Goal: Task Accomplishment & Management: Complete application form

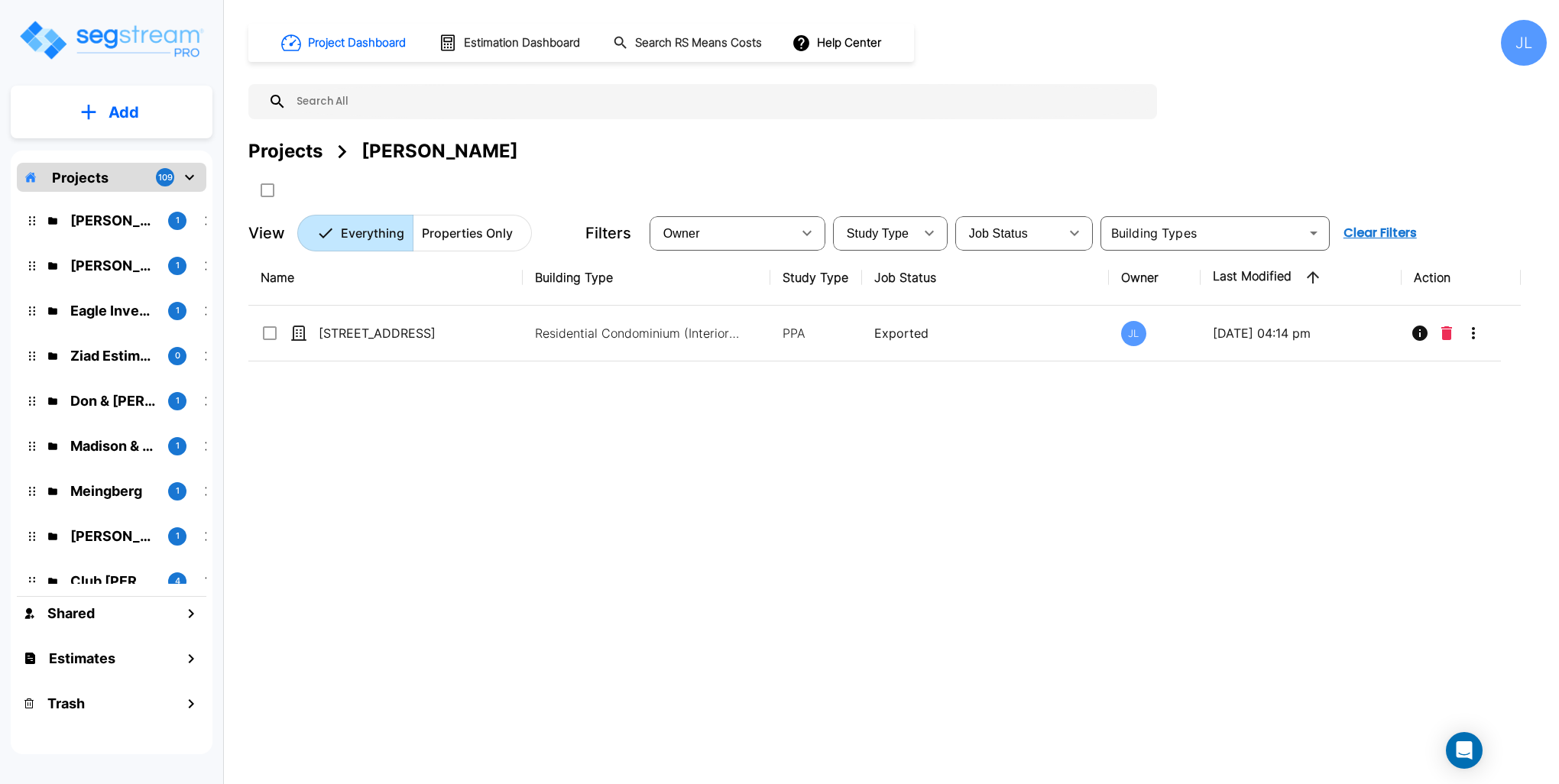
click at [148, 115] on button "Add" at bounding box center [111, 112] width 202 height 44
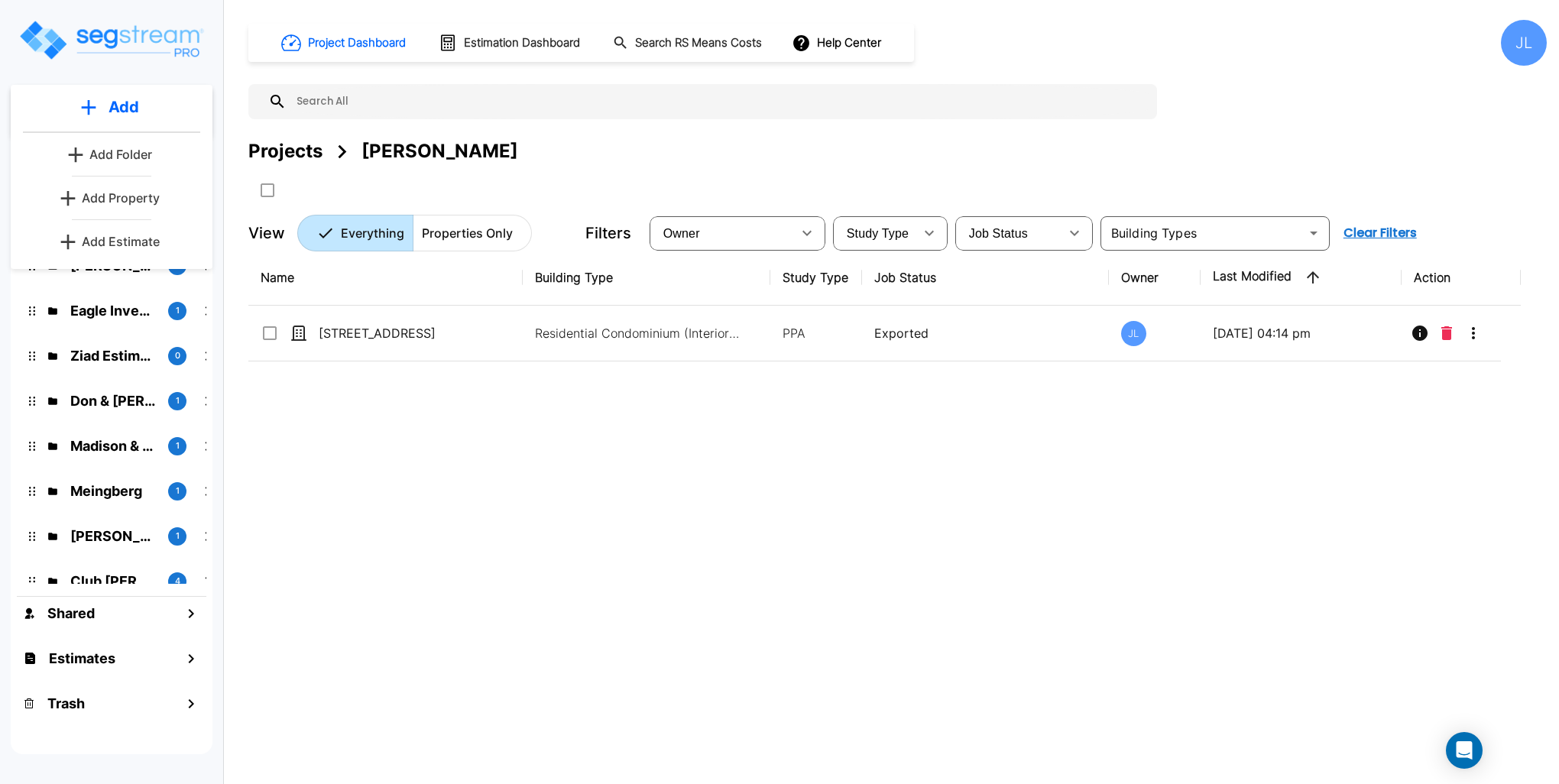
click at [141, 152] on p "Add Folder" at bounding box center [121, 154] width 63 height 19
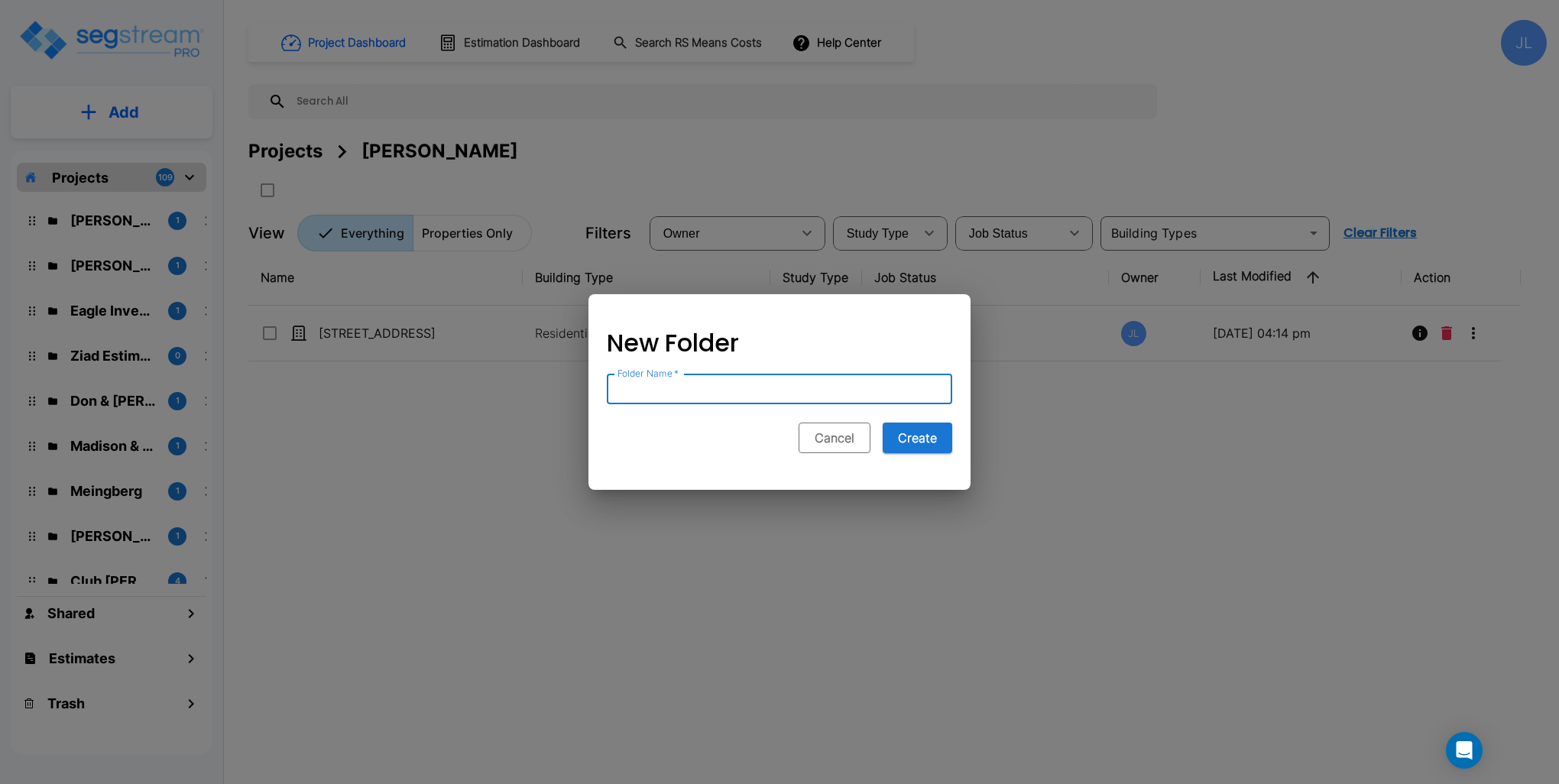
click at [843, 433] on button "Cancel" at bounding box center [835, 438] width 72 height 30
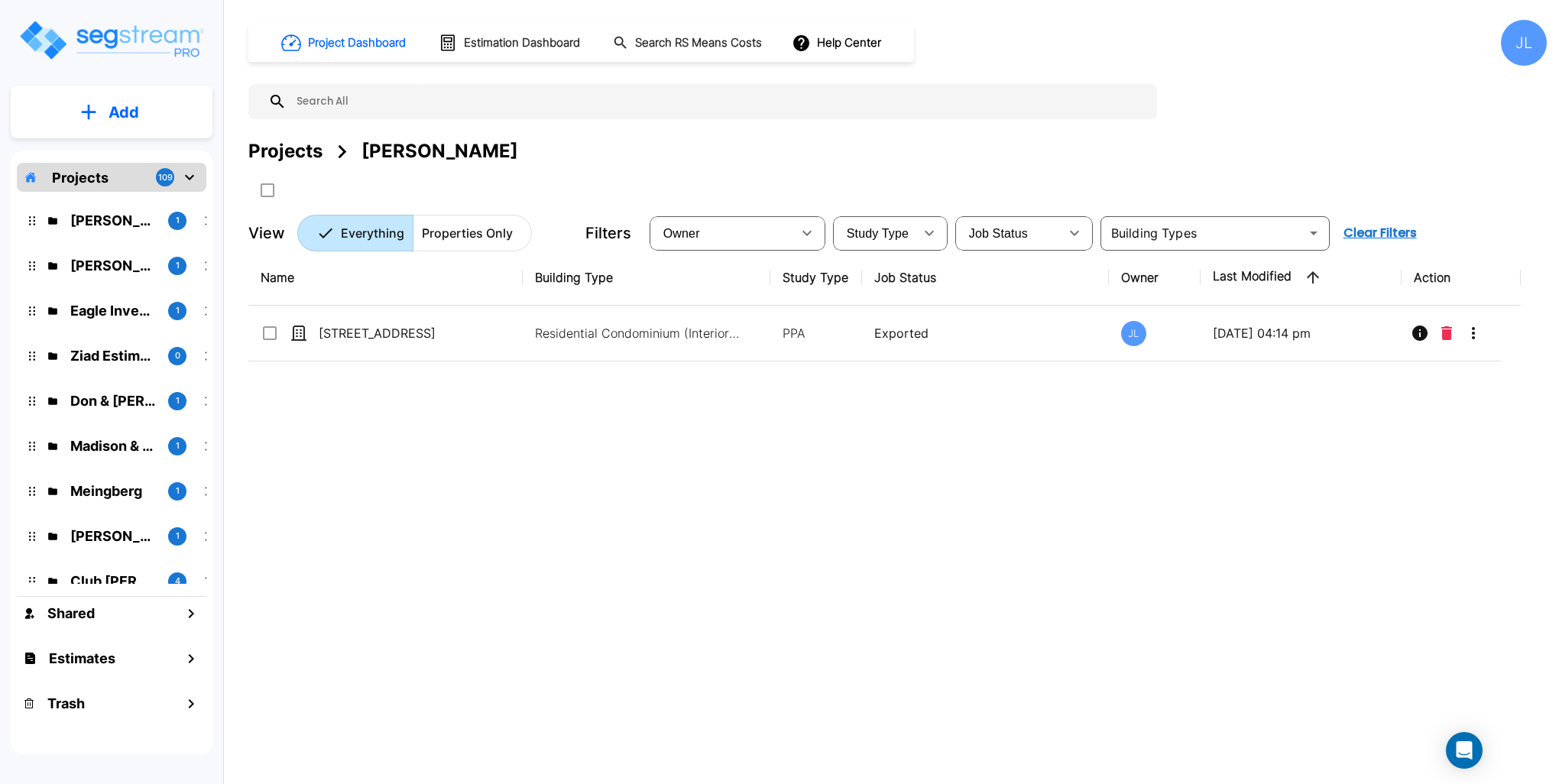
click at [304, 158] on div "Projects" at bounding box center [284, 151] width 74 height 28
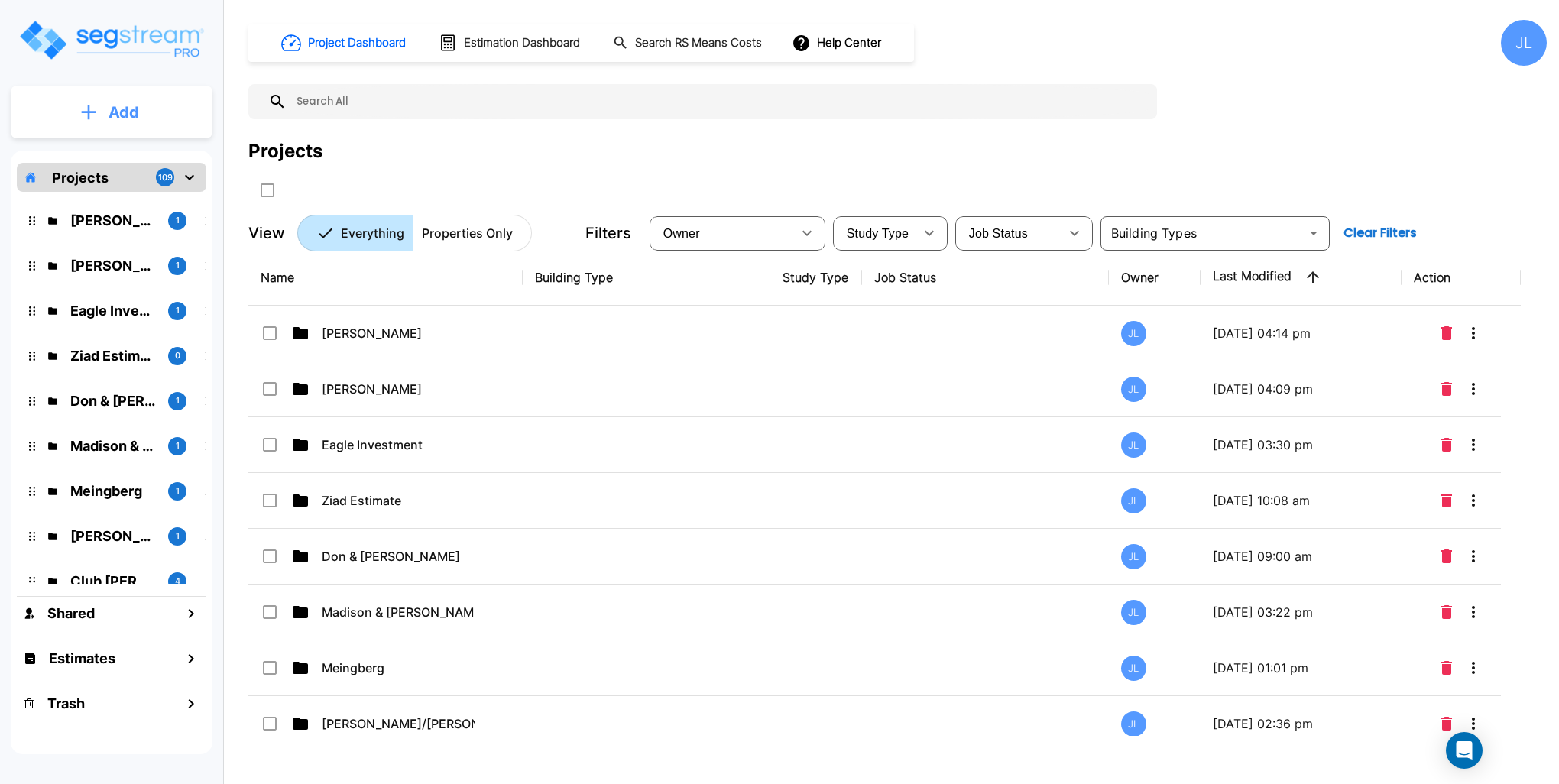
click at [116, 111] on p "Add" at bounding box center [123, 112] width 31 height 23
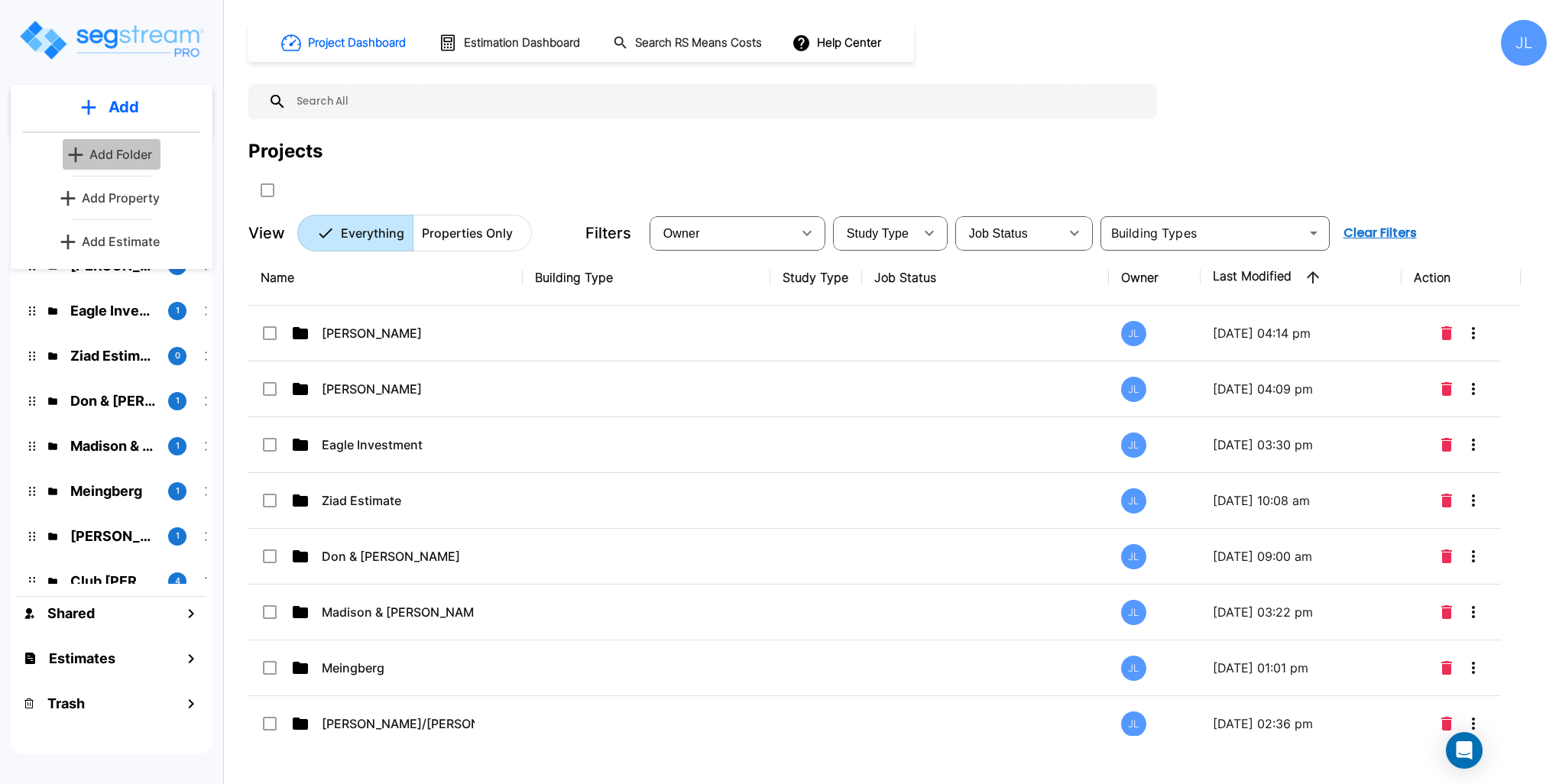
click at [127, 152] on p "Add Folder" at bounding box center [121, 154] width 63 height 19
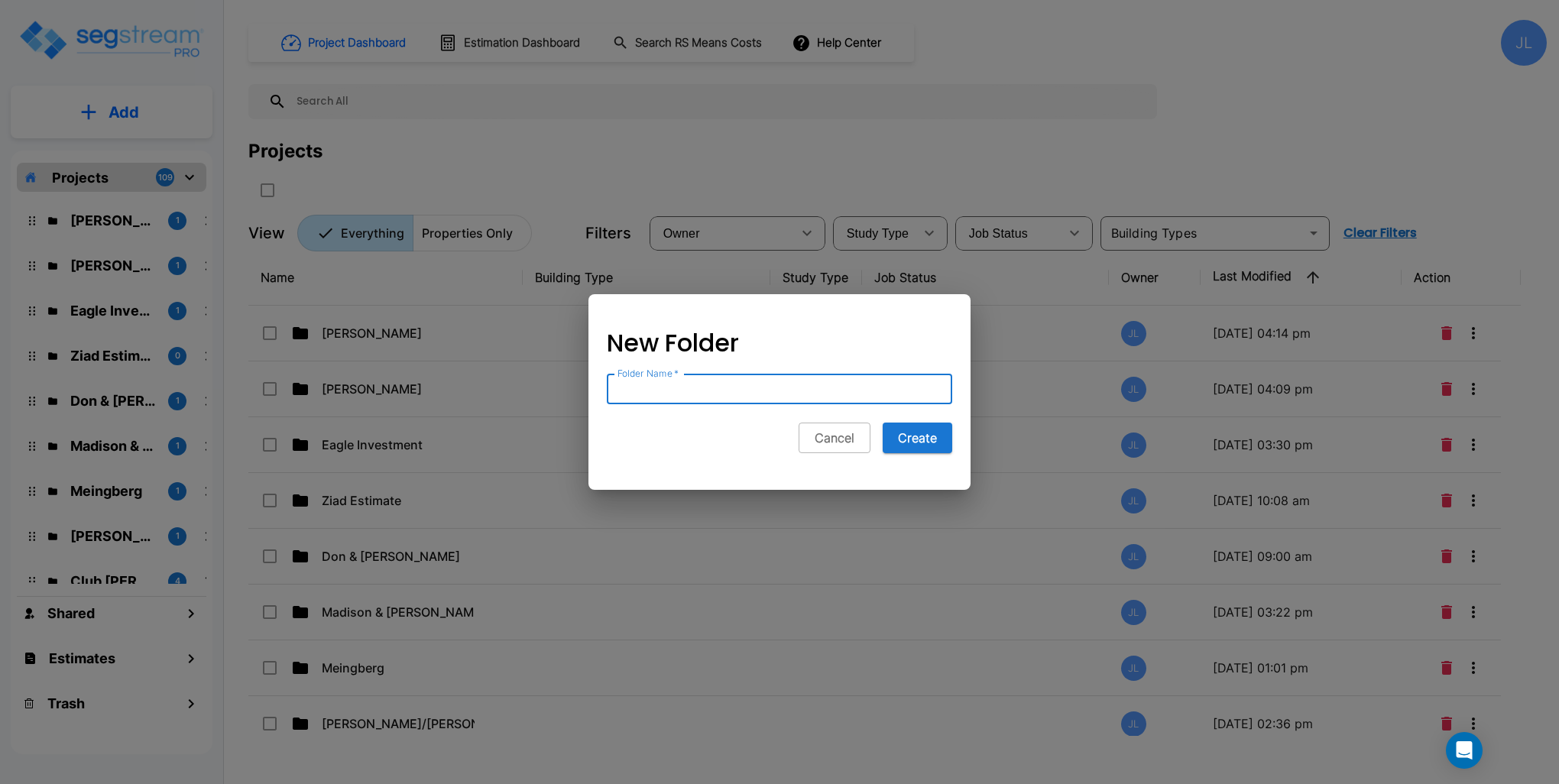
click at [883, 423] on button "Create" at bounding box center [917, 438] width 70 height 30
type input "a"
type input "Andronx Investments"
click at [920, 442] on button "Create" at bounding box center [917, 438] width 70 height 30
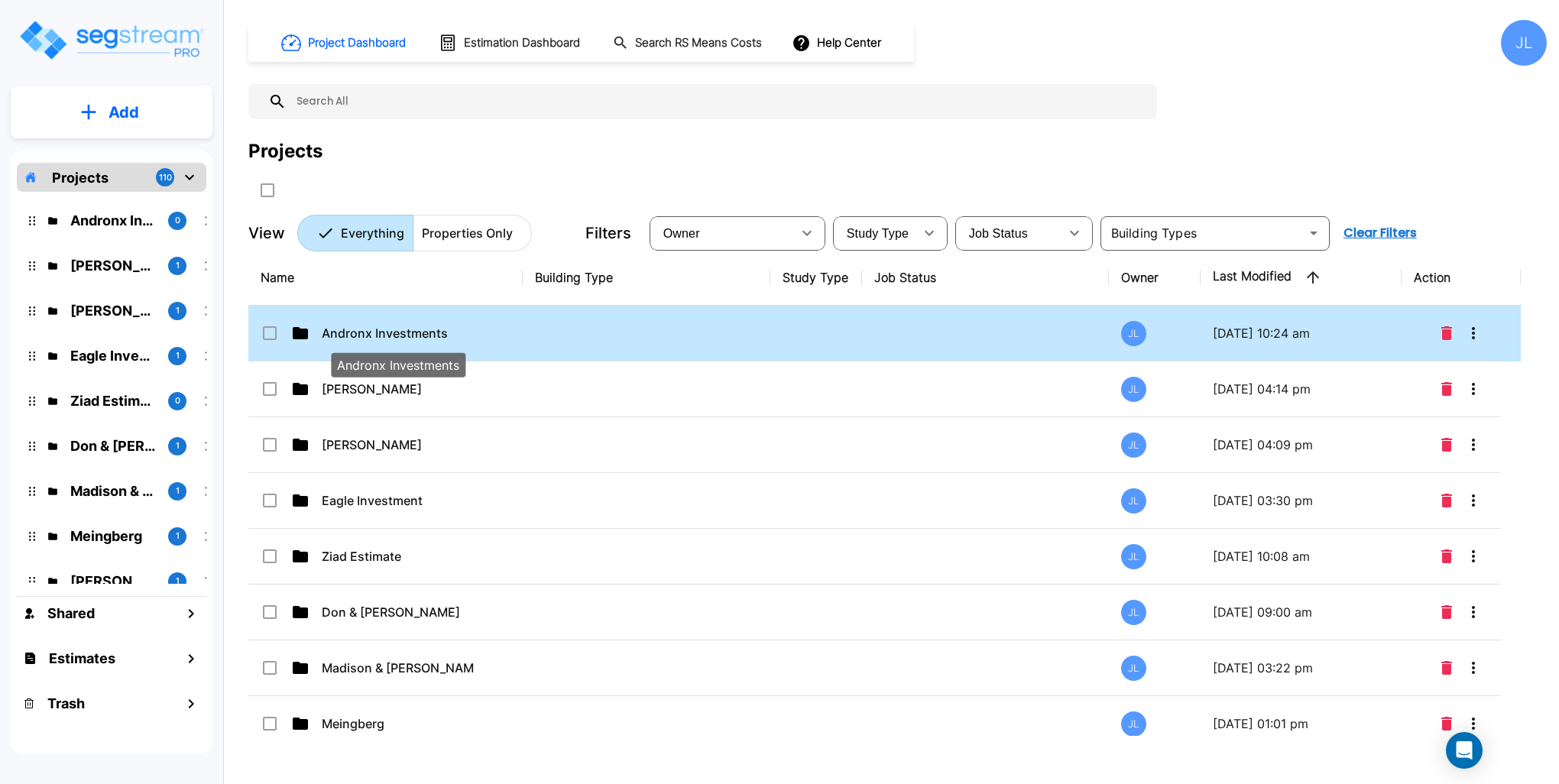
click at [382, 329] on p "Andronx Investments" at bounding box center [398, 332] width 153 height 19
checkbox input "true"
click at [383, 329] on p "Andronx Investments" at bounding box center [398, 332] width 153 height 19
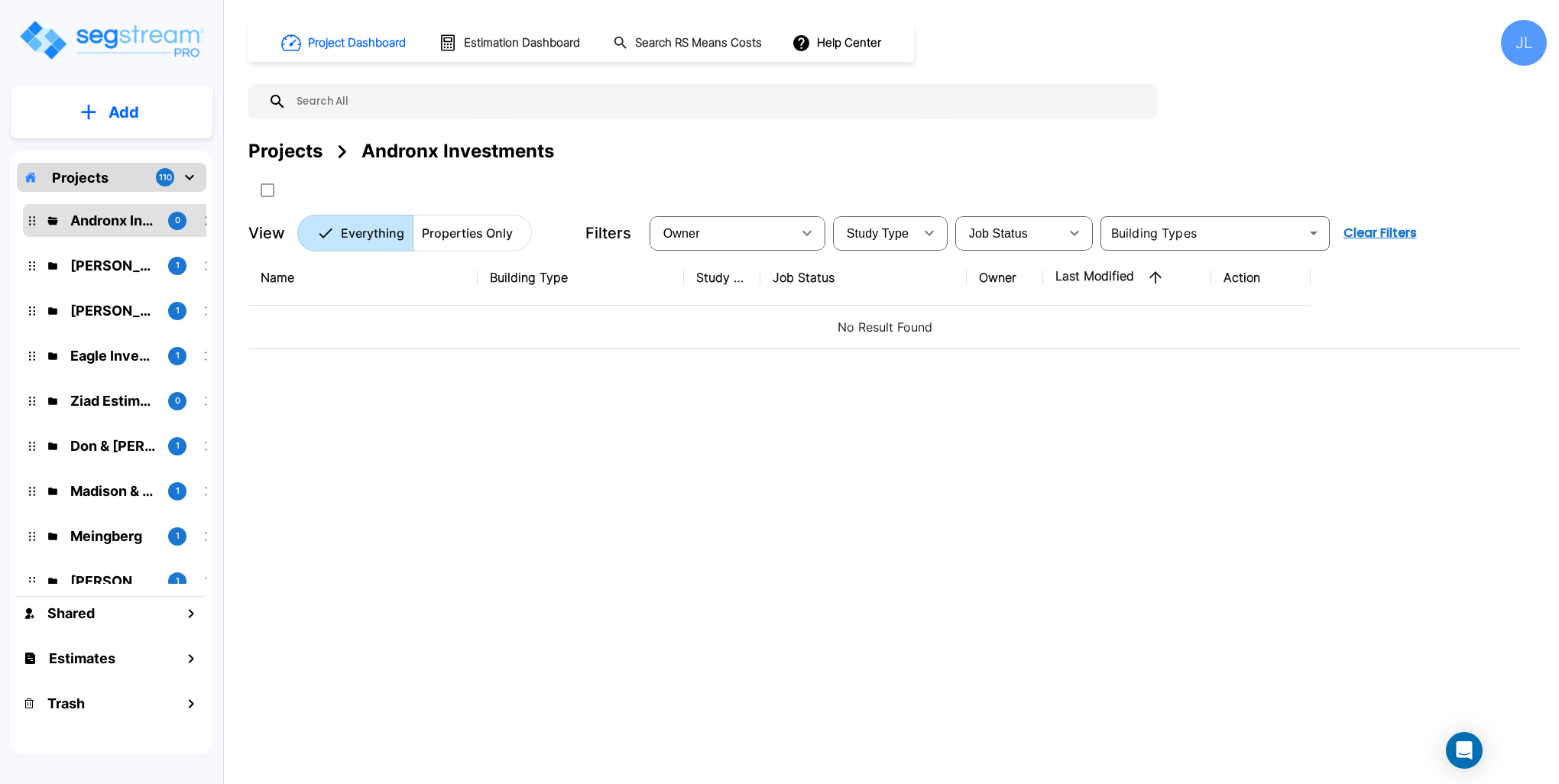
click at [165, 113] on button "Add" at bounding box center [111, 112] width 202 height 44
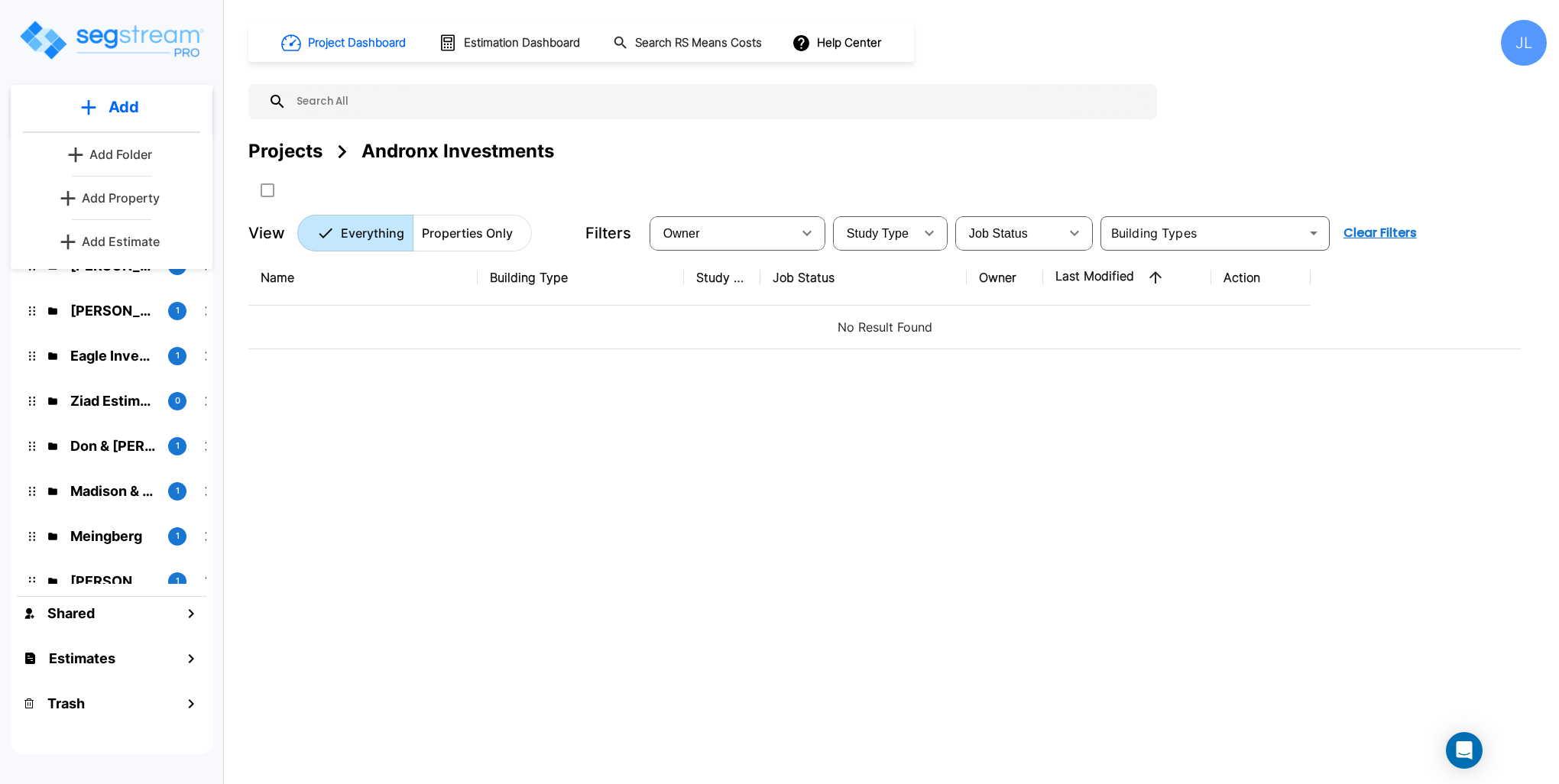
click at [111, 196] on p "Add Property" at bounding box center [120, 198] width 78 height 19
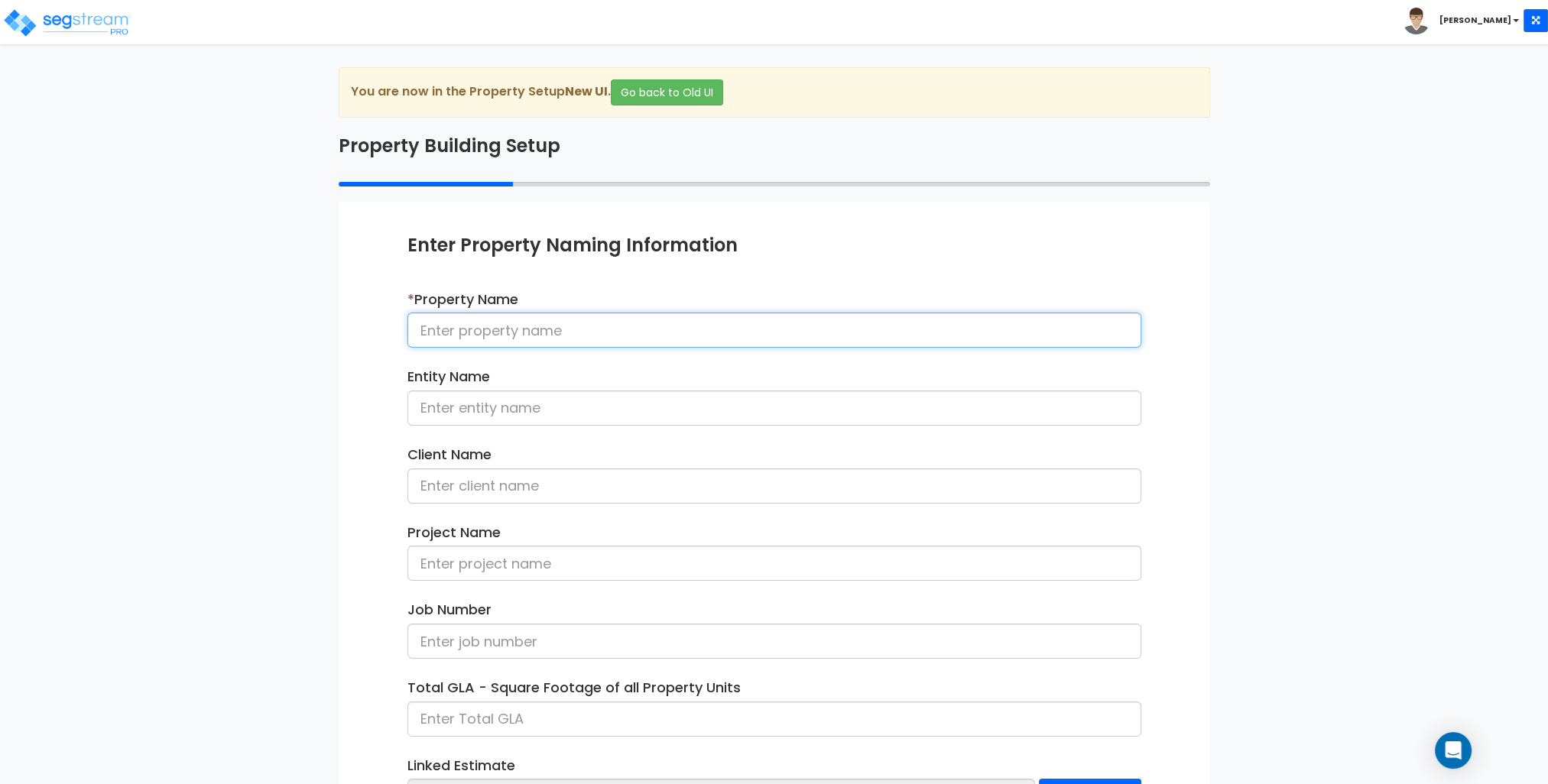
click at [551, 331] on input at bounding box center [774, 331] width 734 height 35
type input "[STREET_ADDRESS]"
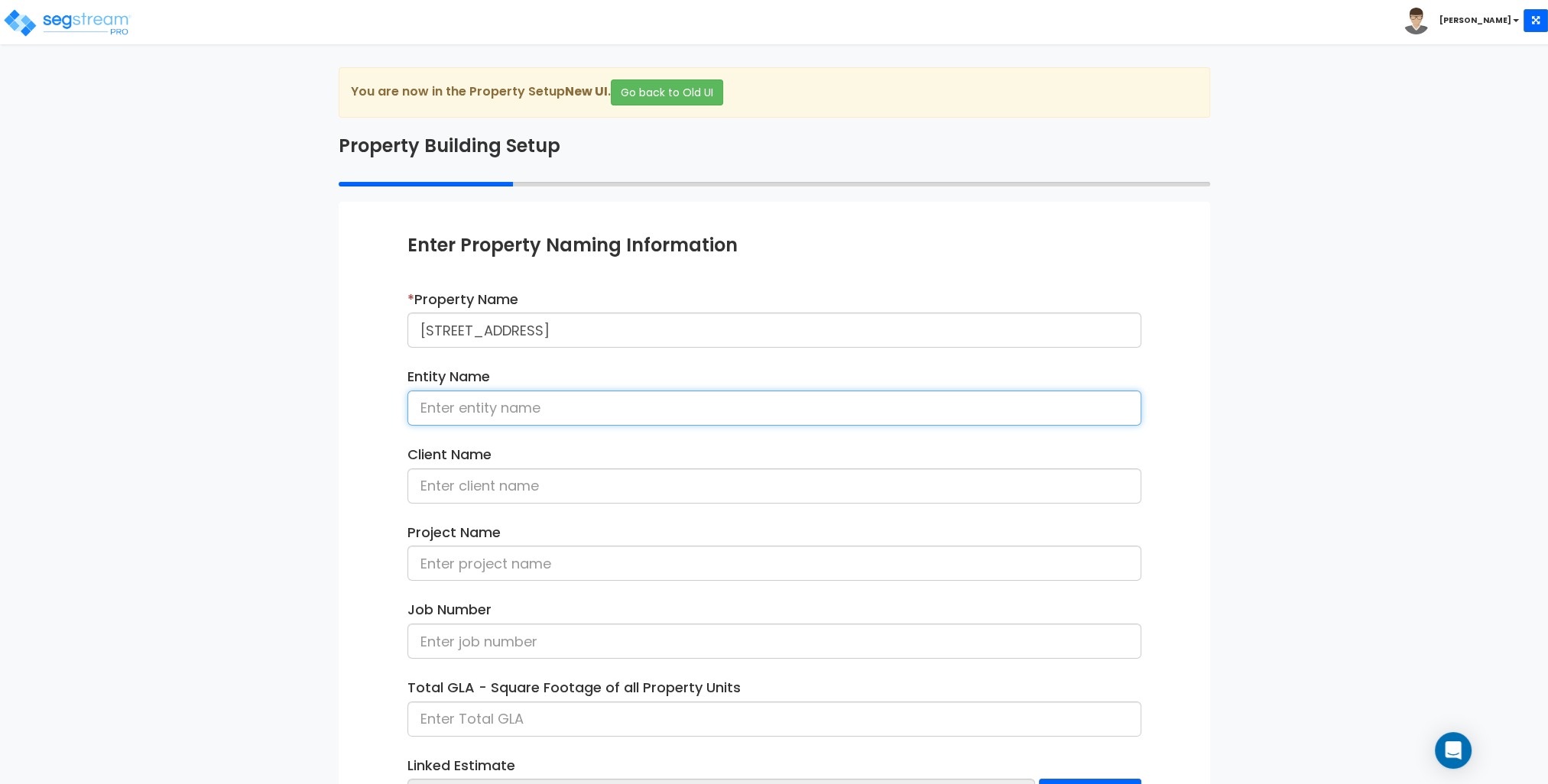
click at [511, 407] on input at bounding box center [774, 408] width 734 height 35
type input "Andronx Investments"
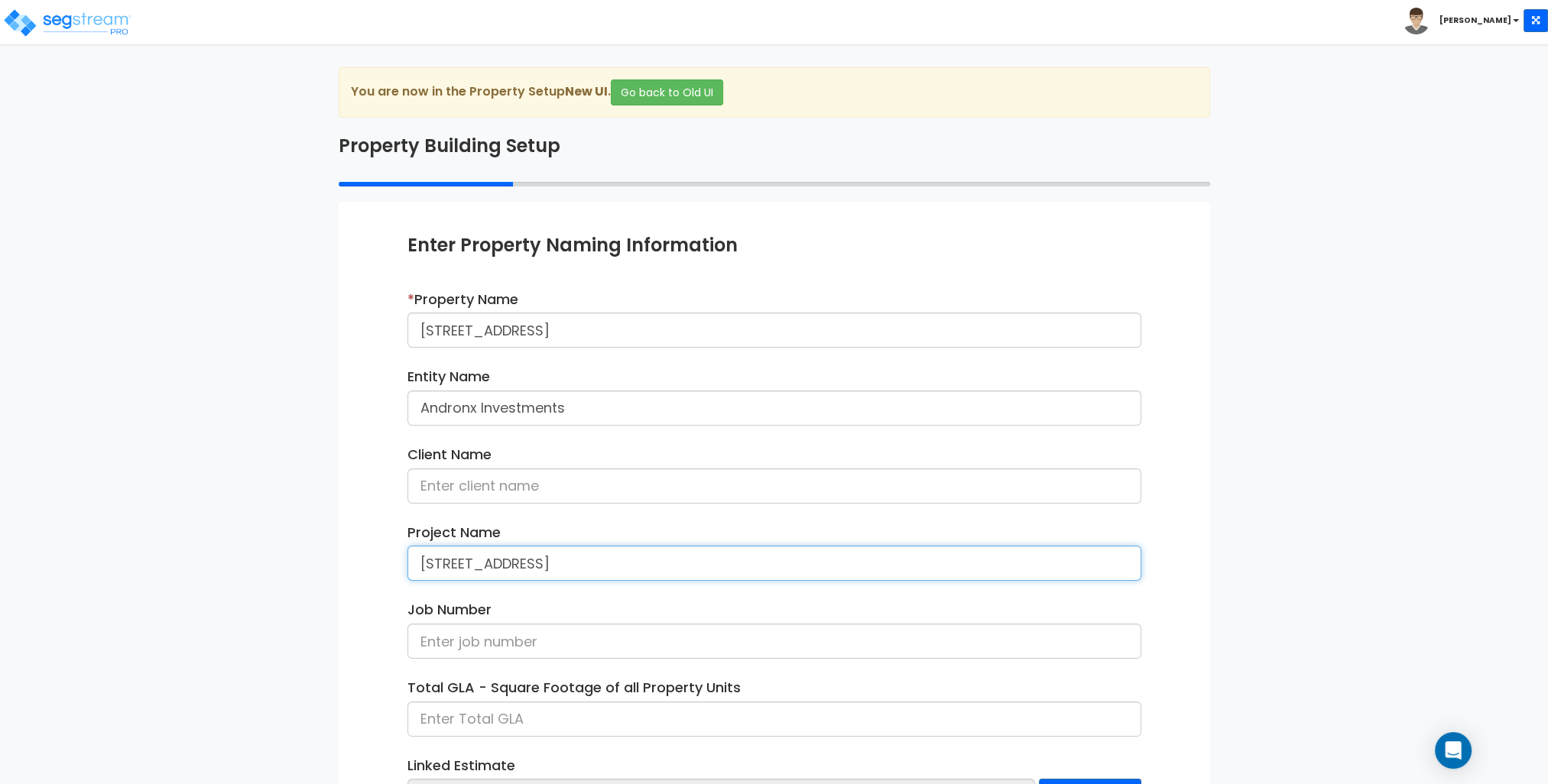
type input "[STREET_ADDRESS]"
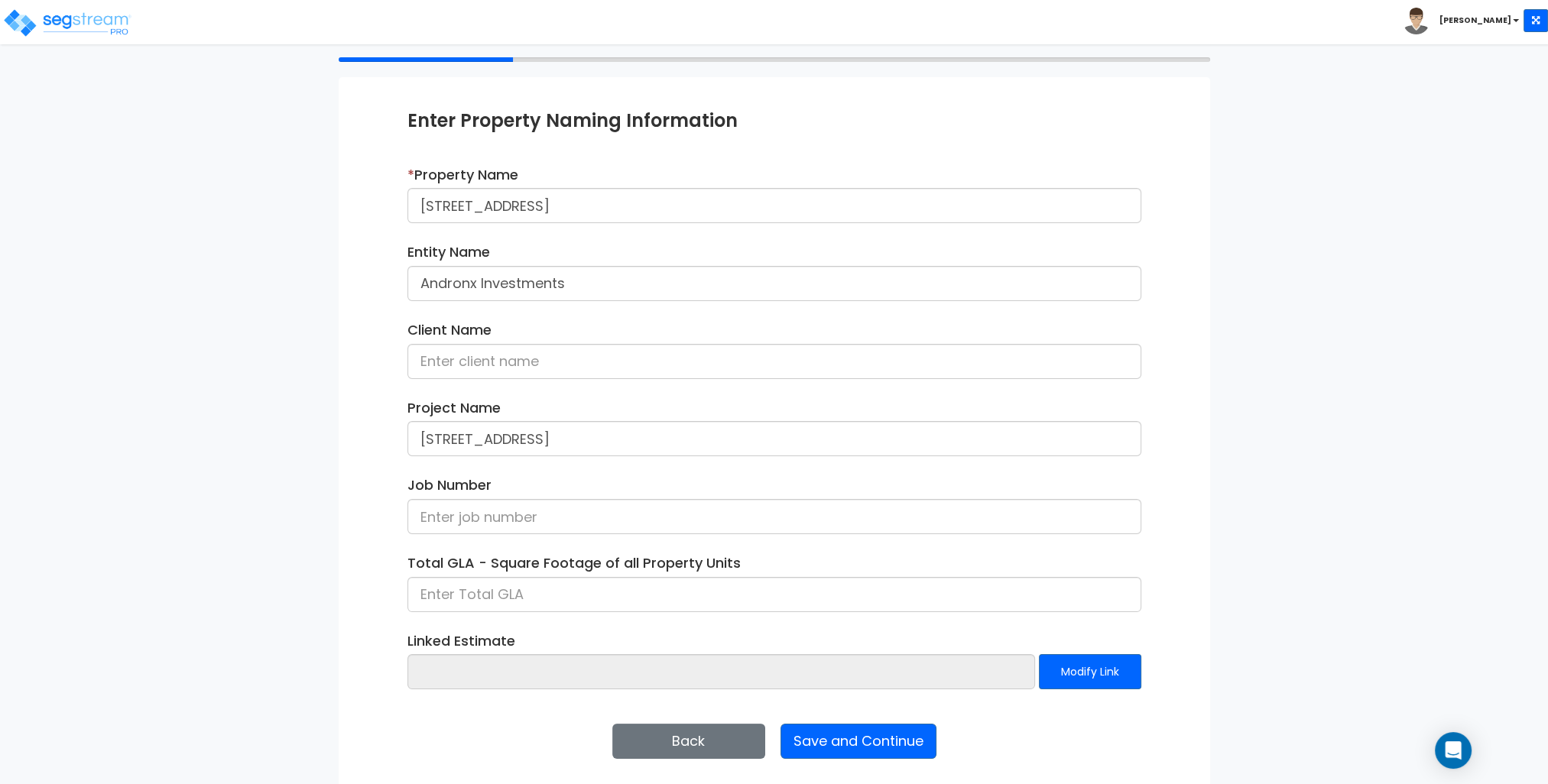
scroll to position [128, 0]
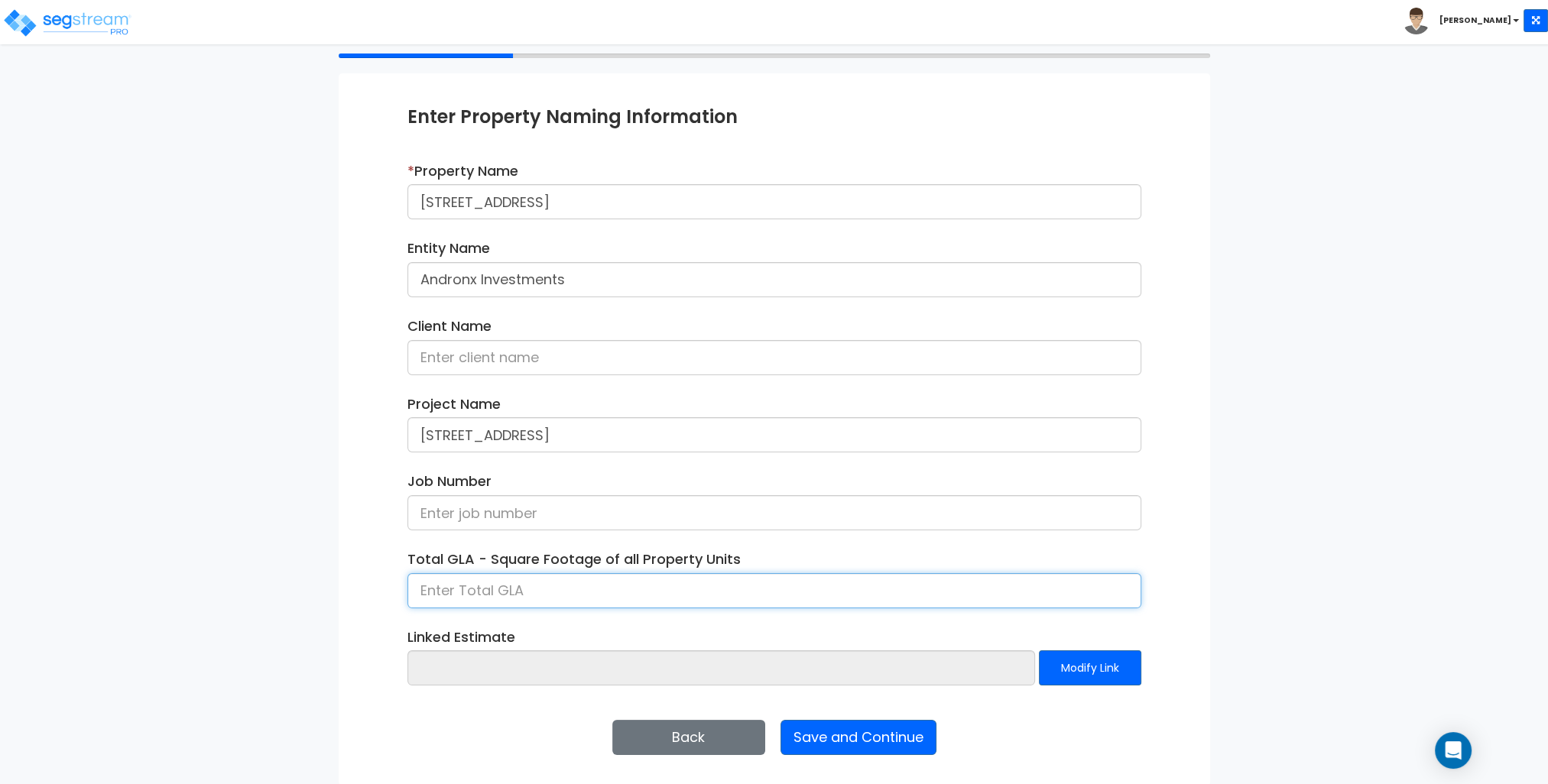
click at [519, 590] on input at bounding box center [774, 591] width 734 height 35
click at [299, 448] on div "We are Building your Property. So please grab a coffee and let us do the heavy …" at bounding box center [774, 362] width 1548 height 847
click at [504, 582] on input at bounding box center [774, 591] width 734 height 35
type input "2,518"
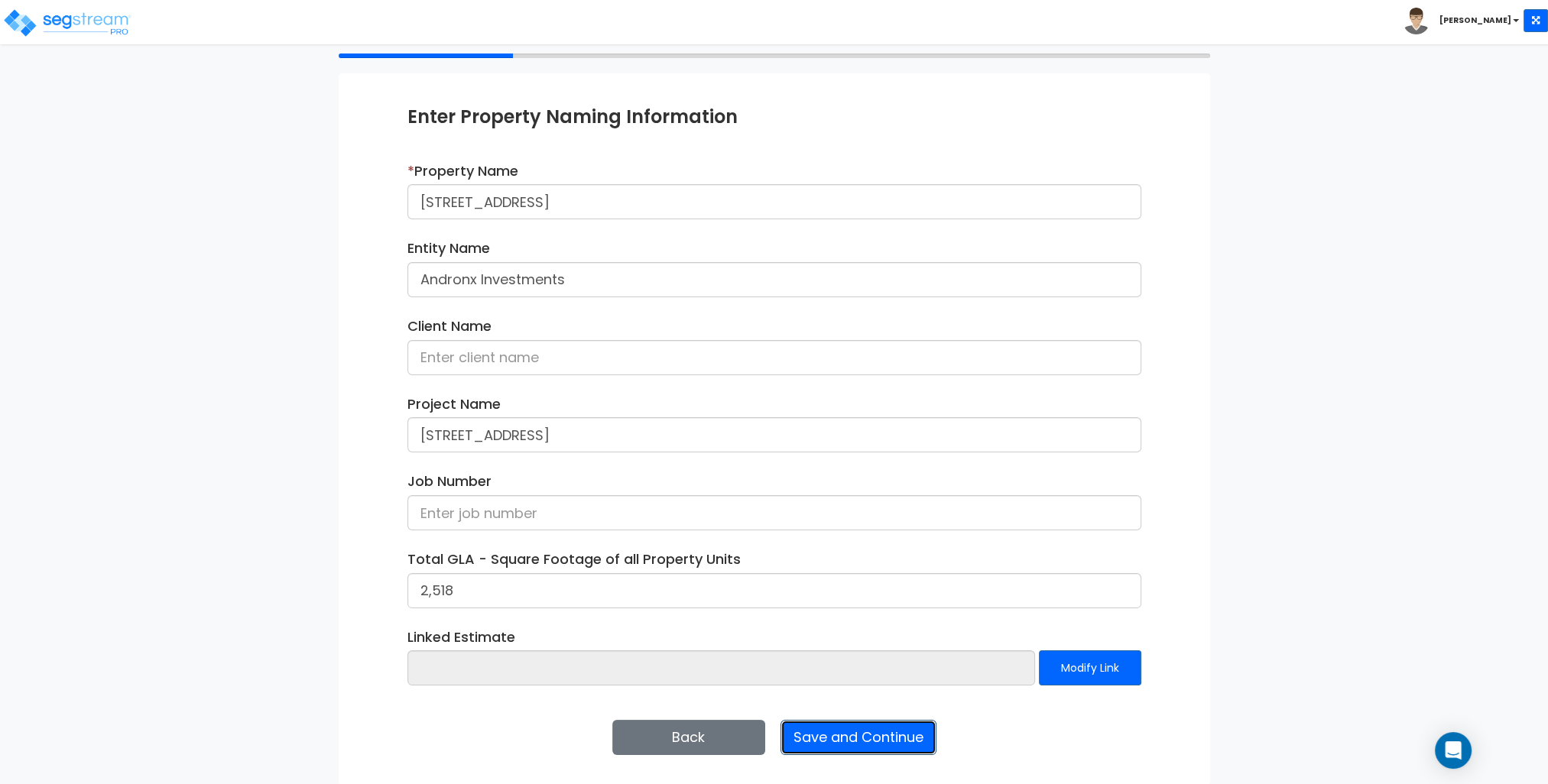
click at [858, 735] on button "Save and Continue" at bounding box center [858, 738] width 155 height 35
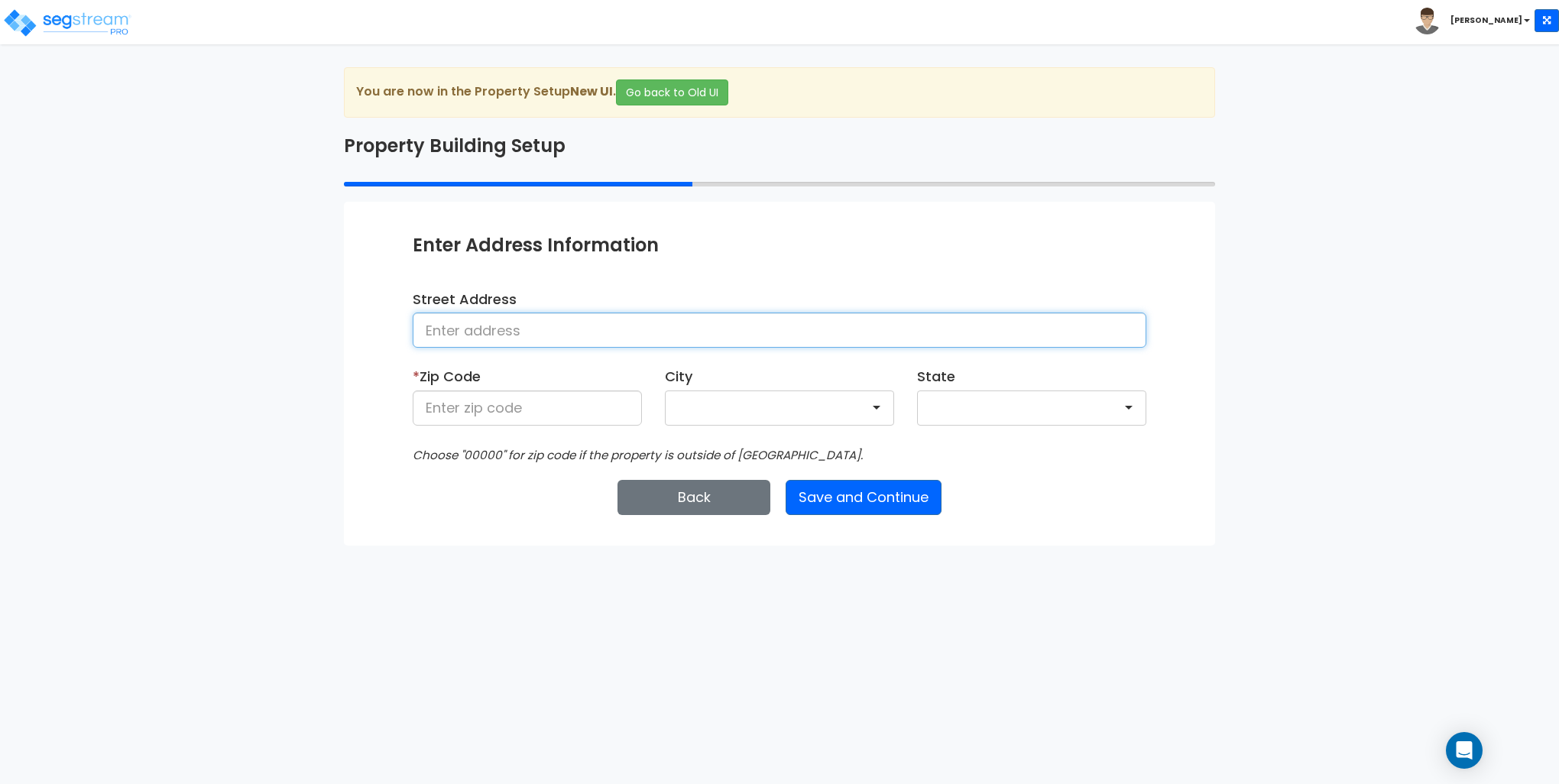
click at [570, 340] on input at bounding box center [780, 331] width 734 height 35
type input "[STREET_ADDRESS]"
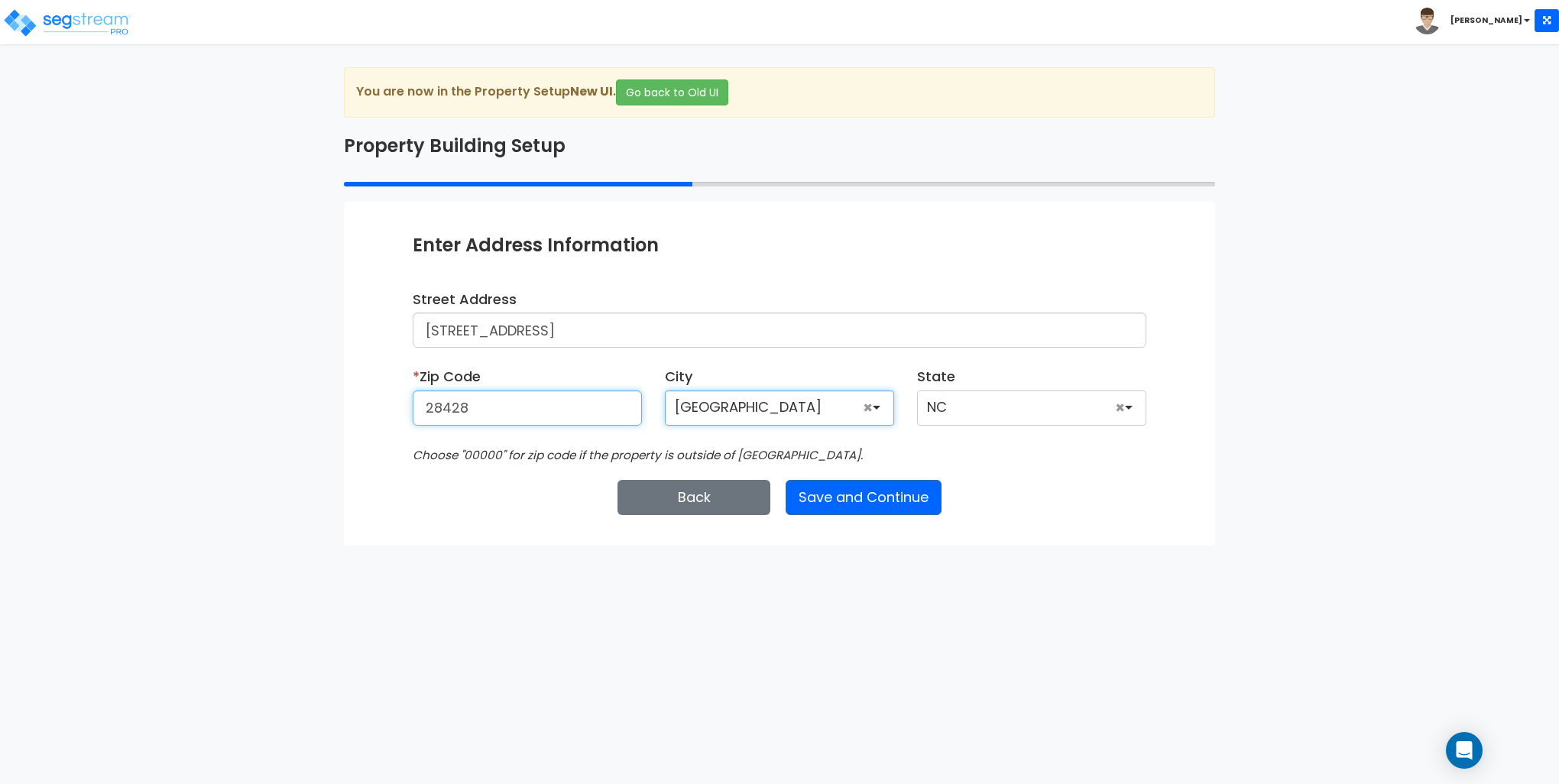
type input "28428"
click at [998, 214] on div "Enter Property Naming Information * Property Name [STREET_ADDRESS] Entity Name …" at bounding box center [780, 373] width 871 height 343
click at [846, 505] on button "Save and Continue" at bounding box center [863, 498] width 156 height 35
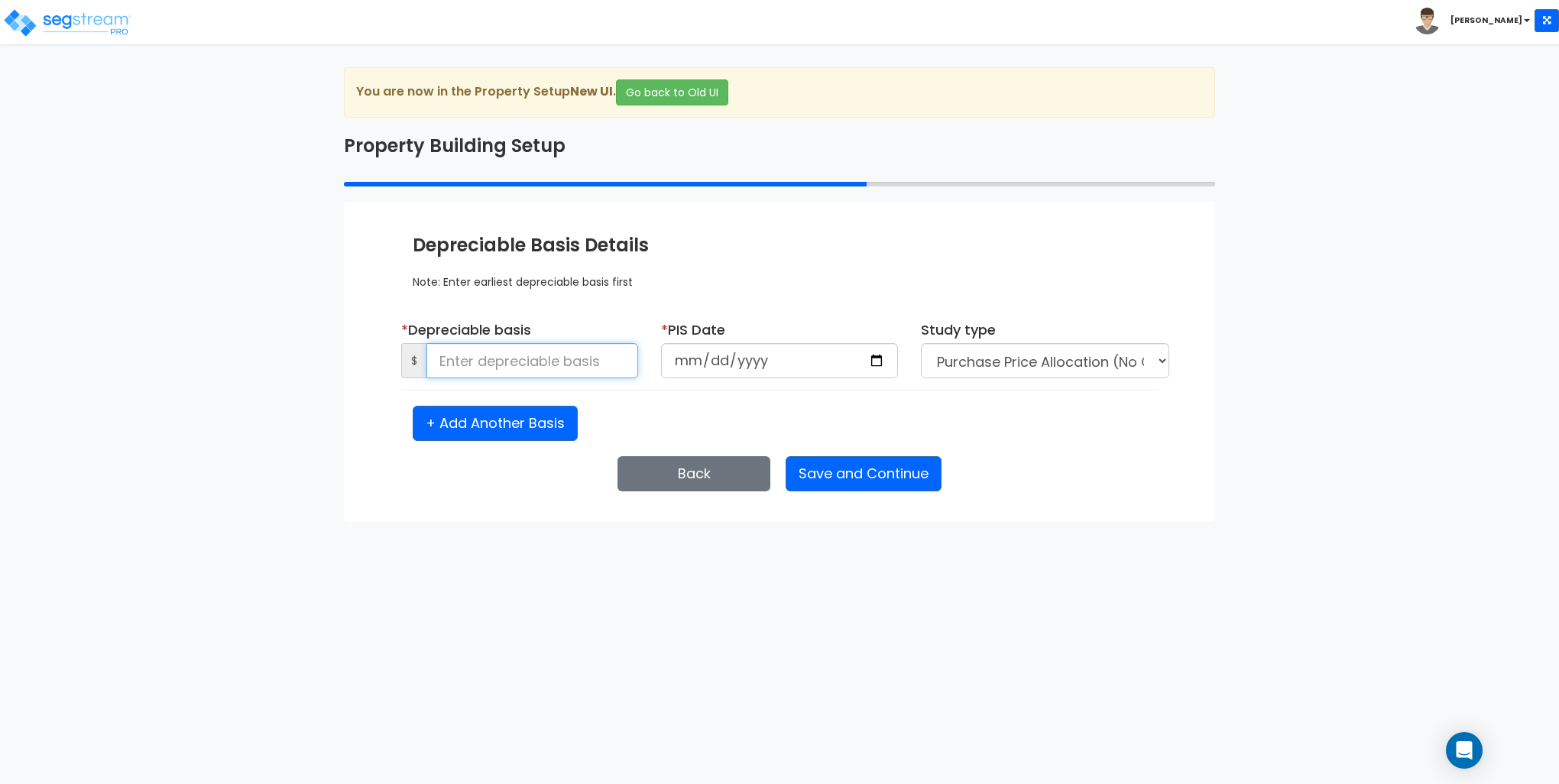
click at [495, 366] on input at bounding box center [531, 361] width 212 height 35
type input "693,348"
click at [877, 359] on input "date" at bounding box center [780, 361] width 237 height 35
click at [799, 353] on input "date" at bounding box center [780, 361] width 237 height 35
type input "2024-01-01"
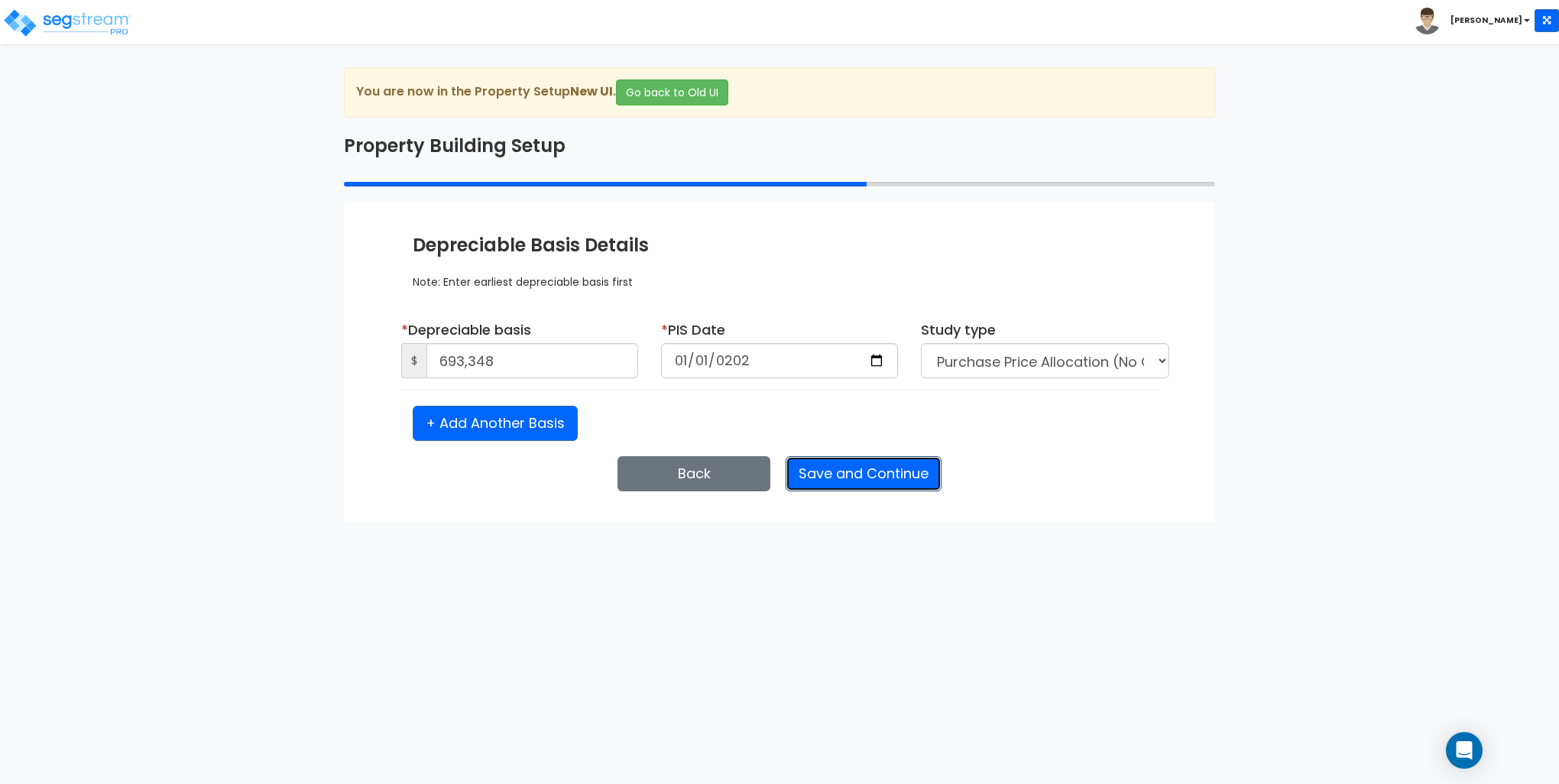
click at [887, 477] on button "Save and Continue" at bounding box center [863, 474] width 156 height 35
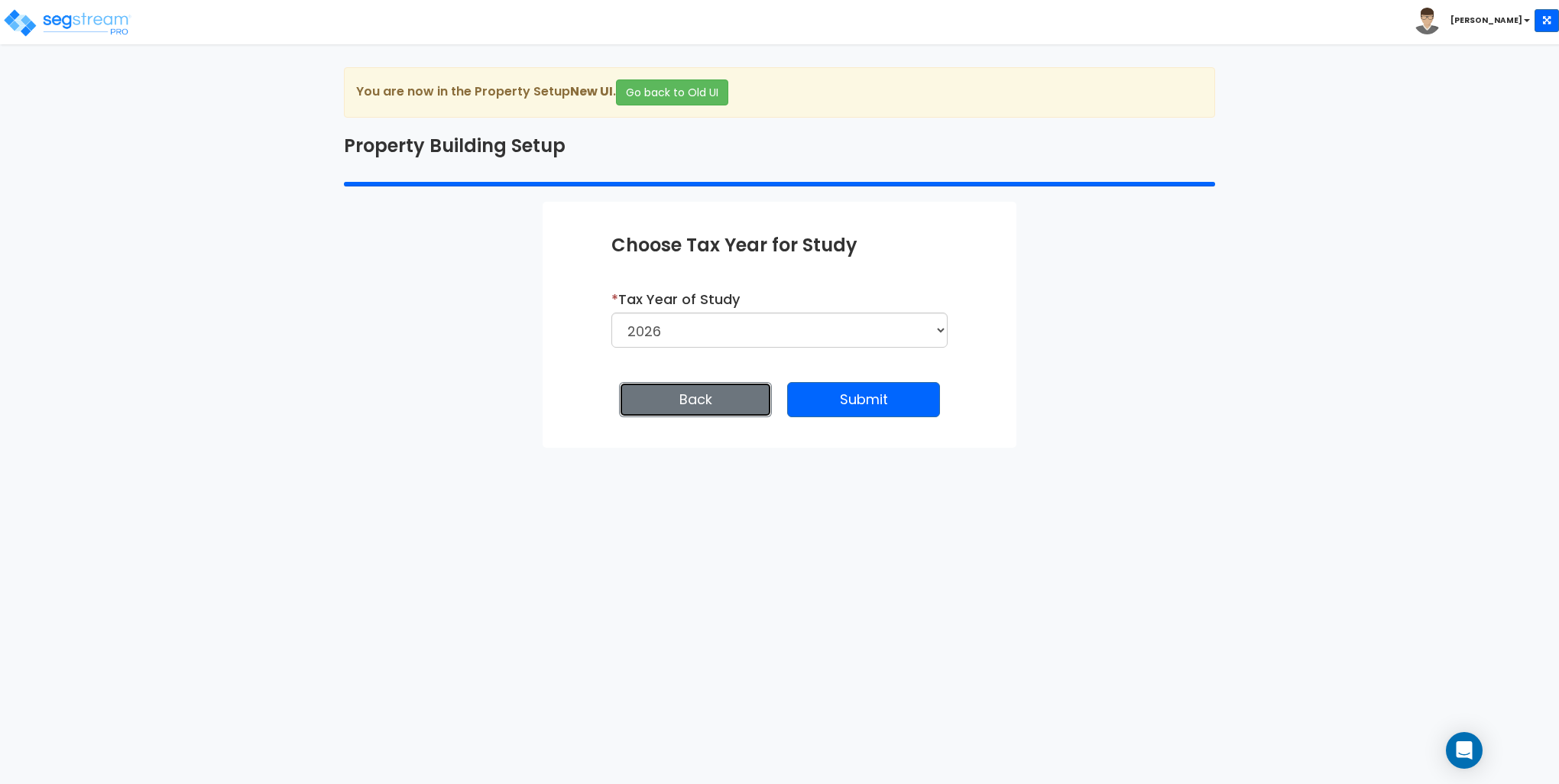
click at [728, 393] on button "Back" at bounding box center [695, 399] width 153 height 35
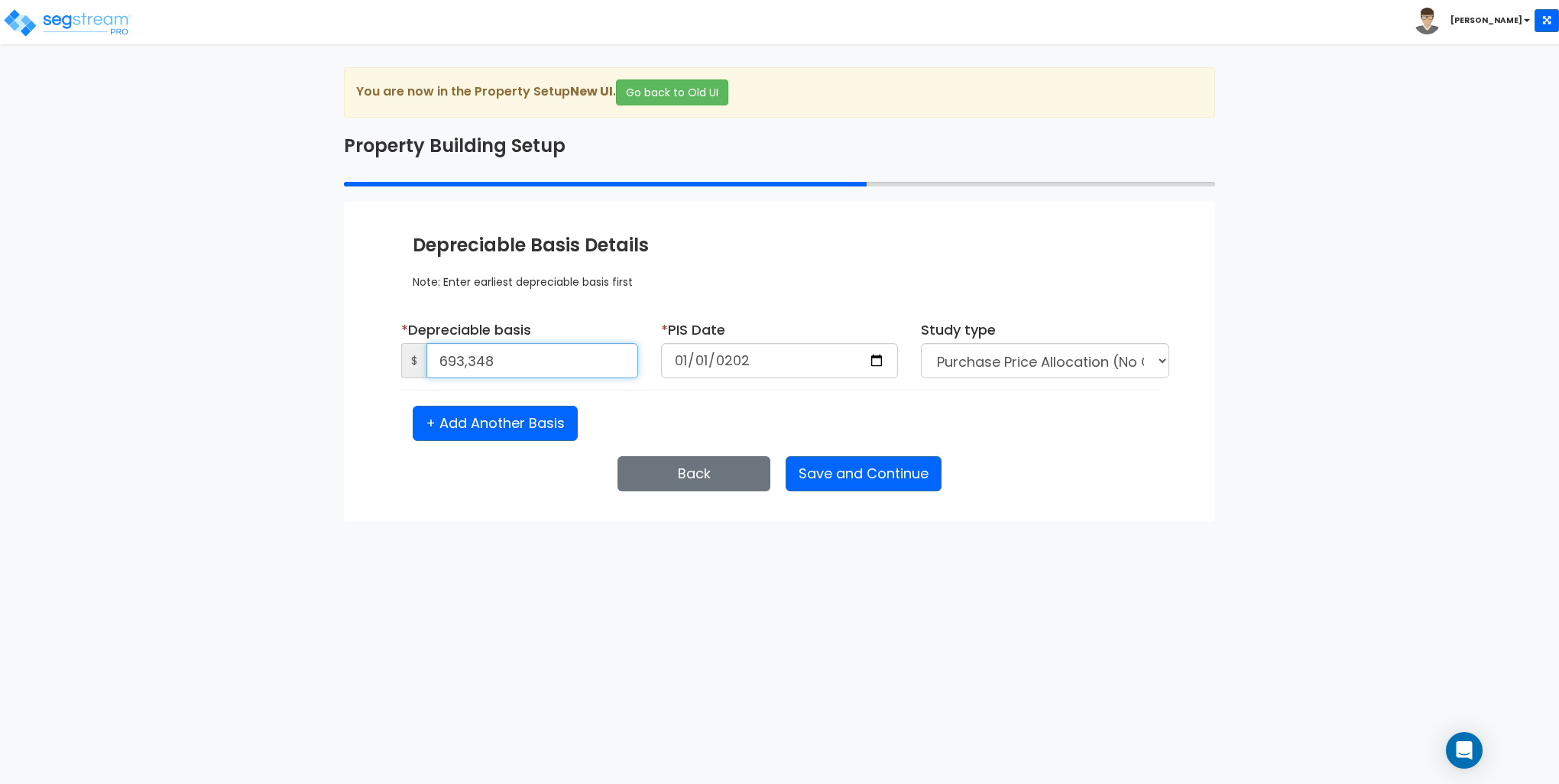
click at [541, 365] on input "693,348" at bounding box center [531, 361] width 212 height 35
type input "689,814"
click at [875, 476] on button "Save and Continue" at bounding box center [863, 474] width 156 height 35
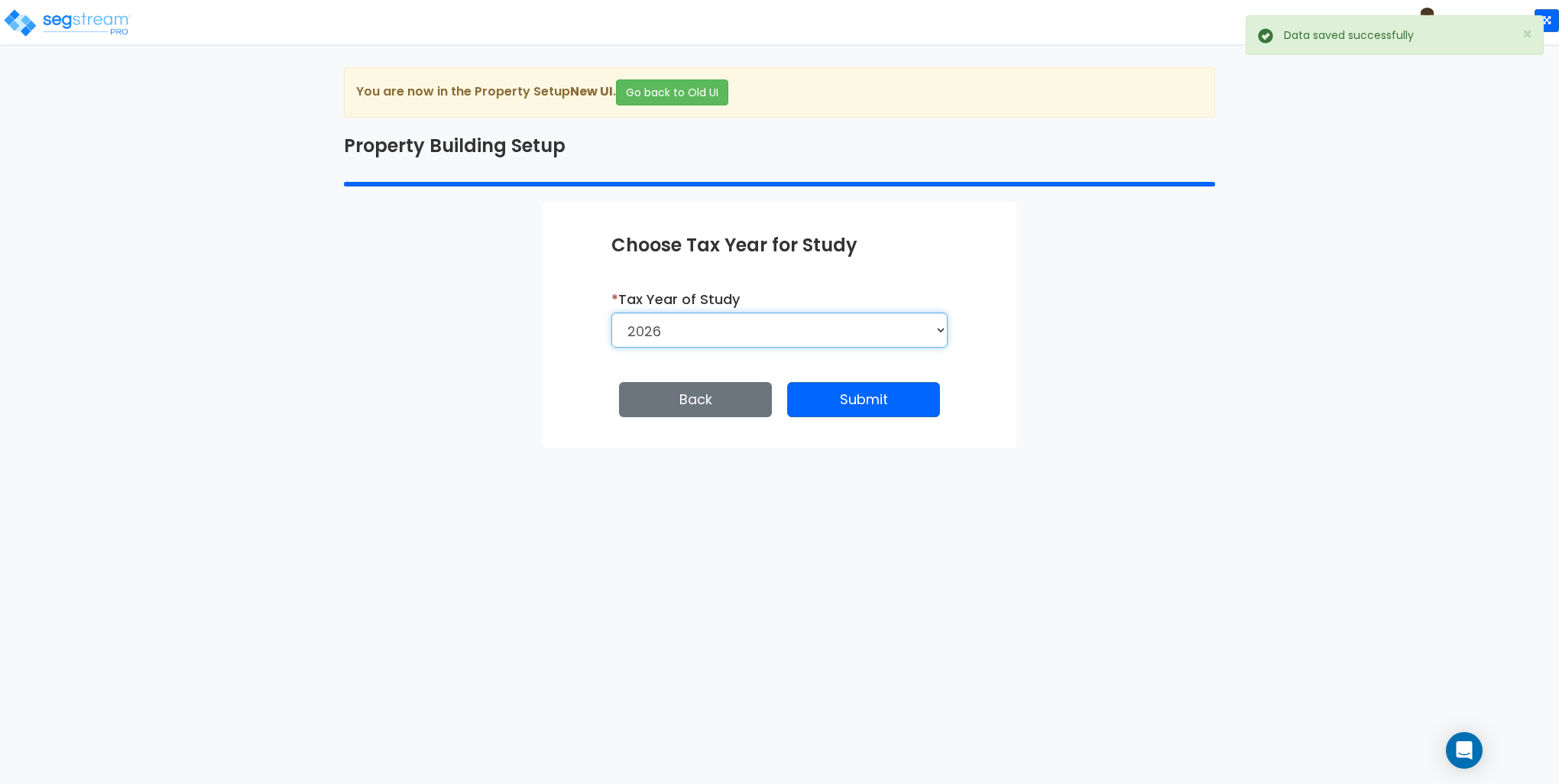
drag, startPoint x: 785, startPoint y: 333, endPoint x: 762, endPoint y: 332, distance: 23.0
click at [785, 333] on select "2026 2025 2024 2023" at bounding box center [780, 331] width 337 height 35
select select "2024"
click at [611, 313] on select "2026 2025 2024 2023" at bounding box center [780, 331] width 337 height 35
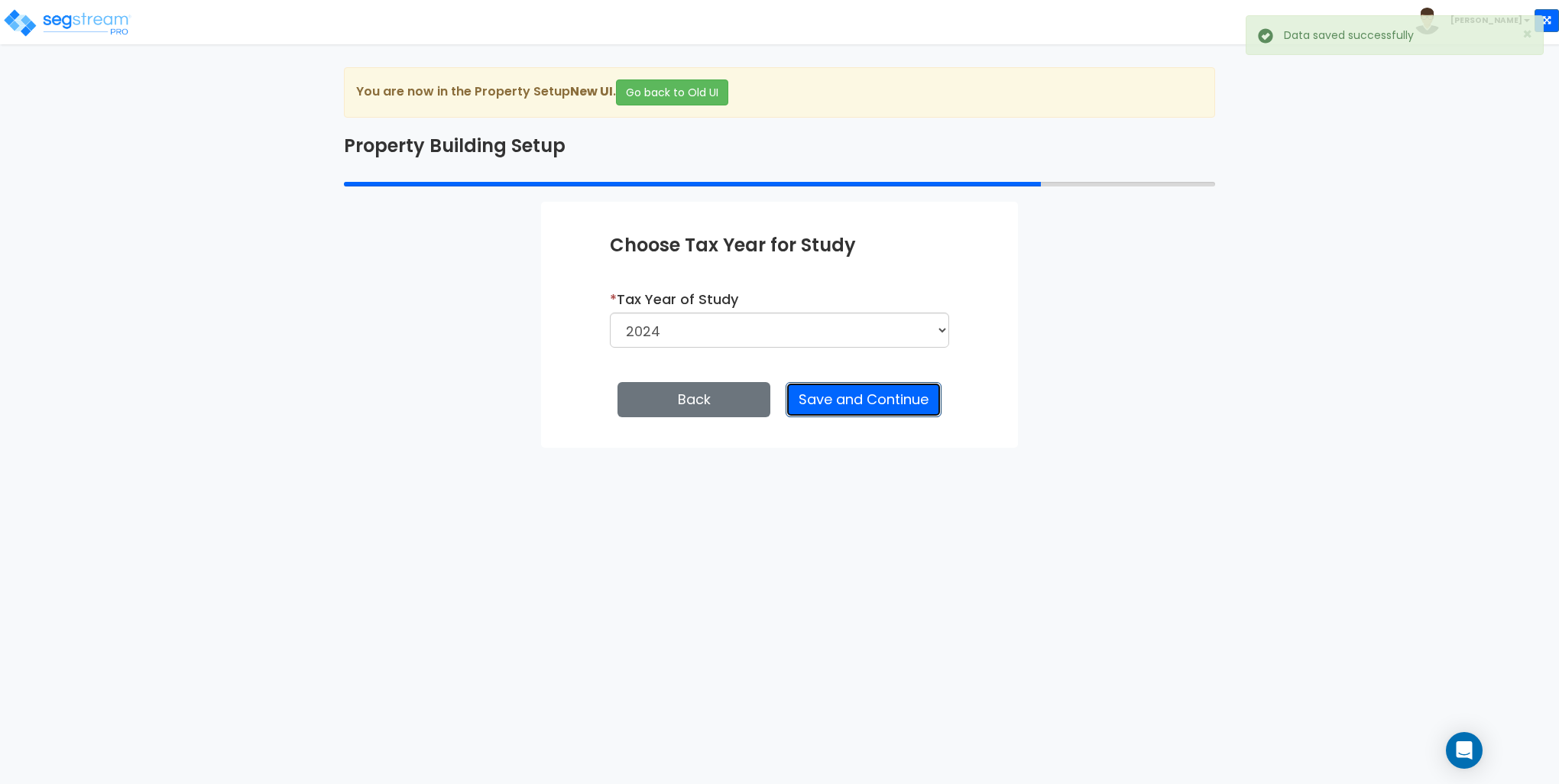
click at [859, 398] on button "Save and Continue" at bounding box center [863, 399] width 156 height 35
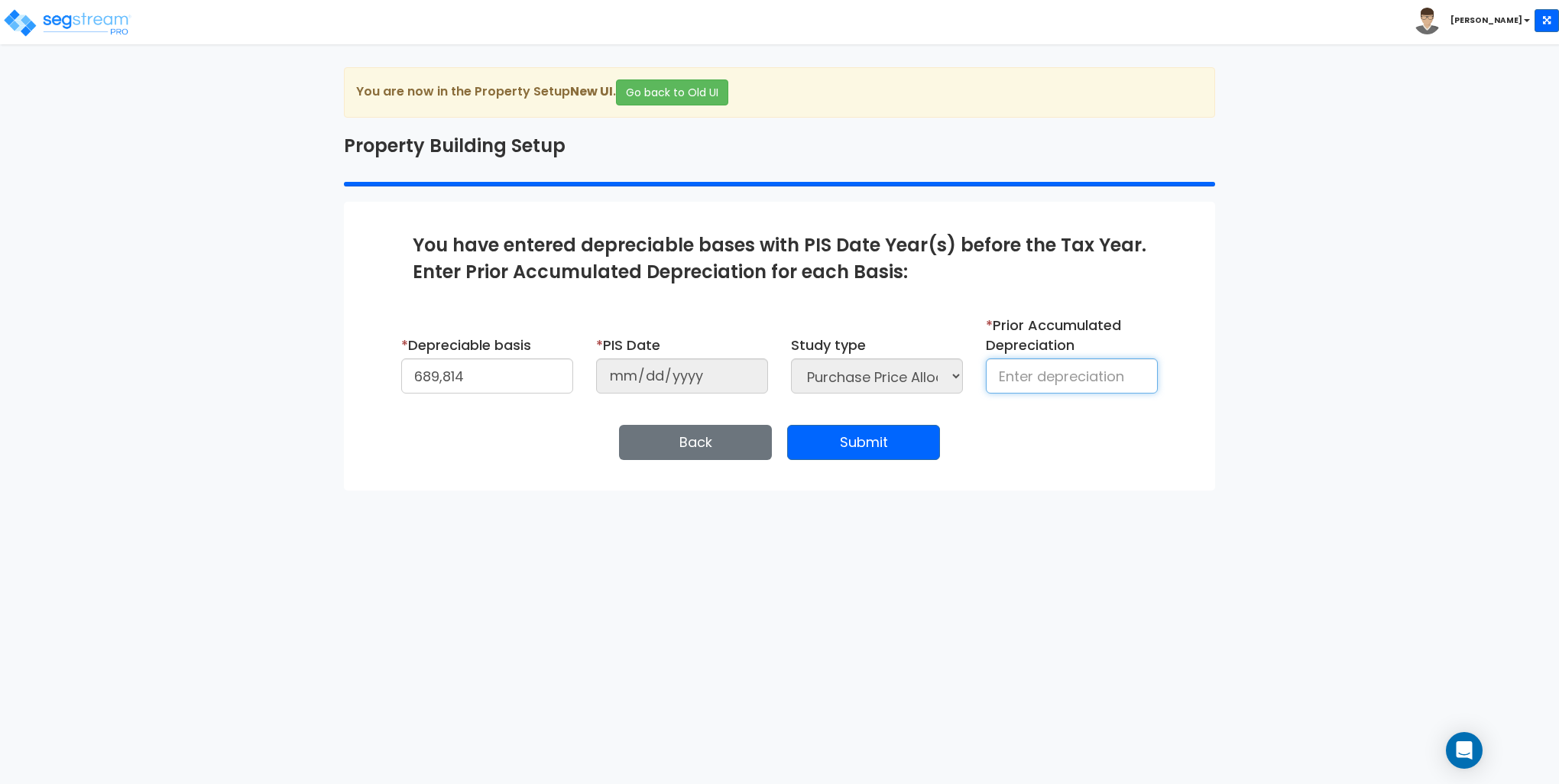
click at [1034, 370] on input at bounding box center [1072, 376] width 172 height 35
type input "0"
click at [861, 442] on button "Submit" at bounding box center [863, 443] width 153 height 35
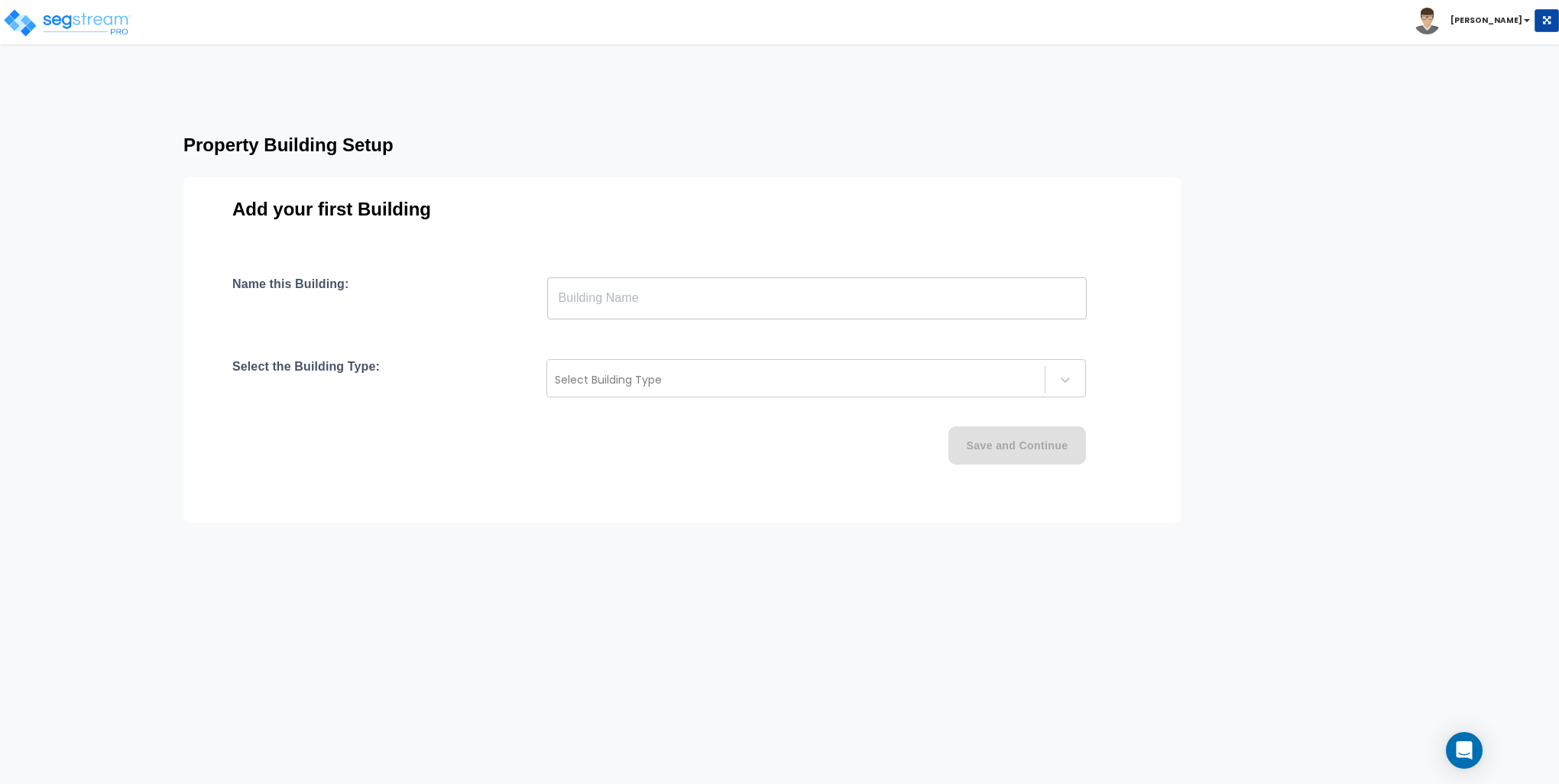
click at [658, 295] on input "text" at bounding box center [817, 297] width 539 height 42
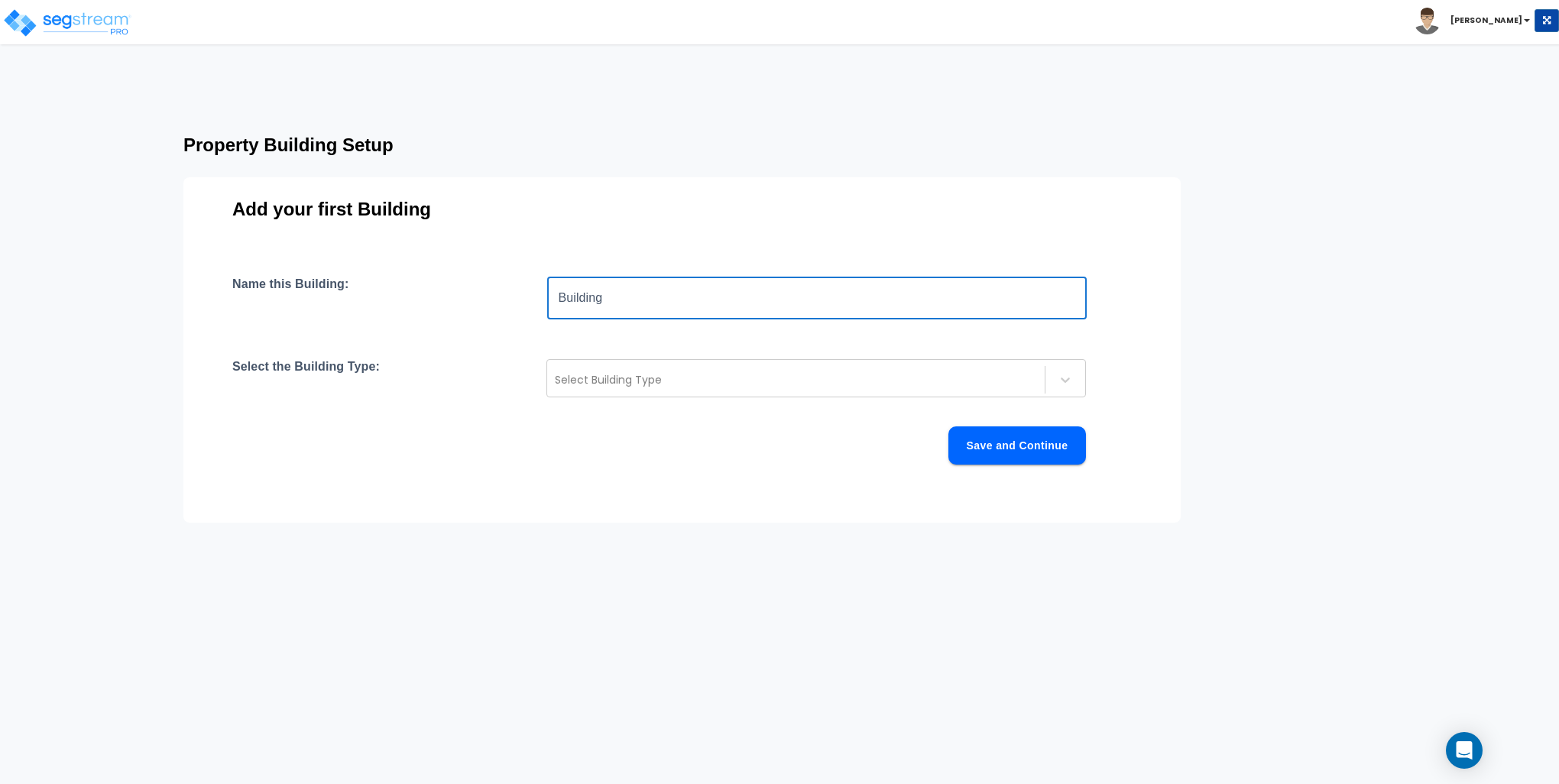
type input "Building"
click at [531, 212] on h3 "Add your first Building" at bounding box center [682, 210] width 900 height 22
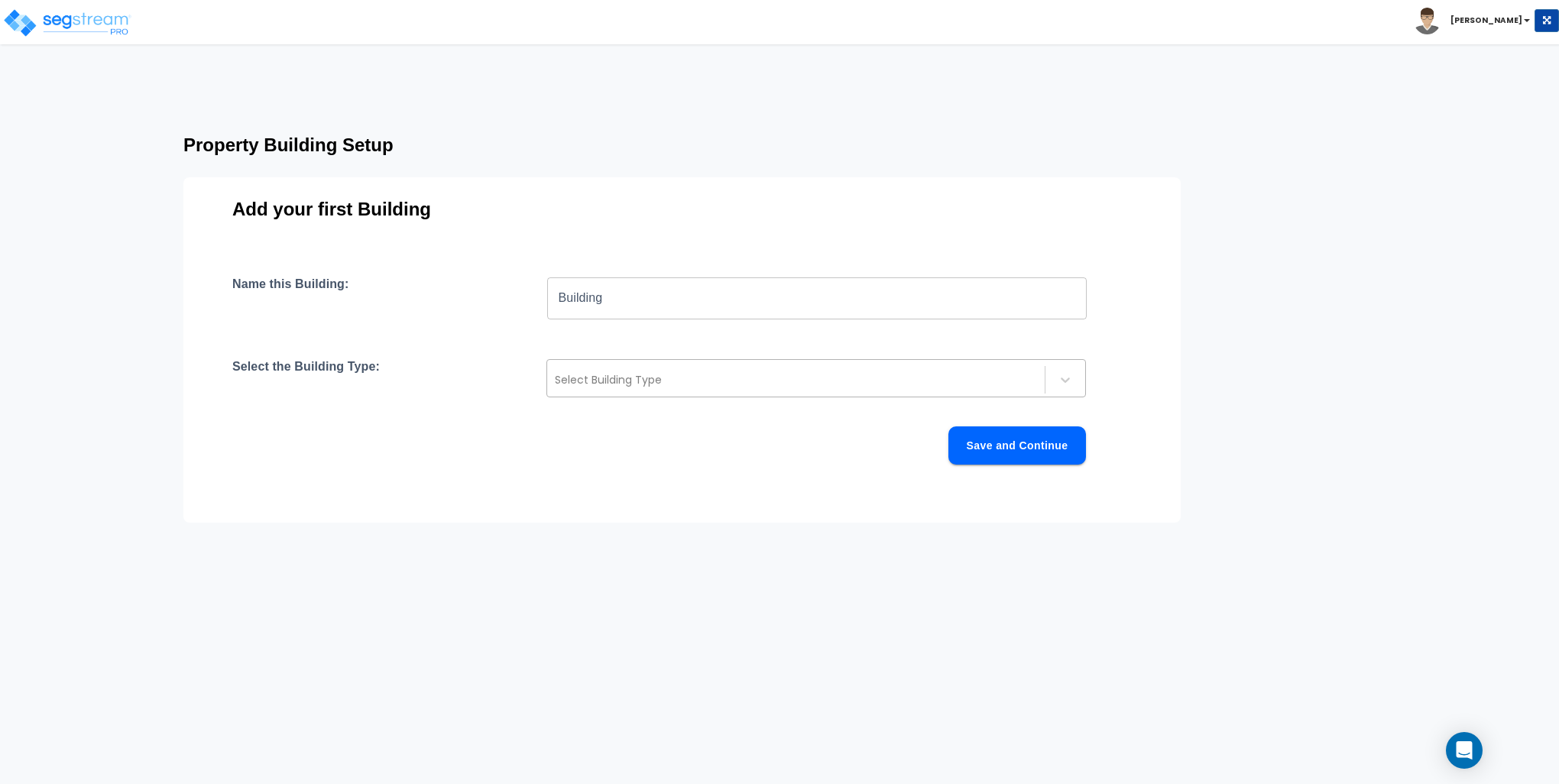
click at [624, 390] on div "Select Building Type" at bounding box center [796, 380] width 498 height 25
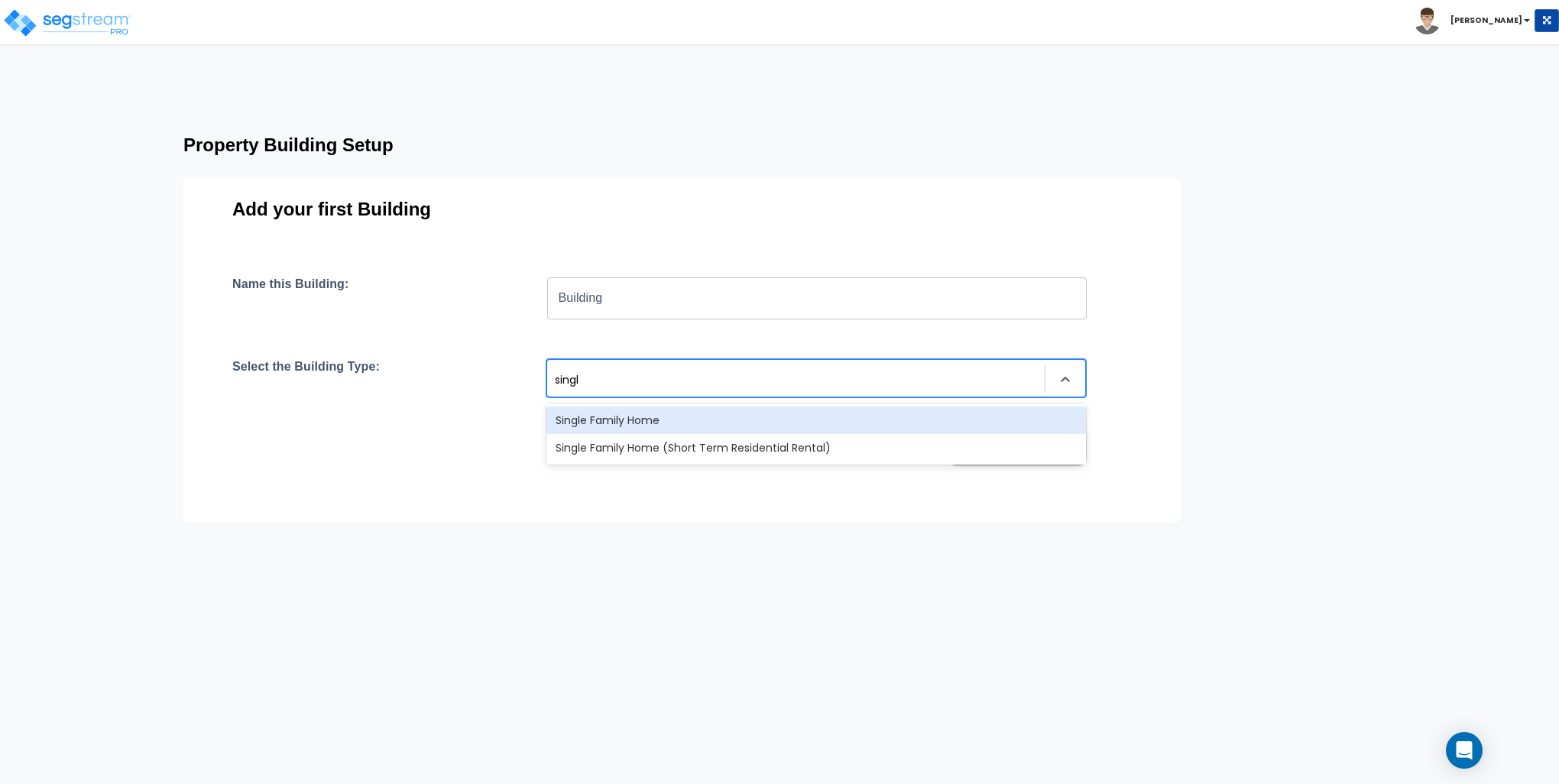
type input "single"
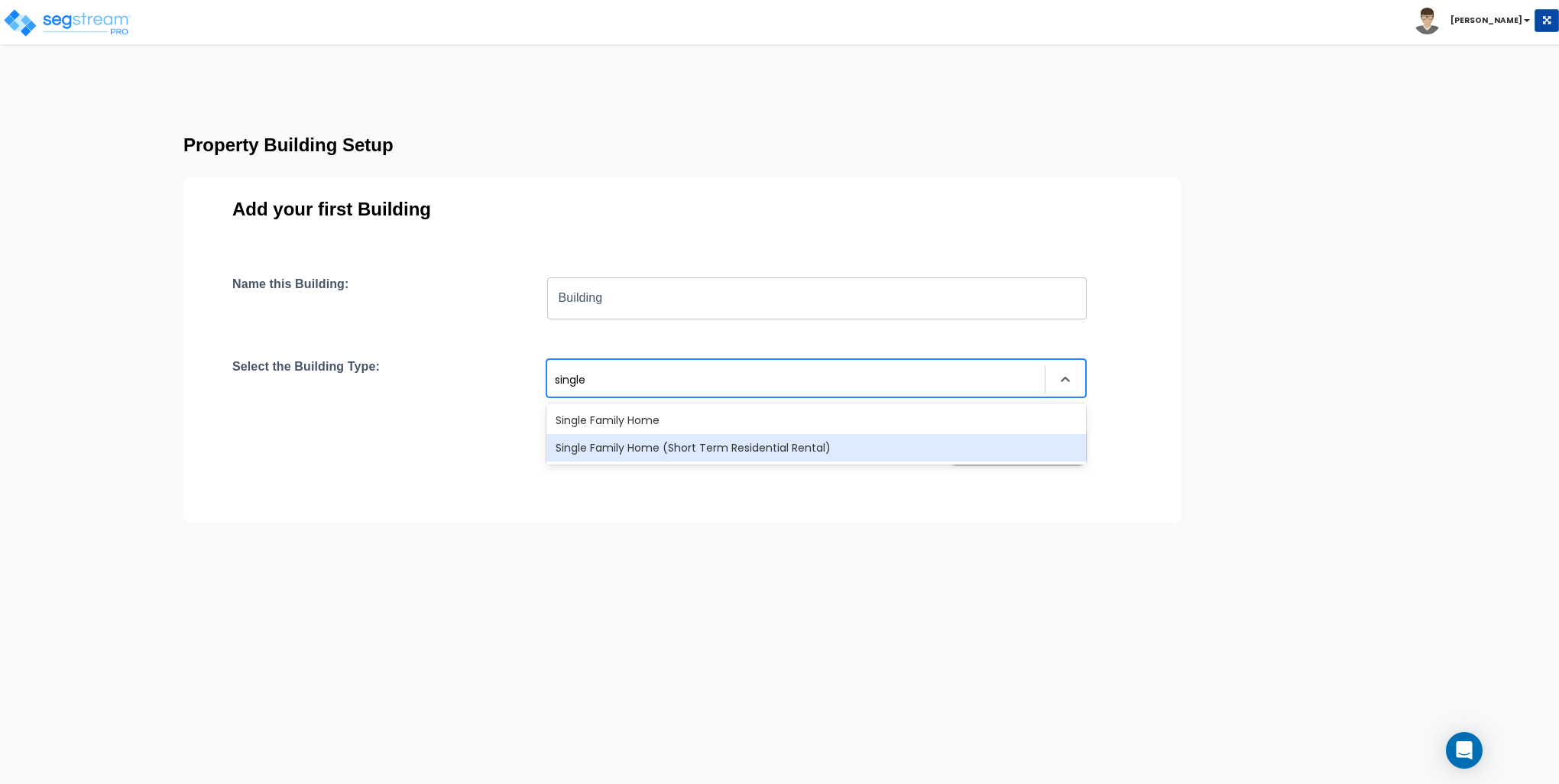
click at [627, 450] on div "Single Family Home (Short Term Residential Rental)" at bounding box center [816, 448] width 539 height 28
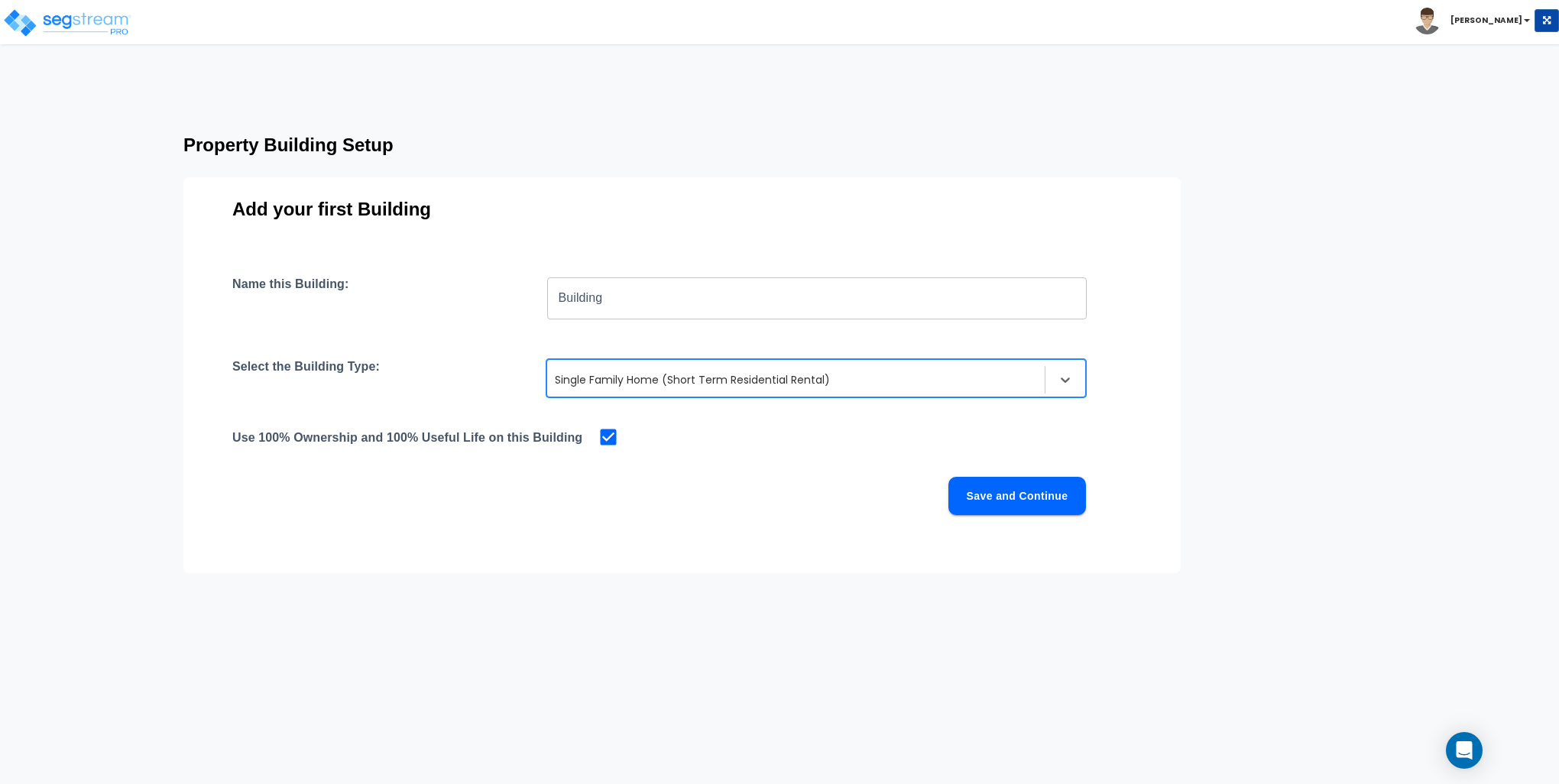
click at [1041, 497] on button "Save and Continue" at bounding box center [1018, 496] width 138 height 38
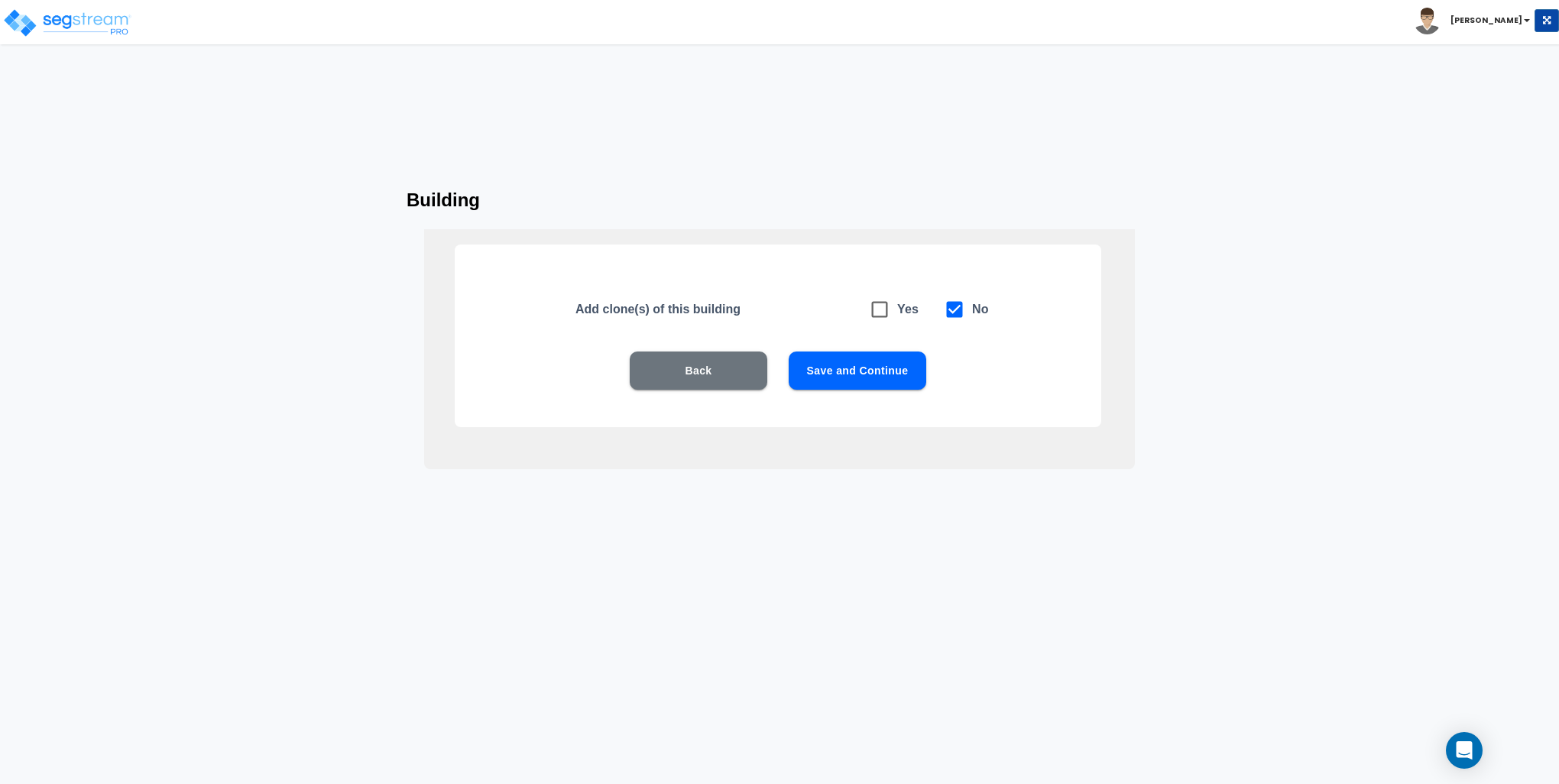
click at [839, 371] on button "Save and Continue" at bounding box center [858, 370] width 138 height 38
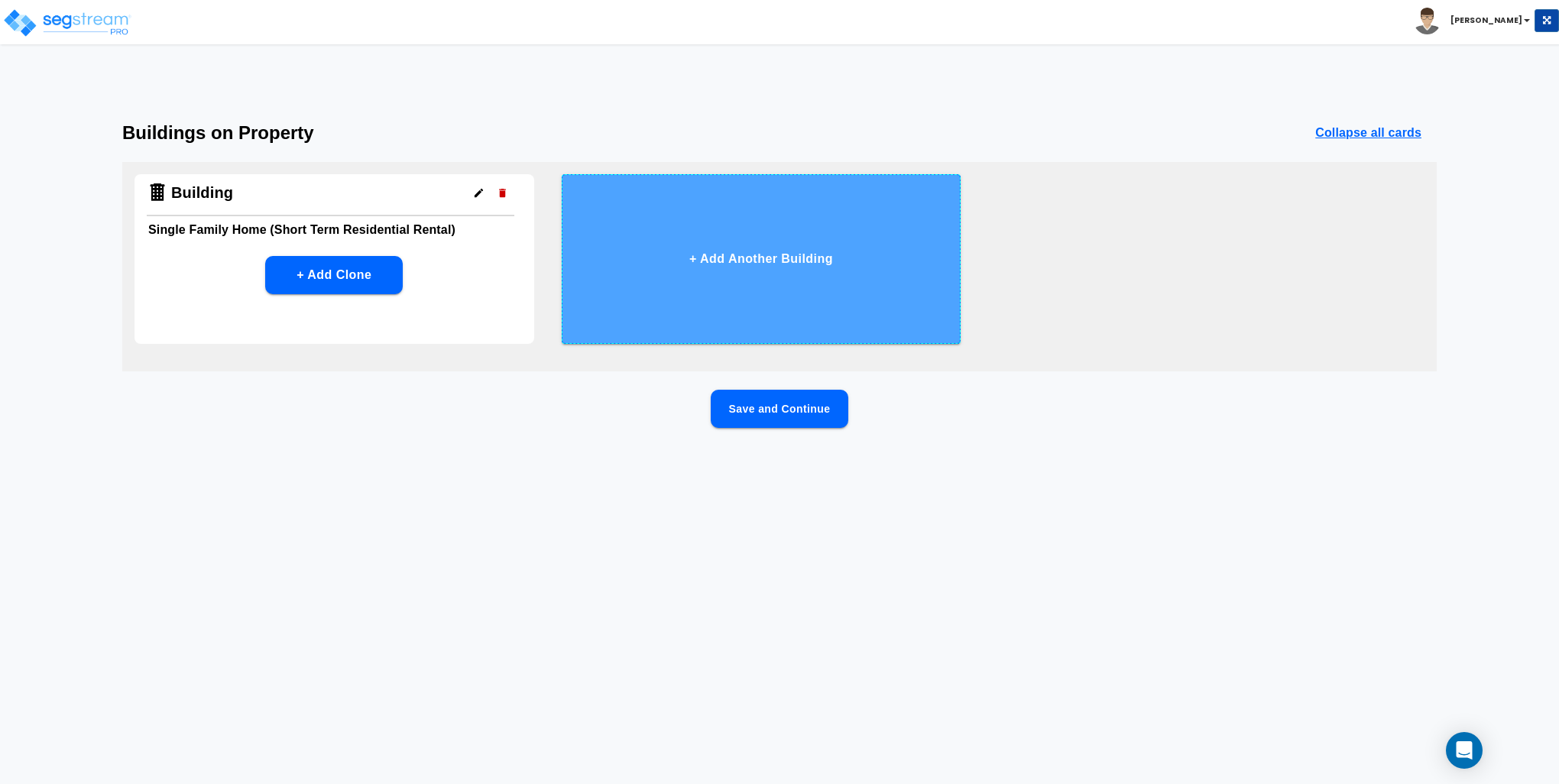
click at [770, 259] on button "+ Add Another Building" at bounding box center [762, 259] width 400 height 169
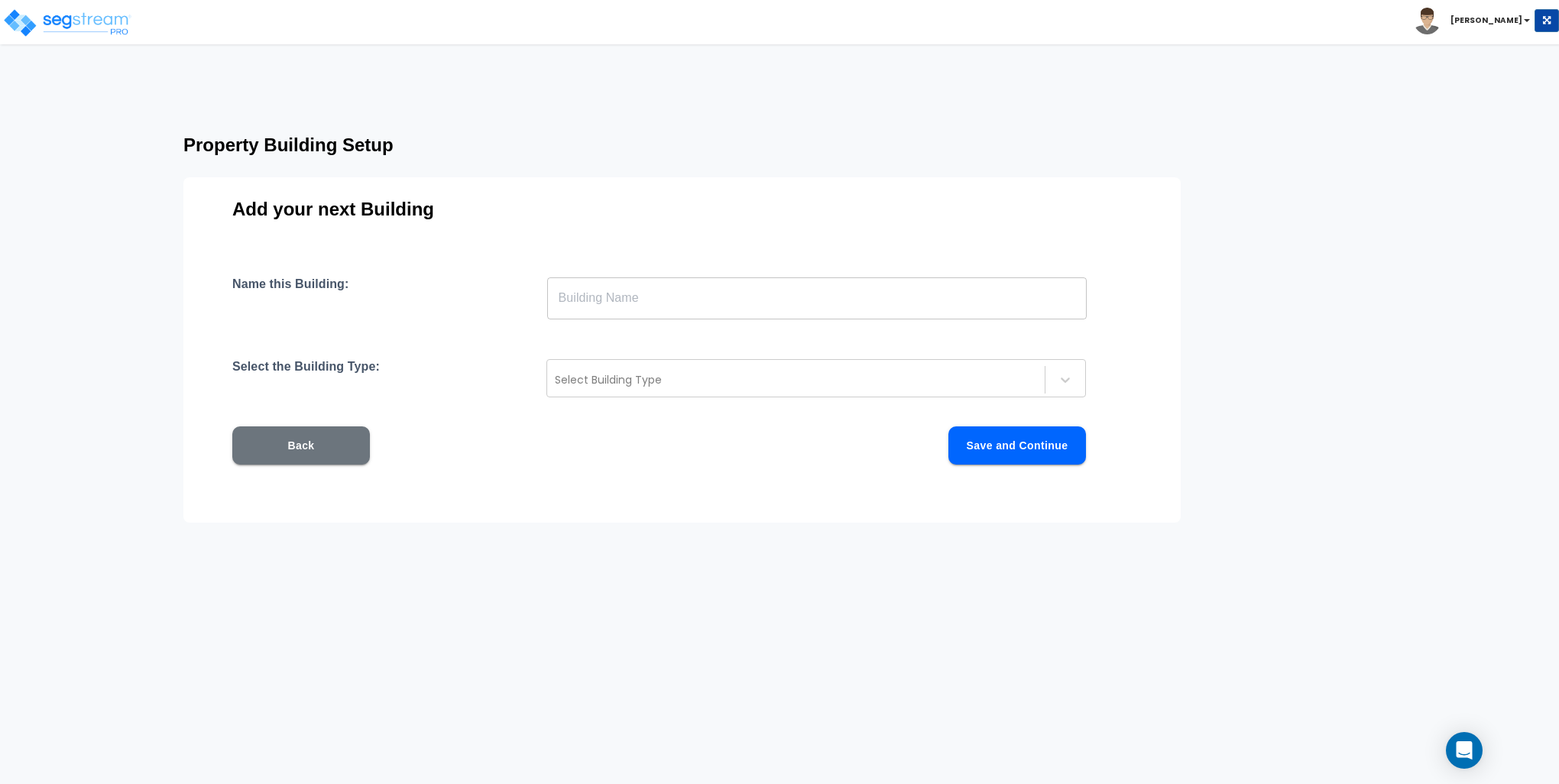
click at [679, 311] on input "text" at bounding box center [817, 297] width 539 height 42
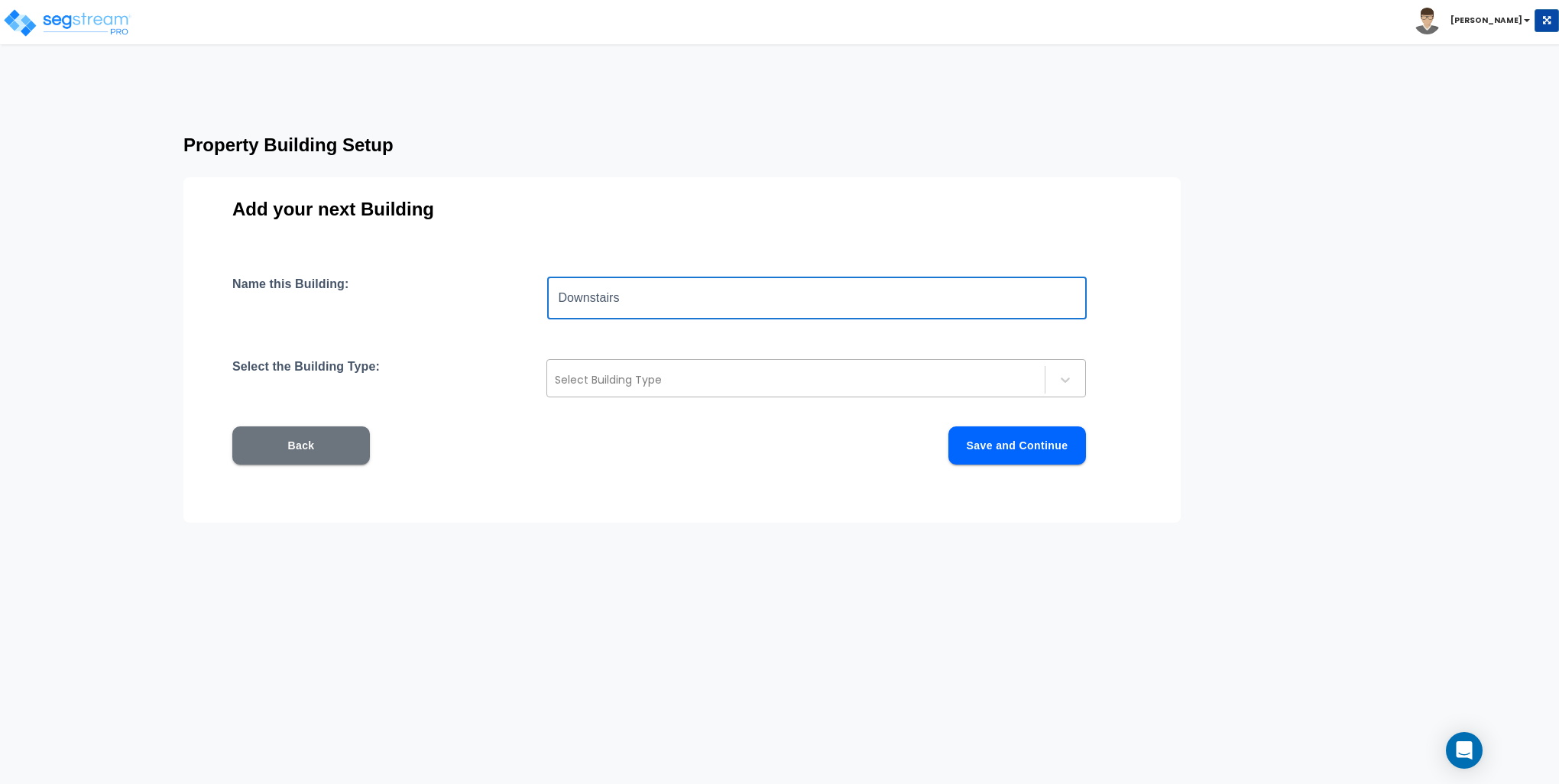
type input "Downstairs"
click at [661, 387] on div at bounding box center [796, 380] width 482 height 19
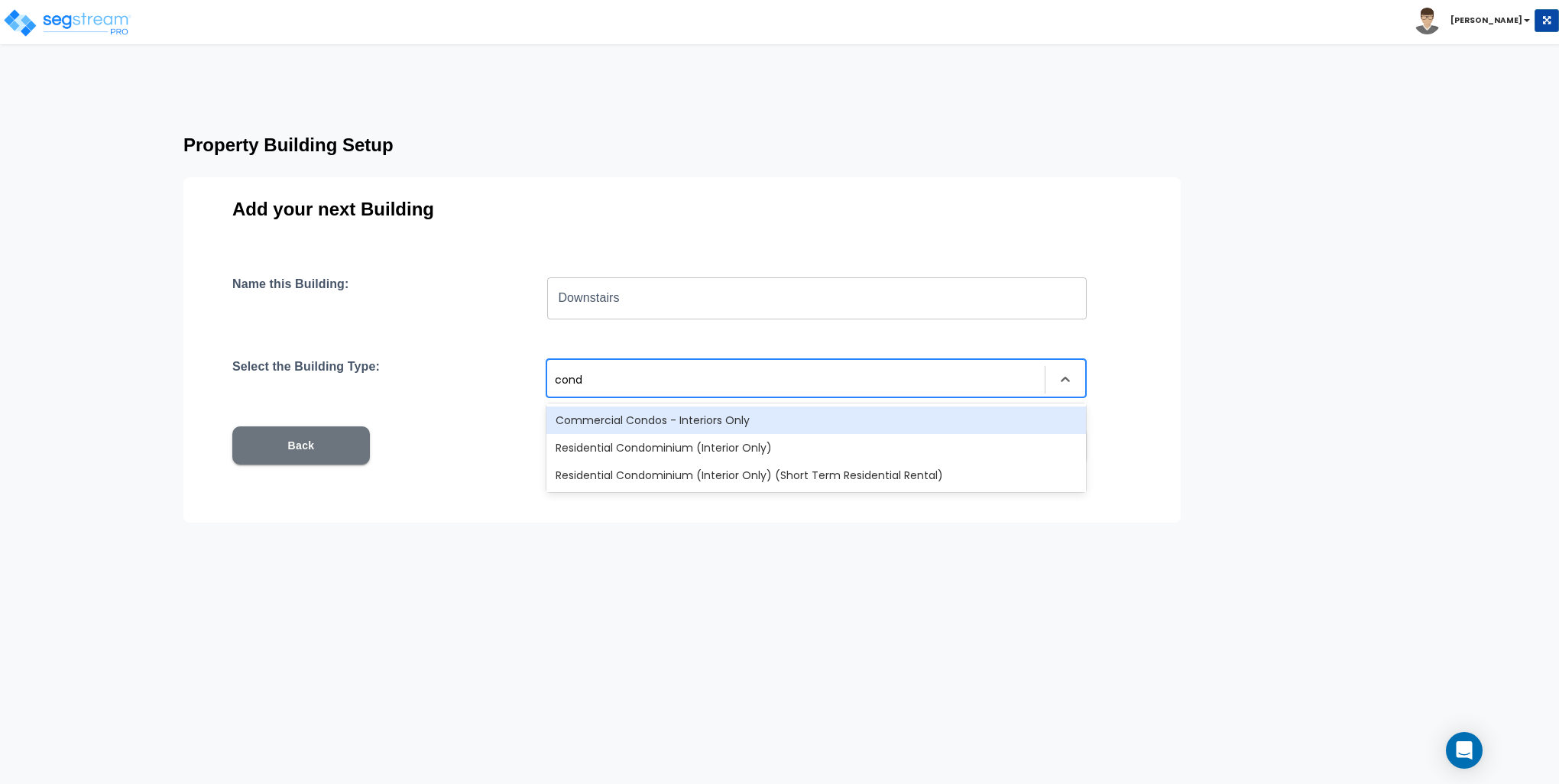
type input "condo"
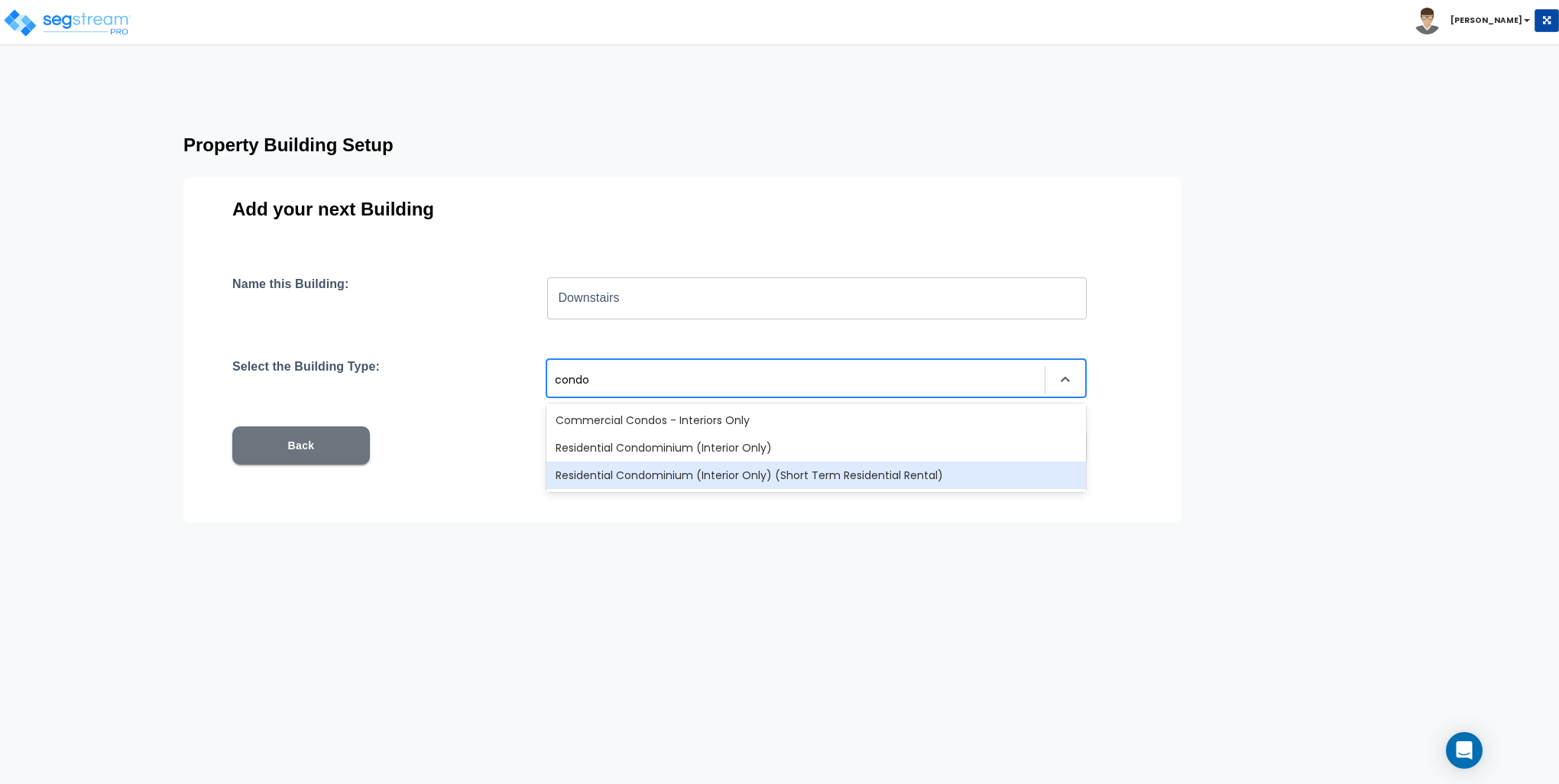
click at [652, 472] on div "Residential Condominium (Interior Only) (Short Term Residential Rental)" at bounding box center [816, 475] width 539 height 28
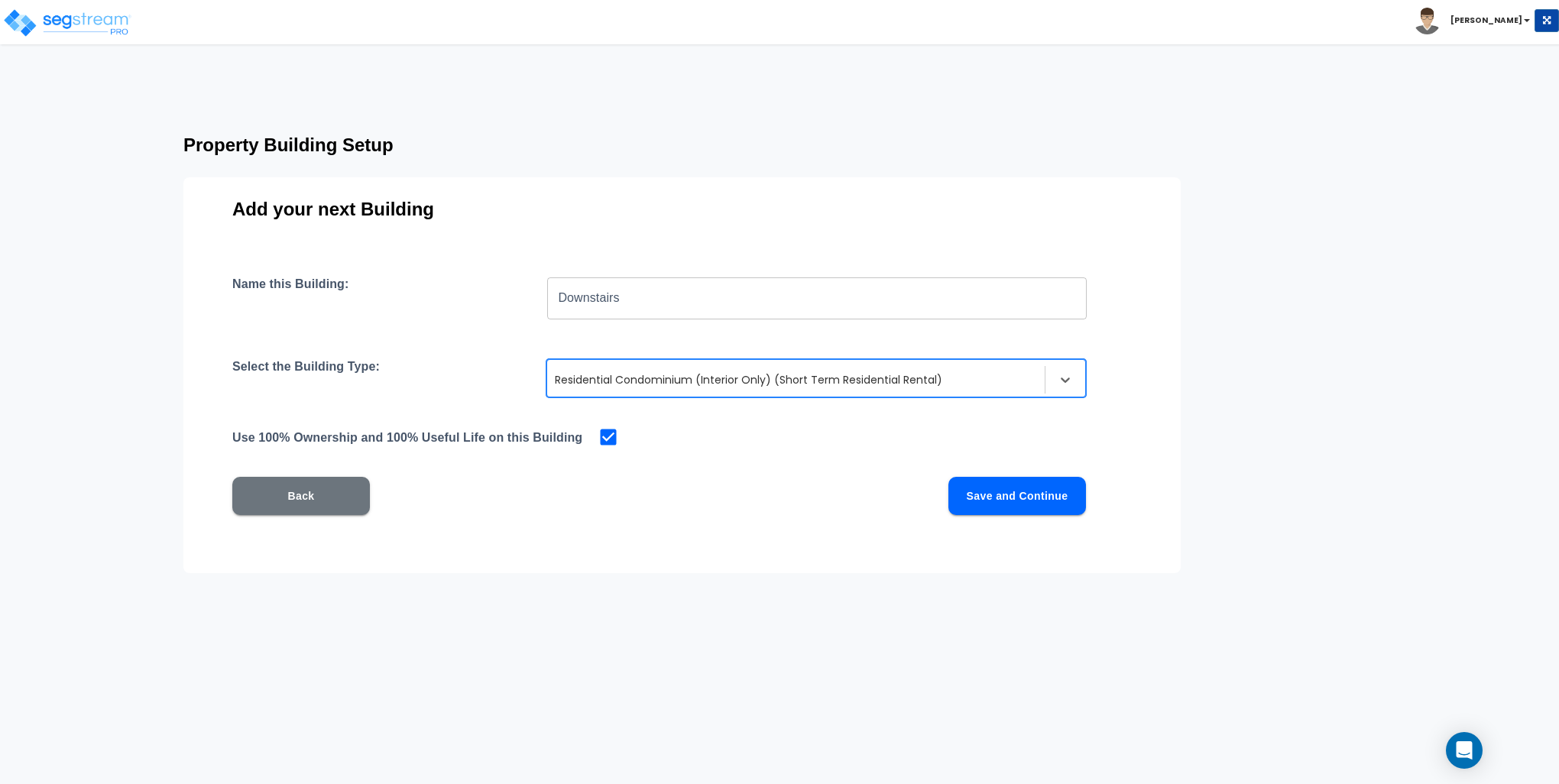
click at [1024, 498] on button "Save and Continue" at bounding box center [1018, 496] width 138 height 38
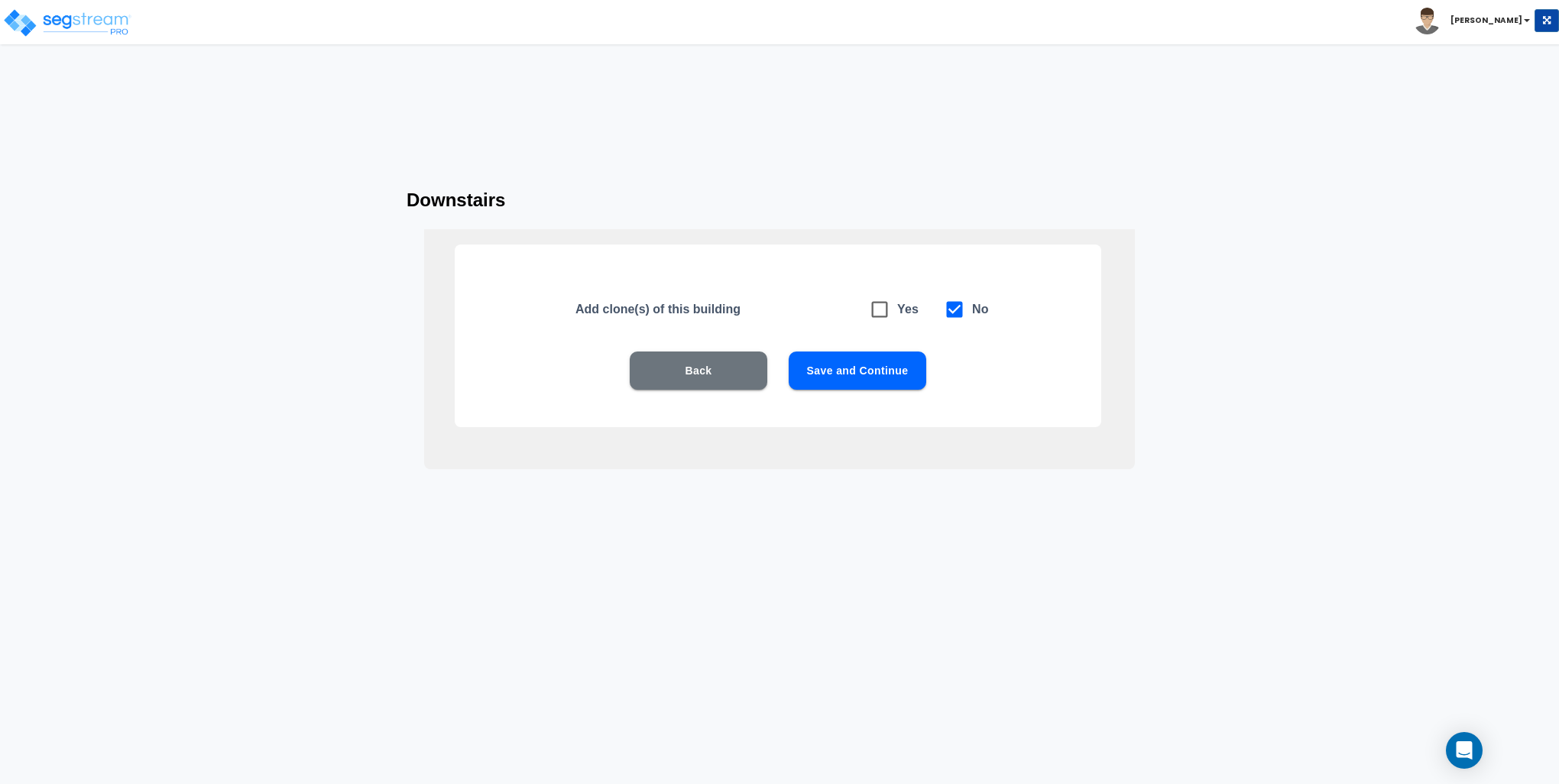
click at [854, 361] on button "Save and Continue" at bounding box center [858, 370] width 138 height 38
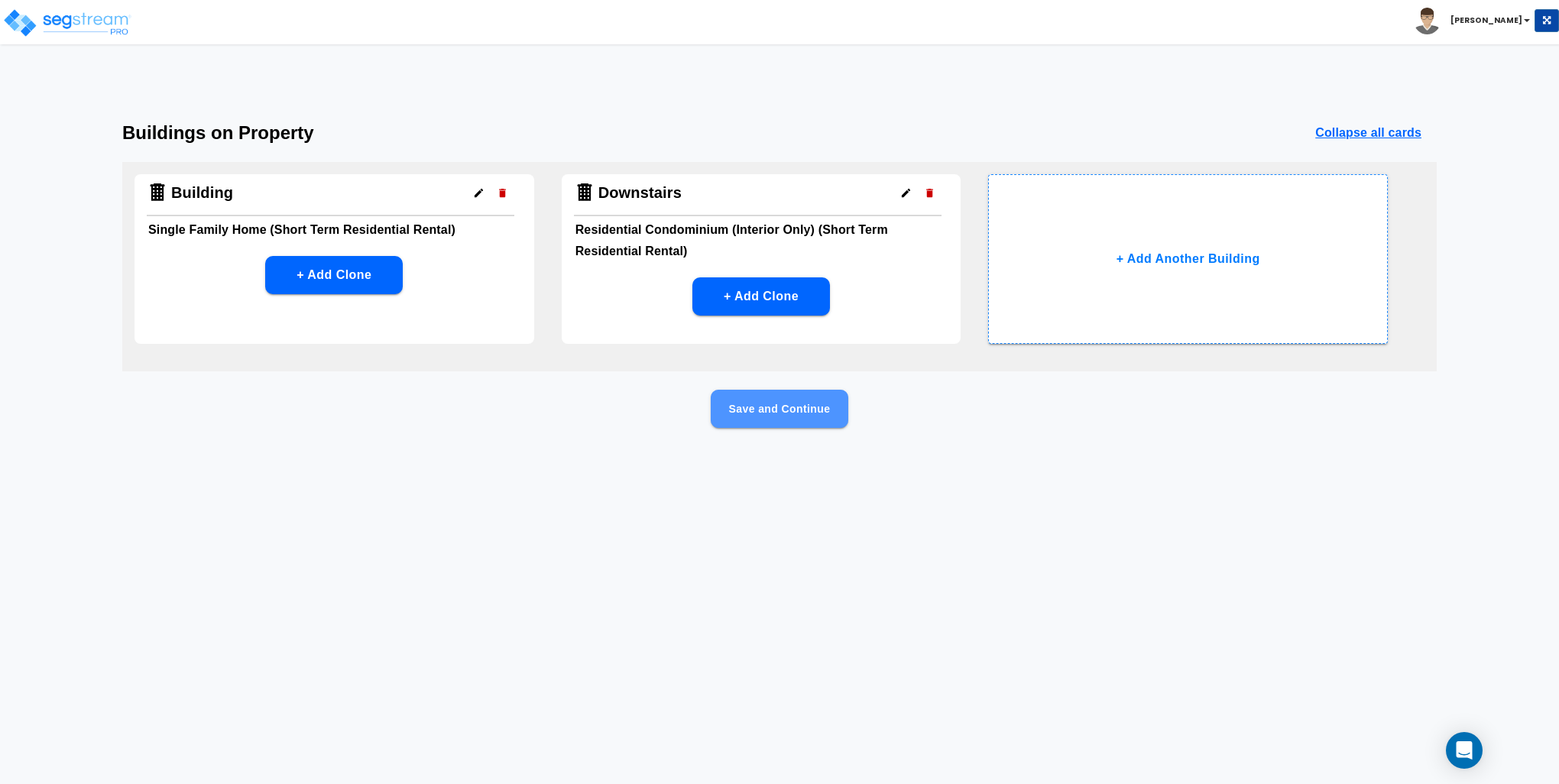
click at [799, 409] on button "Save and Continue" at bounding box center [780, 408] width 138 height 38
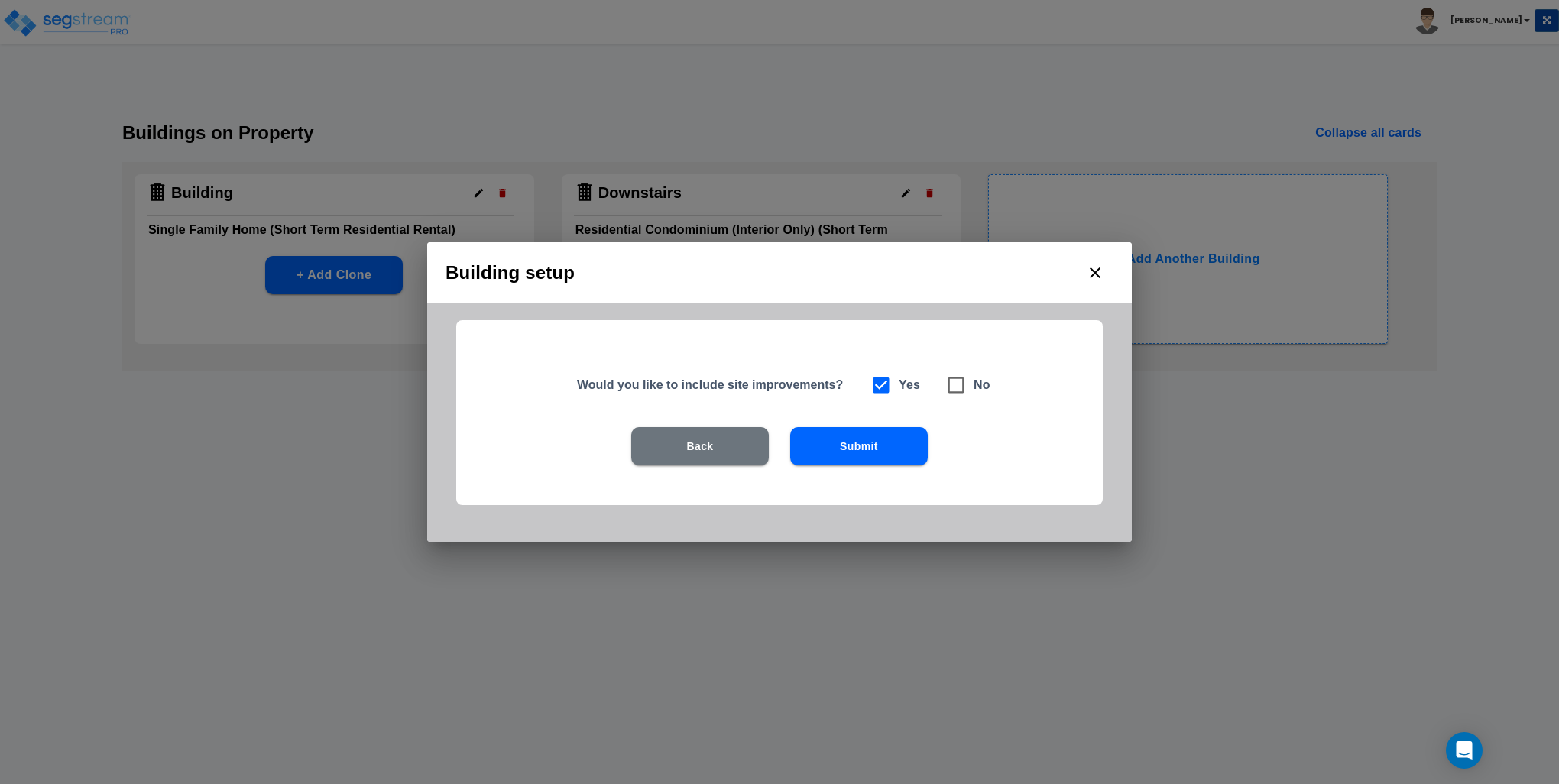
click at [868, 451] on button "Submit" at bounding box center [859, 446] width 138 height 38
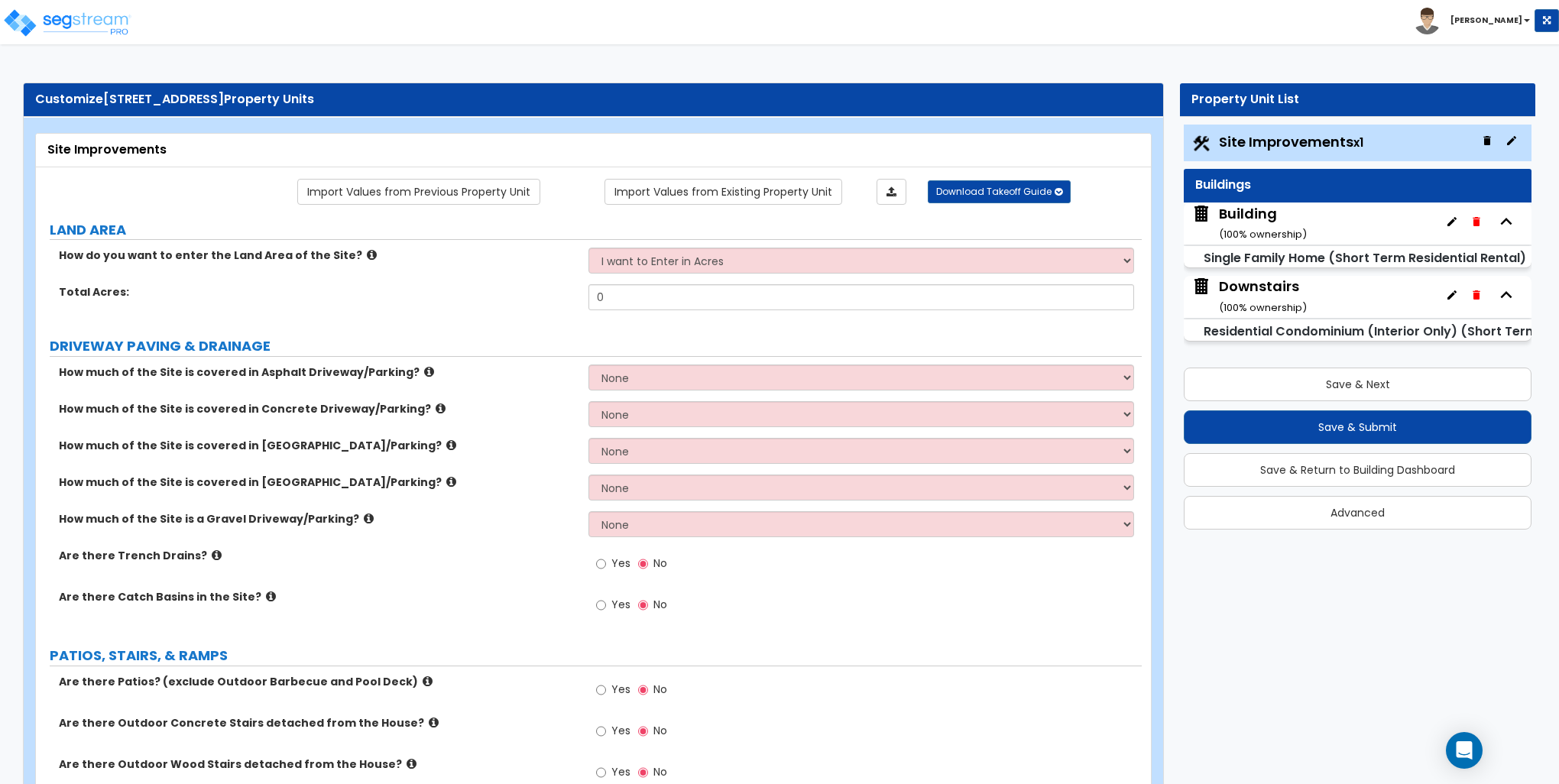
click at [550, 298] on label "Total Acres:" at bounding box center [318, 292] width 519 height 16
click at [711, 249] on select "I want to Enter in Acres I want to Enter in Square Feet" at bounding box center [861, 261] width 545 height 26
select select "2"
click at [589, 248] on select "I want to Enter in Acres I want to Enter in Square Feet" at bounding box center [861, 261] width 545 height 26
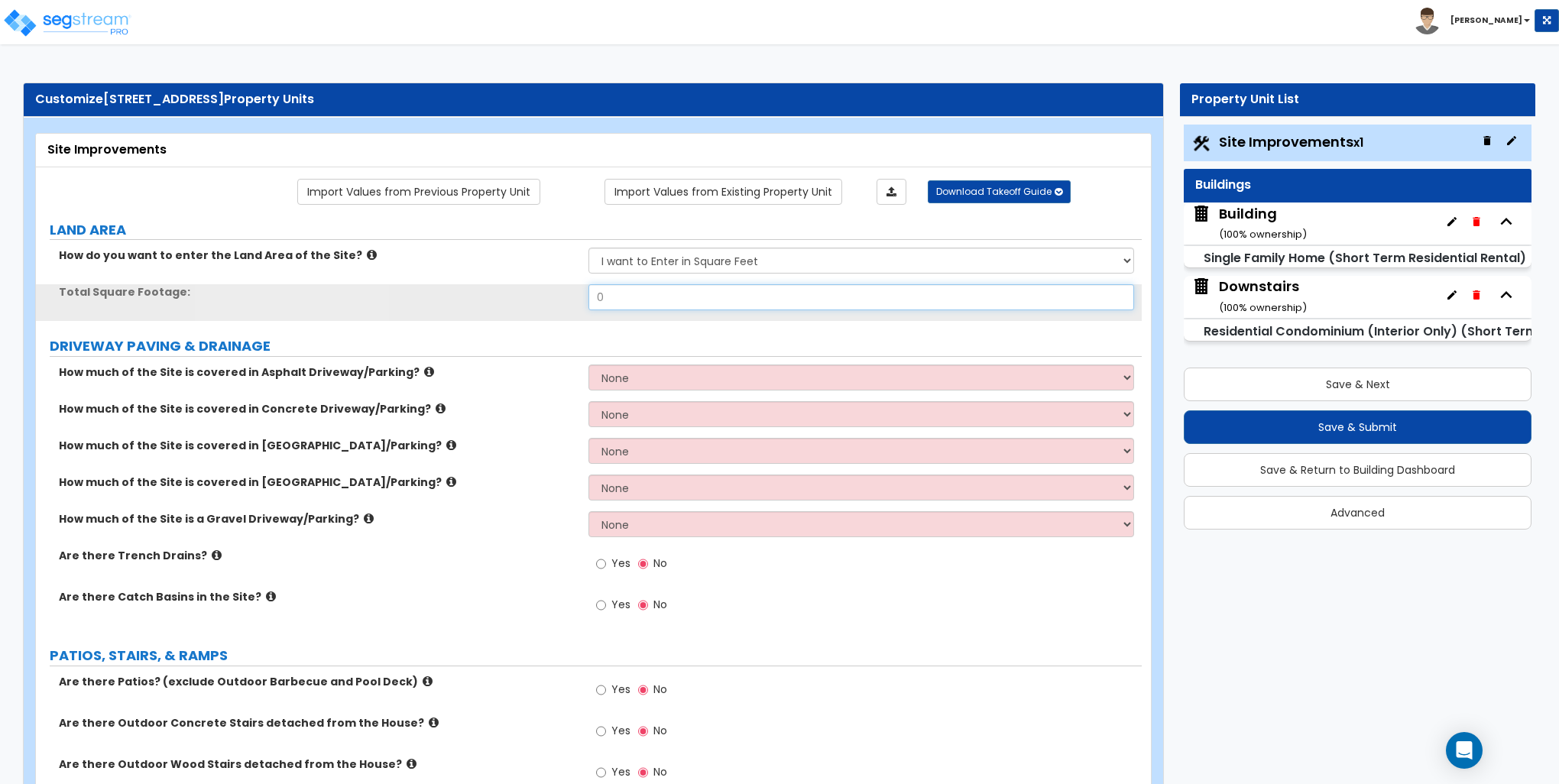
click at [673, 295] on input "0" at bounding box center [861, 297] width 545 height 26
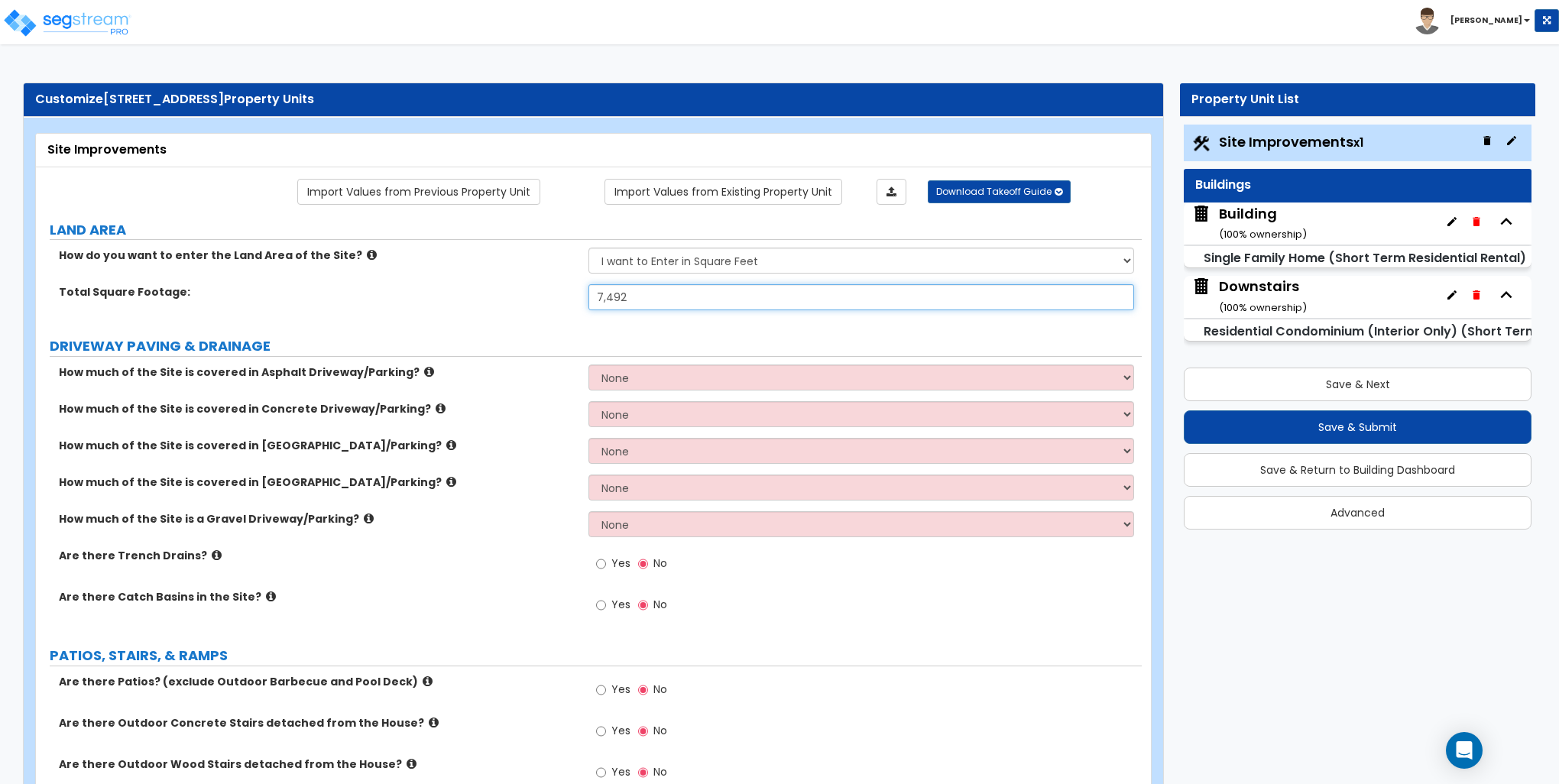
type input "7,492"
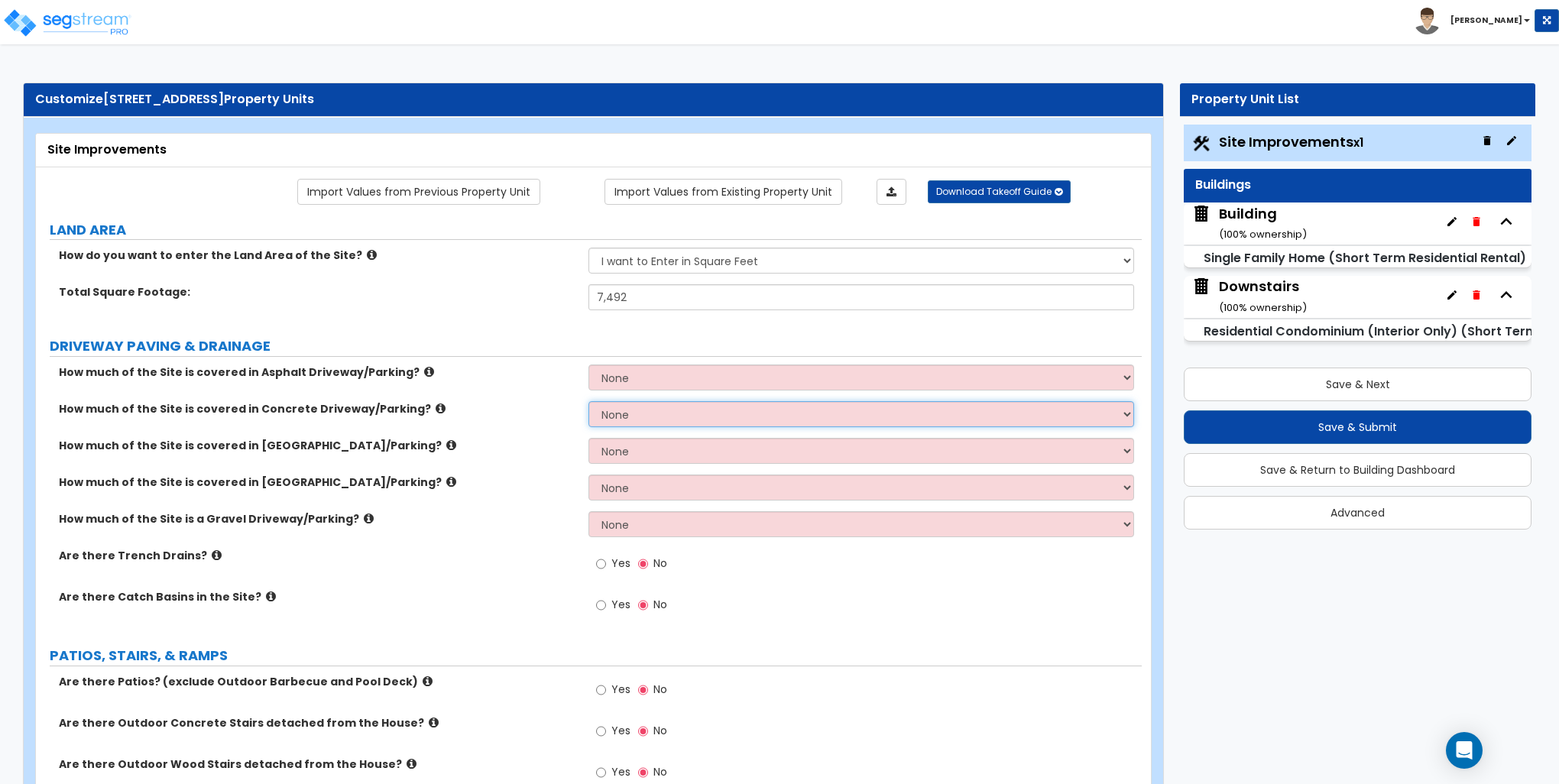
click at [665, 406] on select "None I want to Enter an Approximate Percentage I want to Enter the Square Foota…" at bounding box center [861, 414] width 545 height 26
select select "2"
click at [589, 401] on select "None I want to Enter an Approximate Percentage I want to Enter the Square Foota…" at bounding box center [861, 414] width 545 height 26
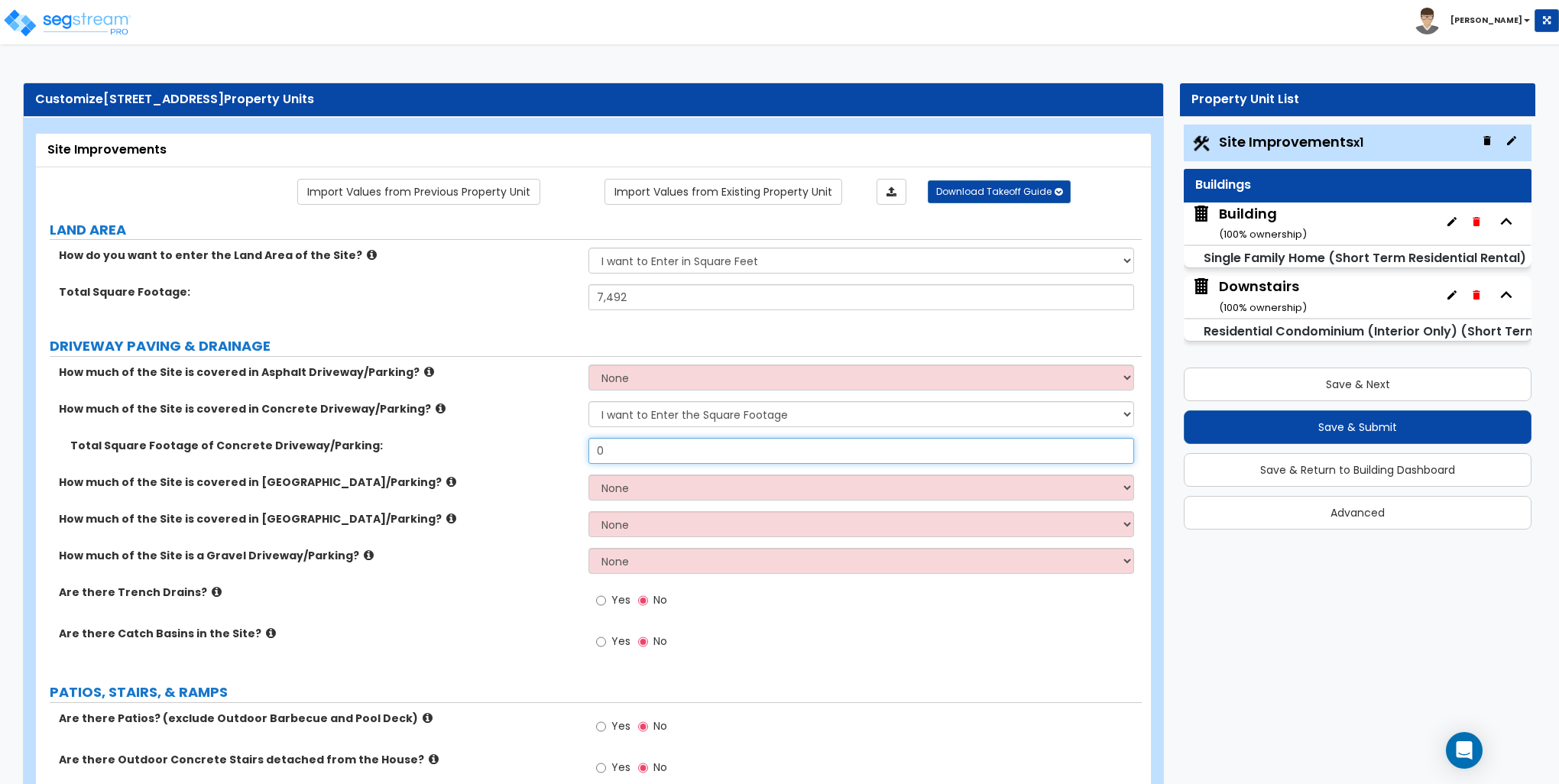
click at [608, 445] on input "0" at bounding box center [861, 451] width 545 height 26
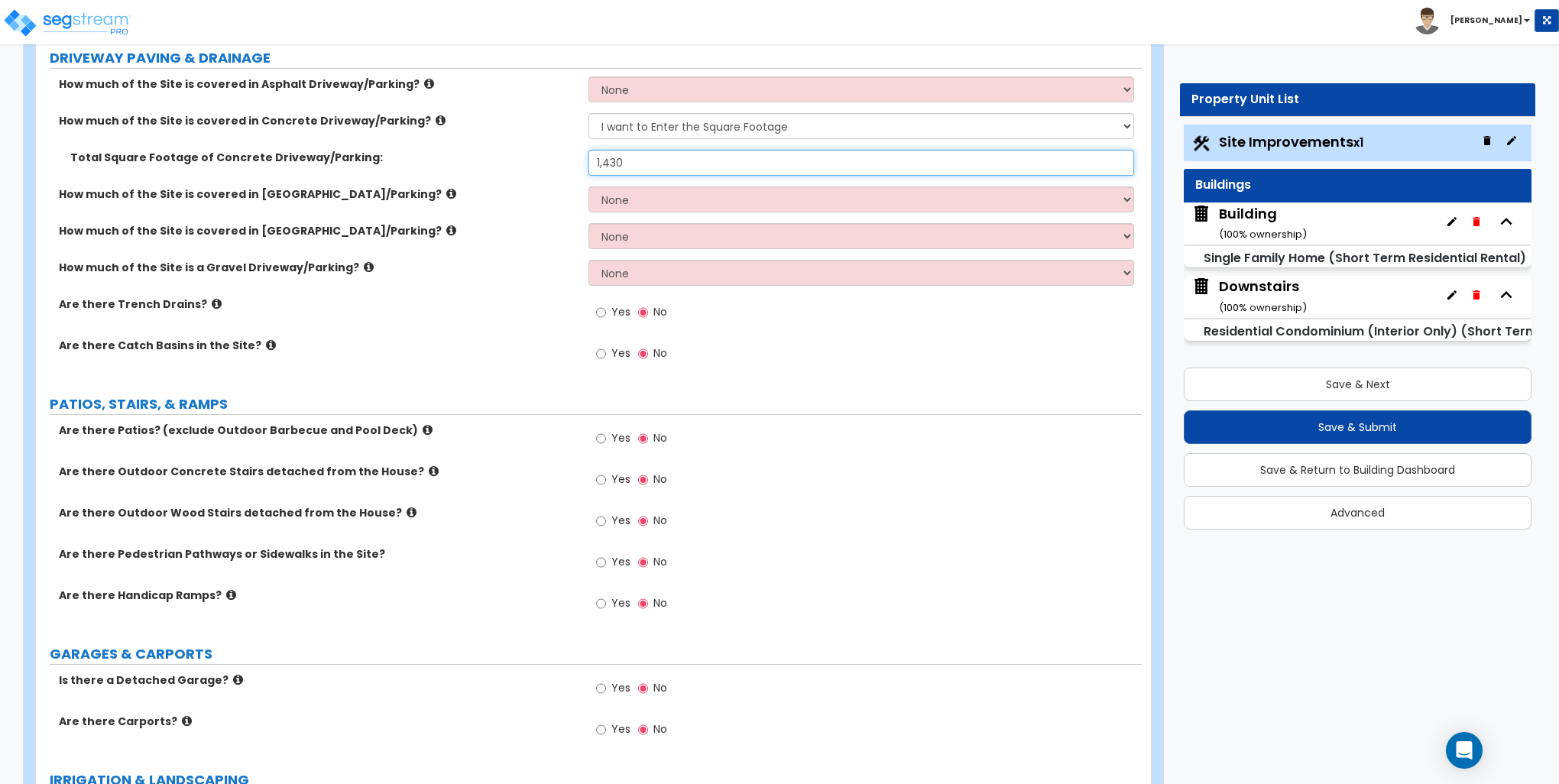
scroll to position [382, 0]
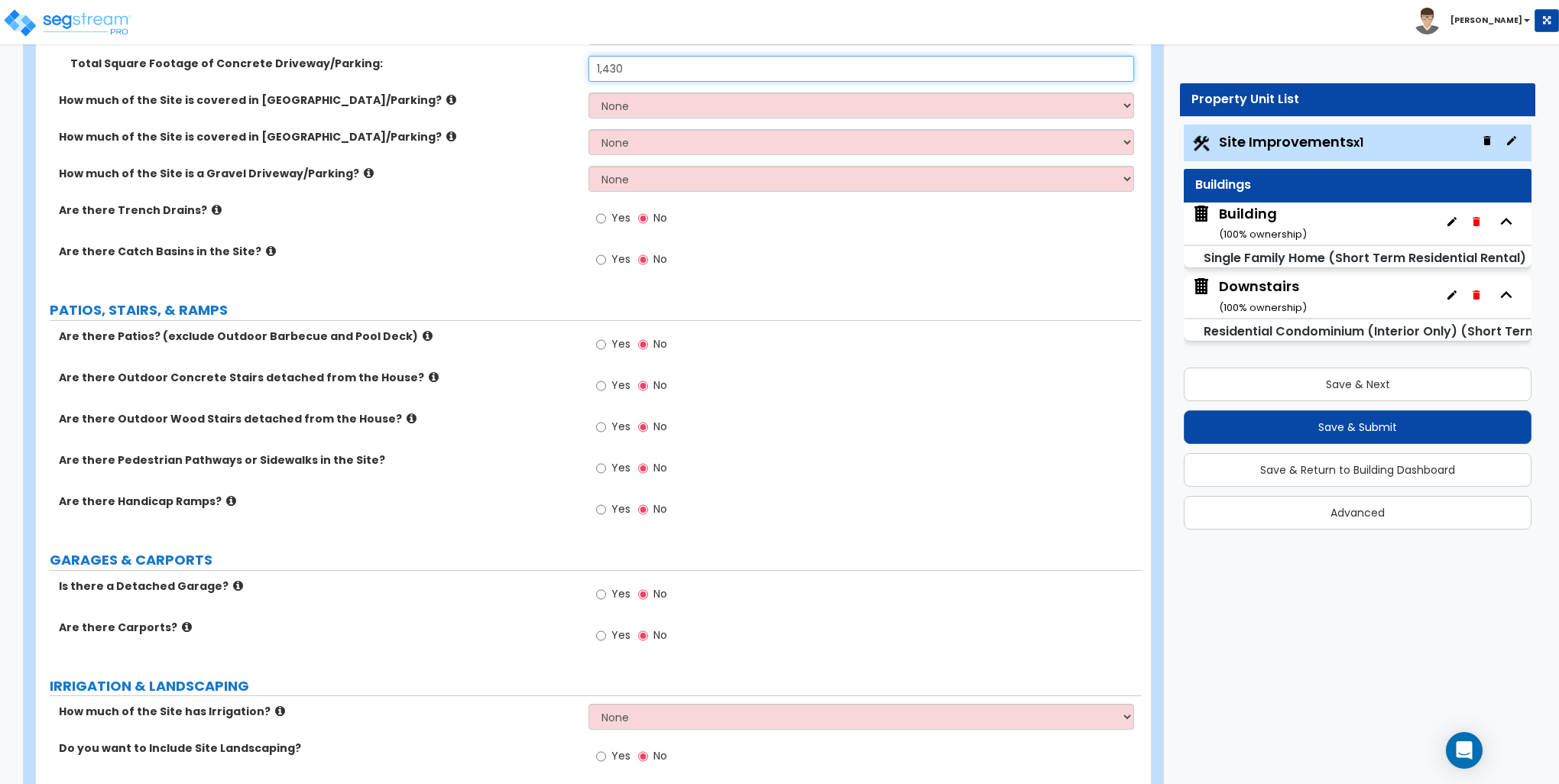
type input "1,430"
click at [604, 428] on input "Yes" at bounding box center [601, 427] width 10 height 17
radio input "true"
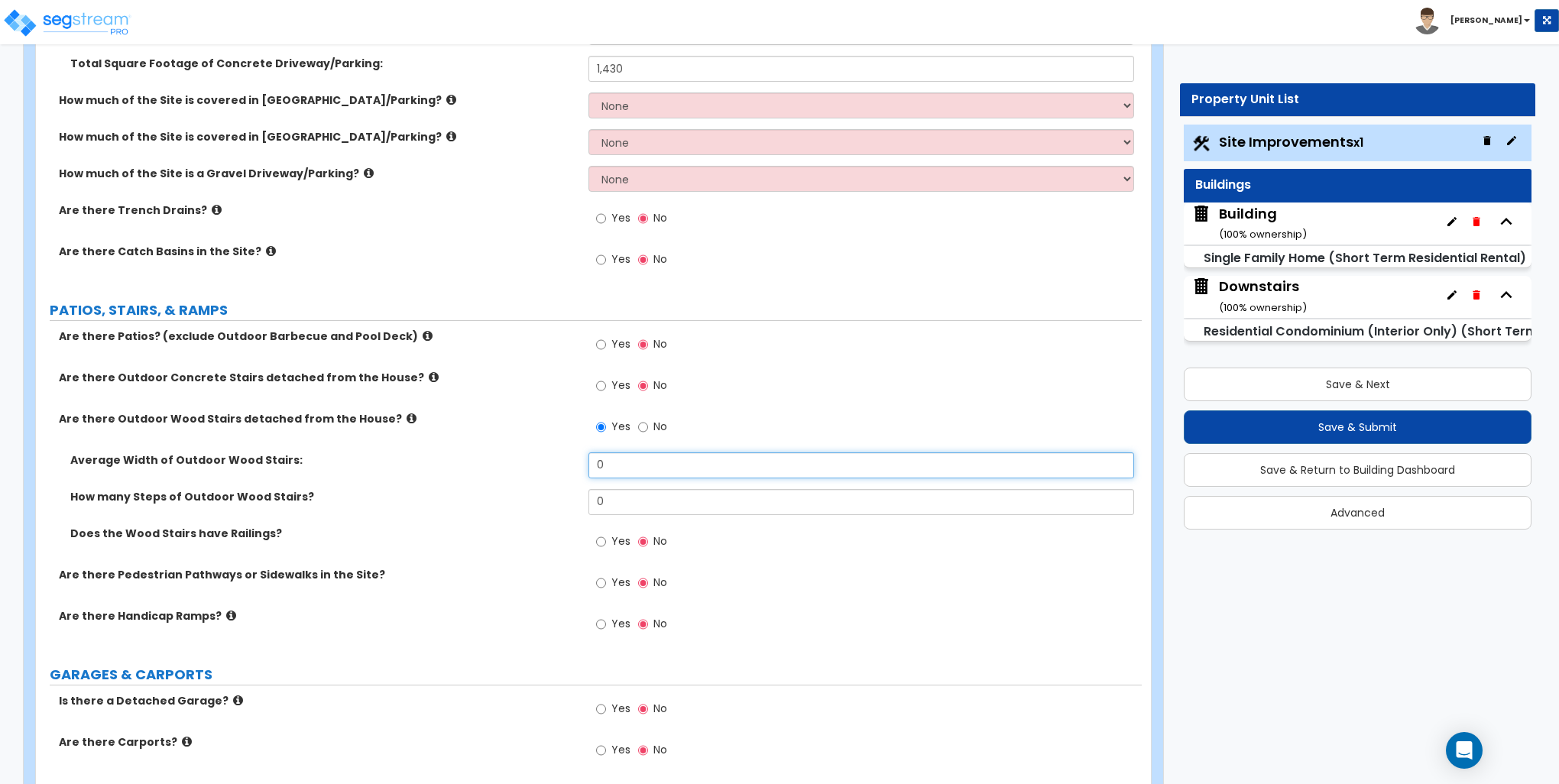
click at [612, 470] on input "0" at bounding box center [861, 465] width 545 height 26
click at [614, 465] on input "0" at bounding box center [861, 465] width 545 height 26
type input "4"
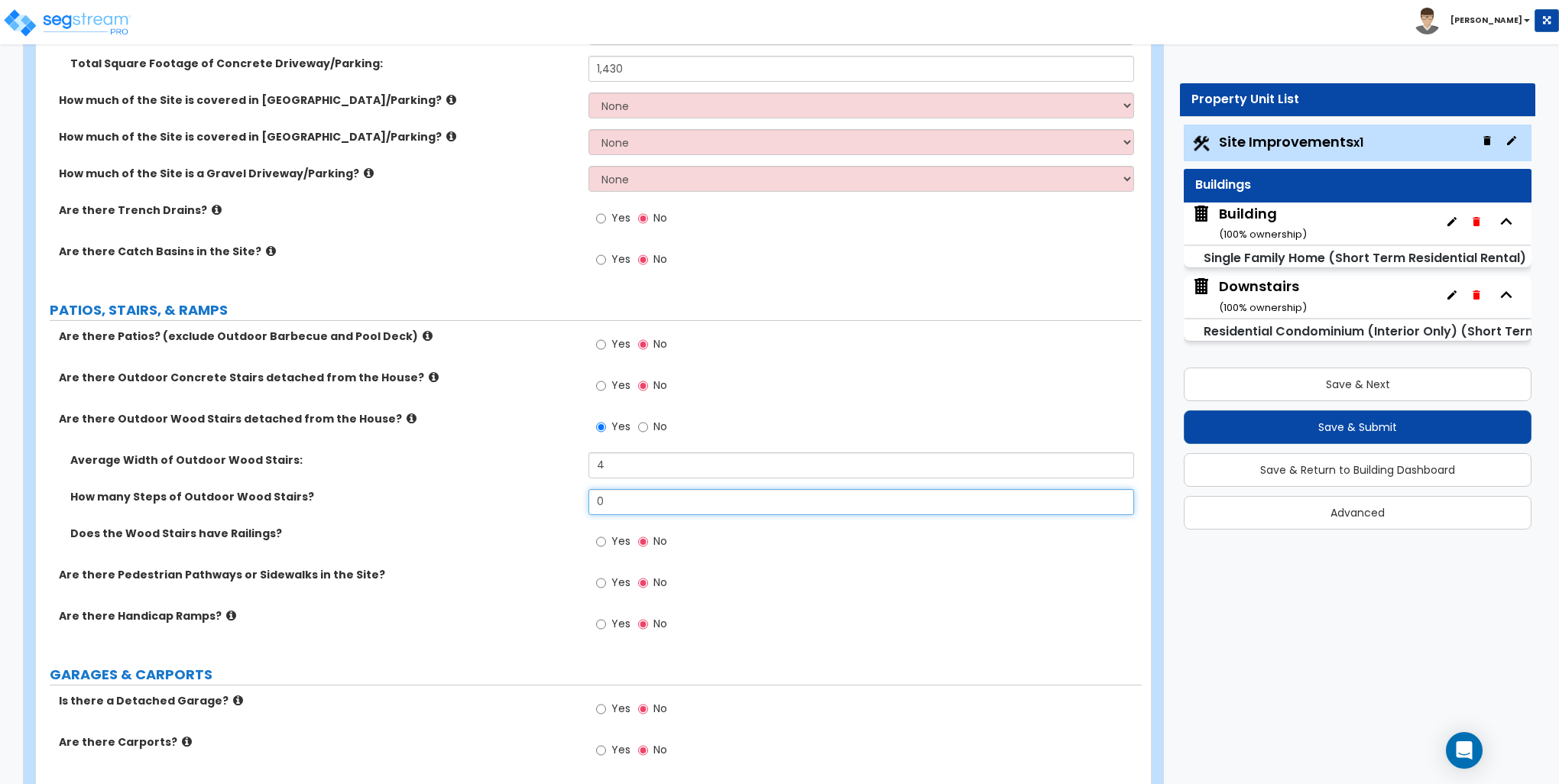
click at [621, 494] on input "0" at bounding box center [861, 502] width 545 height 26
type input "12"
click at [602, 538] on input "Yes" at bounding box center [601, 541] width 10 height 17
radio input "true"
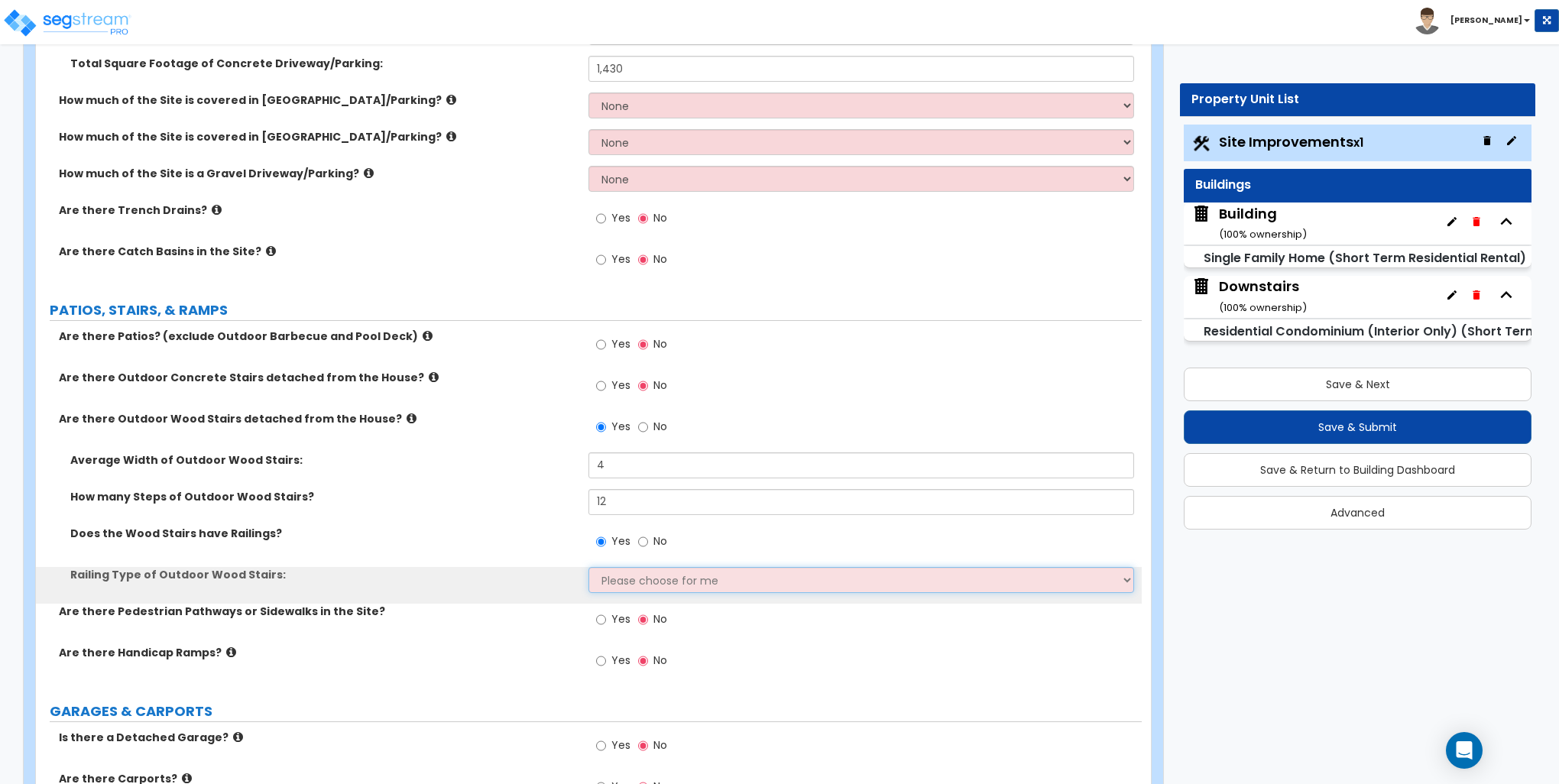
click at [633, 578] on select "Please choose for me Steel Aluminum Wood" at bounding box center [861, 579] width 545 height 26
select select "2"
click at [589, 567] on select "Please choose for me Steel Aluminum Wood" at bounding box center [861, 579] width 545 height 26
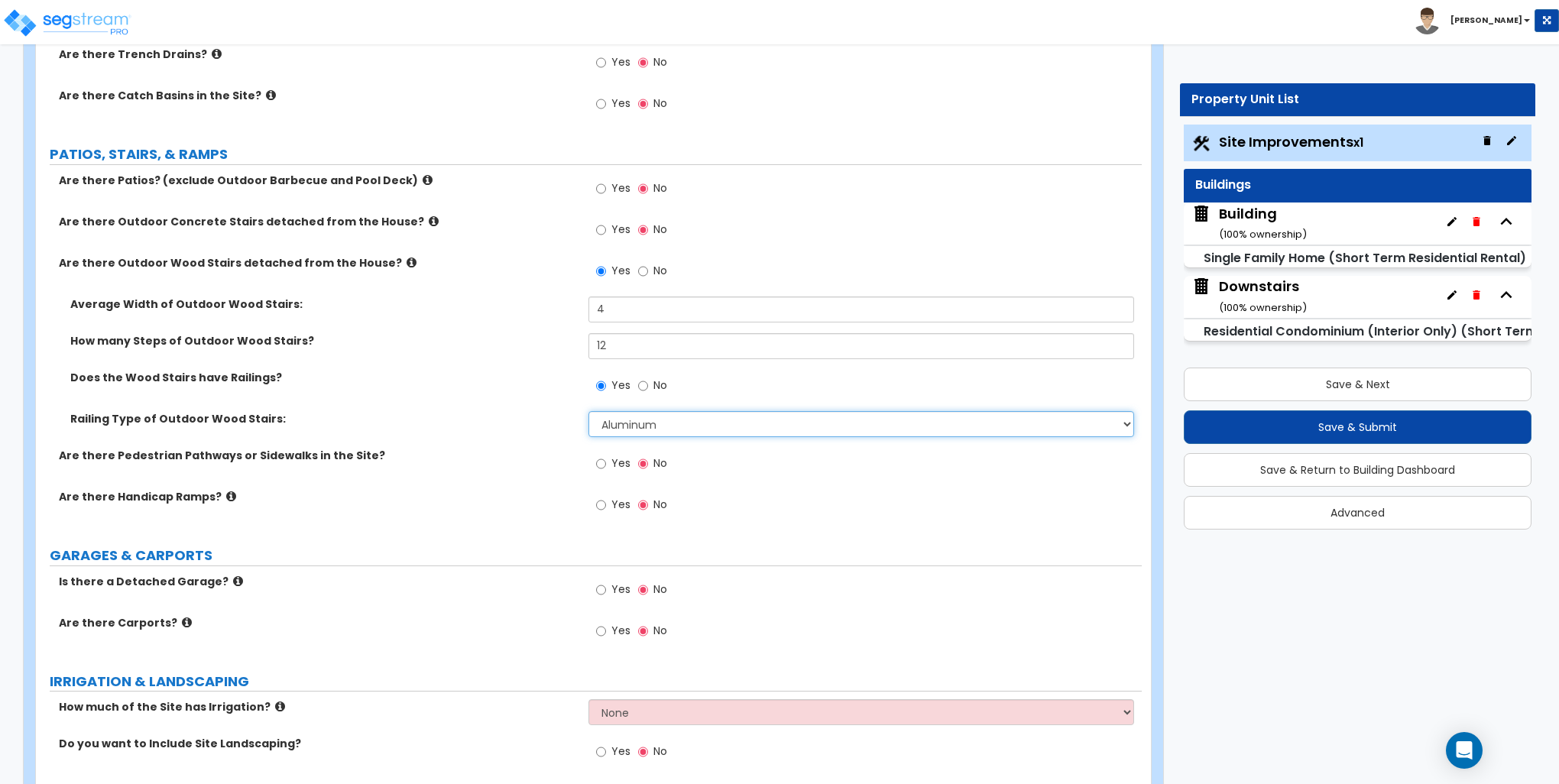
scroll to position [611, 0]
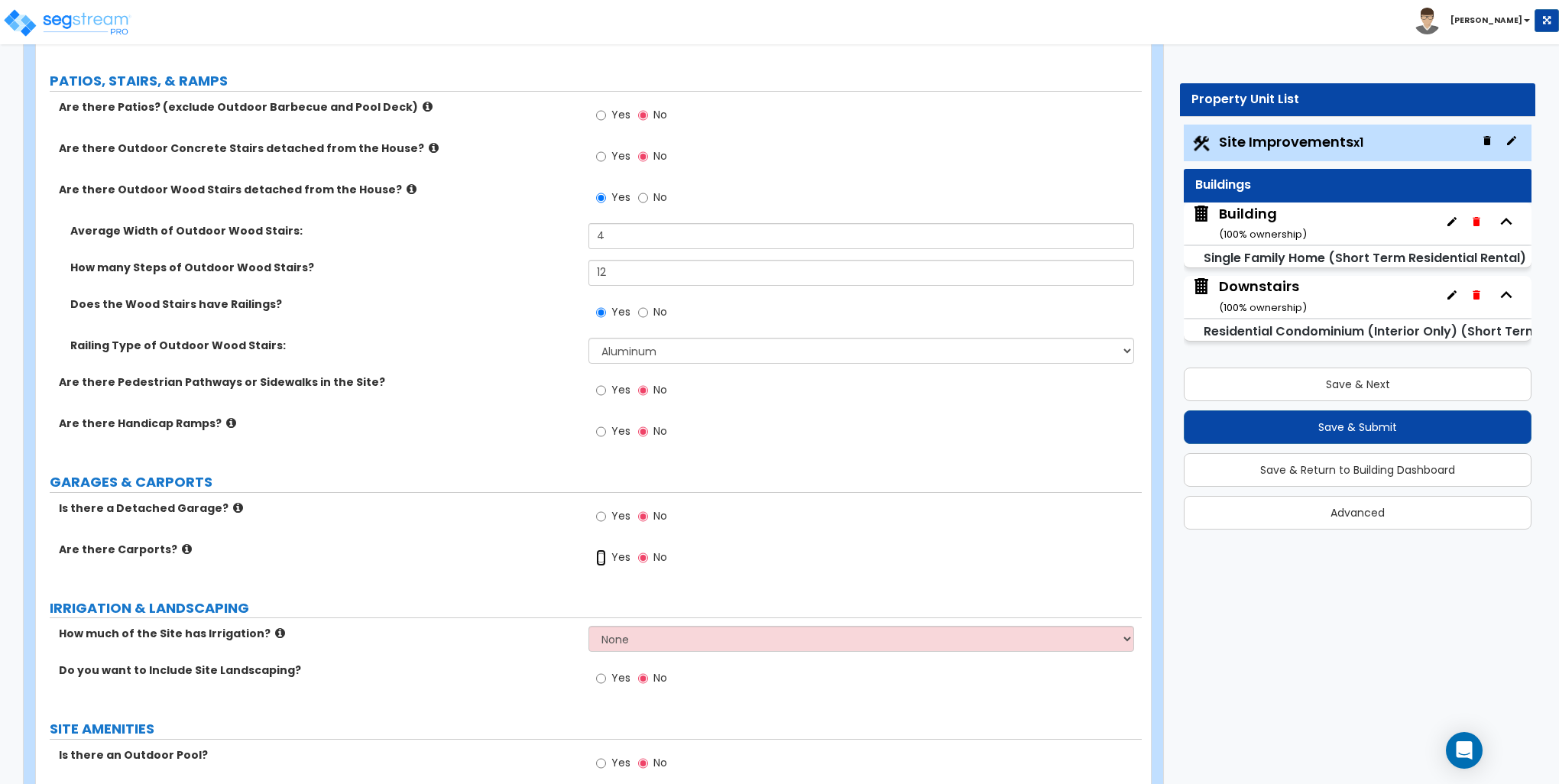
click at [600, 556] on input "Yes" at bounding box center [601, 557] width 10 height 17
radio input "true"
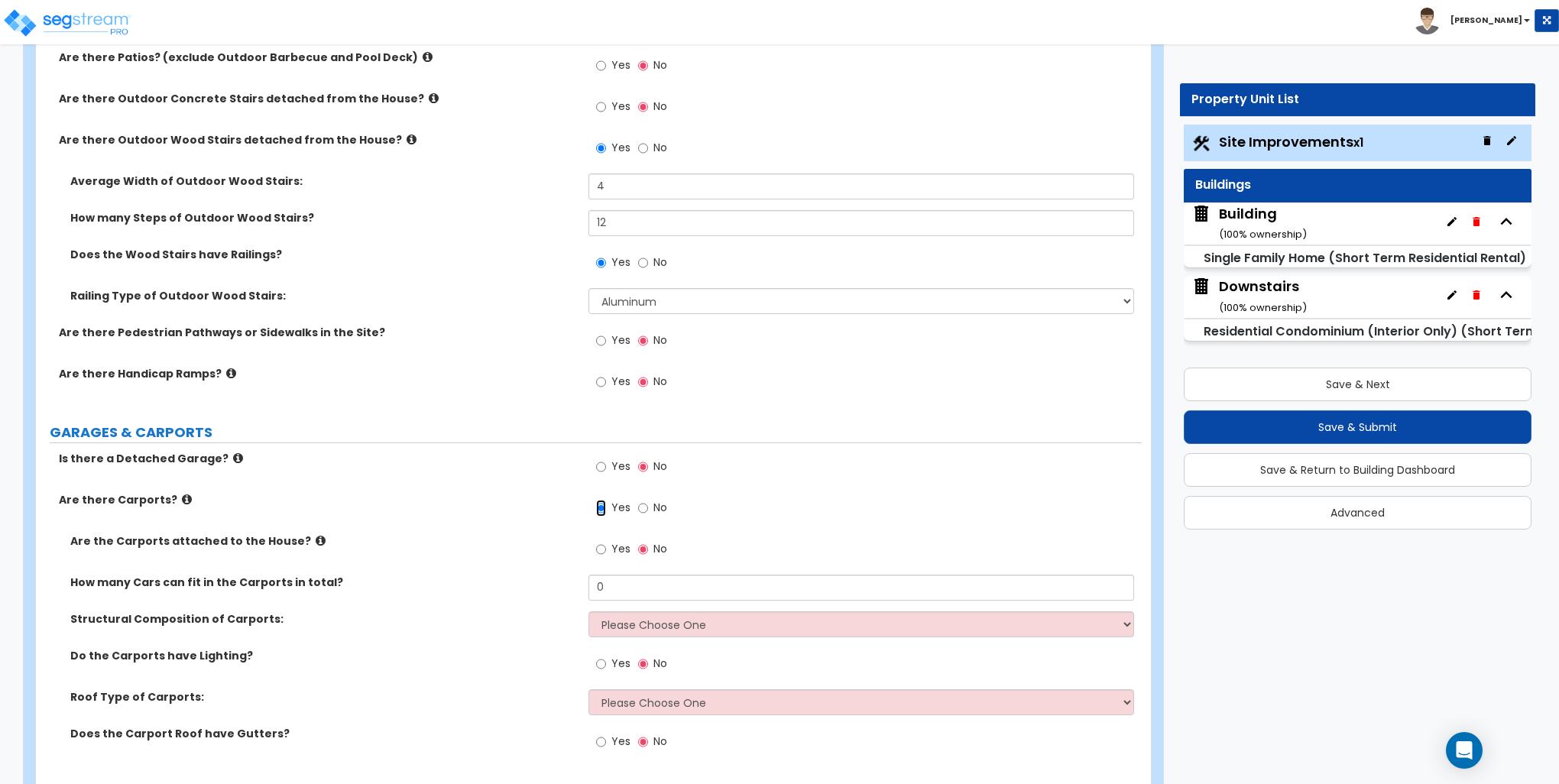
scroll to position [688, 0]
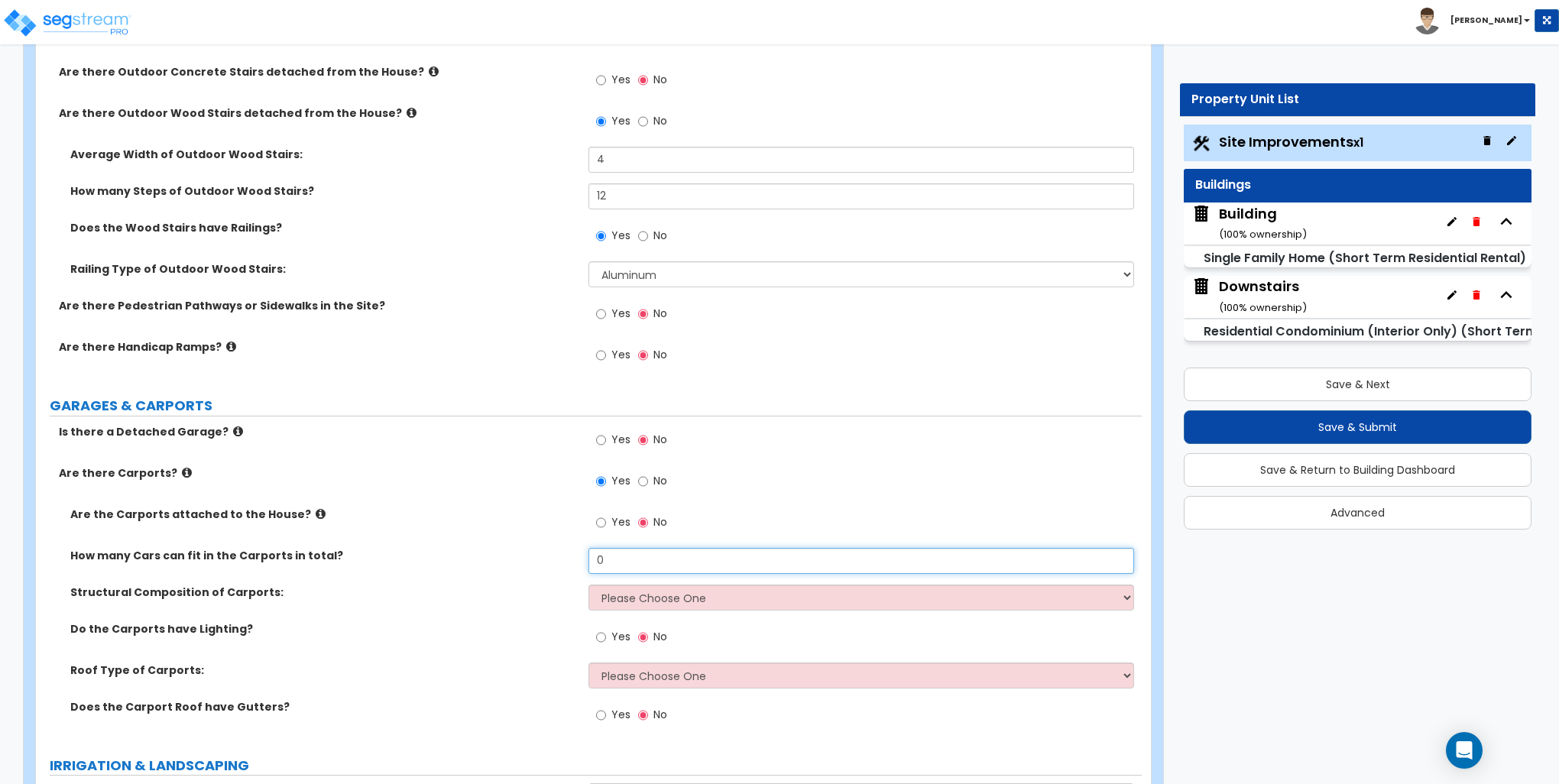
click at [624, 552] on input "0" at bounding box center [861, 561] width 545 height 26
click at [625, 552] on input "0" at bounding box center [861, 561] width 545 height 26
type input "2"
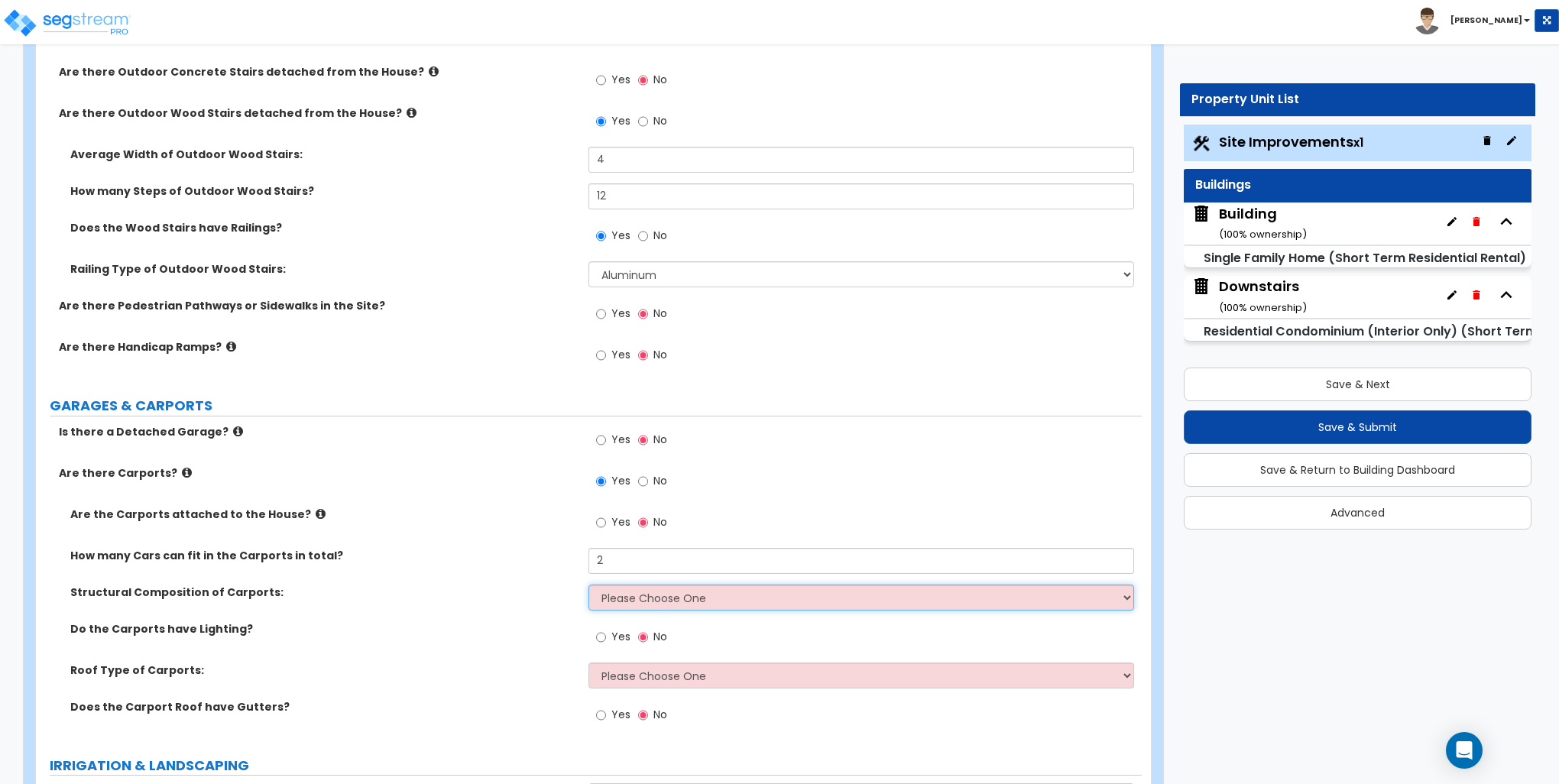
click at [641, 591] on select "Please Choose One Steel Wood" at bounding box center [861, 597] width 545 height 26
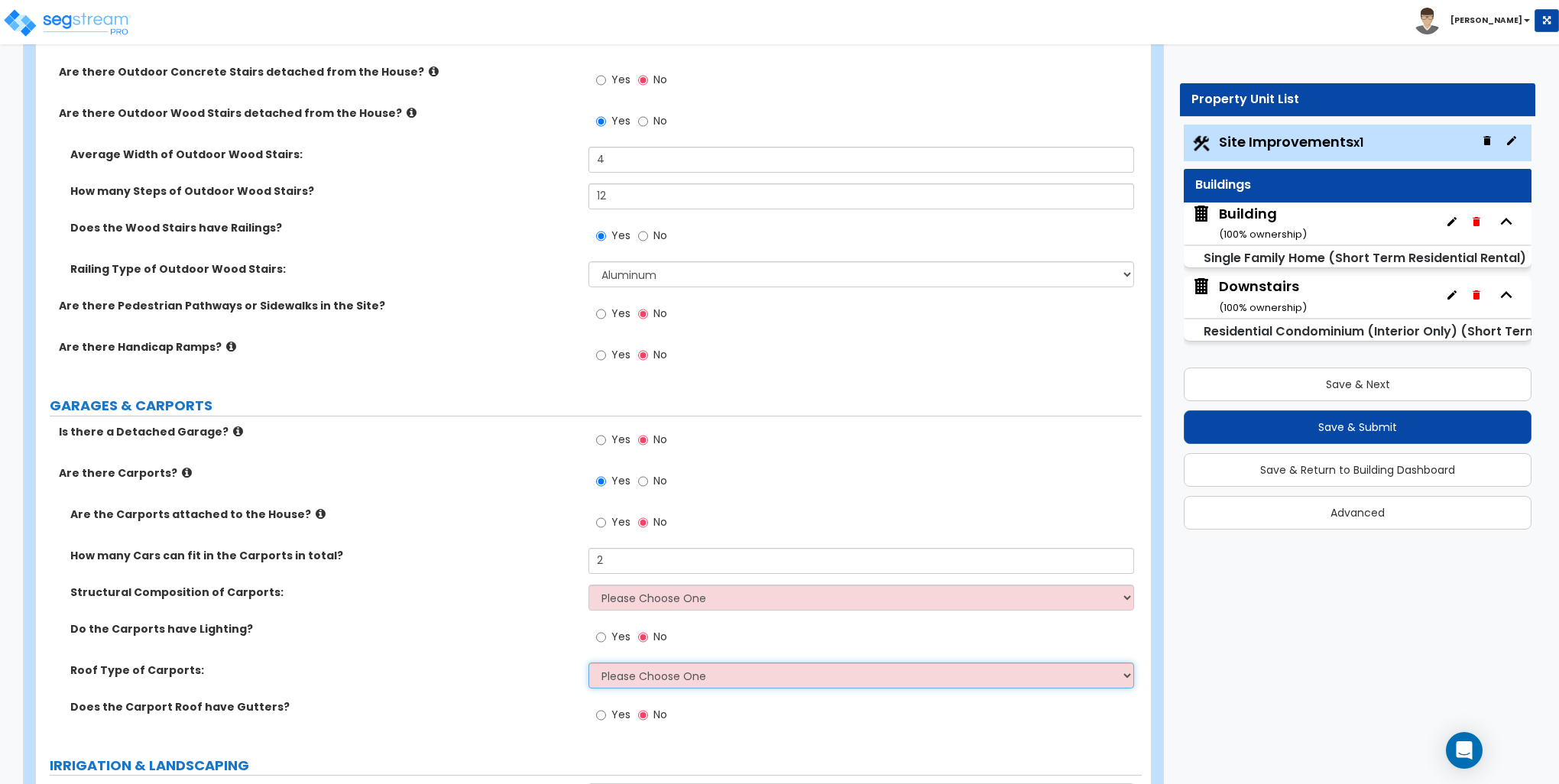
click at [621, 681] on select "Please Choose One Gabled Roof Flat Roof" at bounding box center [861, 675] width 545 height 26
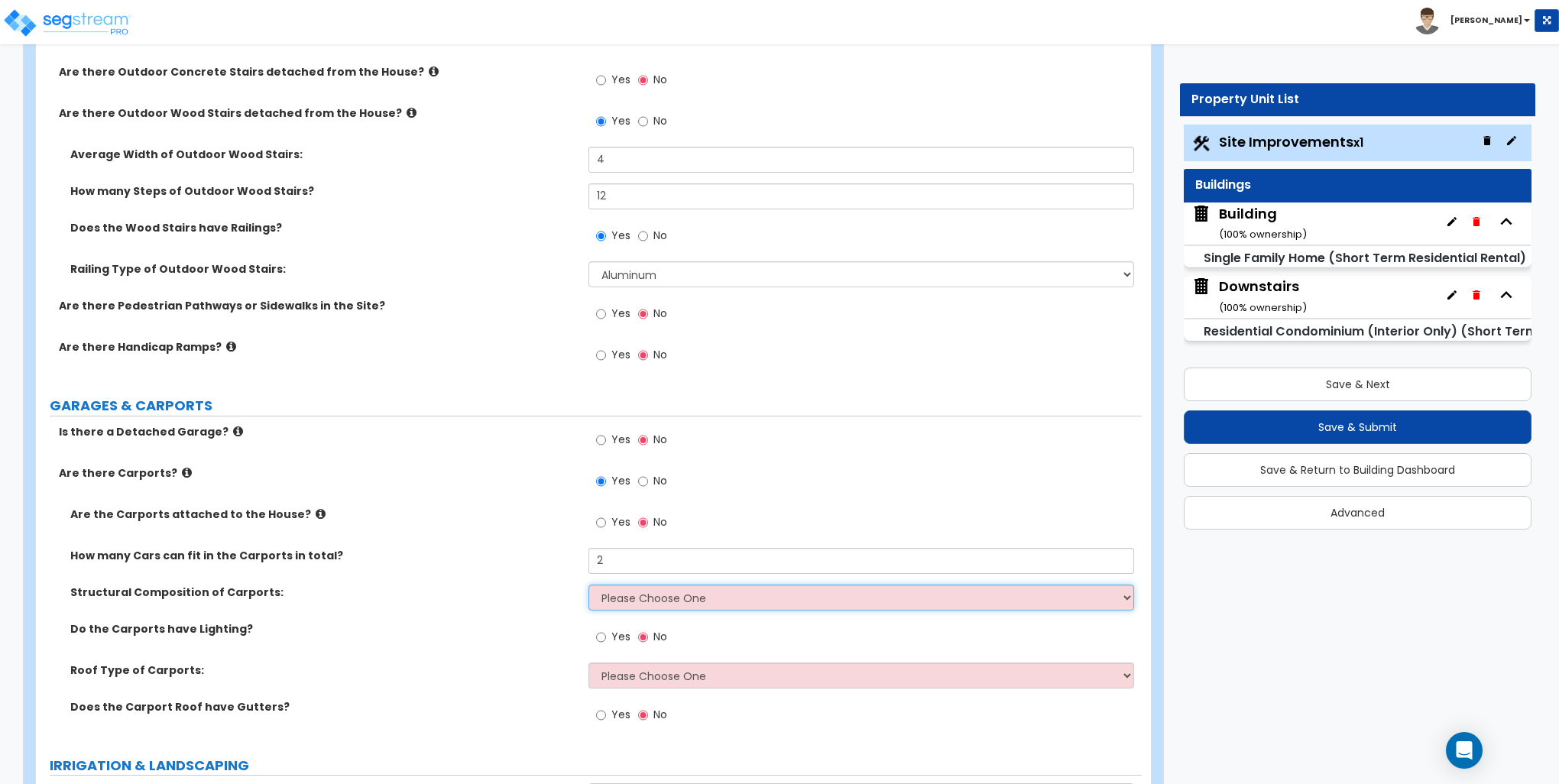
click at [663, 607] on select "Please Choose One Steel Wood" at bounding box center [861, 597] width 545 height 26
select select "2"
click at [589, 584] on select "Please Choose One Steel Wood" at bounding box center [861, 597] width 545 height 26
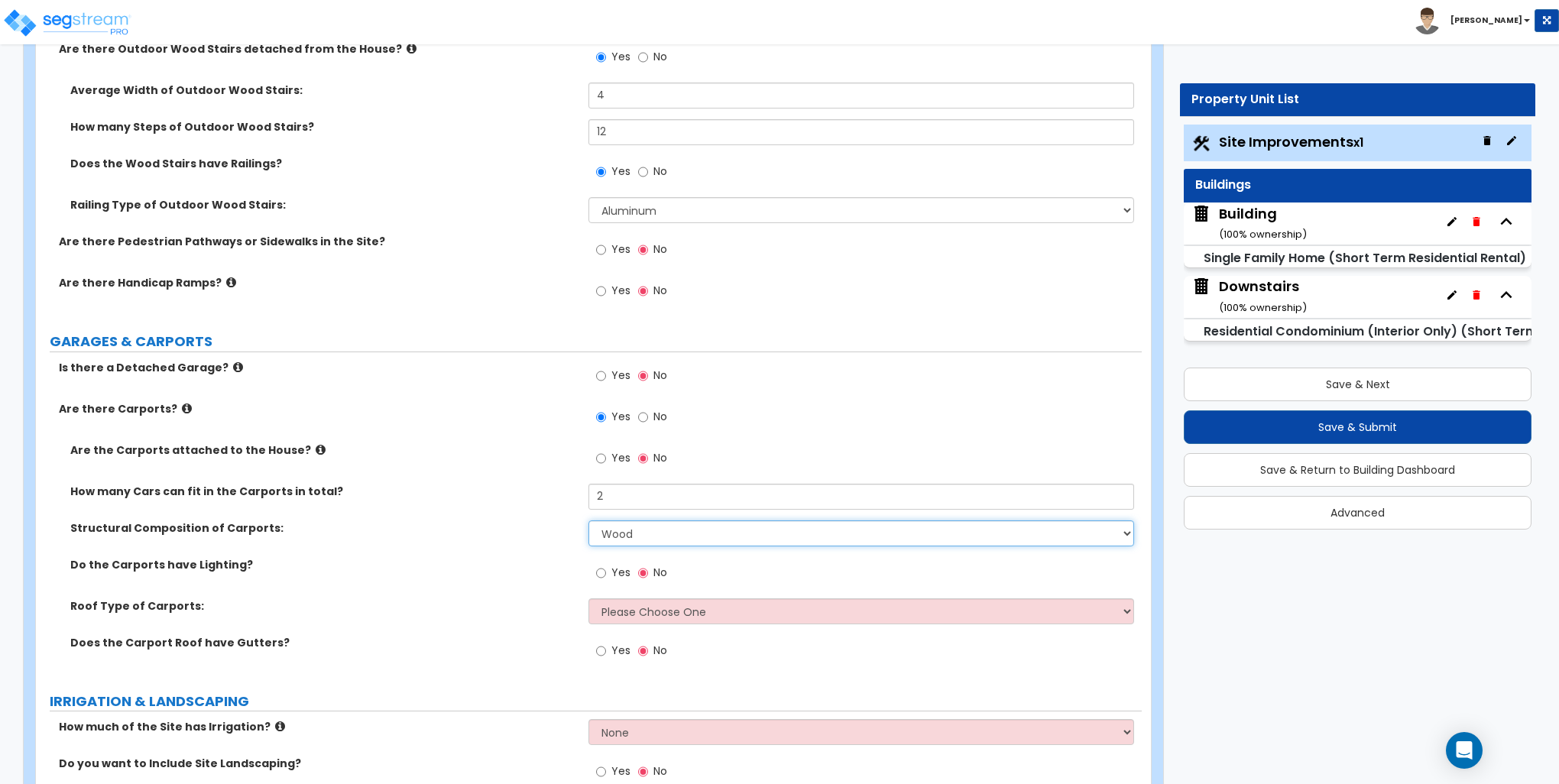
scroll to position [917, 0]
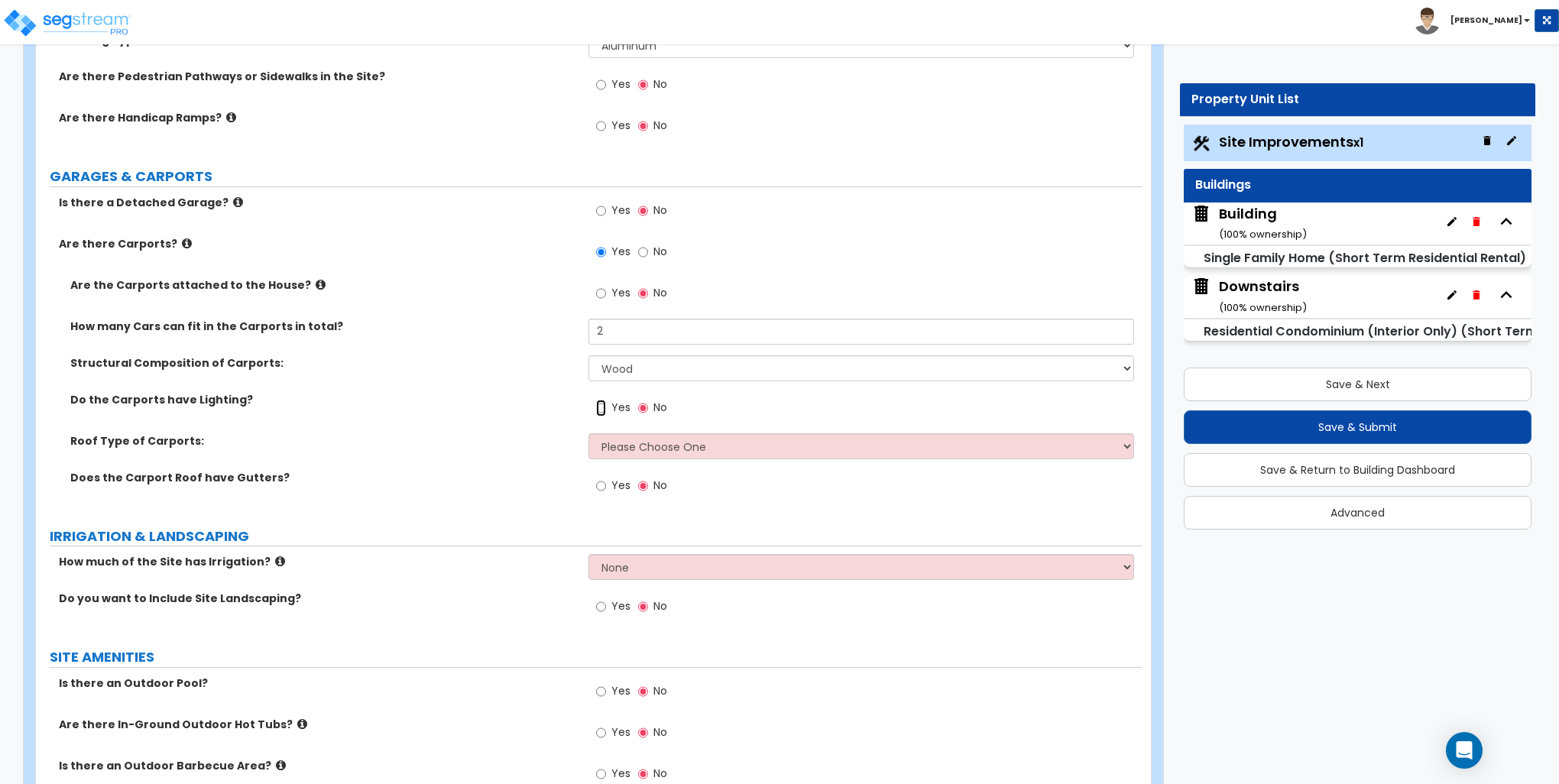
click at [598, 405] on input "Yes" at bounding box center [601, 407] width 10 height 17
radio input "true"
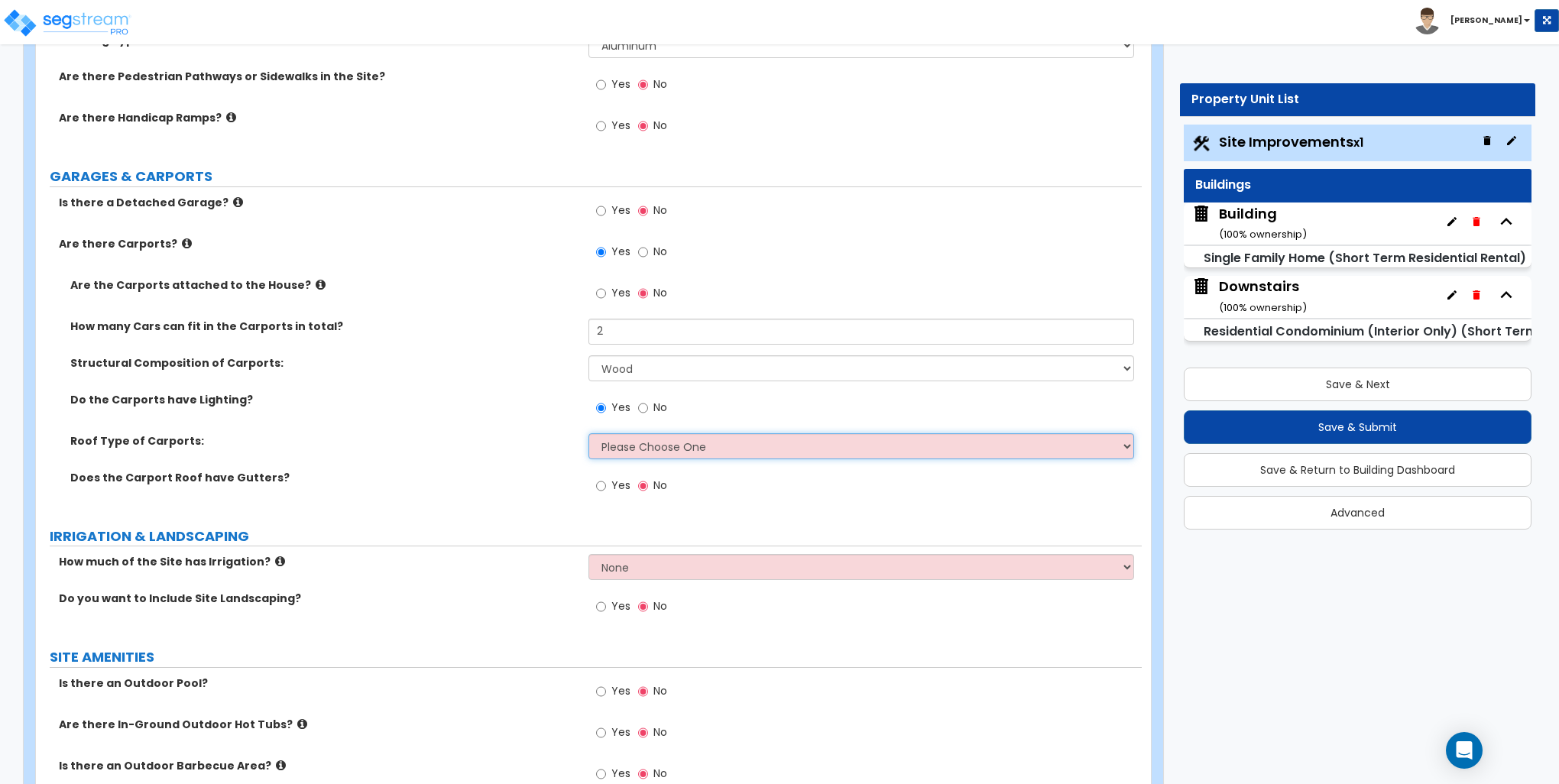
click at [607, 445] on select "Please Choose One Gabled Roof Flat Roof" at bounding box center [861, 446] width 545 height 26
select select "2"
click at [589, 433] on select "Please Choose One Gabled Roof Flat Roof" at bounding box center [861, 446] width 545 height 26
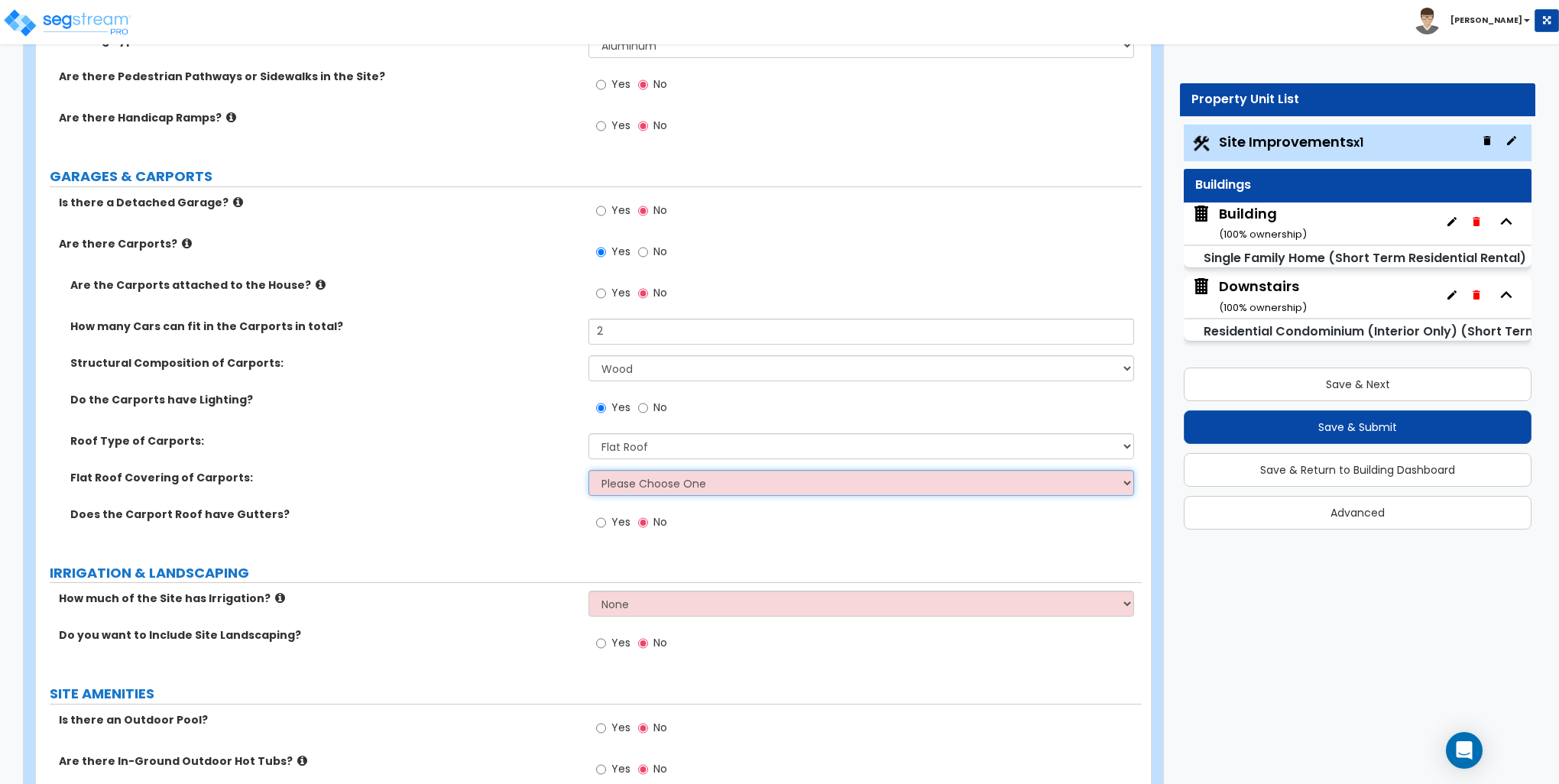
click at [637, 488] on select "Please Choose One Rolled Asphalt Plastic Membrane Asphalt Flood Coat Standing S…" at bounding box center [861, 483] width 545 height 26
click at [589, 470] on select "Please Choose One Rolled Asphalt Plastic Membrane Asphalt Flood Coat Standing S…" at bounding box center [861, 483] width 545 height 26
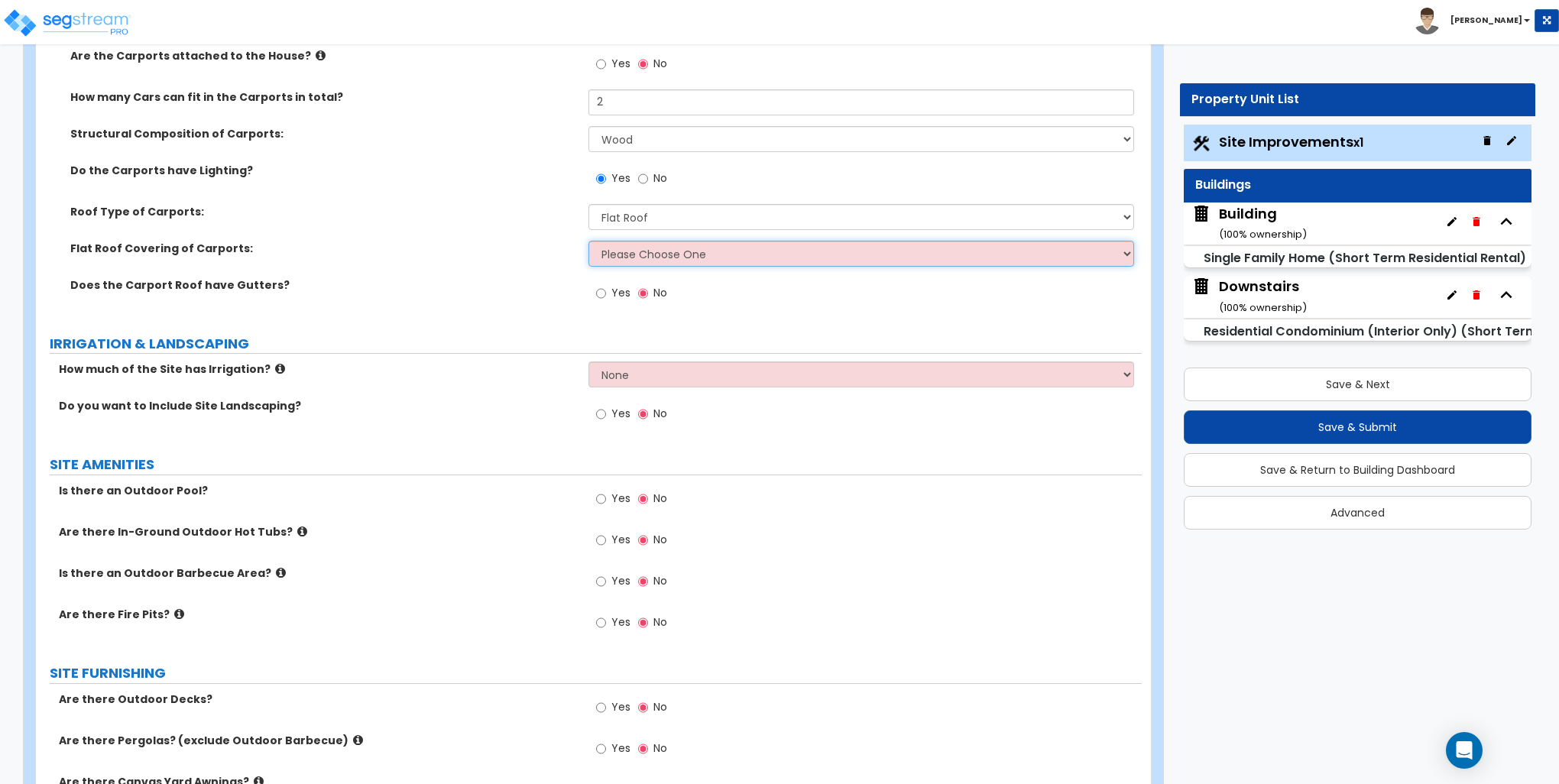
scroll to position [1223, 0]
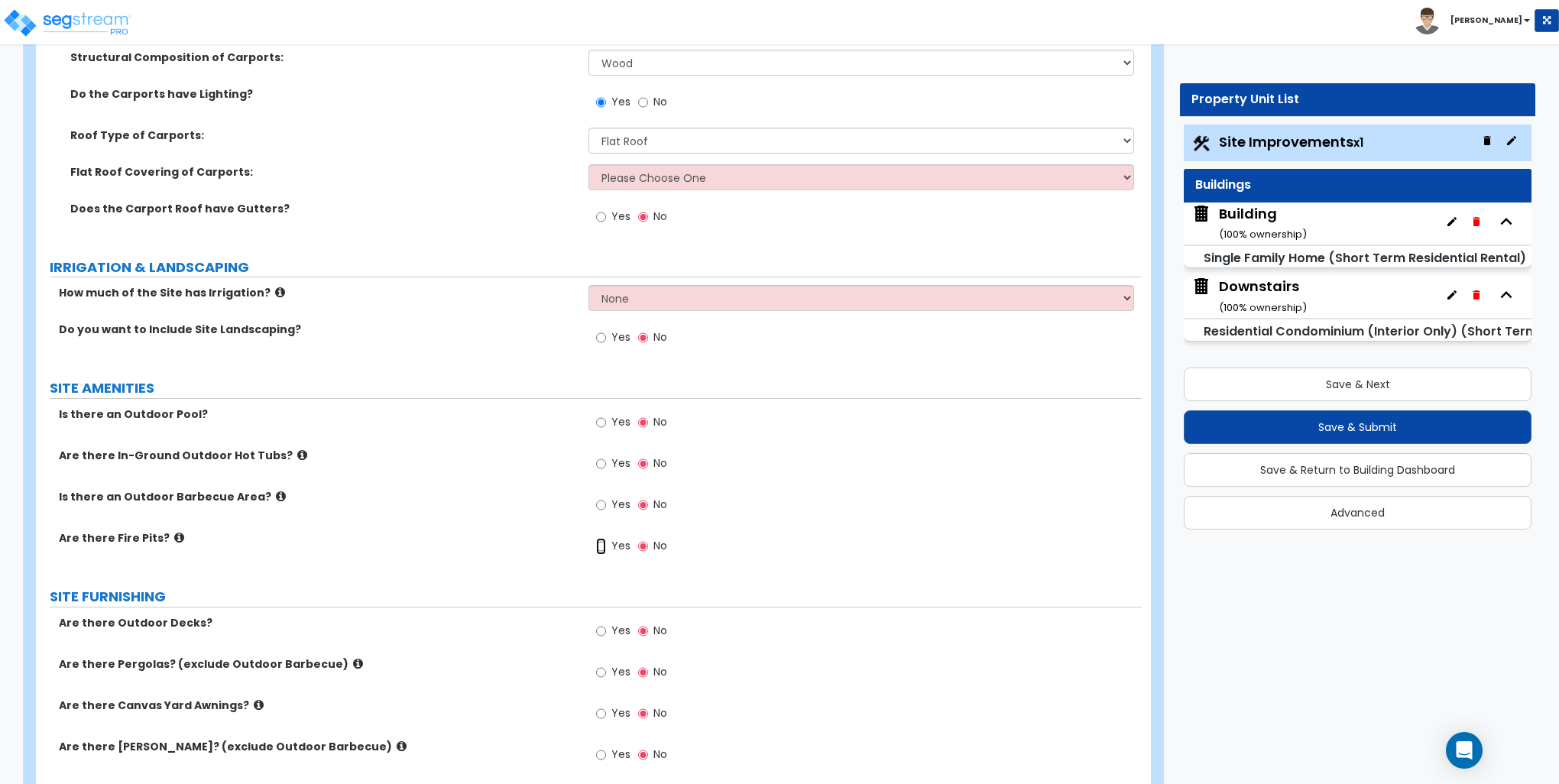
click at [597, 539] on input "Yes" at bounding box center [601, 546] width 10 height 17
radio input "true"
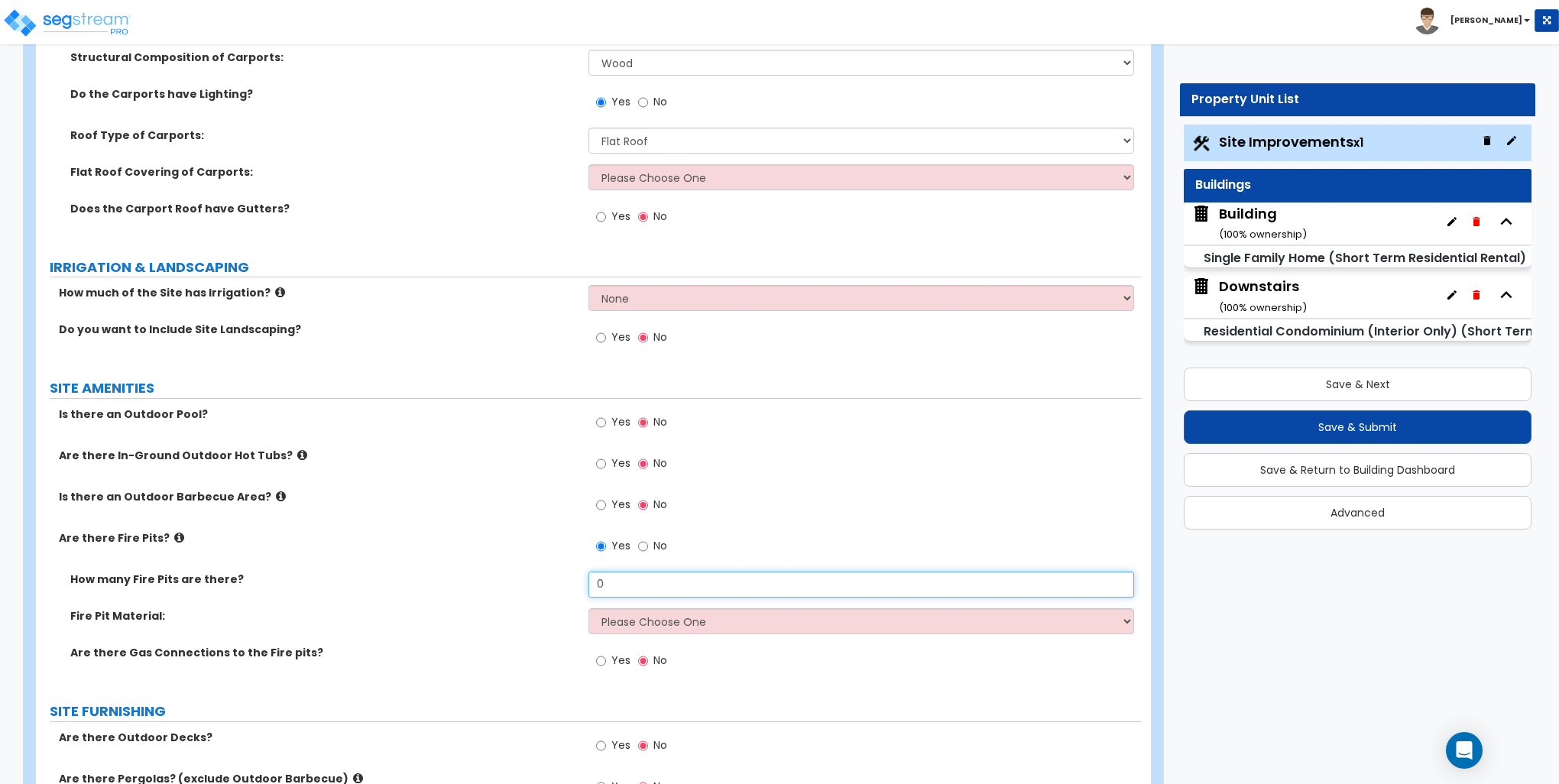
click at [617, 573] on input "0" at bounding box center [861, 584] width 545 height 26
click at [618, 573] on input "0" at bounding box center [861, 584] width 545 height 26
type input "1"
click at [632, 618] on select "Please Choose One Concrete Block Brick Stone" at bounding box center [861, 621] width 545 height 26
select select "3"
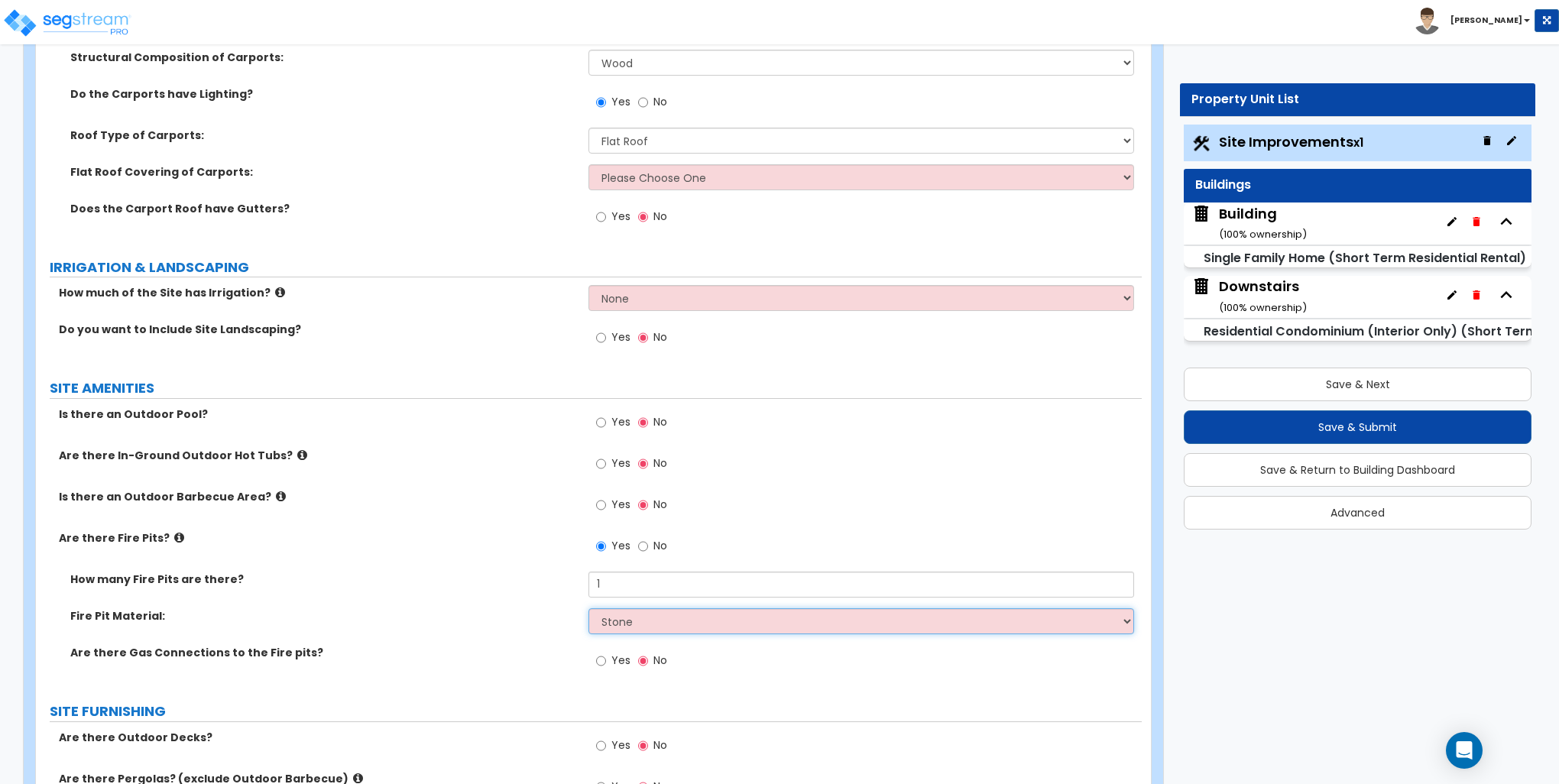
click at [589, 608] on select "Please Choose One Concrete Block Brick Stone" at bounding box center [861, 621] width 545 height 26
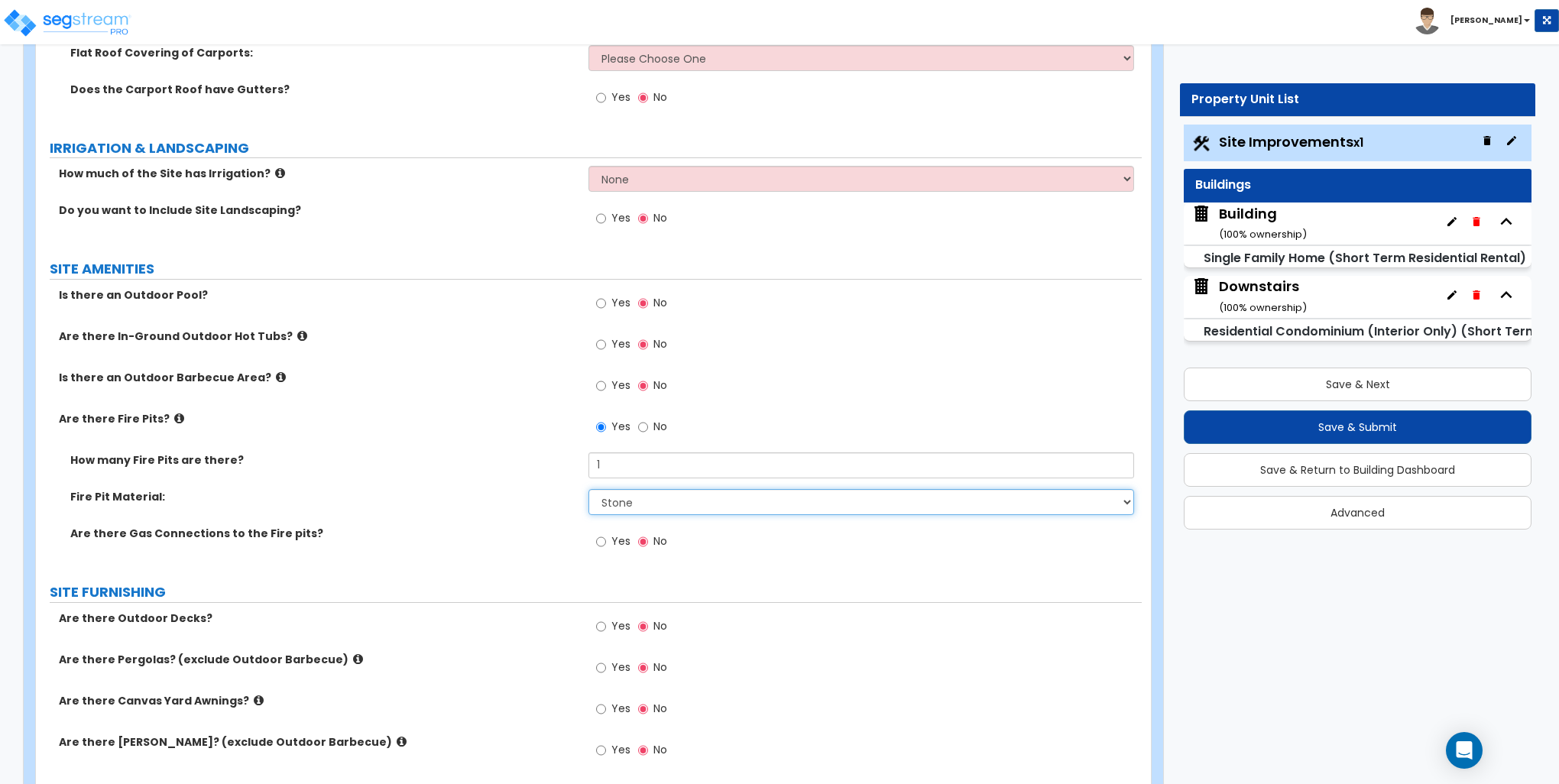
scroll to position [1375, 0]
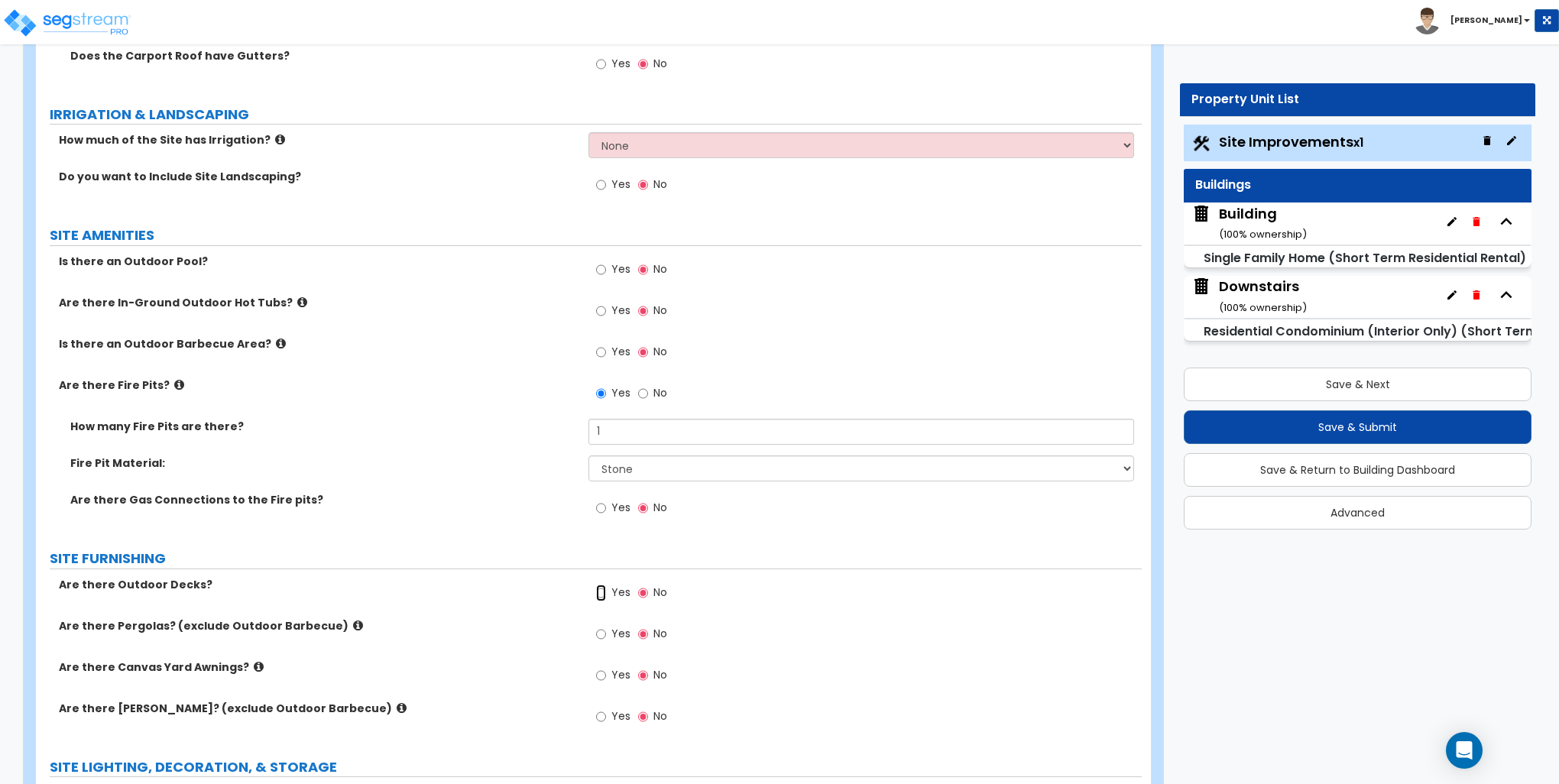
click at [599, 590] on input "Yes" at bounding box center [601, 592] width 10 height 17
radio input "true"
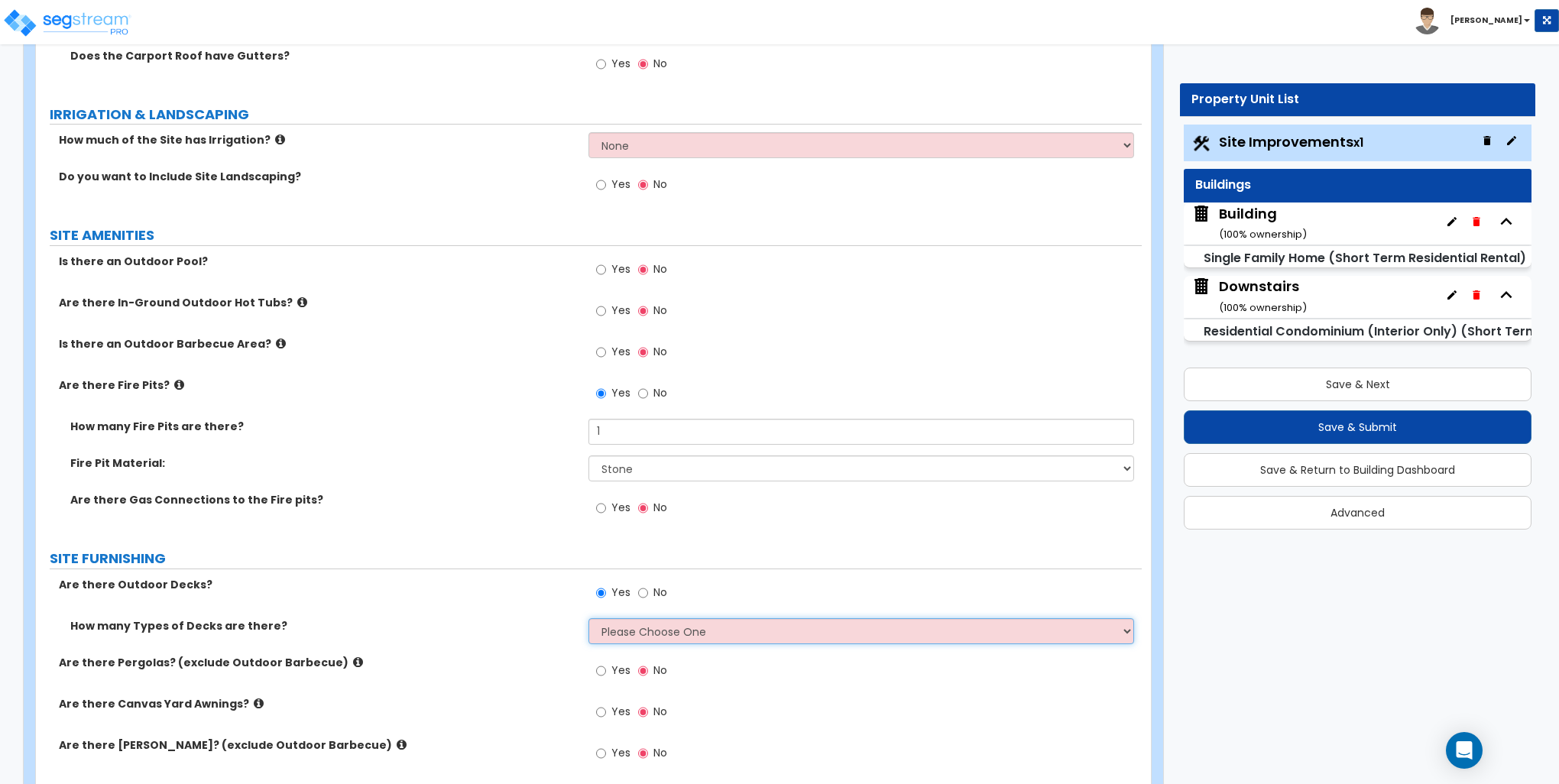
click at [639, 632] on select "Please Choose One 1 2 3 4" at bounding box center [861, 631] width 545 height 26
select select "1"
click at [589, 618] on select "Please Choose One 1 2 3 4" at bounding box center [861, 631] width 545 height 26
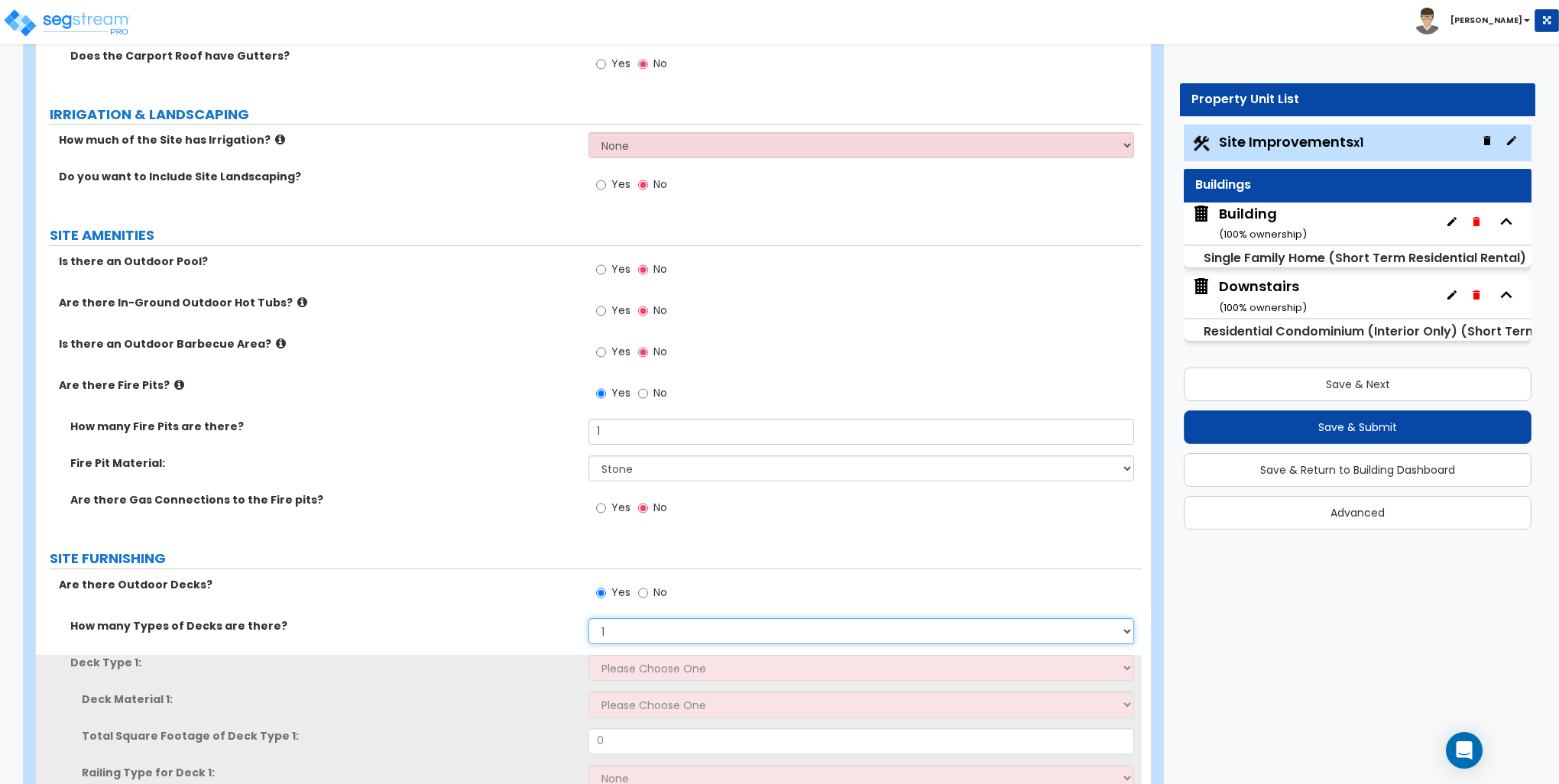
scroll to position [1528, 0]
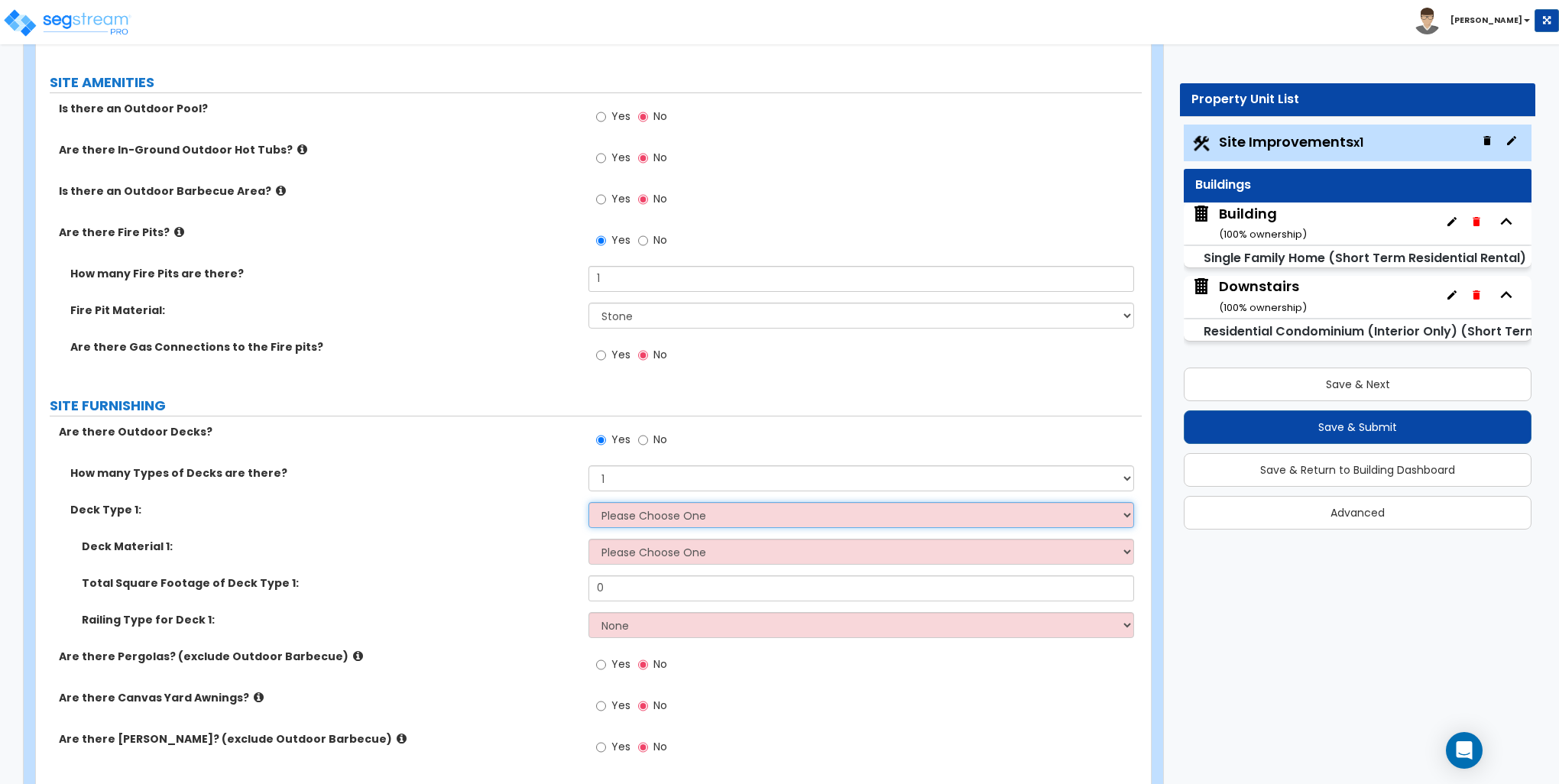
click at [640, 510] on select "Please Choose One Attached to Structure Detached from Structure" at bounding box center [861, 514] width 545 height 26
select select "1"
click at [589, 502] on select "Please Choose One Attached to Structure Detached from Structure" at bounding box center [861, 514] width 545 height 26
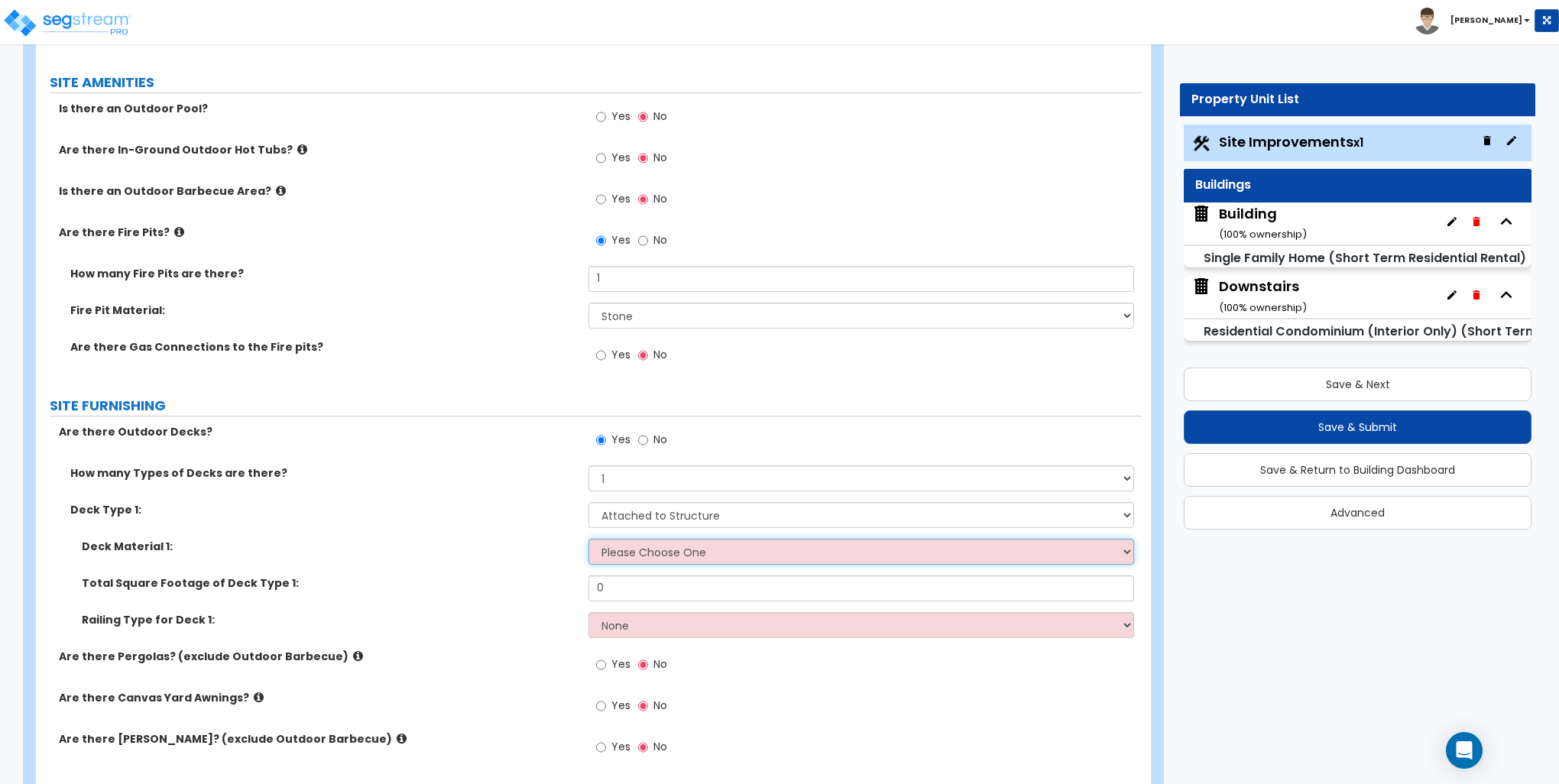
click at [633, 549] on select "Please Choose One Wood Plastic/PVC" at bounding box center [861, 552] width 545 height 26
select select "1"
click at [589, 539] on select "Please Choose One Wood Plastic/PVC" at bounding box center [861, 552] width 545 height 26
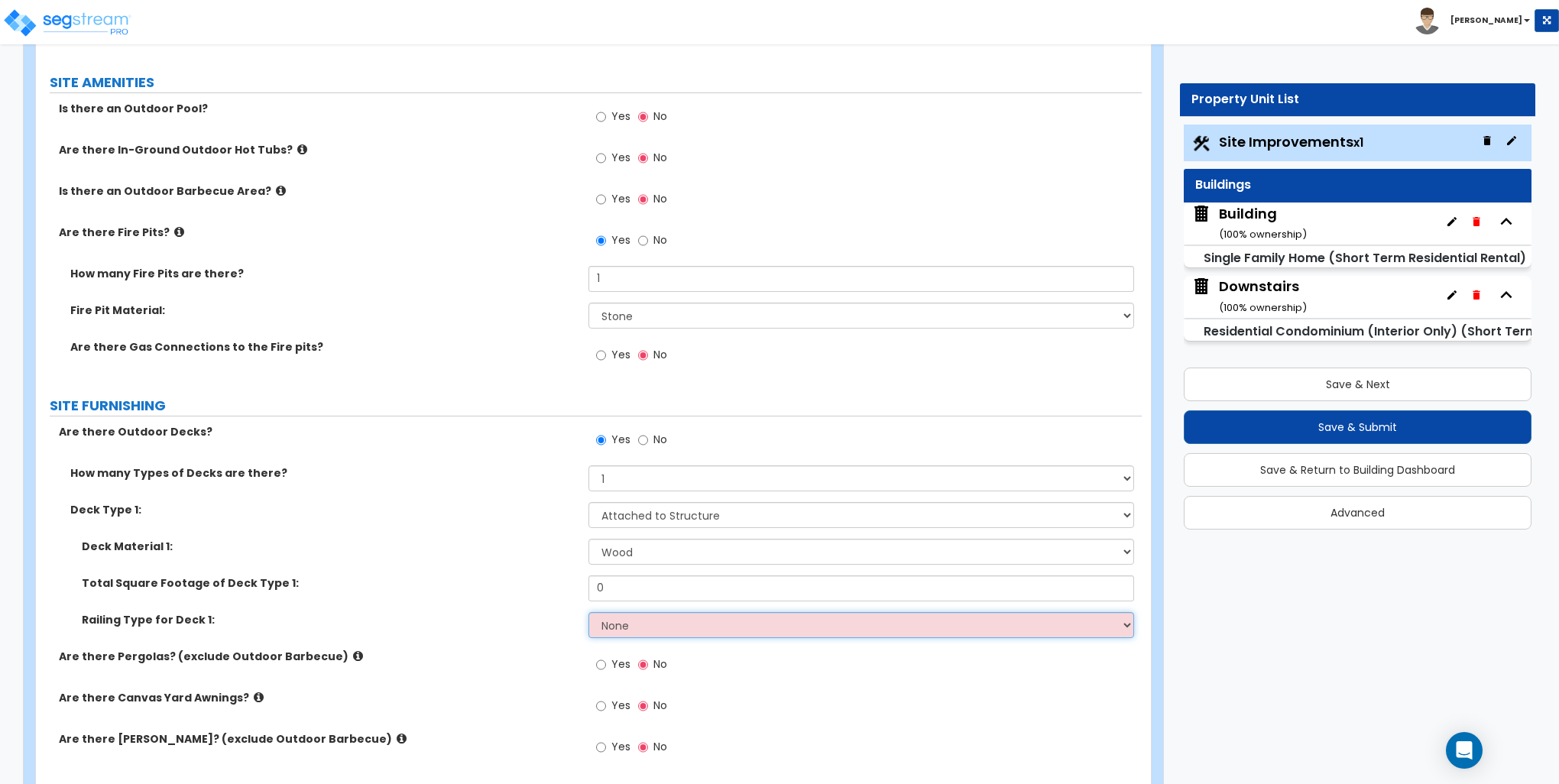
click at [625, 624] on select "None Wood Plastic" at bounding box center [861, 625] width 545 height 26
click at [589, 612] on select "None Wood Plastic" at bounding box center [861, 625] width 545 height 26
click at [633, 629] on select "None Wood Plastic" at bounding box center [861, 625] width 545 height 26
select select "2"
click at [589, 612] on select "None Wood Plastic" at bounding box center [861, 625] width 545 height 26
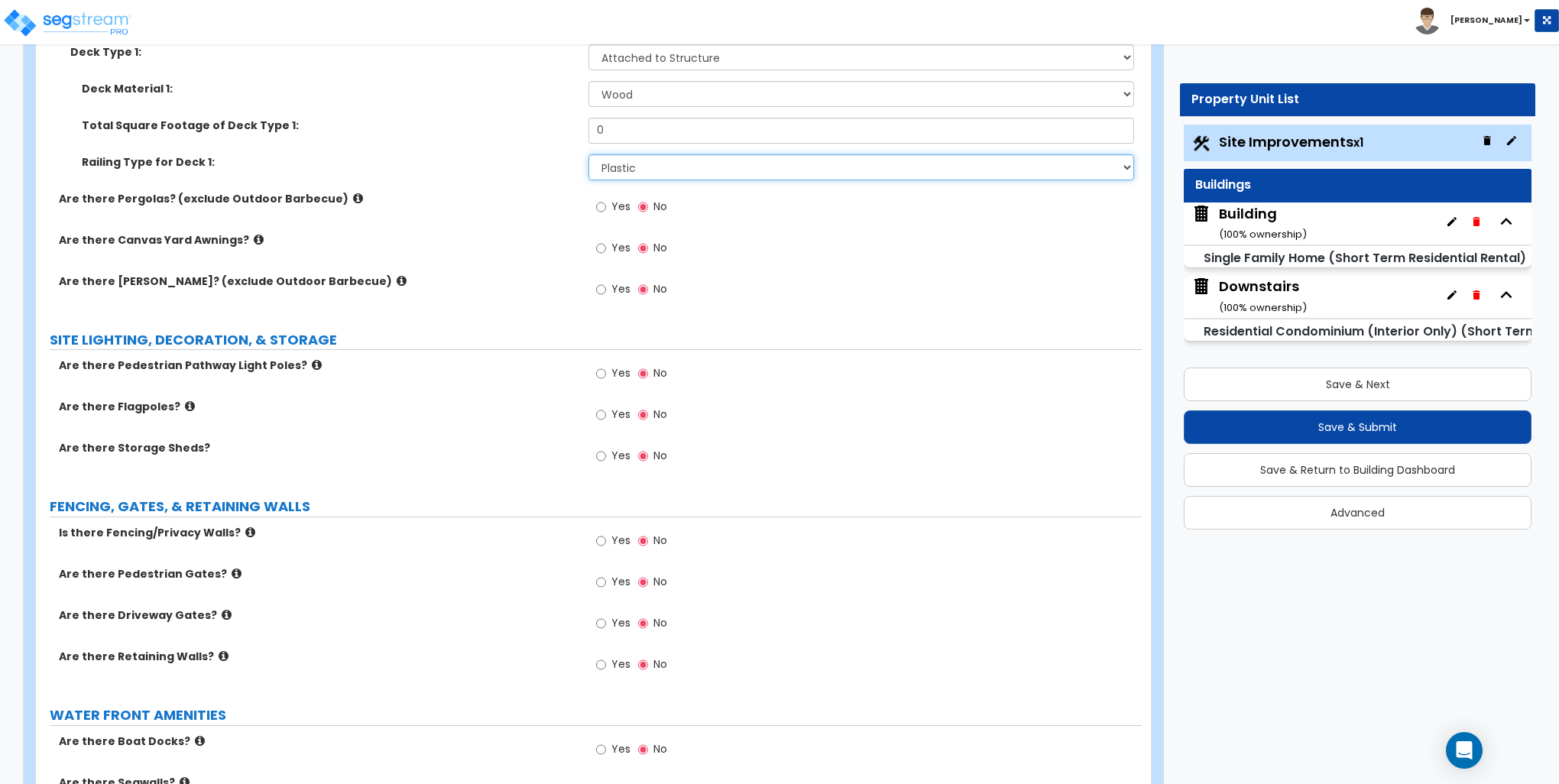
scroll to position [1986, 0]
click at [609, 533] on label "Yes" at bounding box center [613, 541] width 34 height 26
click at [606, 533] on input "Yes" at bounding box center [601, 540] width 10 height 17
radio input "true"
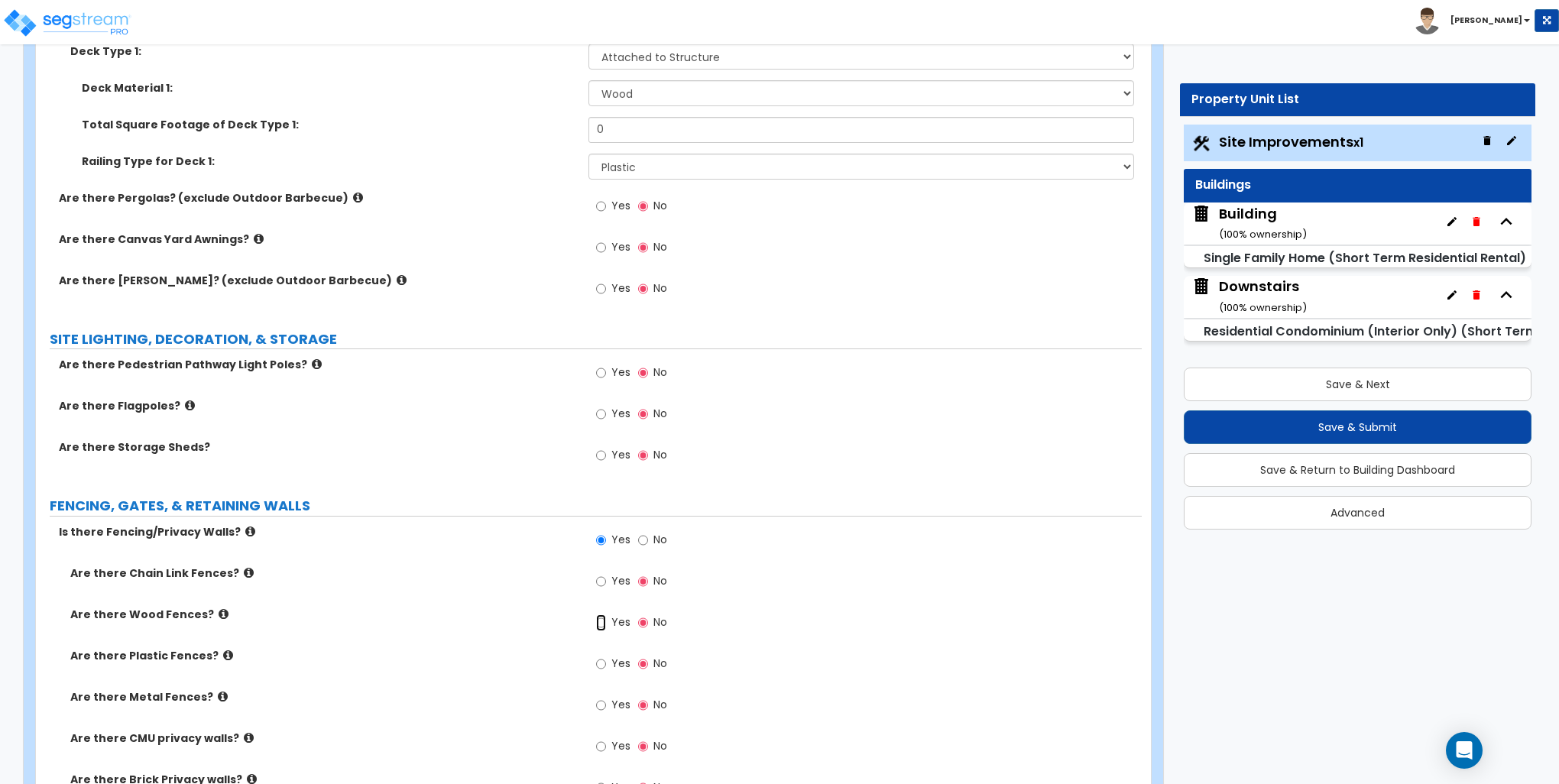
click at [602, 623] on input "Yes" at bounding box center [601, 622] width 10 height 17
radio input "true"
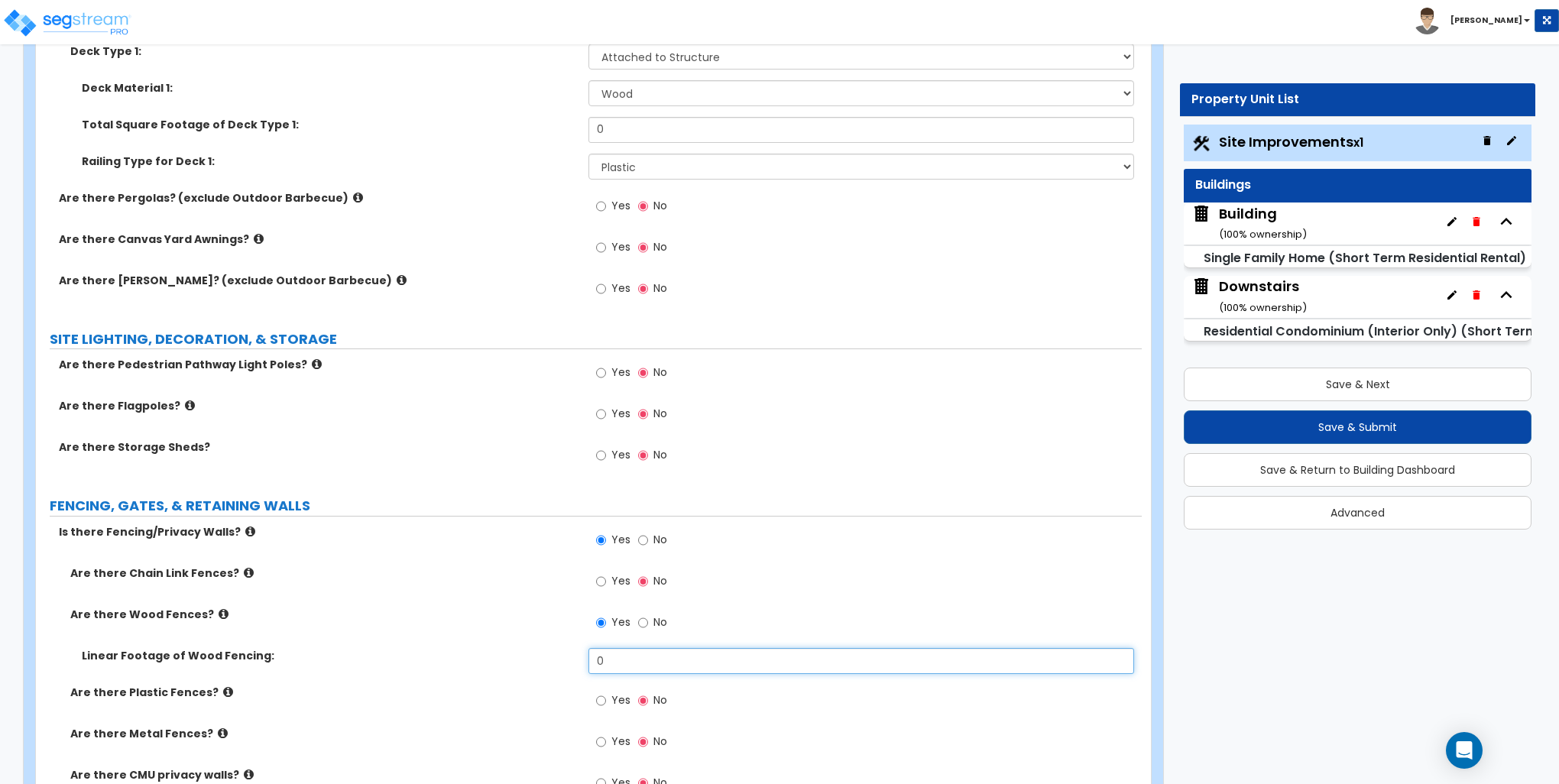
click at [667, 652] on input "0" at bounding box center [861, 661] width 545 height 26
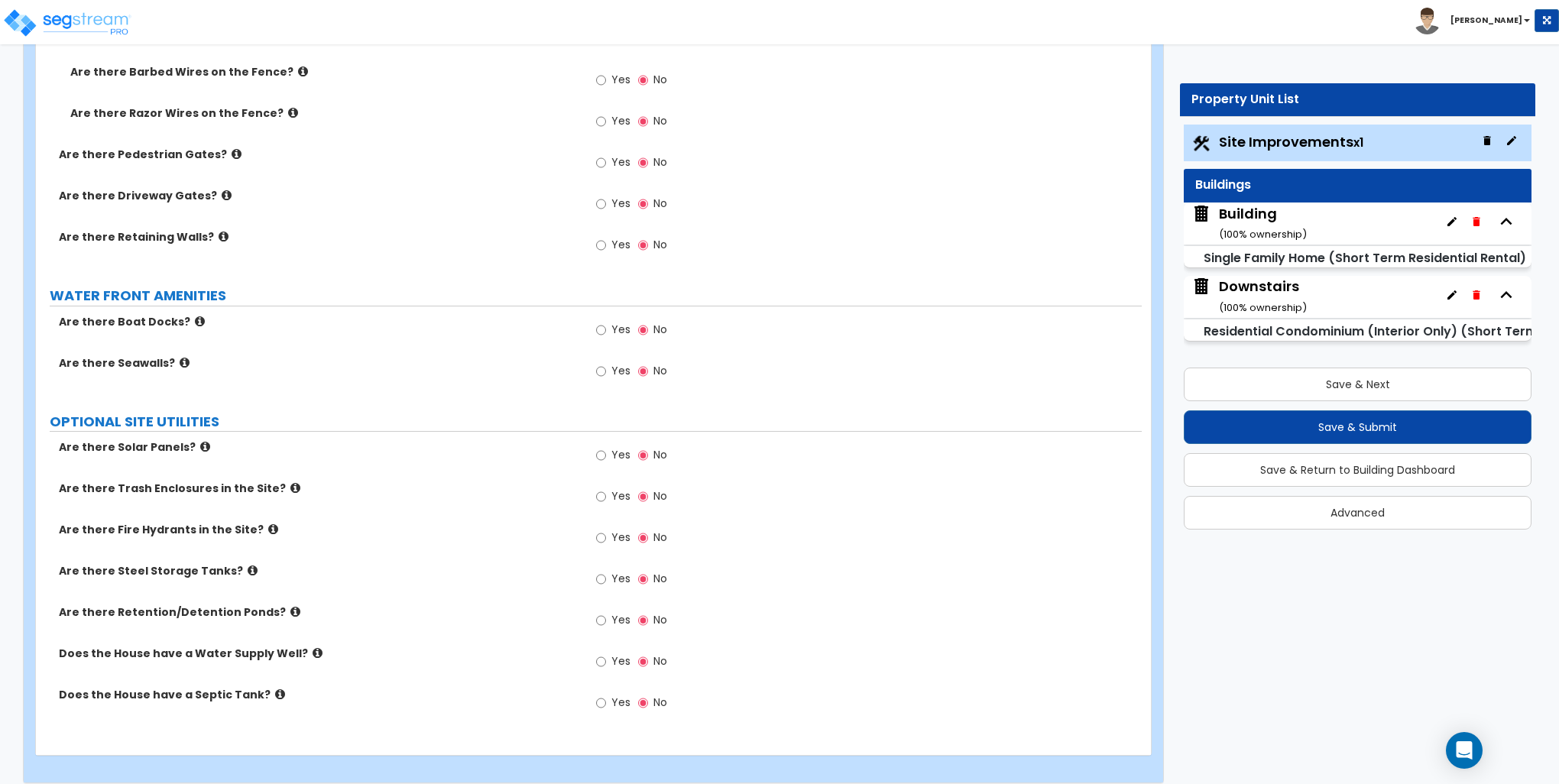
scroll to position [2865, 0]
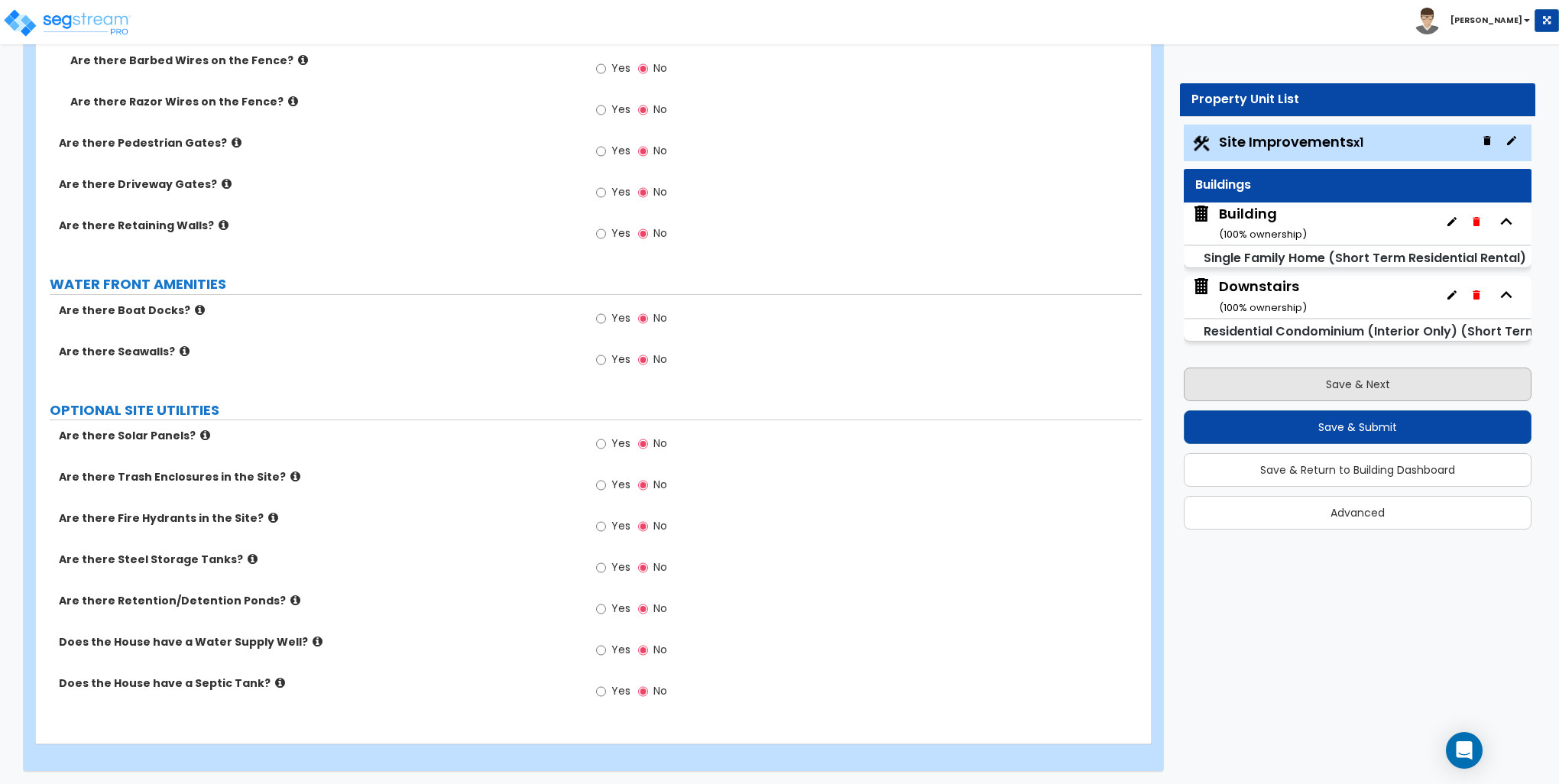
type input "269"
click at [1356, 384] on button "Save & Next" at bounding box center [1357, 385] width 347 height 33
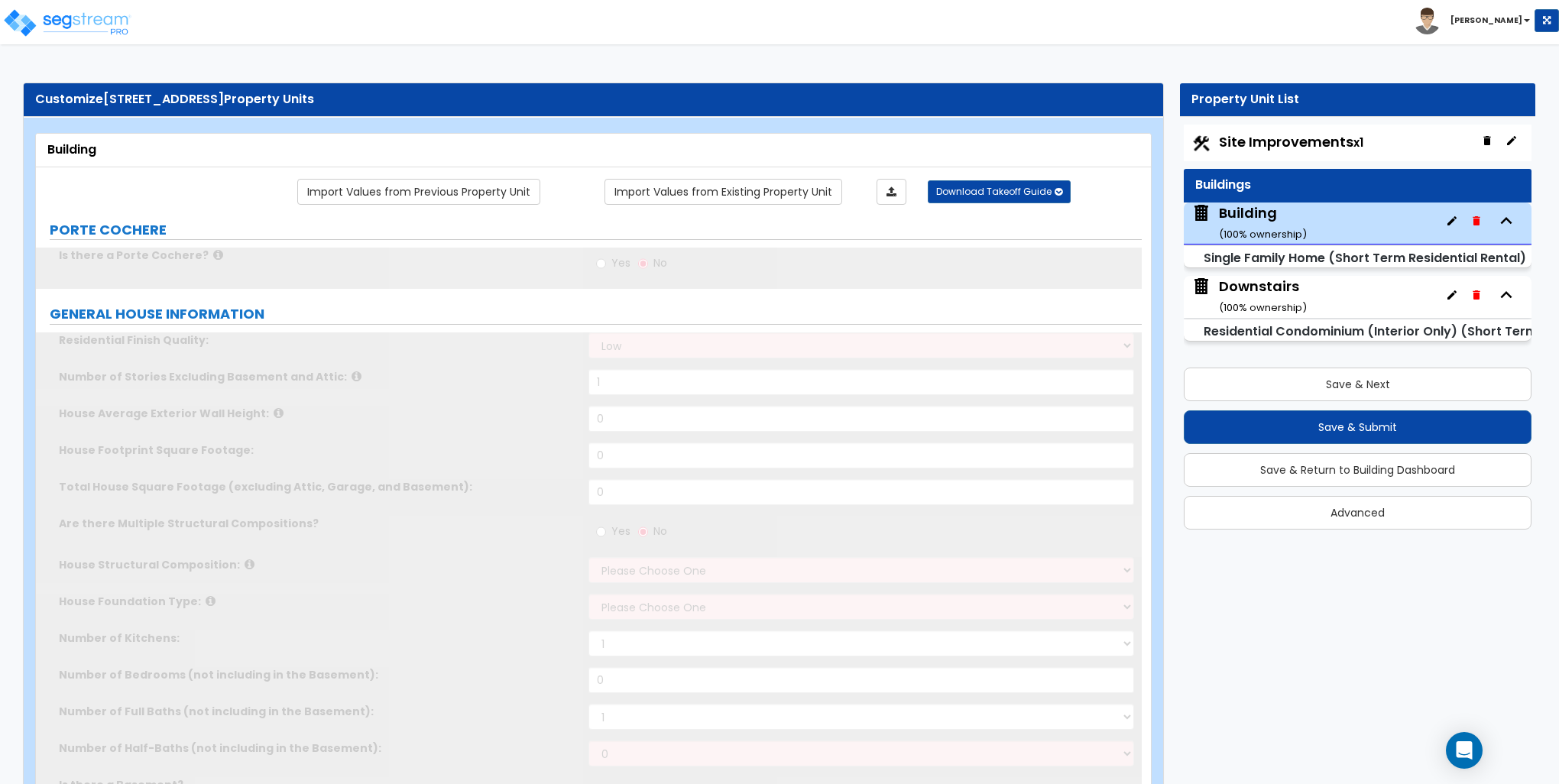
type input "1"
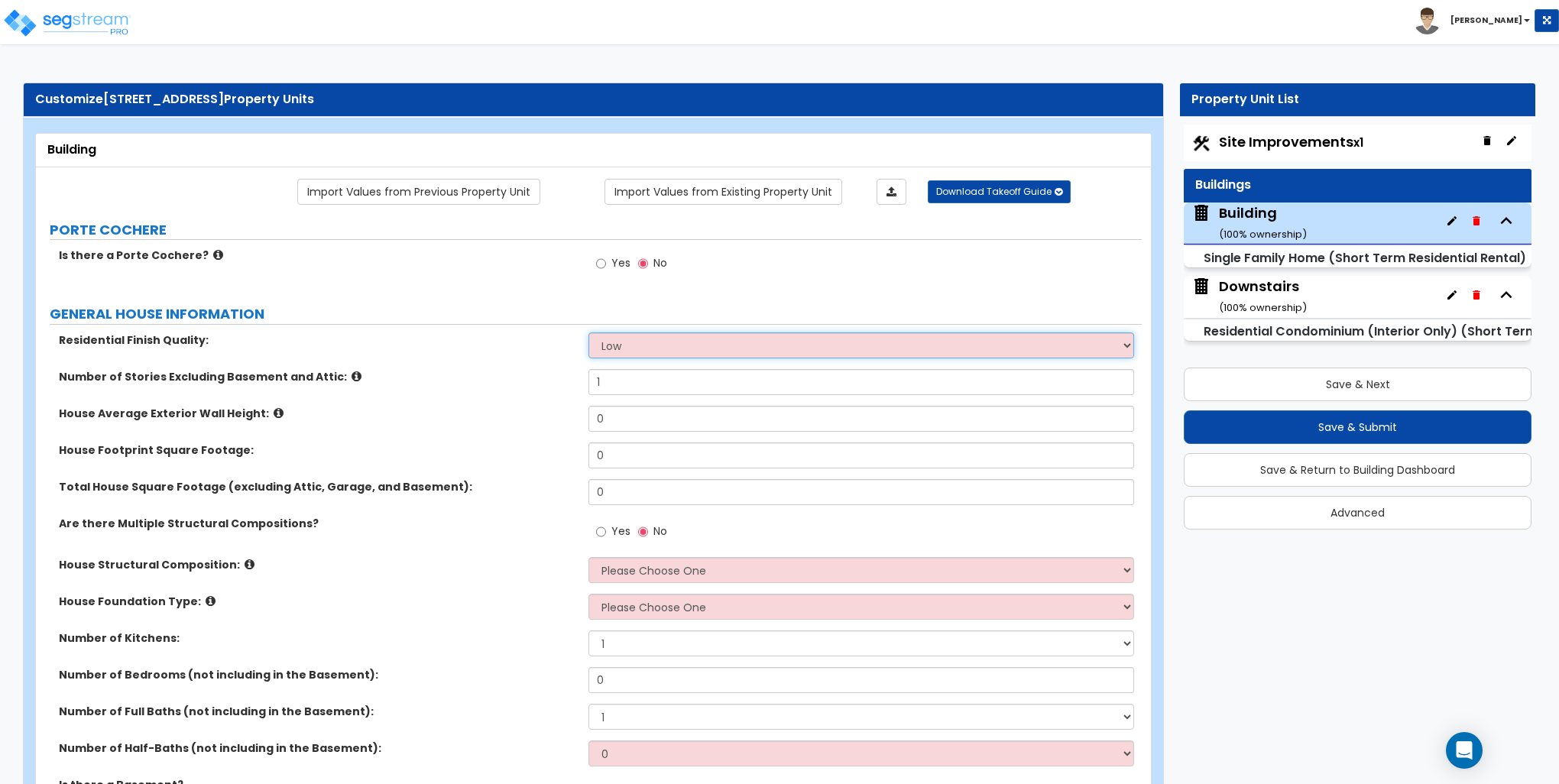
click at [750, 342] on select "Low Average High" at bounding box center [861, 345] width 545 height 26
select select "1"
click at [589, 332] on select "Low Average High" at bounding box center [861, 345] width 545 height 26
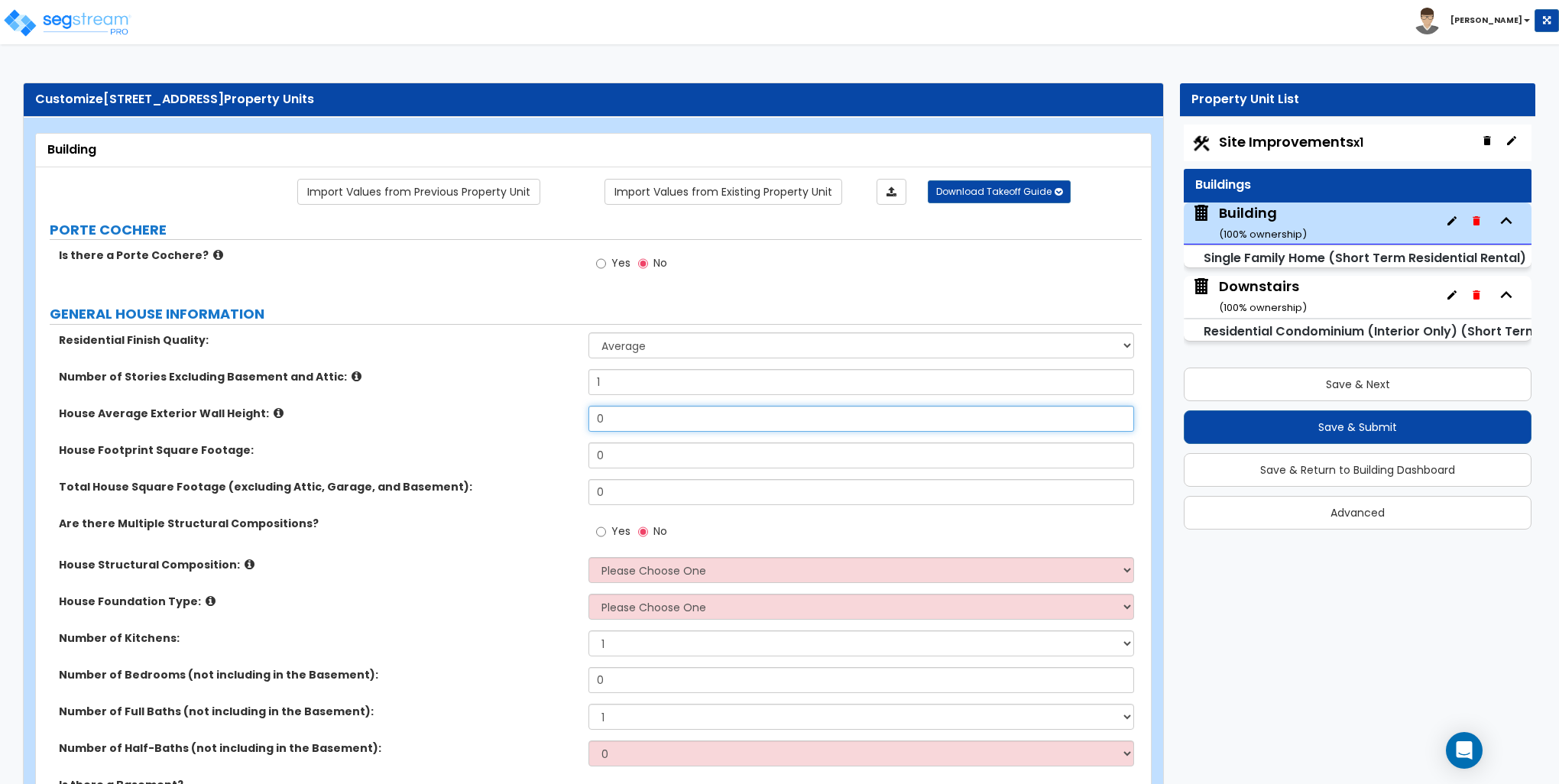
click at [621, 419] on input "0" at bounding box center [861, 418] width 545 height 26
type input "10"
click at [530, 443] on label "House Footprint Square Footage:" at bounding box center [318, 451] width 519 height 16
click at [685, 454] on input "0" at bounding box center [861, 455] width 545 height 26
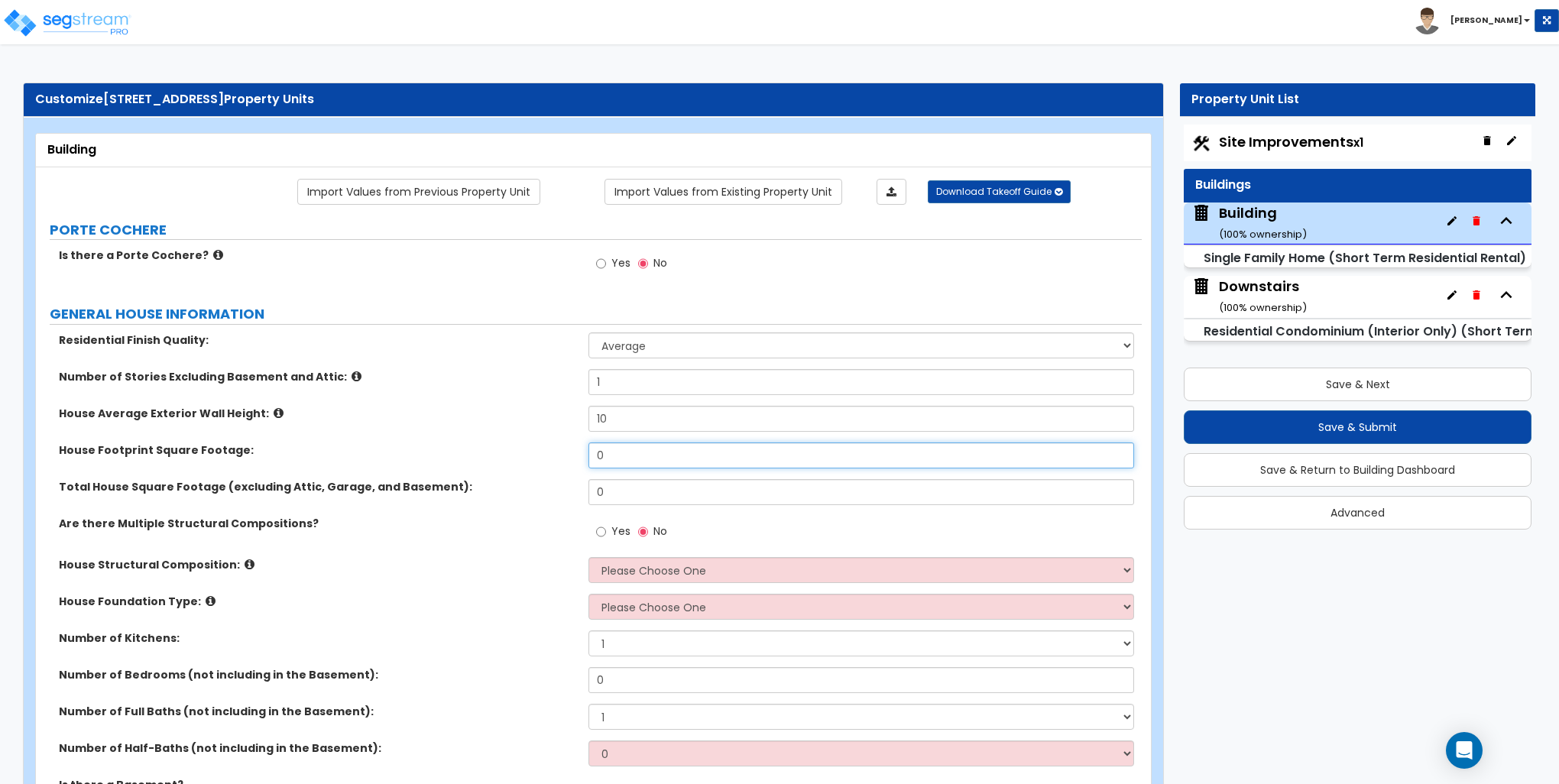
click at [685, 454] on input "0" at bounding box center [861, 455] width 545 height 26
type input "2,453"
click at [625, 491] on input "0" at bounding box center [861, 492] width 545 height 26
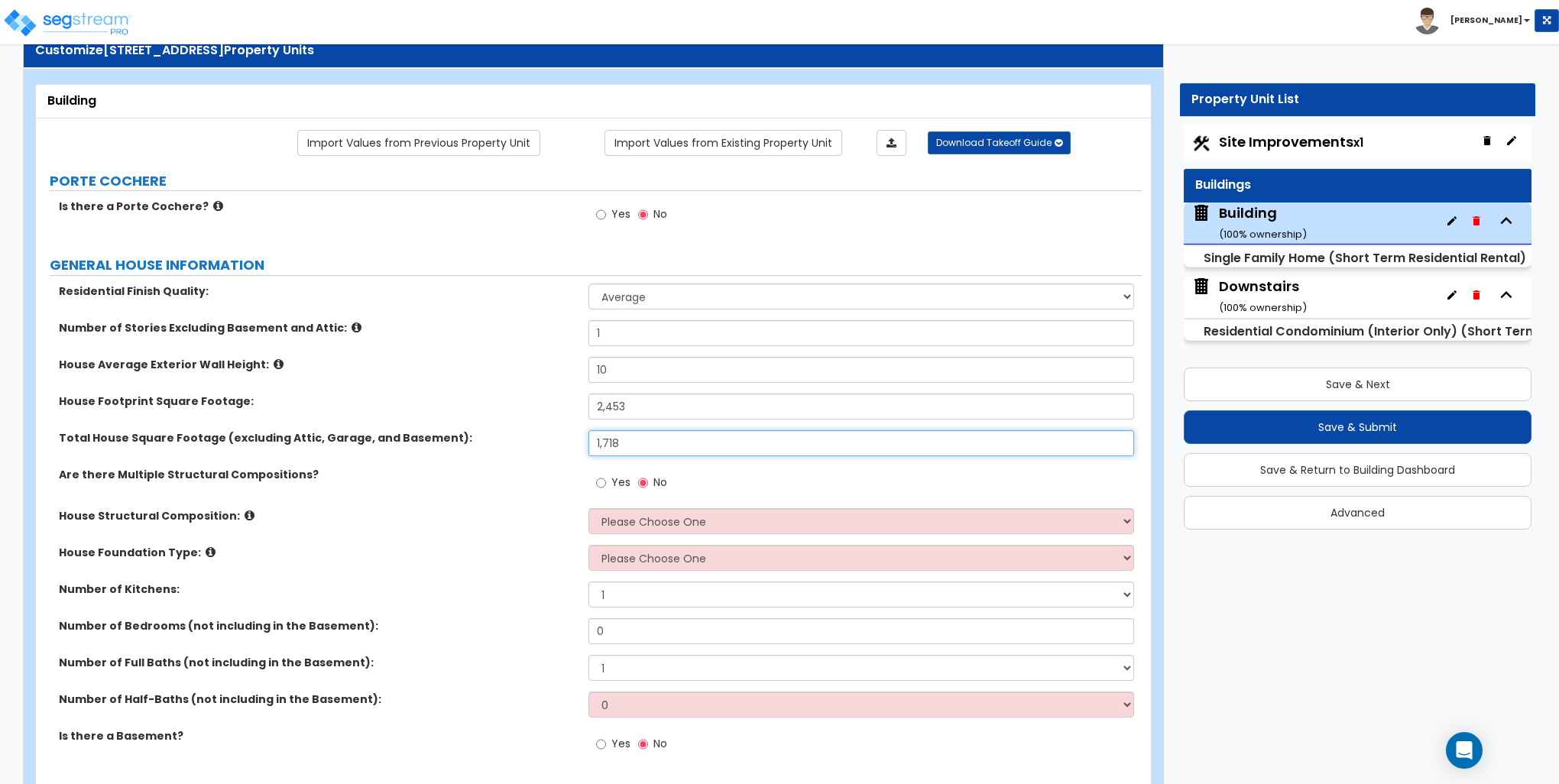
scroll to position [77, 0]
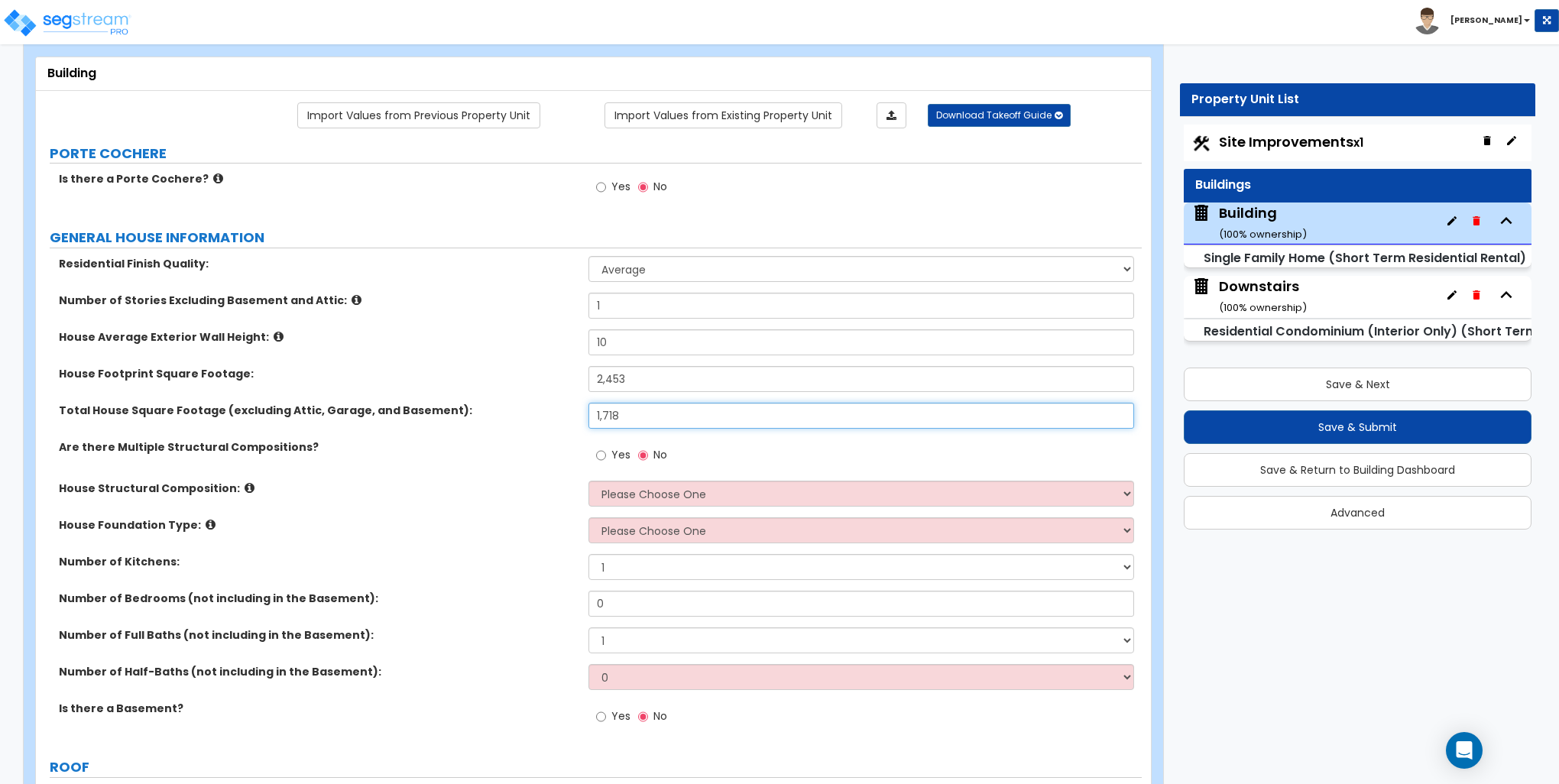
type input "1,718"
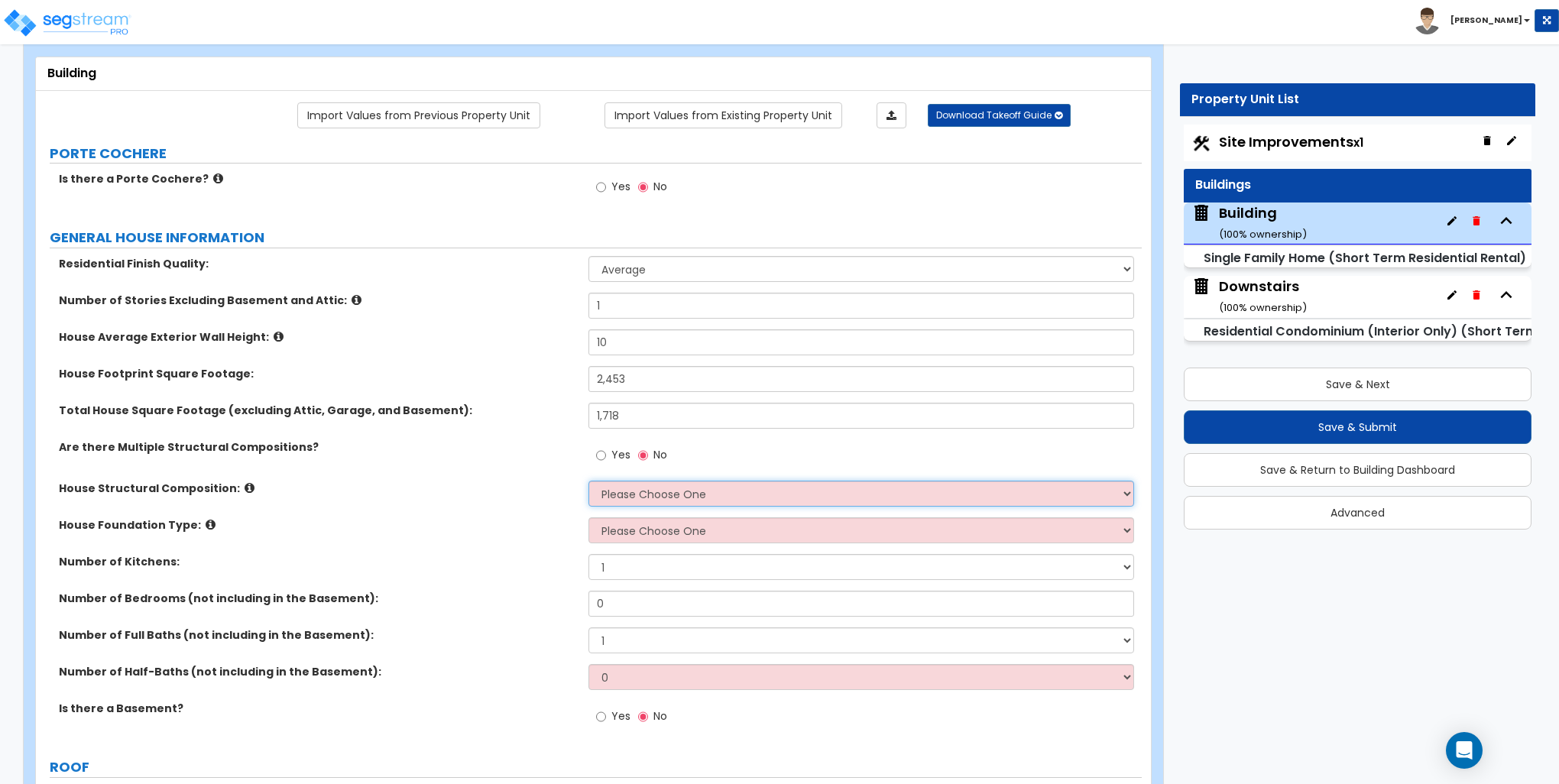
click at [671, 488] on select "Please Choose One Reinforced Concrete Structural Steel Brick Masonry CMU Masonr…" at bounding box center [861, 494] width 545 height 26
select select "7"
click at [589, 481] on select "Please Choose One Reinforced Concrete Structural Steel Brick Masonry CMU Masonr…" at bounding box center [861, 494] width 545 height 26
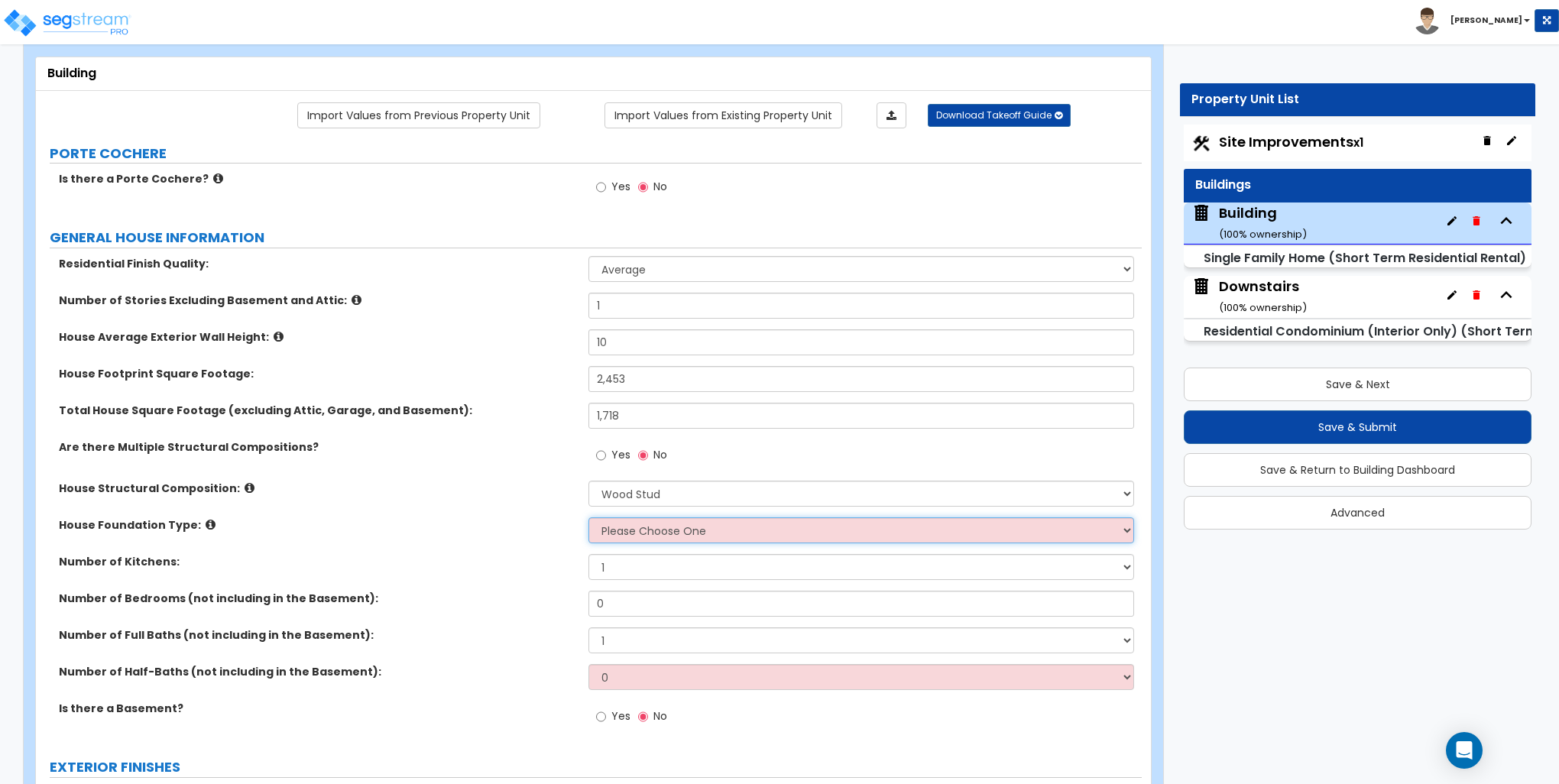
click at [636, 528] on select "Please Choose One Crawl Space Pier-Elevated First floor Slab on Grade" at bounding box center [861, 530] width 545 height 26
select select "3"
click at [589, 517] on select "Please Choose One Crawl Space Pier-Elevated First floor Slab on Grade" at bounding box center [861, 530] width 545 height 26
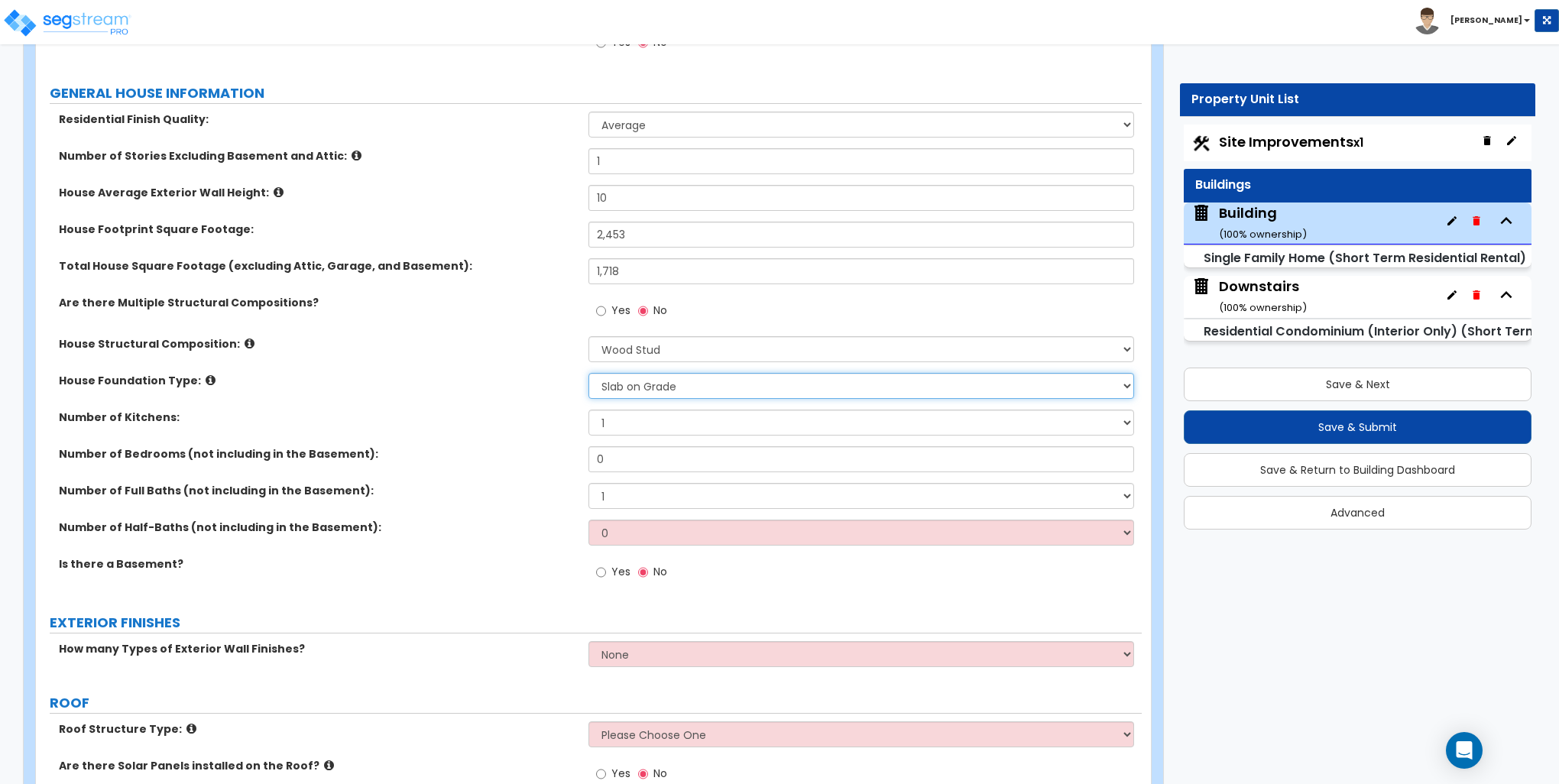
scroll to position [229, 0]
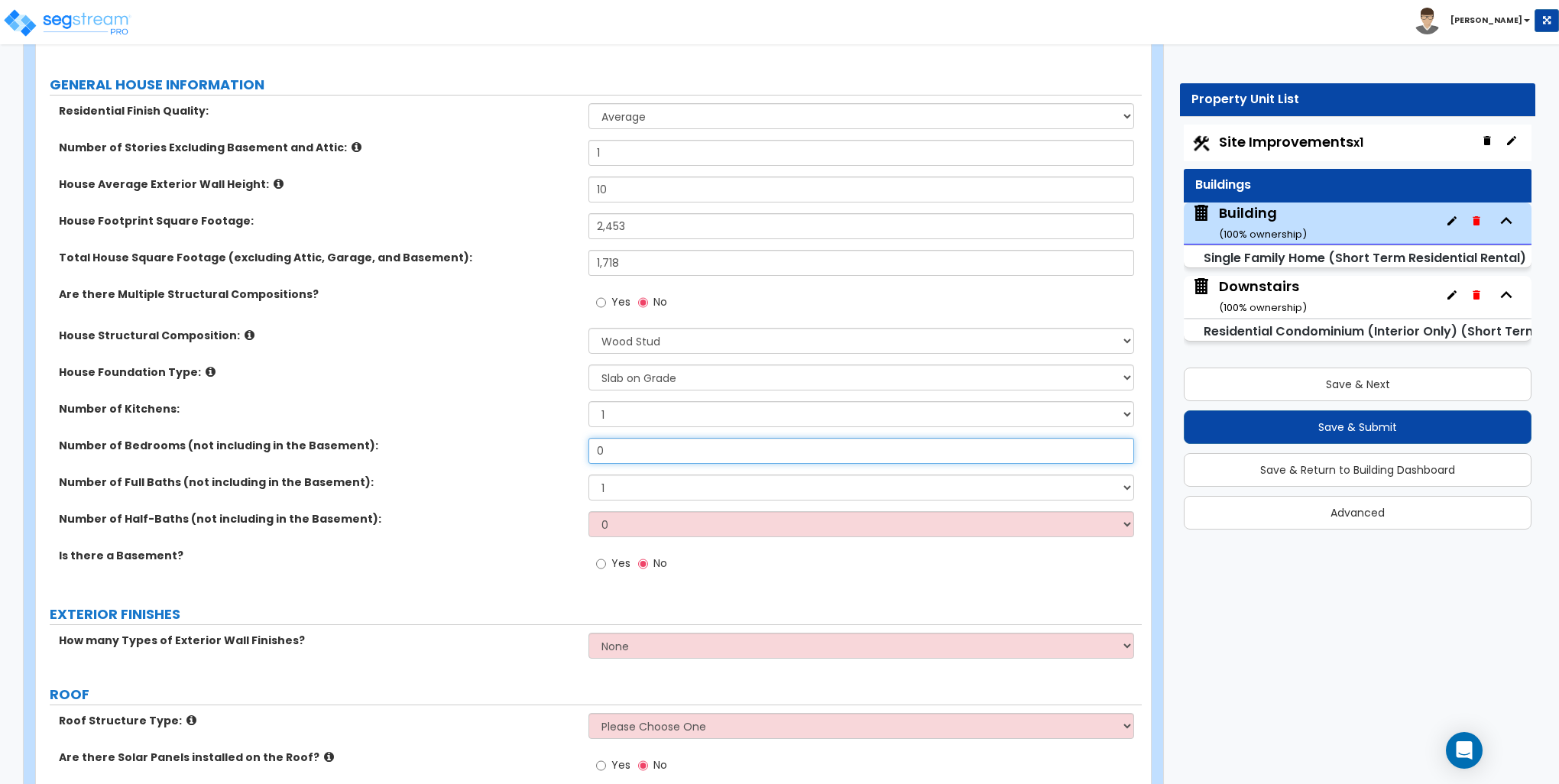
click at [636, 453] on input "0" at bounding box center [861, 451] width 545 height 26
type input "4"
select select "3"
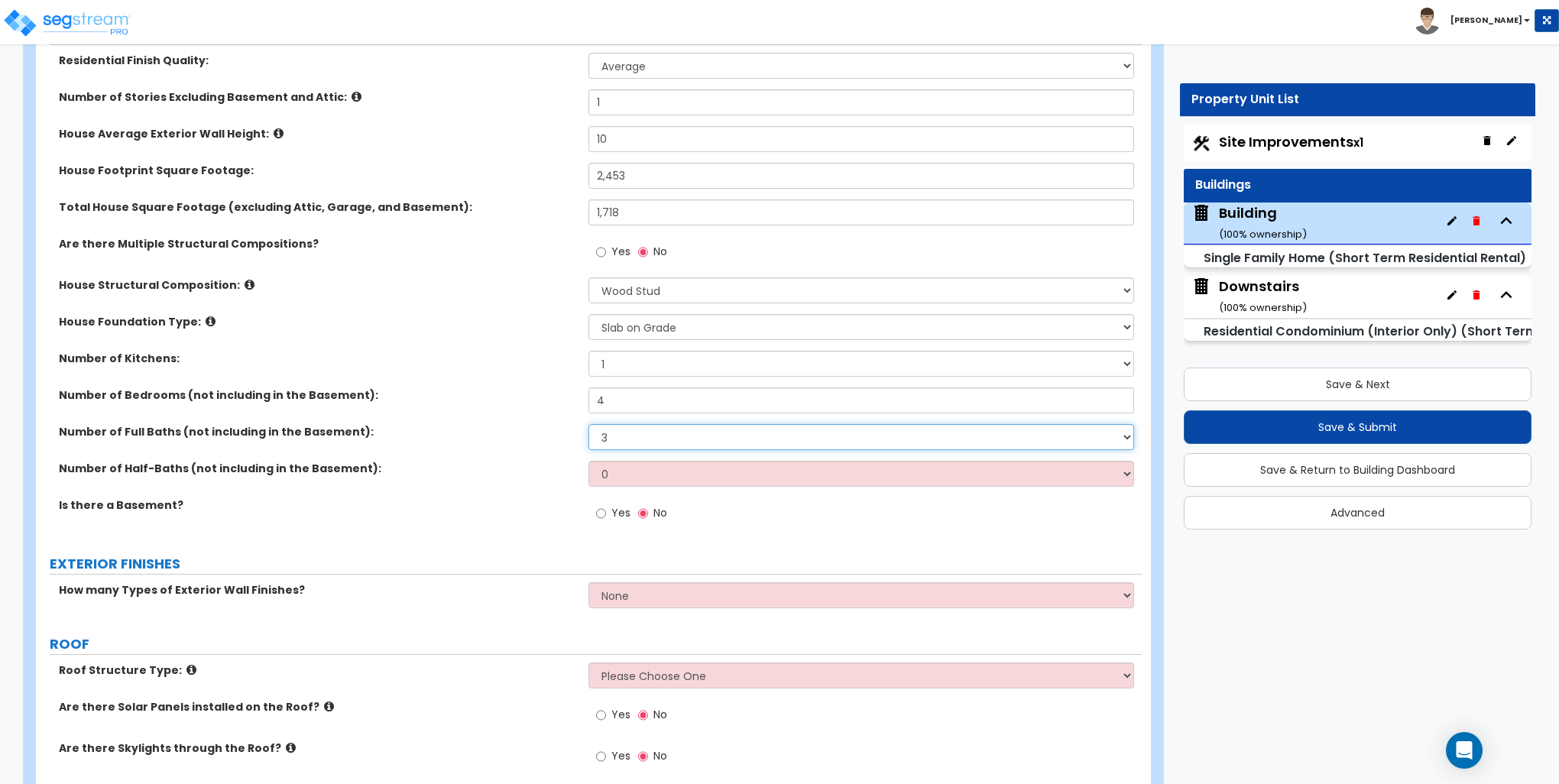
scroll to position [306, 0]
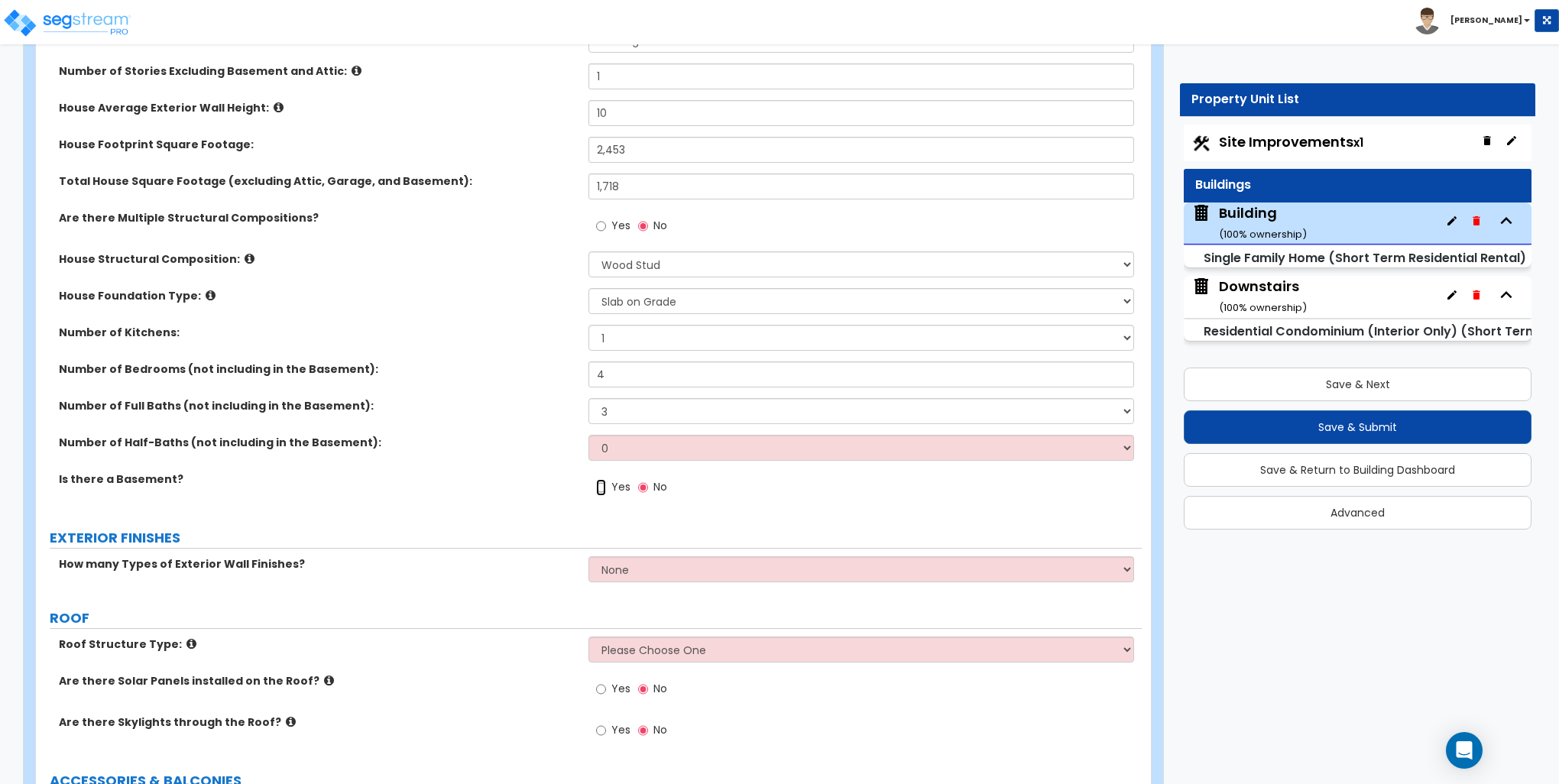
click at [603, 484] on input "Yes" at bounding box center [601, 487] width 10 height 17
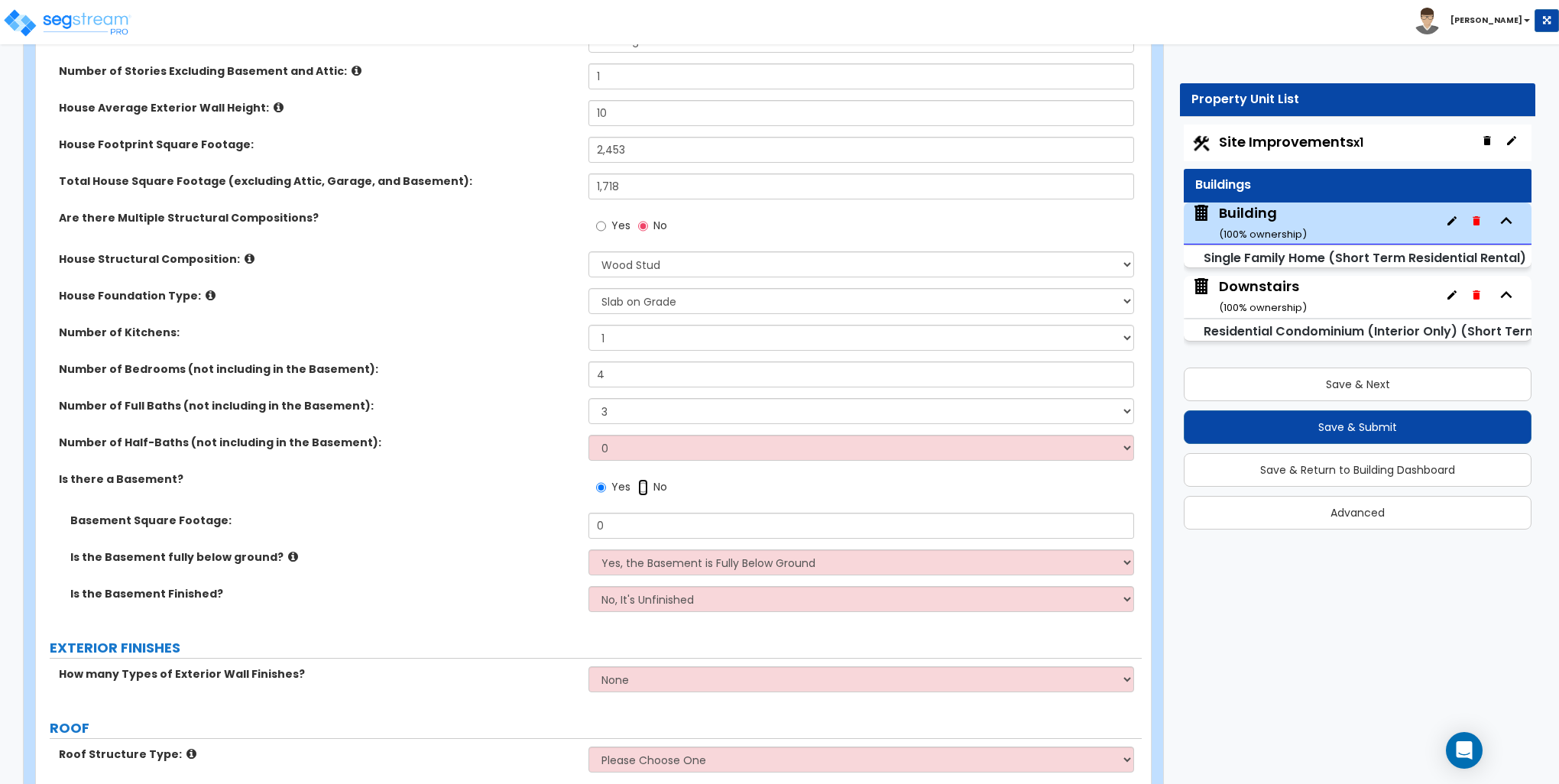
click at [646, 484] on input "No" at bounding box center [644, 487] width 10 height 17
radio input "false"
radio input "true"
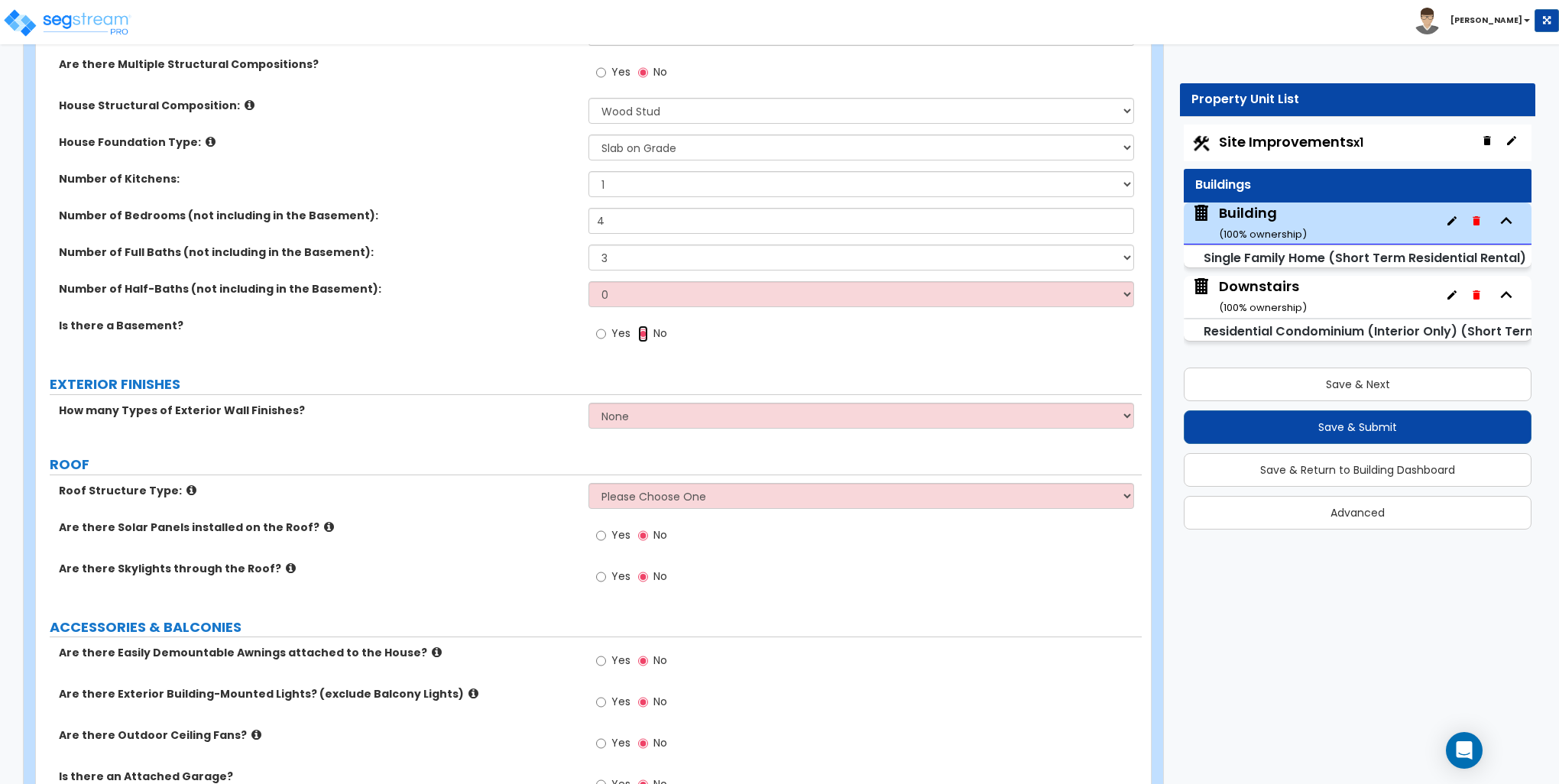
scroll to position [535, 0]
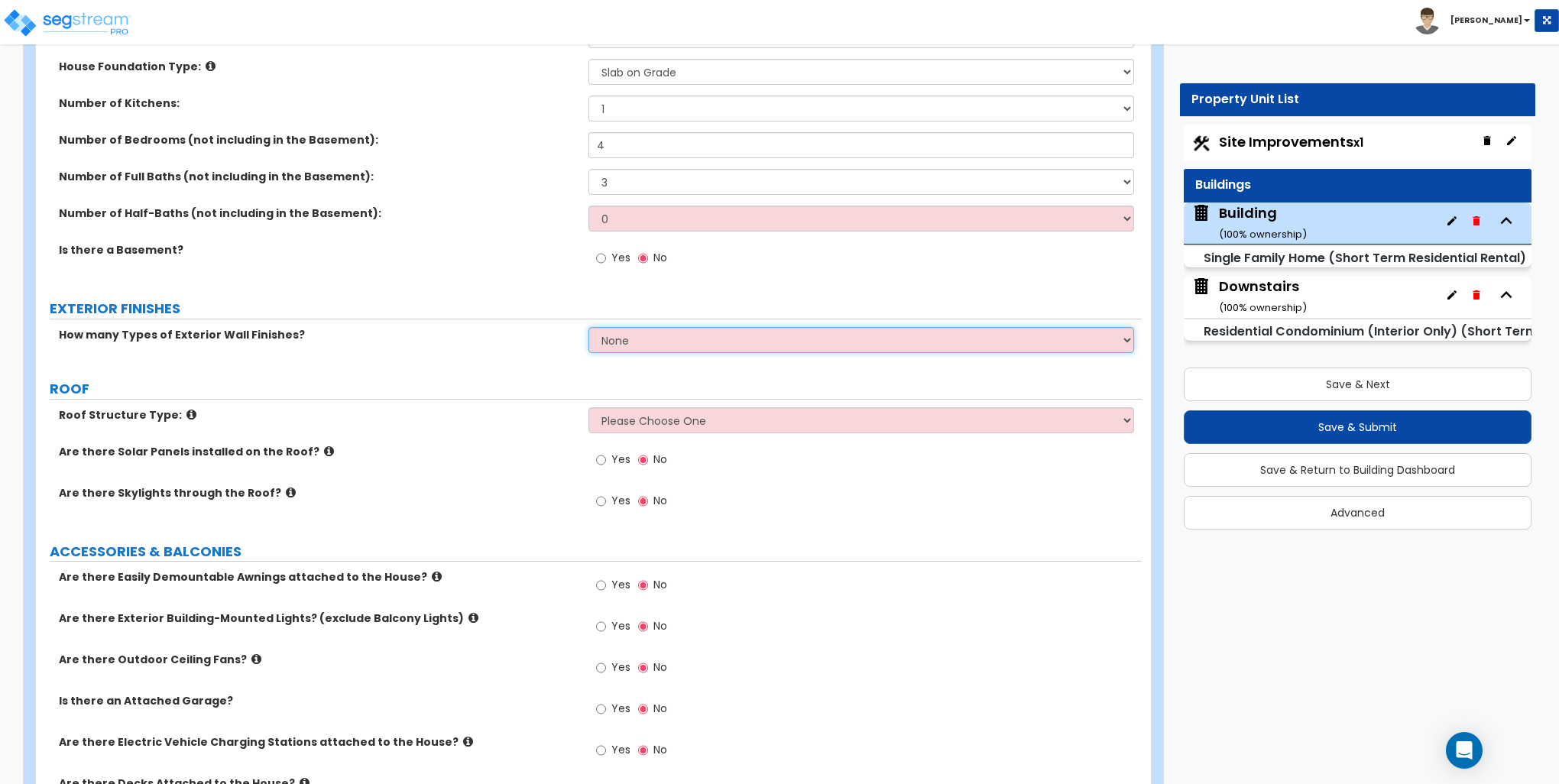
click at [613, 331] on select "None 1 2 3" at bounding box center [861, 339] width 545 height 26
select select "1"
click at [589, 327] on select "None 1 2 3" at bounding box center [861, 339] width 545 height 26
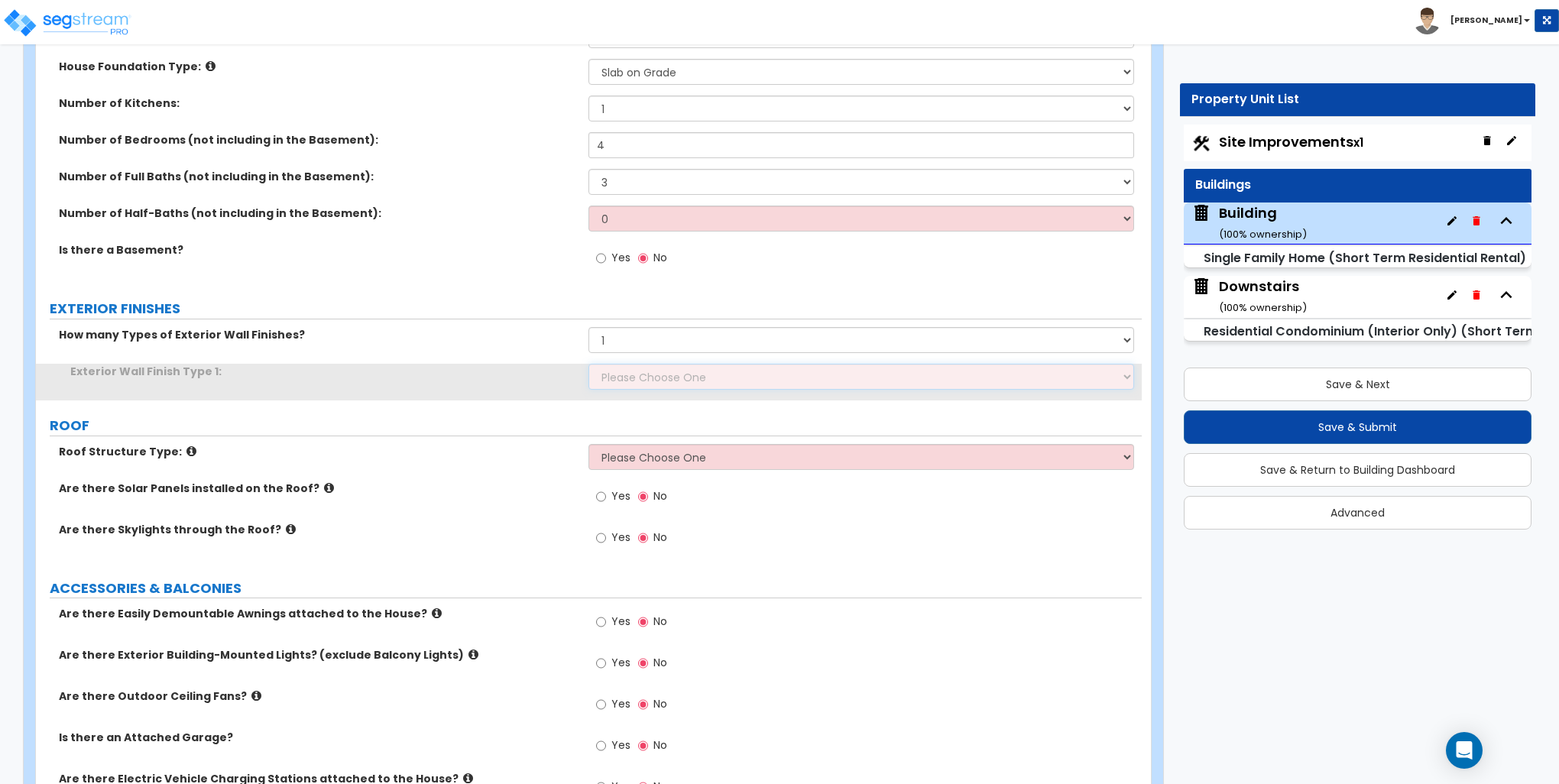
click at [622, 374] on select "Please Choose One No Finish/Shared Wall No Wall Brick Finish Stone Finish Wood …" at bounding box center [861, 377] width 545 height 26
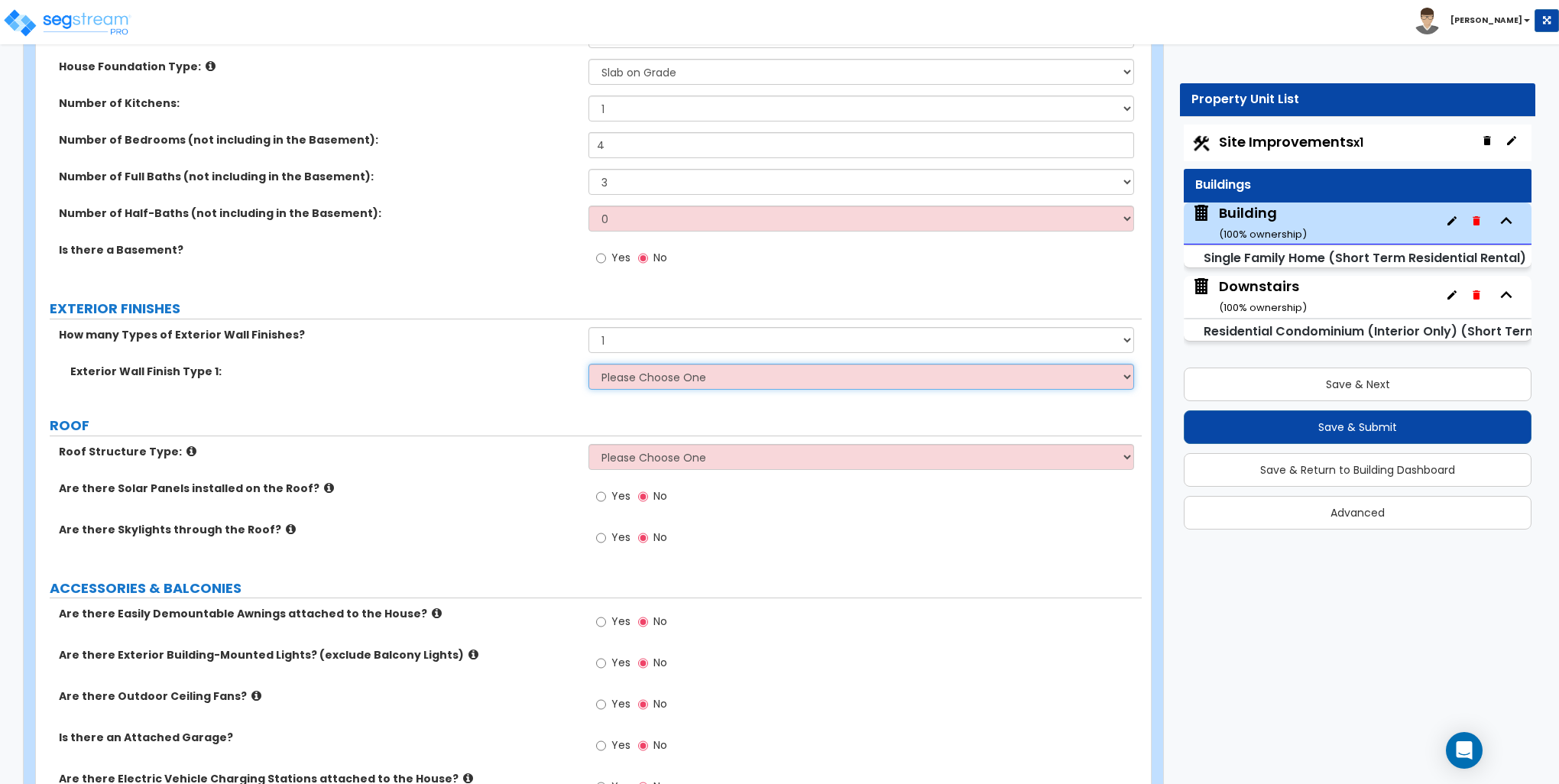
select select "4"
click at [589, 364] on select "Please Choose One No Finish/Shared Wall No Wall Brick Finish Stone Finish Wood …" at bounding box center [861, 377] width 545 height 26
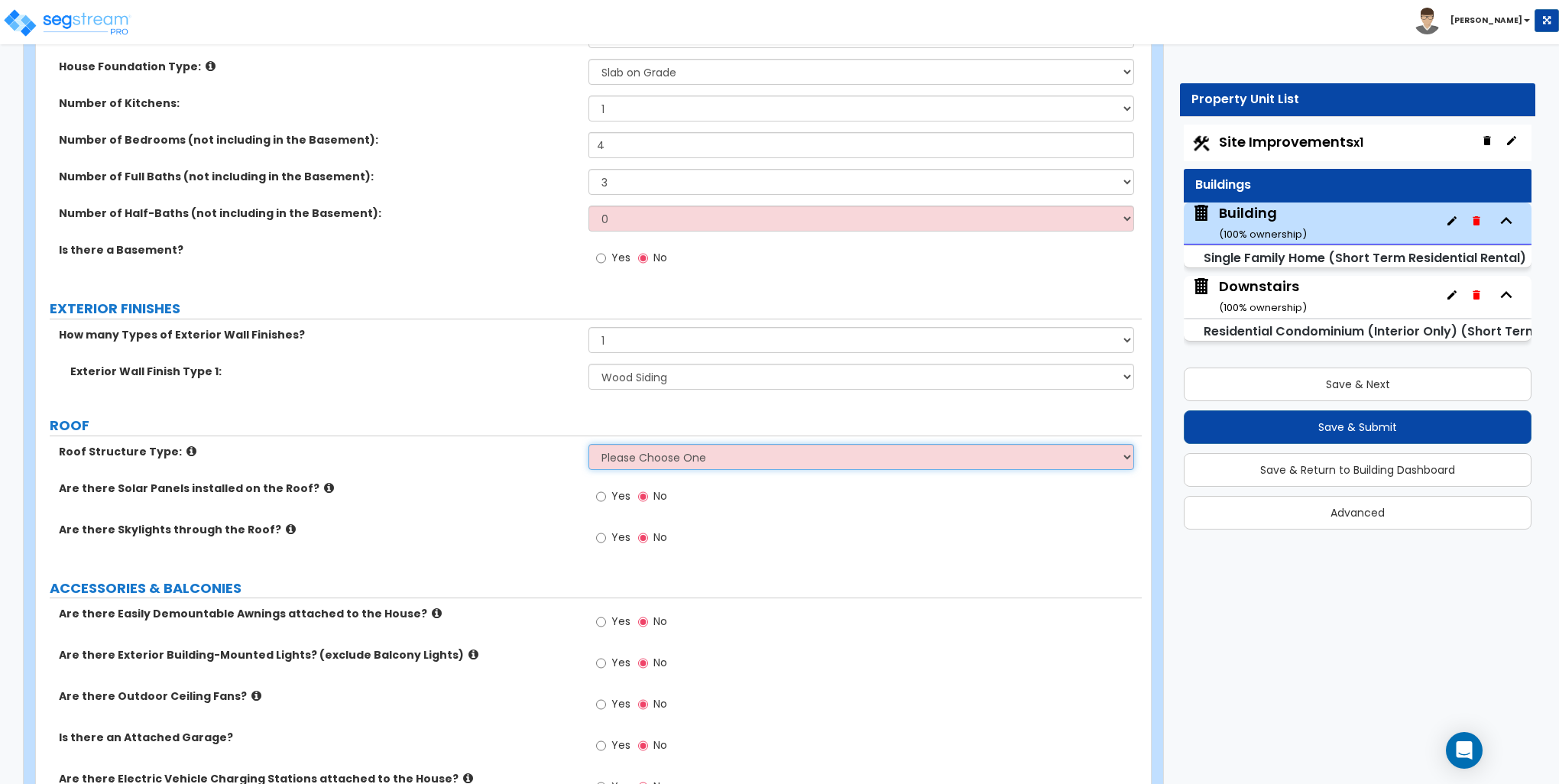
click at [628, 453] on select "Please Choose One Gable Roof Flat Roof Hybrid Gable & Flat Roof" at bounding box center [861, 456] width 545 height 26
select select "1"
click at [589, 444] on select "Please Choose One Gable Roof Flat Roof Hybrid Gable & Flat Roof" at bounding box center [861, 456] width 545 height 26
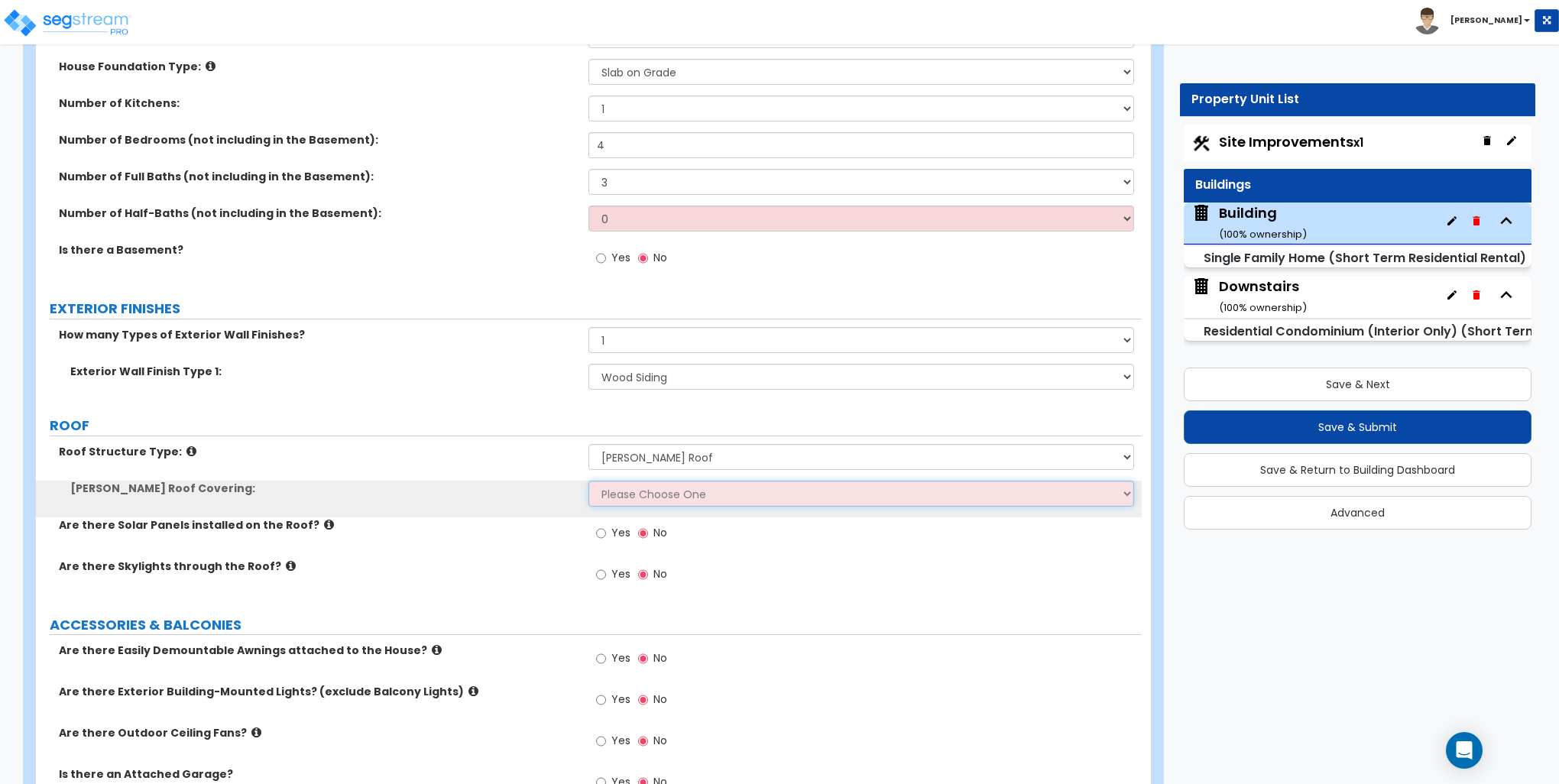
click at [643, 481] on select "Please Choose One Asphalt Shingle Clay Tile Wood Shingle Metal Shingle Standing…" at bounding box center [861, 494] width 545 height 26
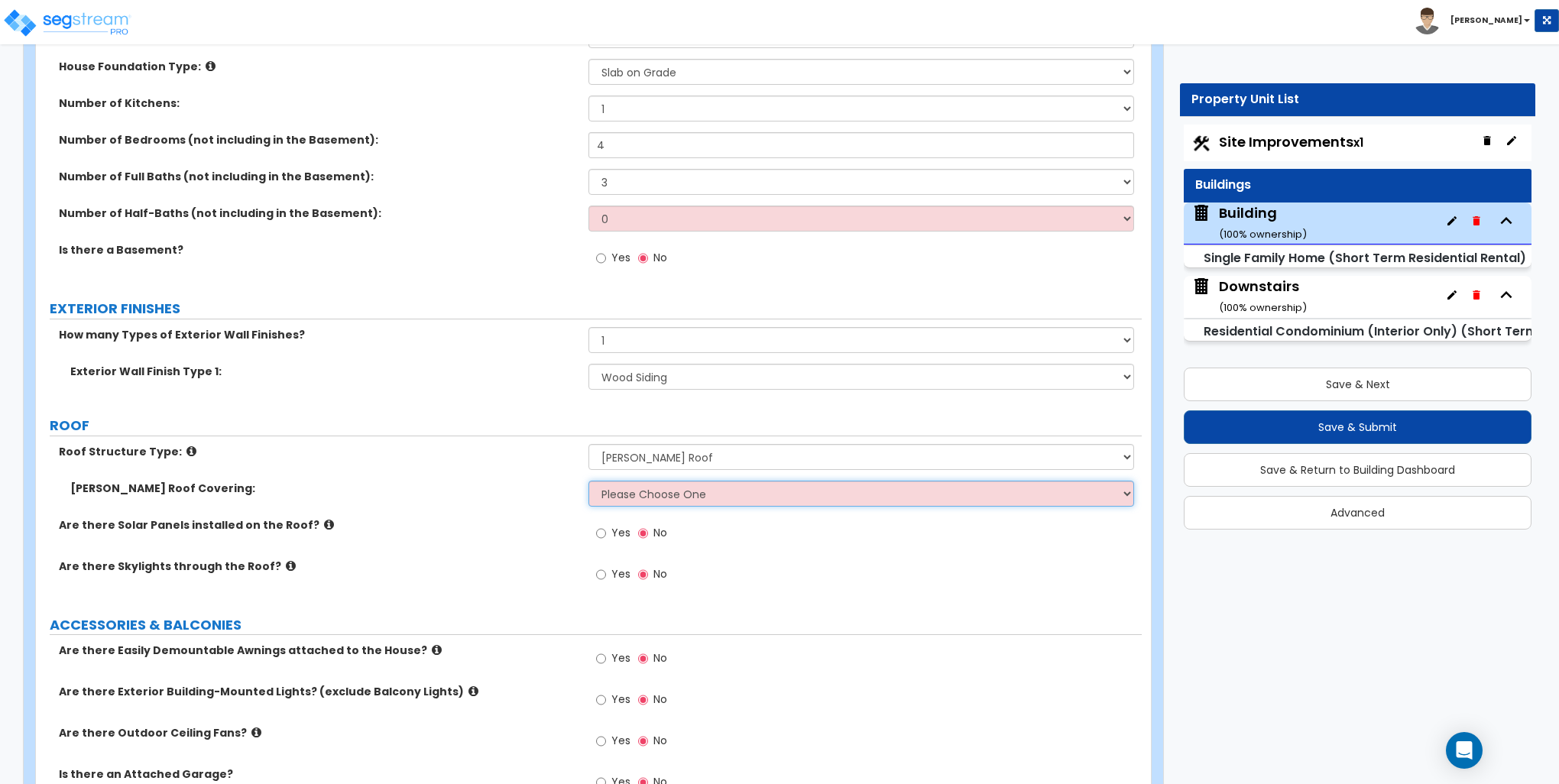
select select "1"
click at [589, 481] on select "Please Choose One Asphalt Shingle Clay Tile Wood Shingle Metal Shingle Standing…" at bounding box center [861, 494] width 545 height 26
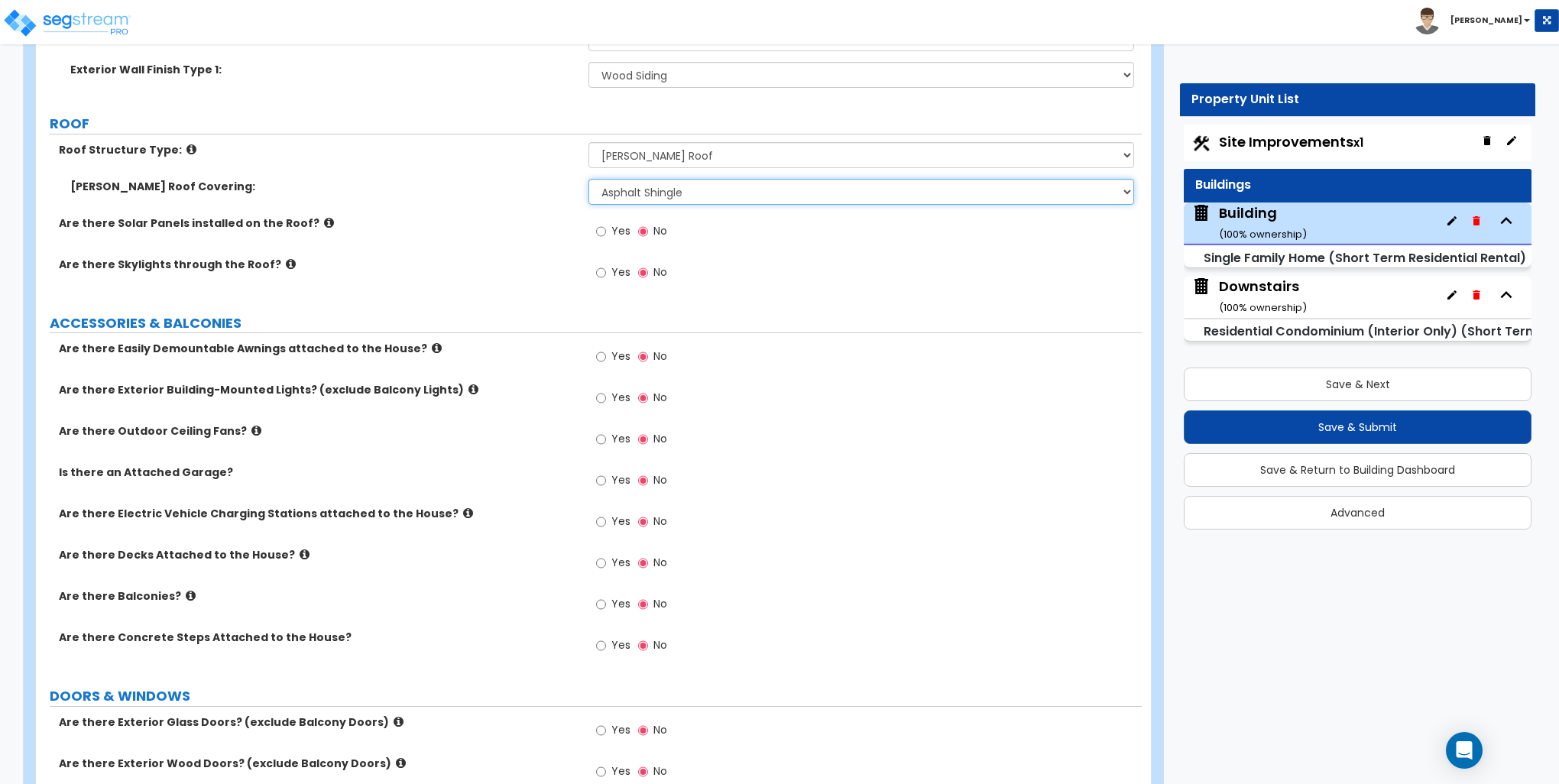
scroll to position [840, 0]
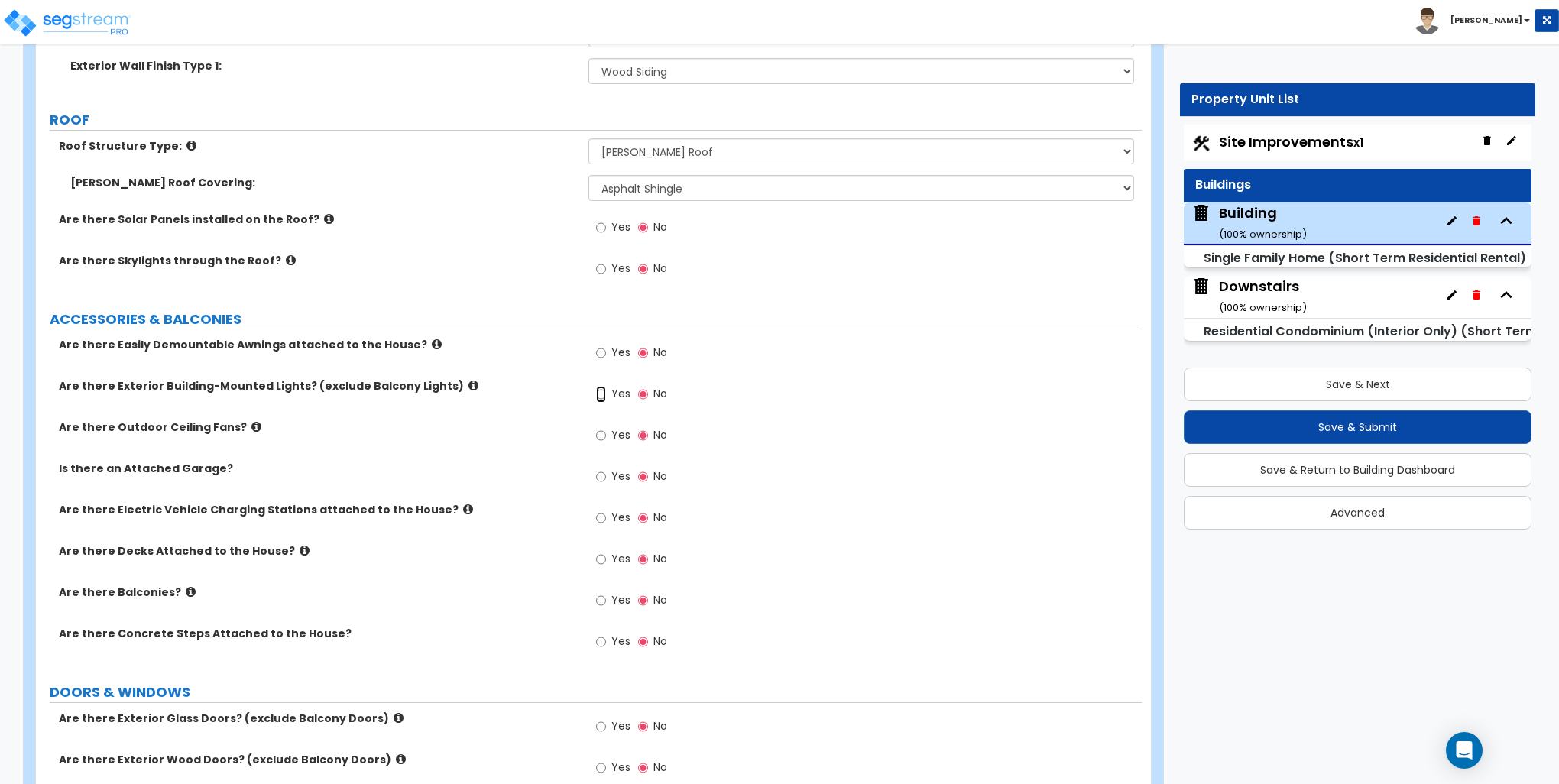
click at [605, 392] on input "Yes" at bounding box center [601, 393] width 10 height 17
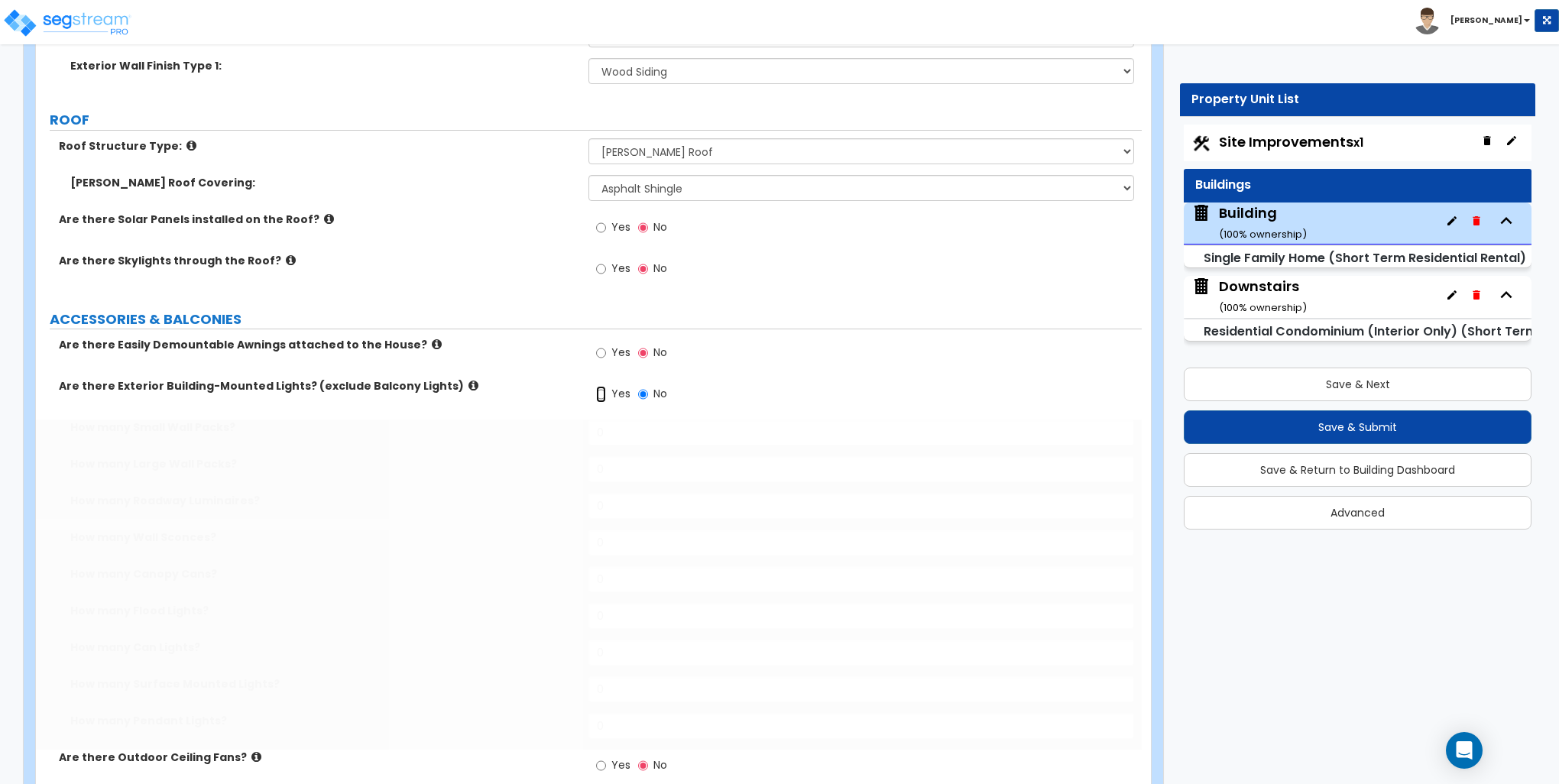
radio input "true"
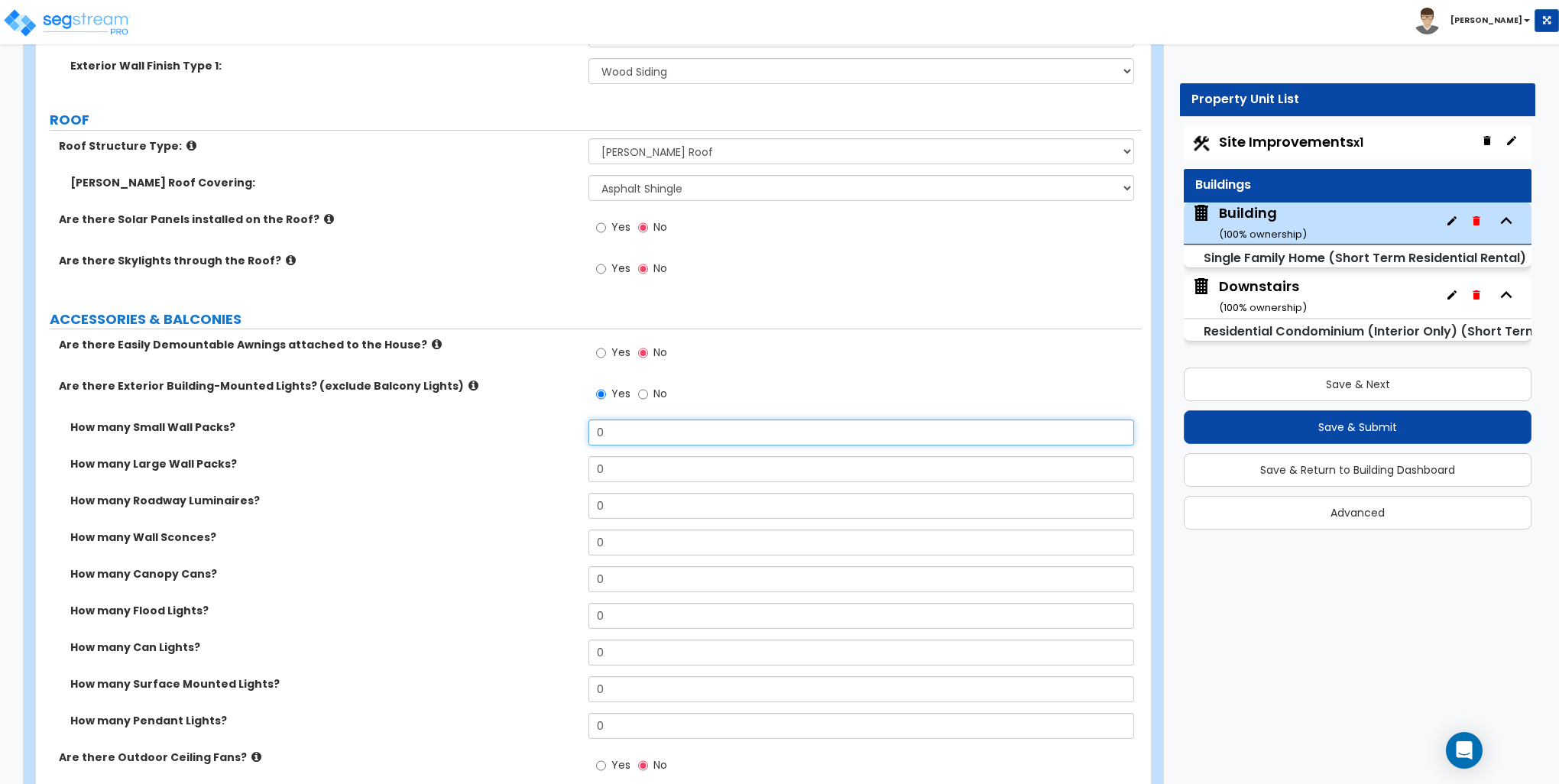
click at [642, 430] on input "0" at bounding box center [861, 432] width 545 height 26
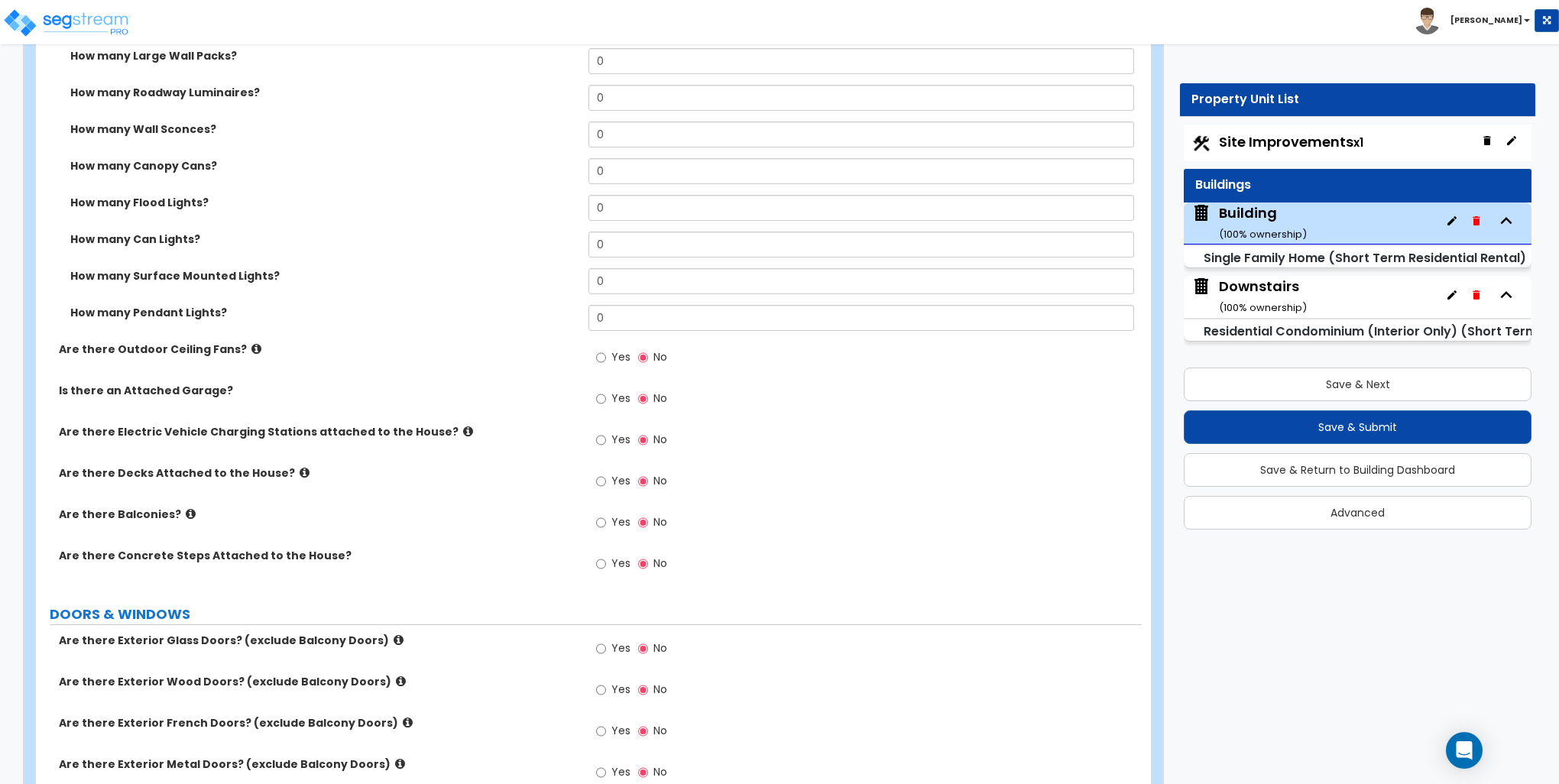
scroll to position [1298, 0]
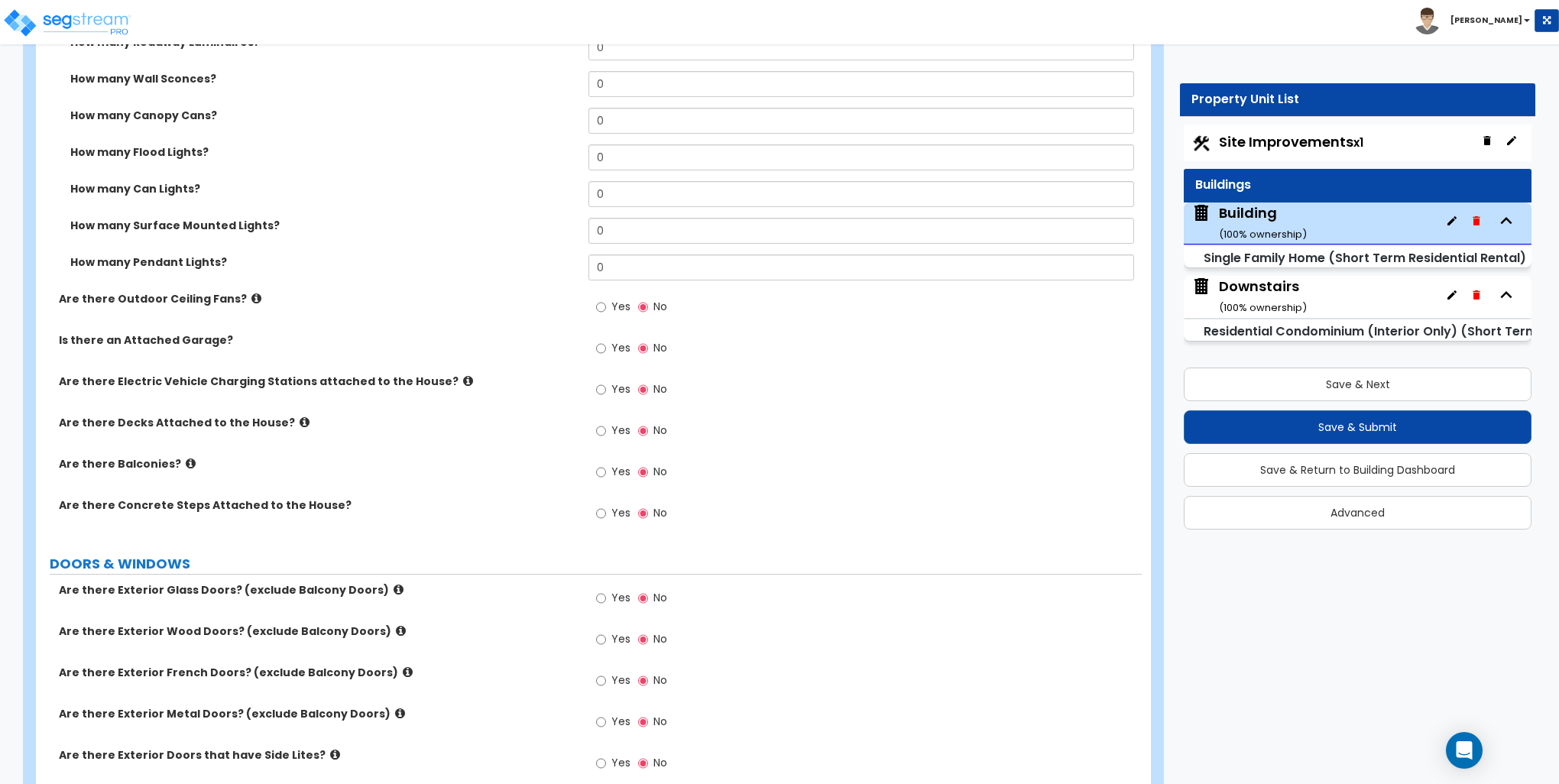
type input "2"
click at [611, 387] on label "Yes" at bounding box center [613, 391] width 34 height 26
click at [606, 387] on input "Yes" at bounding box center [601, 390] width 10 height 17
radio input "true"
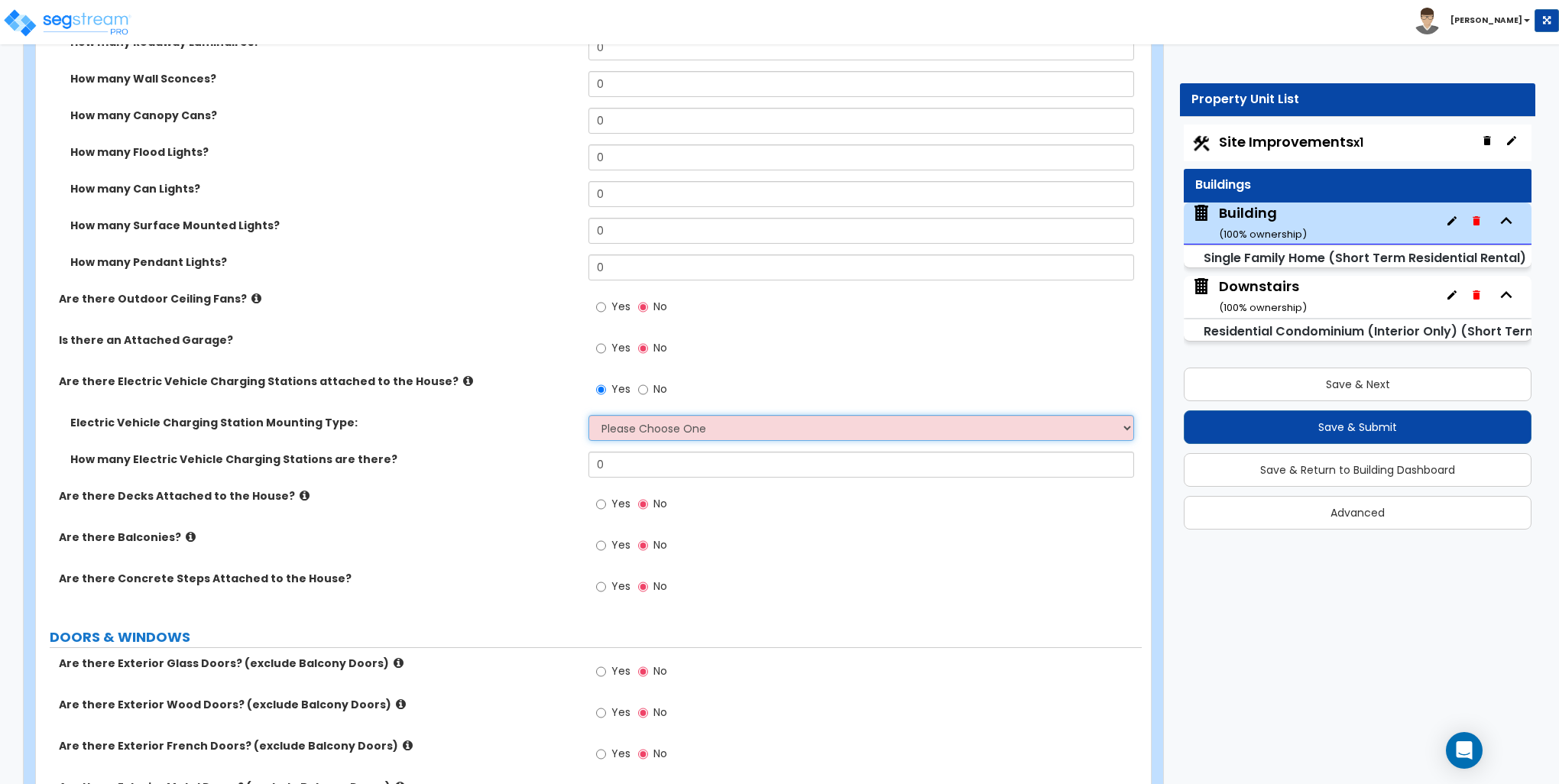
click at [632, 425] on select "Please Choose One Freestanding Wall-mounted" at bounding box center [861, 428] width 545 height 26
select select "2"
click at [589, 415] on select "Please Choose One Freestanding Wall-mounted" at bounding box center [861, 428] width 545 height 26
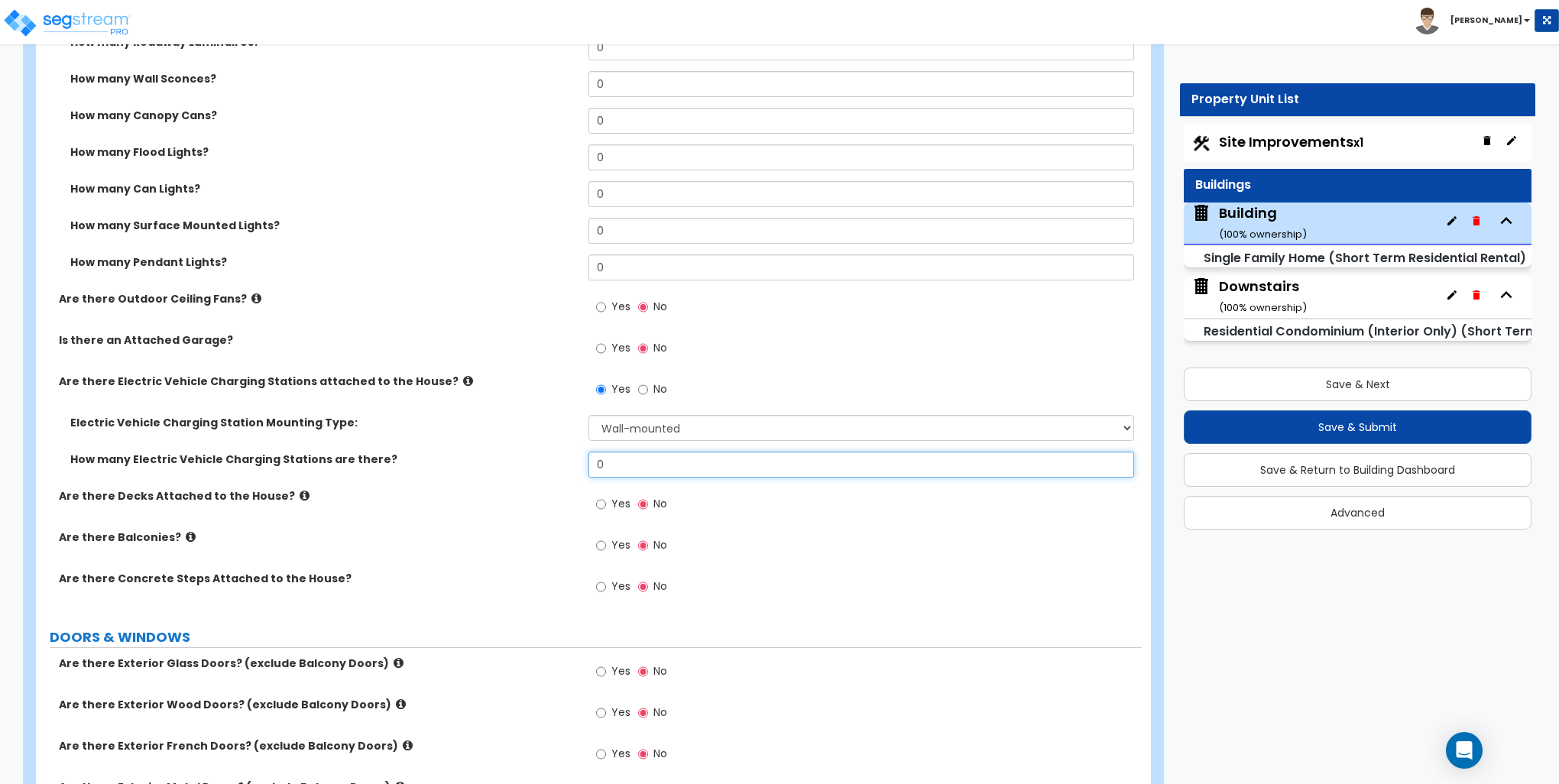
click at [643, 465] on input "0" at bounding box center [861, 464] width 545 height 26
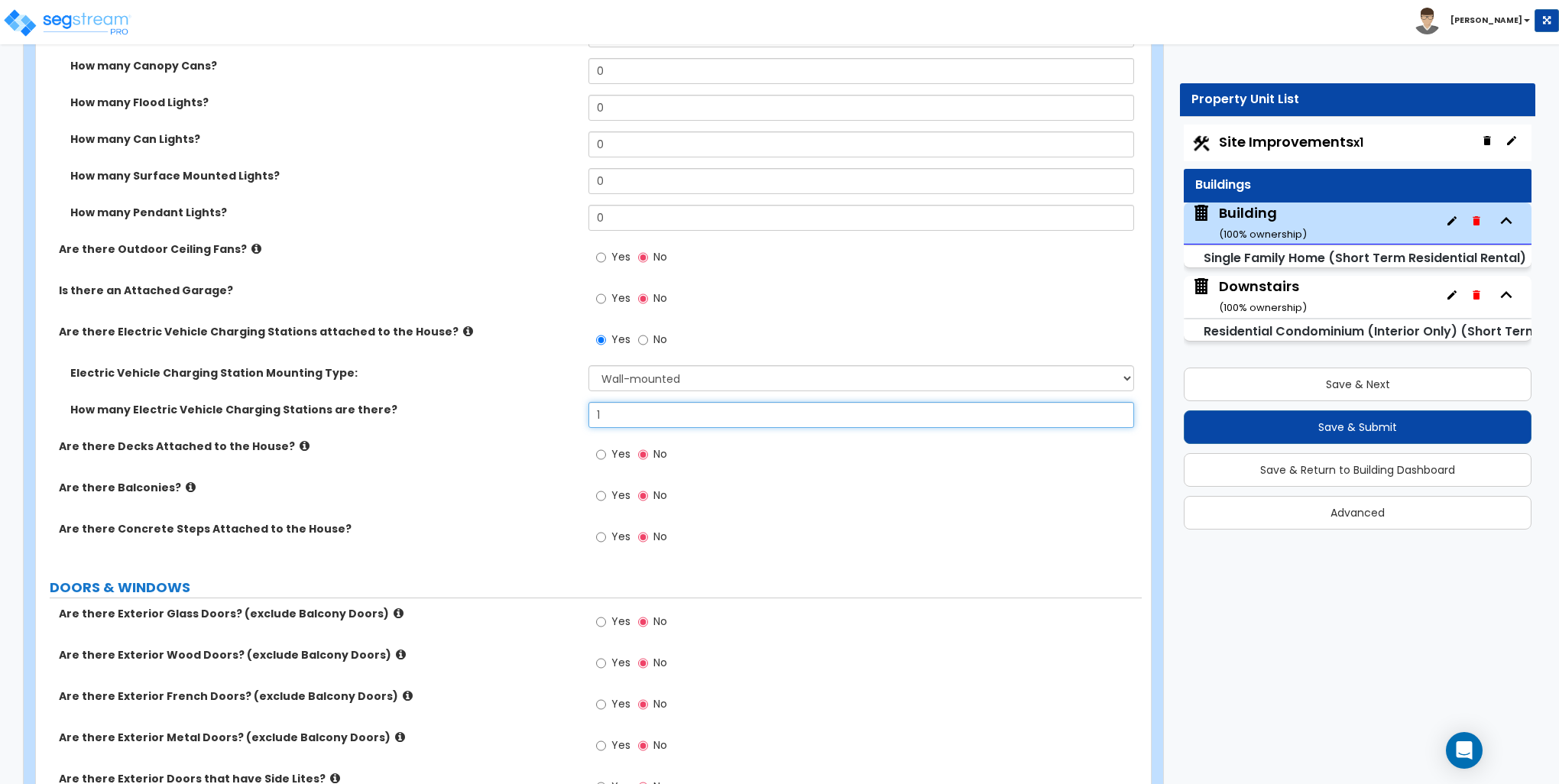
scroll to position [1375, 0]
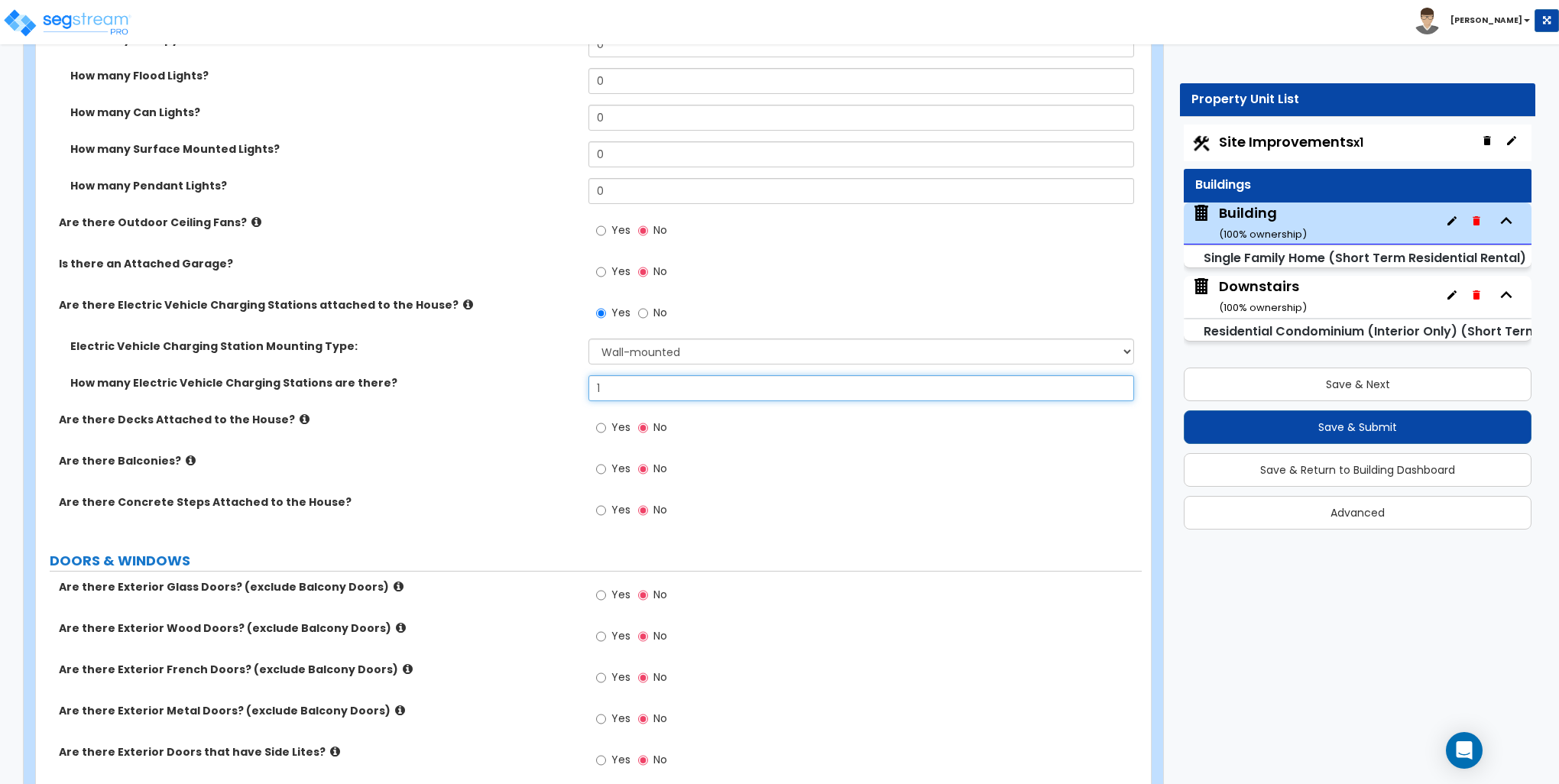
type input "1"
click at [186, 457] on icon at bounding box center [191, 460] width 10 height 12
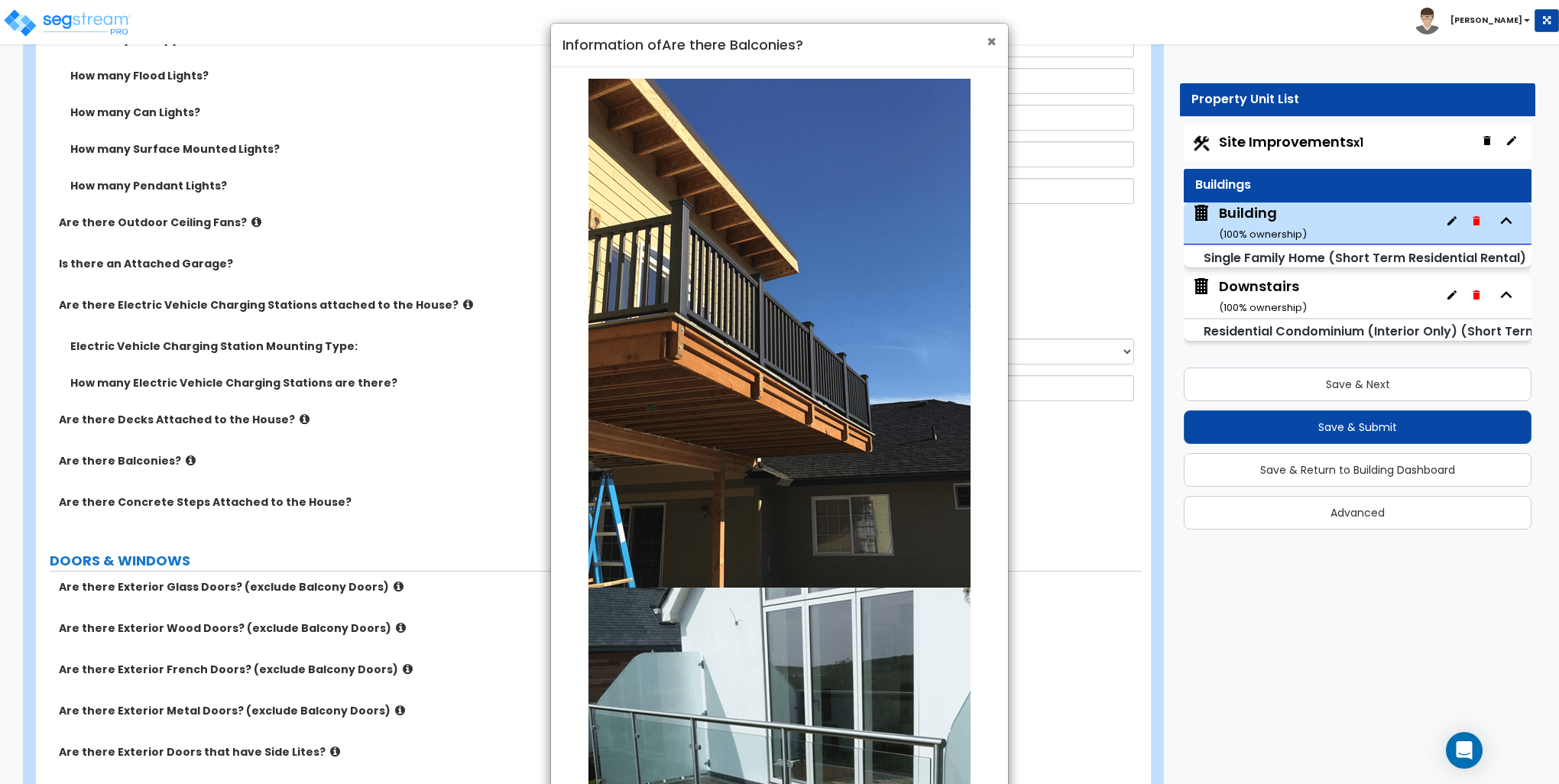
click at [990, 43] on span "×" at bounding box center [992, 41] width 10 height 23
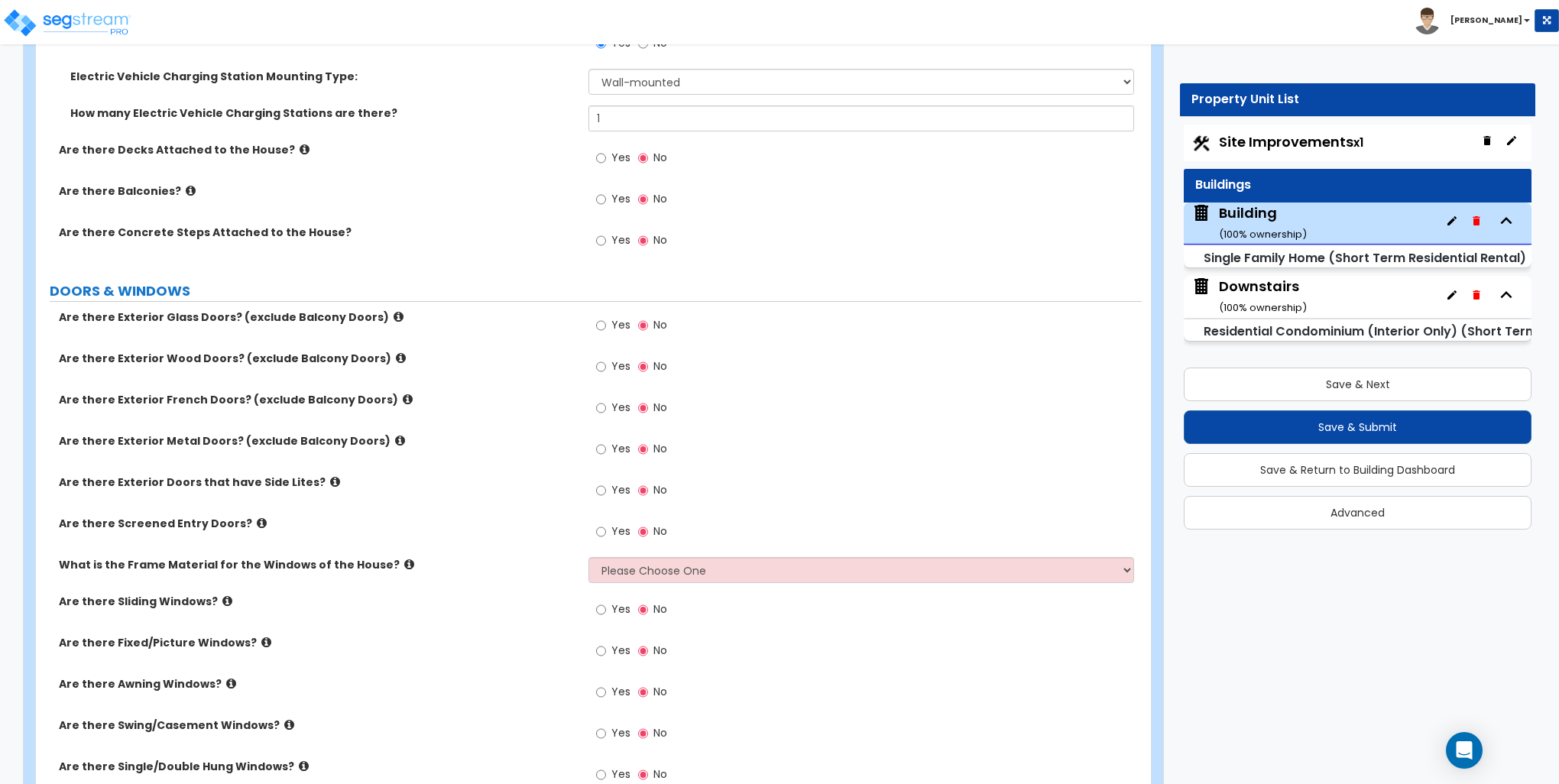
scroll to position [1681, 0]
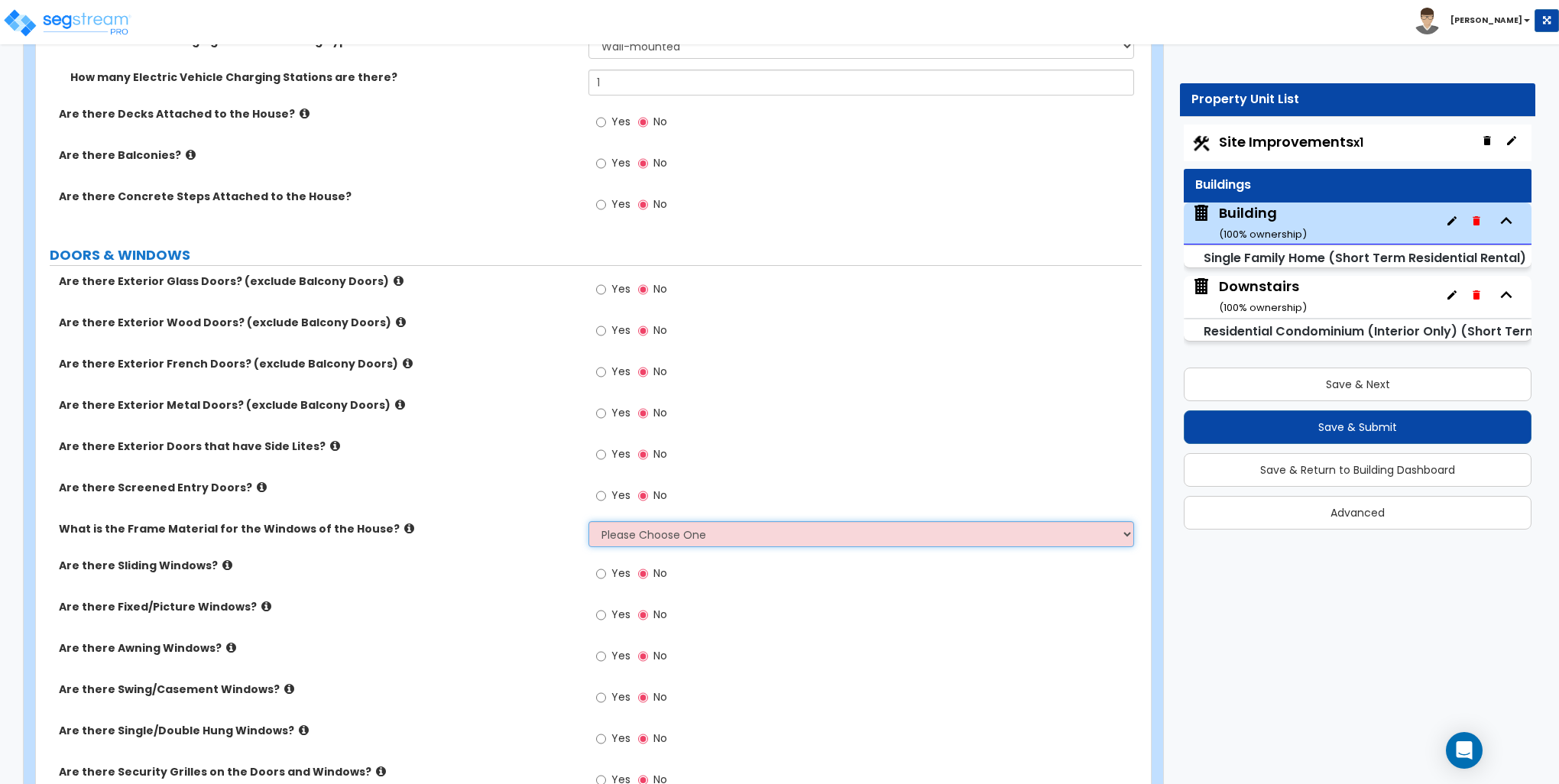
click at [665, 535] on select "Please Choose One Vinyl Aluminum Wood" at bounding box center [861, 534] width 545 height 26
click at [519, 503] on div "Are there Screened Entry Doors? Yes No" at bounding box center [590, 501] width 1106 height 41
click at [660, 533] on select "Please Choose One Vinyl Aluminum Wood" at bounding box center [861, 534] width 545 height 26
select select "1"
click at [589, 521] on select "Please Choose One Vinyl Aluminum Wood" at bounding box center [861, 534] width 545 height 26
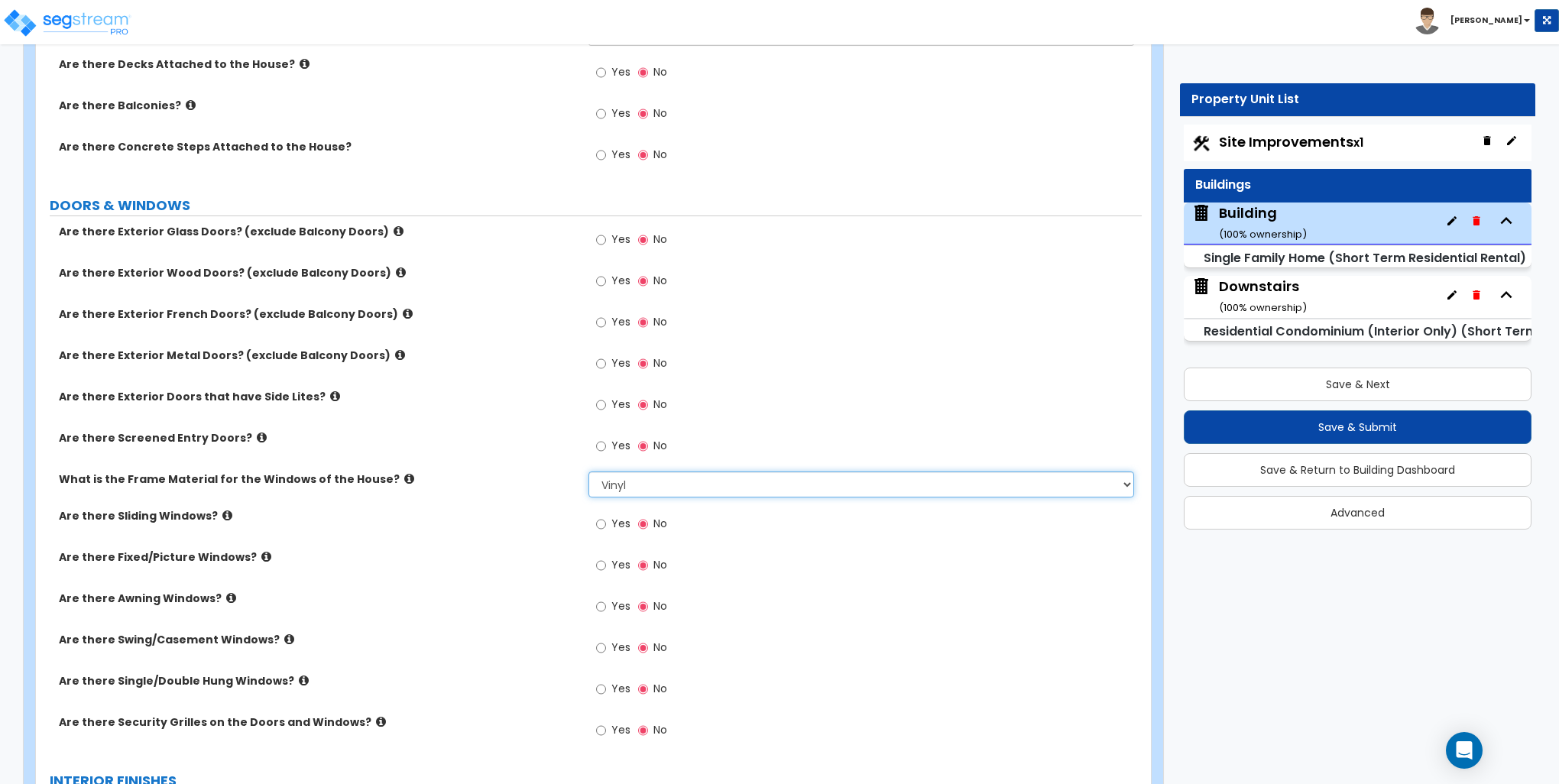
scroll to position [1757, 0]
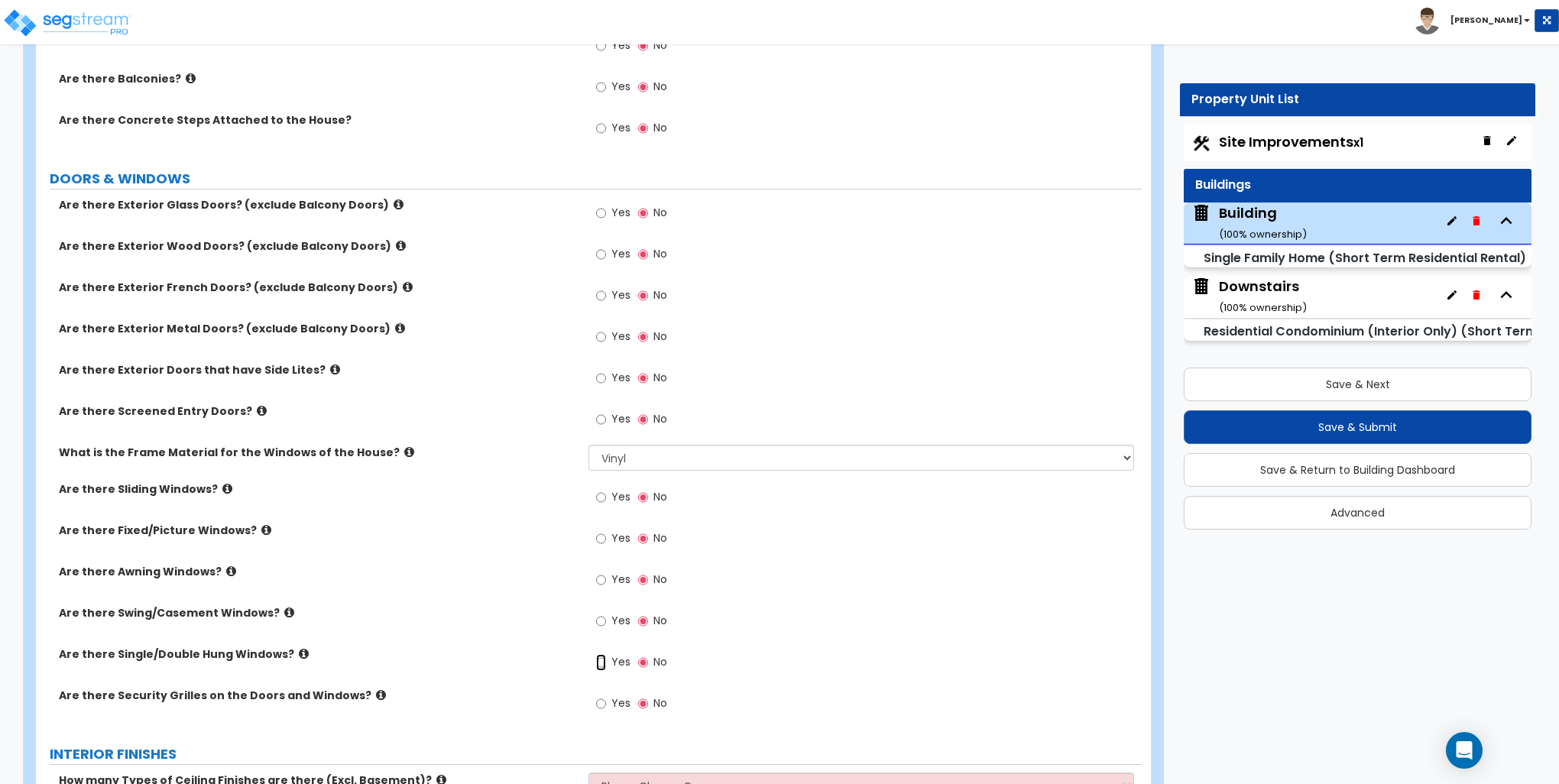
click at [603, 659] on input "Yes" at bounding box center [601, 662] width 10 height 17
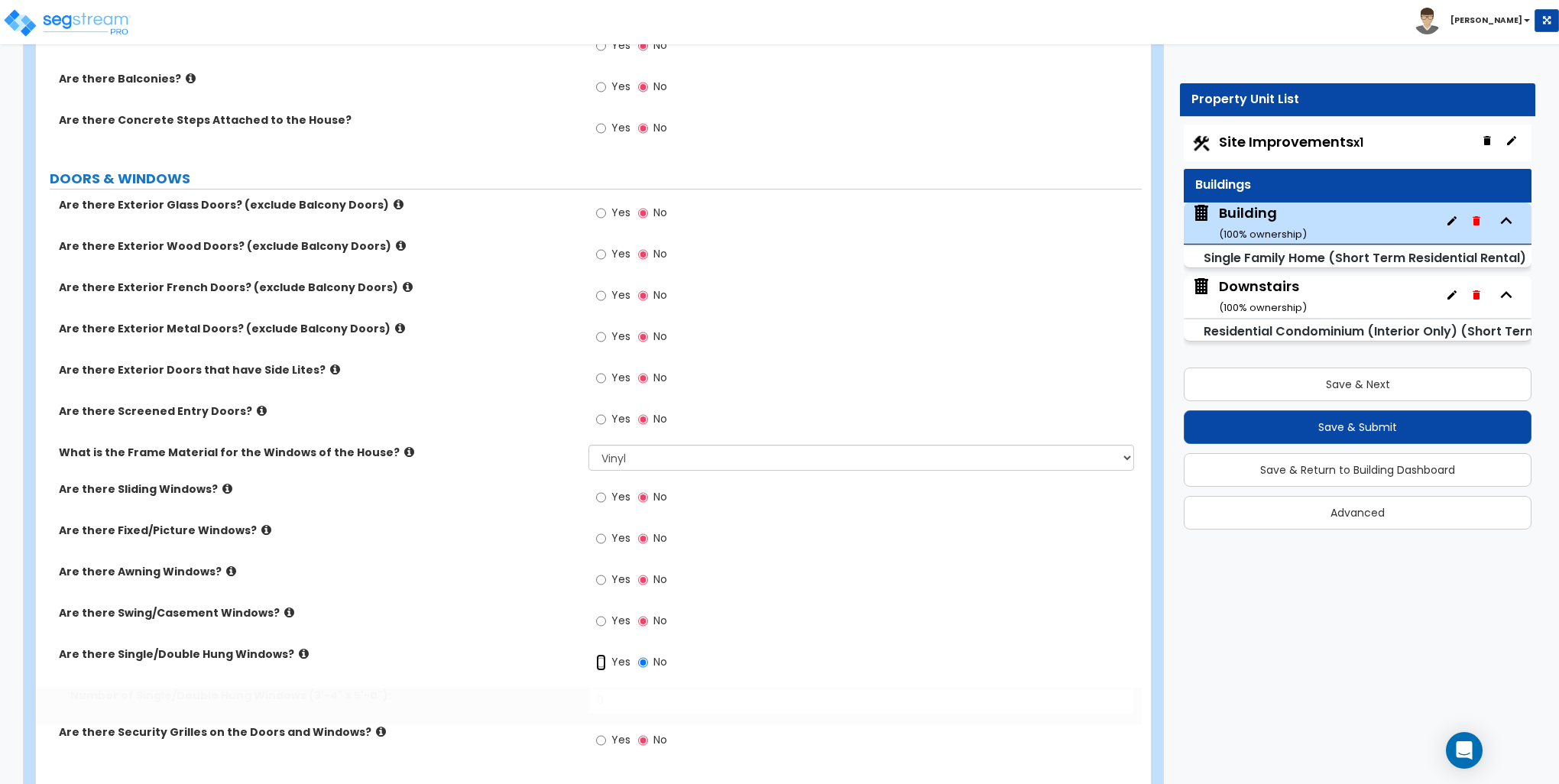
radio input "true"
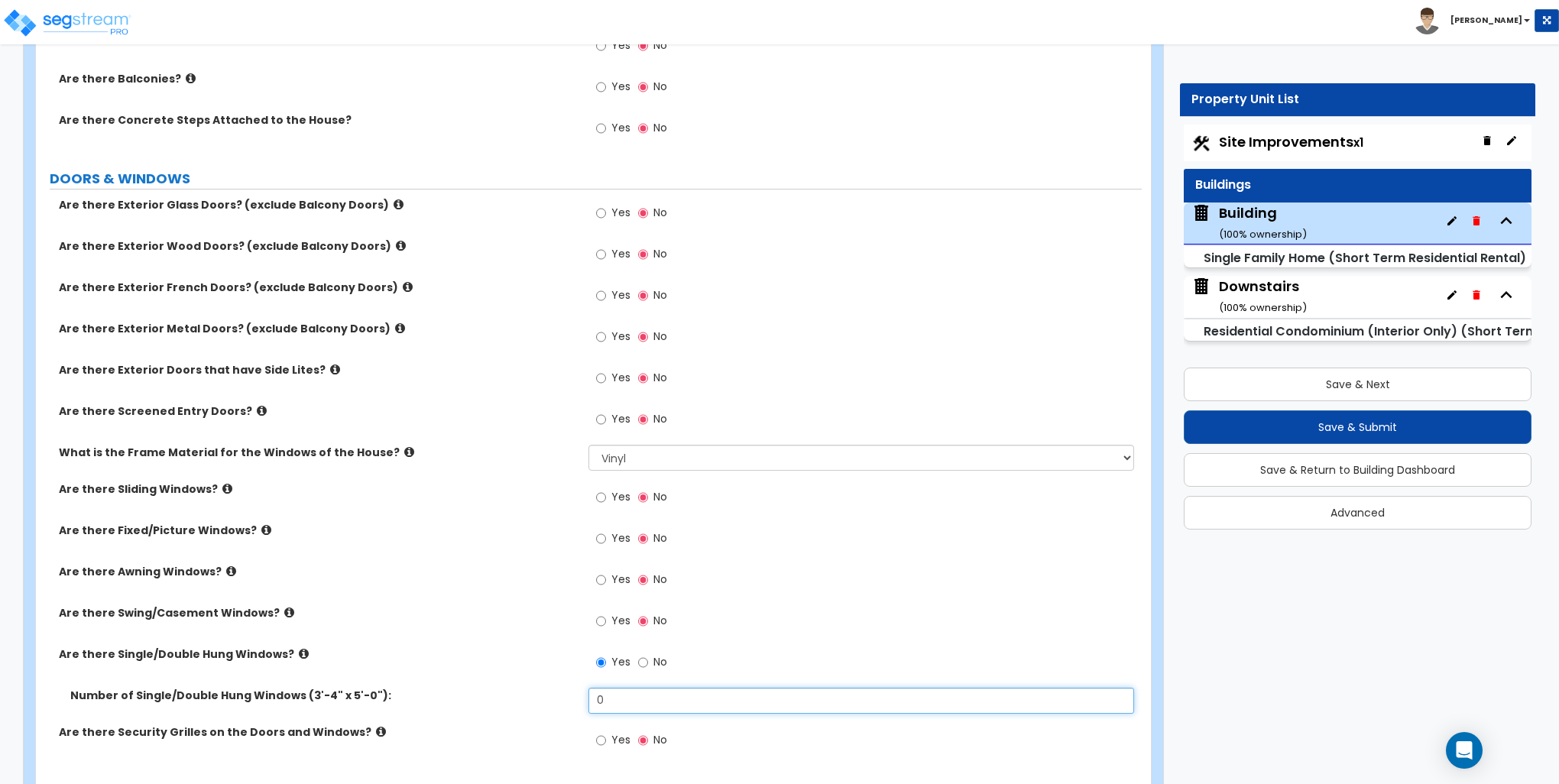
click at [621, 695] on input "0" at bounding box center [861, 700] width 545 height 26
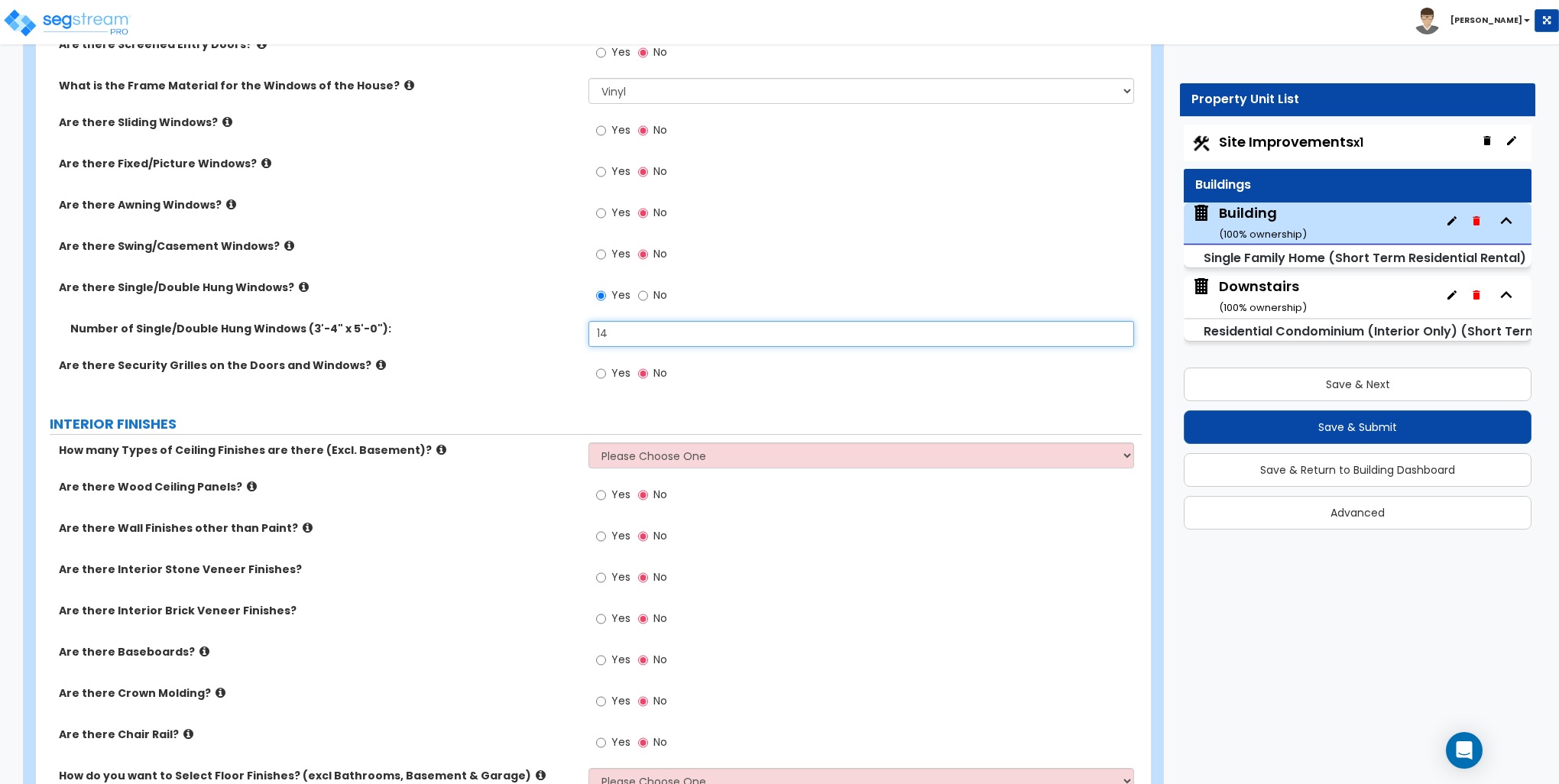
scroll to position [2140, 0]
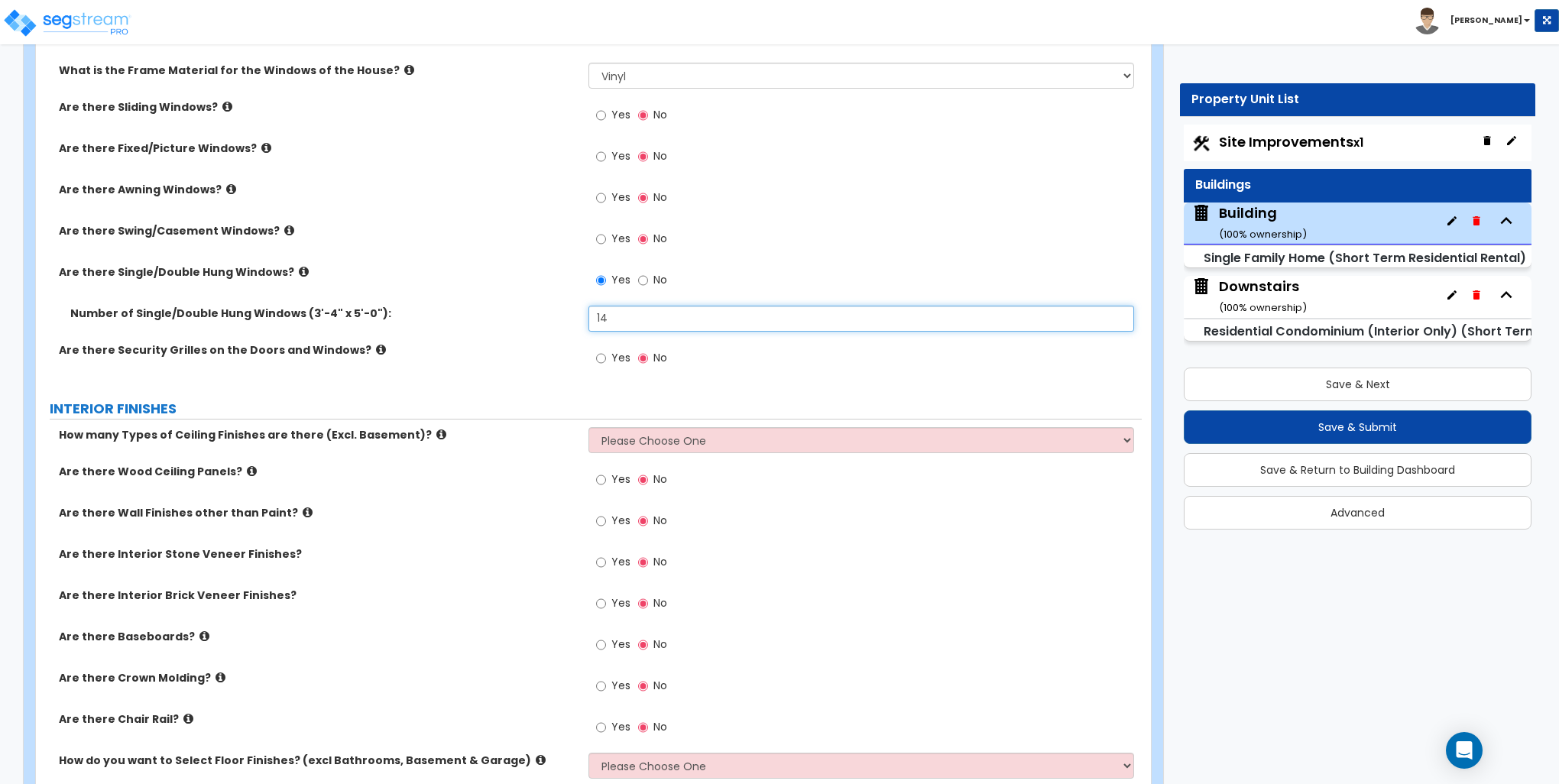
type input "14"
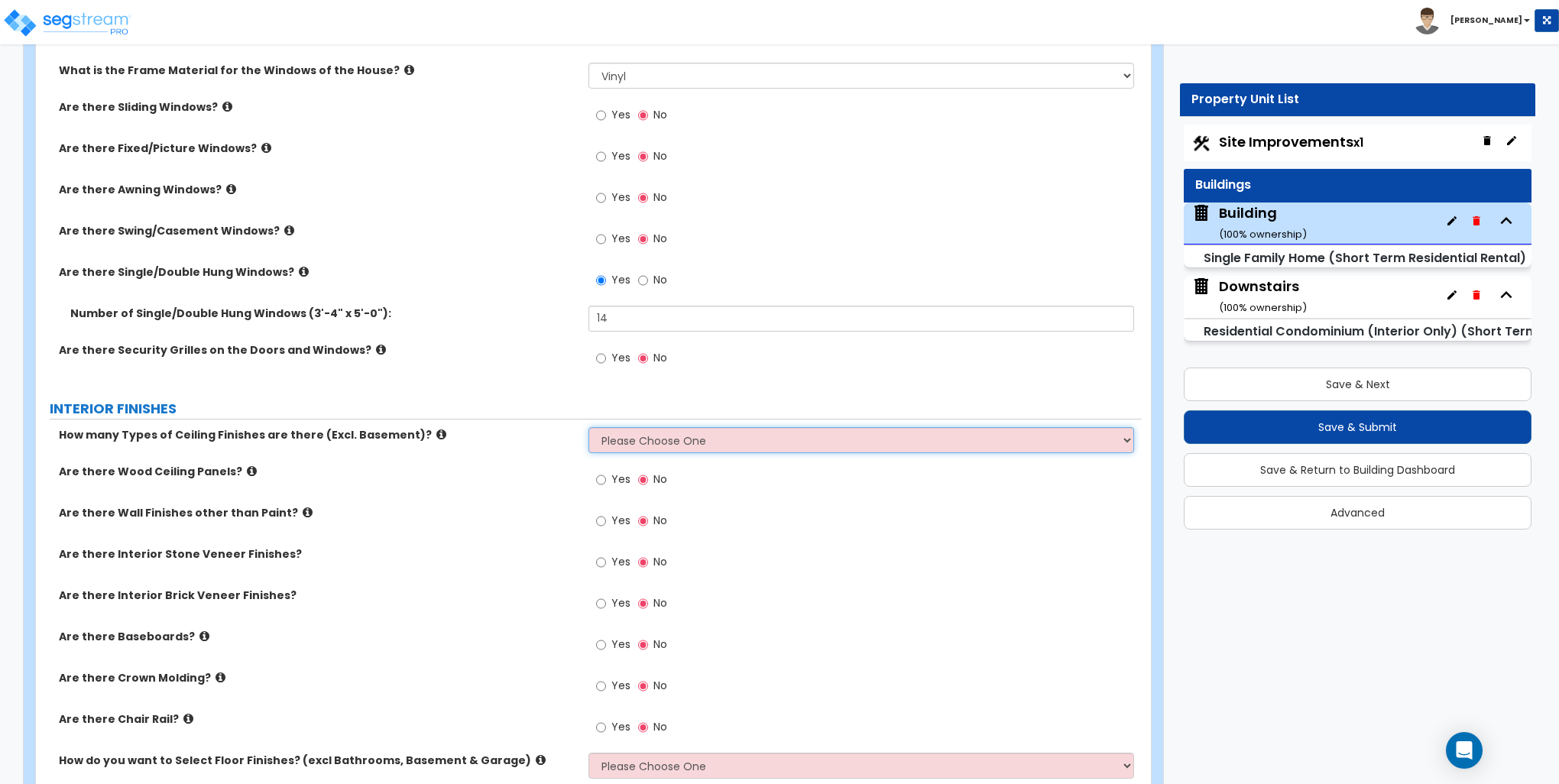
click at [676, 437] on select "Please Choose One 1 2 3" at bounding box center [861, 440] width 545 height 26
select select "1"
click at [589, 427] on select "Please Choose One 1 2 3" at bounding box center [861, 440] width 545 height 26
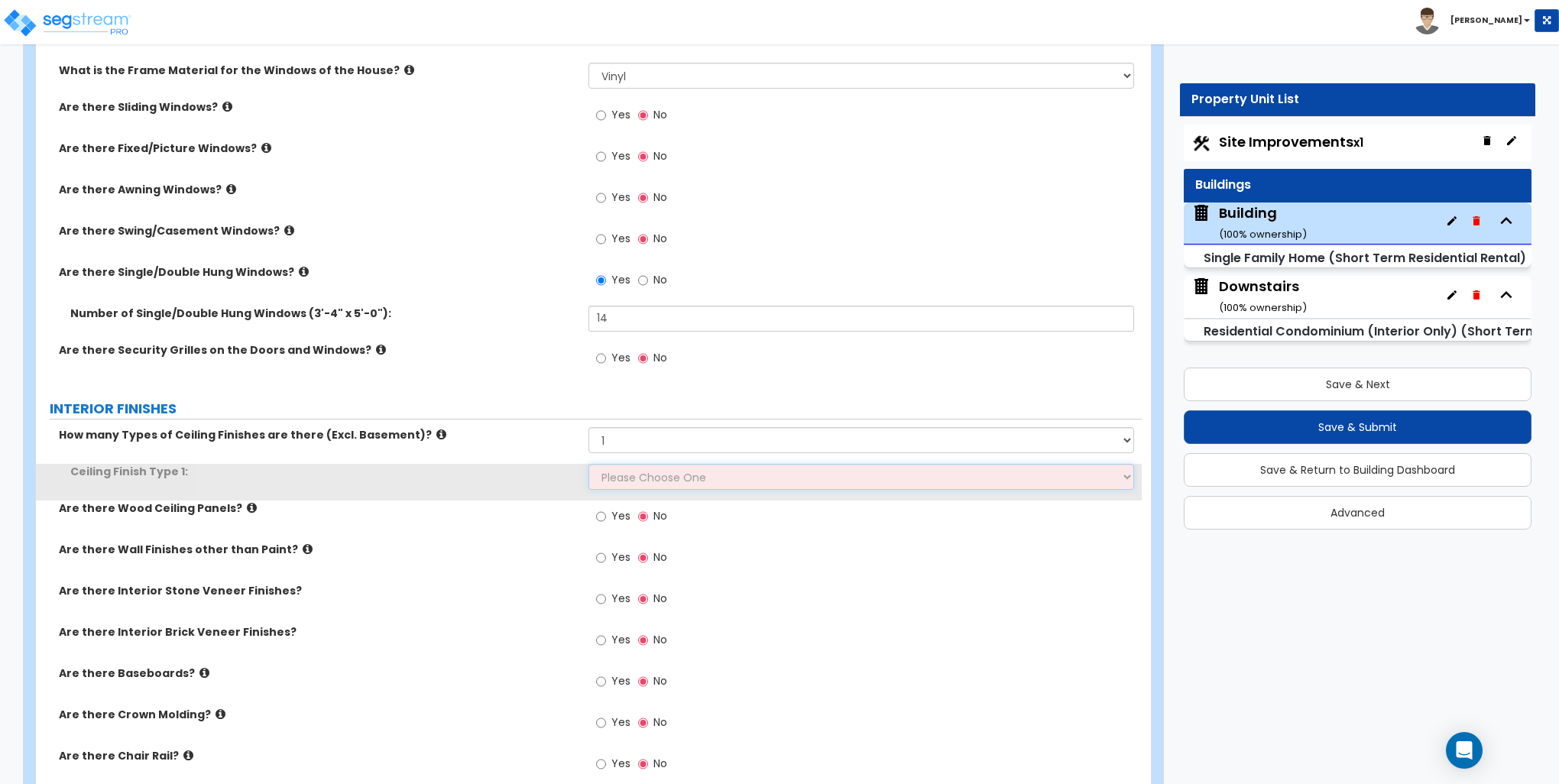
click at [632, 470] on select "Please Choose One Drop Ceiling Drywall Ceiling Open Ceiling" at bounding box center [861, 476] width 545 height 26
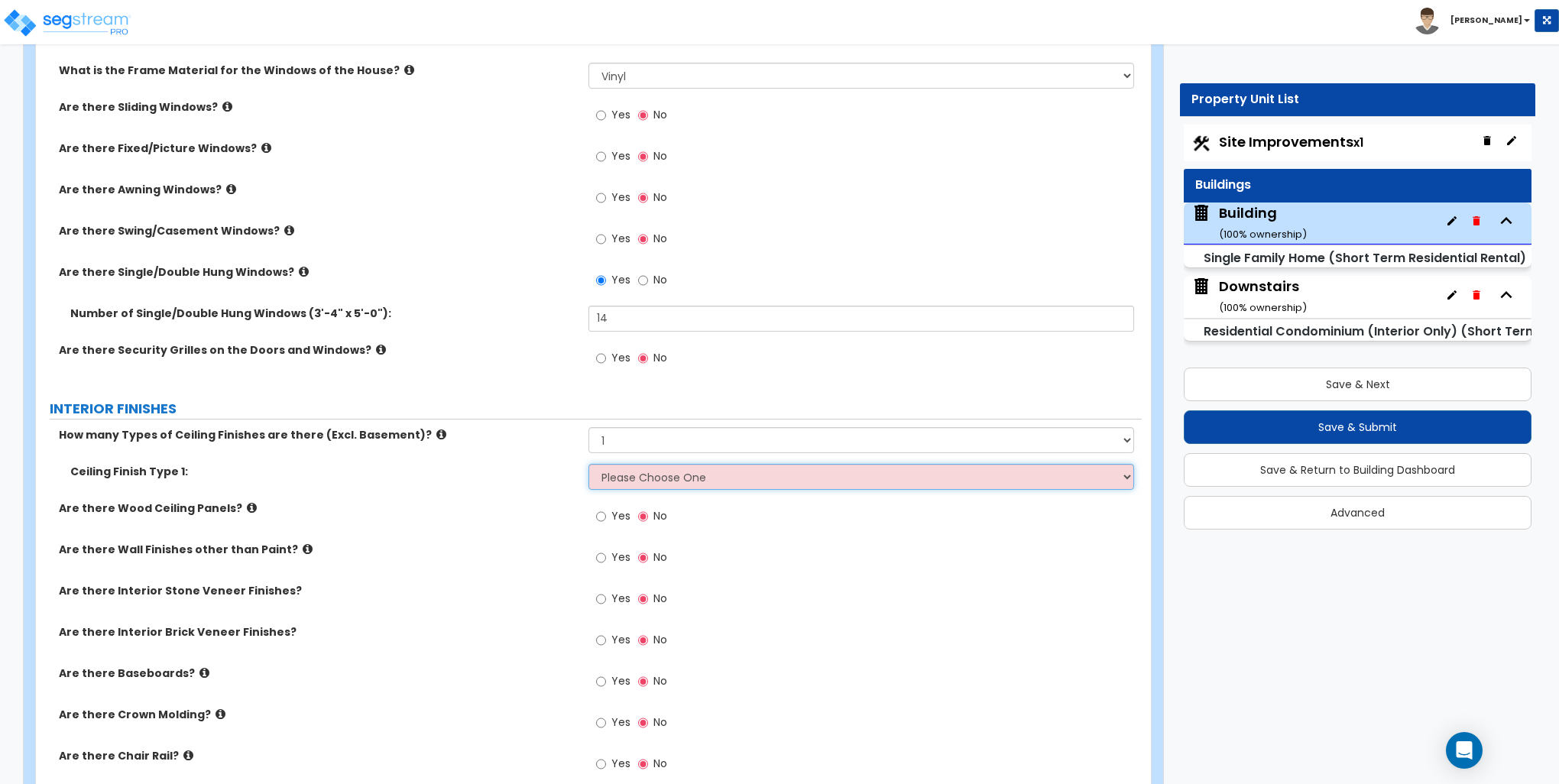
select select "2"
click at [589, 463] on select "Please Choose One Drop Ceiling Drywall Ceiling Open Ceiling" at bounding box center [861, 476] width 545 height 26
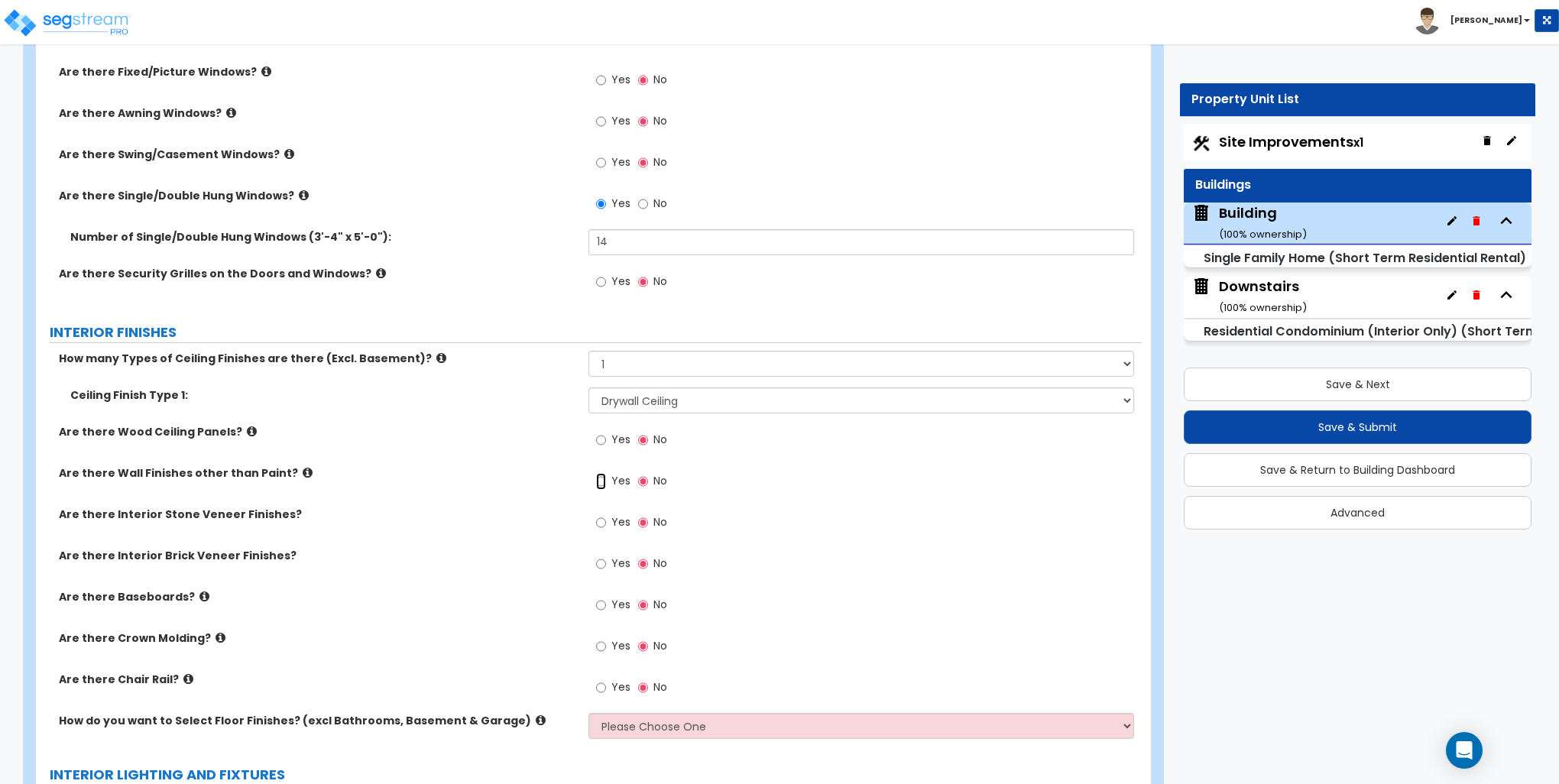
click at [599, 480] on input "Yes" at bounding box center [601, 481] width 10 height 17
radio input "true"
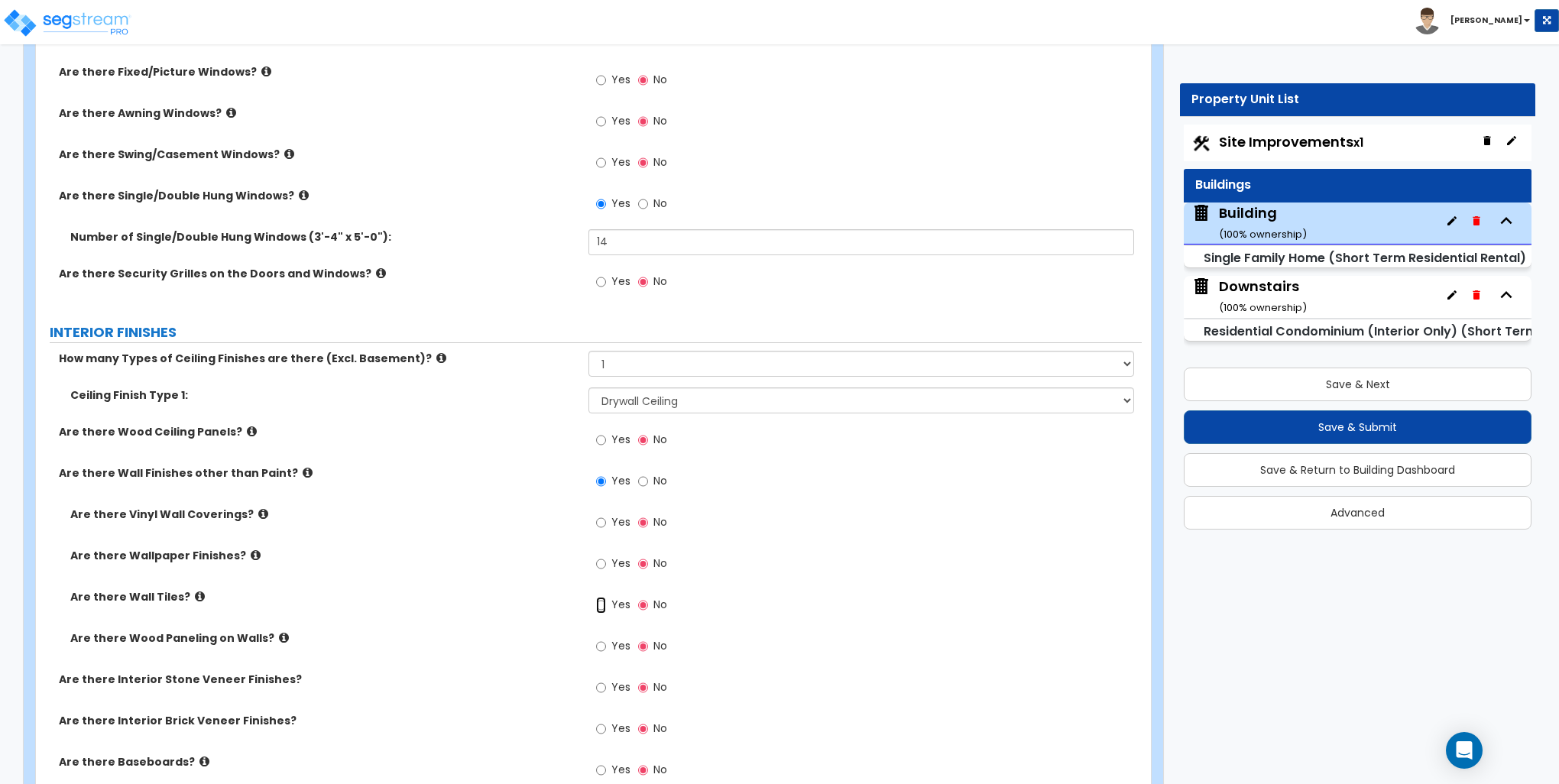
click at [600, 607] on input "Yes" at bounding box center [601, 605] width 10 height 17
radio input "true"
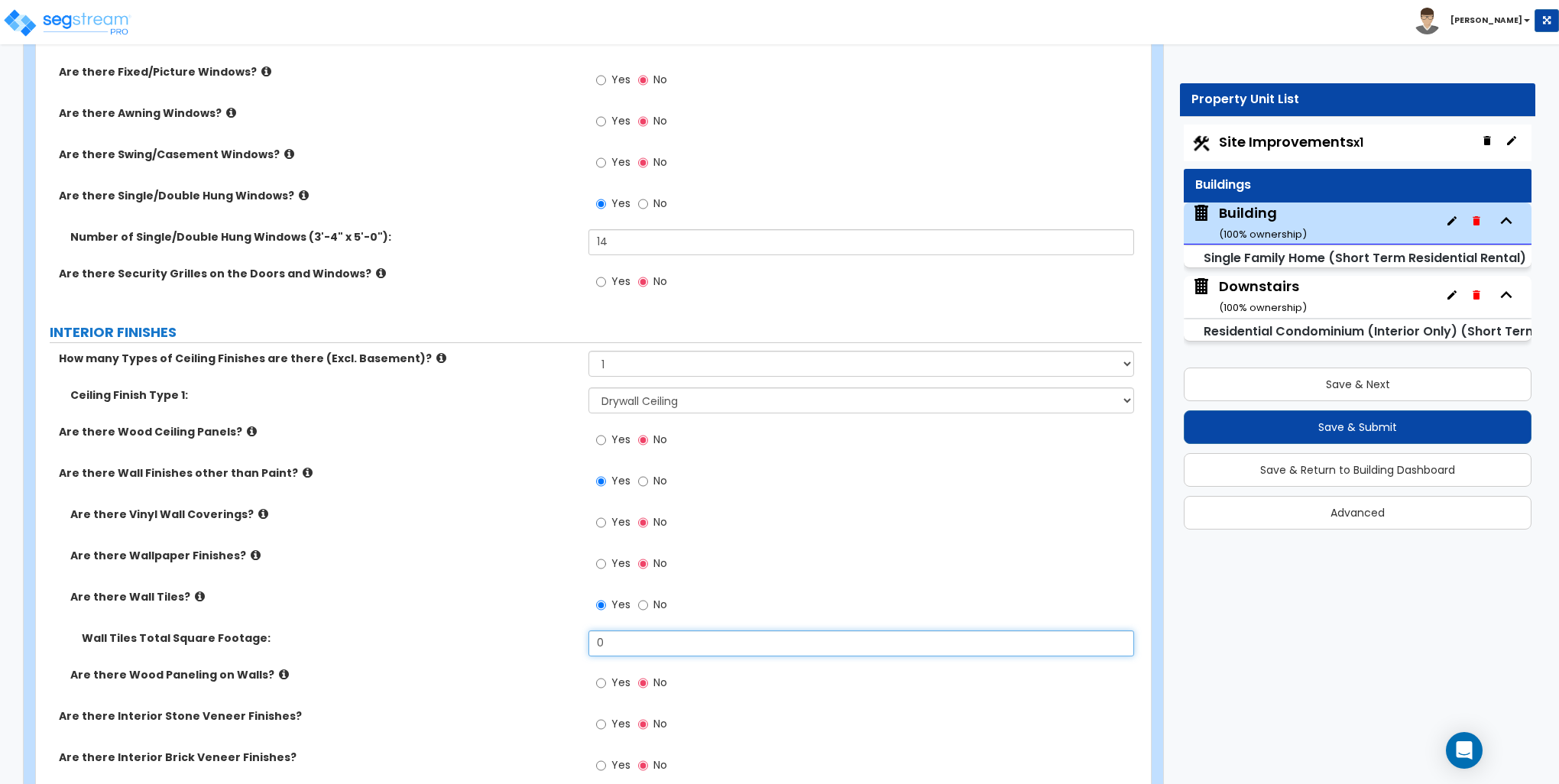
click at [614, 640] on input "0" at bounding box center [861, 643] width 545 height 26
click at [618, 638] on input "0" at bounding box center [861, 643] width 545 height 26
click at [634, 638] on input "0" at bounding box center [861, 643] width 545 height 26
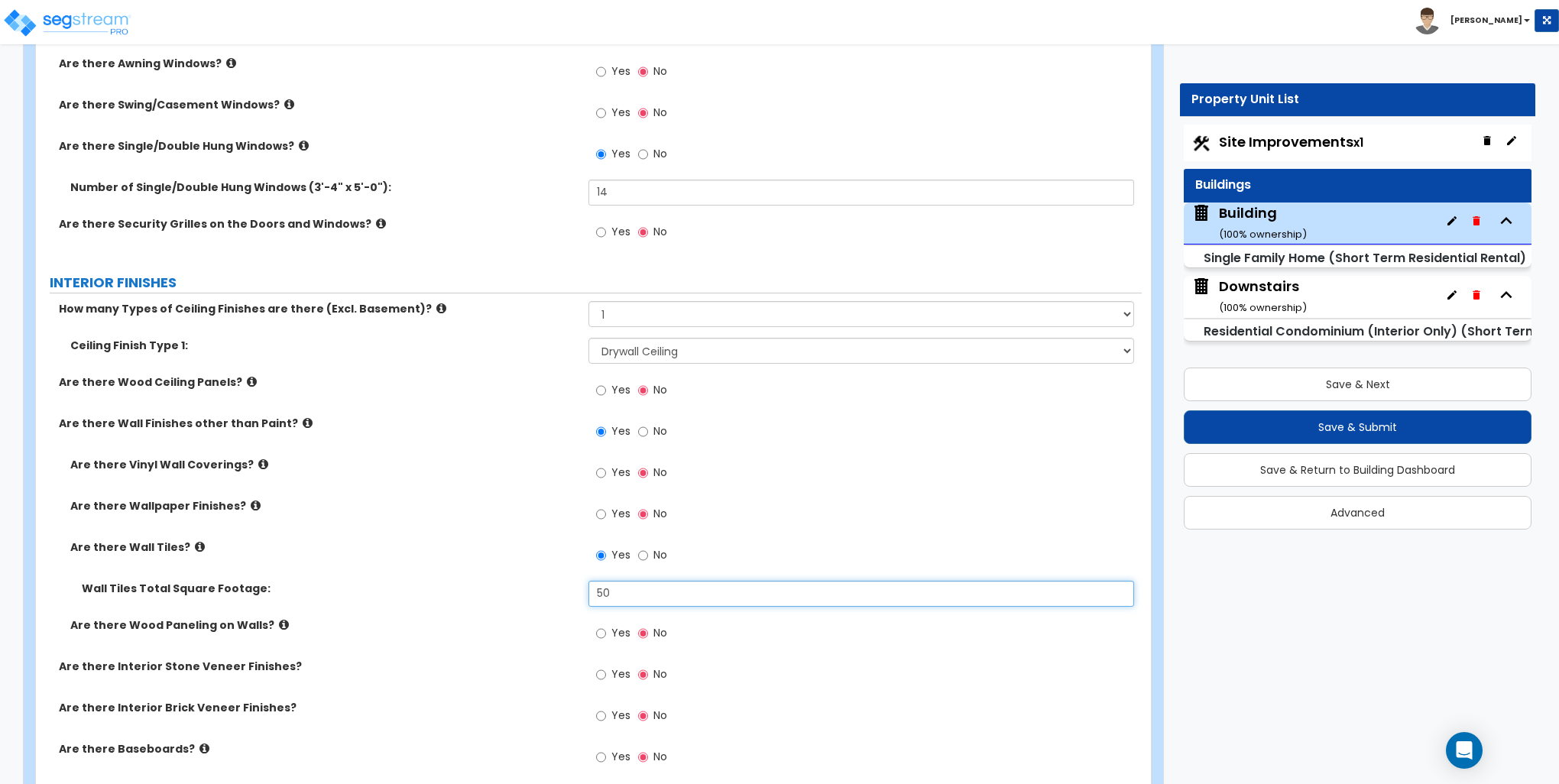
scroll to position [2292, 0]
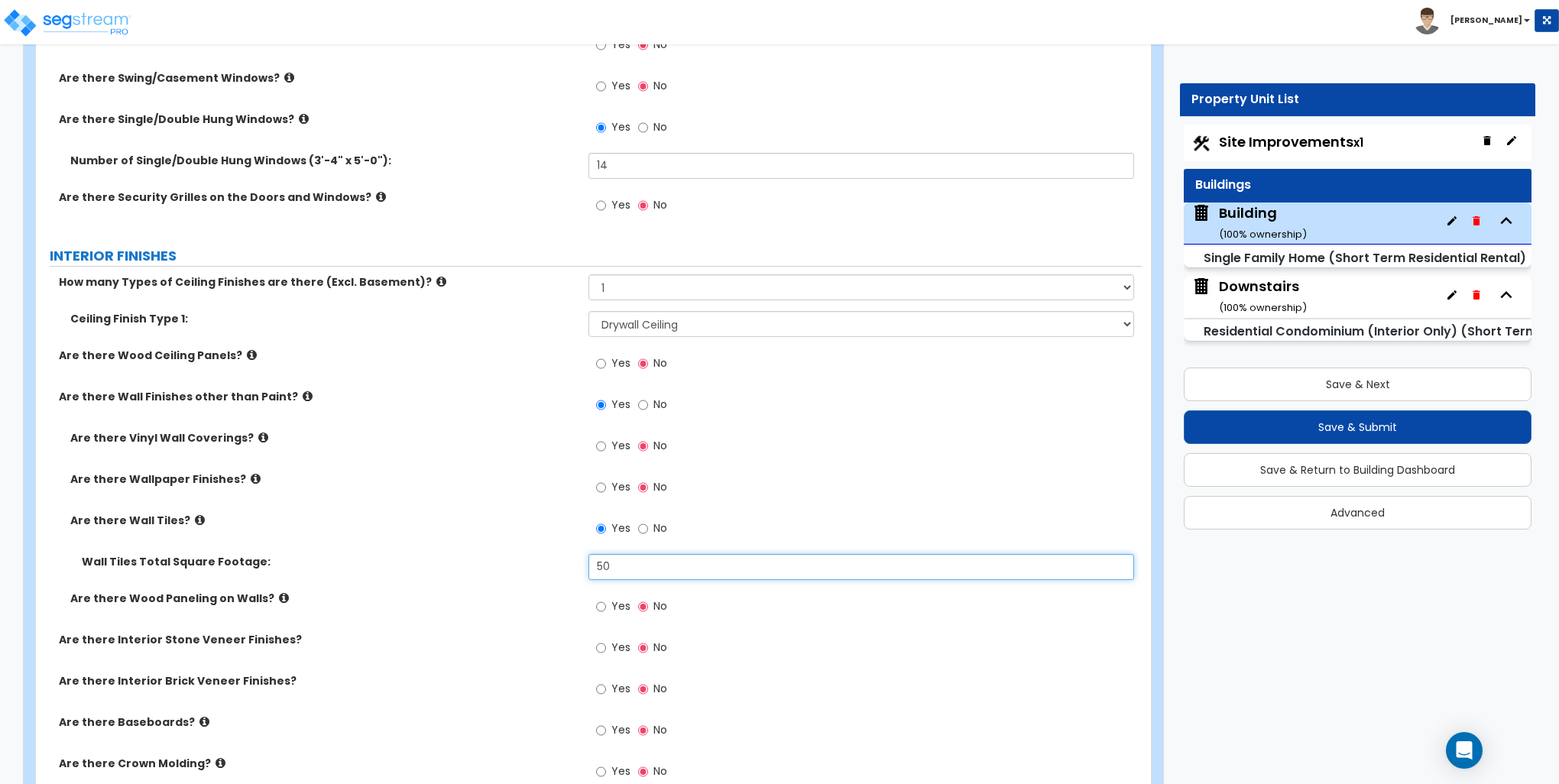
type input "50"
click at [600, 606] on input "Yes" at bounding box center [601, 606] width 10 height 17
radio input "true"
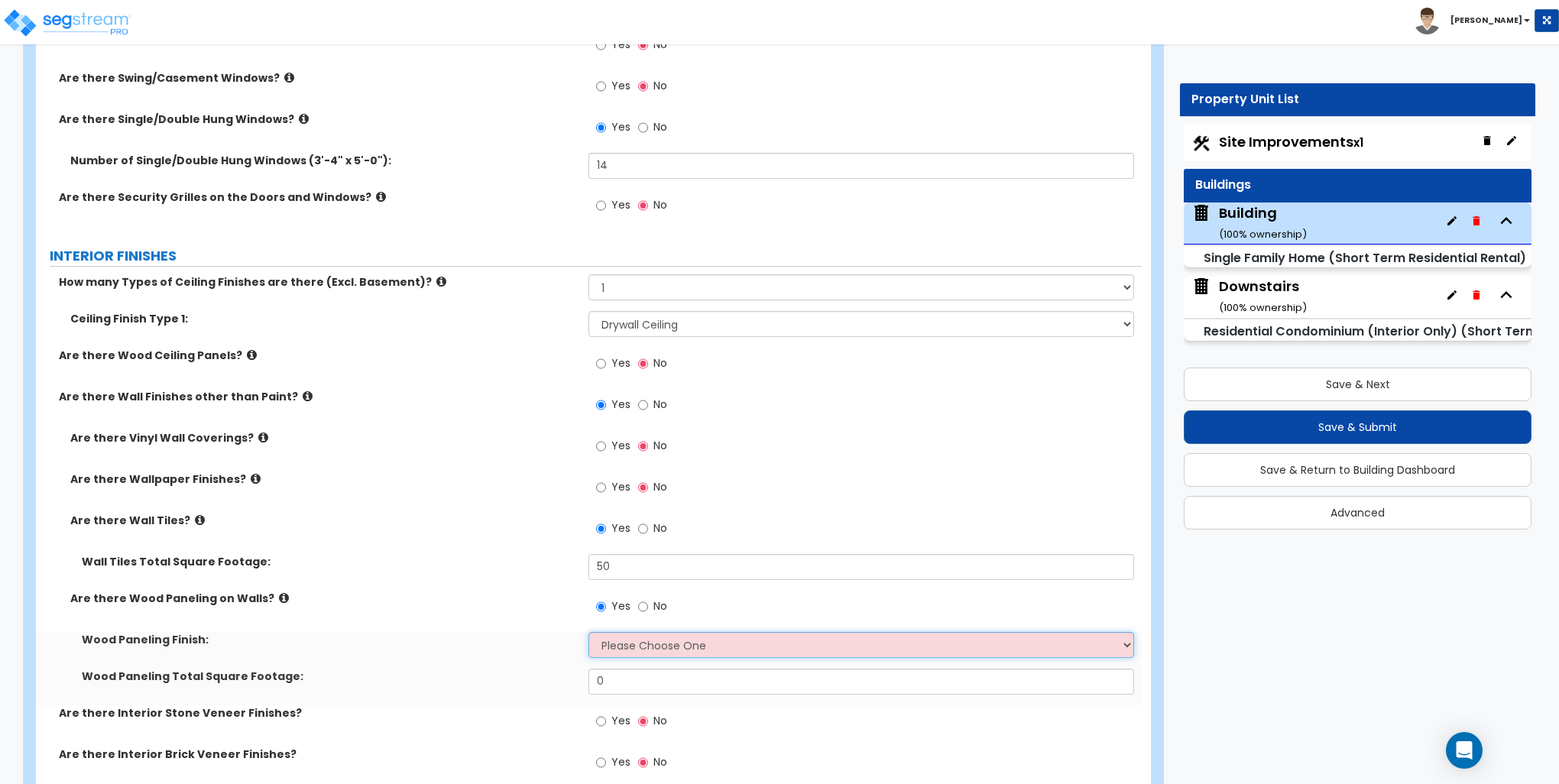
drag, startPoint x: 622, startPoint y: 638, endPoint x: 628, endPoint y: 647, distance: 10.8
click at [624, 638] on select "Please Choose One Birch Mahogany Oak or Cherry Rosewood Teak I Don't Know, Plea…" at bounding box center [861, 644] width 545 height 26
select select "1"
click at [589, 632] on select "Please Choose One Birch Mahogany Oak or Cherry Rosewood Teak I Don't Know, Plea…" at bounding box center [861, 644] width 545 height 26
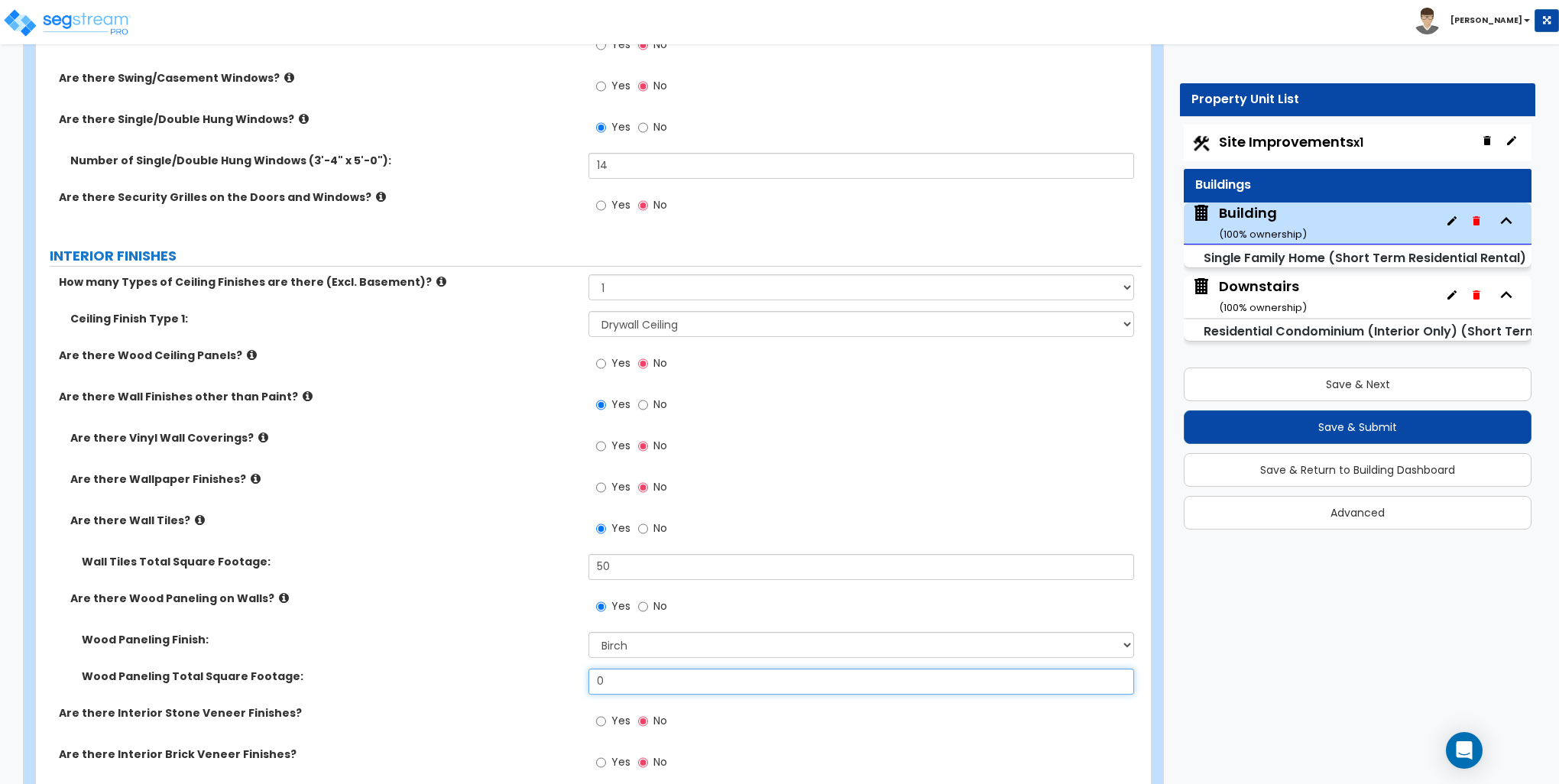
click at [624, 675] on input "0" at bounding box center [861, 682] width 545 height 26
click at [610, 677] on input "0" at bounding box center [861, 682] width 545 height 26
click at [611, 677] on input "0" at bounding box center [861, 682] width 545 height 26
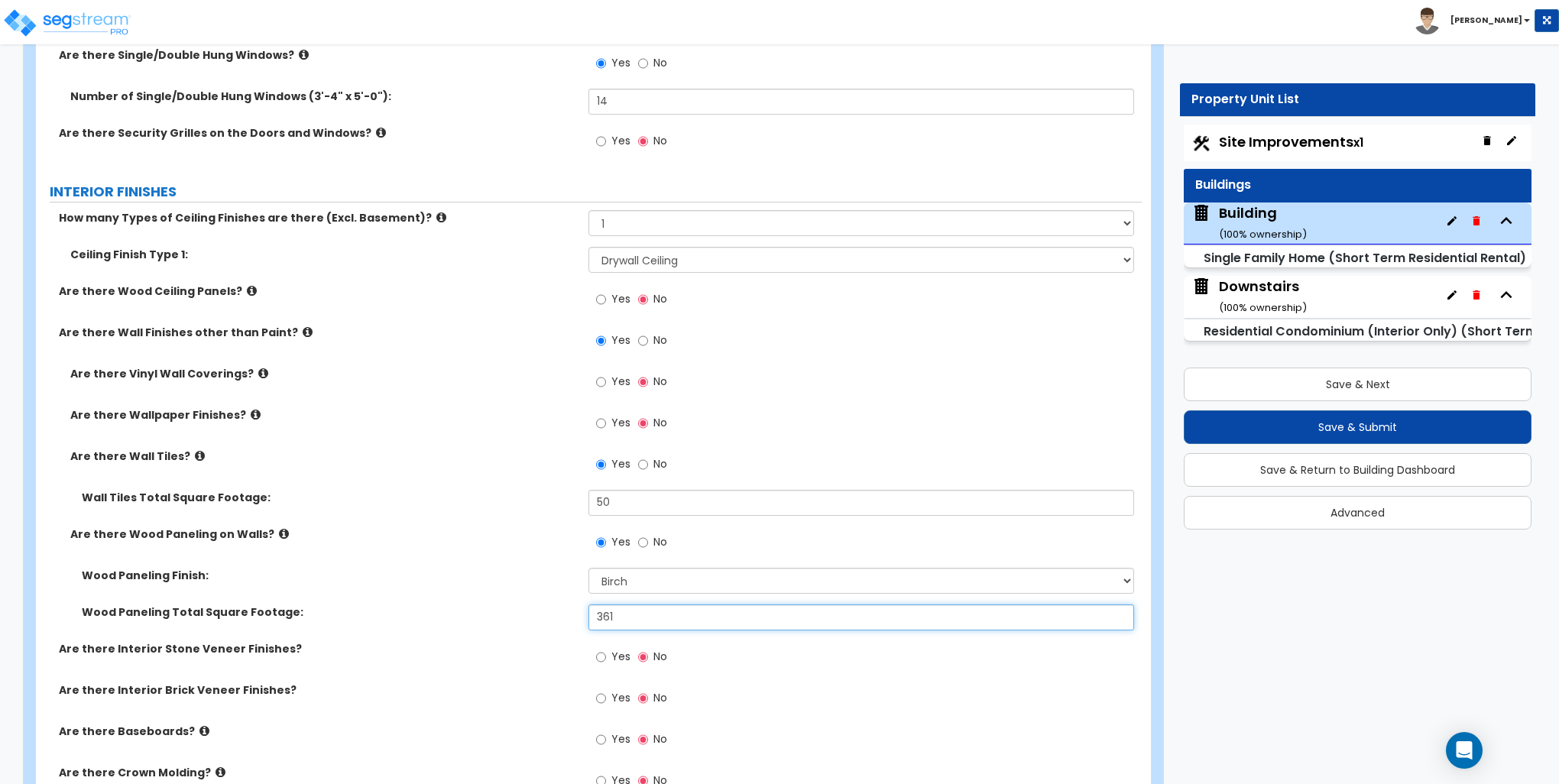
scroll to position [2521, 0]
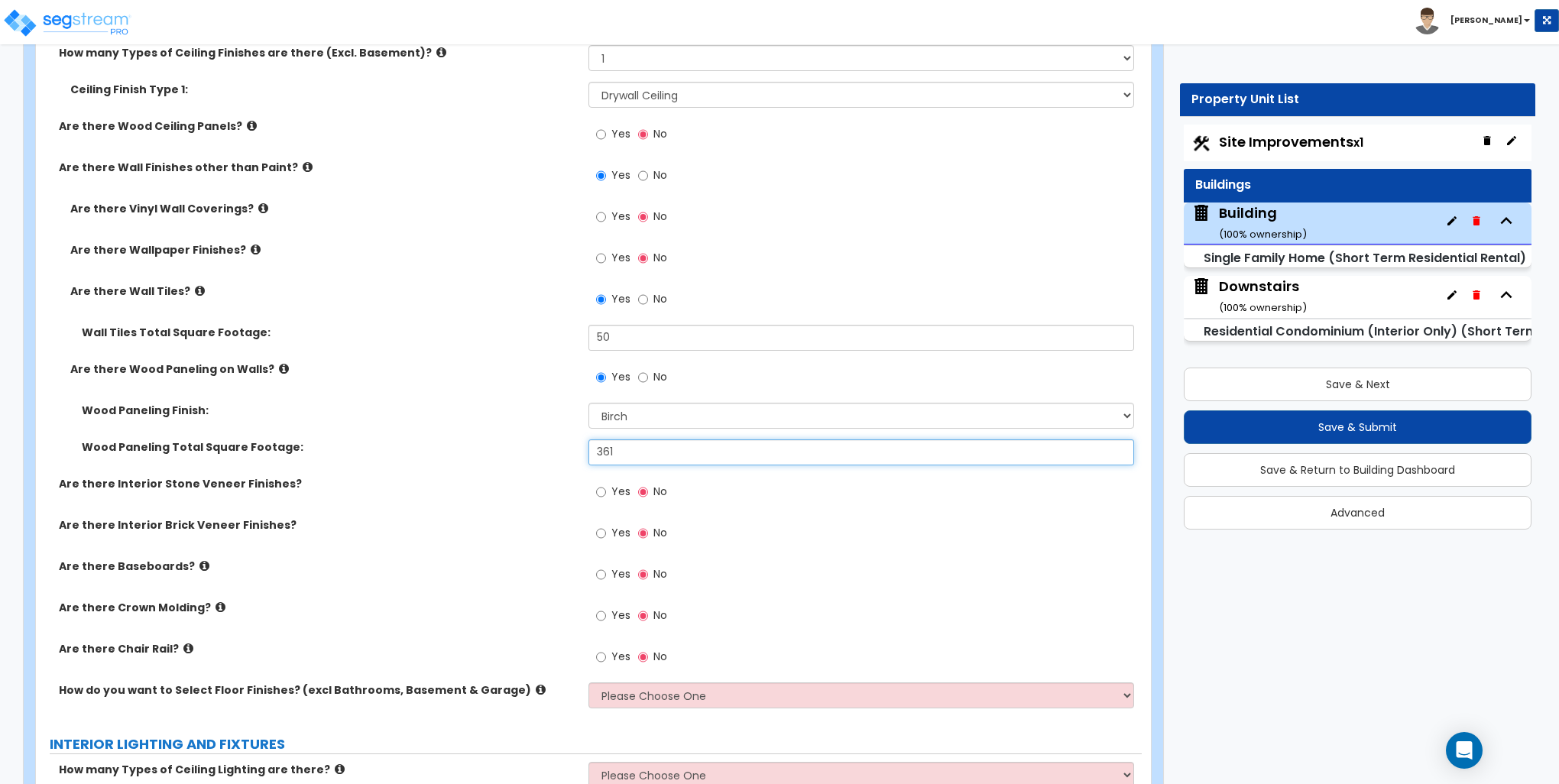
type input "361"
click at [596, 576] on input "Yes" at bounding box center [601, 574] width 10 height 17
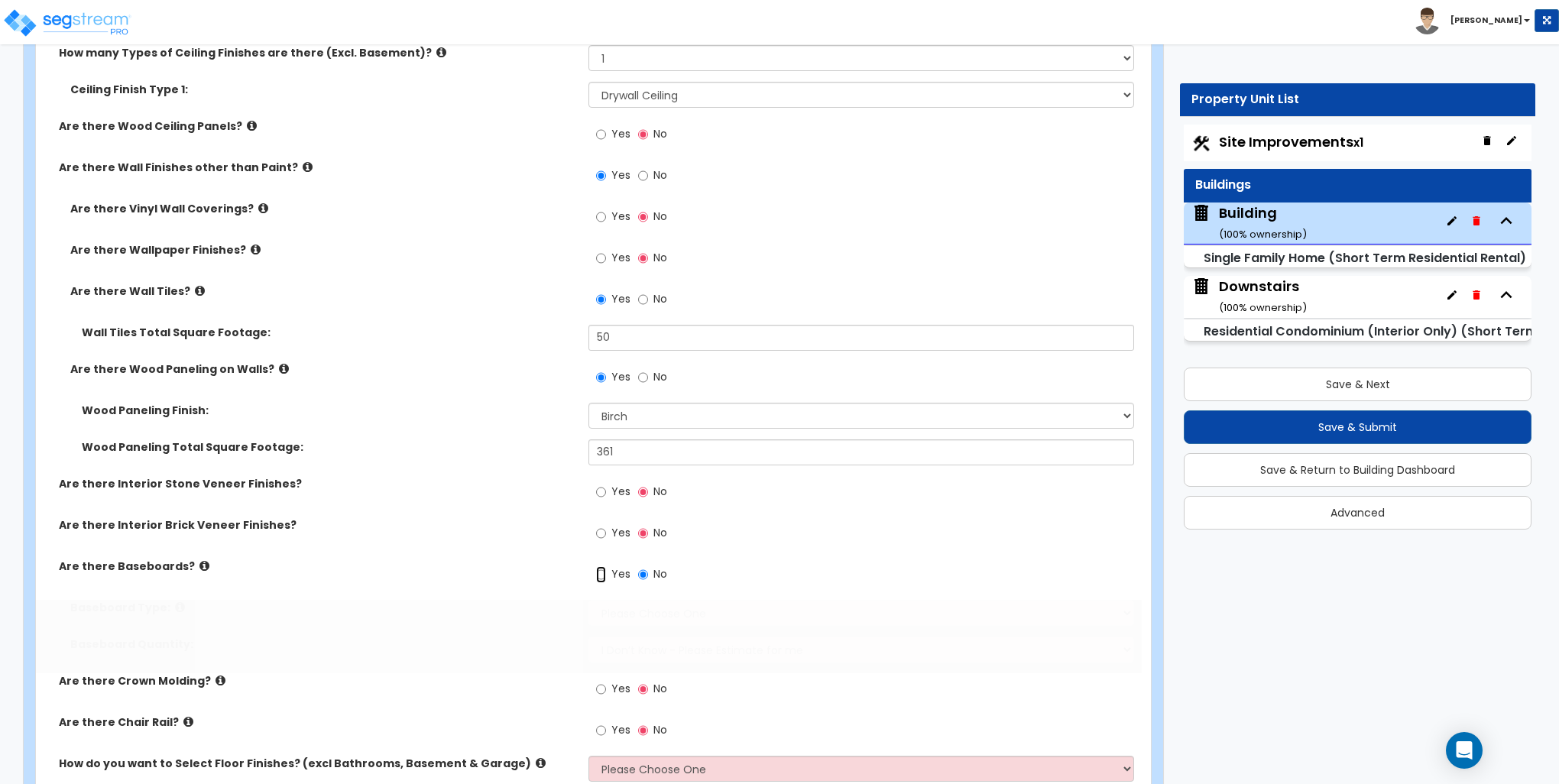
radio input "true"
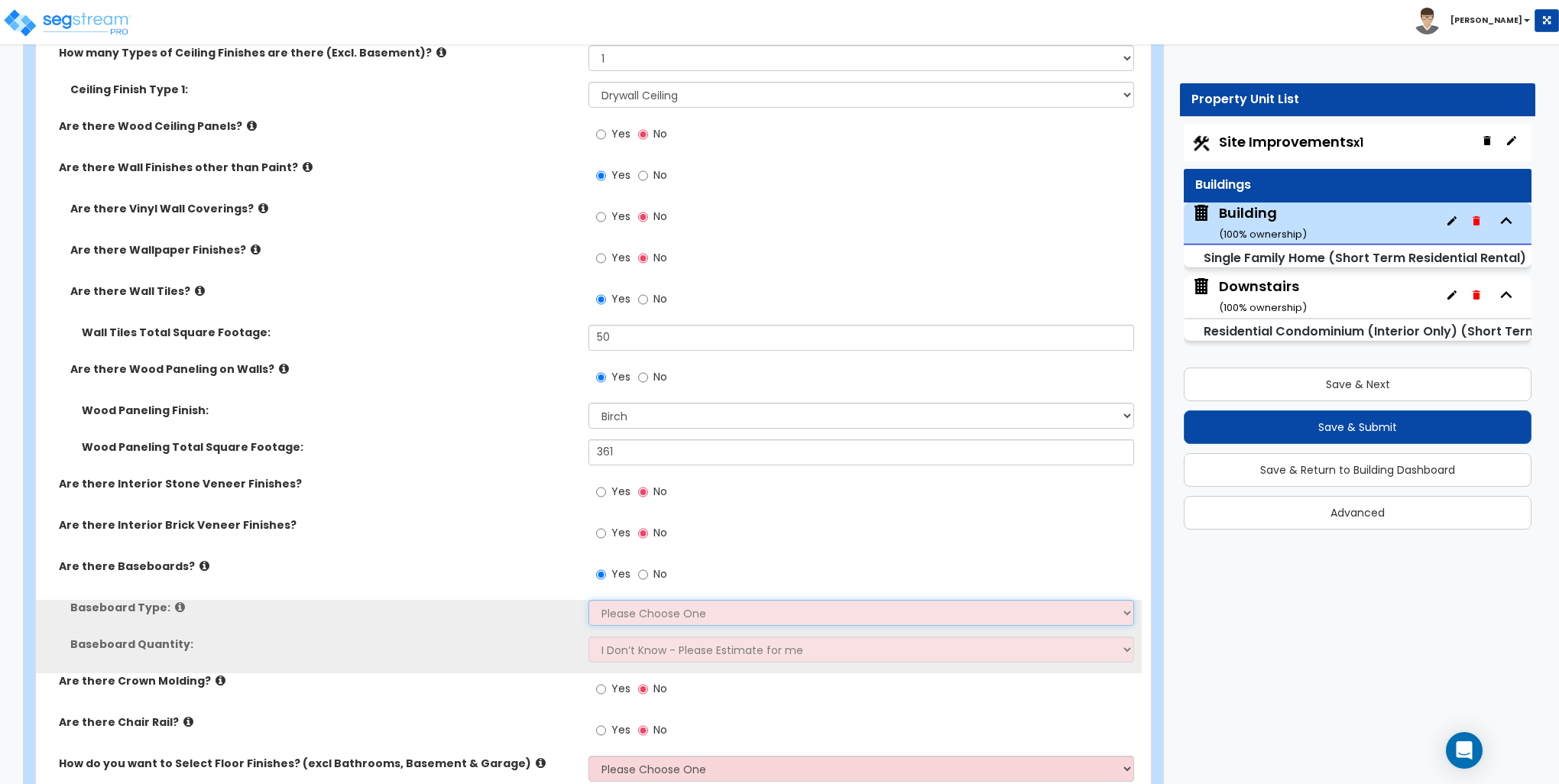
click at [618, 613] on select "Please Choose One Wood Vinyl Carpet Tile" at bounding box center [861, 613] width 545 height 26
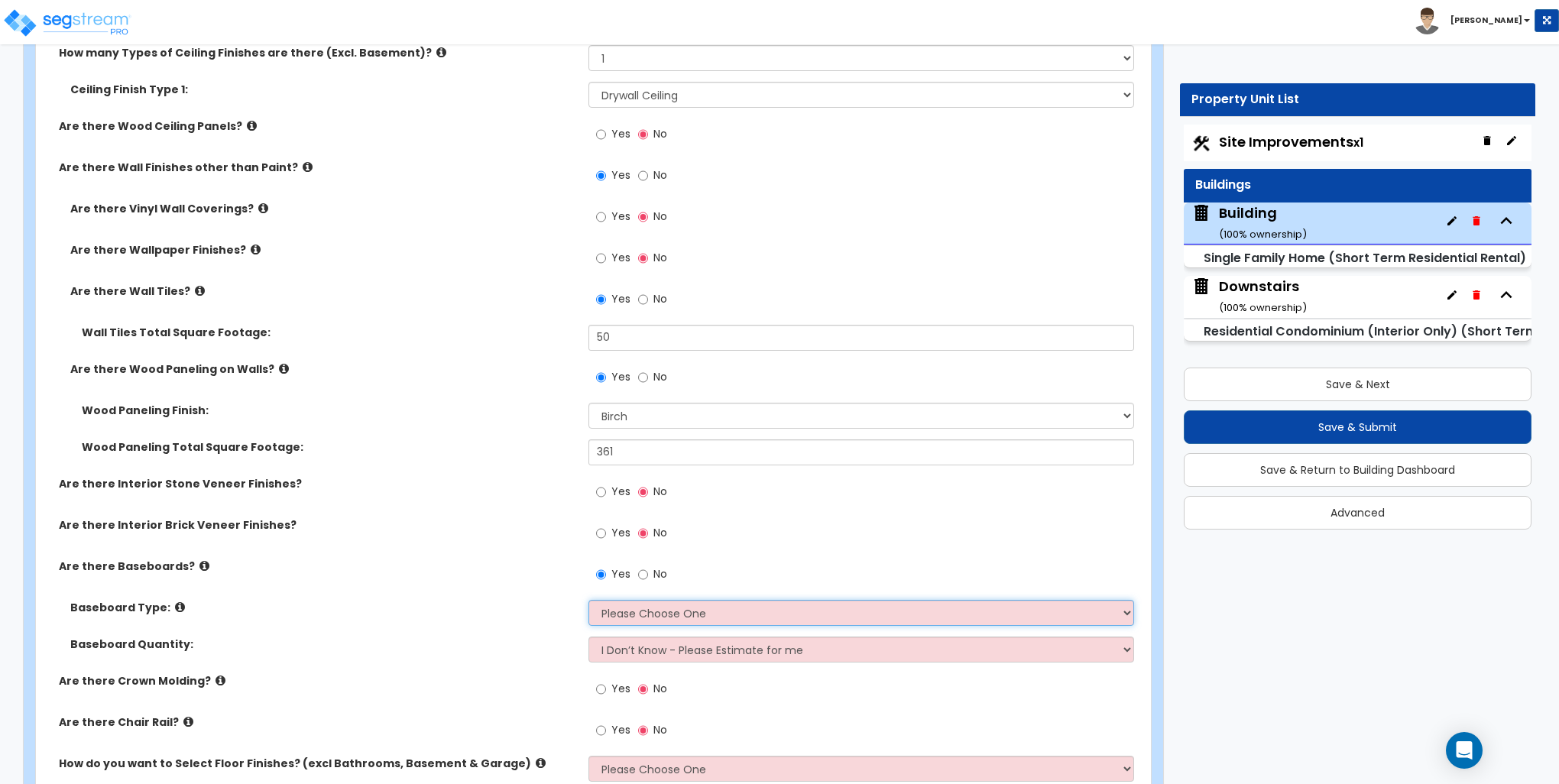
select select "2"
click at [589, 600] on select "Please Choose One Wood Vinyl Carpet Tile" at bounding box center [861, 613] width 545 height 26
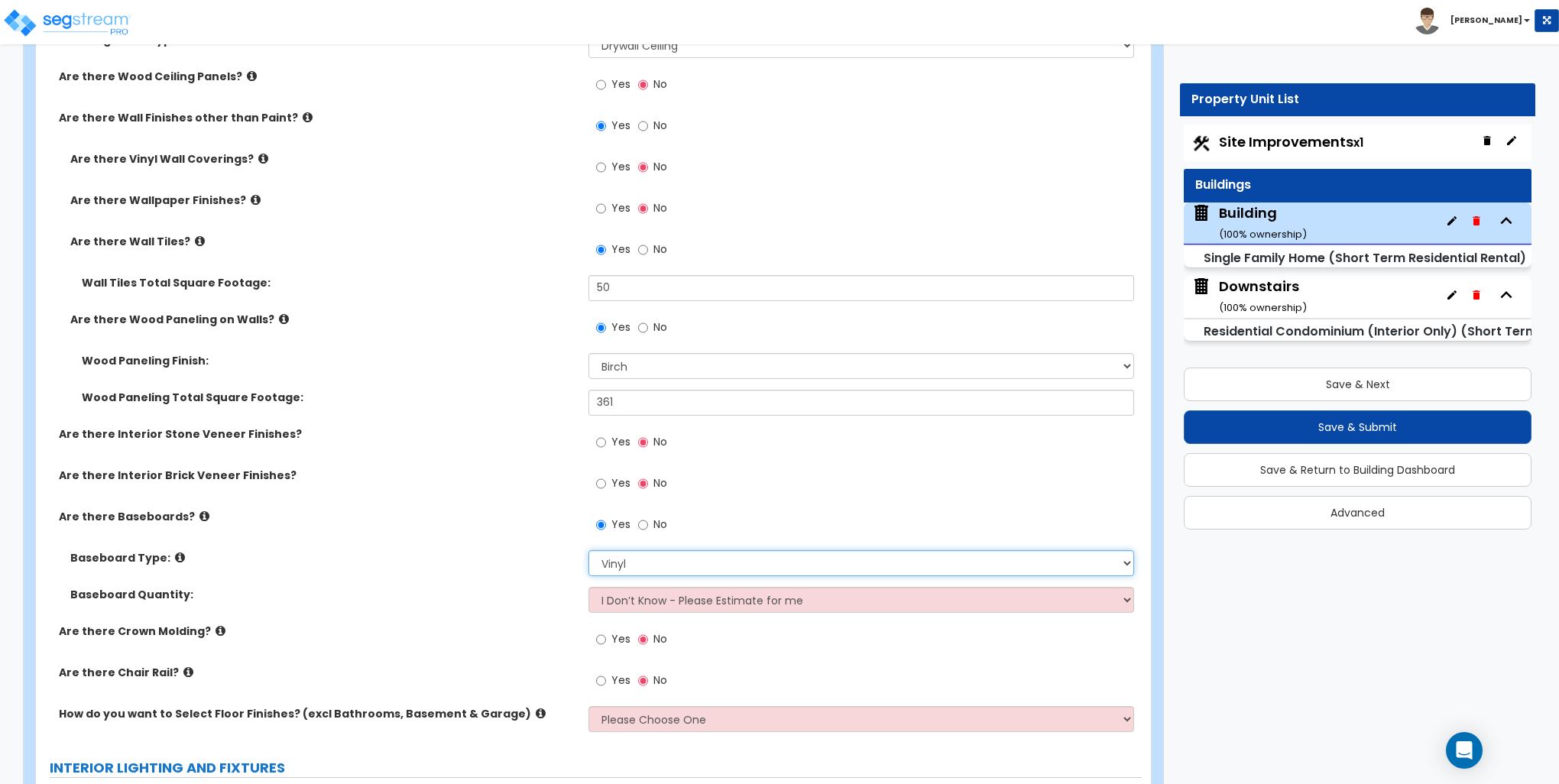
scroll to position [2598, 0]
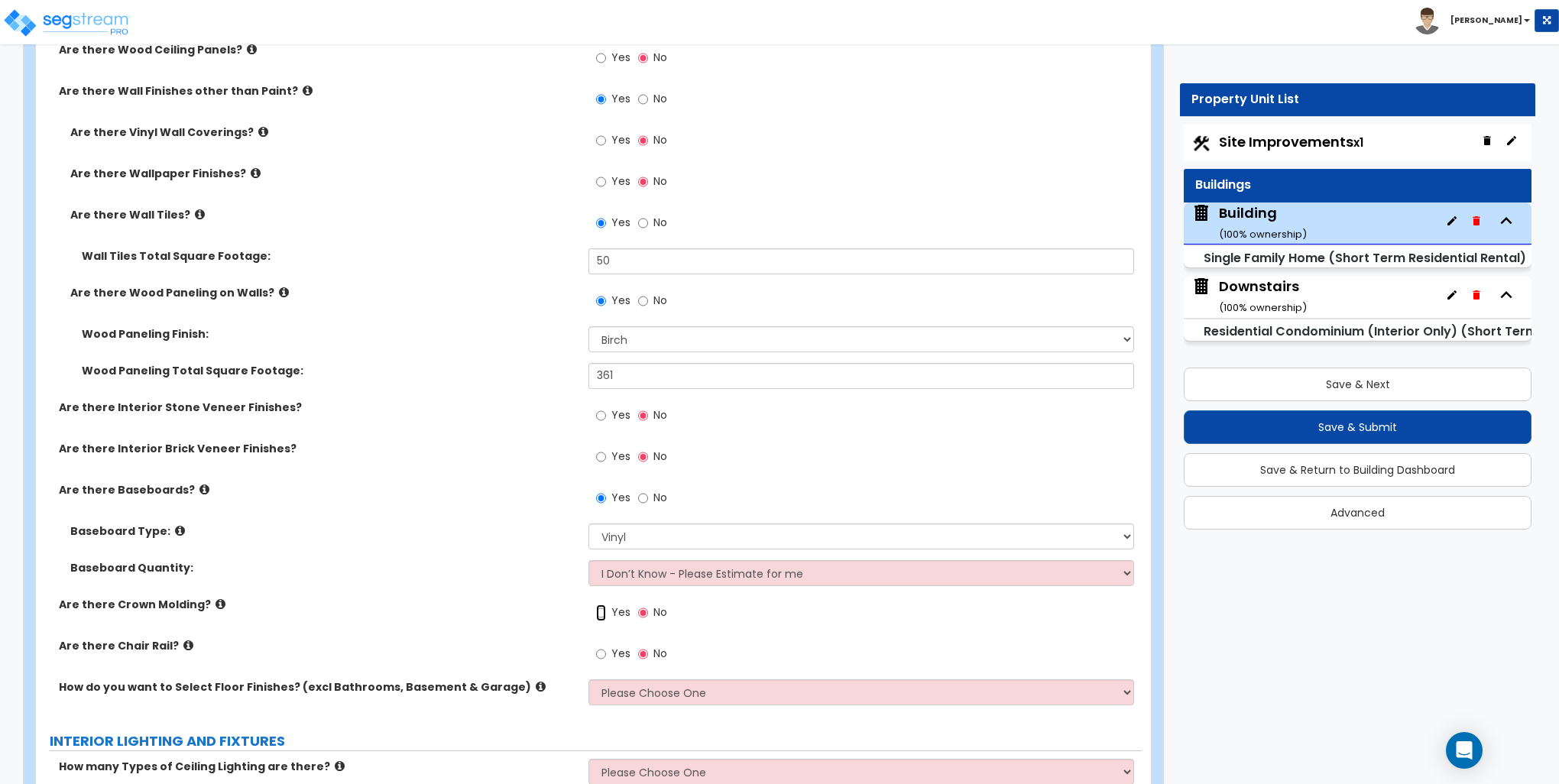
click at [600, 610] on input "Yes" at bounding box center [601, 612] width 10 height 17
radio input "true"
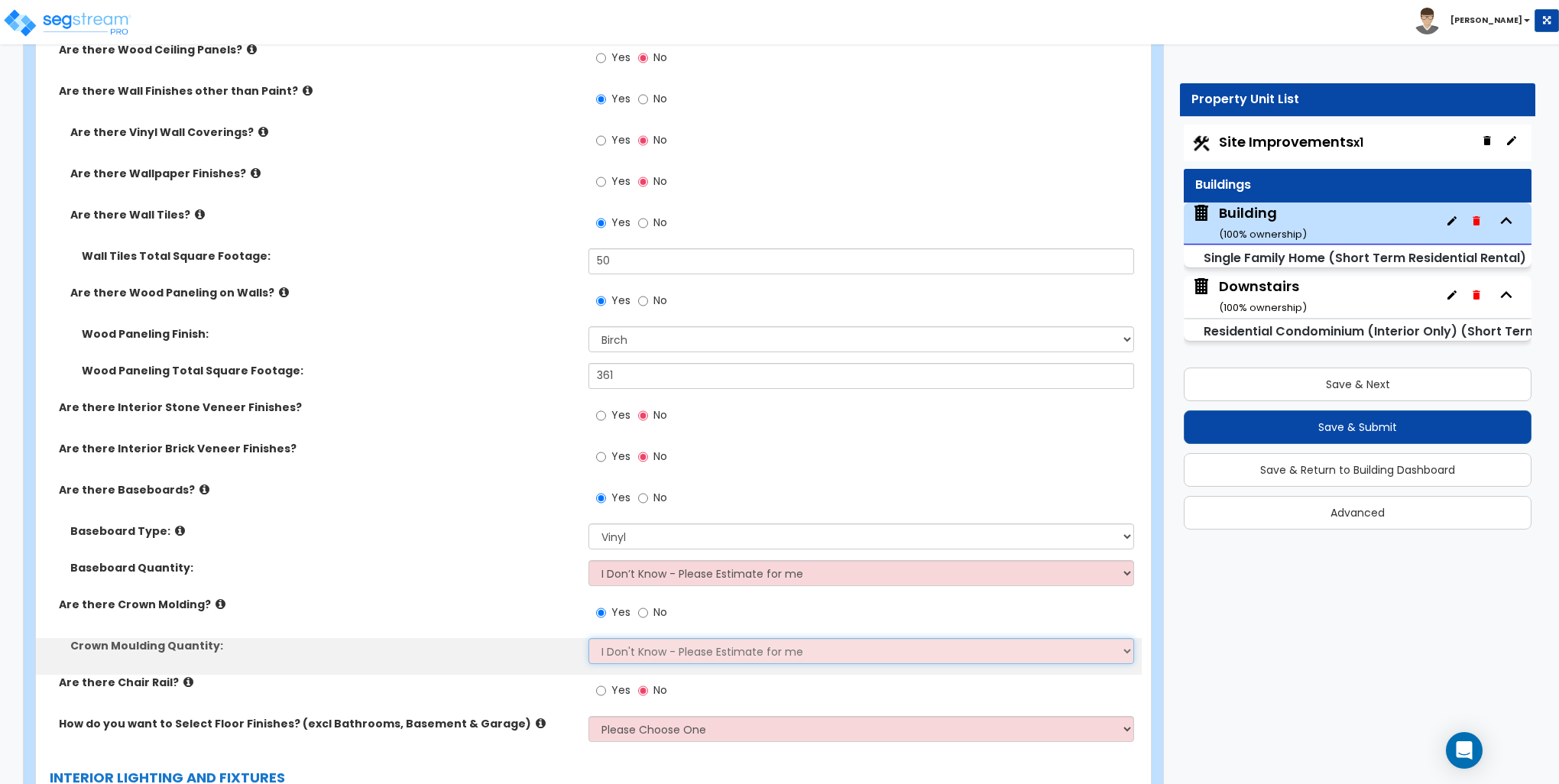
click at [632, 654] on select "I Don't Know - Please Estimate for me I want to Enter the Linear Footage" at bounding box center [861, 651] width 545 height 26
select select "1"
click at [589, 638] on select "I Don't Know - Please Estimate for me I want to Enter the Linear Footage" at bounding box center [861, 651] width 545 height 26
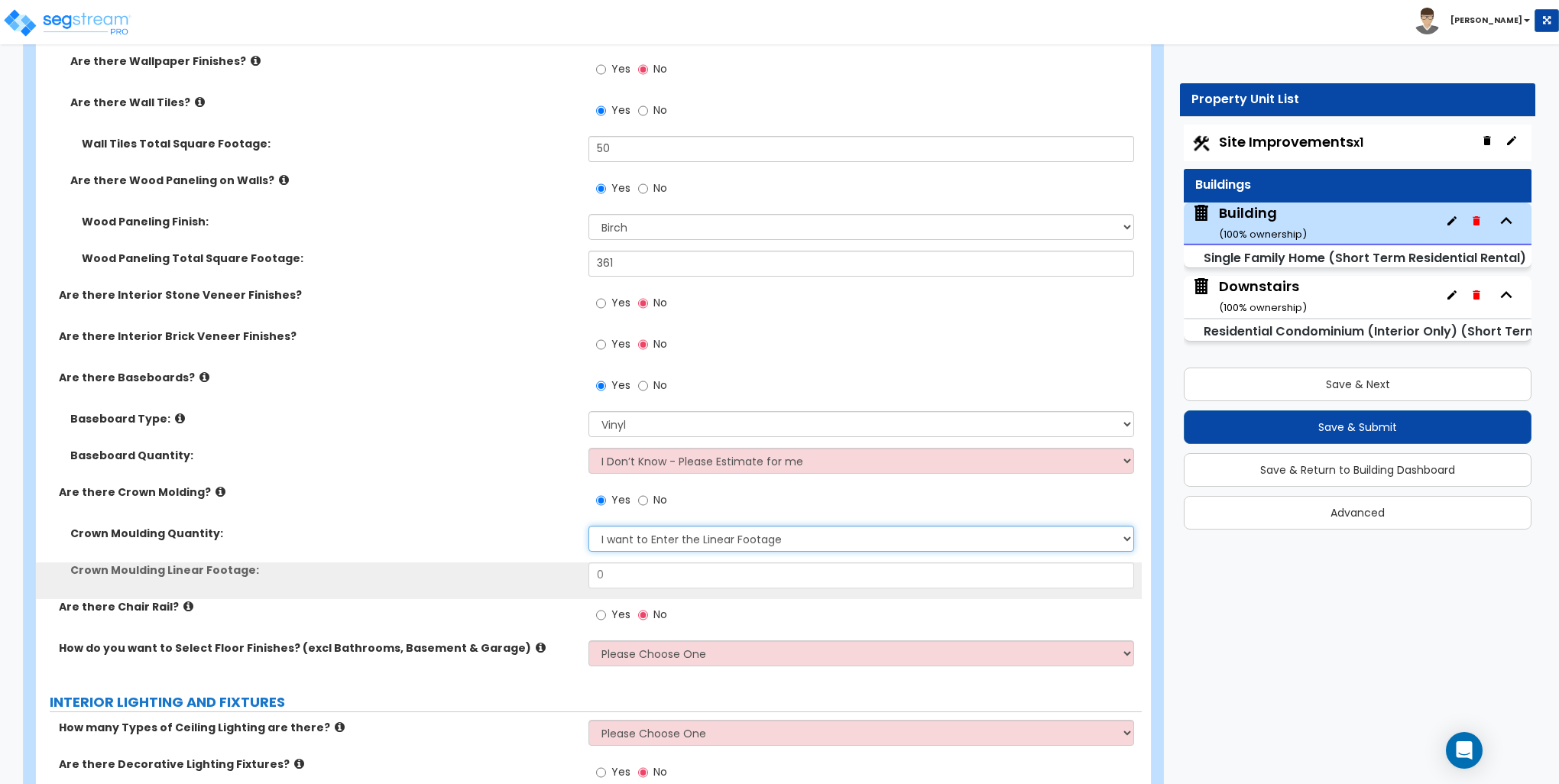
scroll to position [2750, 0]
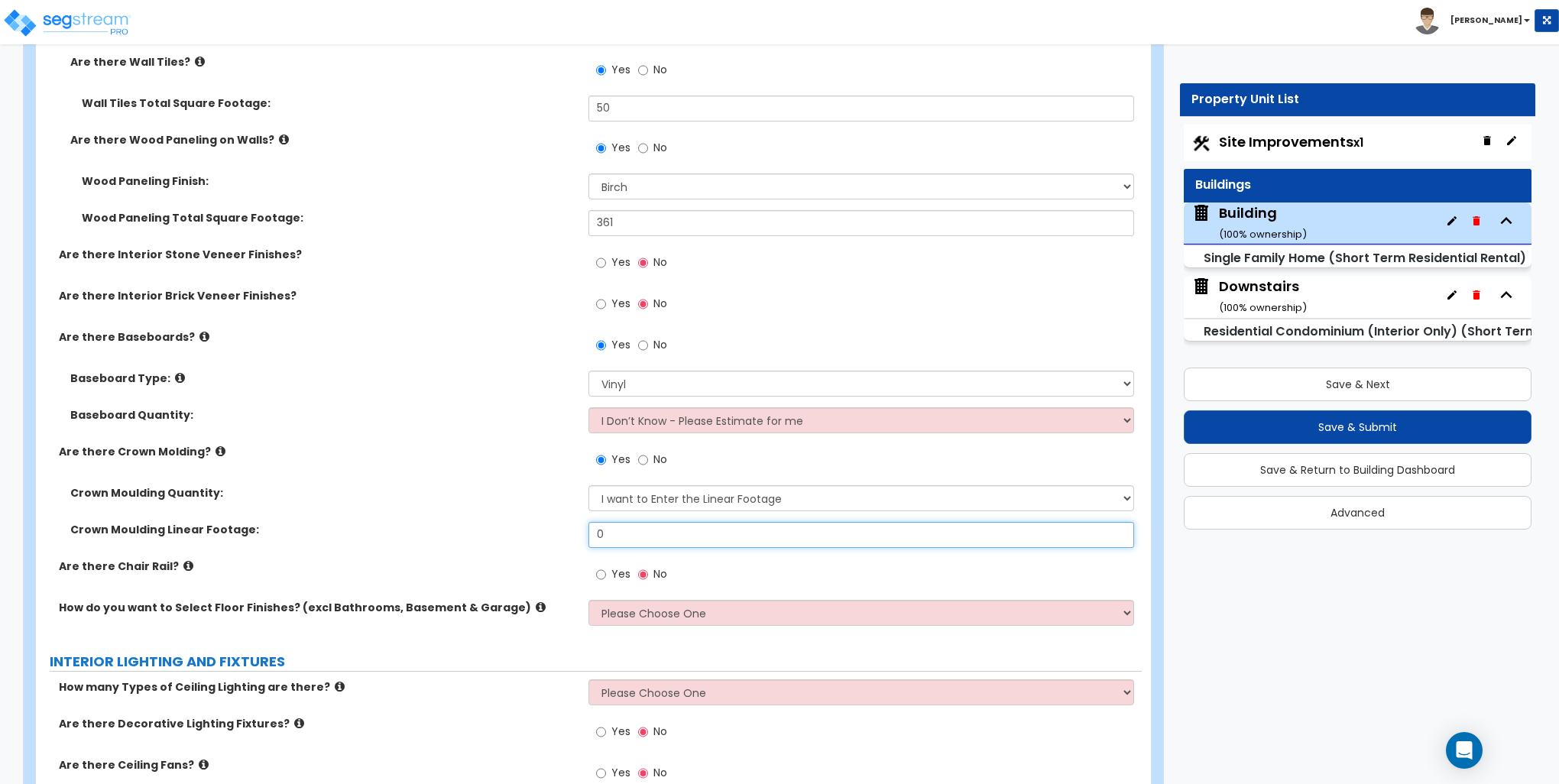
click at [628, 532] on input "0" at bounding box center [861, 534] width 545 height 26
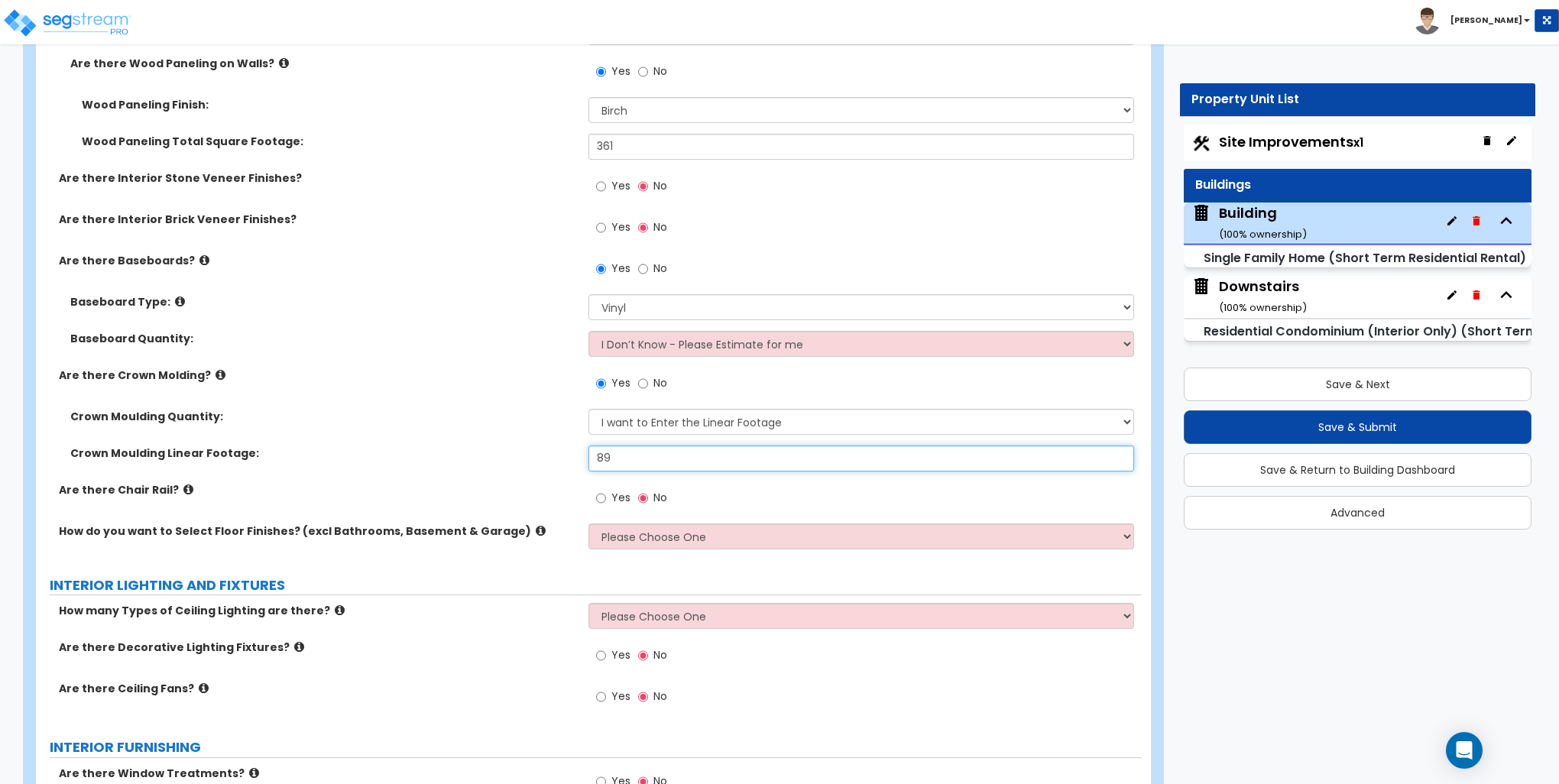
type input "89"
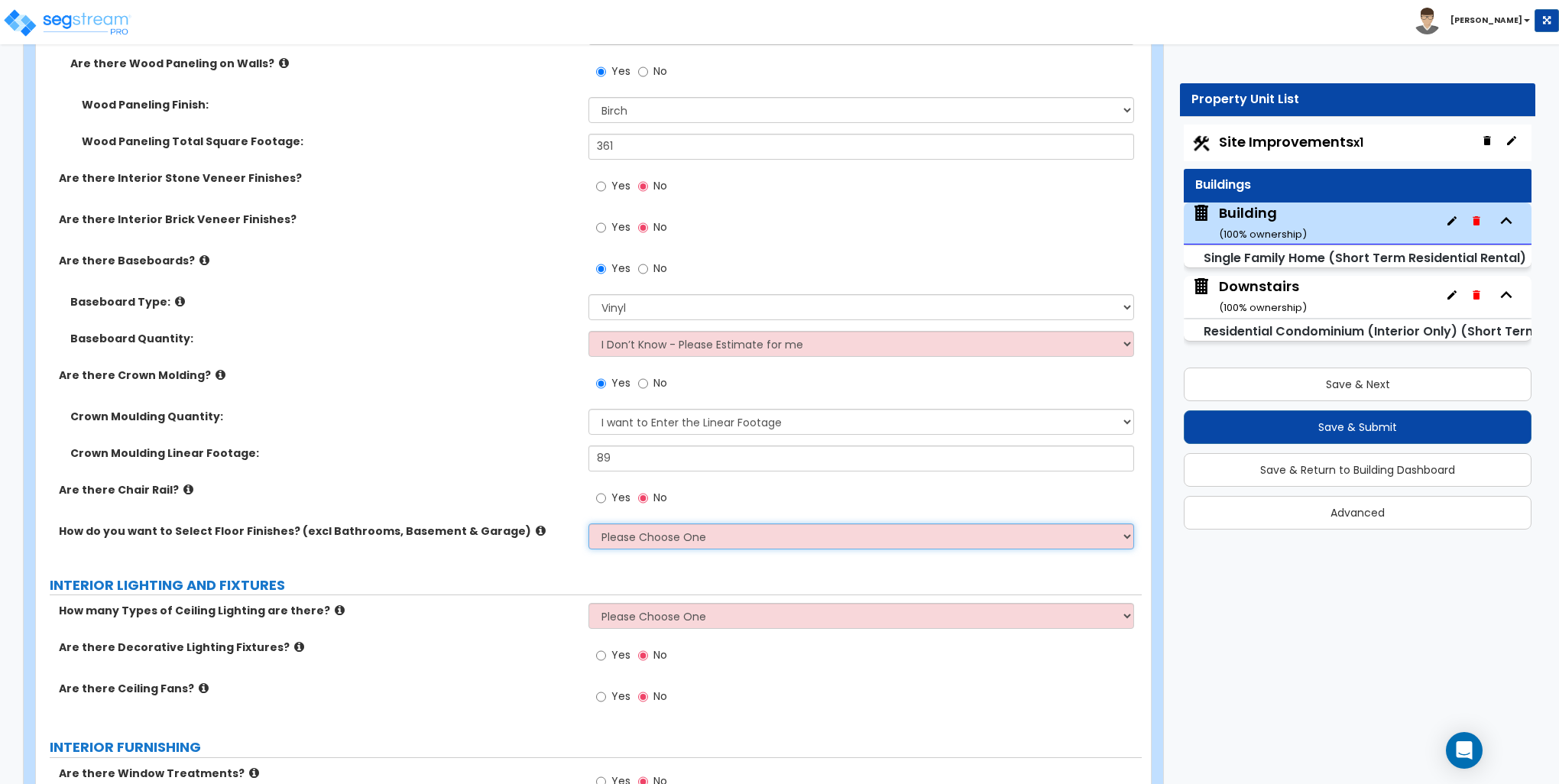
click at [653, 536] on select "Please Choose One I want to Select Floor Finishes for the Areas of the House I …" at bounding box center [861, 536] width 545 height 26
select select "1"
click at [589, 523] on select "Please Choose One I want to Select Floor Finishes for the Areas of the House I …" at bounding box center [861, 536] width 545 height 26
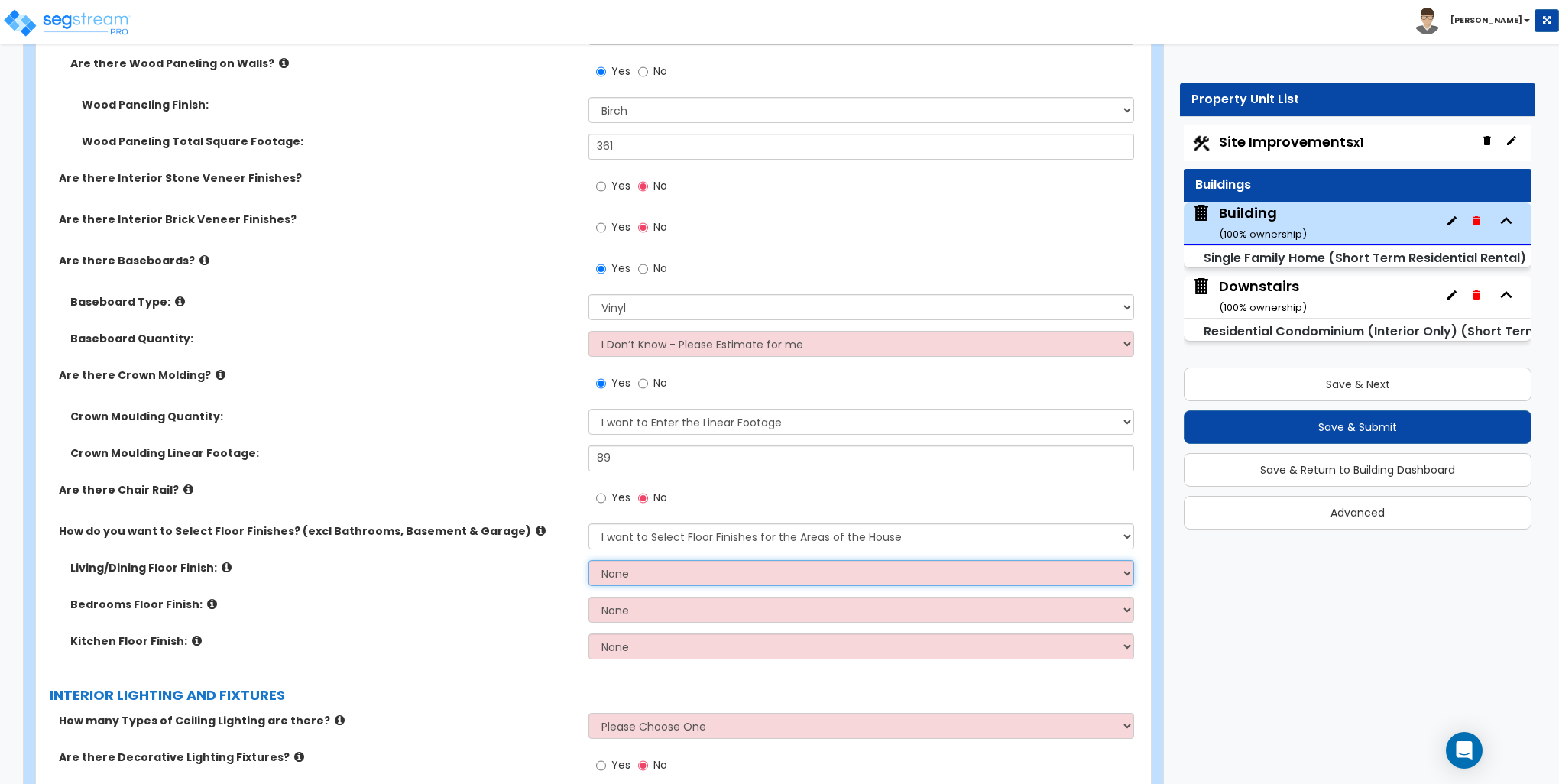
click at [687, 569] on select "None Tile Flooring Hardwood Flooring Resilient Laminate Flooring VCT Flooring S…" at bounding box center [861, 573] width 545 height 26
select select "3"
click at [589, 560] on select "None Tile Flooring Hardwood Flooring Resilient Laminate Flooring VCT Flooring S…" at bounding box center [861, 573] width 545 height 26
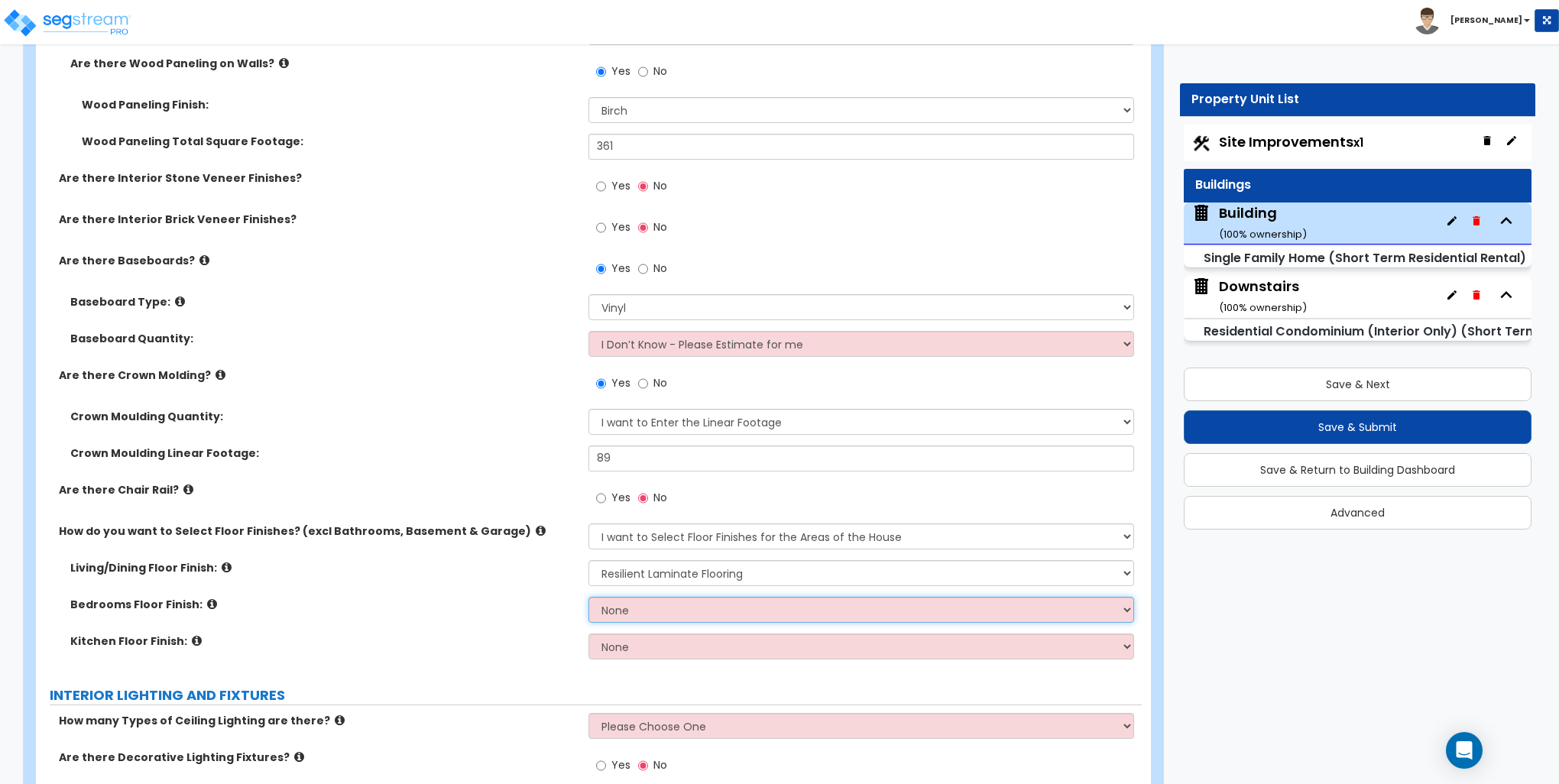
click at [636, 614] on select "None Tile Flooring Hardwood Flooring Resilient Laminate Flooring VCT Flooring S…" at bounding box center [861, 610] width 545 height 26
select select "3"
click at [589, 597] on select "None Tile Flooring Hardwood Flooring Resilient Laminate Flooring VCT Flooring S…" at bounding box center [861, 610] width 545 height 26
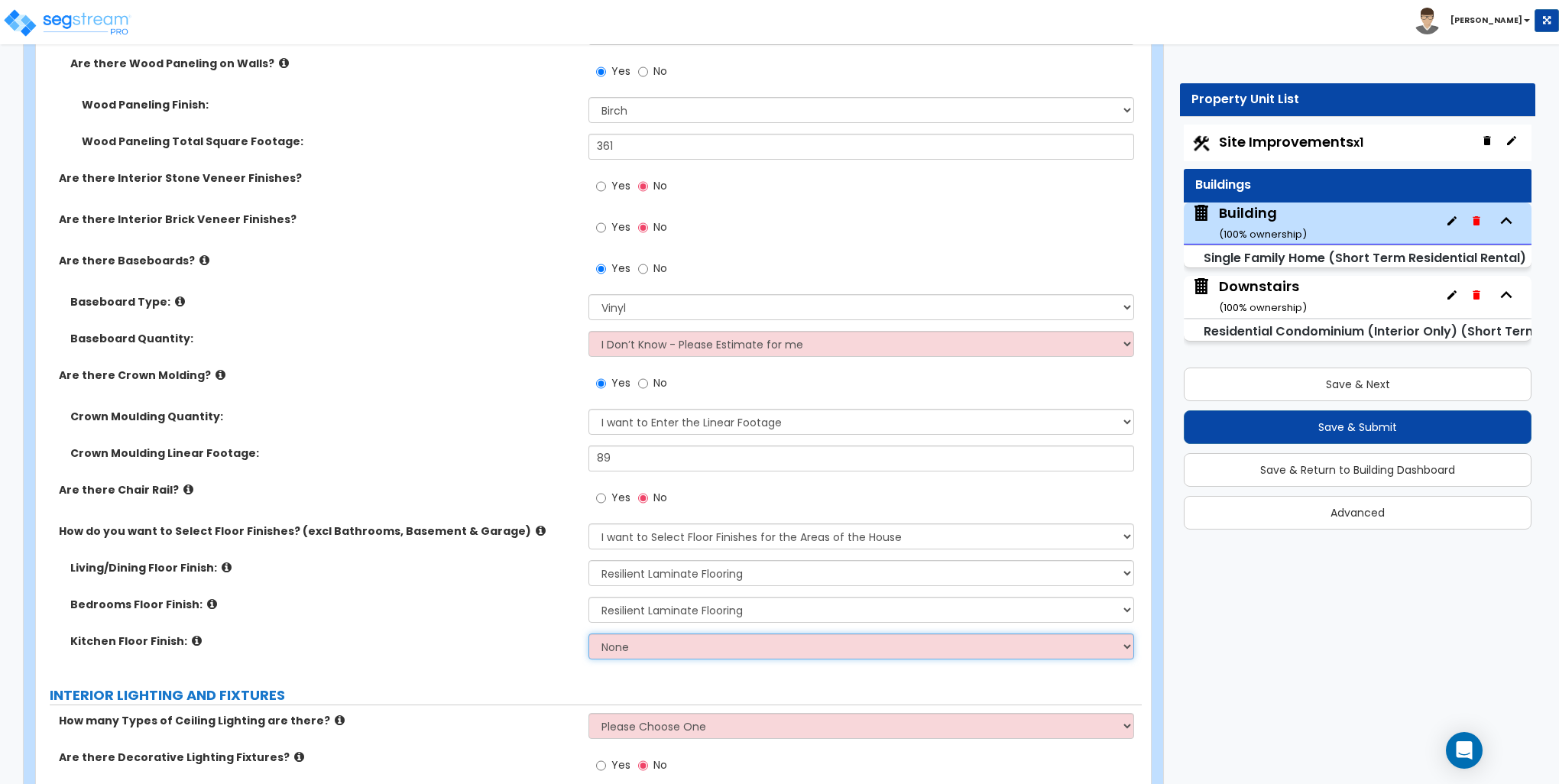
click at [648, 643] on select "None Tile Flooring Hardwood Flooring Resilient Laminate Flooring VCT Flooring S…" at bounding box center [861, 646] width 545 height 26
select select "3"
click at [589, 633] on select "None Tile Flooring Hardwood Flooring Resilient Laminate Flooring VCT Flooring S…" at bounding box center [861, 646] width 545 height 26
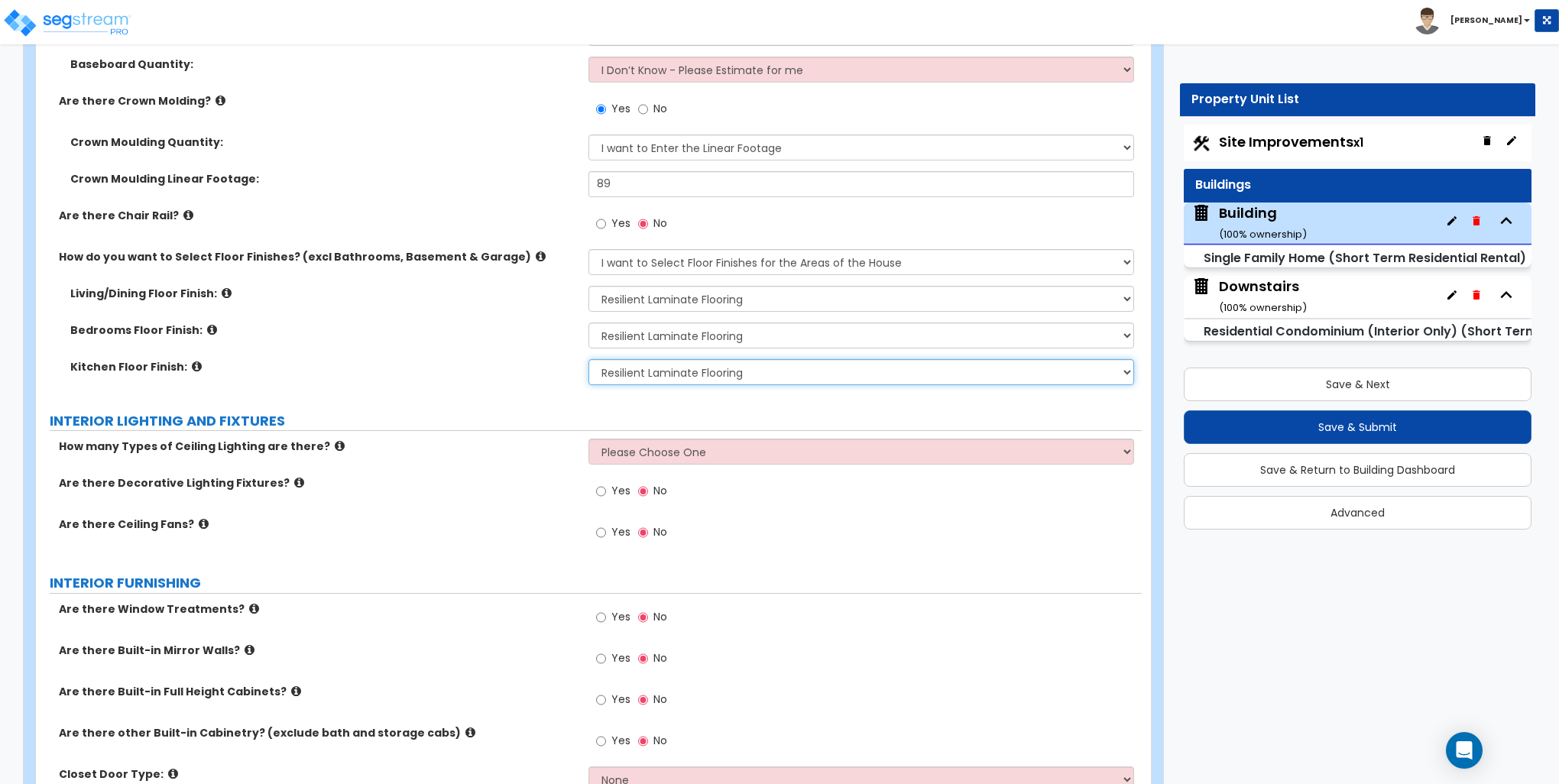
scroll to position [3132, 0]
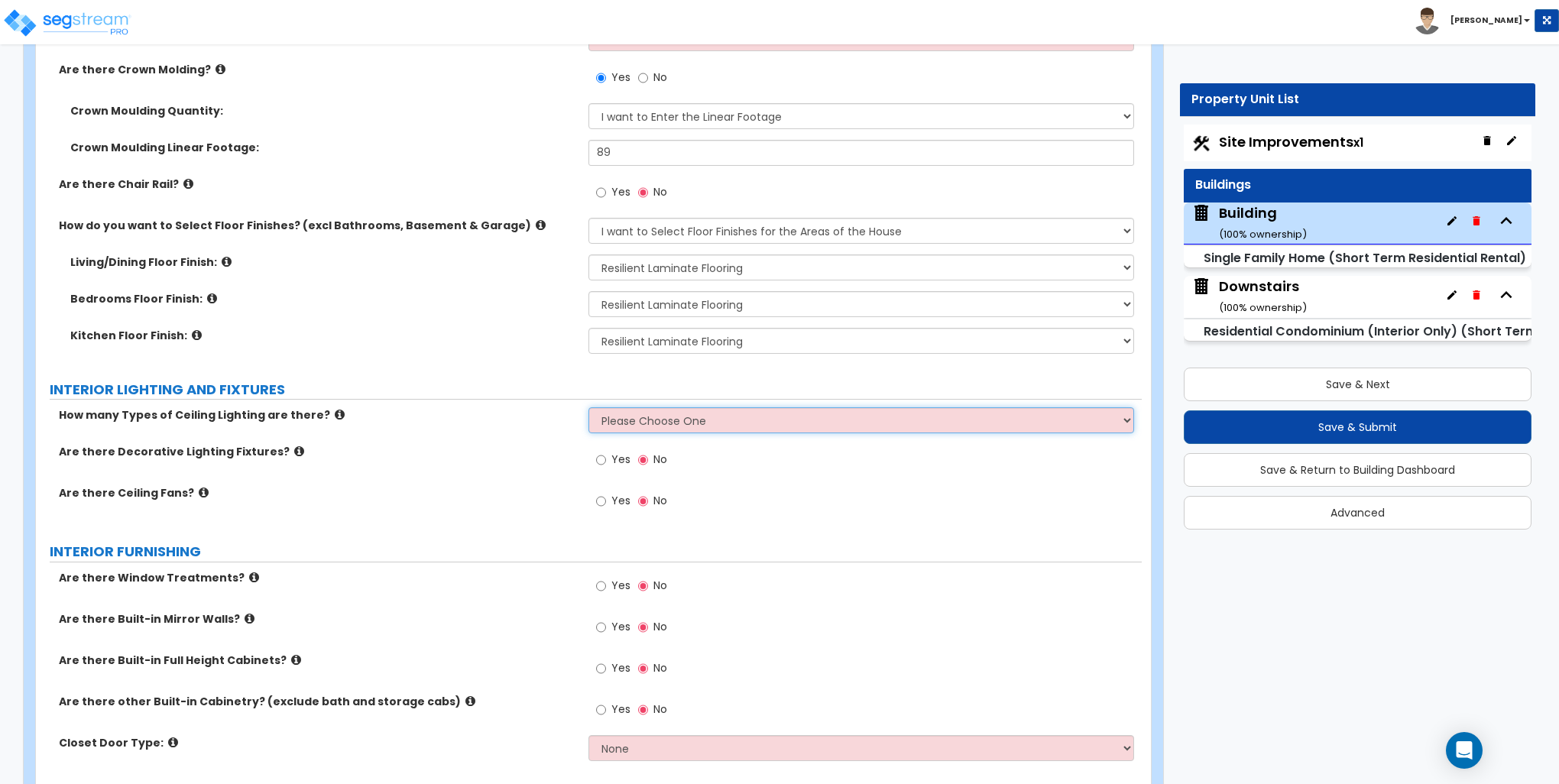
click at [640, 420] on select "Please Choose One 1 2 3" at bounding box center [861, 420] width 545 height 26
select select "1"
click at [589, 407] on select "Please Choose One 1 2 3" at bounding box center [861, 420] width 545 height 26
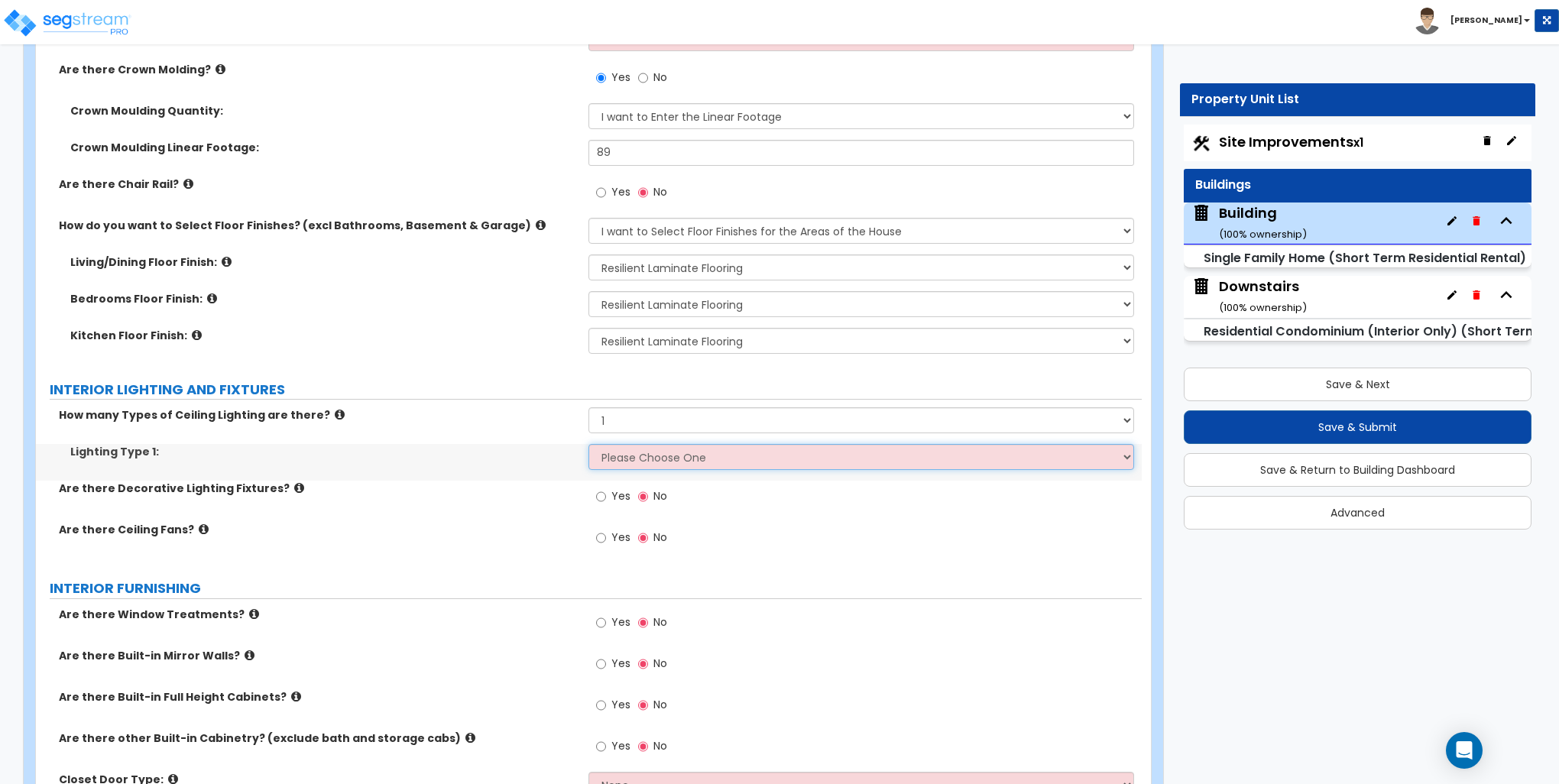
click at [632, 453] on select "Please Choose One LED Surface-Mounted LED Recessed Fluorescent Surface-Mounted …" at bounding box center [861, 456] width 545 height 26
click at [589, 444] on select "Please Choose One LED Surface-Mounted LED Recessed Fluorescent Surface-Mounted …" at bounding box center [861, 456] width 545 height 26
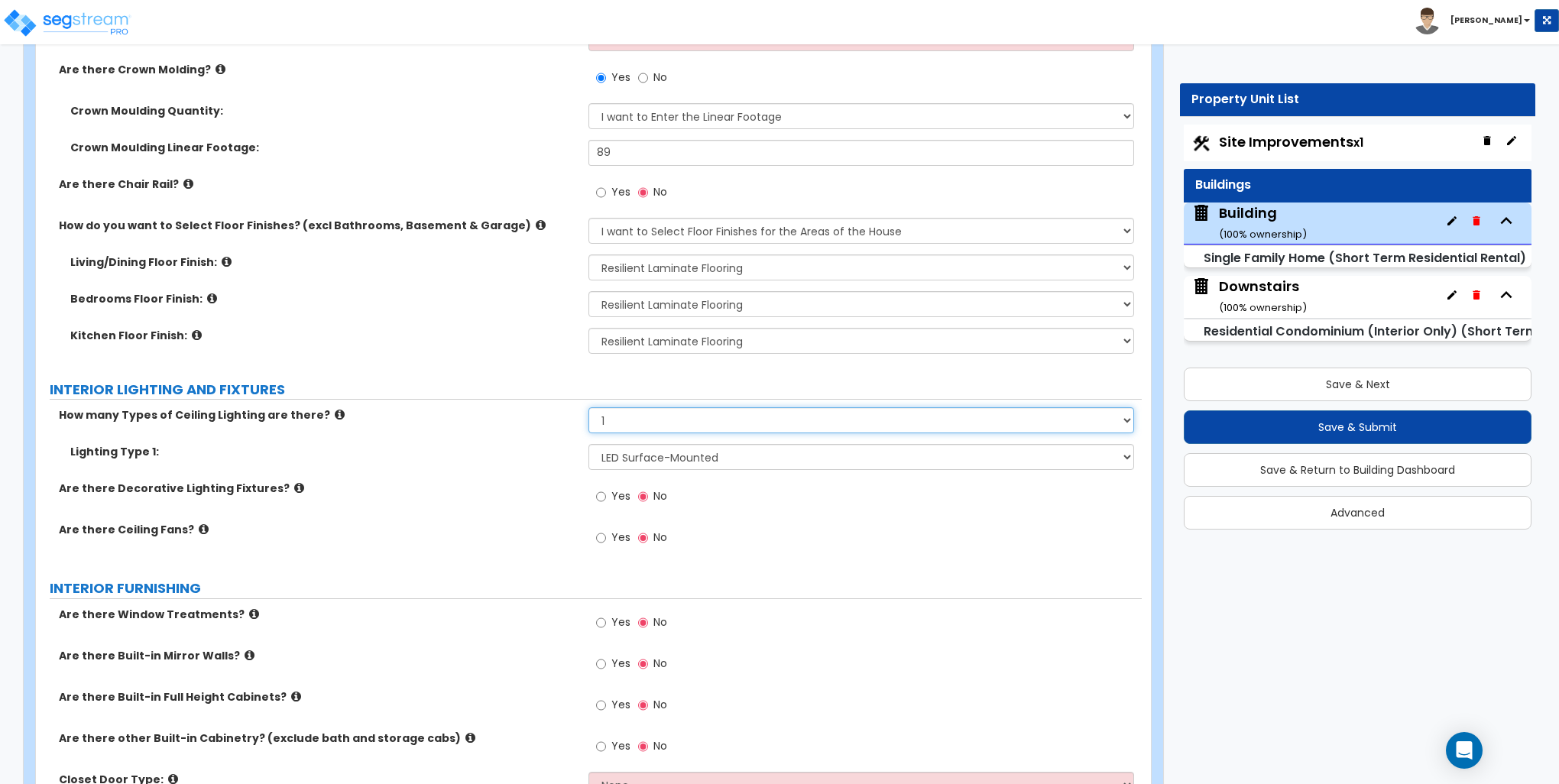
click at [625, 418] on select "Please Choose One 1 2 3" at bounding box center [861, 420] width 545 height 26
drag, startPoint x: 563, startPoint y: 466, endPoint x: 575, endPoint y: 467, distance: 12.0
click at [563, 466] on div "Lighting Type 1: Please Choose One LED Surface-Mounted LED Recessed Fluorescent…" at bounding box center [590, 461] width 1106 height 36
click at [640, 460] on select "Please Choose One LED Surface-Mounted LED Recessed Fluorescent Surface-Mounted …" at bounding box center [861, 456] width 545 height 26
select select "2"
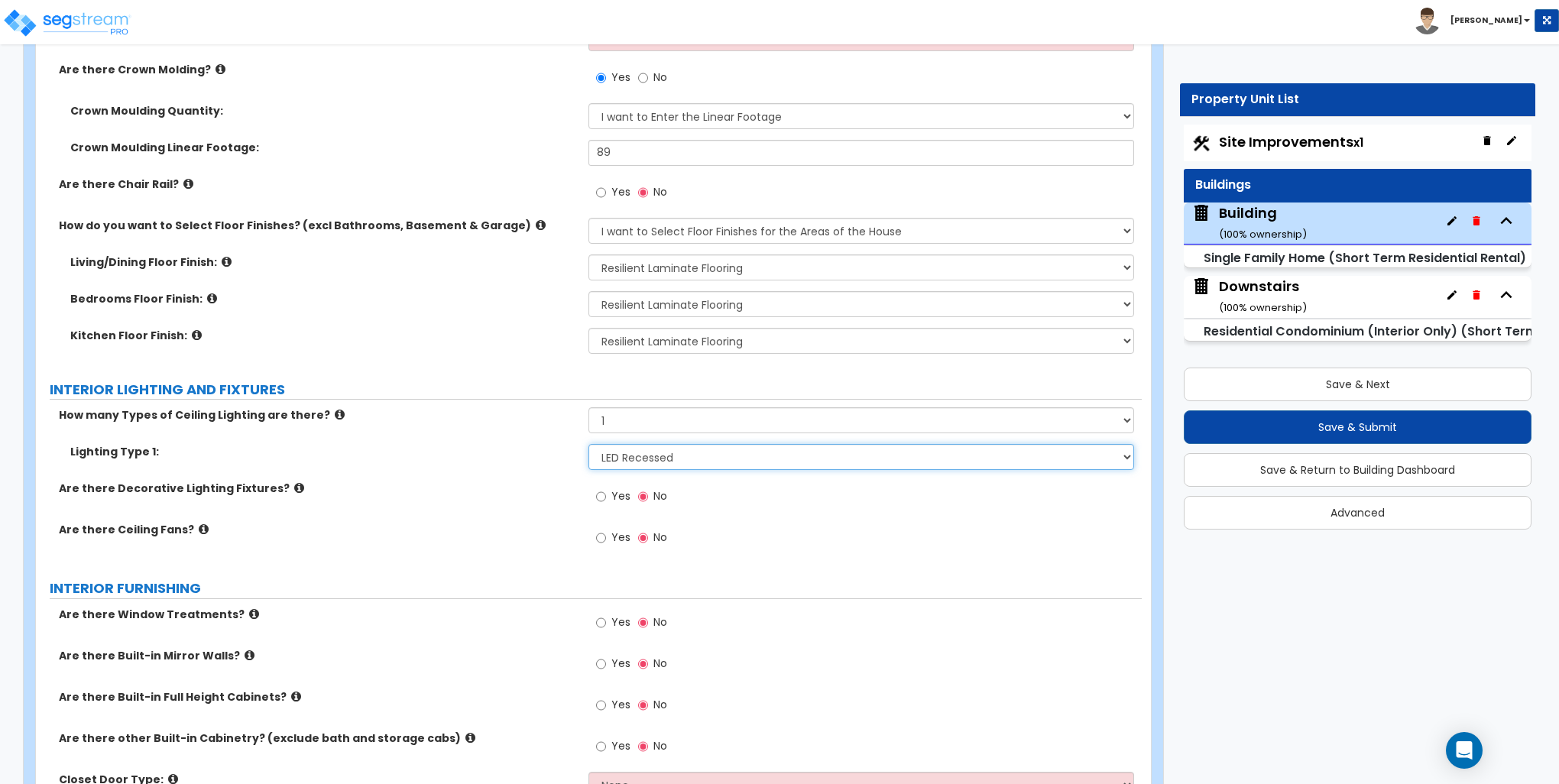
click at [589, 444] on select "Please Choose One LED Surface-Mounted LED Recessed Fluorescent Surface-Mounted …" at bounding box center [861, 456] width 545 height 26
click at [600, 494] on input "Yes" at bounding box center [601, 496] width 10 height 17
radio input "true"
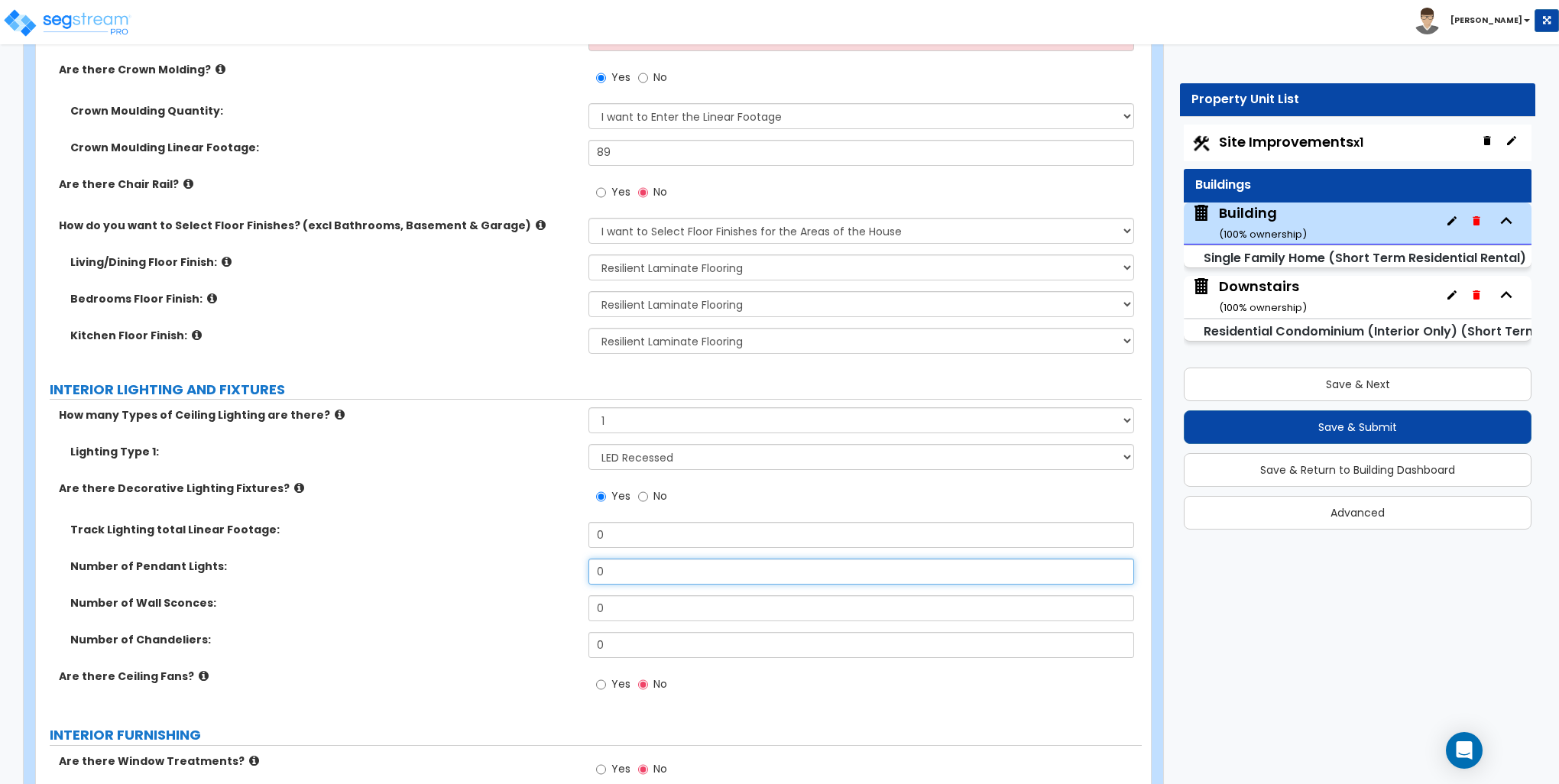
click at [606, 575] on input "0" at bounding box center [861, 572] width 545 height 26
click at [621, 571] on input "2" at bounding box center [861, 572] width 545 height 26
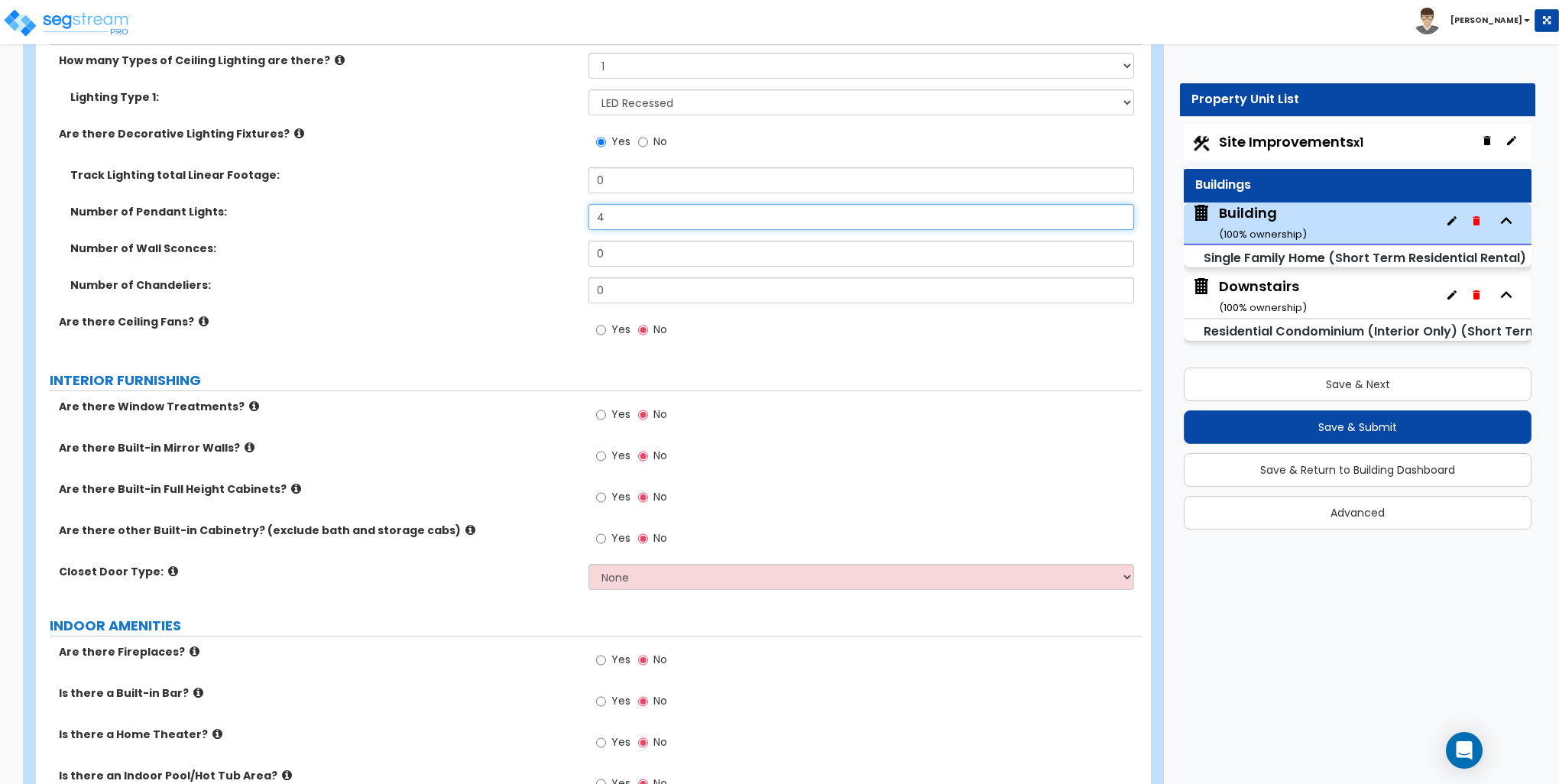
scroll to position [3515, 0]
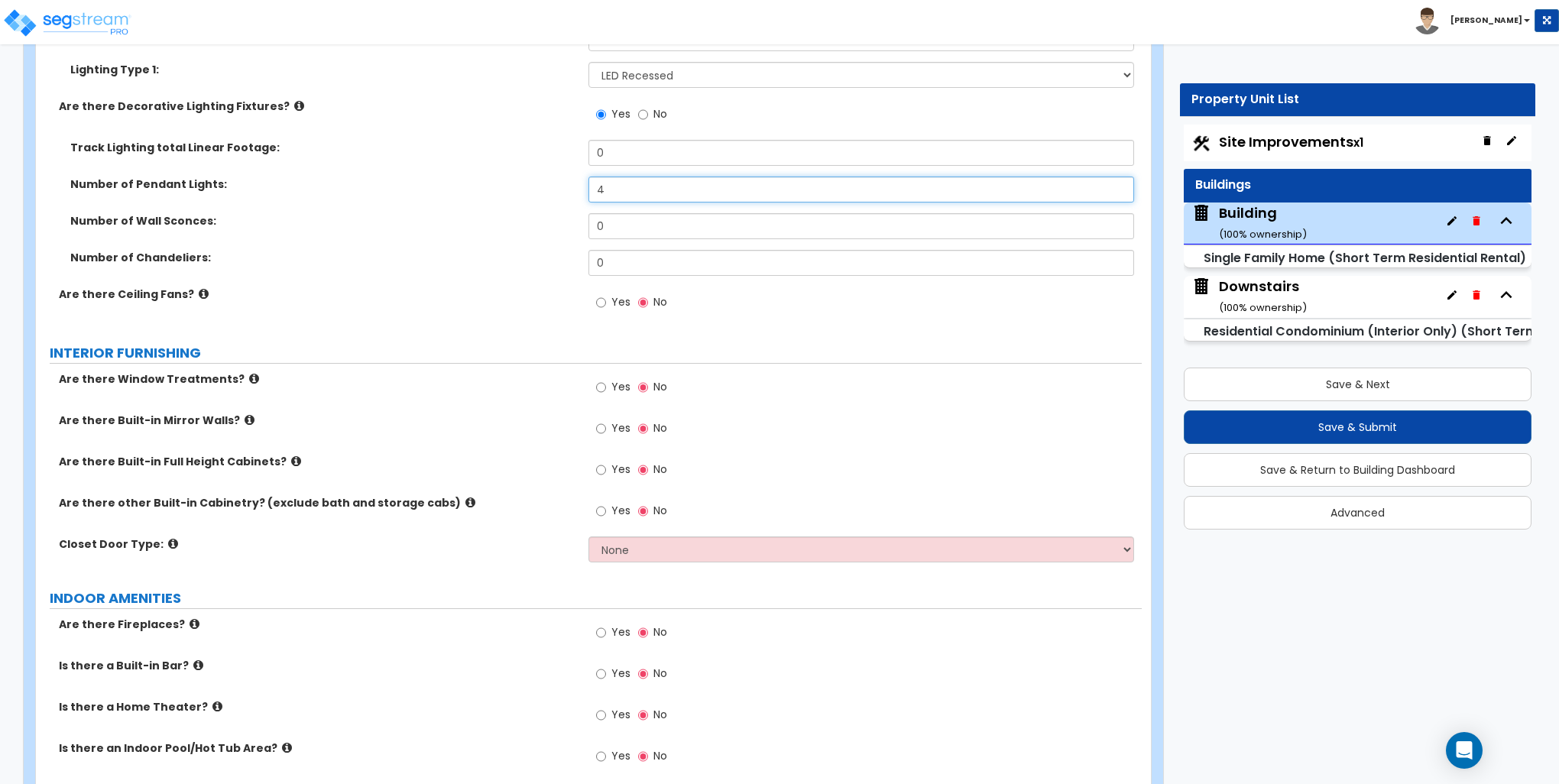
type input "4"
click at [608, 385] on label "Yes" at bounding box center [613, 389] width 34 height 26
click at [606, 385] on input "Yes" at bounding box center [601, 387] width 10 height 17
radio input "true"
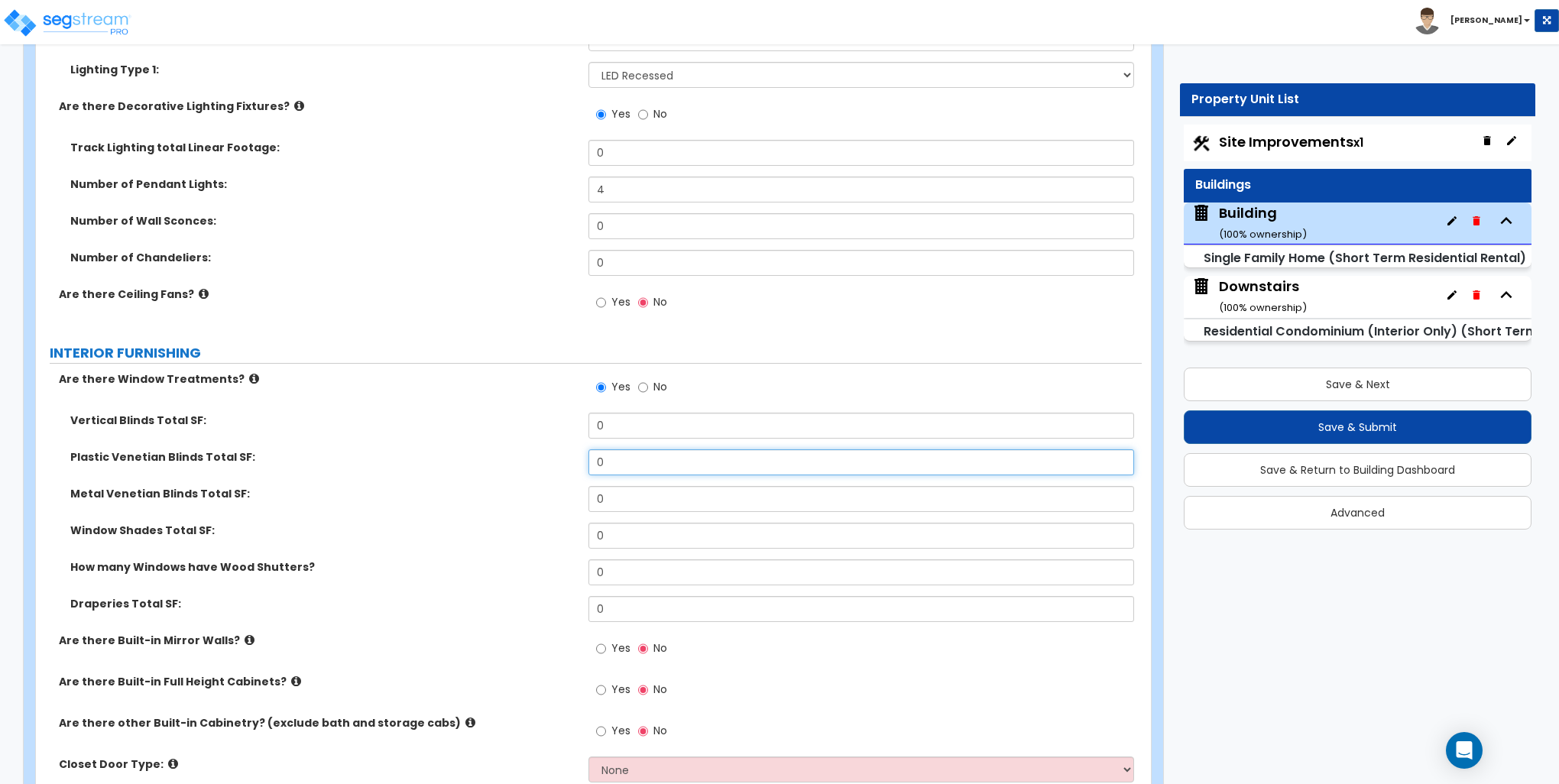
click at [618, 463] on input "0" at bounding box center [861, 462] width 545 height 26
click at [625, 453] on input "0" at bounding box center [861, 462] width 545 height 26
click at [625, 456] on input "0" at bounding box center [861, 462] width 545 height 26
click at [624, 456] on input "0" at bounding box center [861, 462] width 545 height 26
type input "210"
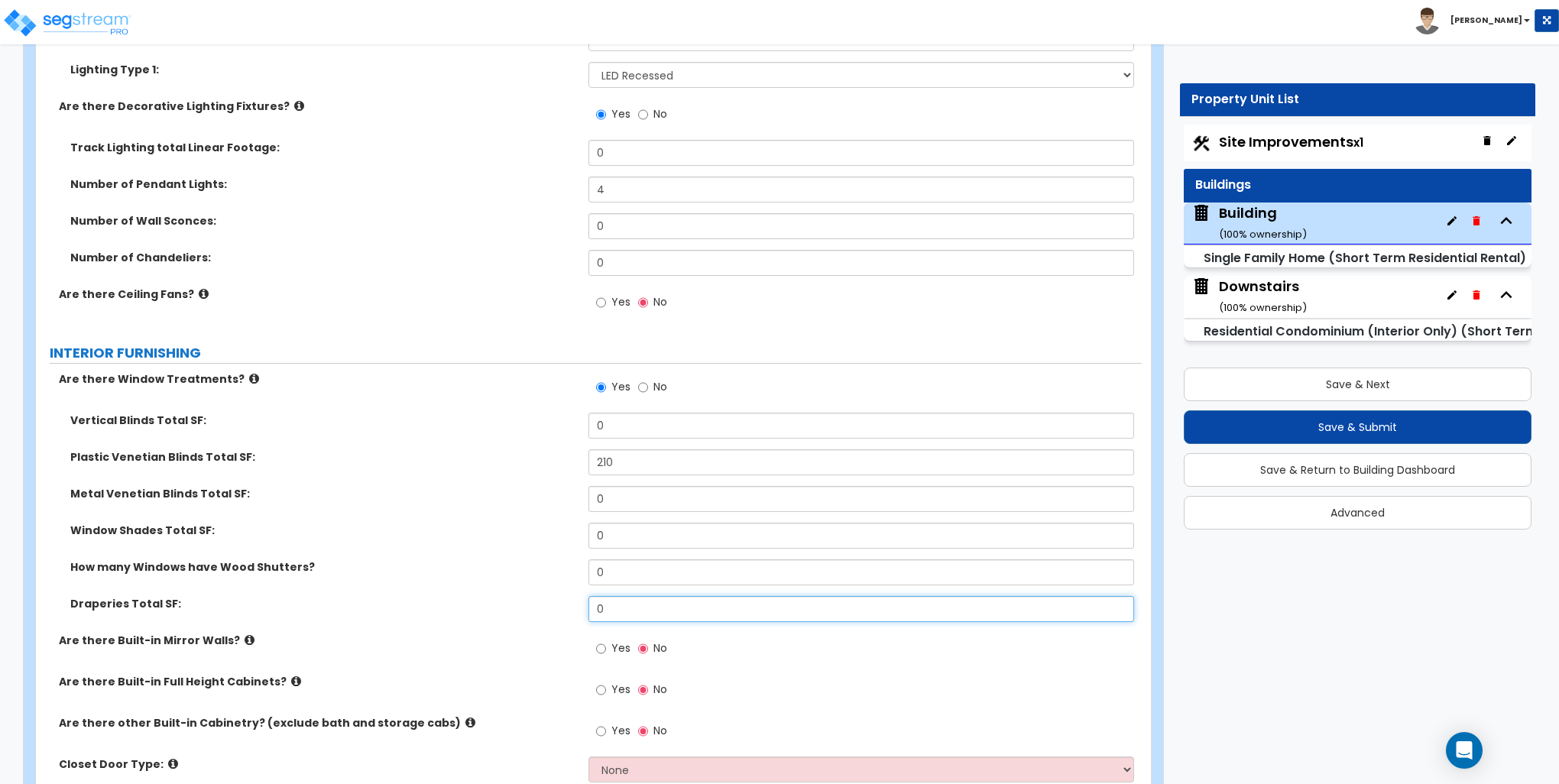
click at [618, 608] on input "0" at bounding box center [861, 609] width 545 height 26
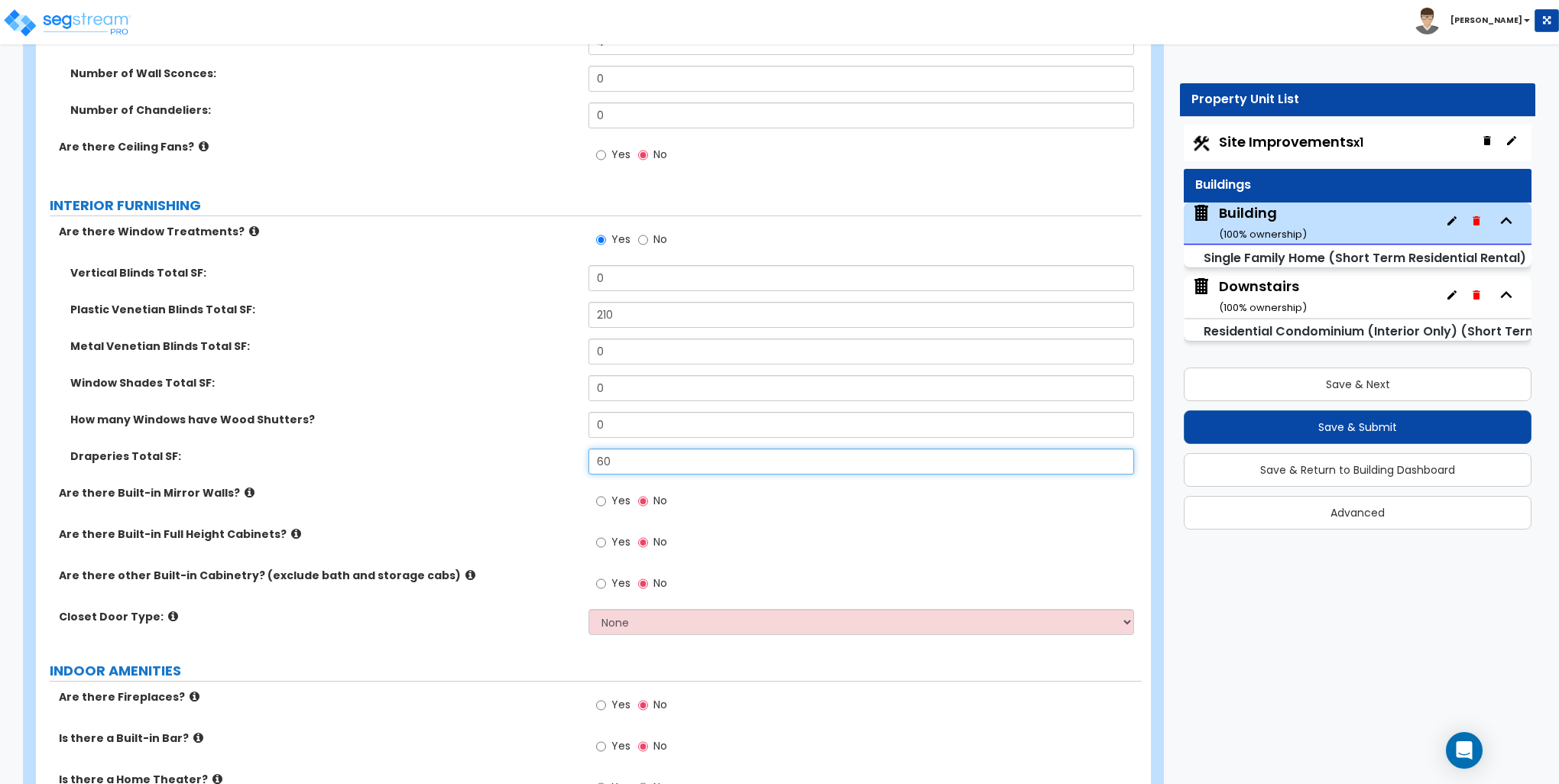
scroll to position [3667, 0]
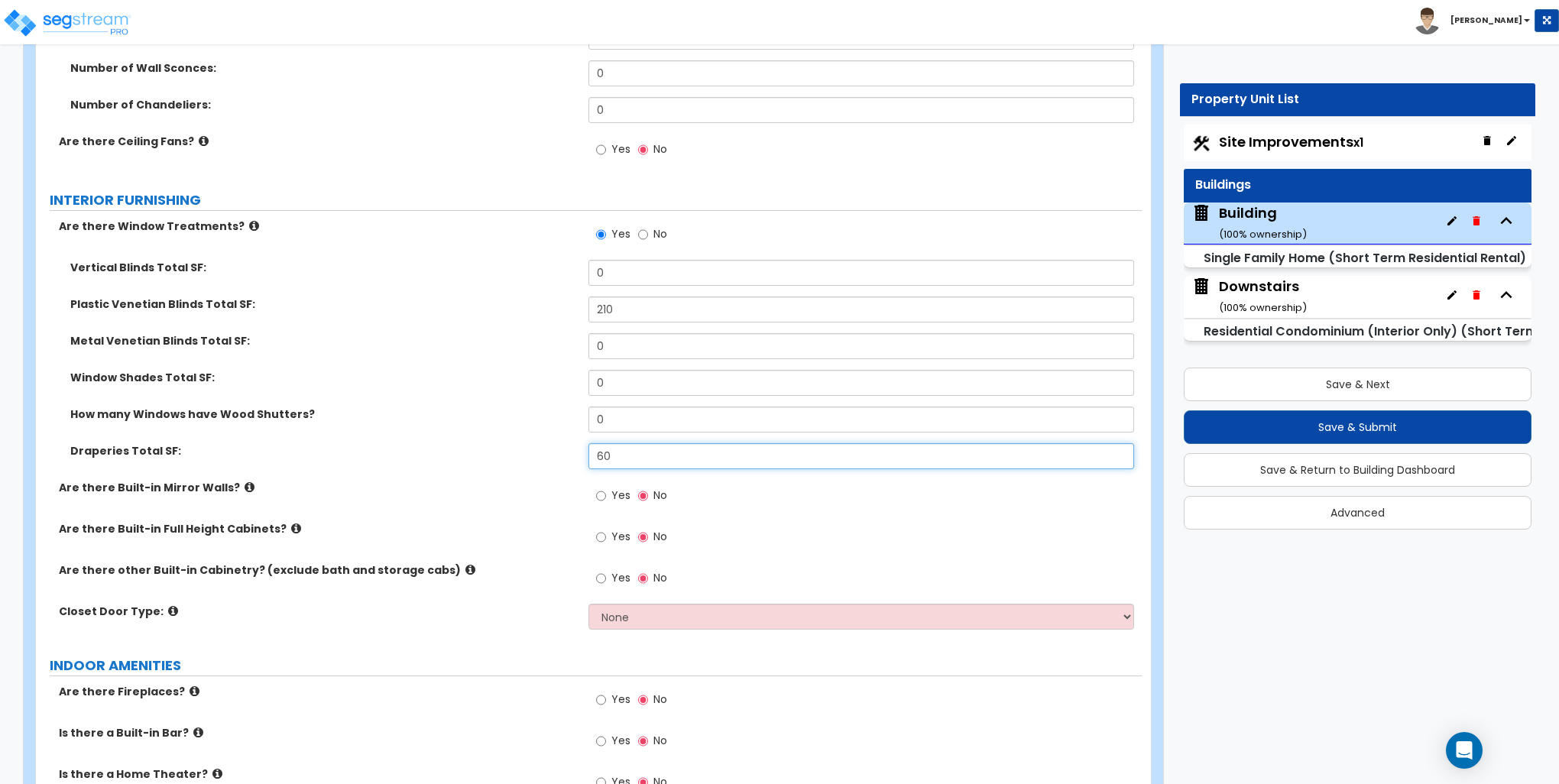
type input "60"
click at [599, 535] on input "Yes" at bounding box center [601, 536] width 10 height 17
radio input "true"
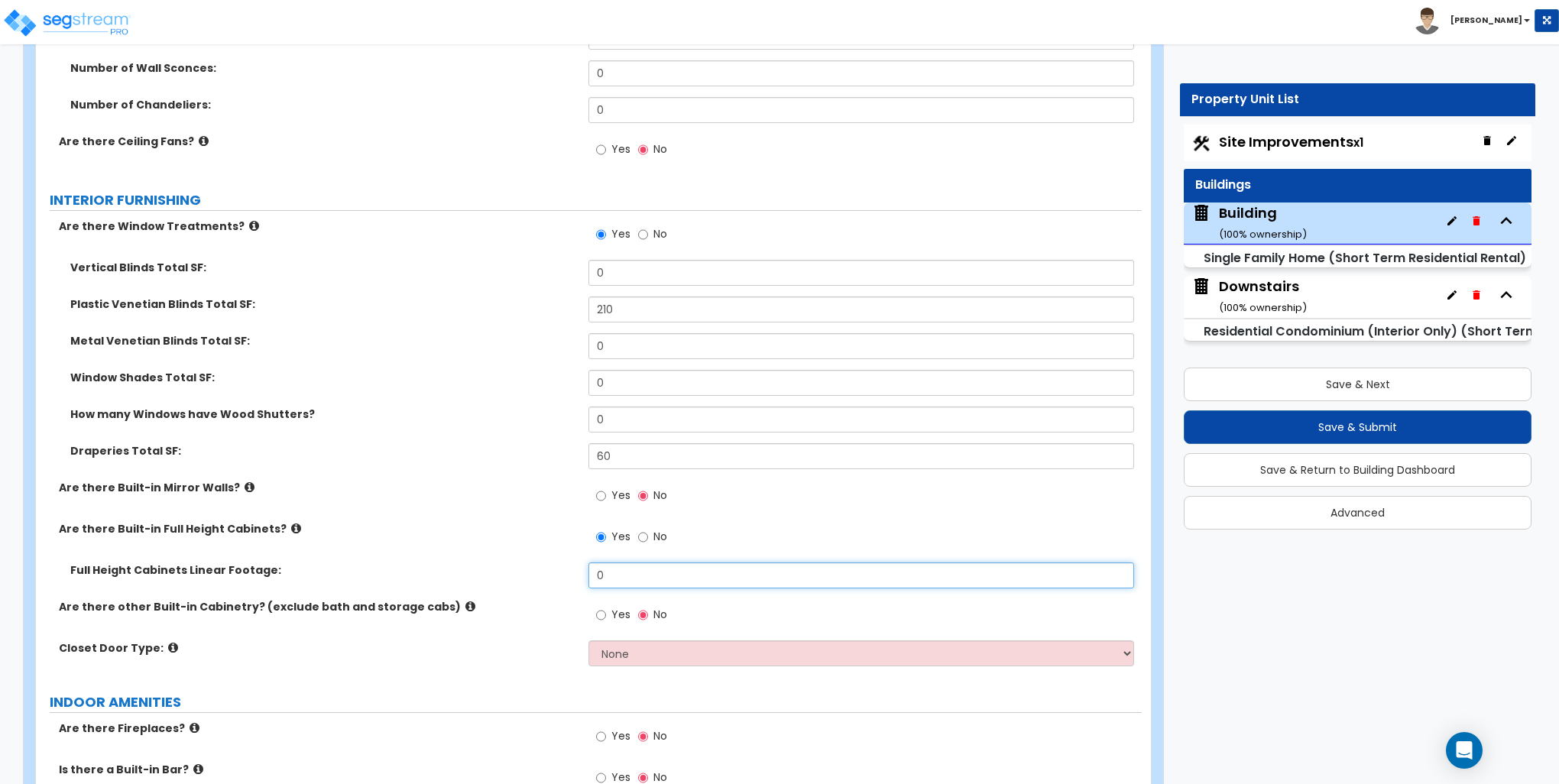
click at [627, 573] on input "0" at bounding box center [861, 575] width 545 height 26
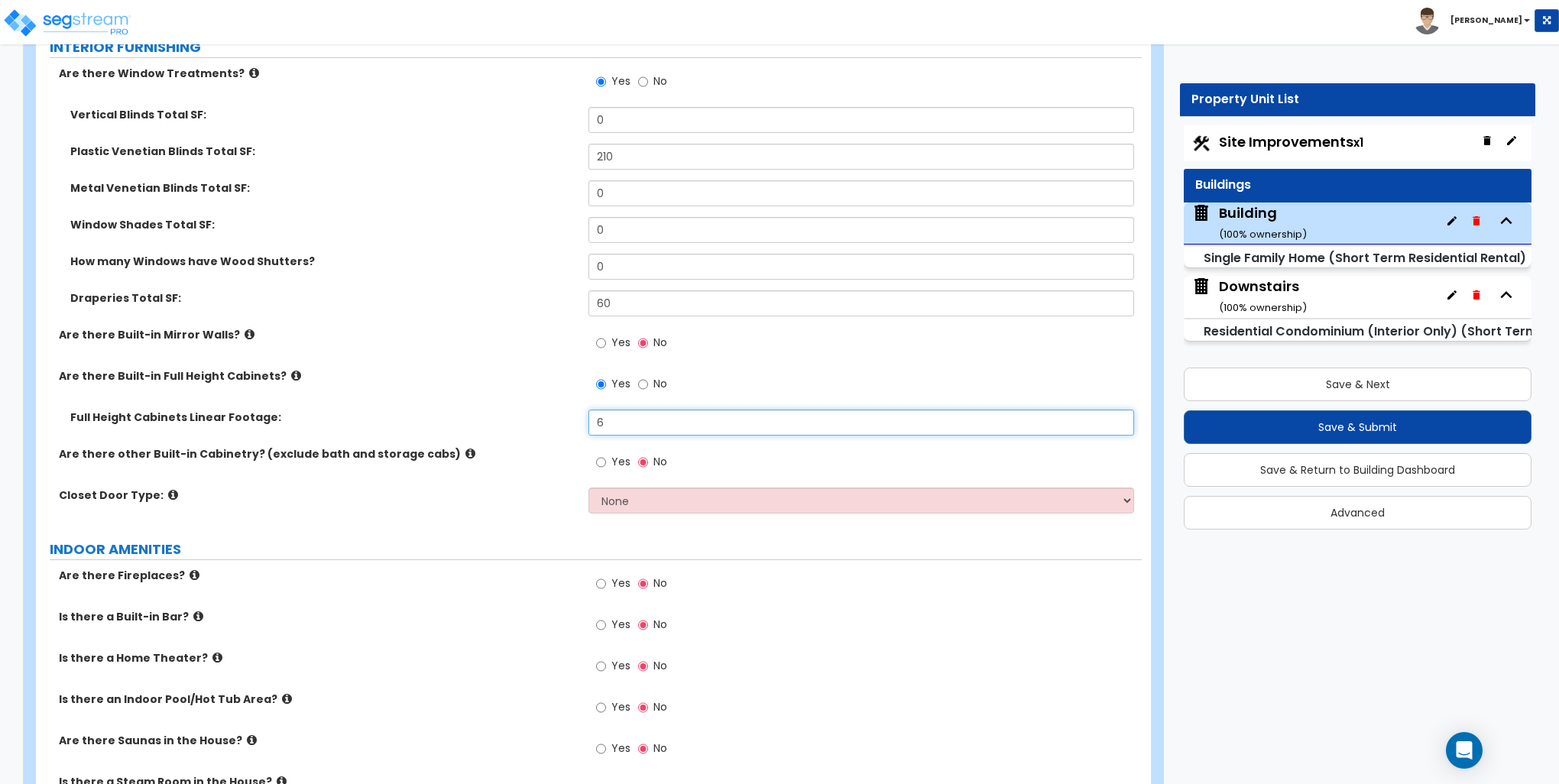
scroll to position [3896, 0]
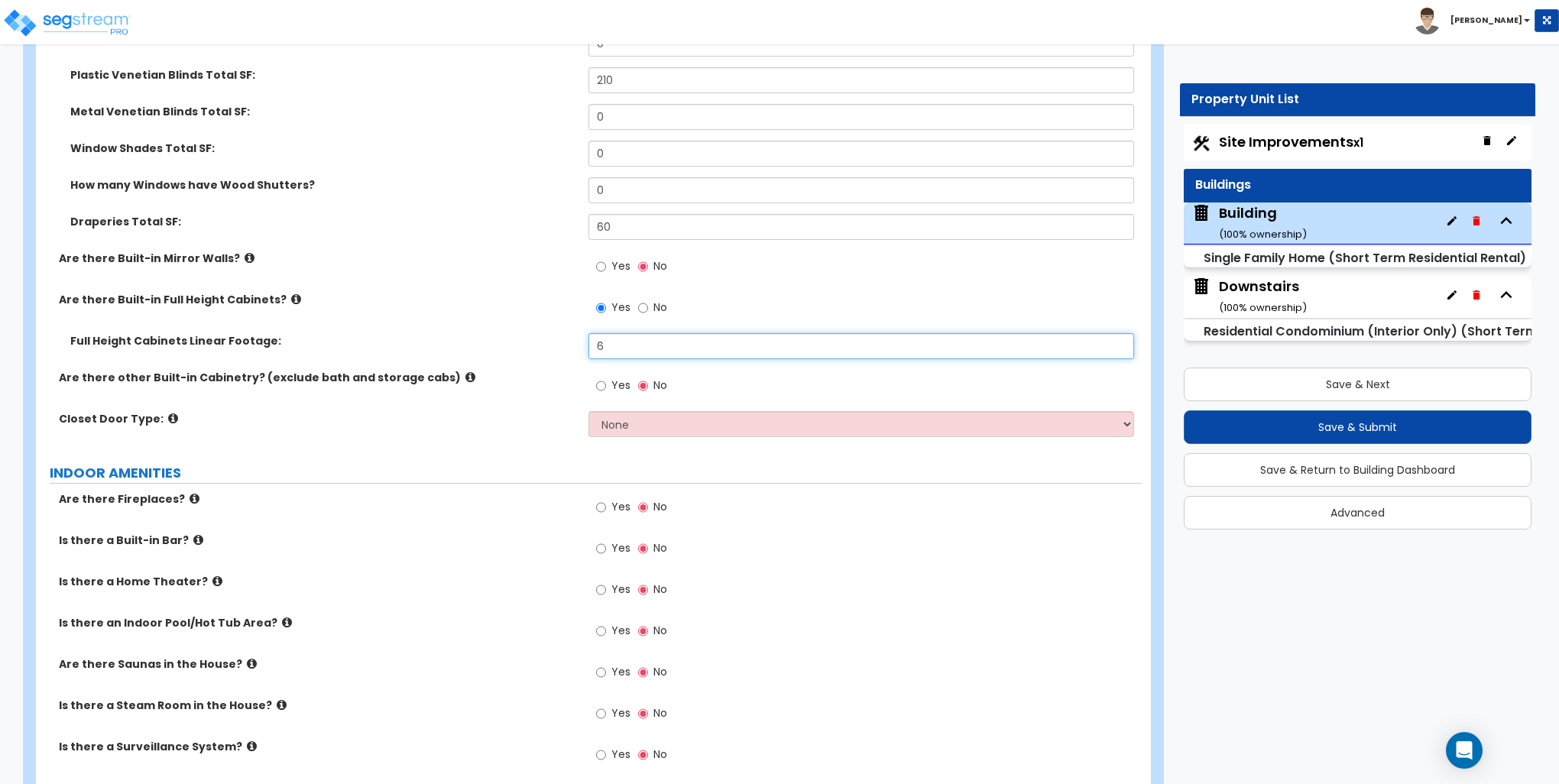
type input "6"
click at [614, 423] on select "None Bi-fold Louvered Doors Bi-fold Panel Doors Sliding Doors Hinged Wood Door" at bounding box center [861, 424] width 545 height 26
select select "3"
click at [589, 411] on select "None Bi-fold Louvered Doors Bi-fold Panel Doors Sliding Doors Hinged Wood Door" at bounding box center [861, 424] width 545 height 26
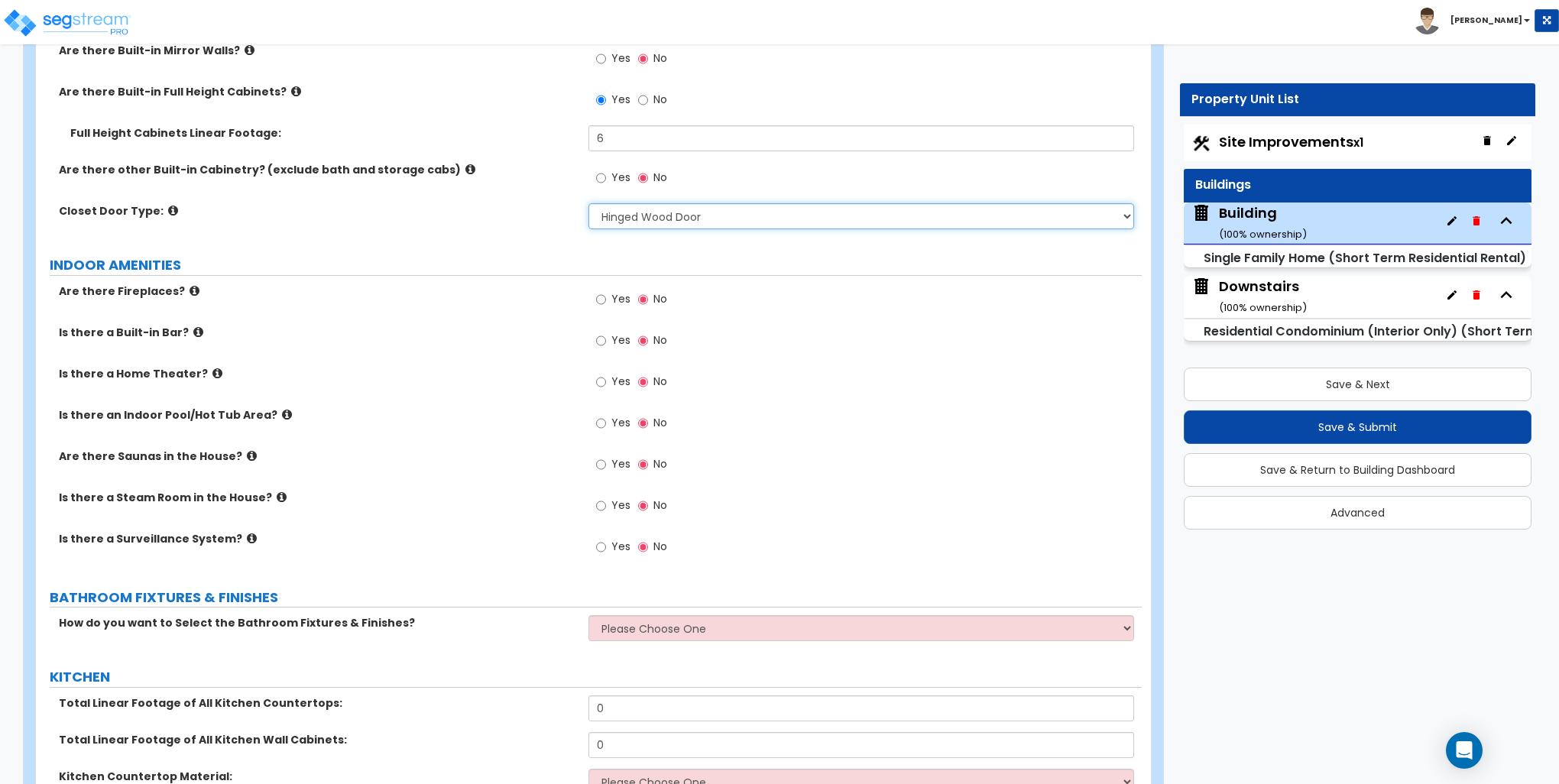
scroll to position [4202, 0]
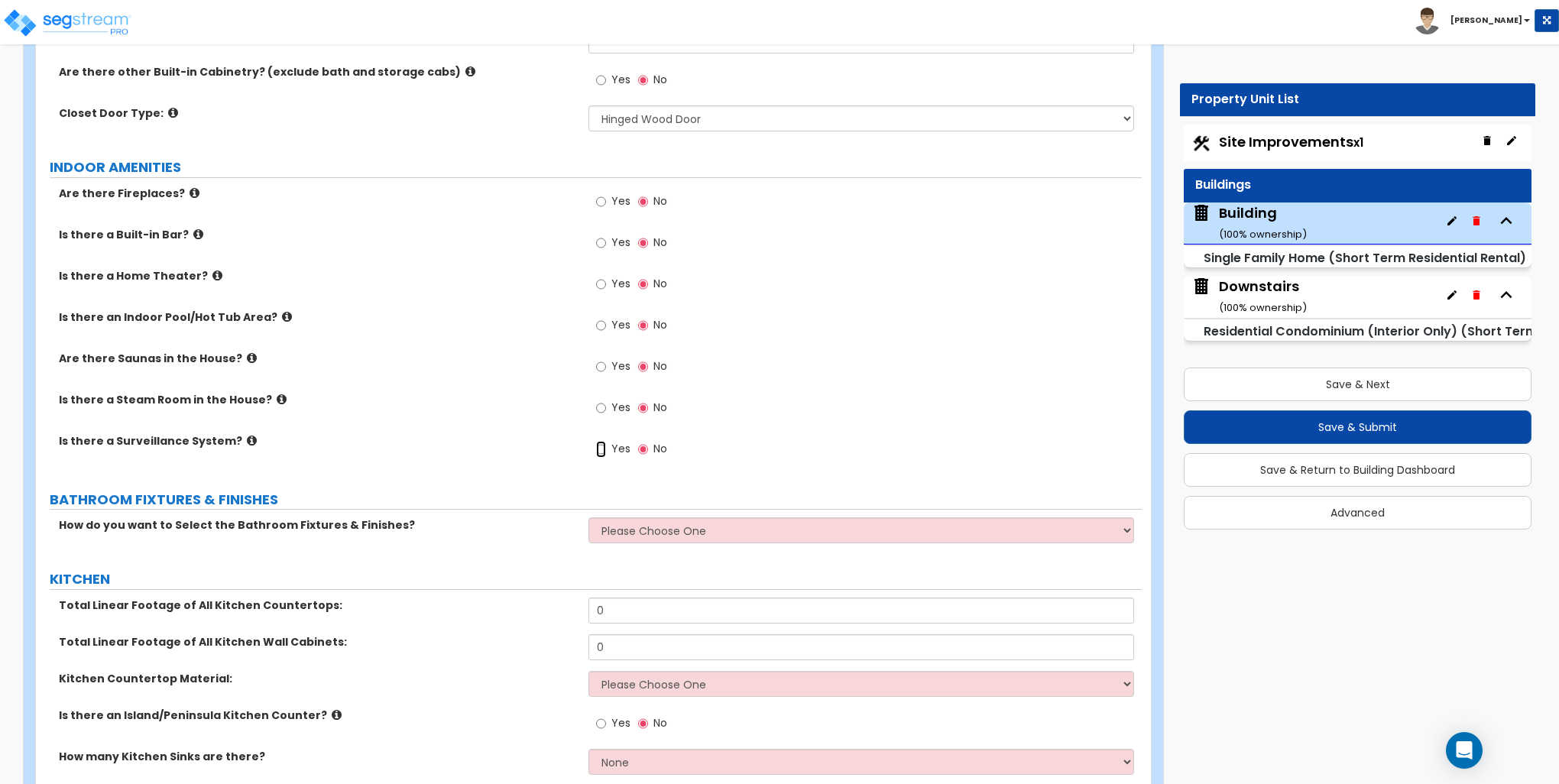
click at [599, 445] on input "Yes" at bounding box center [601, 449] width 10 height 17
radio input "true"
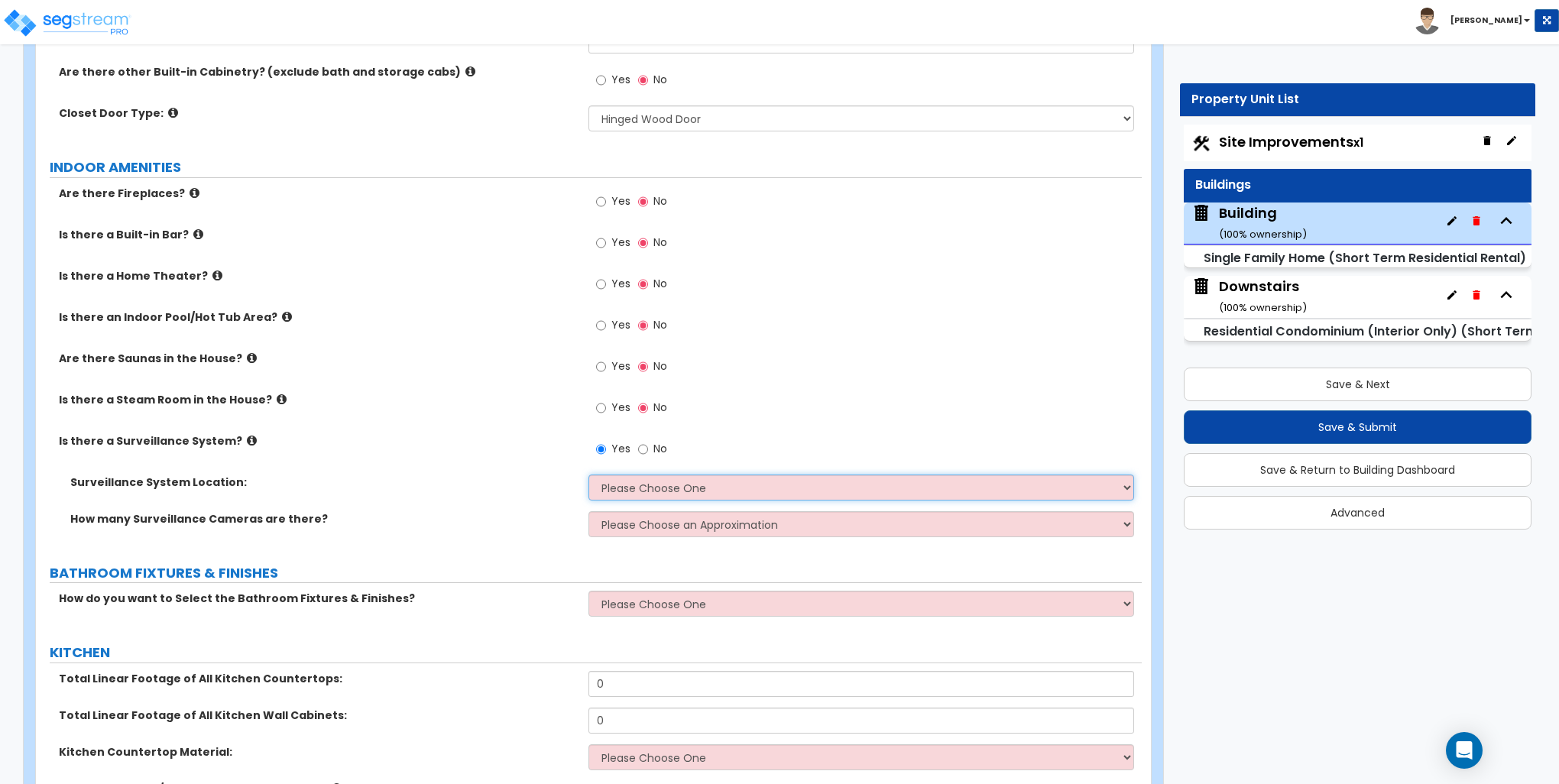
click at [624, 485] on select "Please Choose One Inside the House Outside the House Both Inside & Outside" at bounding box center [861, 487] width 545 height 26
select select "2"
click at [589, 474] on select "Please Choose One Inside the House Outside the House Both Inside & Outside" at bounding box center [861, 487] width 545 height 26
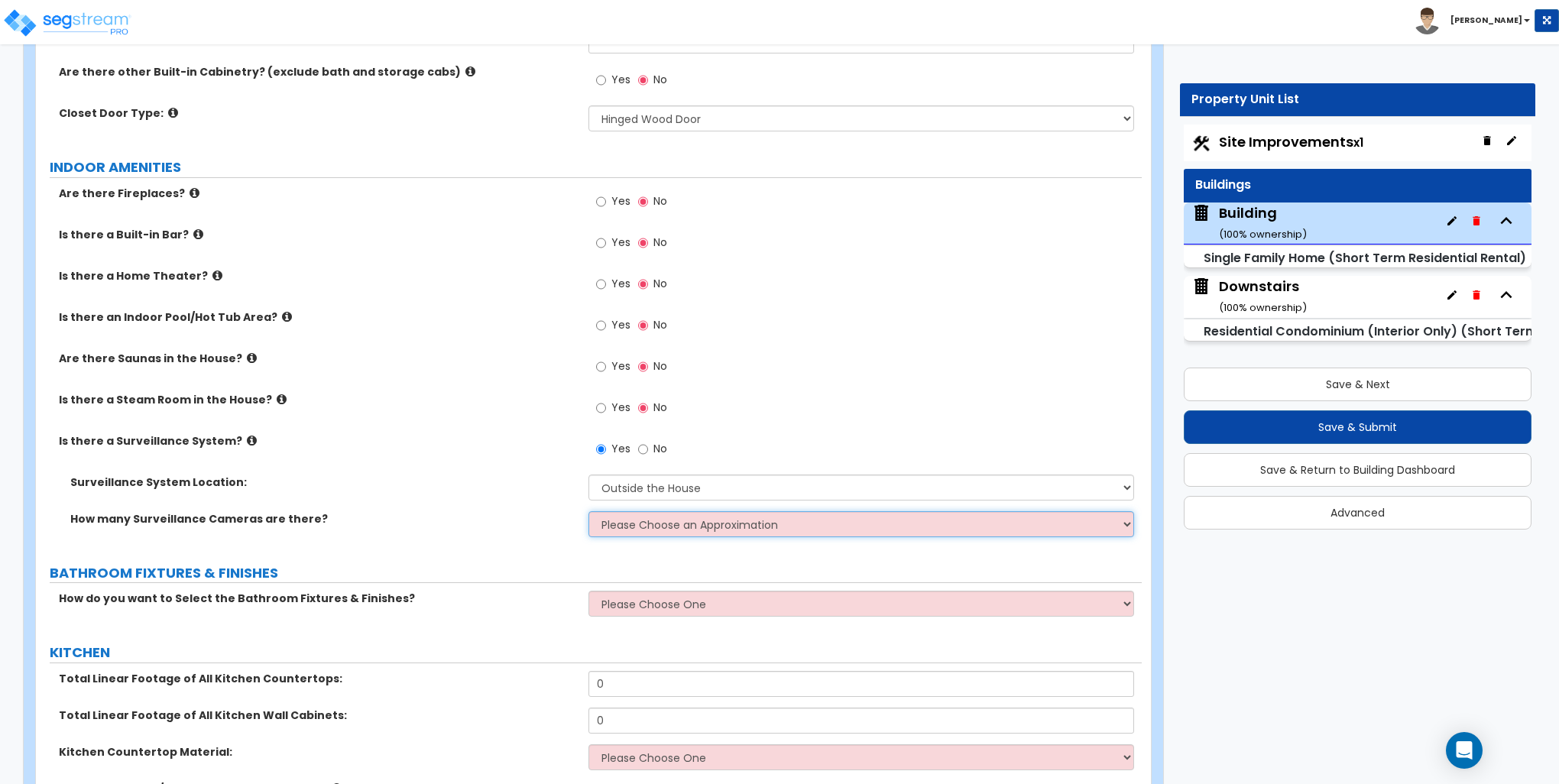
click at [634, 521] on select "Please Choose an Approximation Barely Noticed Any Noticed a Couple Frequently S…" at bounding box center [861, 524] width 545 height 26
select select "2"
click at [589, 512] on select "Please Choose an Approximation Barely Noticed Any Noticed a Couple Frequently S…" at bounding box center [861, 524] width 545 height 26
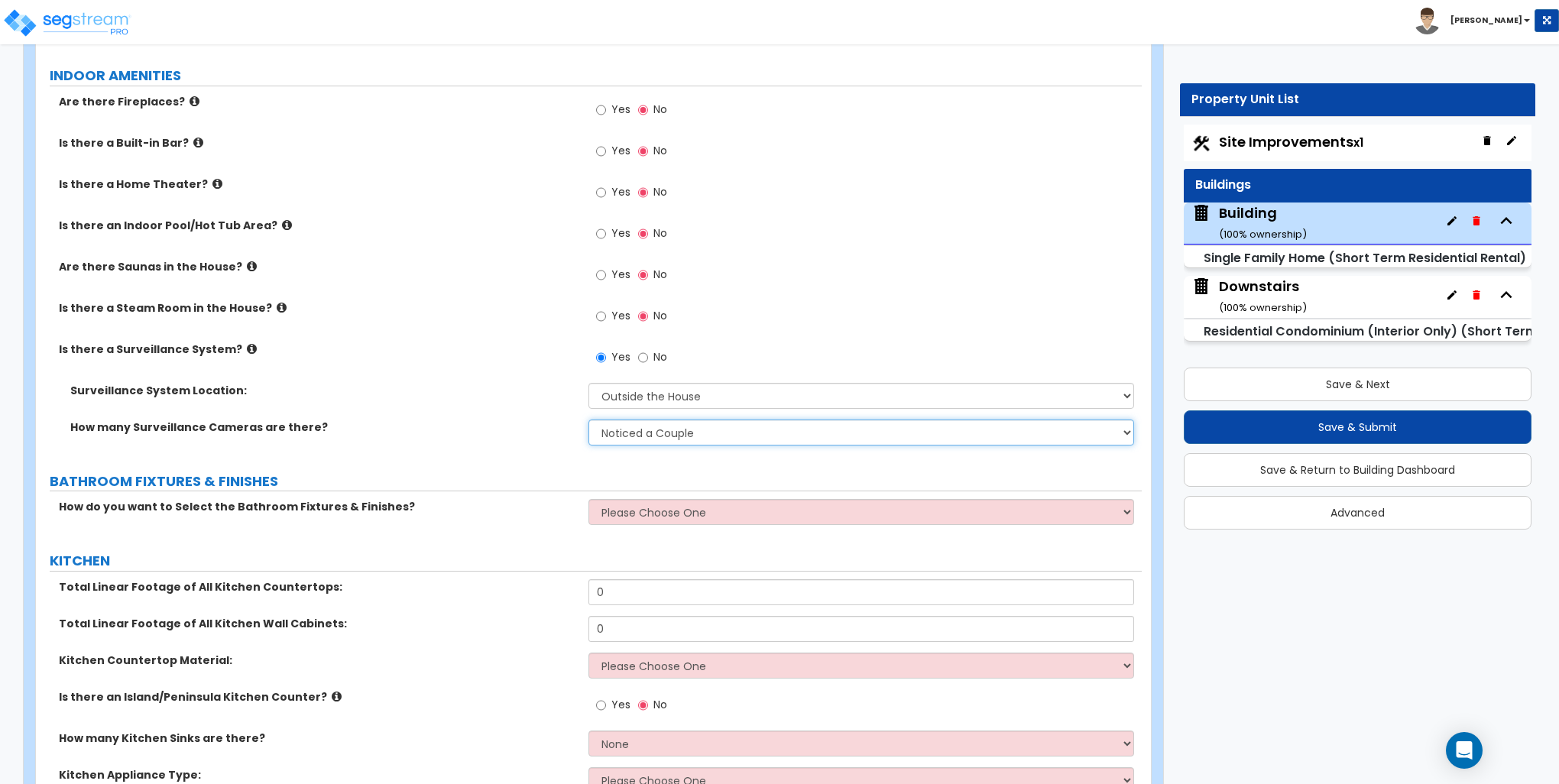
scroll to position [4355, 0]
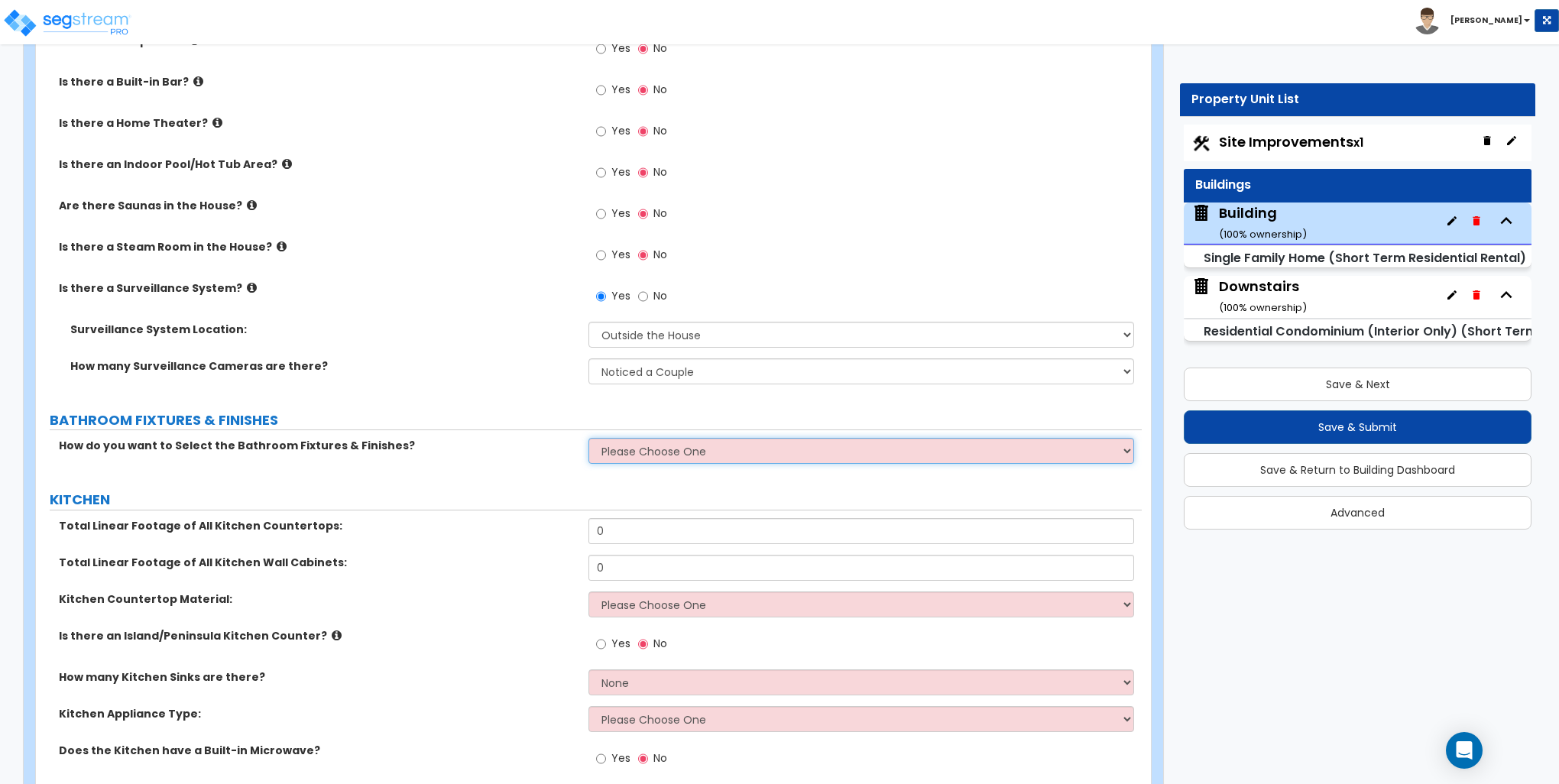
click at [647, 448] on select "Please Choose One I want to Select Fixtures and Finishes only for one Bath and …" at bounding box center [861, 451] width 545 height 26
select select "1"
click at [589, 438] on select "Please Choose One I want to Select Fixtures and Finishes only for one Bath and …" at bounding box center [861, 451] width 545 height 26
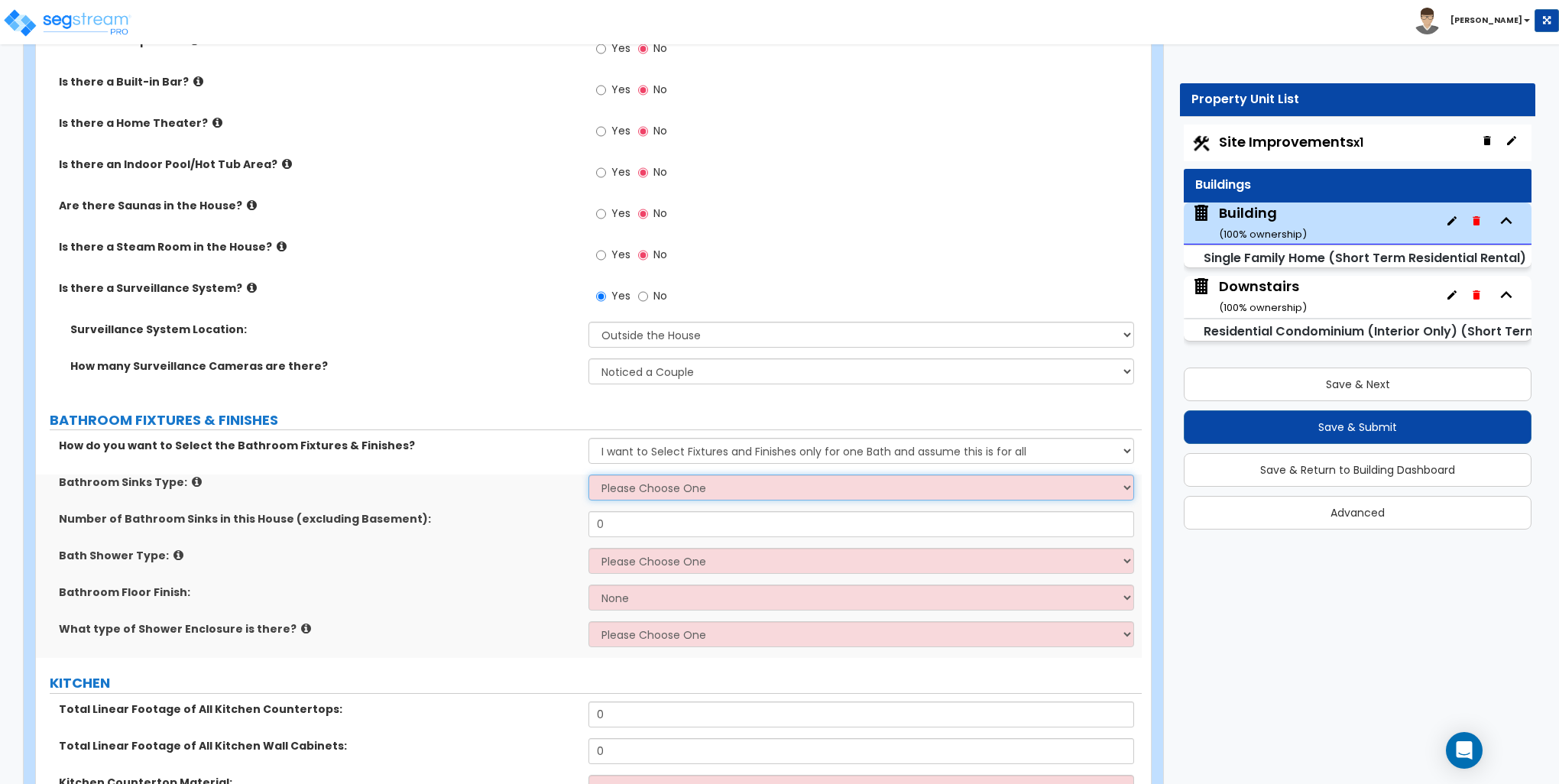
click at [651, 490] on select "Please Choose One Wall-mounted Pedestal-mounted Vanity-mounted" at bounding box center [861, 487] width 545 height 26
select select "3"
click at [589, 474] on select "Please Choose One Wall-mounted Pedestal-mounted Vanity-mounted" at bounding box center [861, 487] width 545 height 26
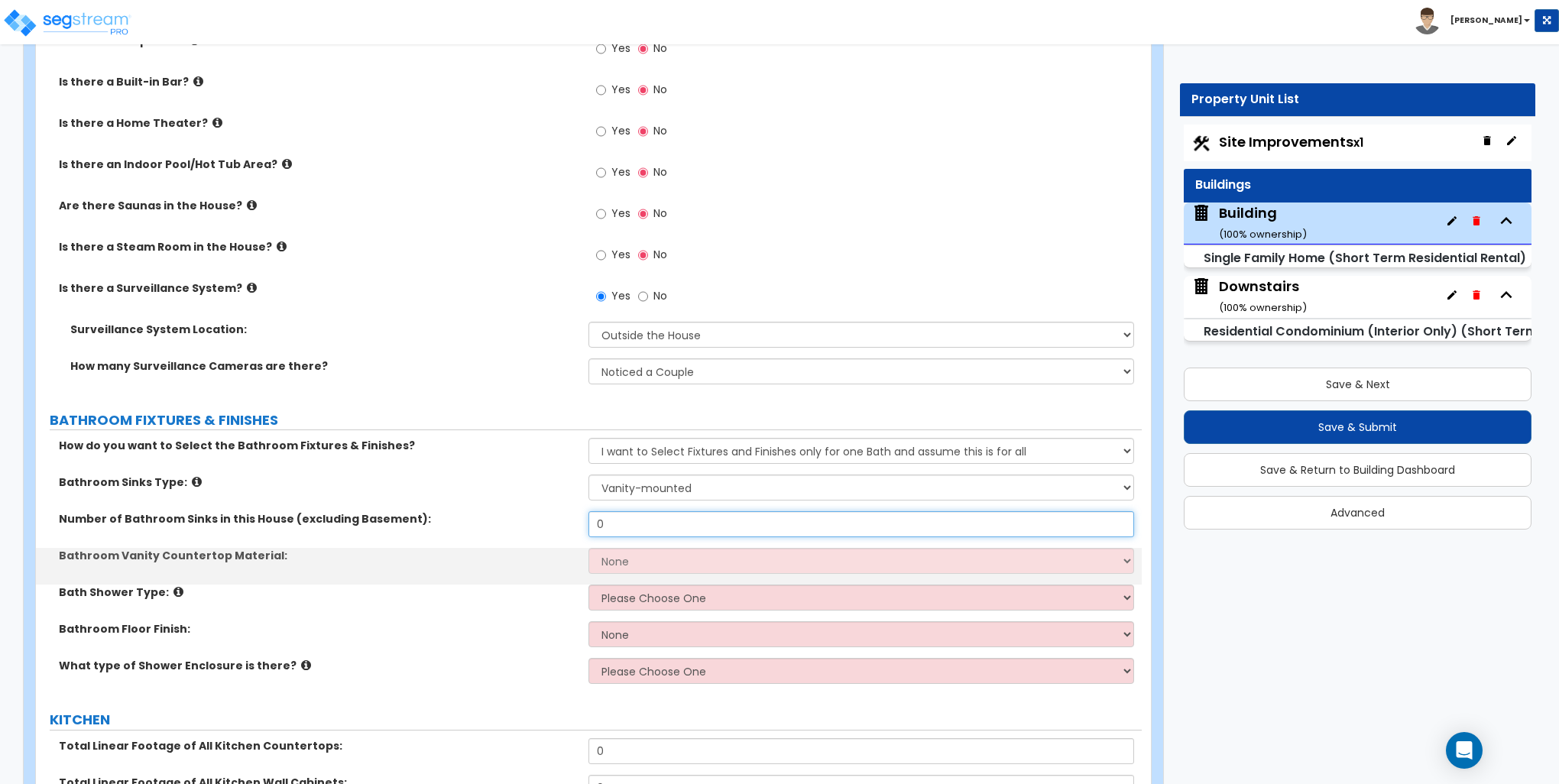
click at [632, 520] on input "0" at bounding box center [861, 524] width 545 height 26
type input "4"
click at [602, 559] on select "None Plastic Laminate Solid Surface Stone Quartz Marble Tile Wood Stainless Ste…" at bounding box center [861, 561] width 545 height 26
select select "4"
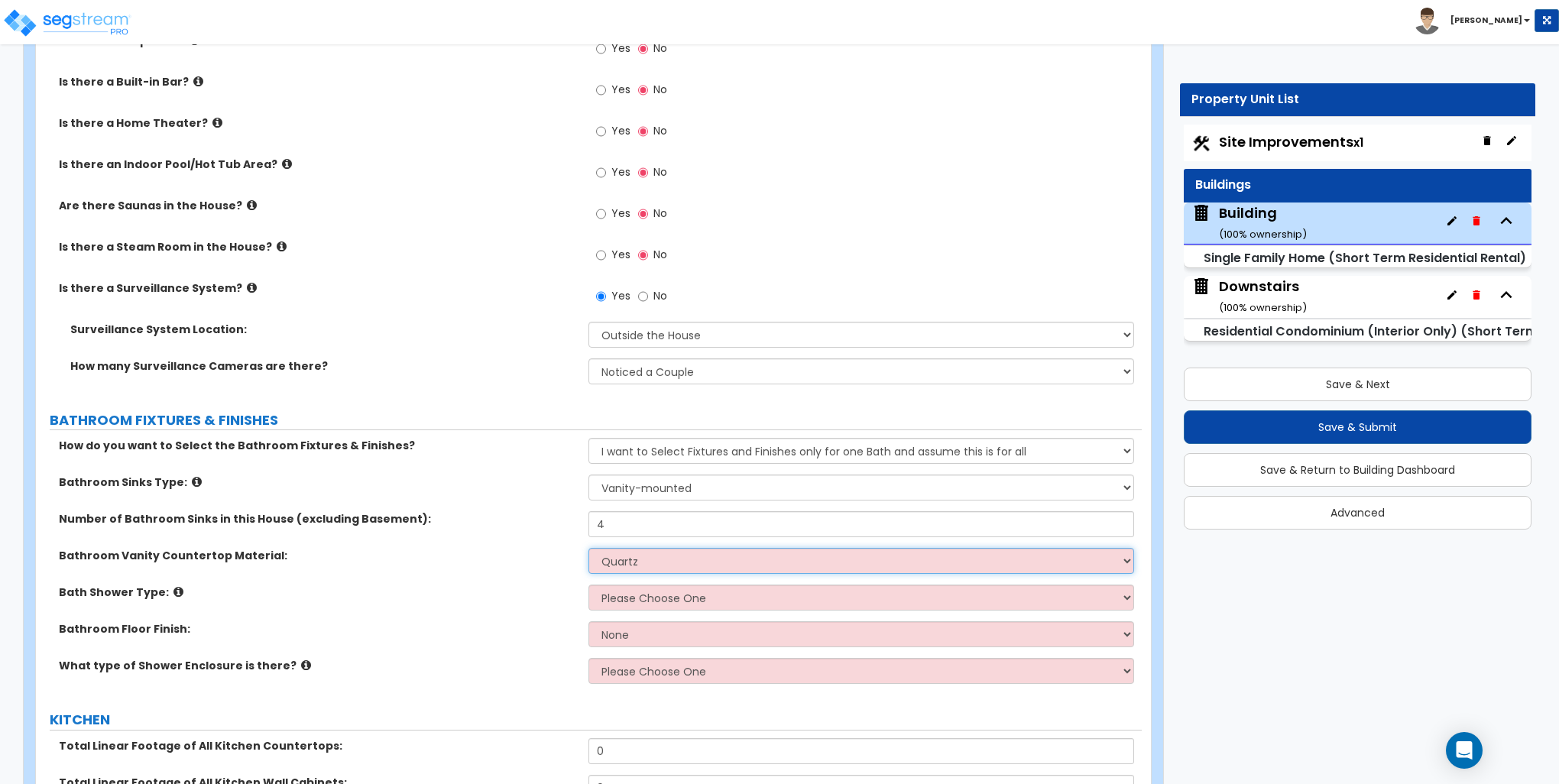
click at [589, 548] on select "None Plastic Laminate Solid Surface Stone Quartz Marble Tile Wood Stainless Ste…" at bounding box center [861, 561] width 545 height 26
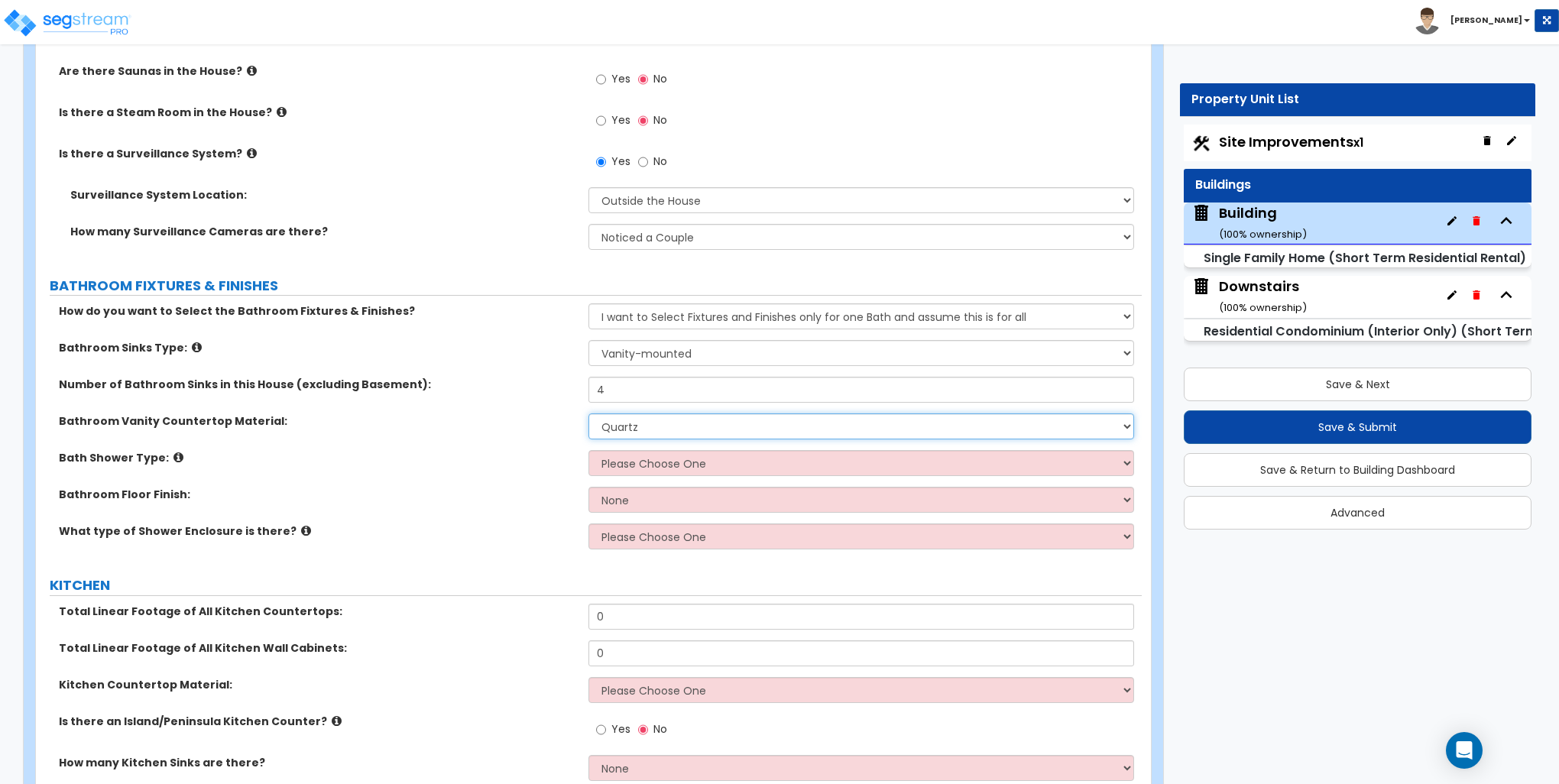
scroll to position [4508, 0]
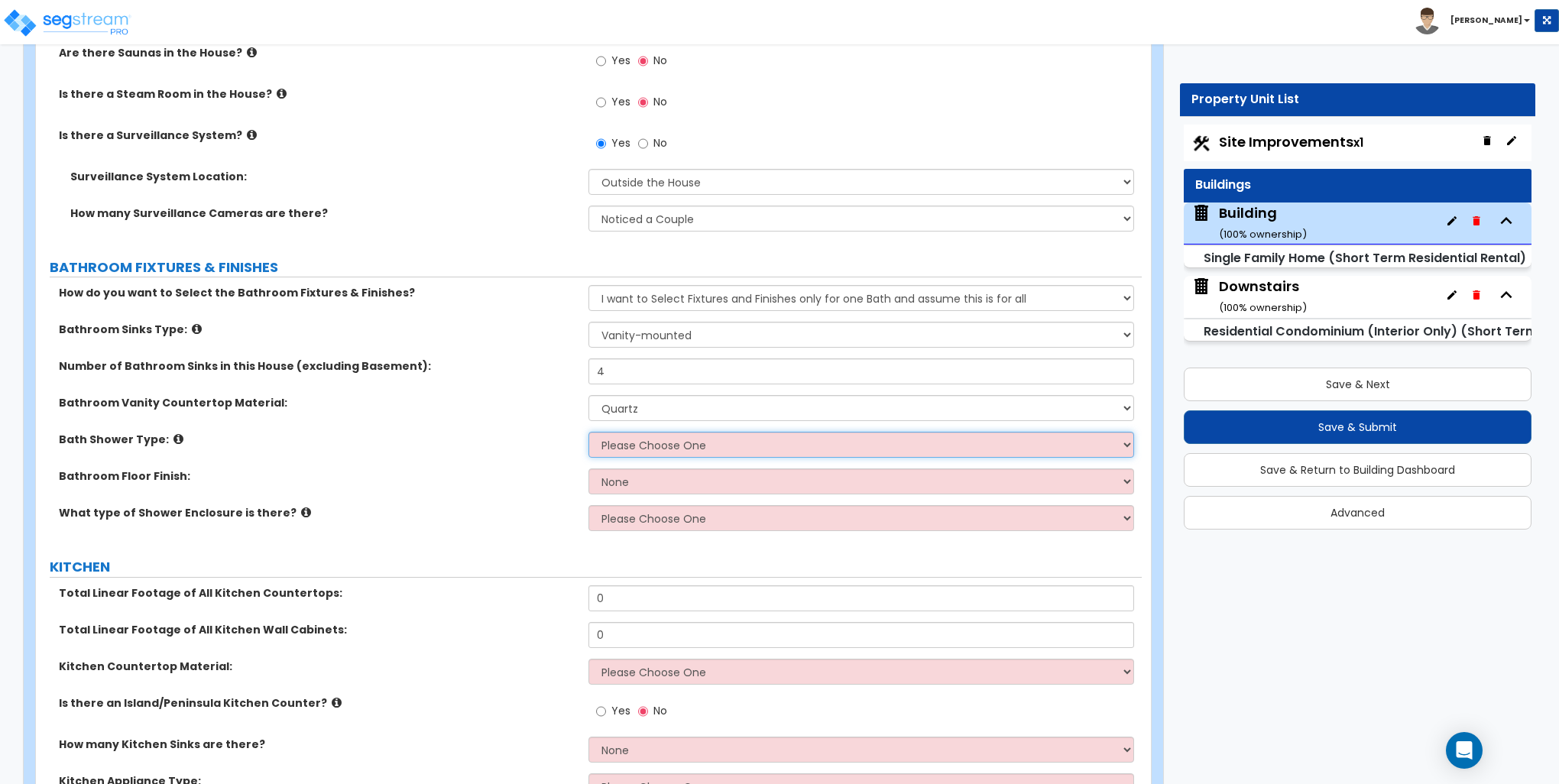
click at [636, 449] on select "Please Choose One Standalone Shower Bathtub - Shower Combination" at bounding box center [861, 445] width 545 height 26
select select "1"
click at [589, 432] on select "Please Choose One Standalone Shower Bathtub - Shower Combination" at bounding box center [861, 445] width 545 height 26
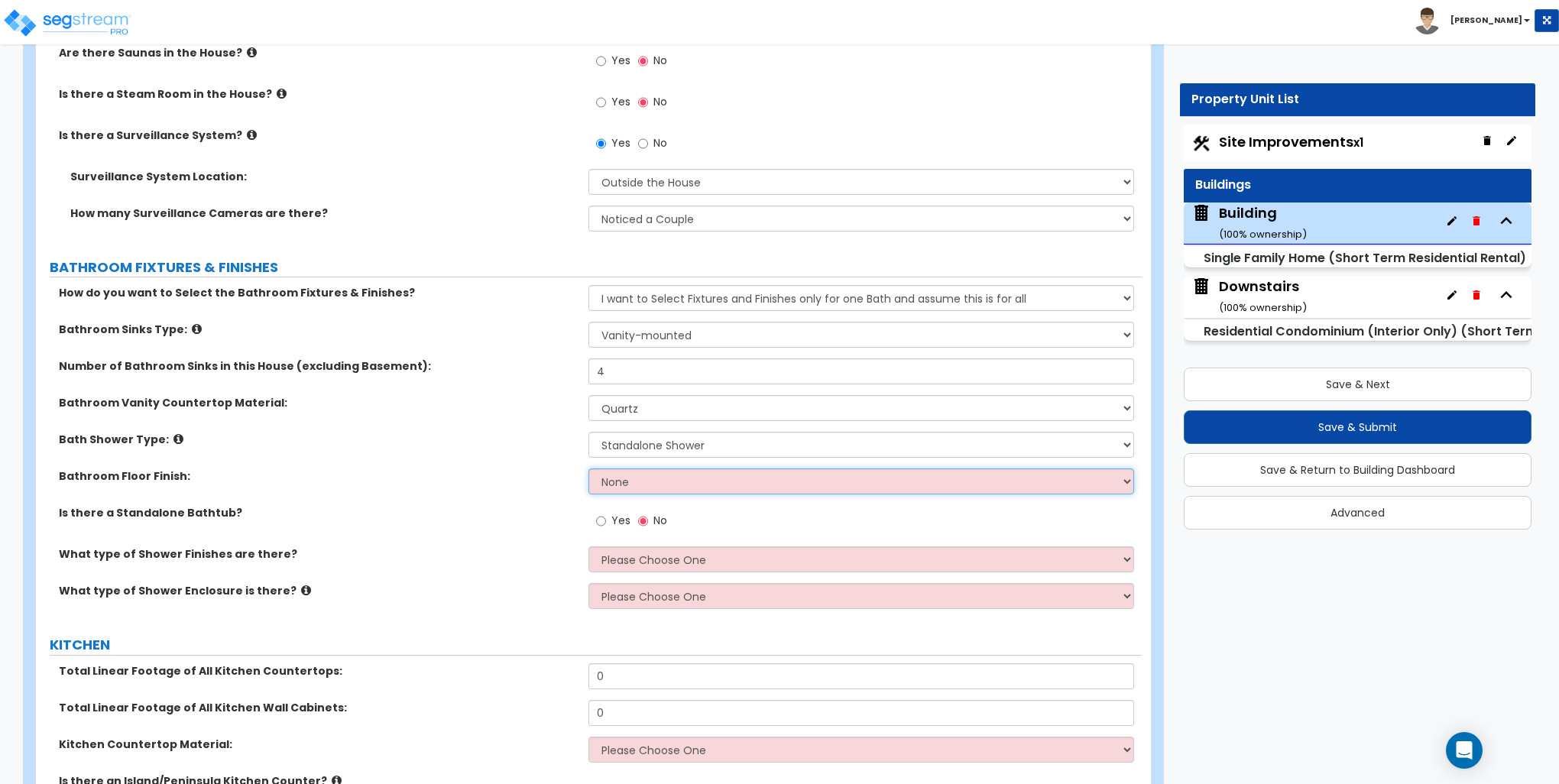
click at [639, 477] on select "None Tile Flooring Hardwood Flooring Resilient Laminate Flooring VCT Flooring S…" at bounding box center [861, 481] width 545 height 26
click at [589, 468] on select "None Tile Flooring Hardwood Flooring Resilient Laminate Flooring VCT Flooring S…" at bounding box center [861, 481] width 545 height 26
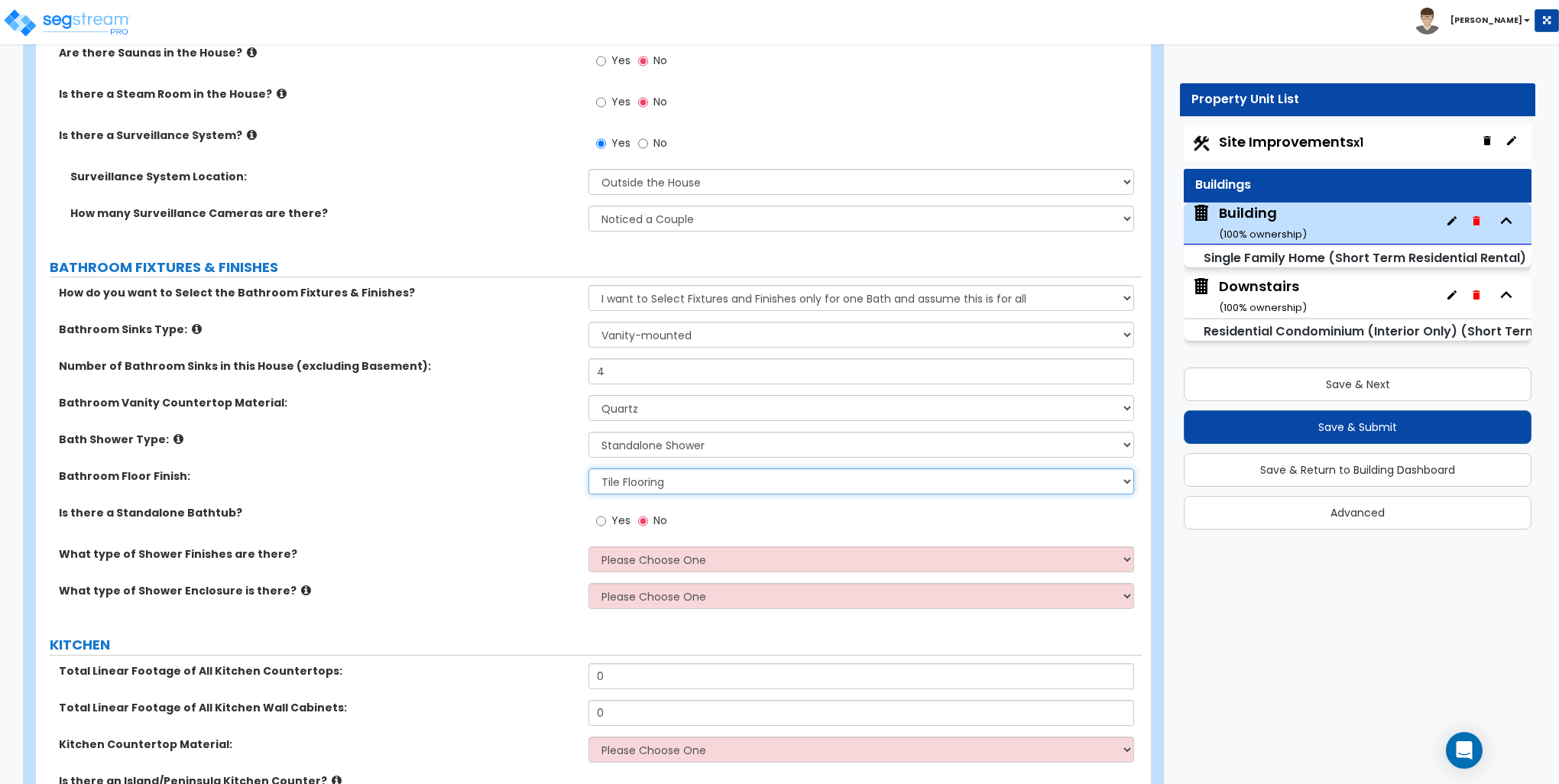
click at [631, 474] on select "None Tile Flooring Hardwood Flooring Resilient Laminate Flooring VCT Flooring S…" at bounding box center [861, 481] width 545 height 26
select select "3"
click at [589, 468] on select "None Tile Flooring Hardwood Flooring Resilient Laminate Flooring VCT Flooring S…" at bounding box center [861, 481] width 545 height 26
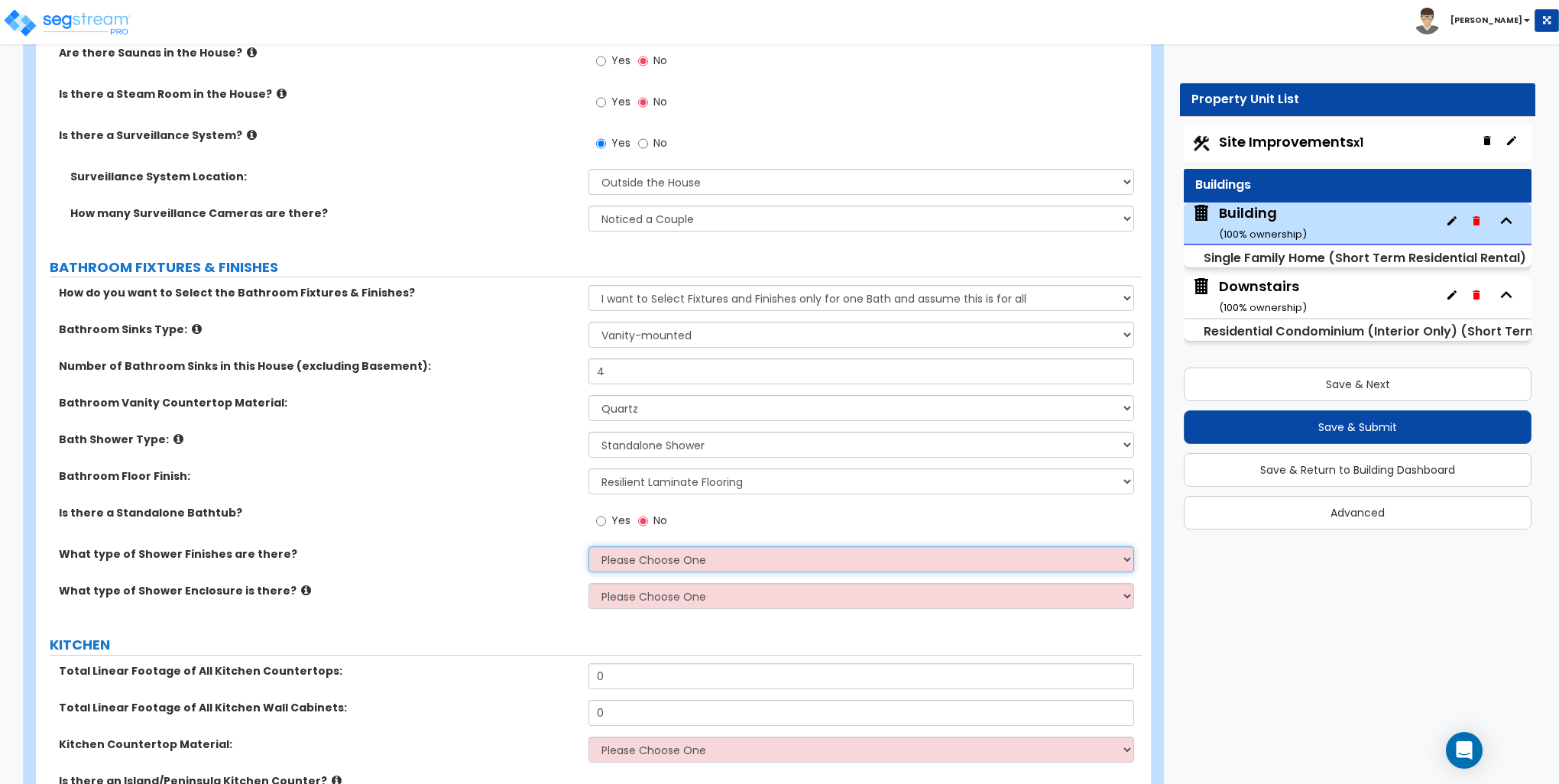
click at [659, 552] on select "Please Choose One Plastic Tile Stone" at bounding box center [861, 559] width 545 height 26
select select "2"
click at [589, 546] on select "Please Choose One Plastic Tile Stone" at bounding box center [861, 559] width 545 height 26
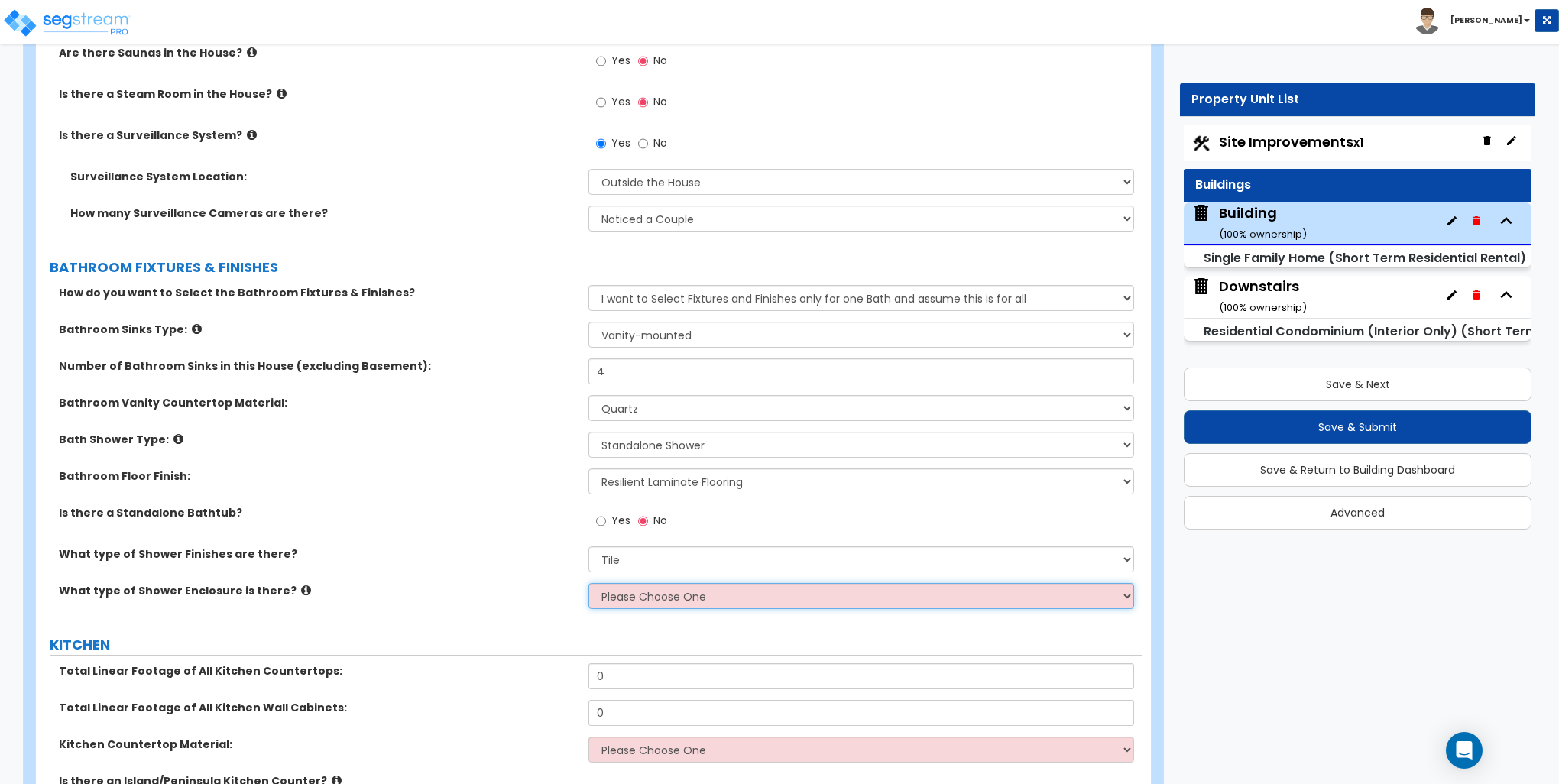
click at [628, 597] on select "Please Choose One Curtain & Rod Glass Sliding Doors Glass Hinged Doors" at bounding box center [861, 596] width 545 height 26
select select "2"
click at [589, 583] on select "Please Choose One Curtain & Rod Glass Sliding Doors Glass Hinged Doors" at bounding box center [861, 596] width 545 height 26
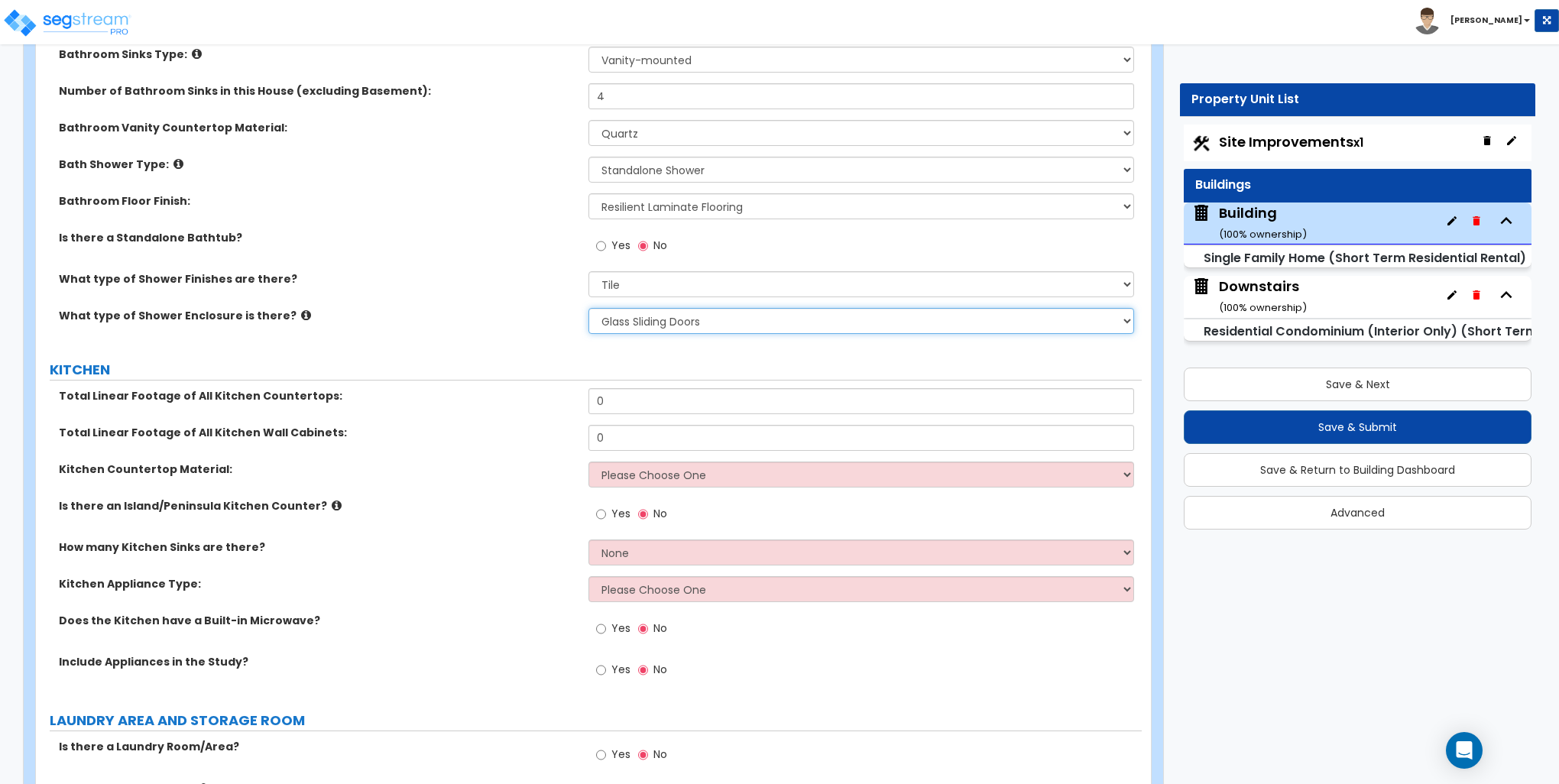
scroll to position [4813, 0]
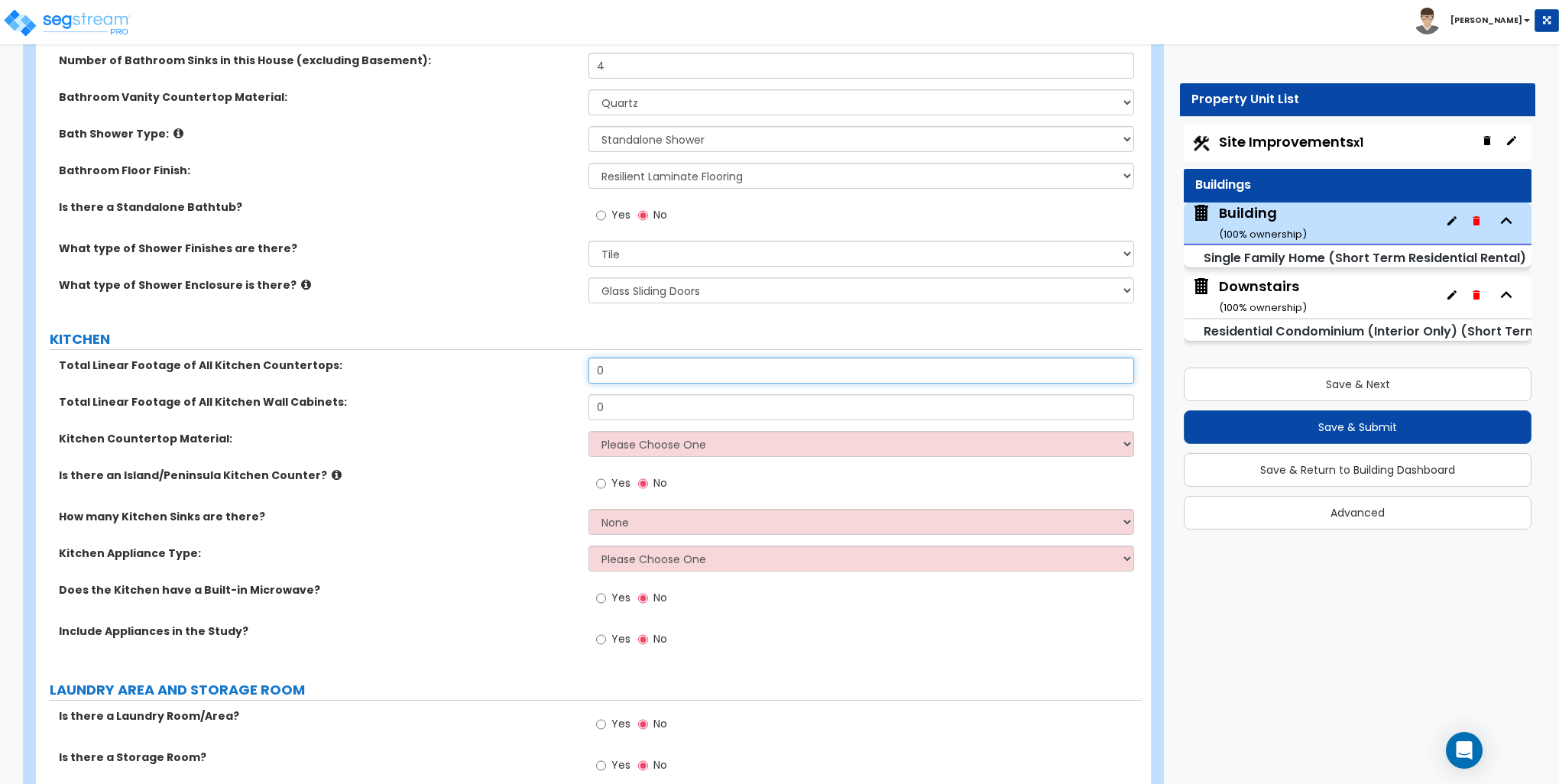
click at [652, 365] on input "0" at bounding box center [861, 370] width 545 height 26
type input "32"
click at [655, 401] on input "0" at bounding box center [861, 407] width 545 height 26
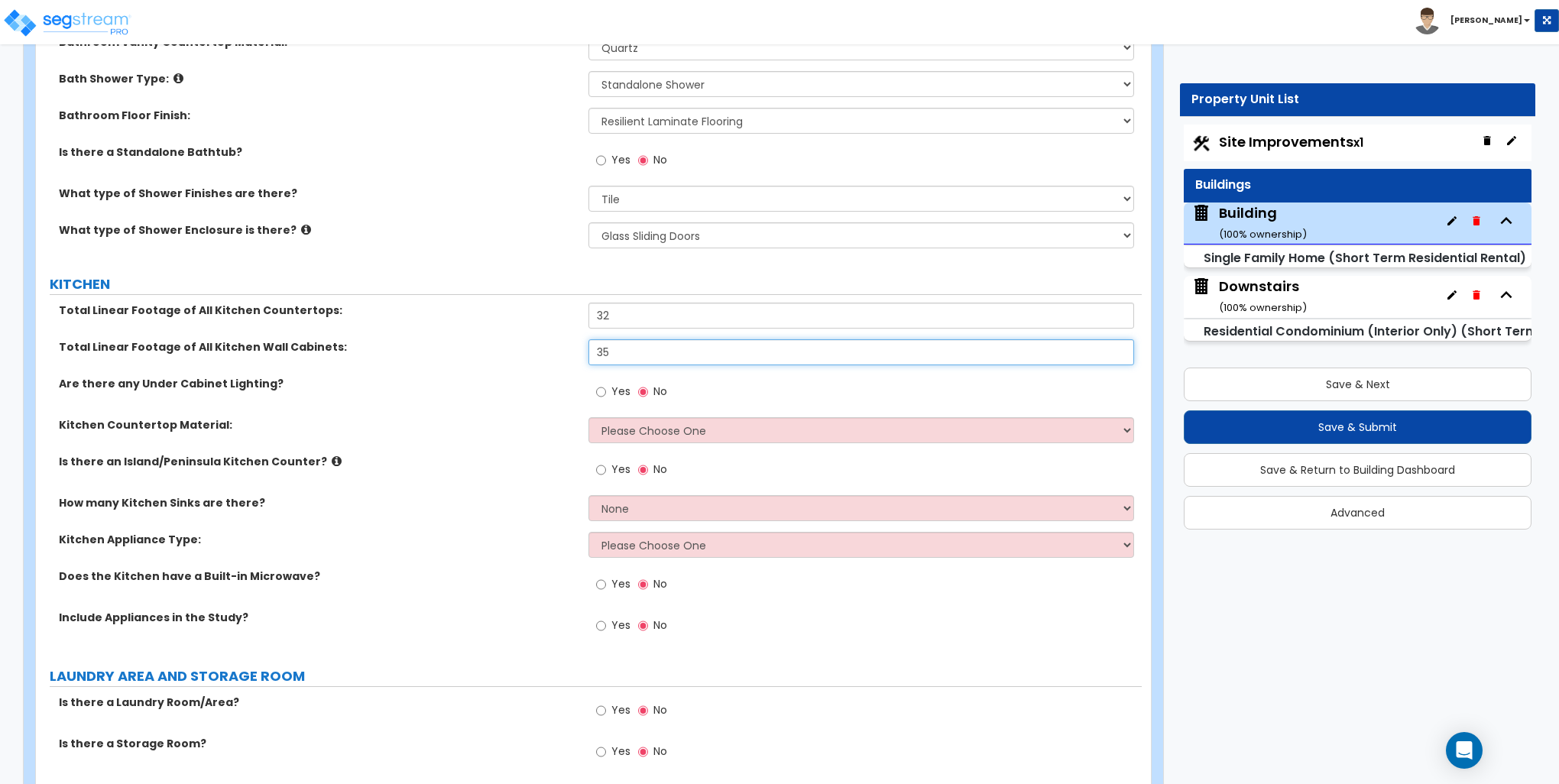
scroll to position [4890, 0]
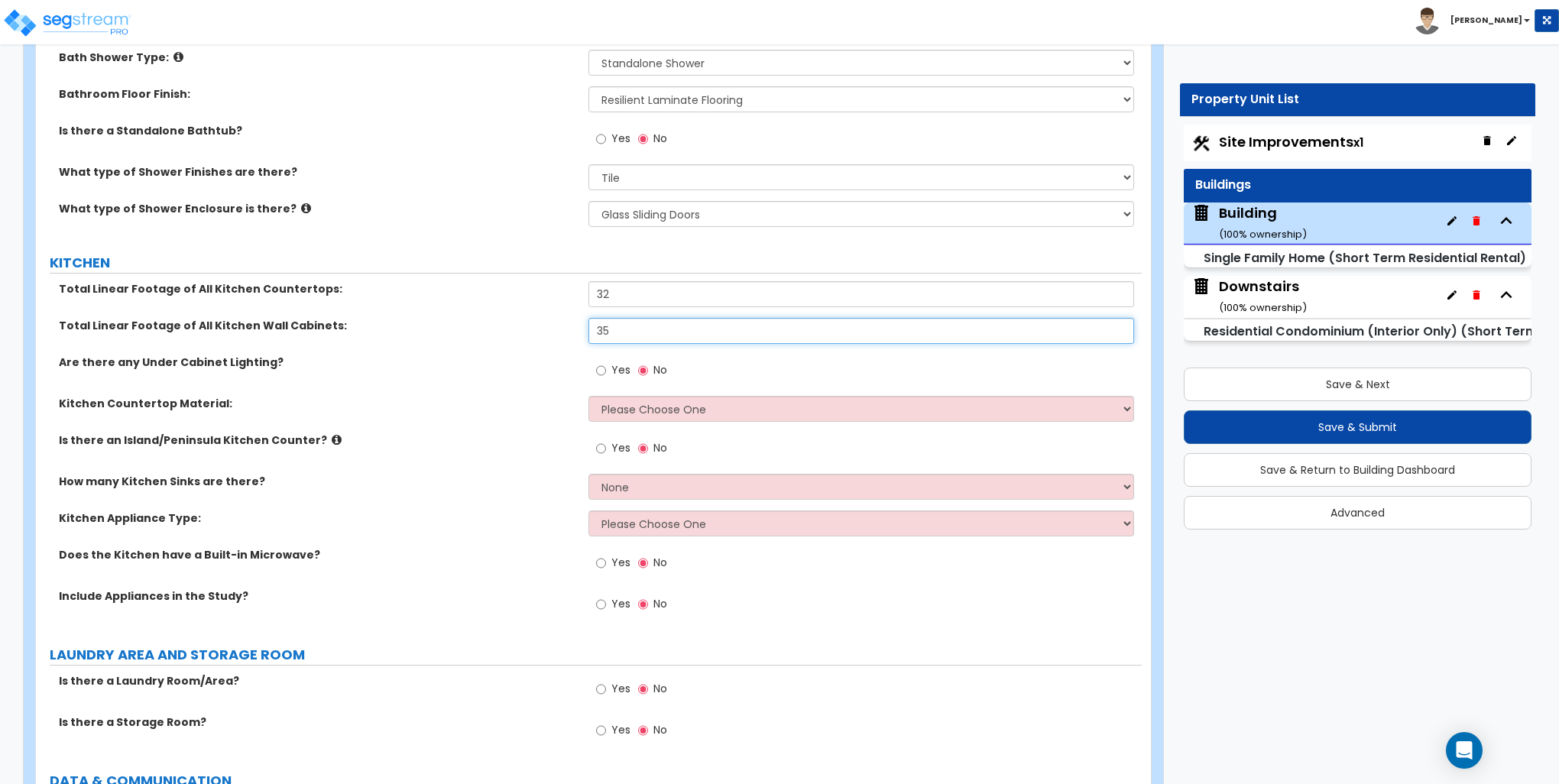
type input "35"
click at [645, 403] on select "Please Choose One Plastic Laminate Solid Surface Stone Quartz Marble Tile Wood …" at bounding box center [861, 408] width 545 height 26
select select "3"
click at [589, 395] on select "Please Choose One Plastic Laminate Solid Surface Stone Quartz Marble Tile Wood …" at bounding box center [861, 408] width 545 height 26
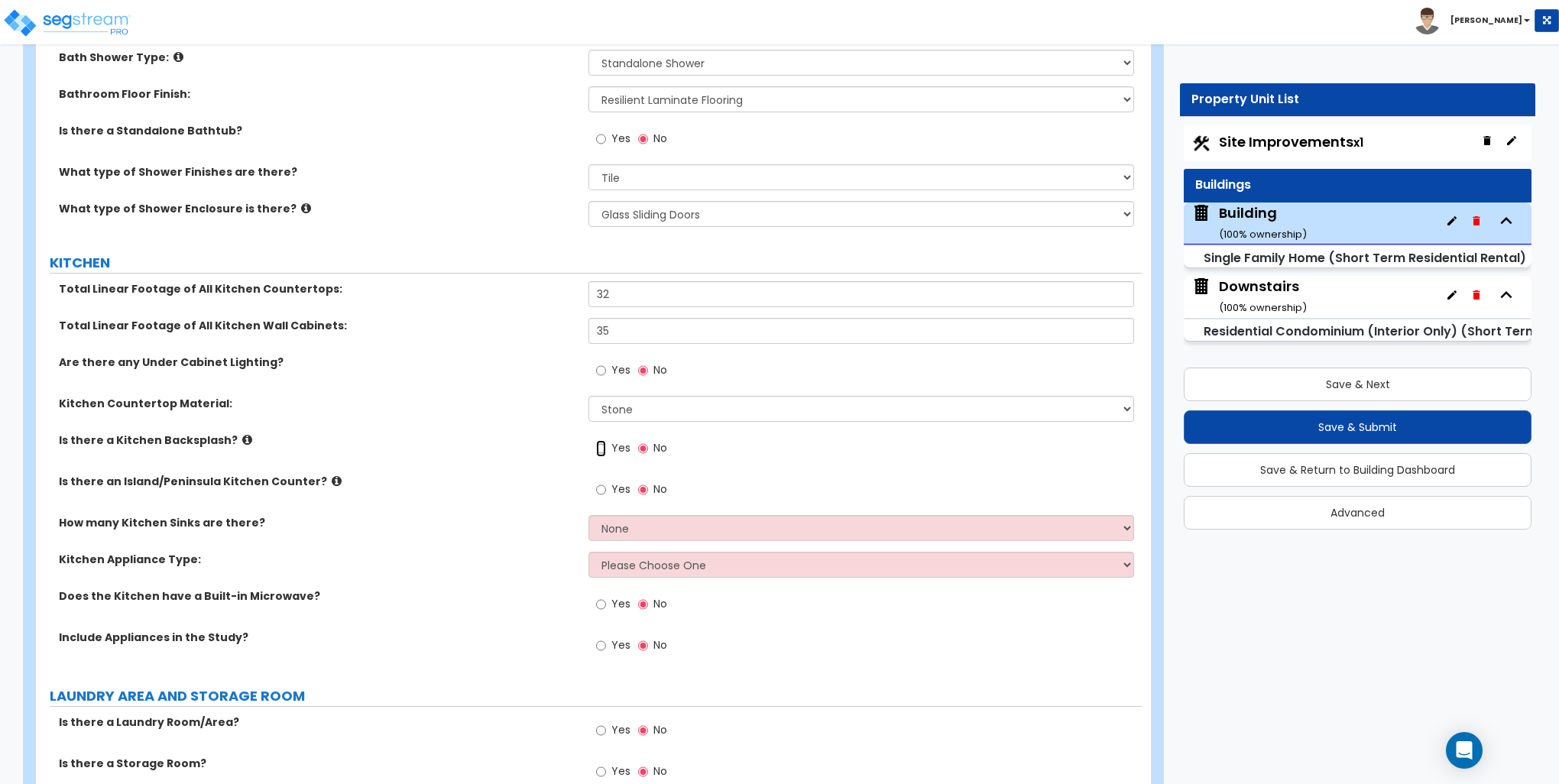
click at [599, 443] on input "Yes" at bounding box center [601, 448] width 10 height 17
radio input "true"
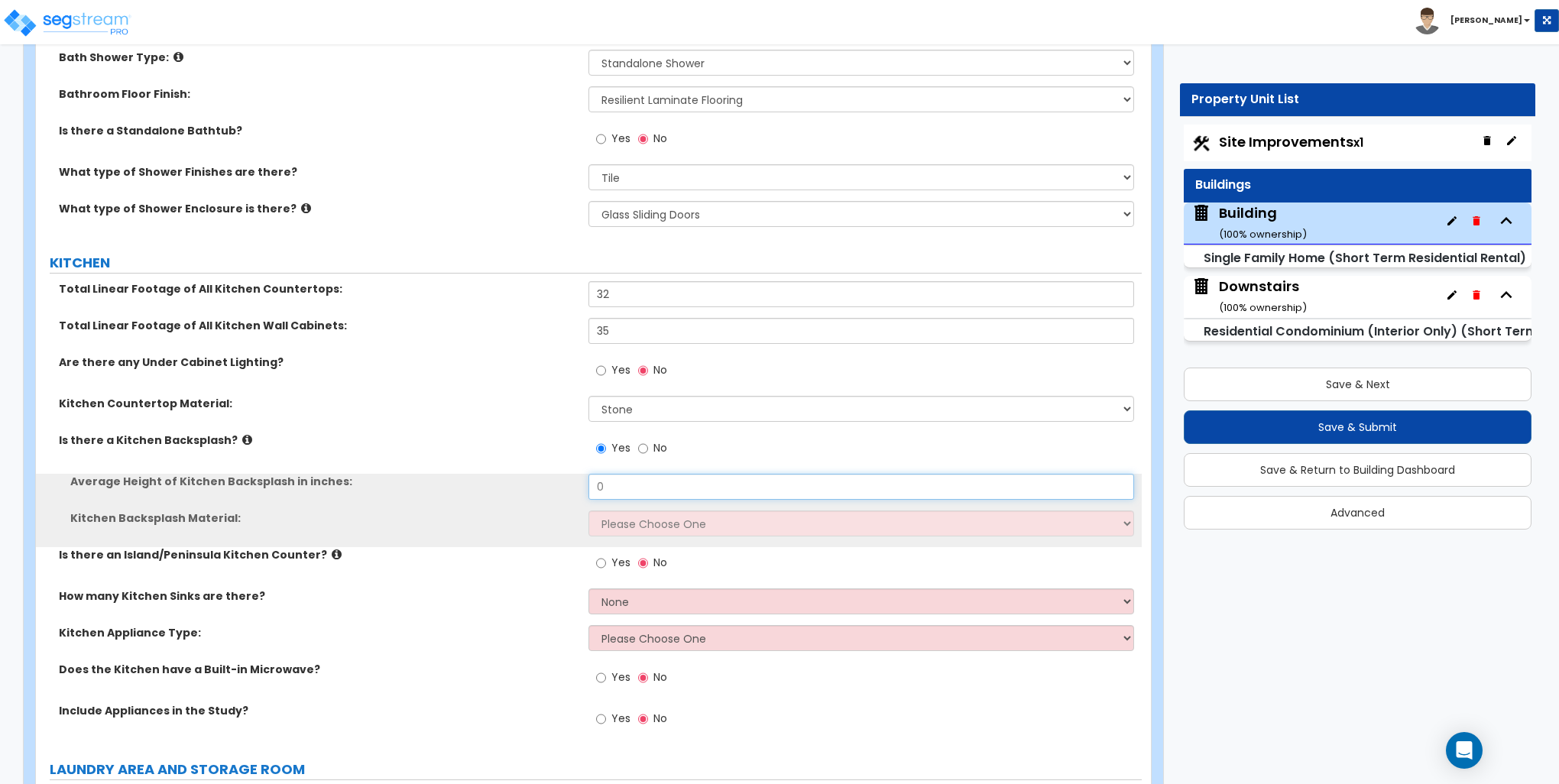
click at [618, 481] on input "0" at bounding box center [861, 487] width 545 height 26
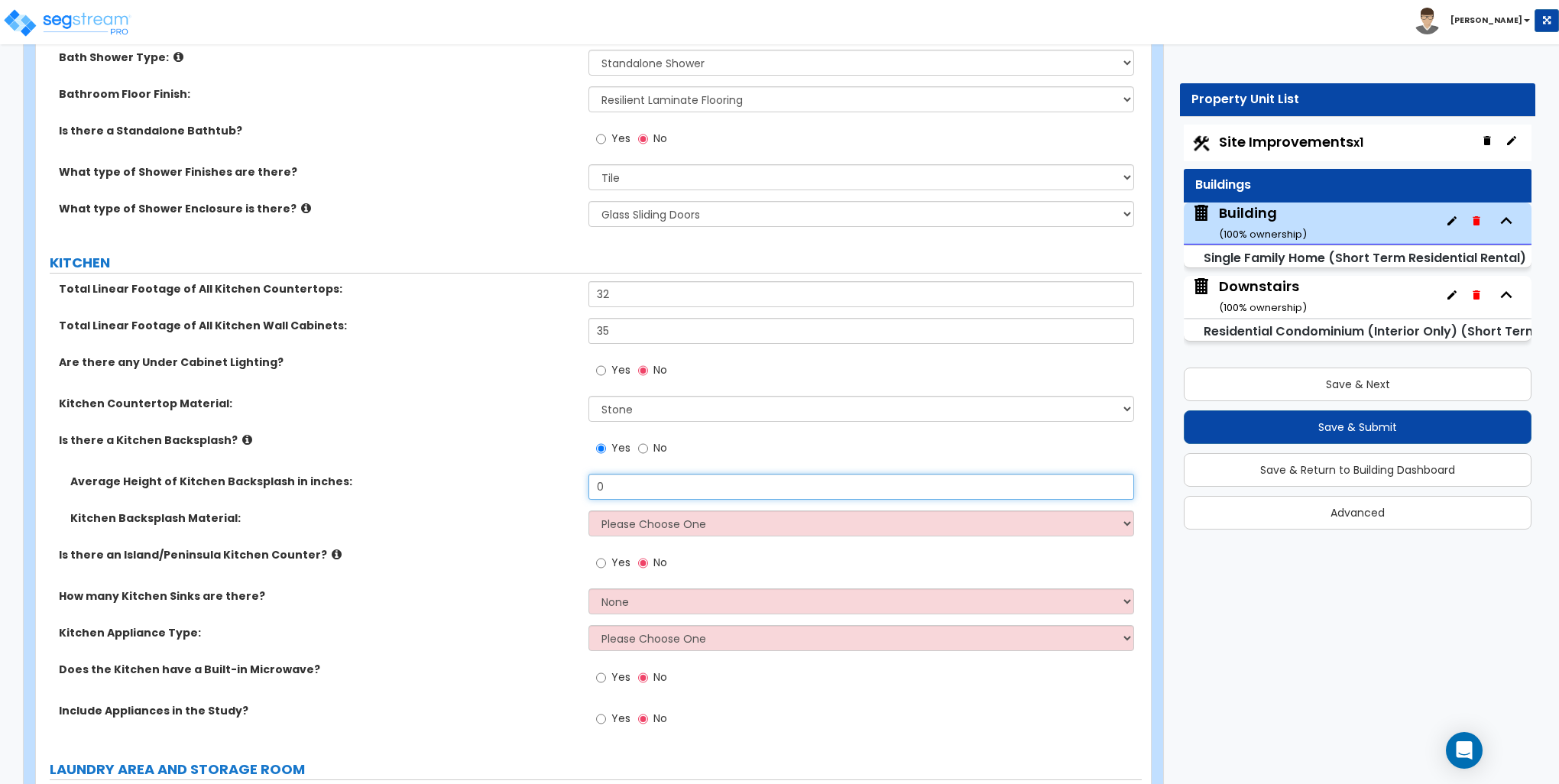
click at [618, 481] on input "0" at bounding box center [861, 487] width 545 height 26
type input "36"
click at [620, 521] on select "Please Choose One Plastic Laminate Solid Surface Stone Quartz Tile Stainless St…" at bounding box center [861, 523] width 545 height 26
select select "6"
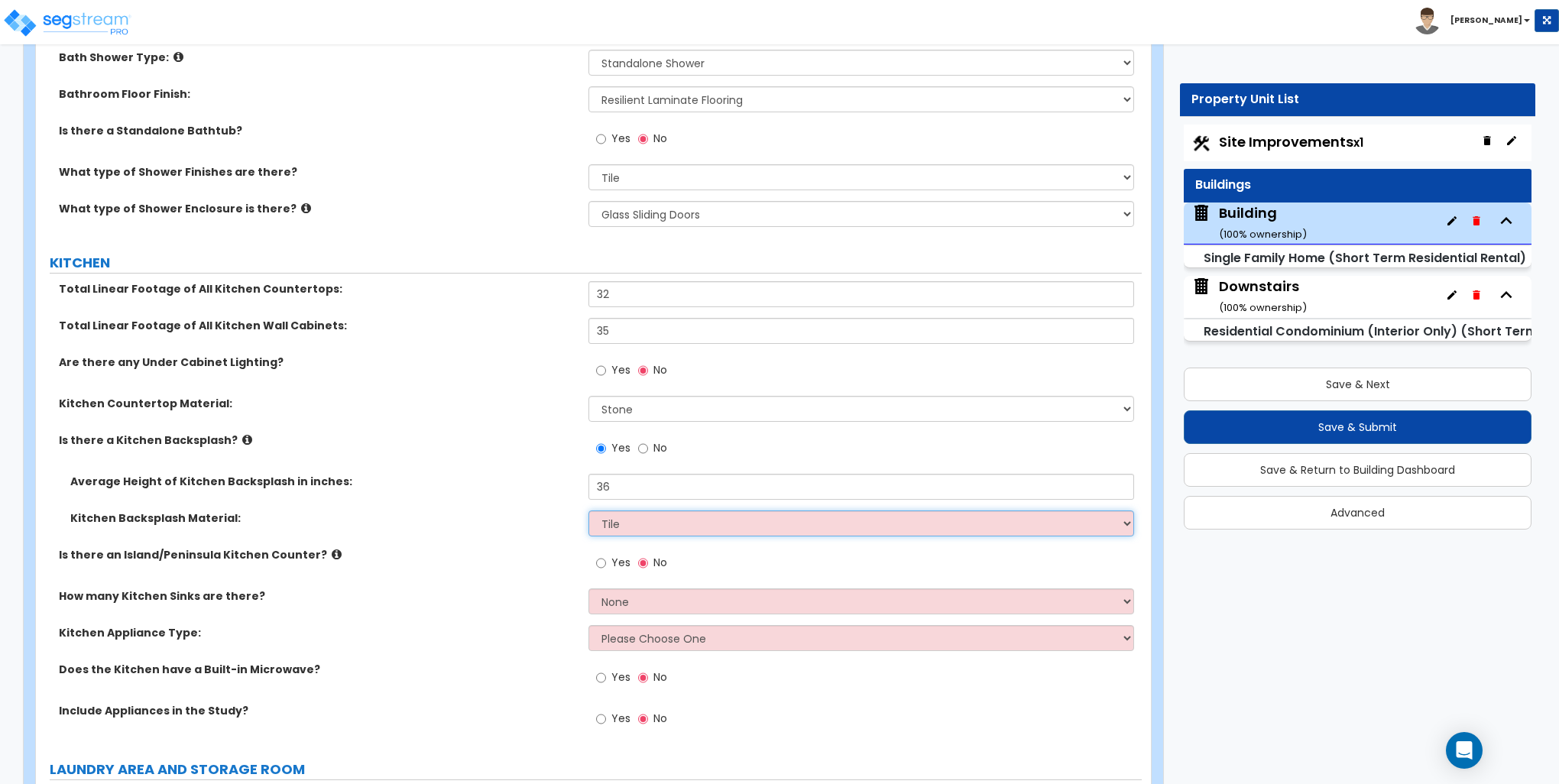
click at [589, 511] on select "Please Choose One Plastic Laminate Solid Surface Stone Quartz Tile Stainless St…" at bounding box center [861, 523] width 545 height 26
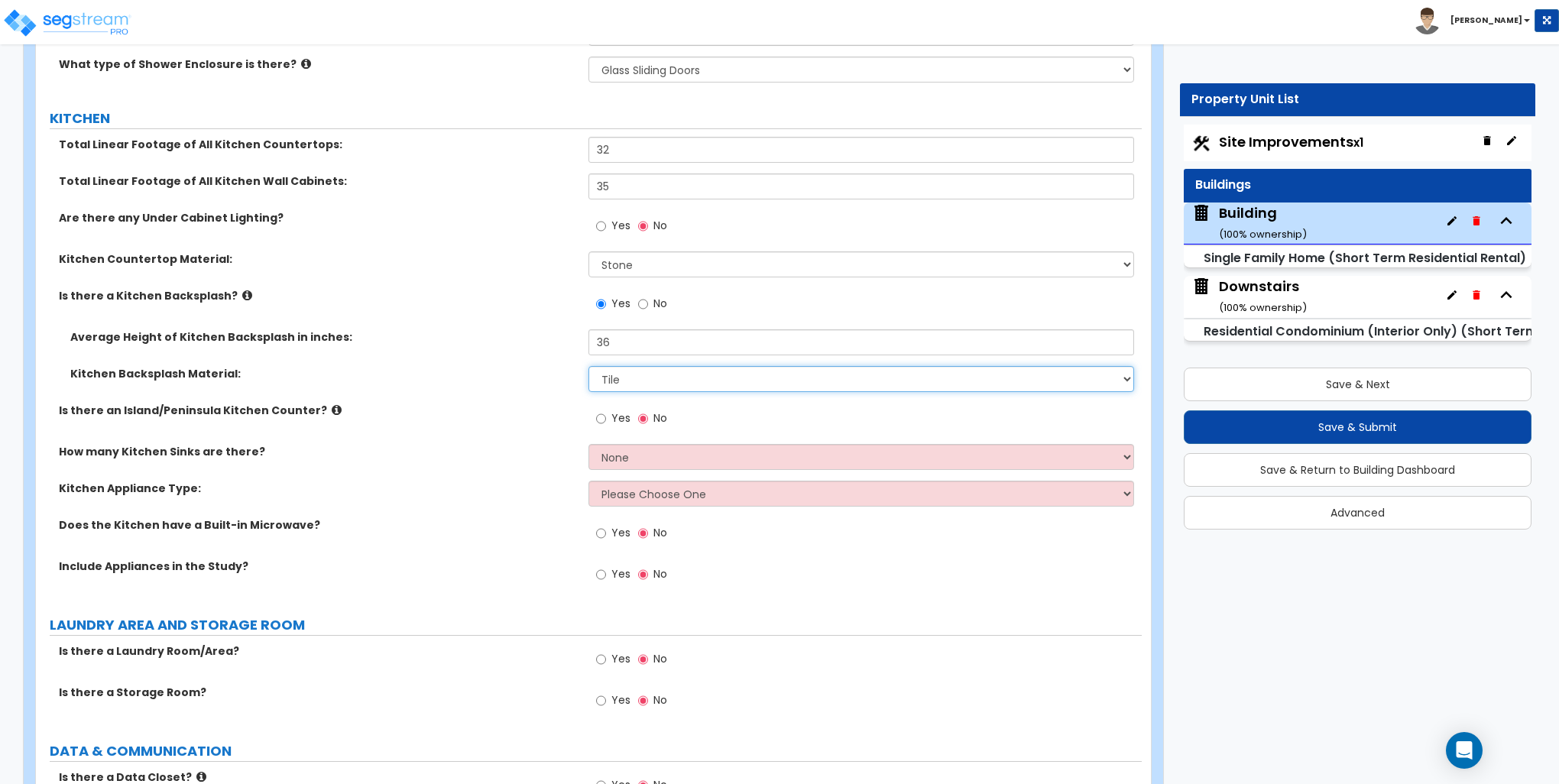
scroll to position [5042, 0]
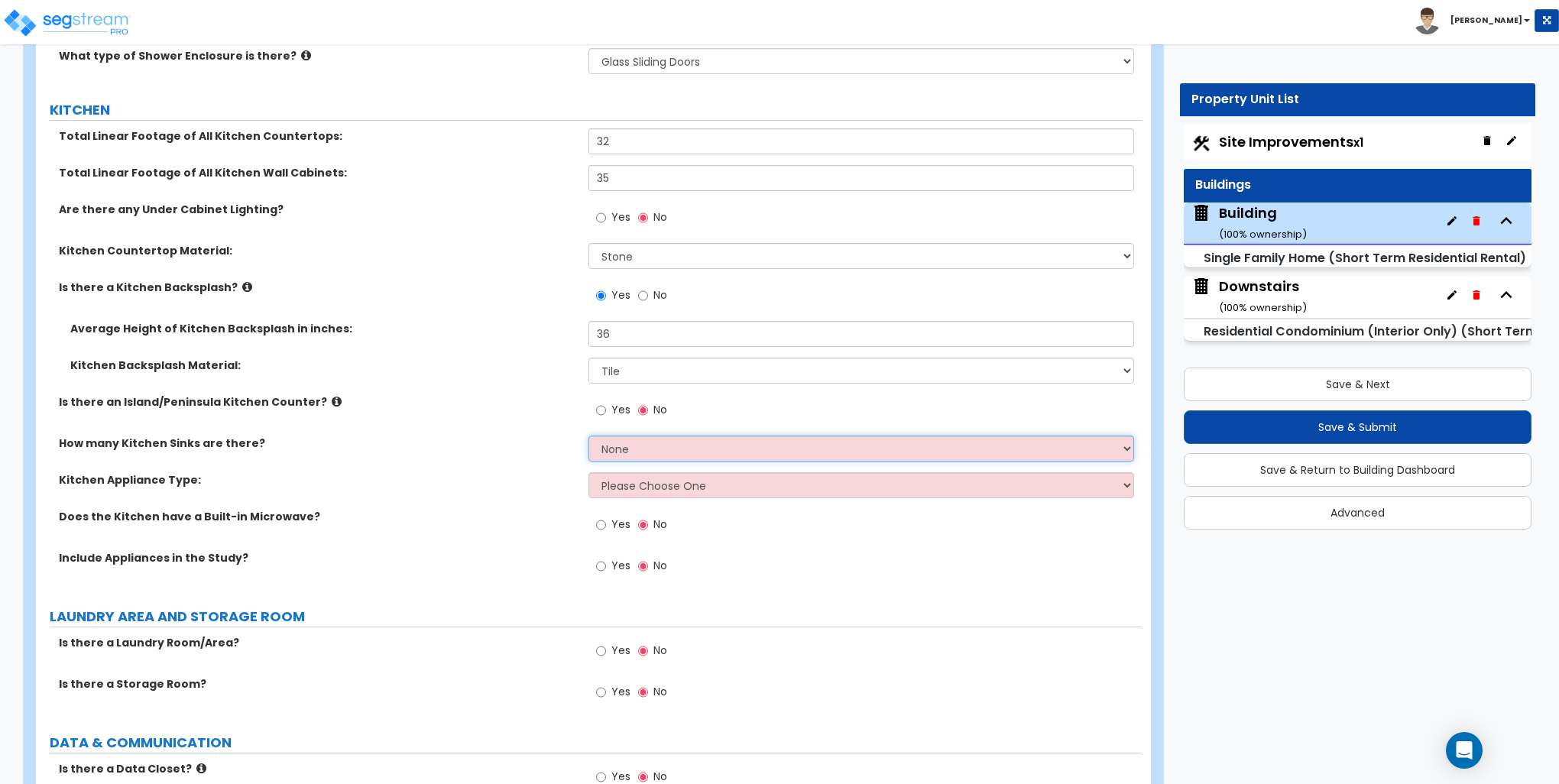
click at [626, 447] on select "None 1 2 3" at bounding box center [861, 449] width 545 height 26
select select "1"
click at [589, 436] on select "None 1 2 3" at bounding box center [861, 449] width 545 height 26
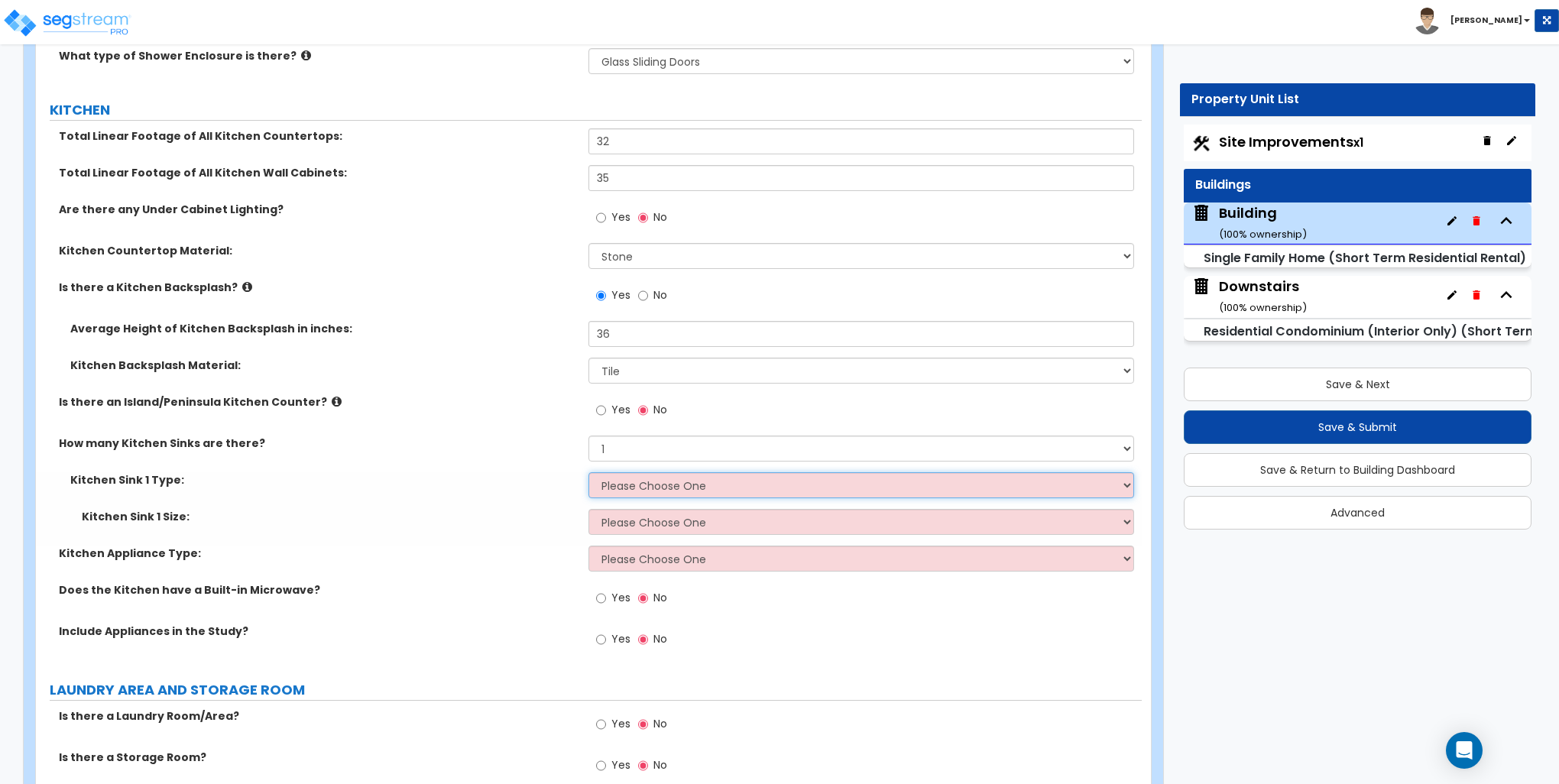
click at [620, 487] on select "Please Choose One Stainless Steel Porcelain Enamel Cast Iron Granite Composite" at bounding box center [861, 485] width 545 height 26
select select "1"
click at [589, 472] on select "Please Choose One Stainless Steel Porcelain Enamel Cast Iron Granite Composite" at bounding box center [861, 485] width 545 height 26
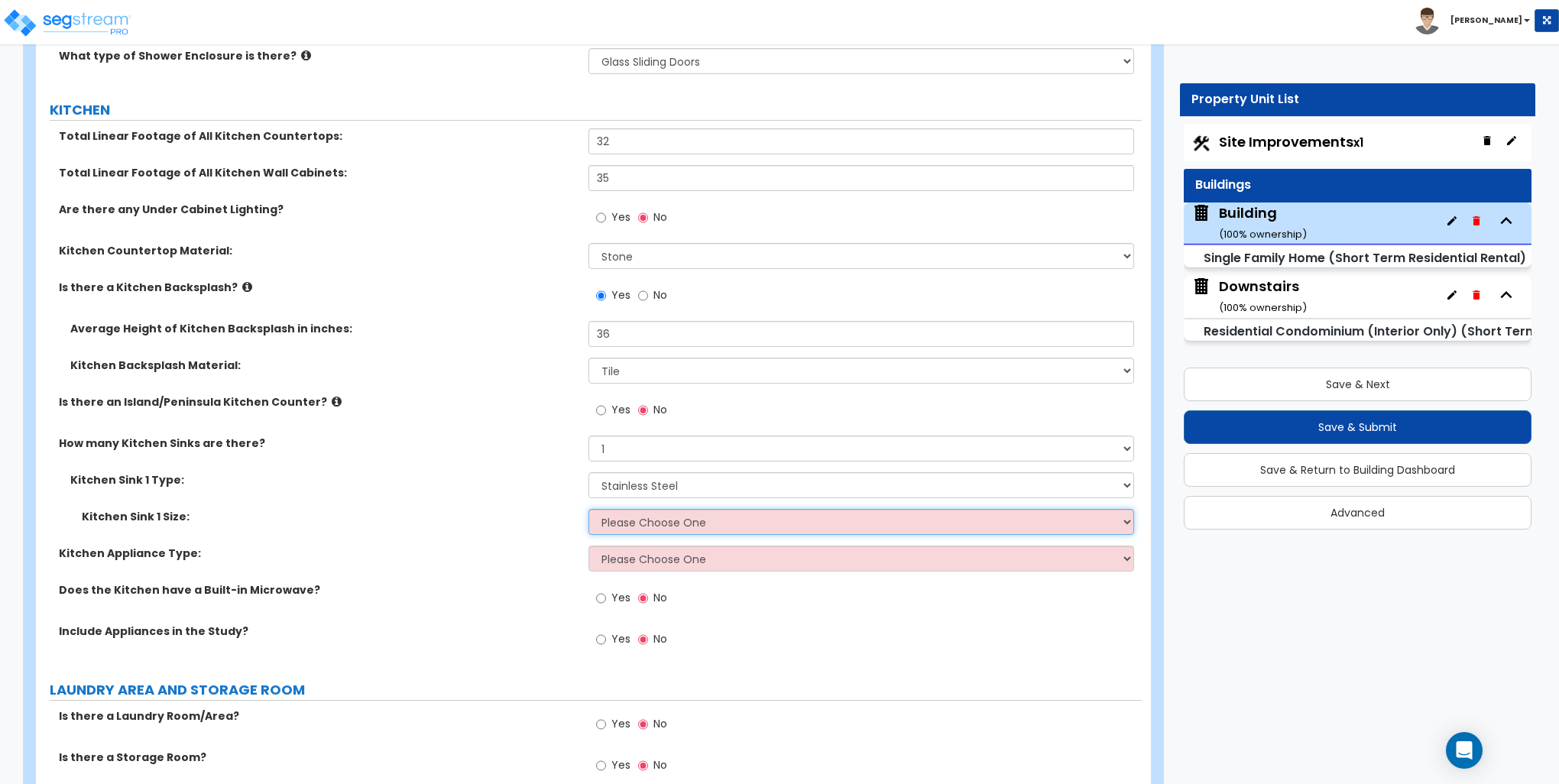
click at [611, 522] on select "Please Choose One Single Sink Double Sink" at bounding box center [861, 521] width 545 height 26
select select "2"
click at [589, 509] on select "Please Choose One Single Sink Double Sink" at bounding box center [861, 521] width 545 height 26
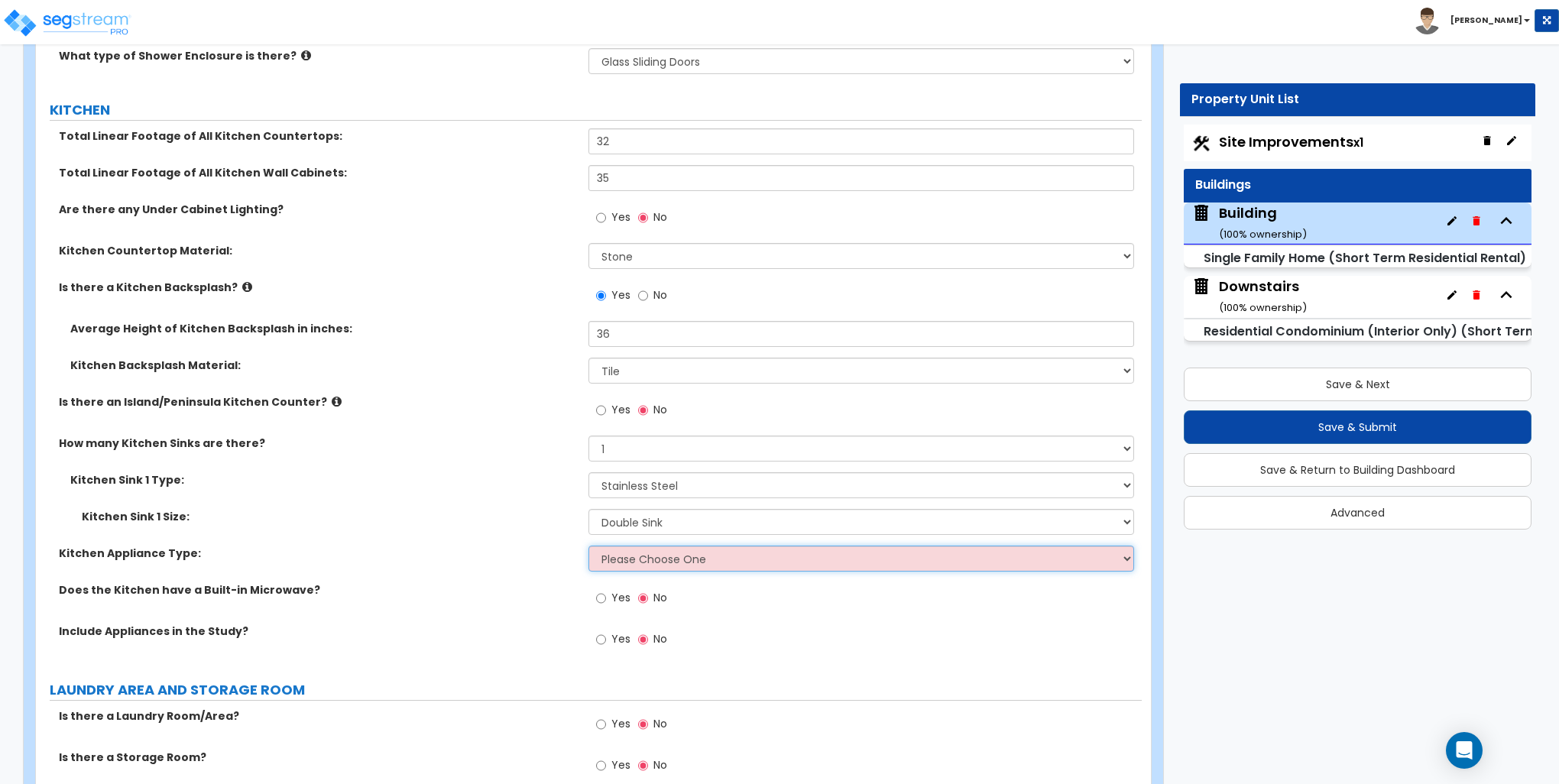
click at [622, 563] on select "Please Choose One Gas Electric" at bounding box center [861, 559] width 545 height 26
select select "2"
click at [589, 546] on select "Please Choose One Gas Electric" at bounding box center [861, 559] width 545 height 26
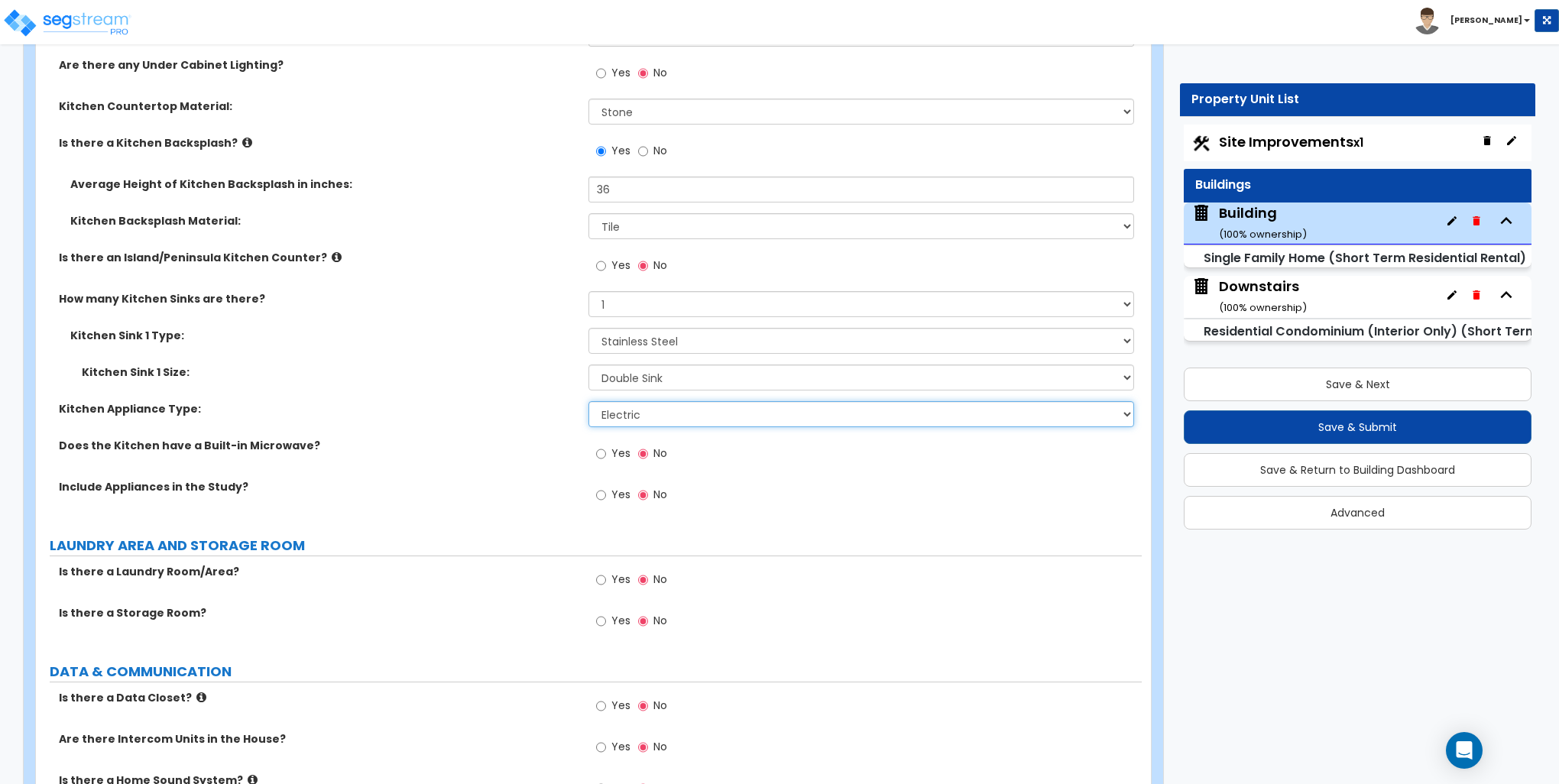
scroll to position [5196, 0]
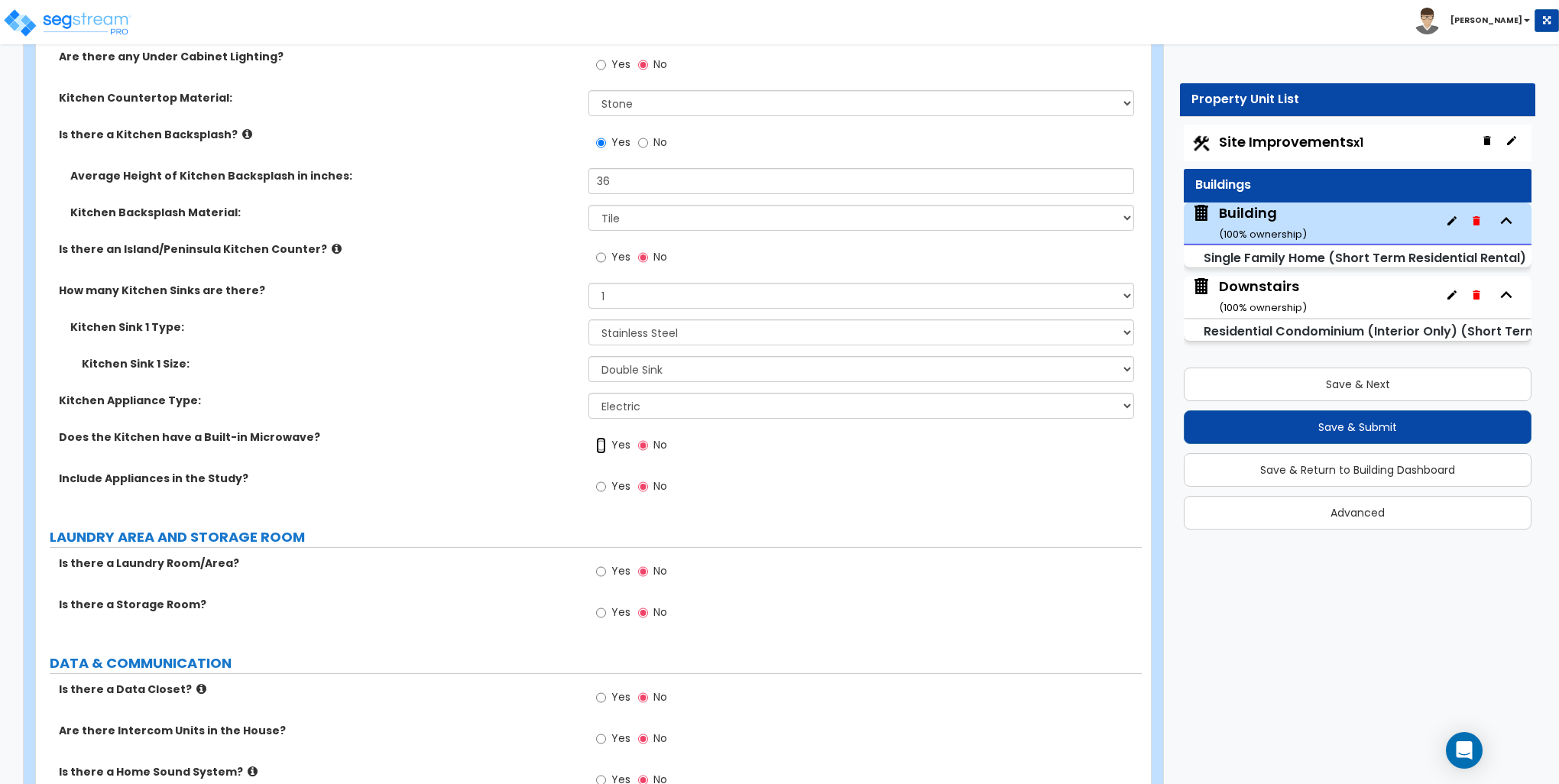
click at [598, 444] on input "Yes" at bounding box center [601, 445] width 10 height 17
radio input "true"
click at [602, 481] on input "Yes" at bounding box center [601, 486] width 10 height 17
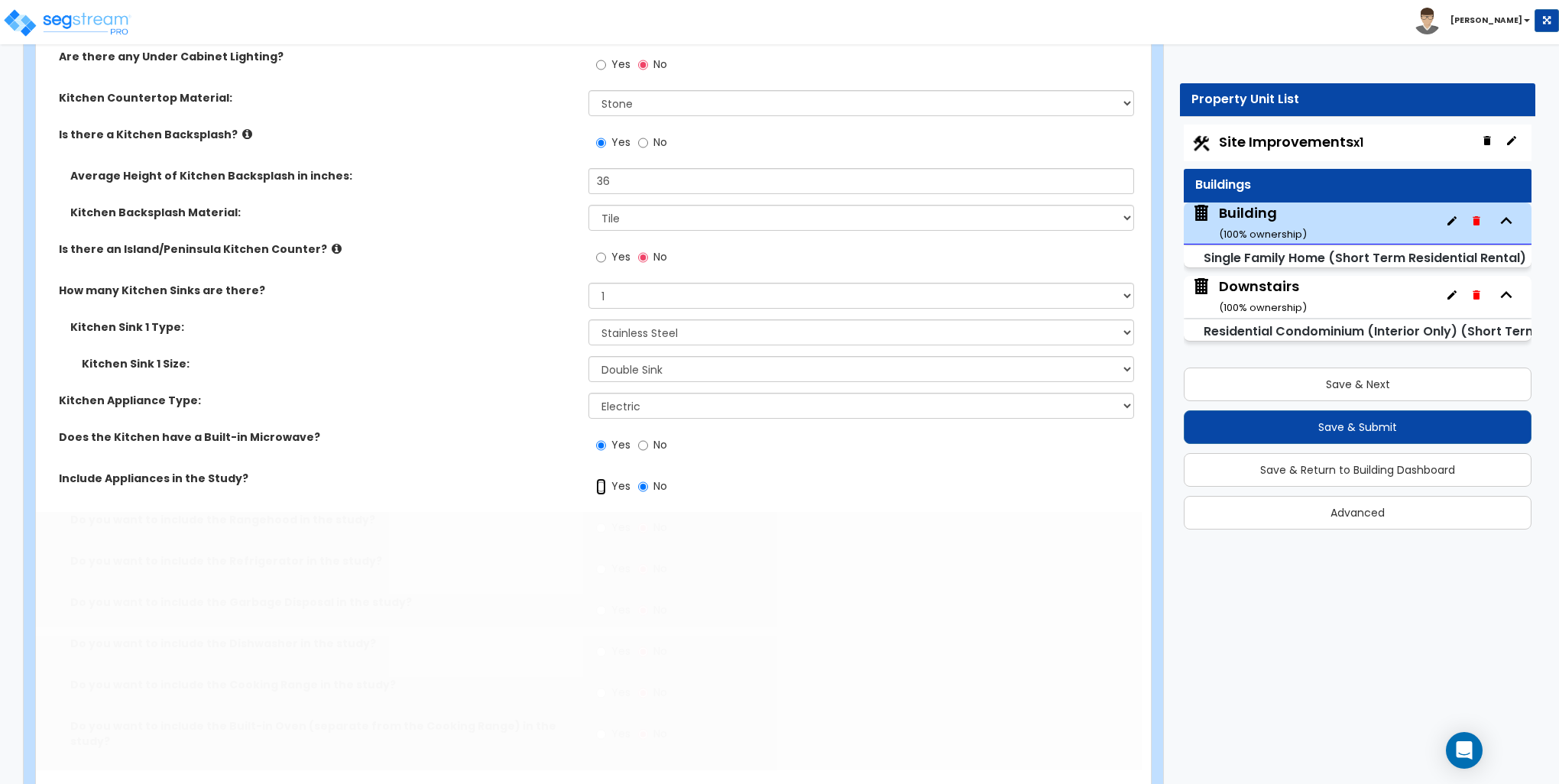
radio input "true"
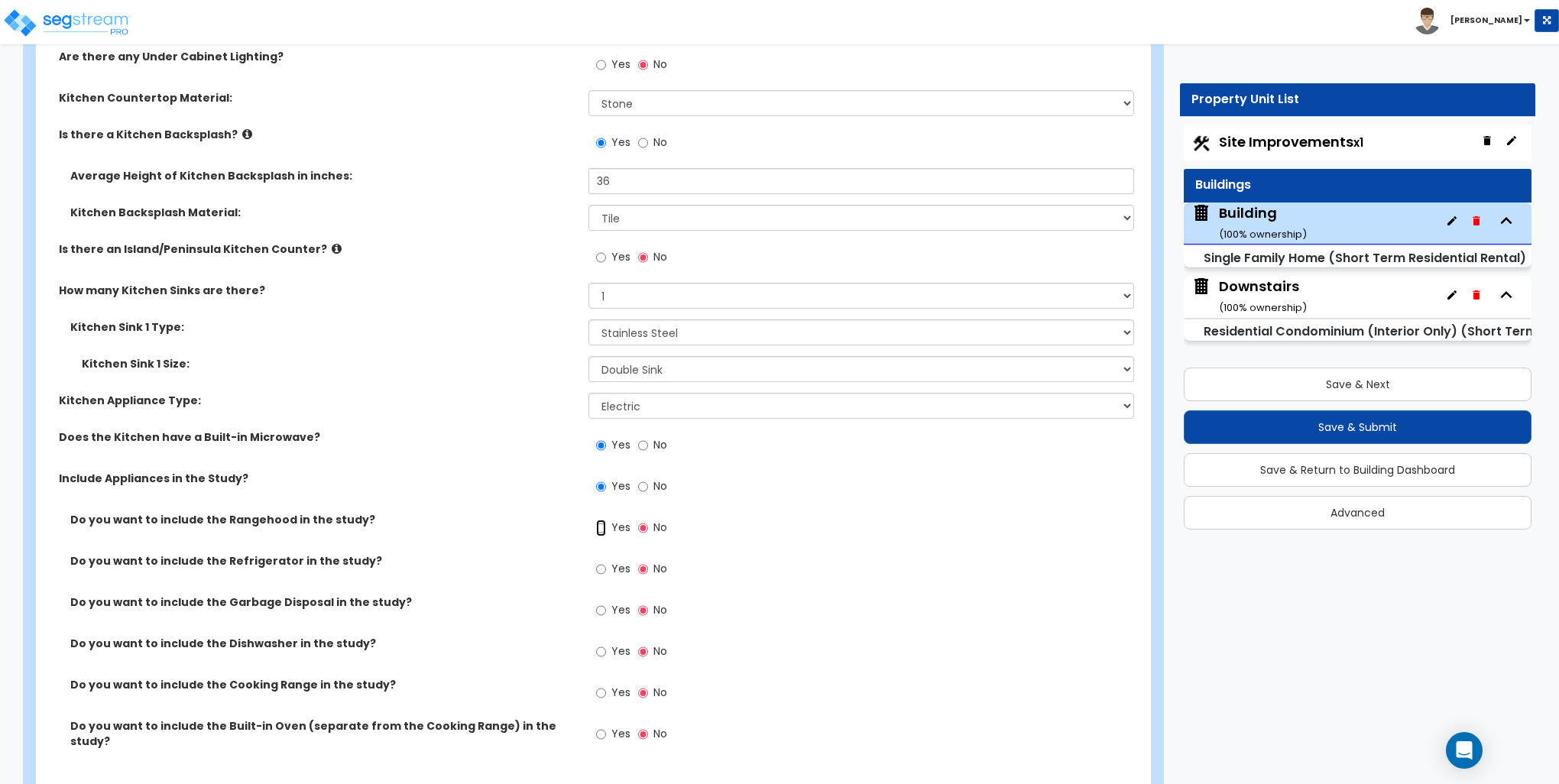
click at [599, 524] on input "Yes" at bounding box center [601, 527] width 10 height 17
radio input "true"
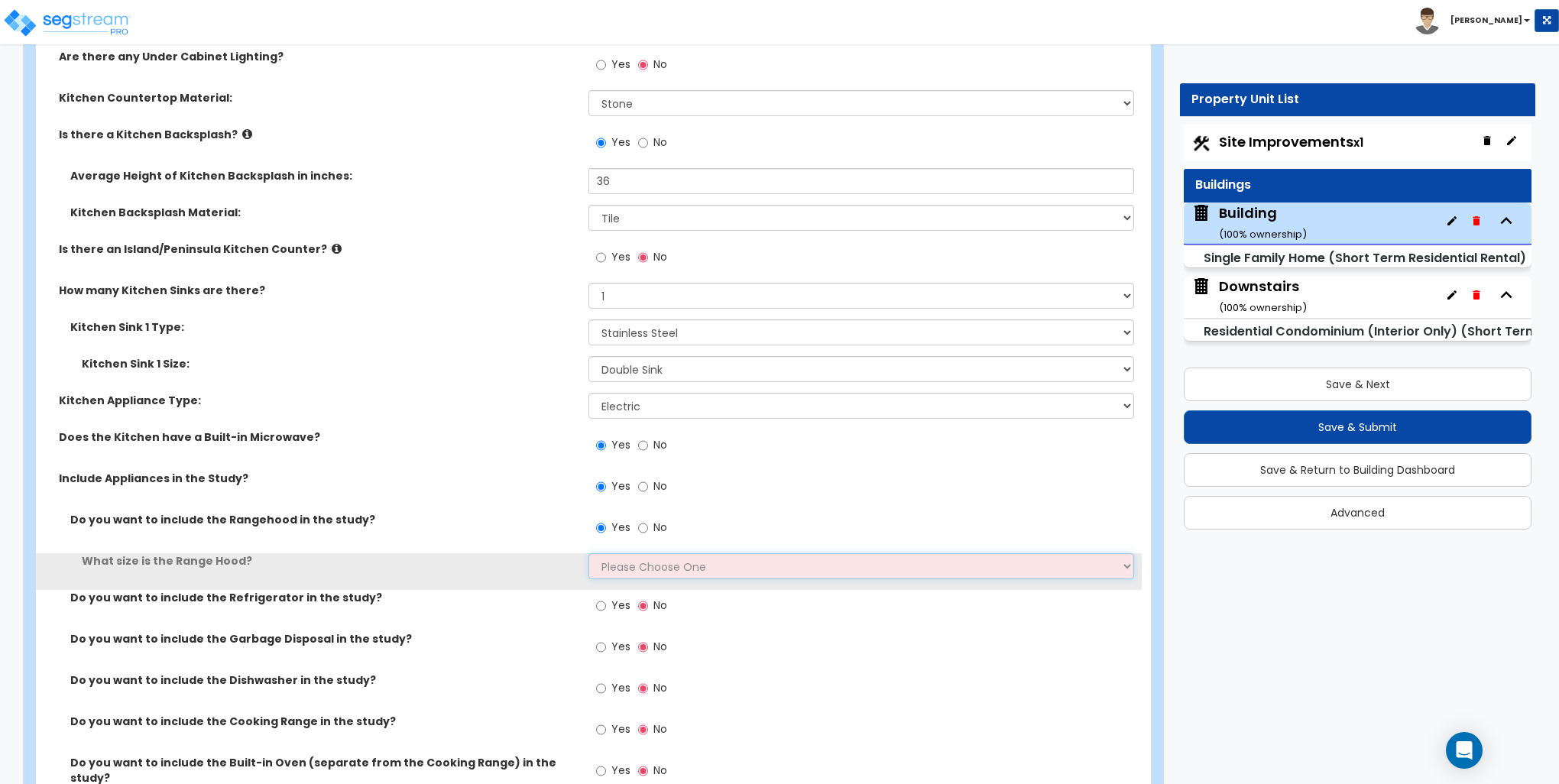
click at [619, 561] on select "Please Choose One Normal - 30" Wide - 42"" at bounding box center [861, 566] width 545 height 26
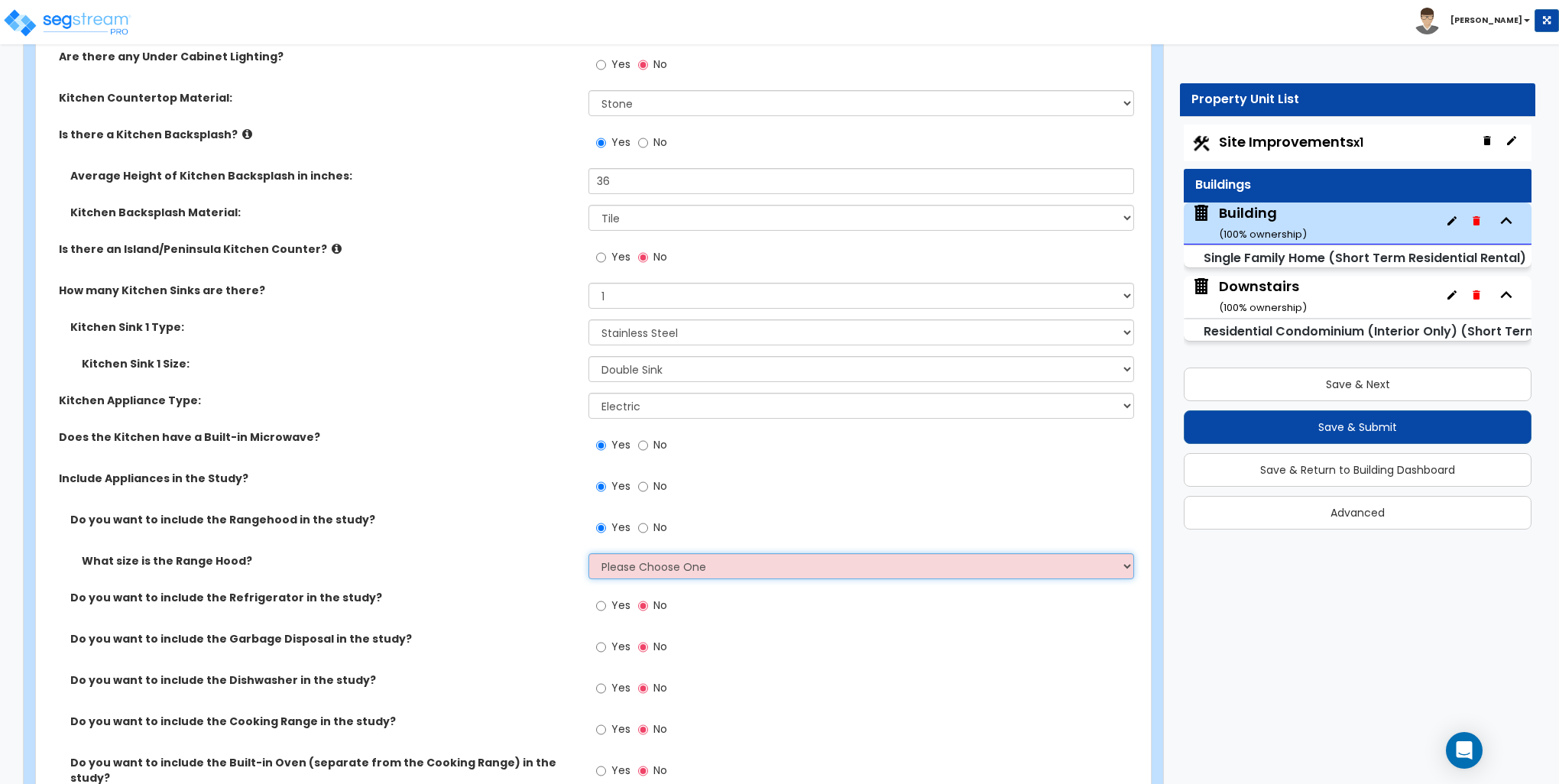
select select "1"
click at [589, 553] on select "Please Choose One Normal - 30" Wide - 42"" at bounding box center [861, 566] width 545 height 26
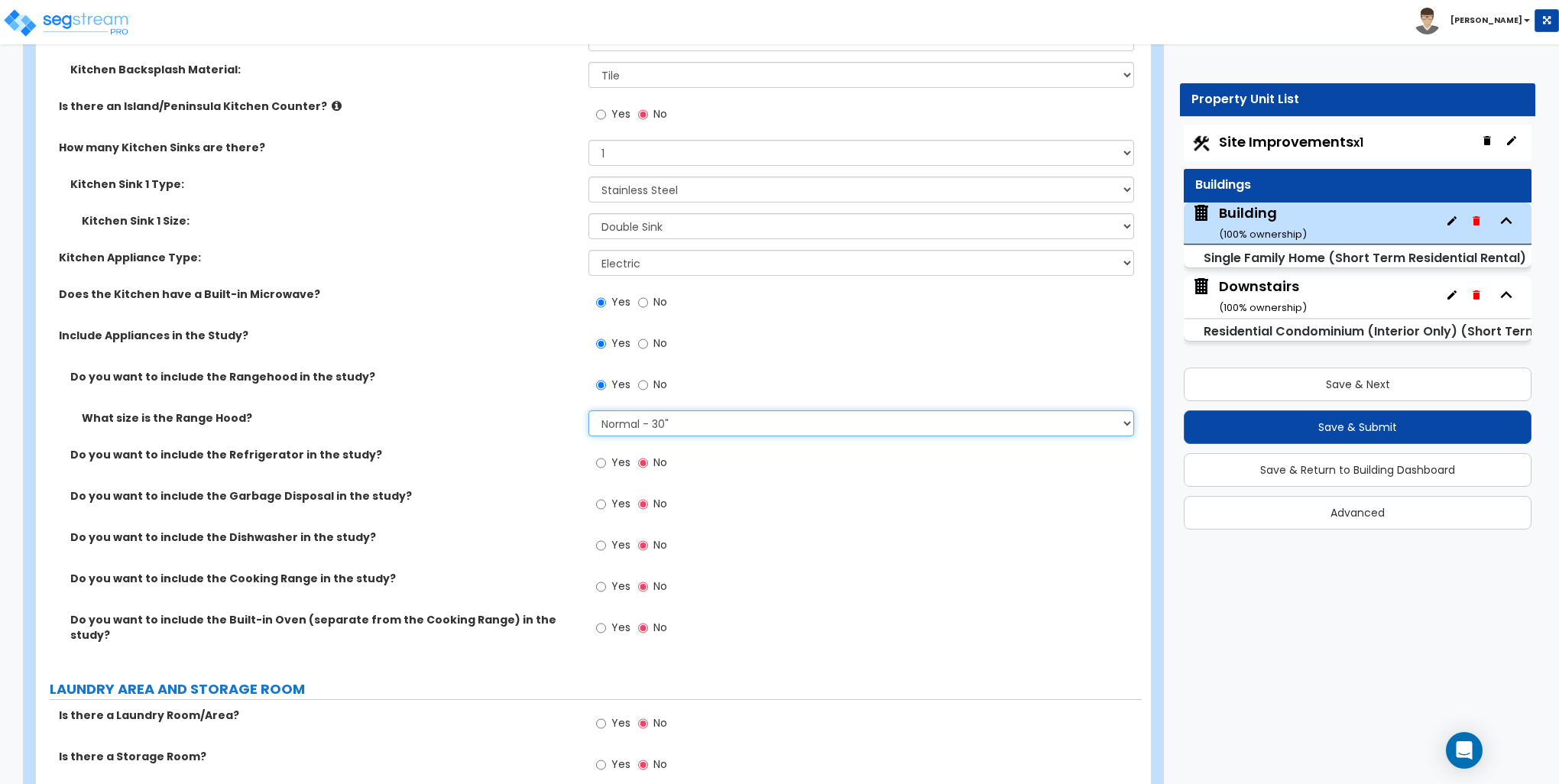
scroll to position [5348, 0]
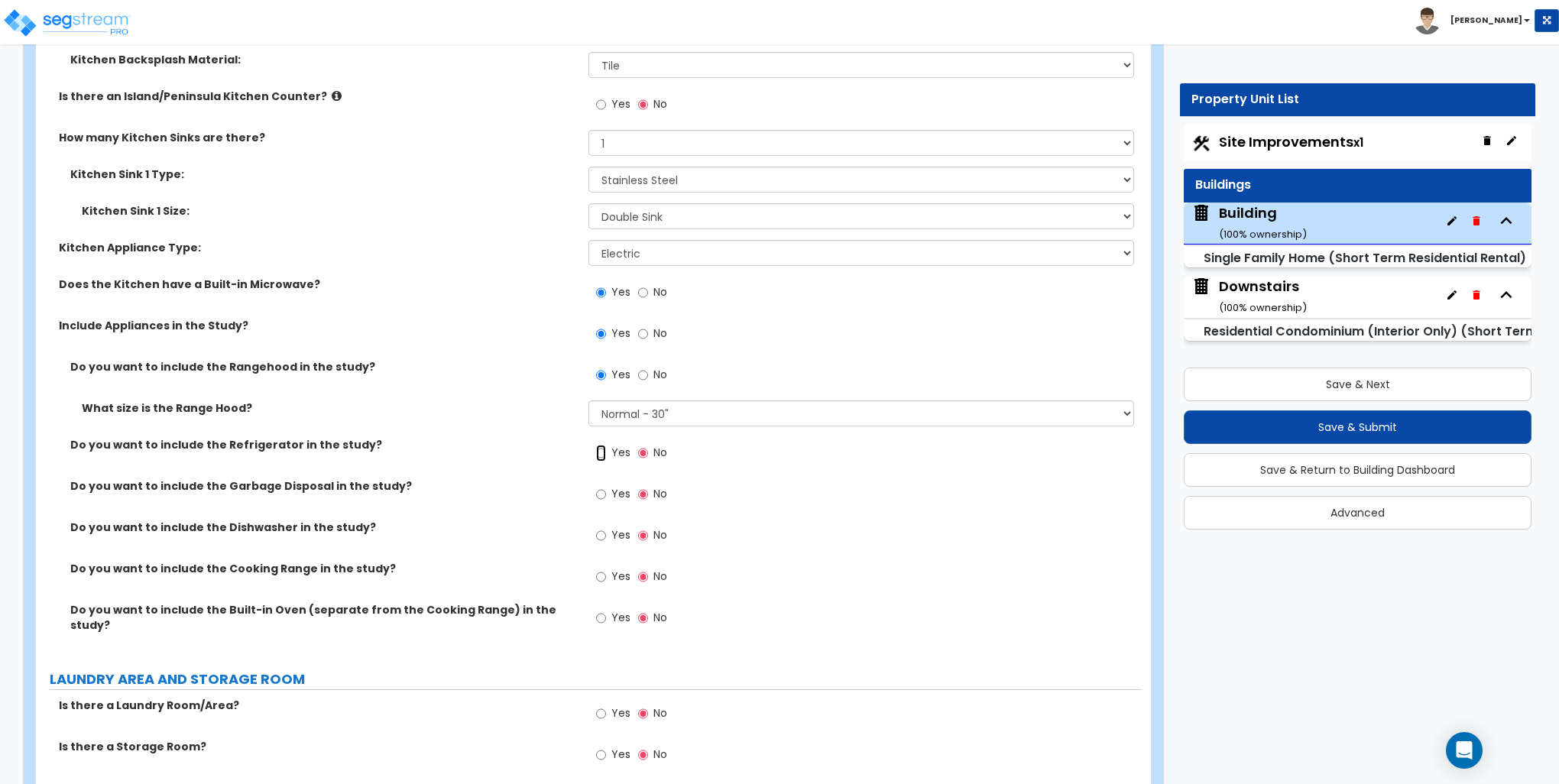
click at [604, 447] on input "Yes" at bounding box center [601, 452] width 10 height 17
radio input "true"
click at [602, 488] on input "Yes" at bounding box center [601, 494] width 10 height 17
radio input "true"
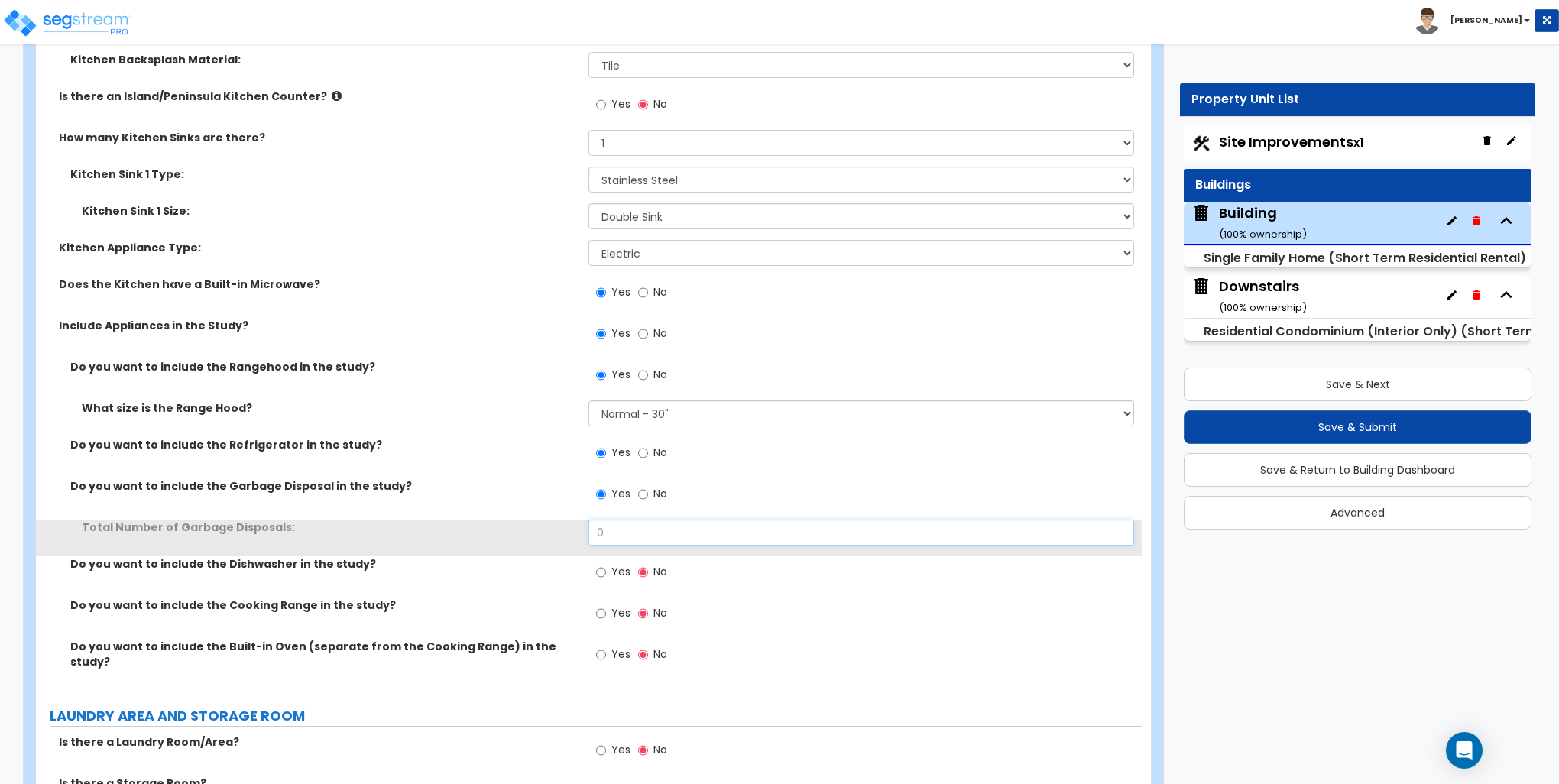
click at [612, 532] on input "0" at bounding box center [861, 532] width 545 height 26
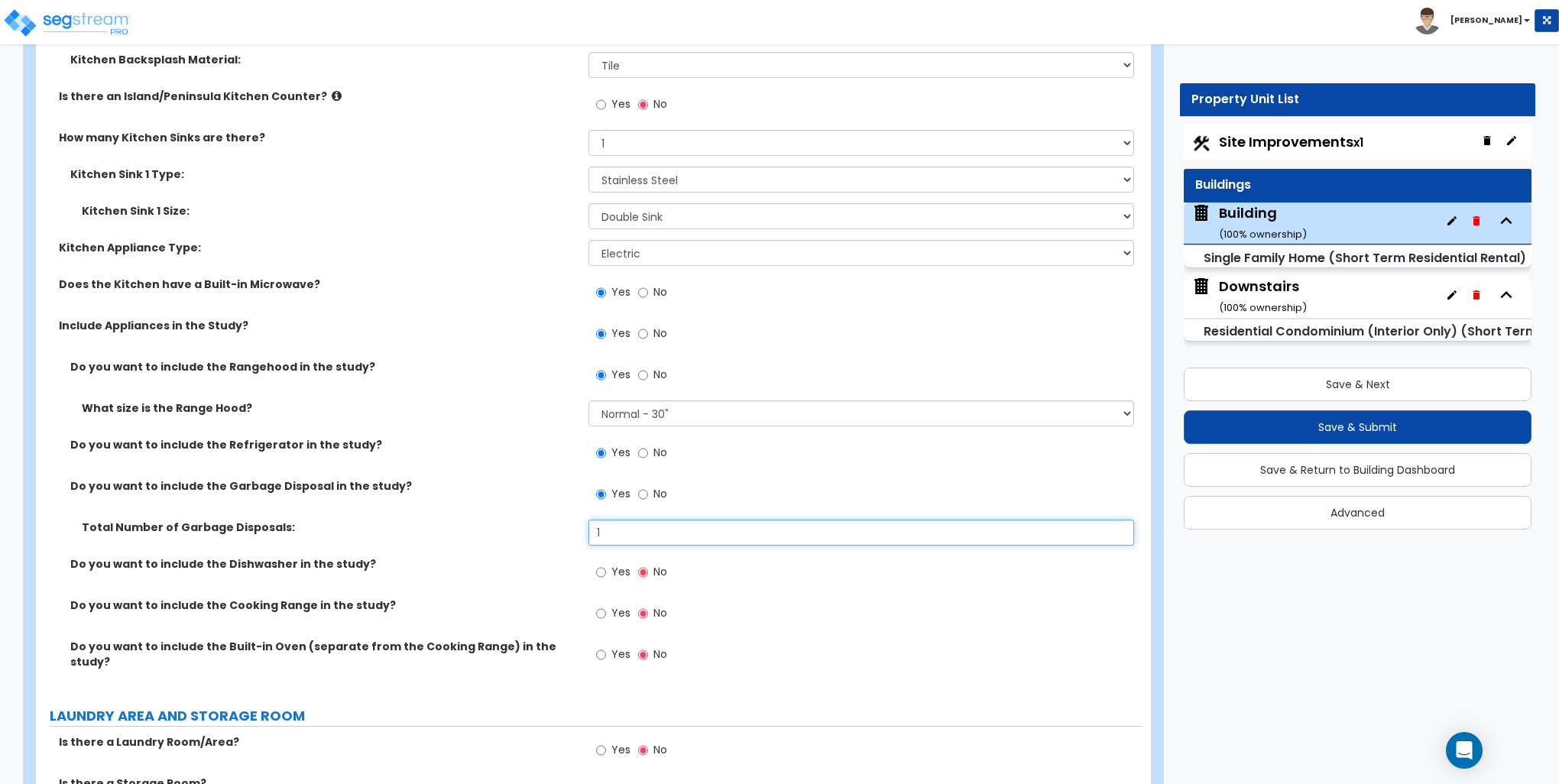
type input "1"
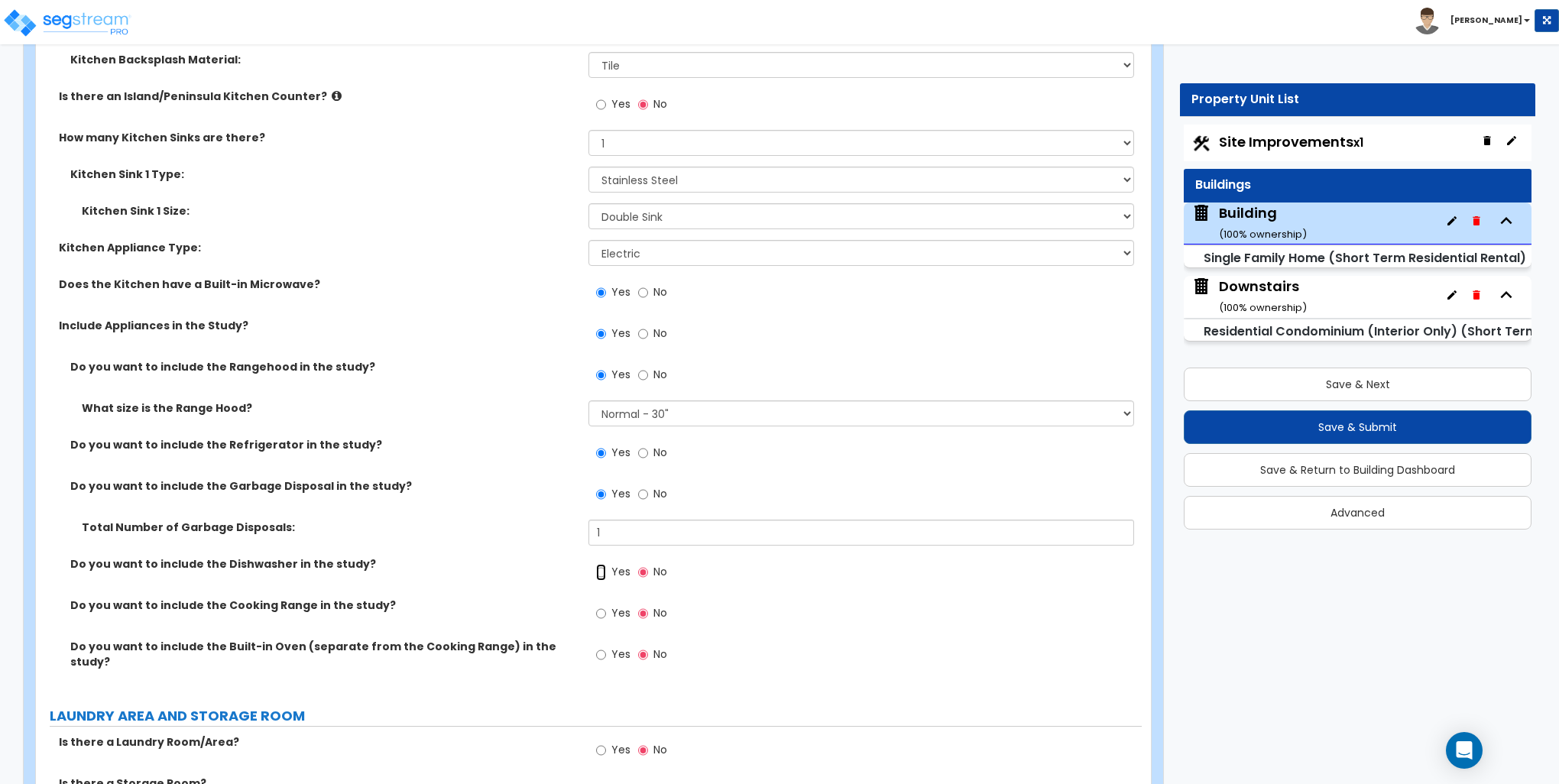
click at [600, 568] on input "Yes" at bounding box center [601, 572] width 10 height 17
radio input "true"
click at [603, 611] on input "Yes" at bounding box center [601, 613] width 10 height 17
radio input "true"
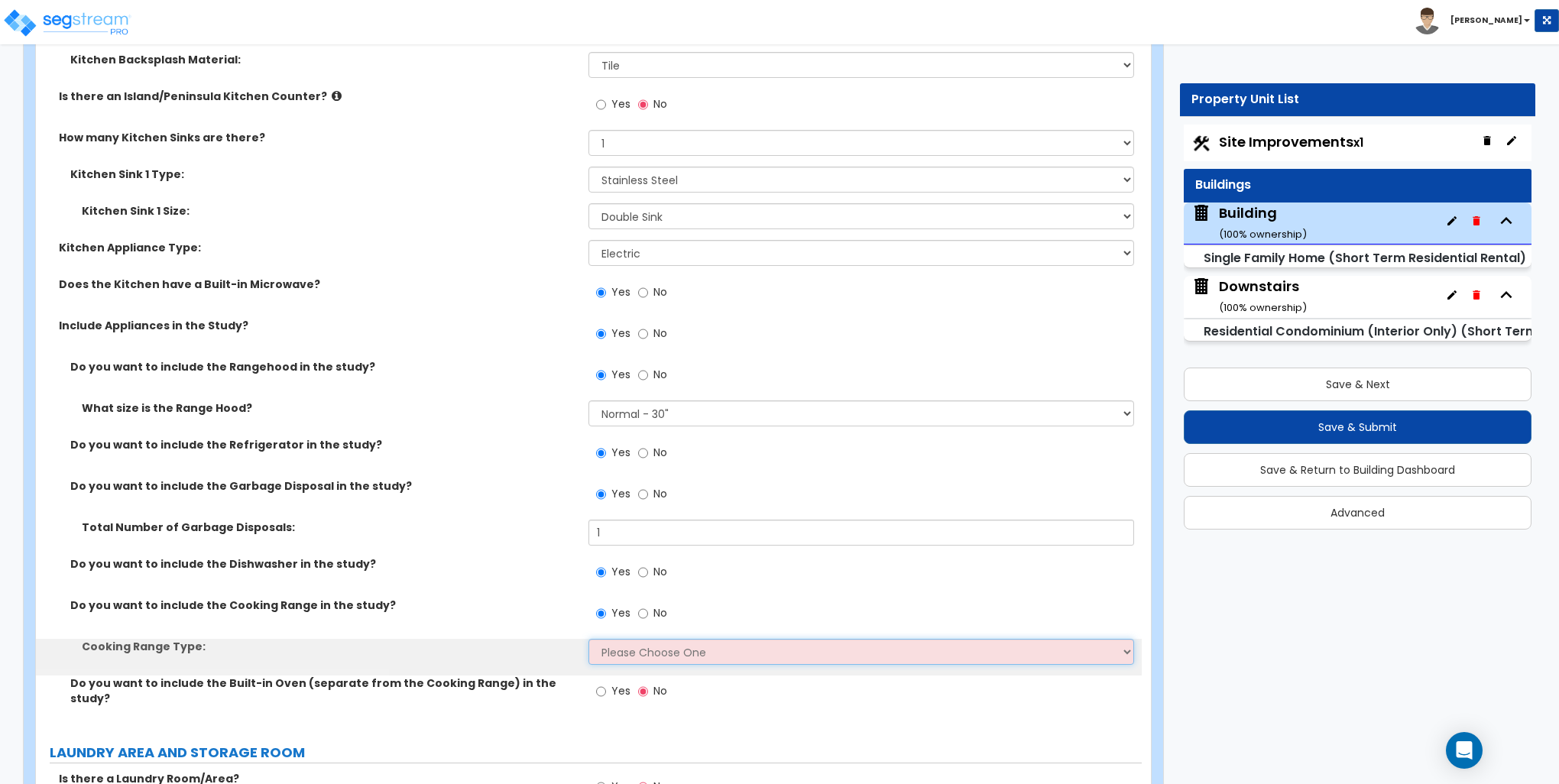
click at [650, 661] on select "Please Choose One Cook Top Only Range with Oven" at bounding box center [861, 651] width 545 height 26
select select "2"
click at [589, 638] on select "Please Choose One Cook Top Only Range with Oven" at bounding box center [861, 651] width 545 height 26
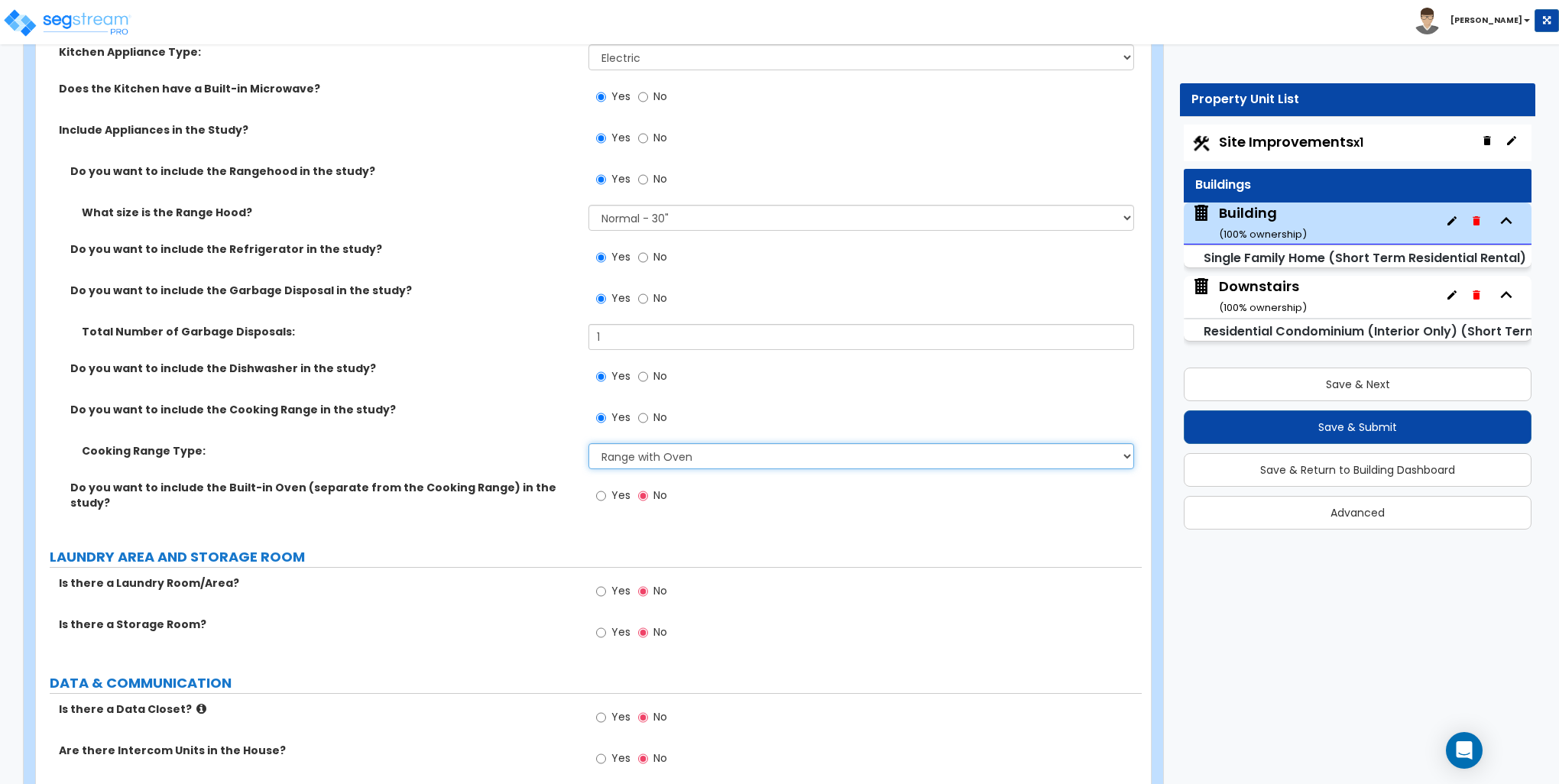
scroll to position [5578, 0]
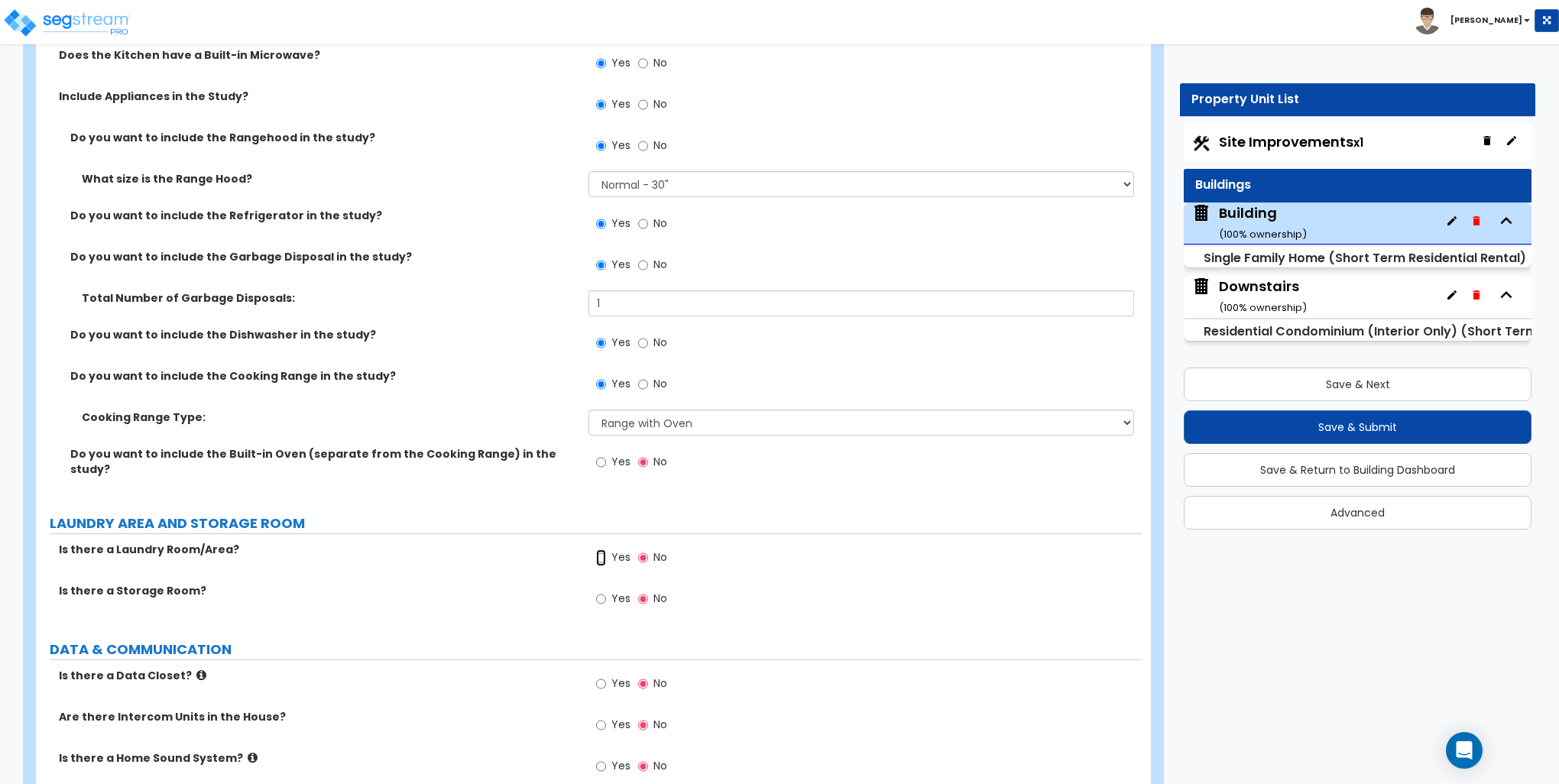
click at [605, 549] on input "Yes" at bounding box center [601, 557] width 10 height 17
radio input "true"
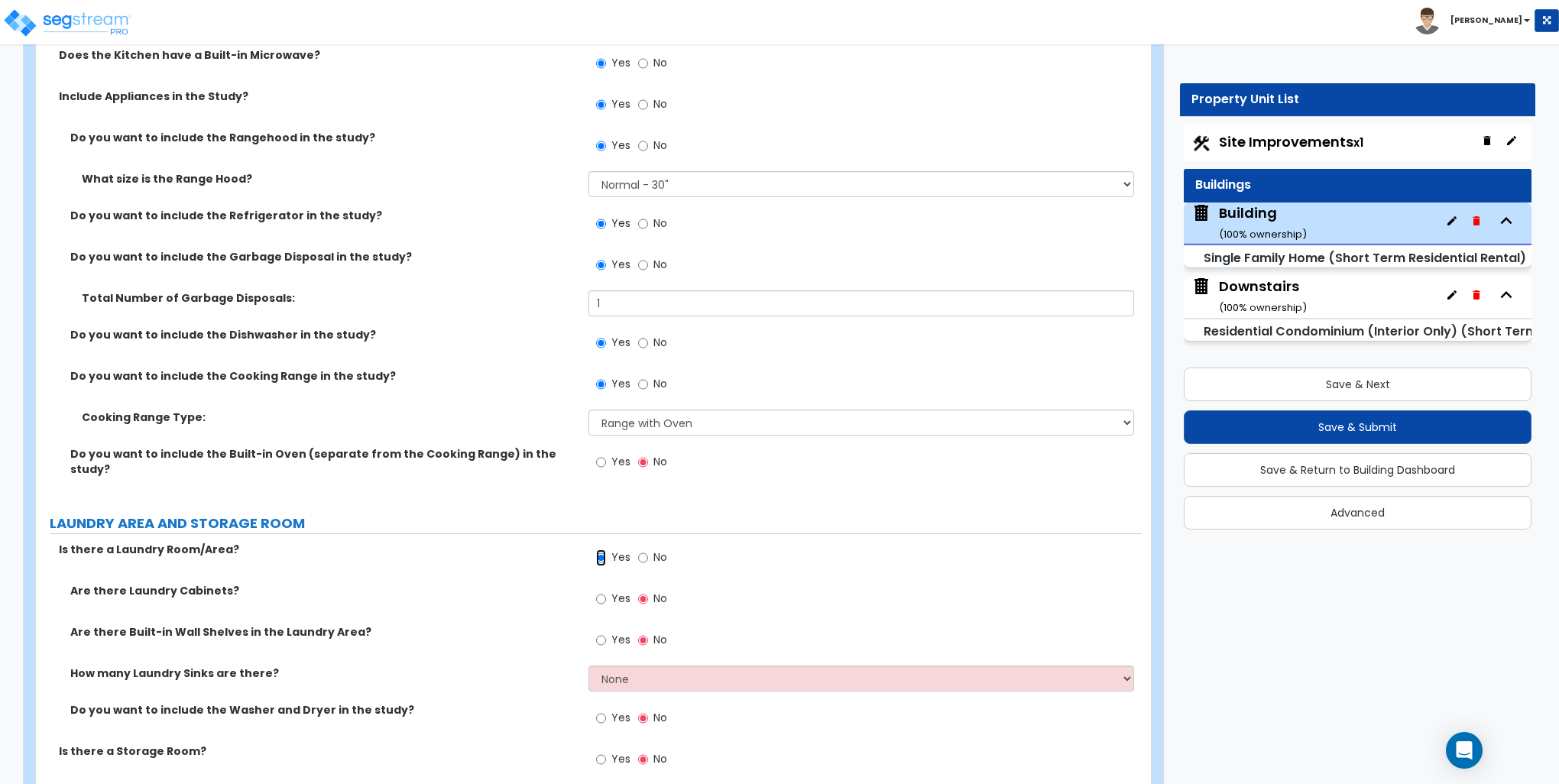
scroll to position [5654, 0]
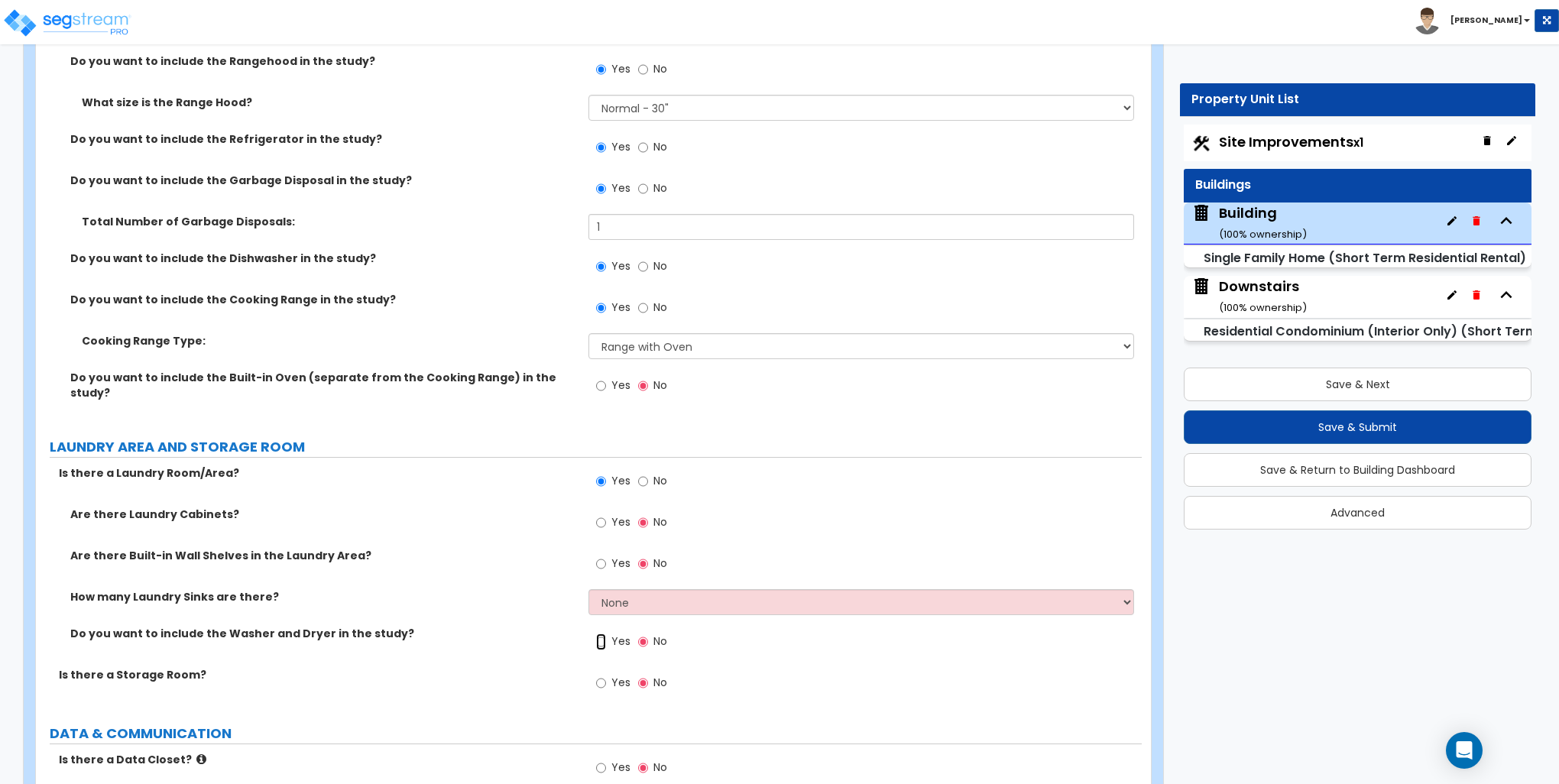
click at [604, 633] on input "Yes" at bounding box center [601, 641] width 10 height 17
radio input "true"
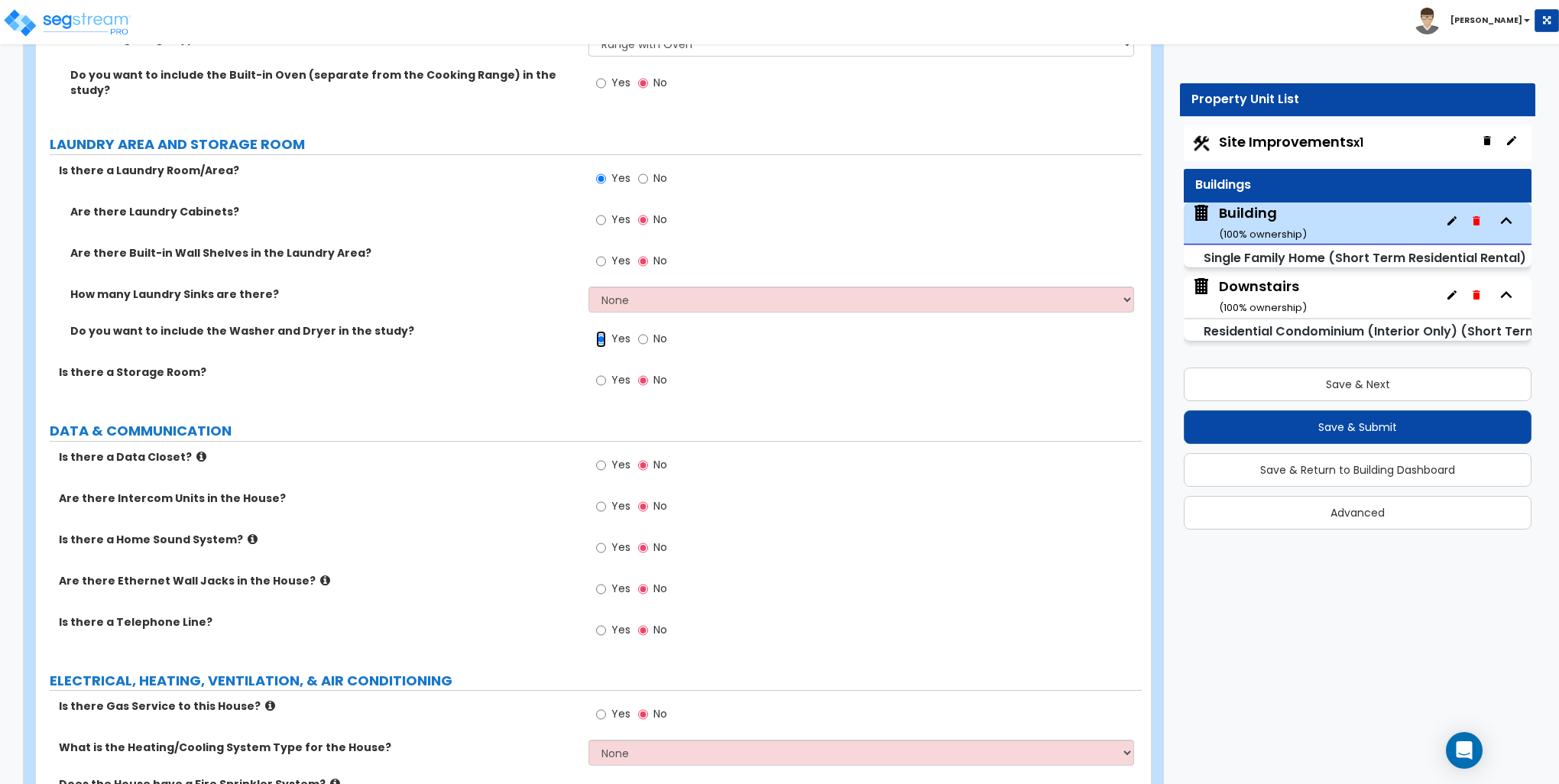
scroll to position [5959, 0]
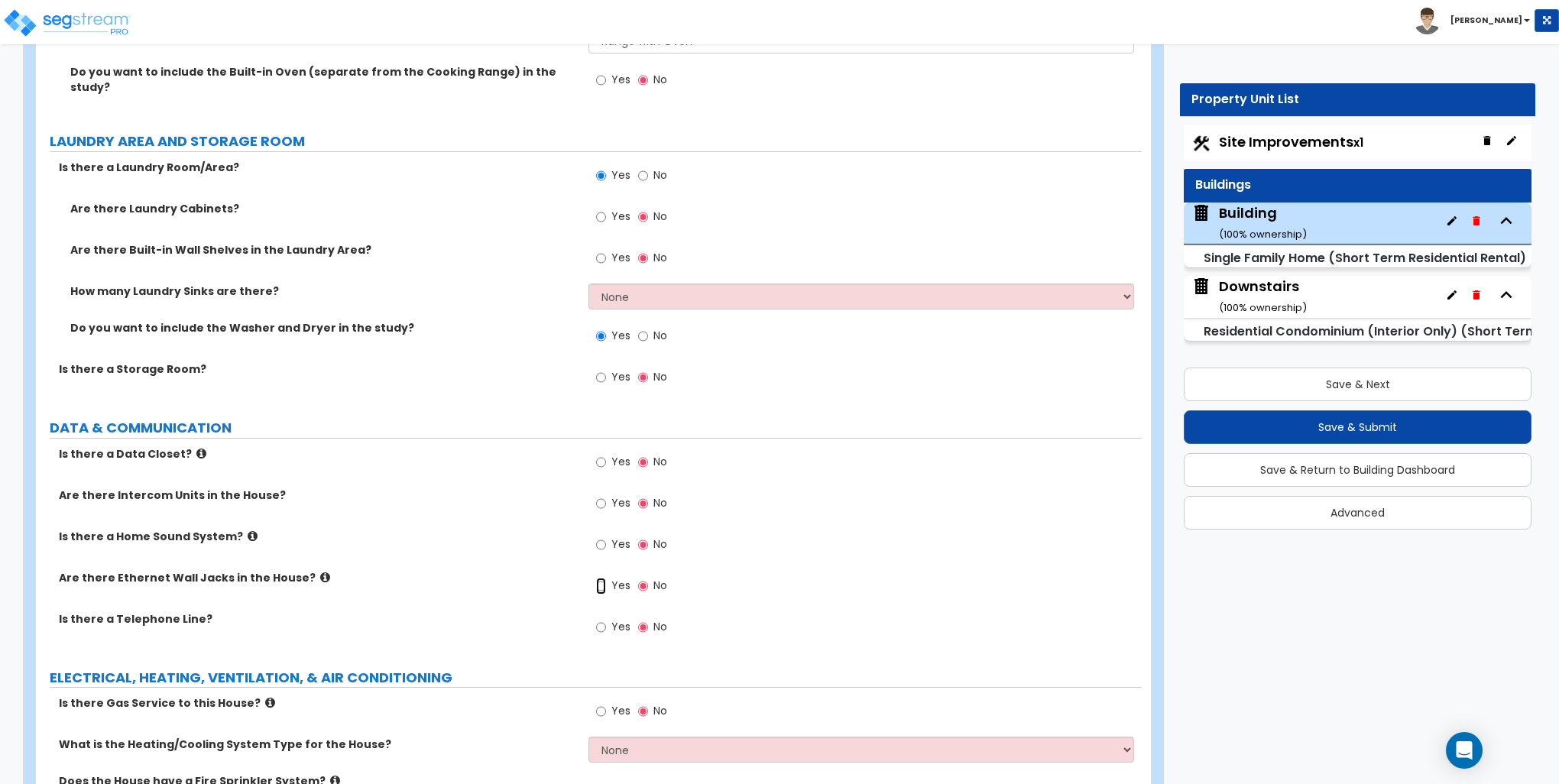
click at [603, 577] on input "Yes" at bounding box center [601, 585] width 10 height 17
radio input "true"
click at [602, 619] on input "Yes" at bounding box center [601, 627] width 10 height 17
radio input "true"
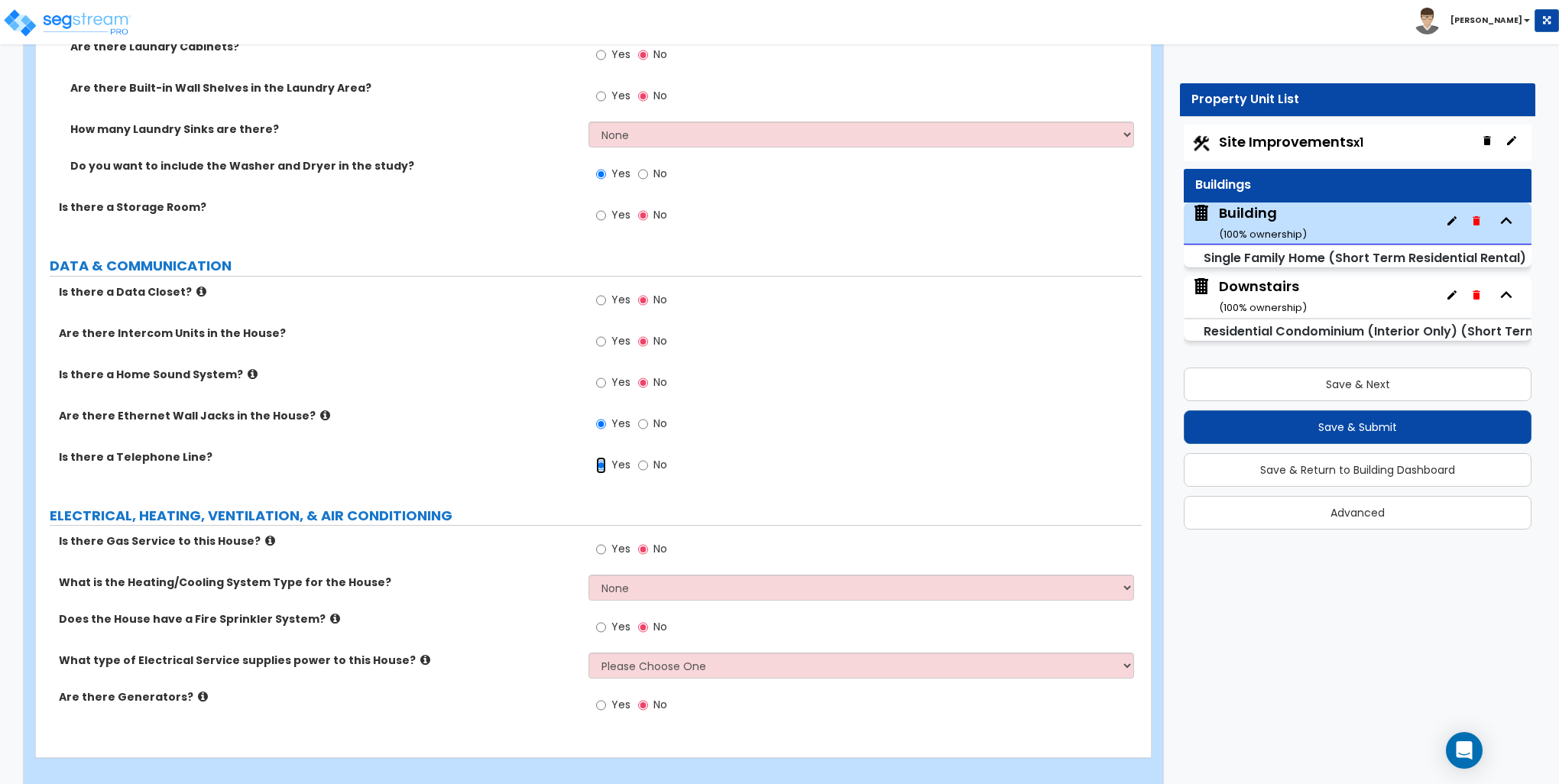
scroll to position [6123, 0]
click at [618, 573] on select "None Heat Only Centralized Heating & Cooling Thru Wall Air Conditioners Mini Sp…" at bounding box center [861, 585] width 545 height 26
select select "2"
click at [589, 573] on select "None Heat Only Centralized Heating & Cooling Thru Wall Air Conditioners Mini Sp…" at bounding box center [861, 585] width 545 height 26
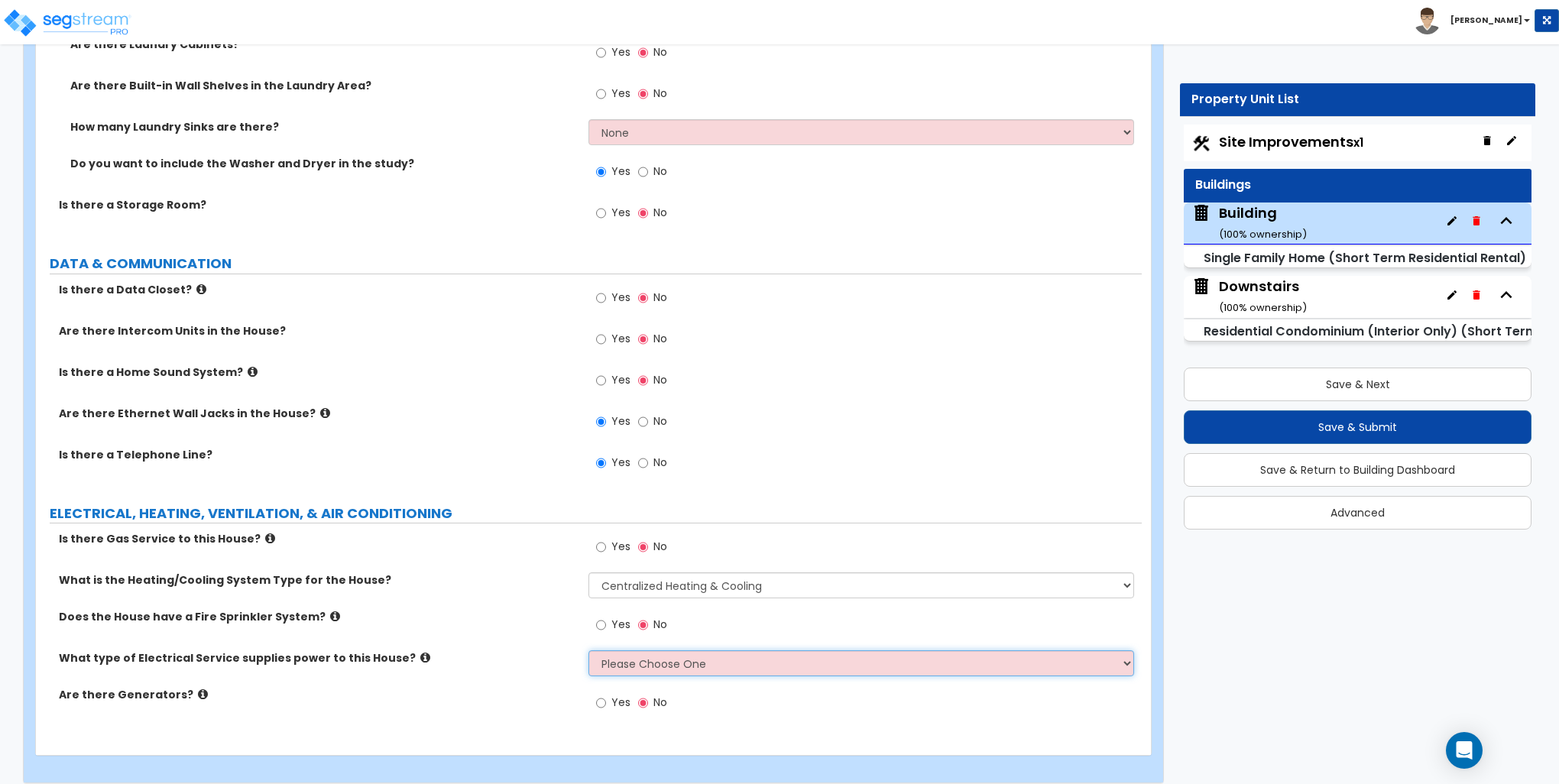
click at [627, 650] on select "Please Choose One Overhead Underground" at bounding box center [861, 663] width 545 height 26
select select "1"
click at [589, 650] on select "Please Choose One Overhead Underground" at bounding box center [861, 663] width 545 height 26
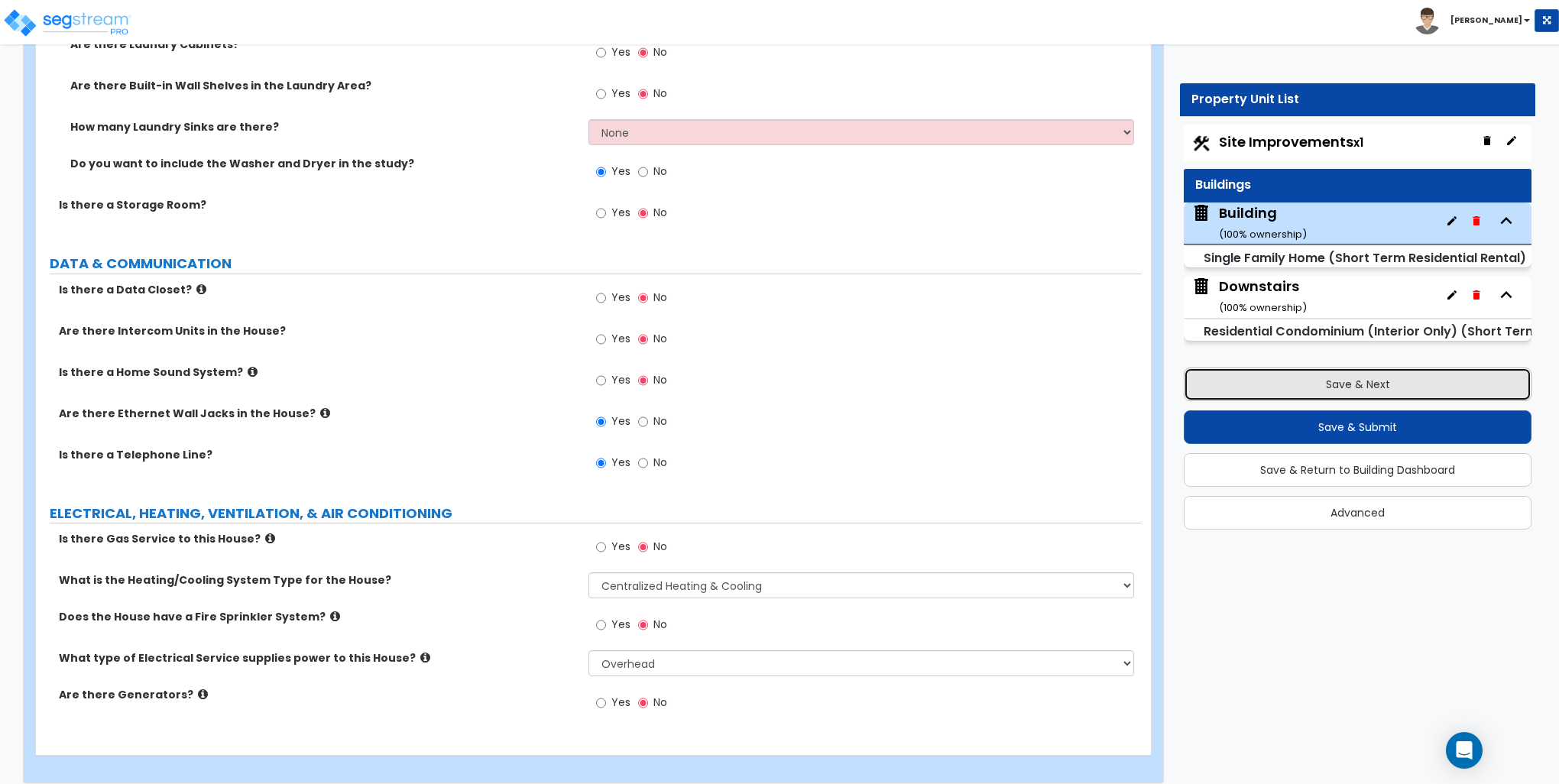
click at [1336, 386] on button "Save & Next" at bounding box center [1357, 385] width 347 height 33
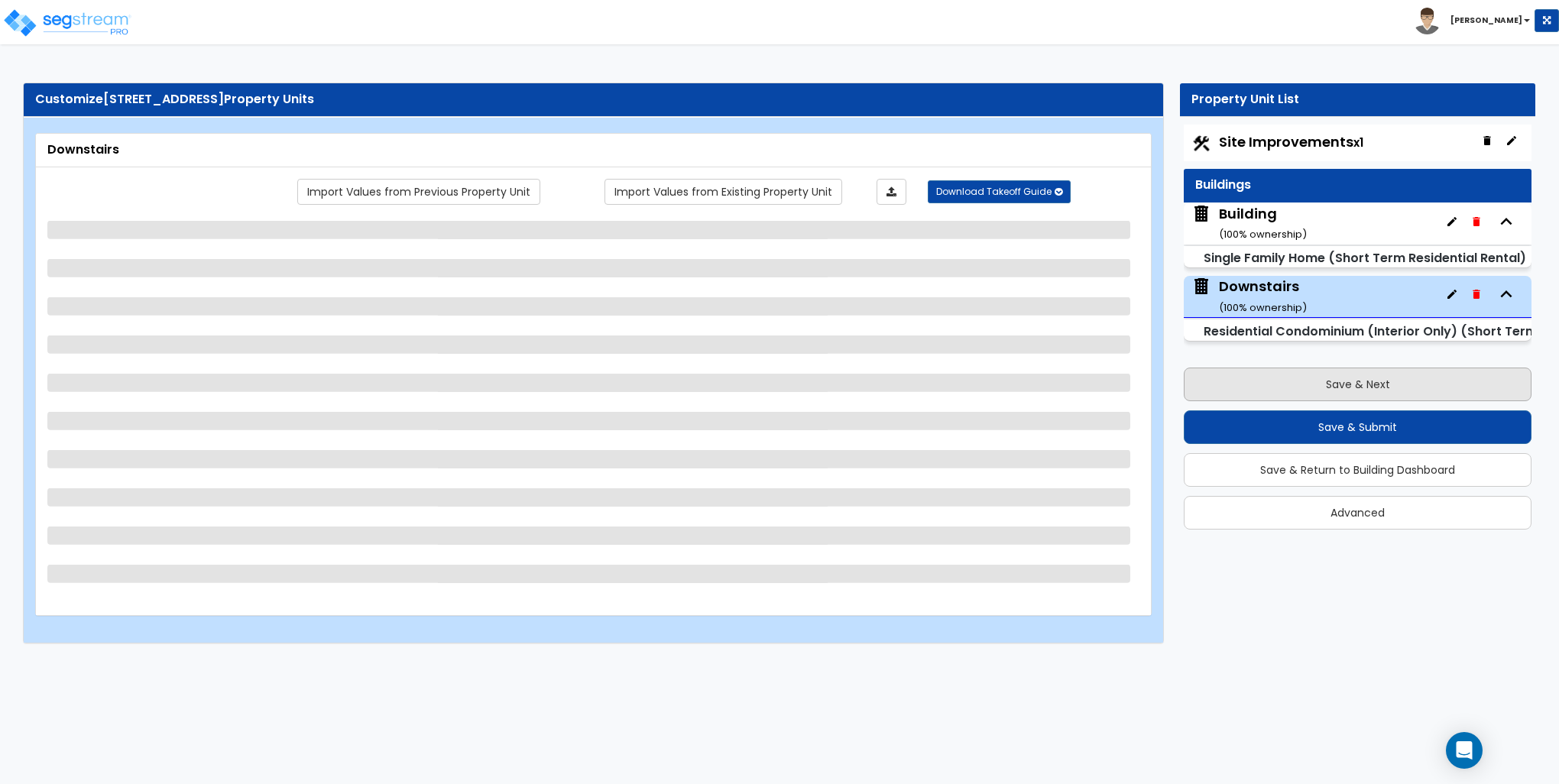
scroll to position [0, 0]
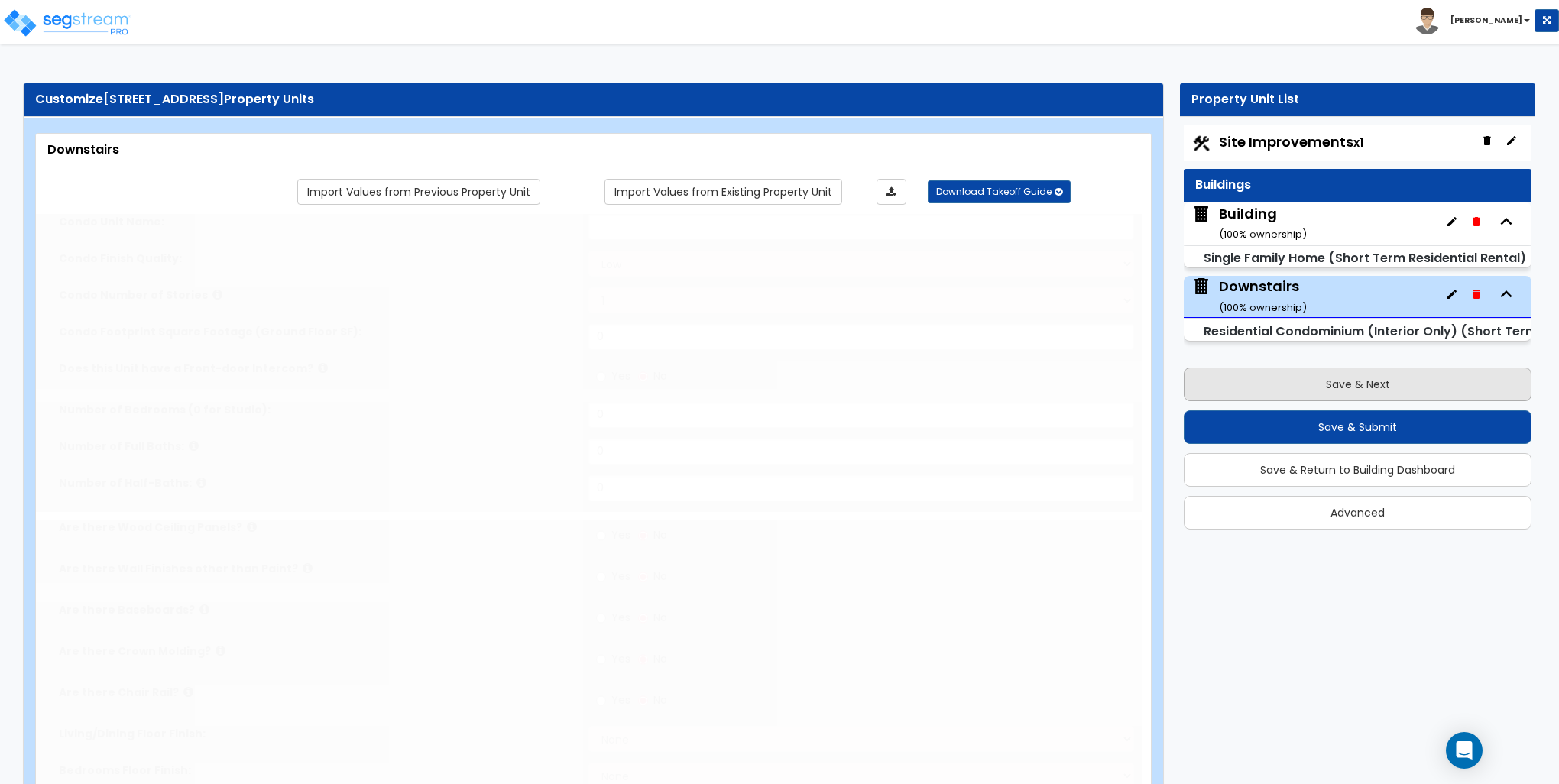
select select "1"
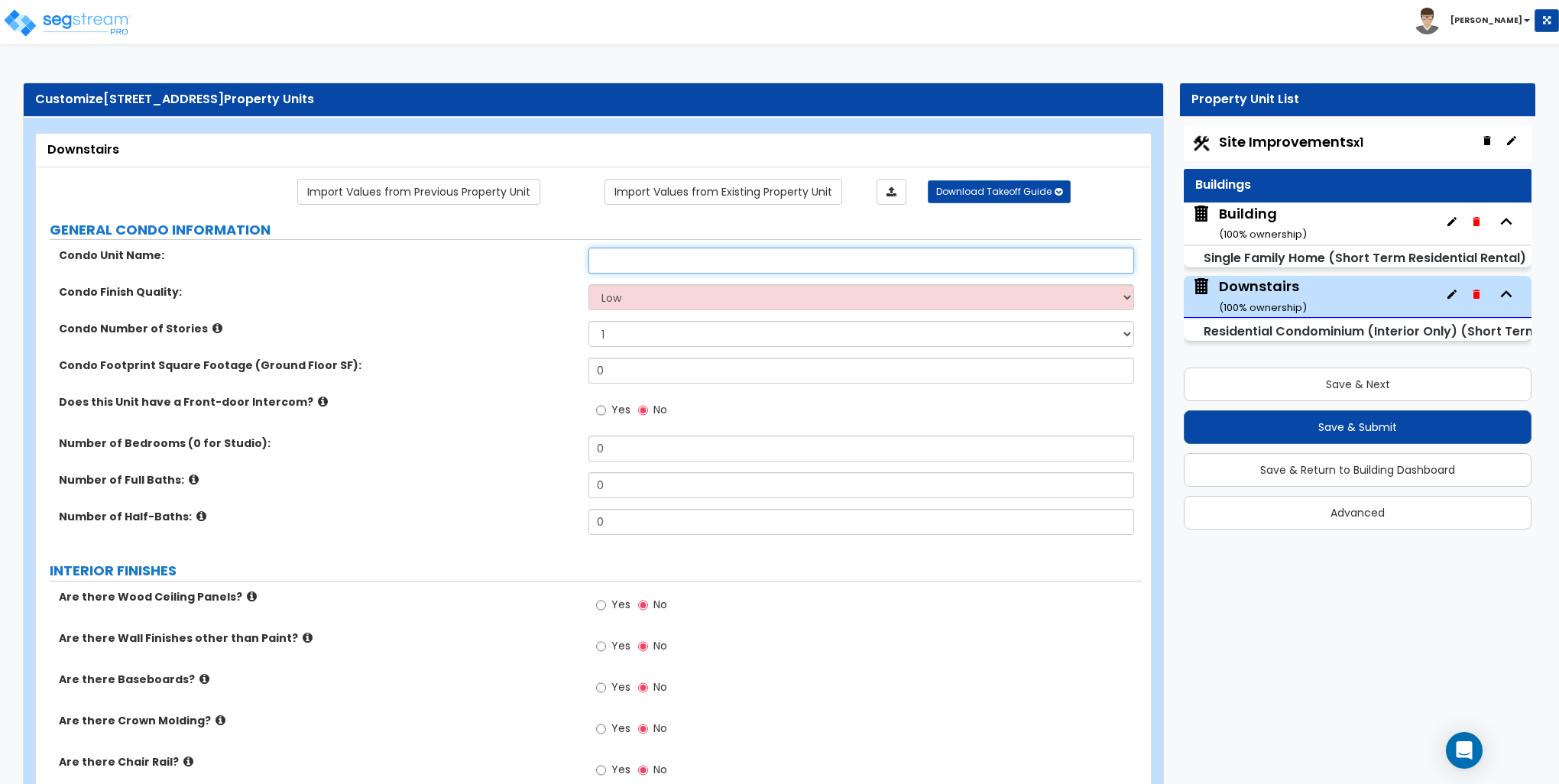
click at [658, 262] on input "text" at bounding box center [861, 261] width 545 height 26
type input "downstairs"
click at [724, 298] on select "Low Average High" at bounding box center [861, 297] width 545 height 26
select select "1"
click at [589, 284] on select "Low Average High" at bounding box center [861, 297] width 545 height 26
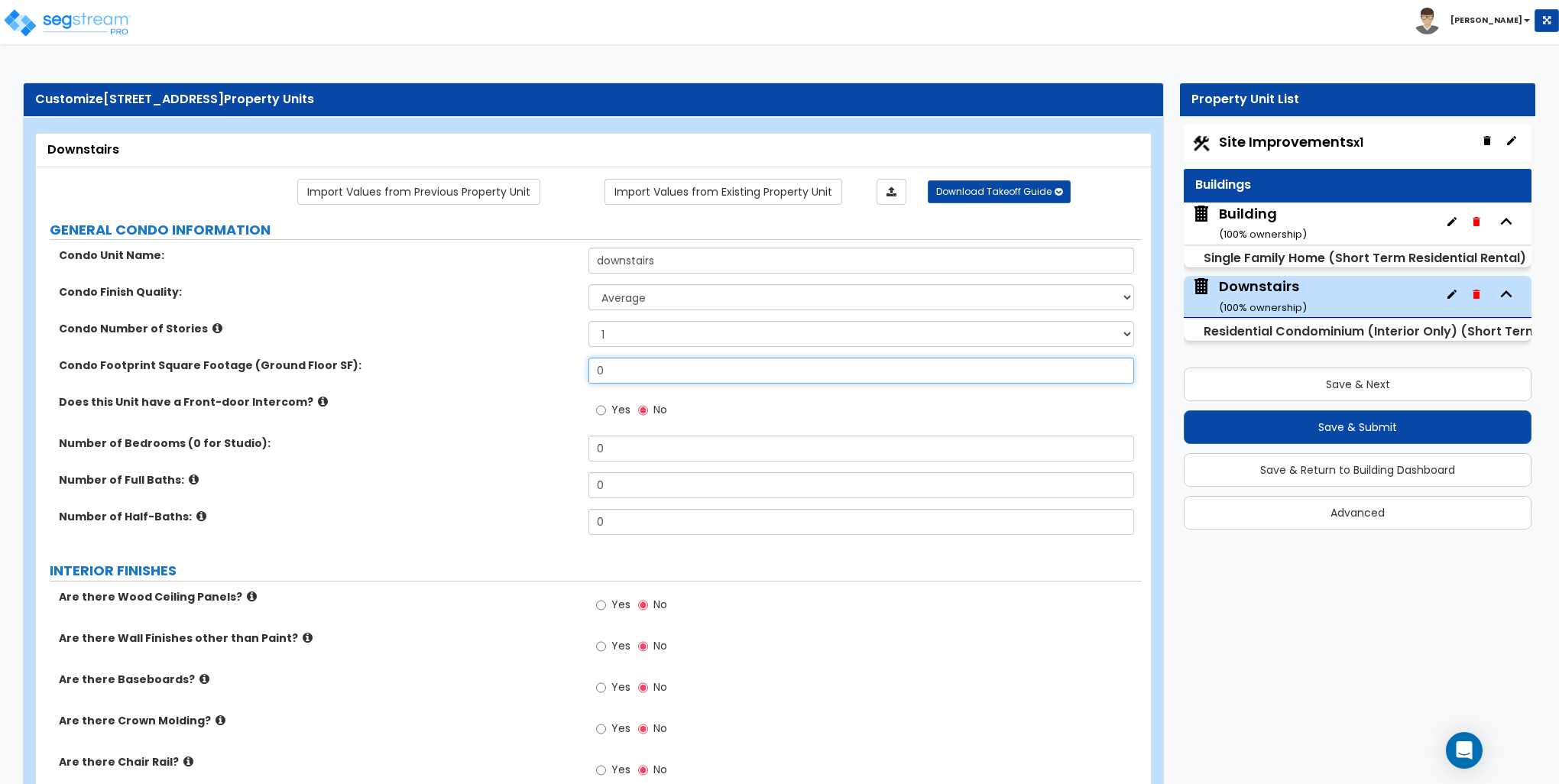
click at [679, 368] on input "0" at bounding box center [861, 370] width 545 height 26
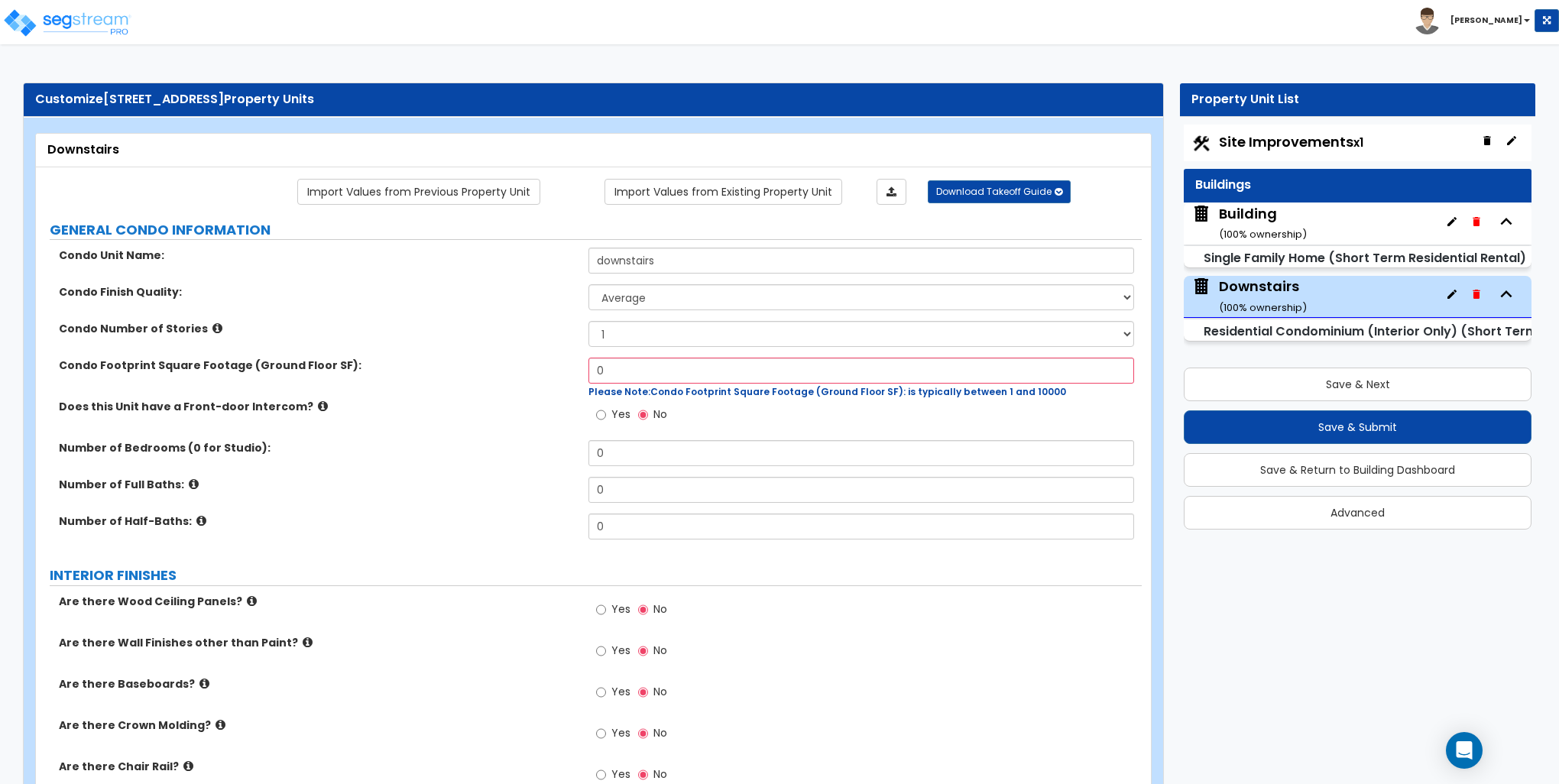
click at [517, 506] on div "Number of Full Baths: 0" at bounding box center [590, 495] width 1106 height 36
click at [628, 369] on input "0" at bounding box center [861, 370] width 545 height 26
type input "779"
click at [661, 444] on input "0" at bounding box center [861, 452] width 545 height 26
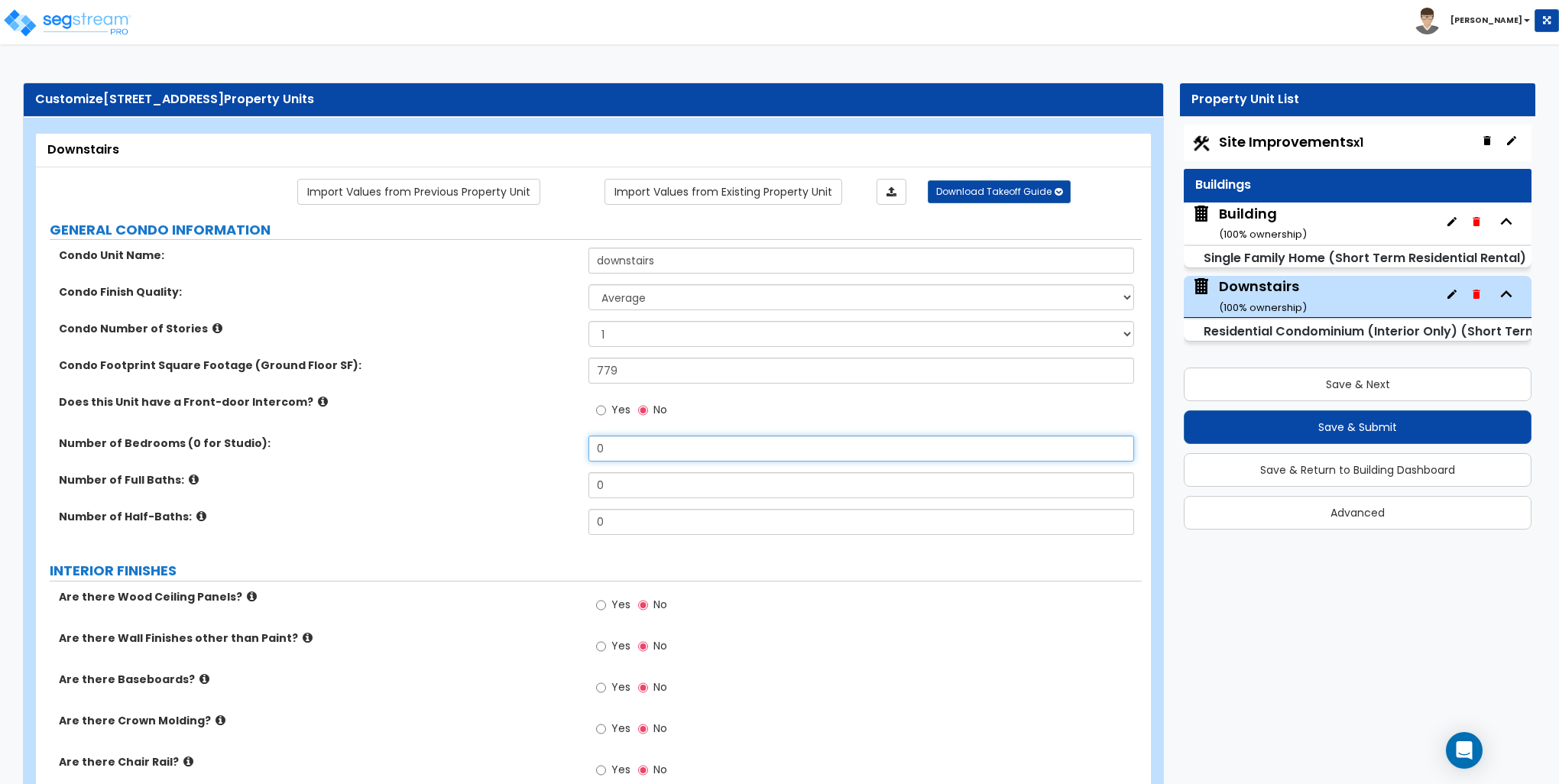
click at [661, 444] on input "0" at bounding box center [861, 449] width 545 height 26
type input "1"
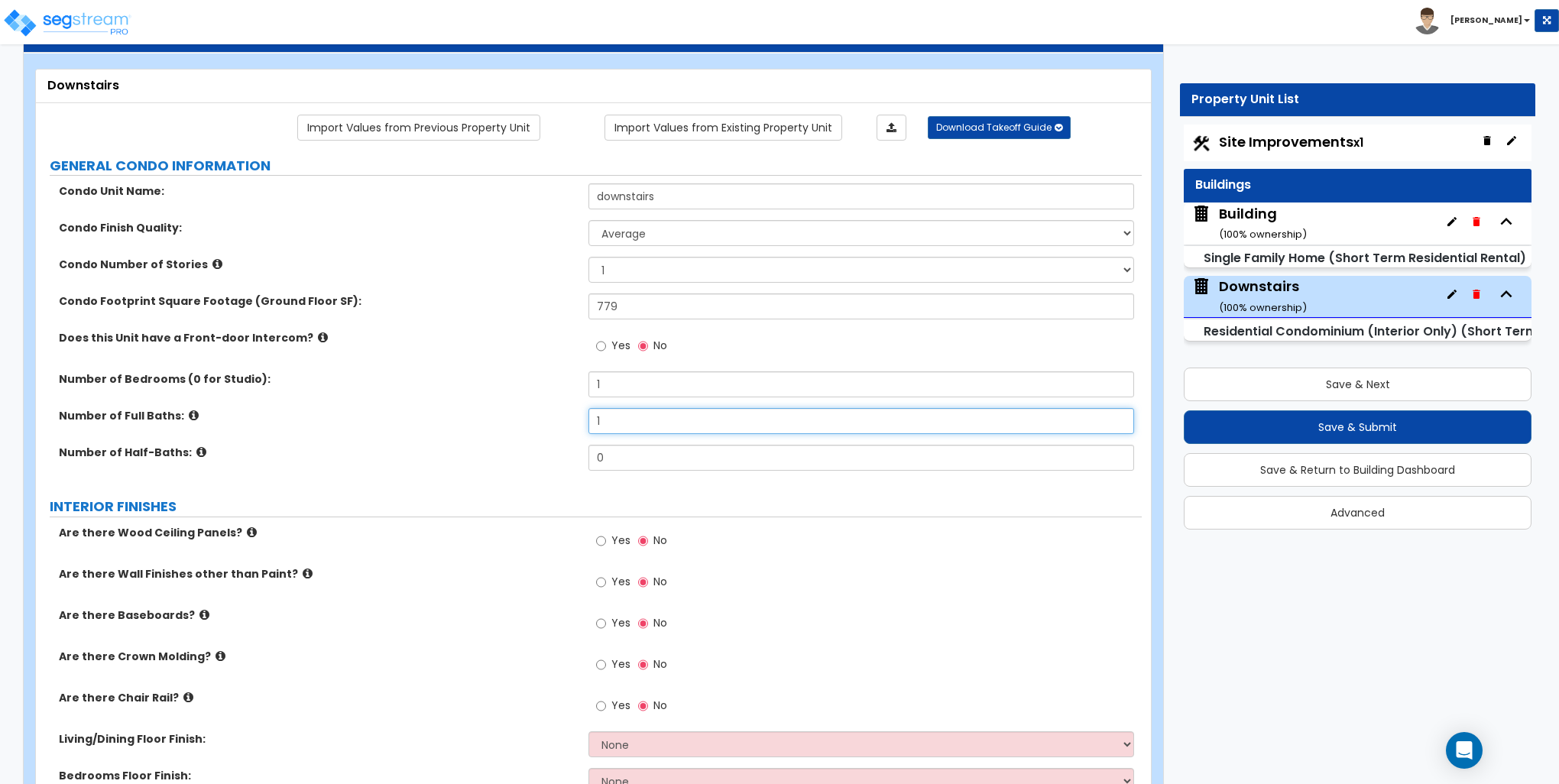
scroll to position [152, 0]
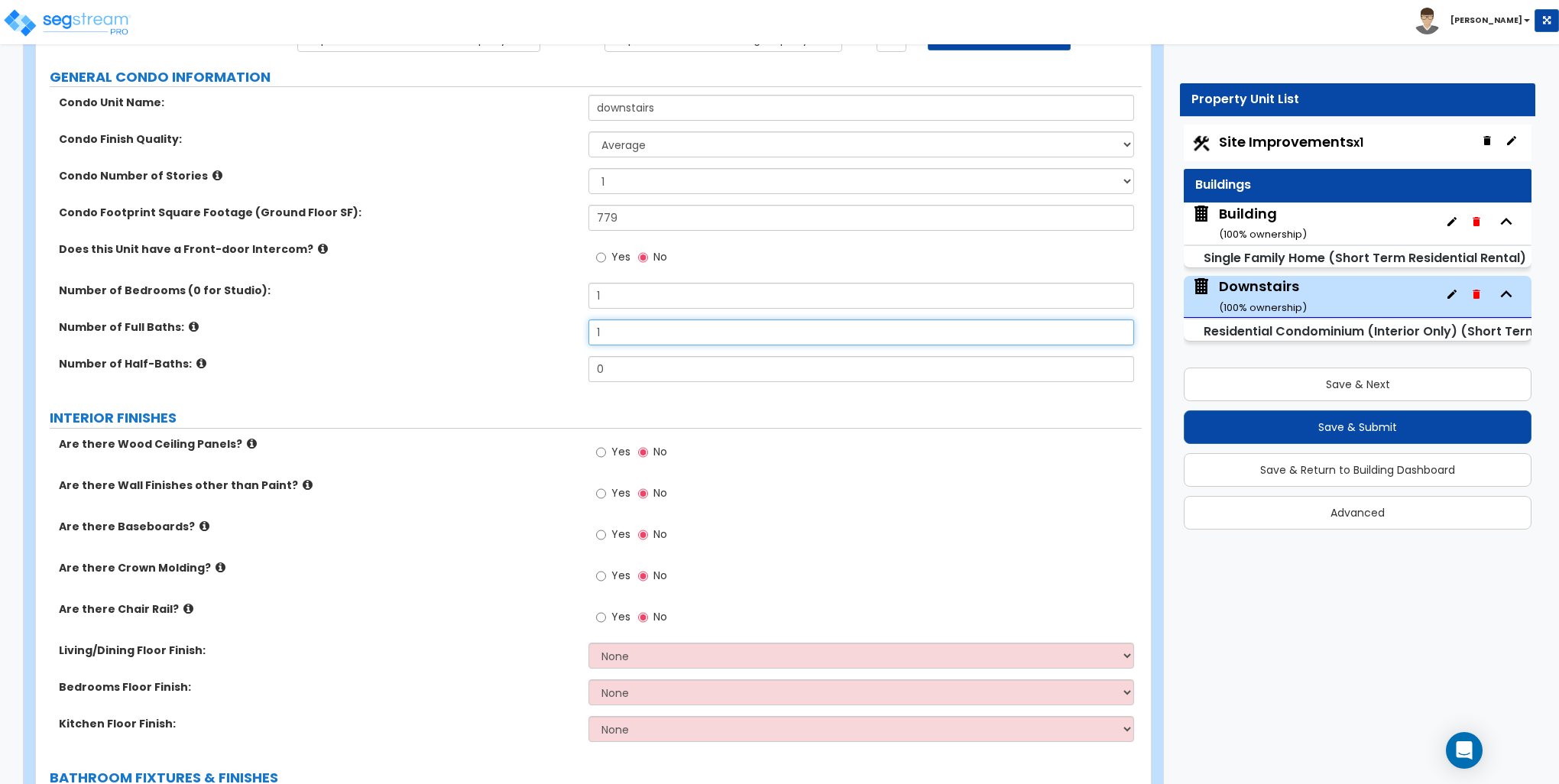
type input "1"
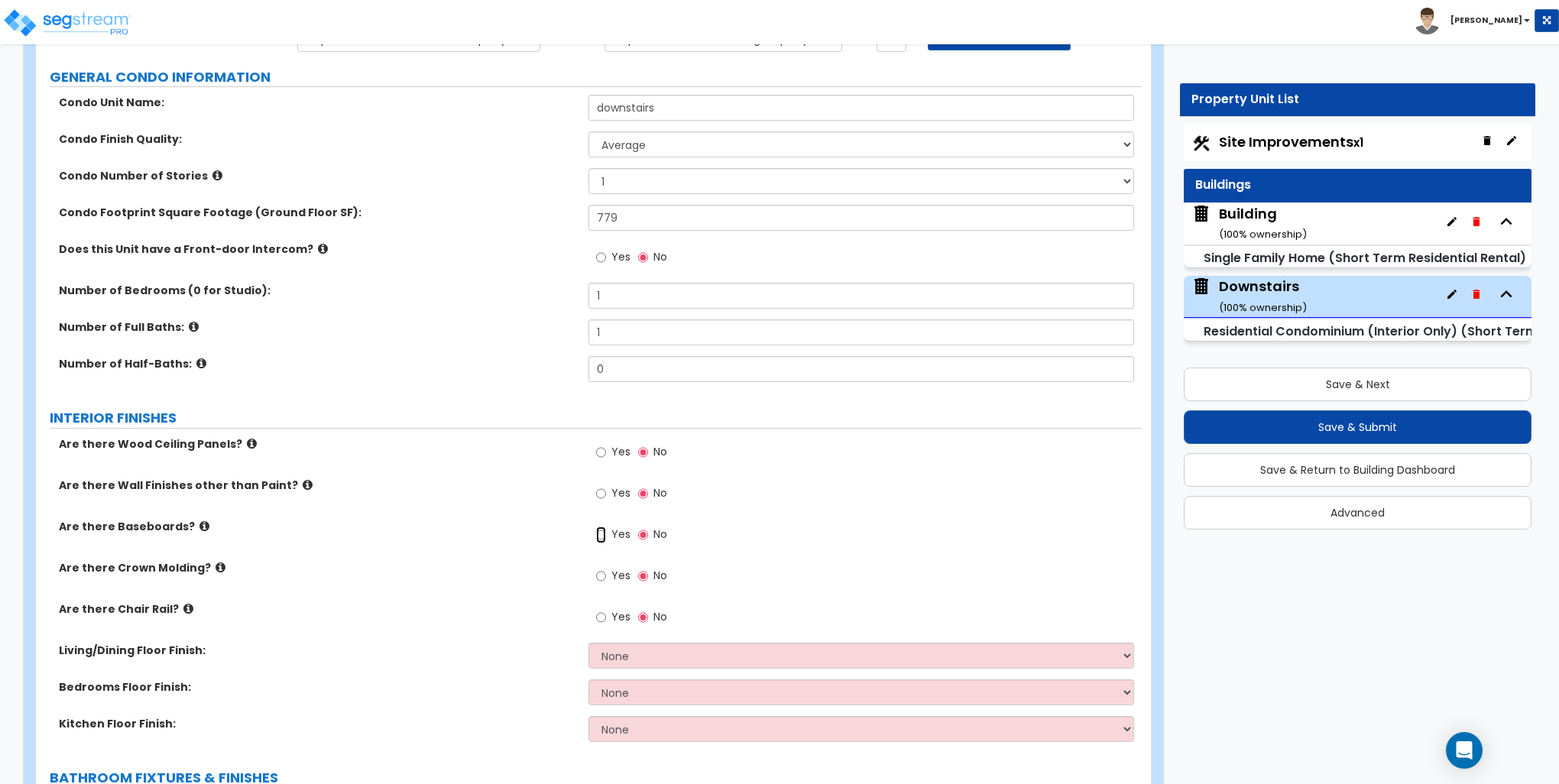
click at [602, 534] on input "Yes" at bounding box center [601, 534] width 10 height 17
radio input "true"
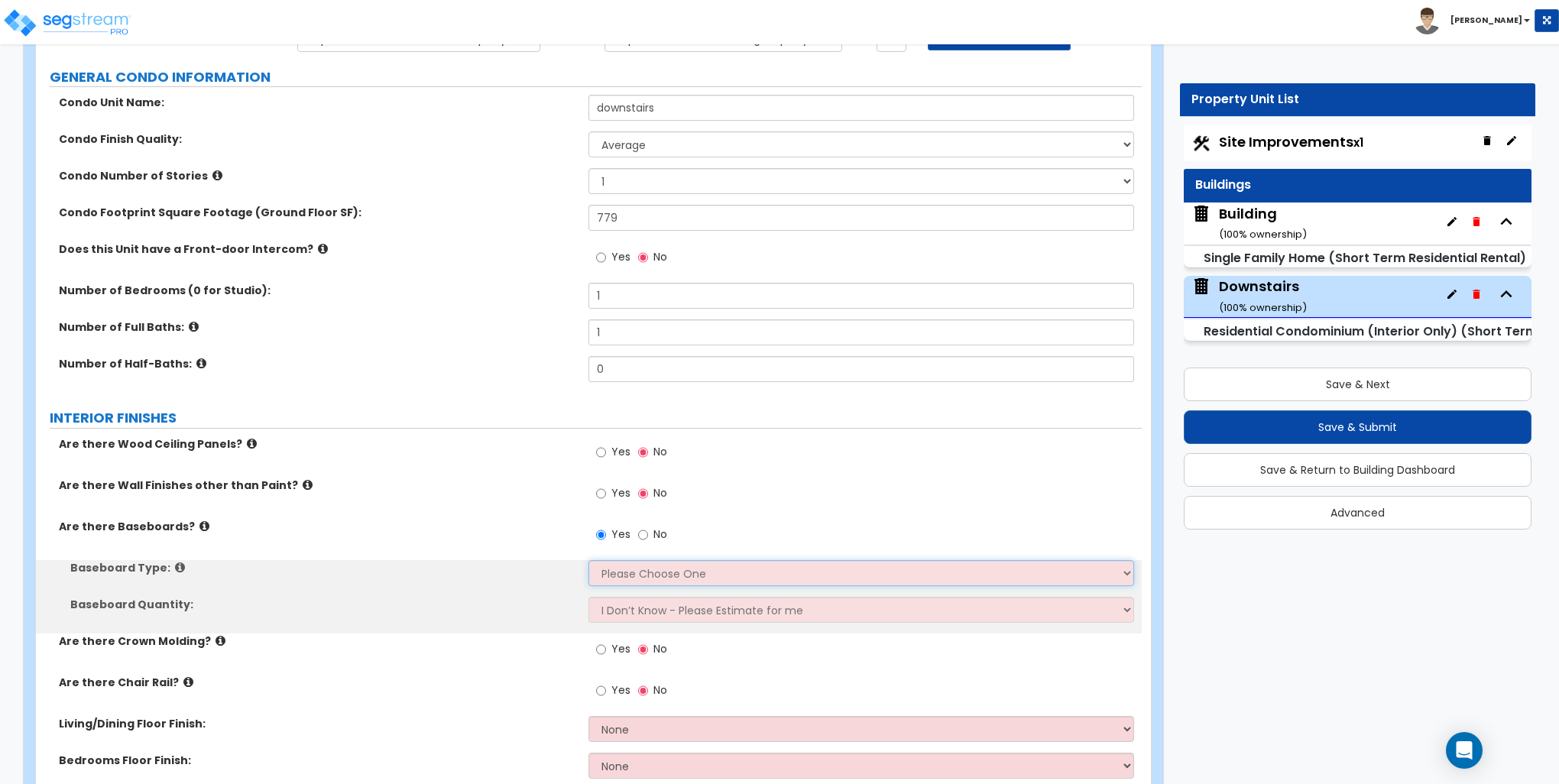
click at [615, 570] on select "Please Choose One Wood Vinyl Carpet Tile" at bounding box center [861, 573] width 545 height 26
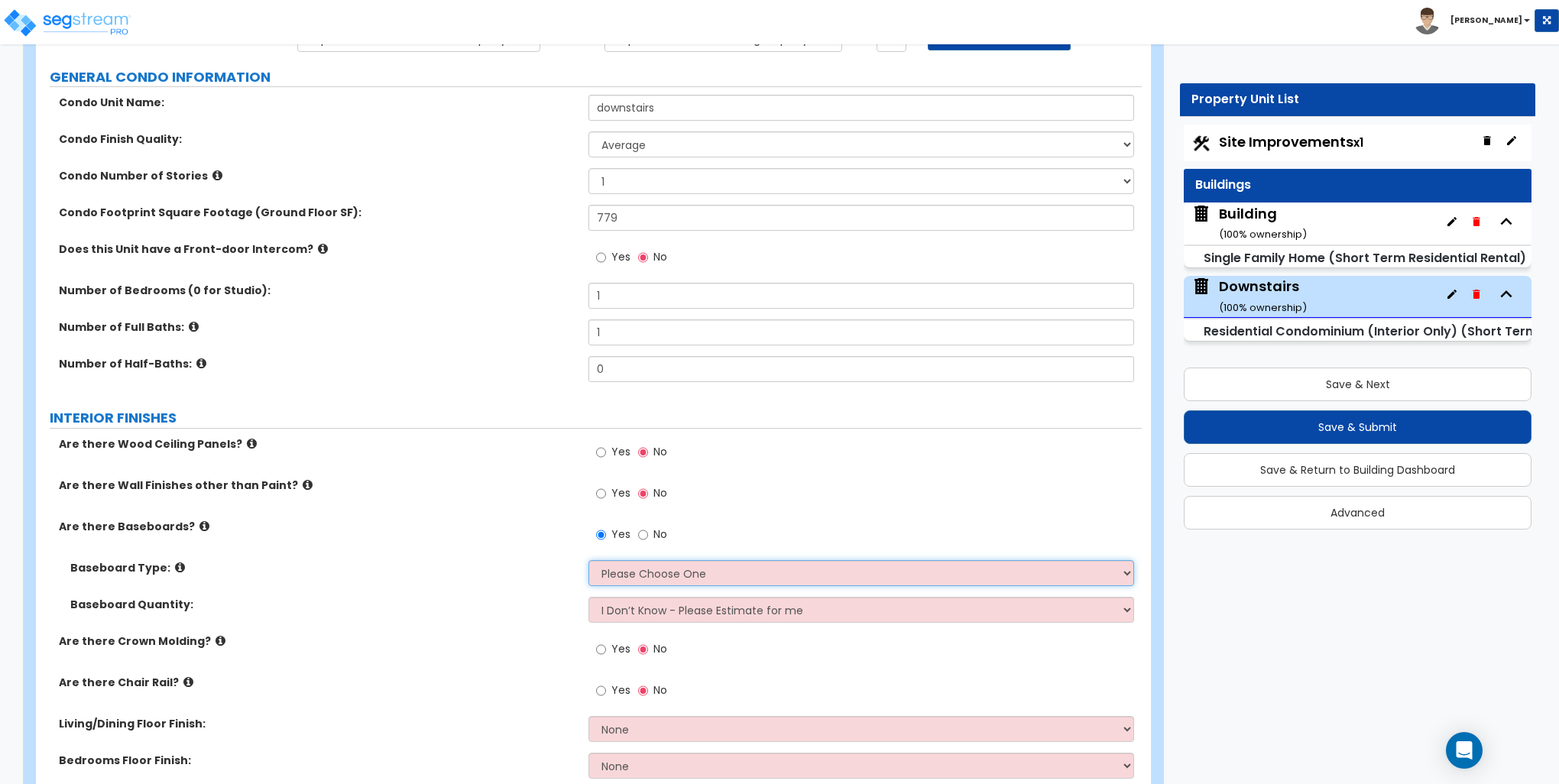
select select "2"
click at [589, 560] on select "Please Choose One Wood Vinyl Carpet Tile" at bounding box center [861, 573] width 545 height 26
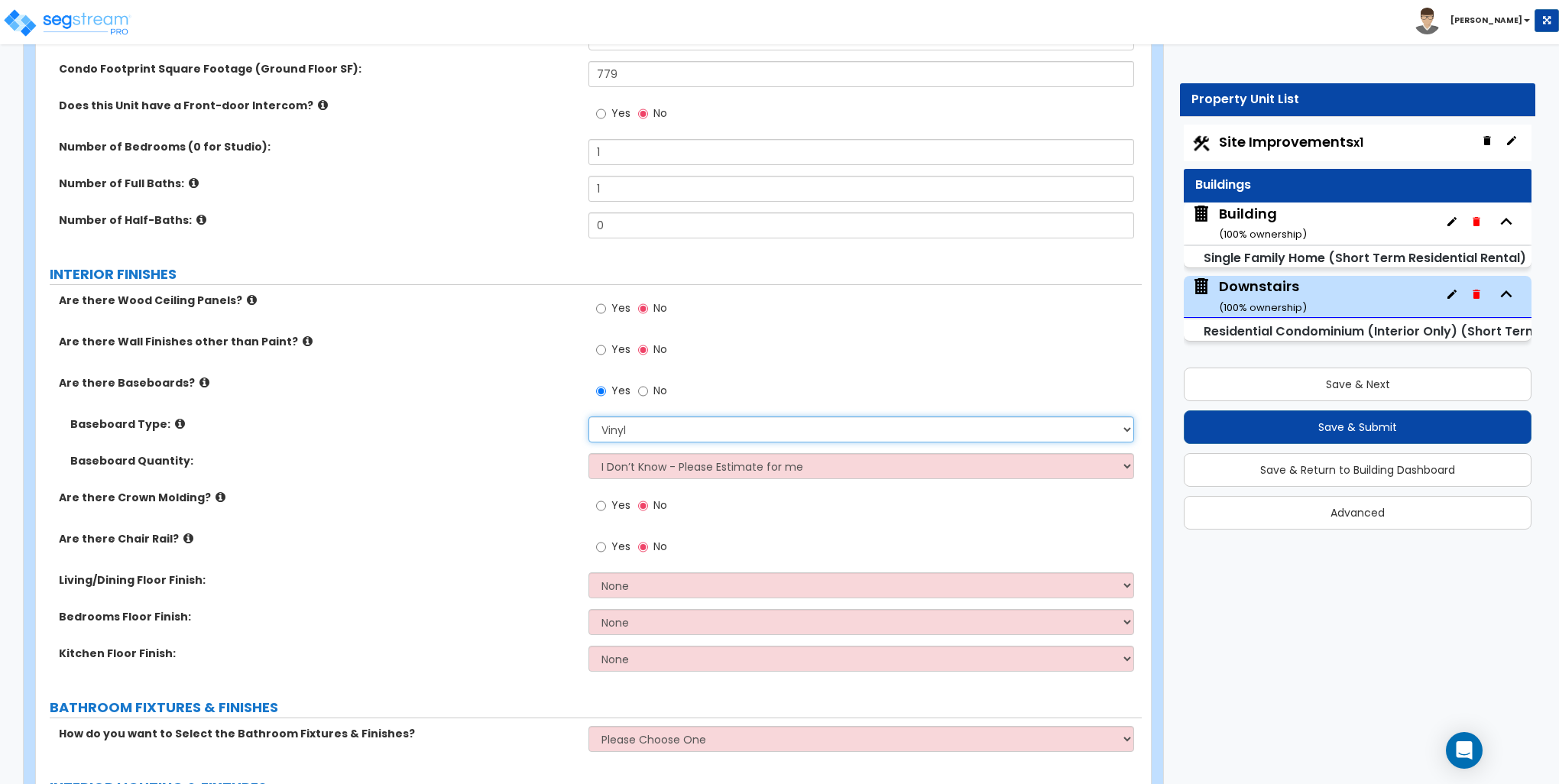
scroll to position [306, 0]
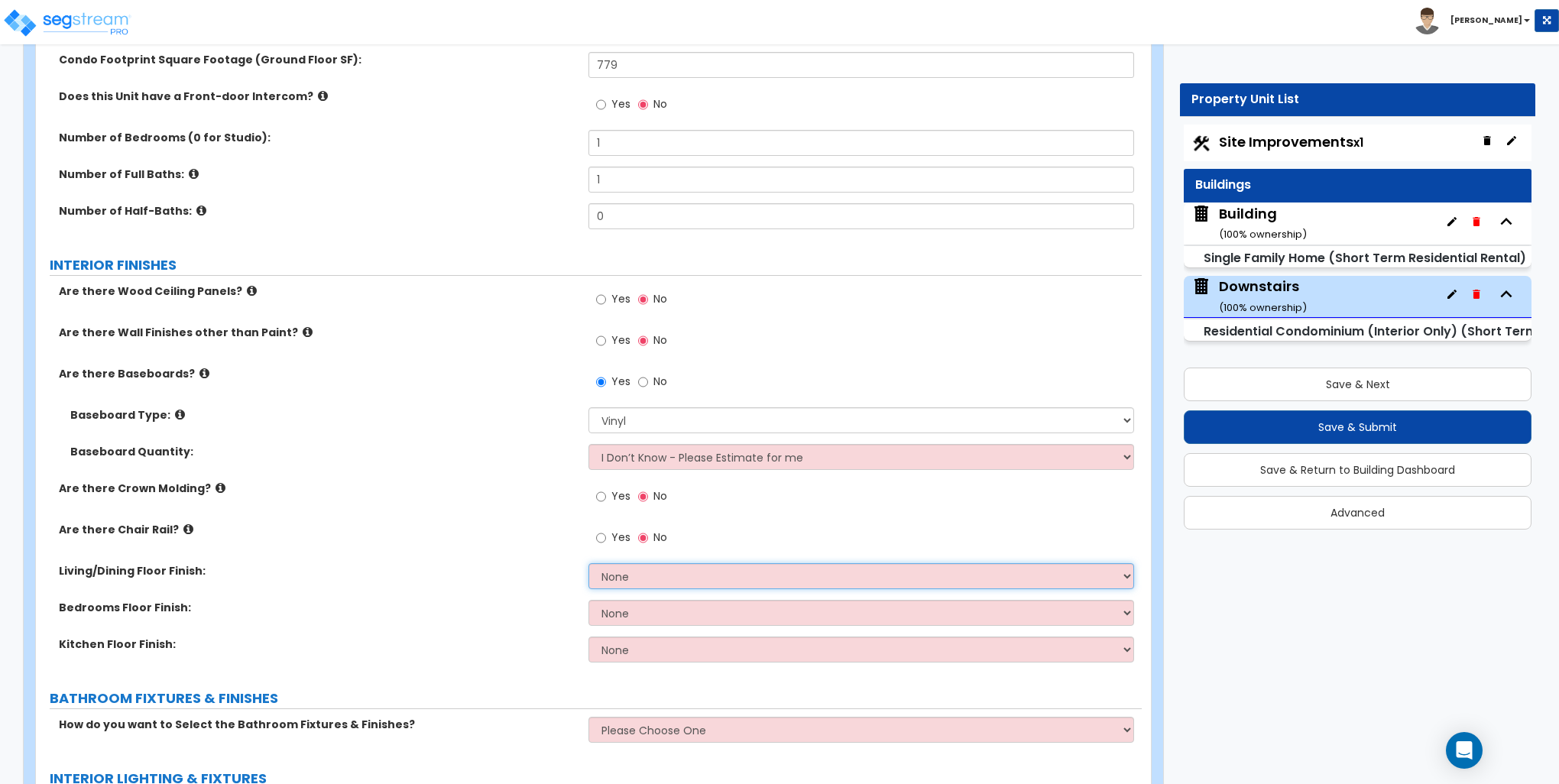
click at [623, 576] on select "None Tile Flooring Hardwood Flooring Resilient Laminate Flooring VCT Flooring S…" at bounding box center [861, 575] width 545 height 26
select select "3"
click at [589, 563] on select "None Tile Flooring Hardwood Flooring Resilient Laminate Flooring VCT Flooring S…" at bounding box center [861, 575] width 545 height 26
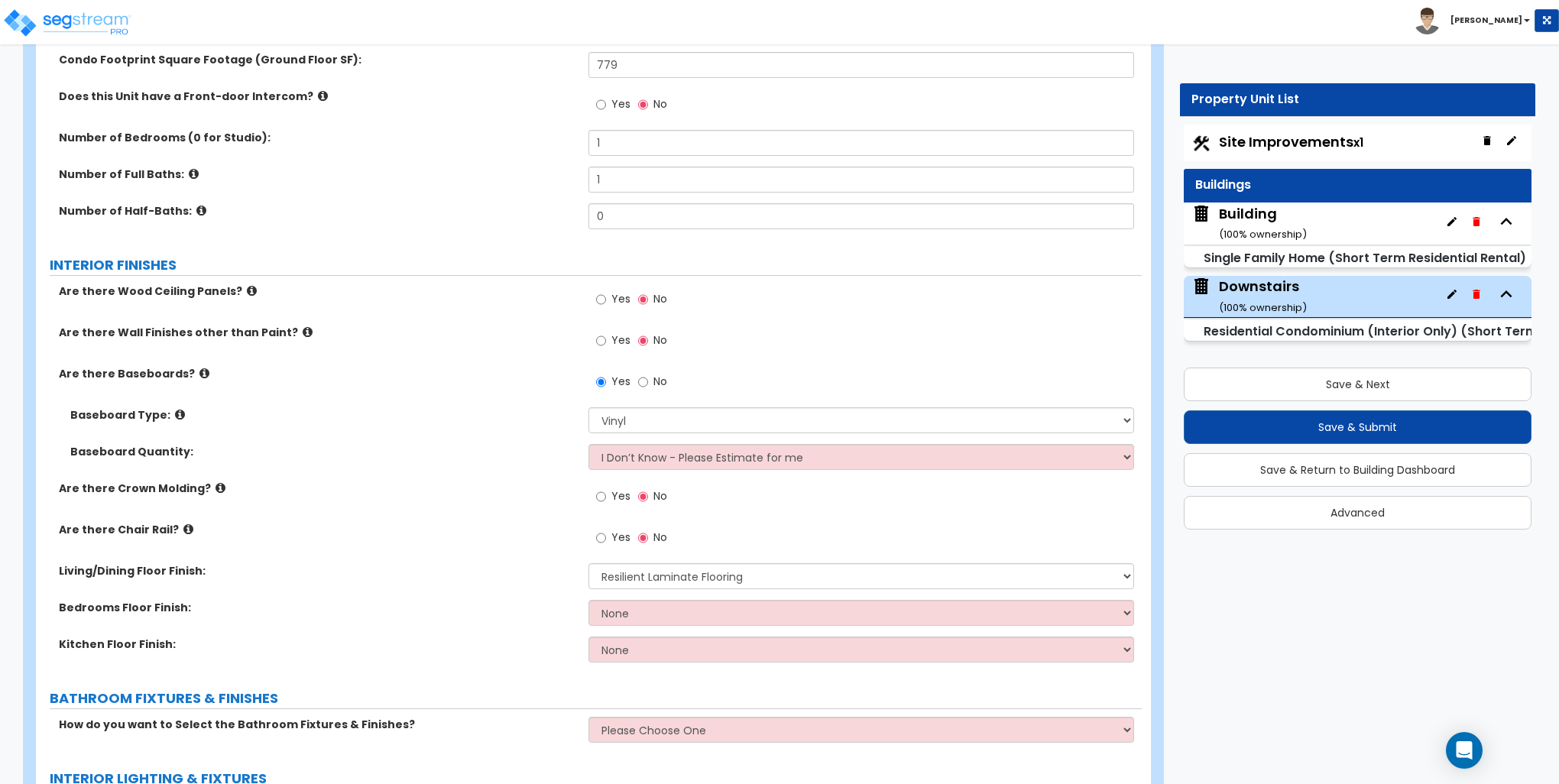
click at [624, 596] on div "Living/Dining Floor Finish: None Tile Flooring Hardwood Flooring Resilient Lami…" at bounding box center [590, 580] width 1106 height 36
click at [624, 611] on select "None Tile Flooring Hardwood Flooring Resilient Laminate Flooring VCT Flooring S…" at bounding box center [861, 613] width 545 height 26
select select "3"
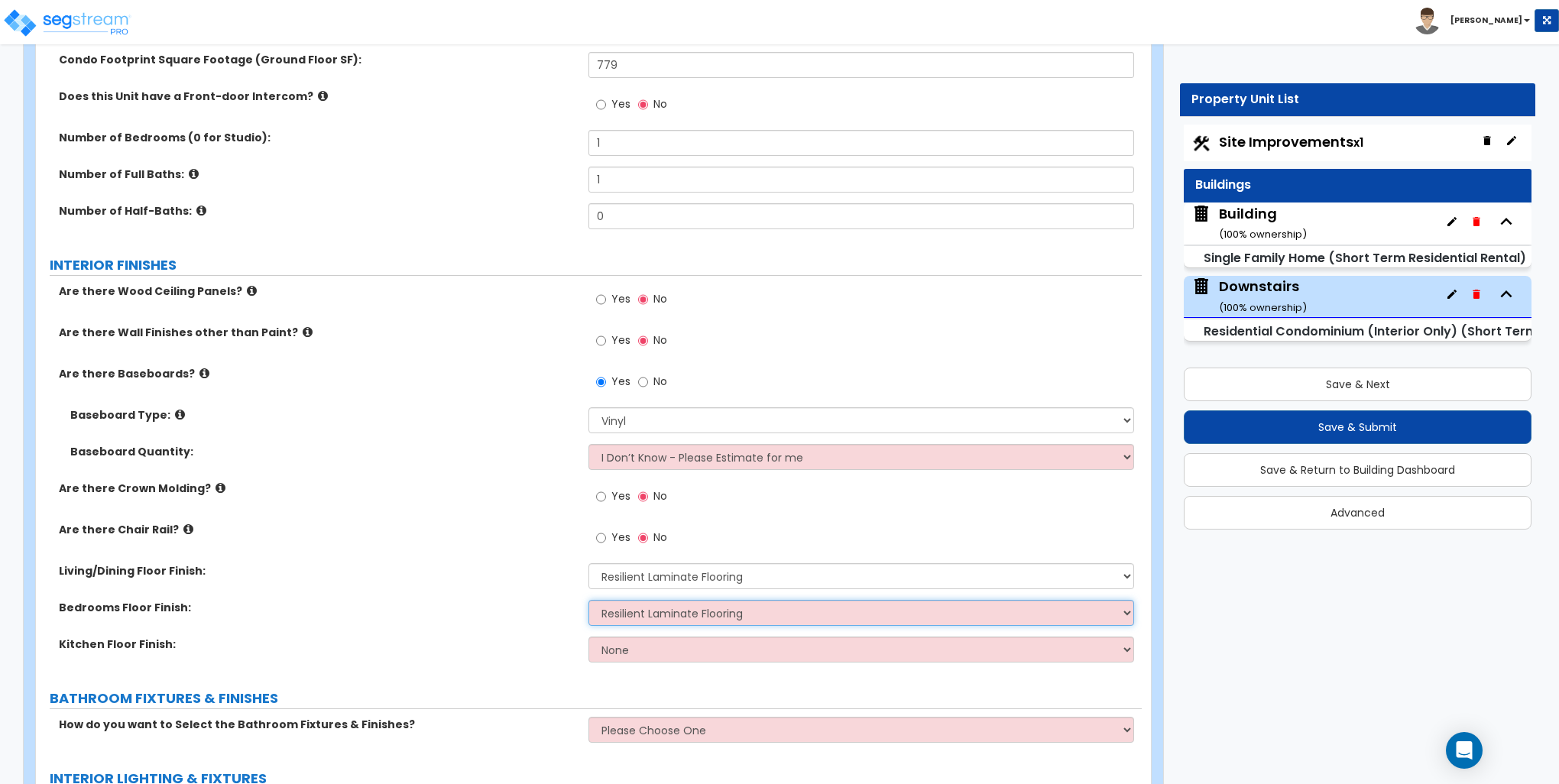
click at [589, 600] on select "None Tile Flooring Hardwood Flooring Resilient Laminate Flooring VCT Flooring S…" at bounding box center [861, 613] width 545 height 26
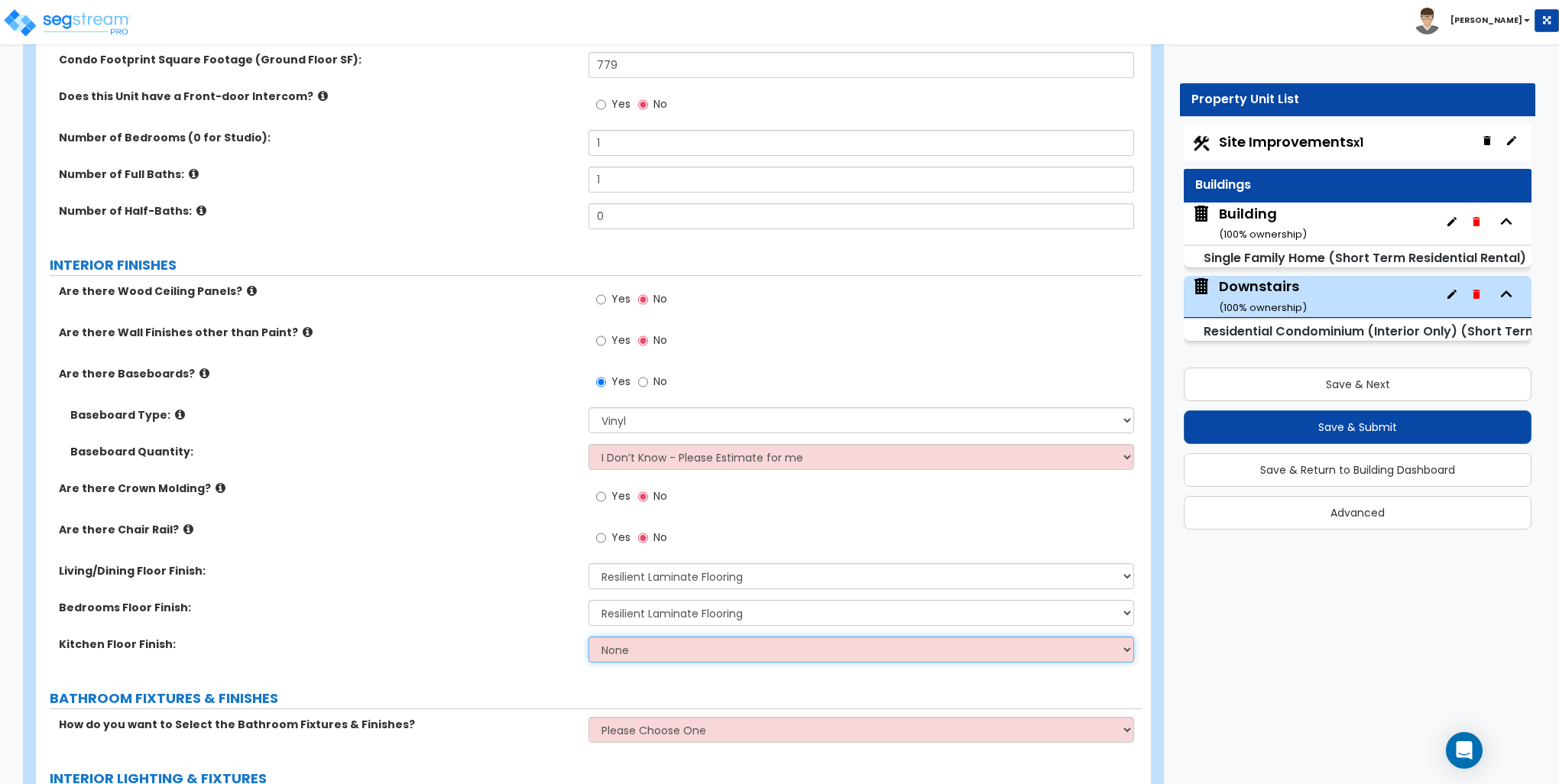
click at [614, 645] on select "None Tile Flooring Hardwood Flooring Resilient Laminate Flooring VCT Flooring S…" at bounding box center [861, 649] width 545 height 26
select select "3"
click at [589, 636] on select "None Tile Flooring Hardwood Flooring Resilient Laminate Flooring VCT Flooring S…" at bounding box center [861, 649] width 545 height 26
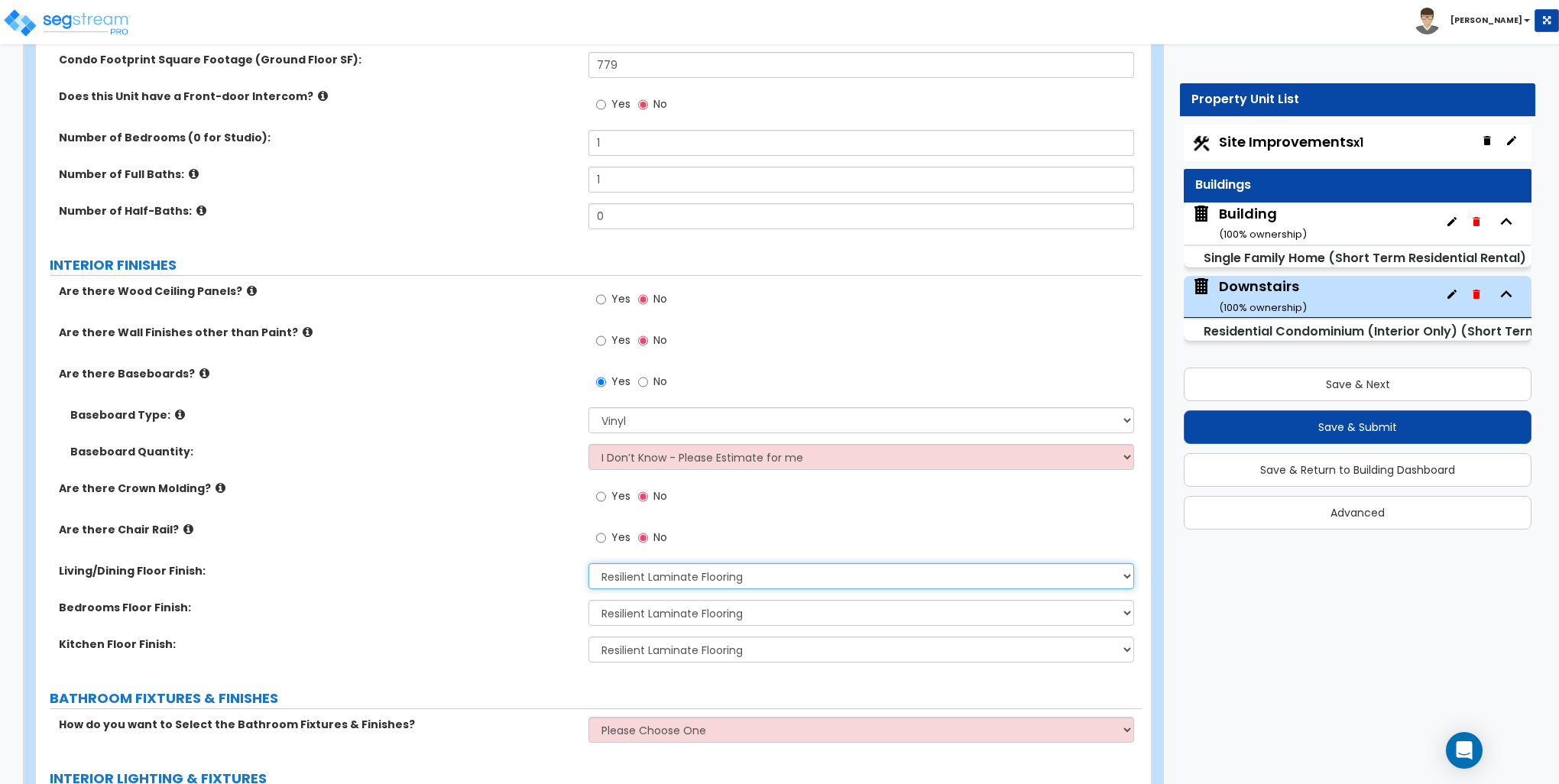
click at [663, 580] on select "None Tile Flooring Hardwood Flooring Resilient Laminate Flooring VCT Flooring S…" at bounding box center [861, 575] width 545 height 26
select select "1"
click at [589, 563] on select "None Tile Flooring Hardwood Flooring Resilient Laminate Flooring VCT Flooring S…" at bounding box center [861, 575] width 545 height 26
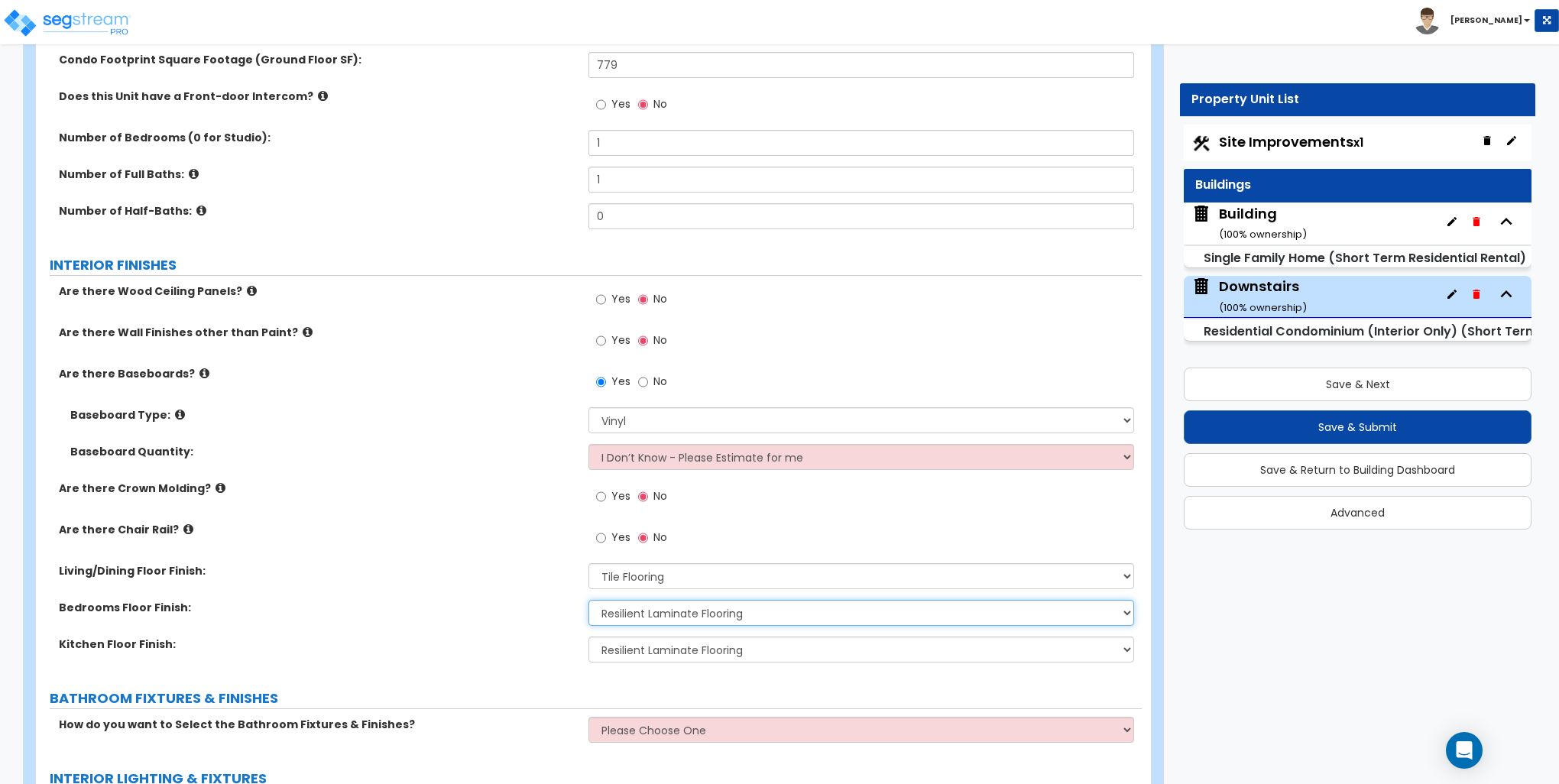
click at [655, 612] on select "None Tile Flooring Hardwood Flooring Resilient Laminate Flooring VCT Flooring S…" at bounding box center [861, 613] width 545 height 26
select select "1"
click at [589, 600] on select "None Tile Flooring Hardwood Flooring Resilient Laminate Flooring VCT Flooring S…" at bounding box center [861, 613] width 545 height 26
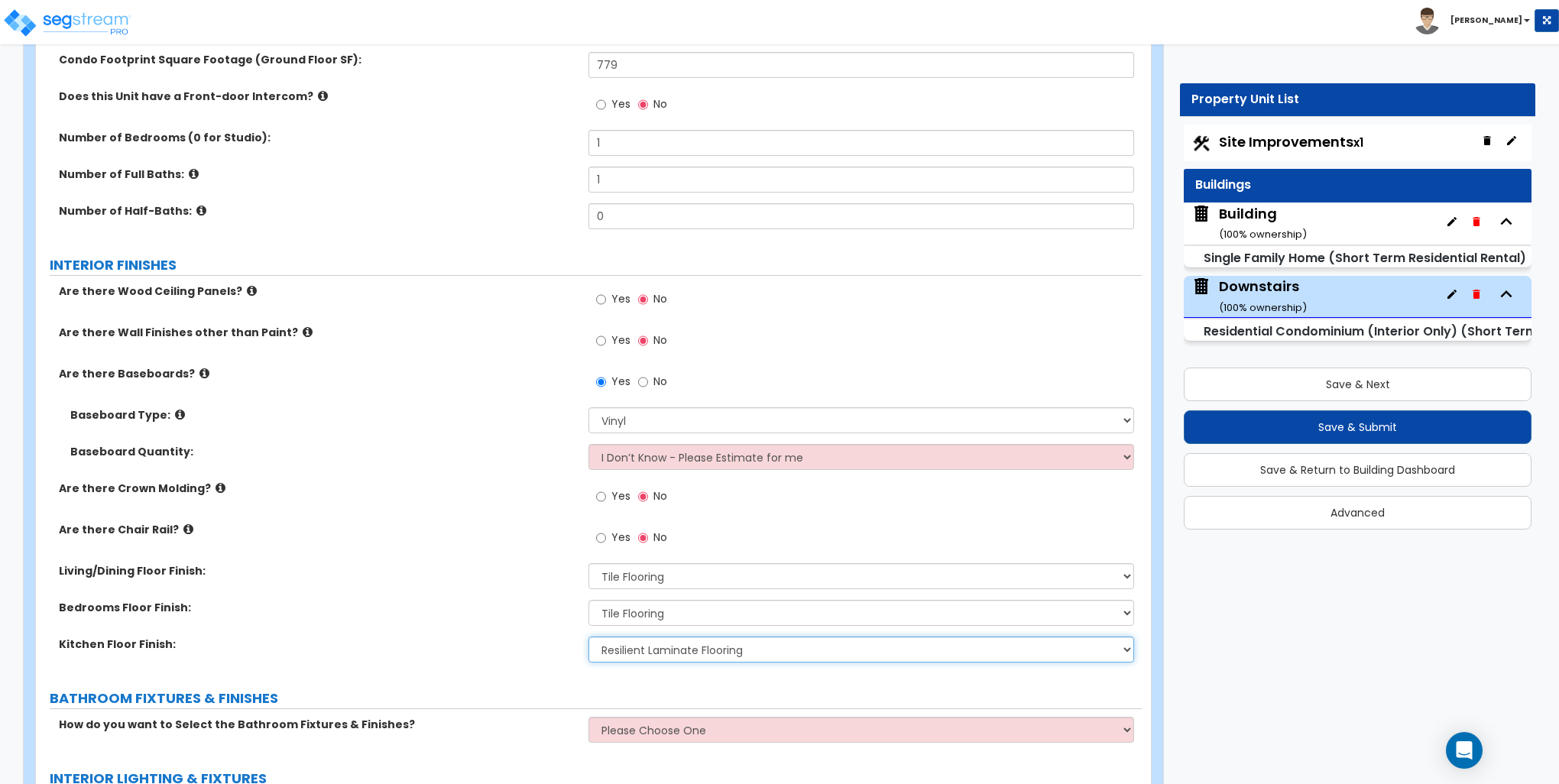
click at [655, 643] on select "None Tile Flooring Hardwood Flooring Resilient Laminate Flooring VCT Flooring S…" at bounding box center [861, 649] width 545 height 26
select select "1"
click at [589, 636] on select "None Tile Flooring Hardwood Flooring Resilient Laminate Flooring VCT Flooring S…" at bounding box center [861, 649] width 545 height 26
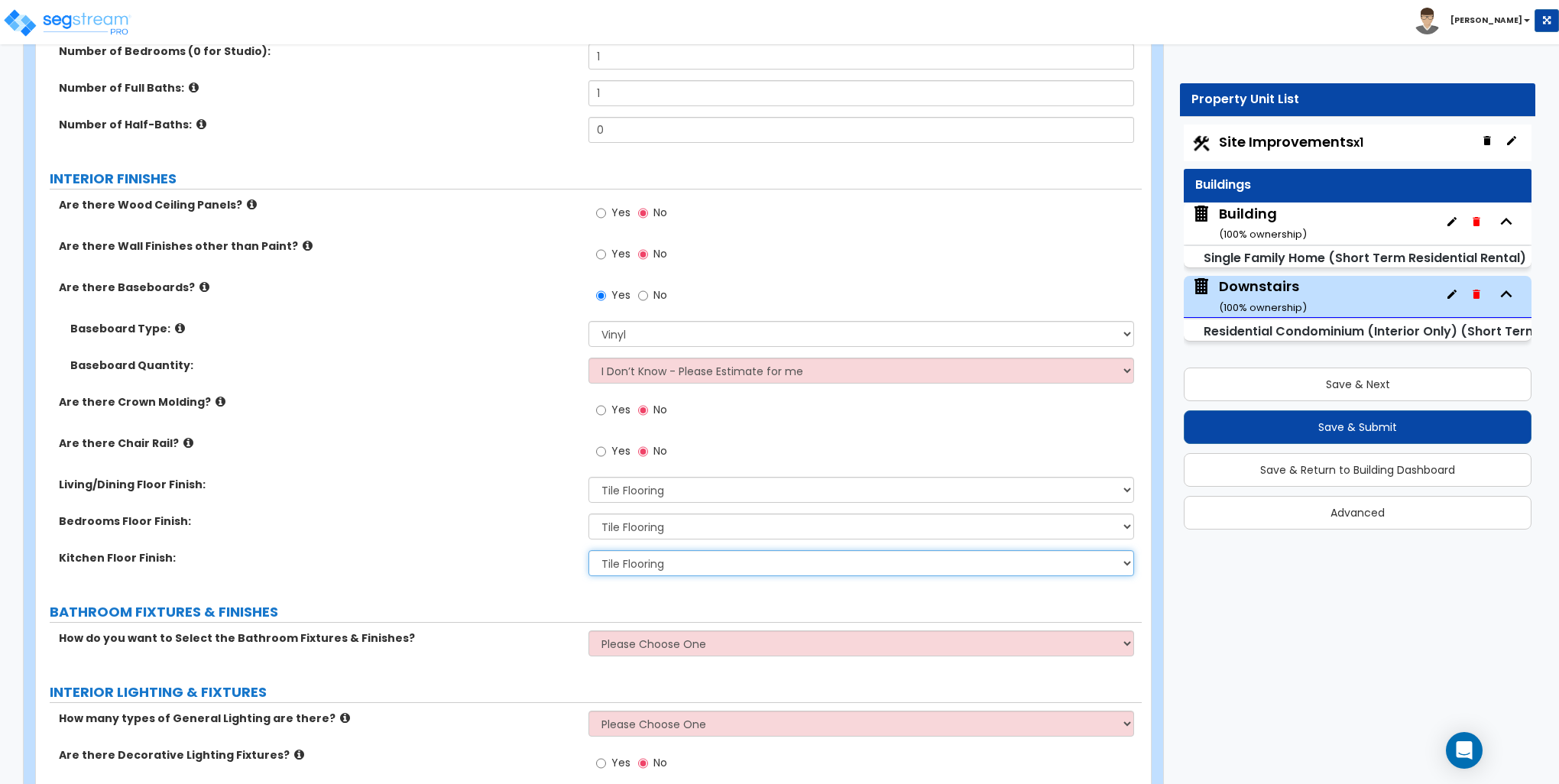
scroll to position [611, 0]
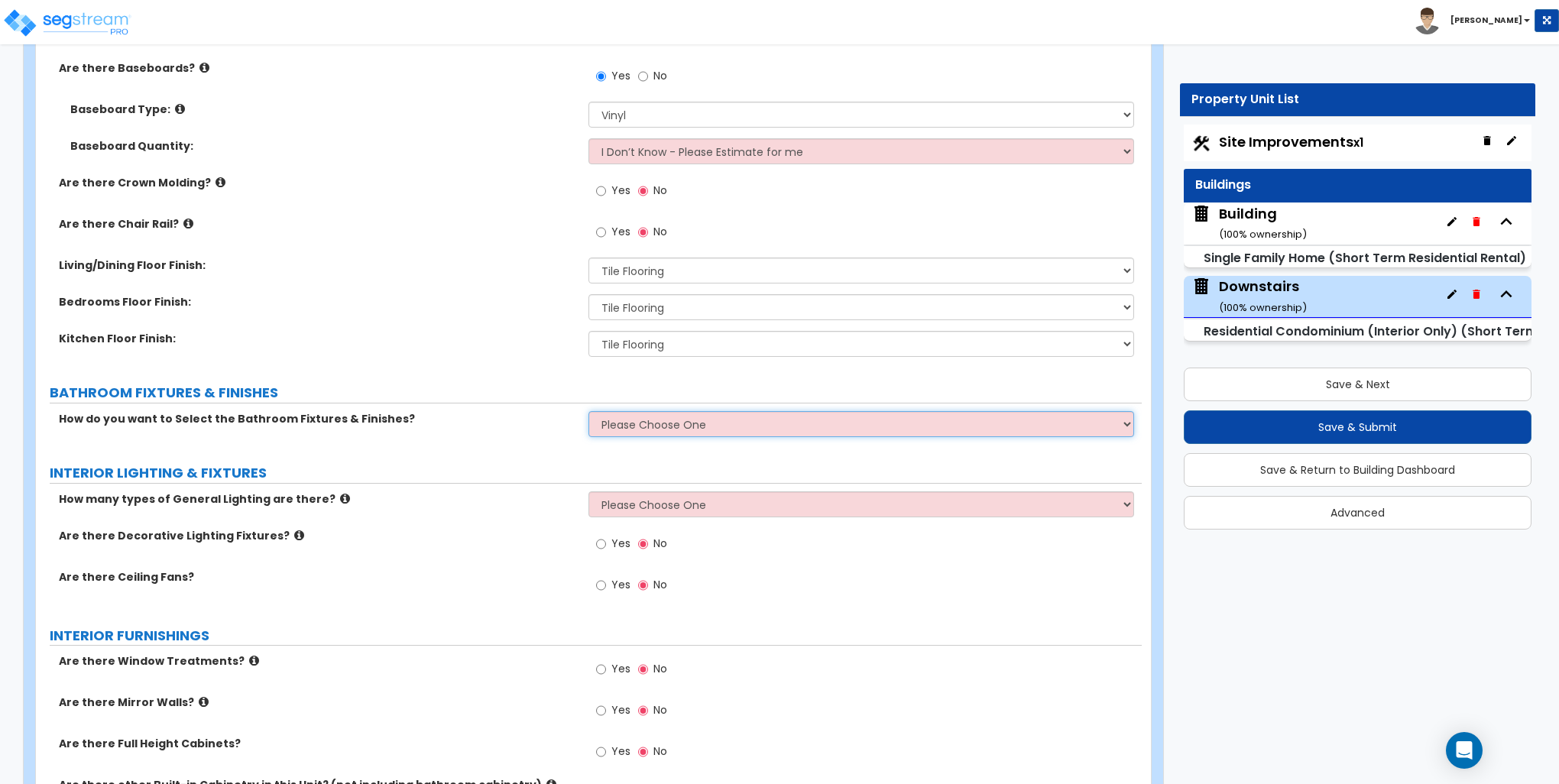
click at [697, 420] on select "Please Choose One Select Fixtures and Finishes only for one Bath and assume thi…" at bounding box center [861, 424] width 545 height 26
select select "1"
click at [589, 411] on select "Please Choose One Select Fixtures and Finishes only for one Bath and assume thi…" at bounding box center [861, 424] width 545 height 26
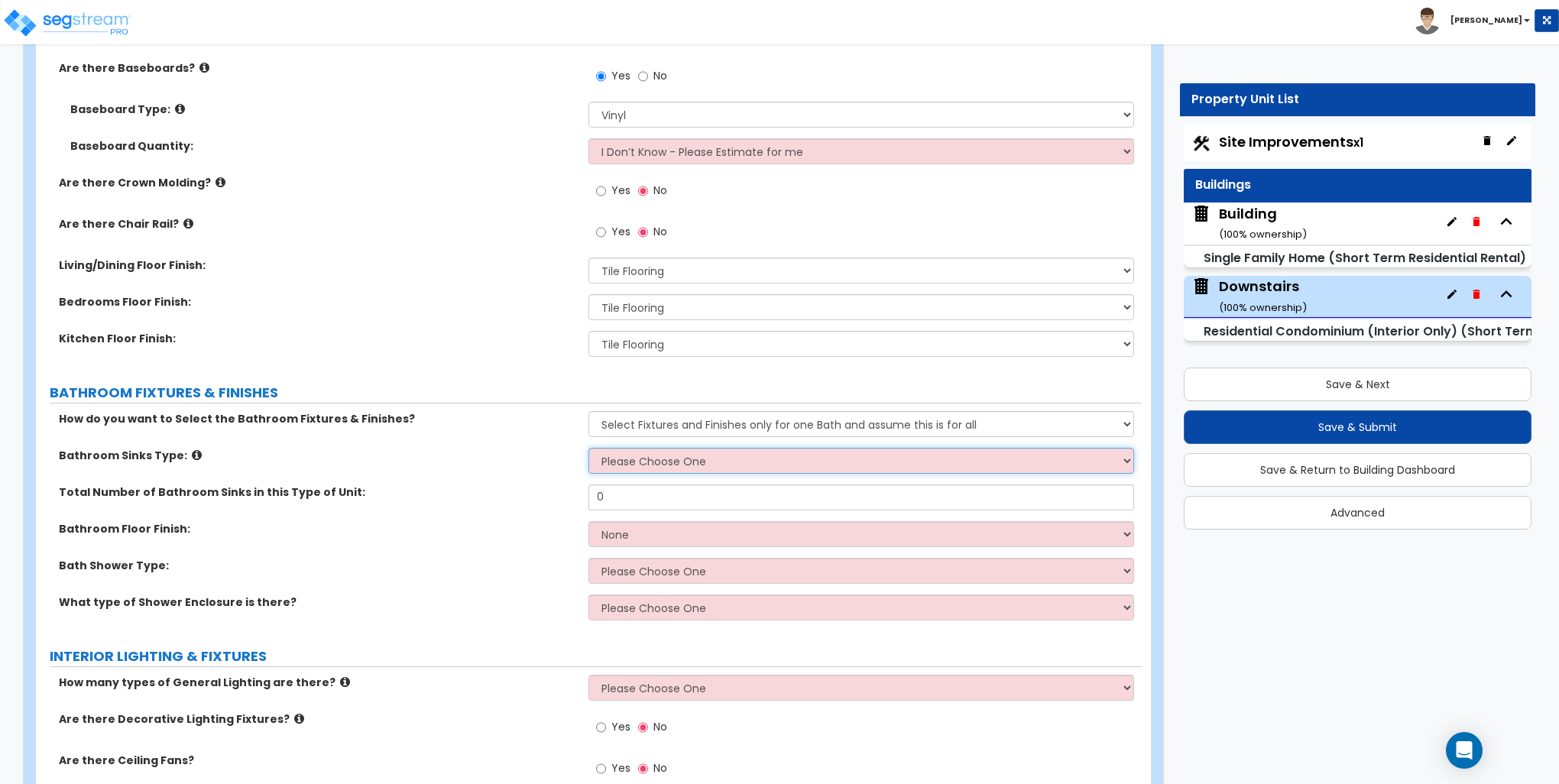
click at [633, 453] on select "Please Choose One Wall-mounted Pedestal-mounted Vanity-mounted" at bounding box center [861, 460] width 545 height 26
select select "3"
click at [589, 448] on select "Please Choose One Wall-mounted Pedestal-mounted Vanity-mounted" at bounding box center [861, 460] width 545 height 26
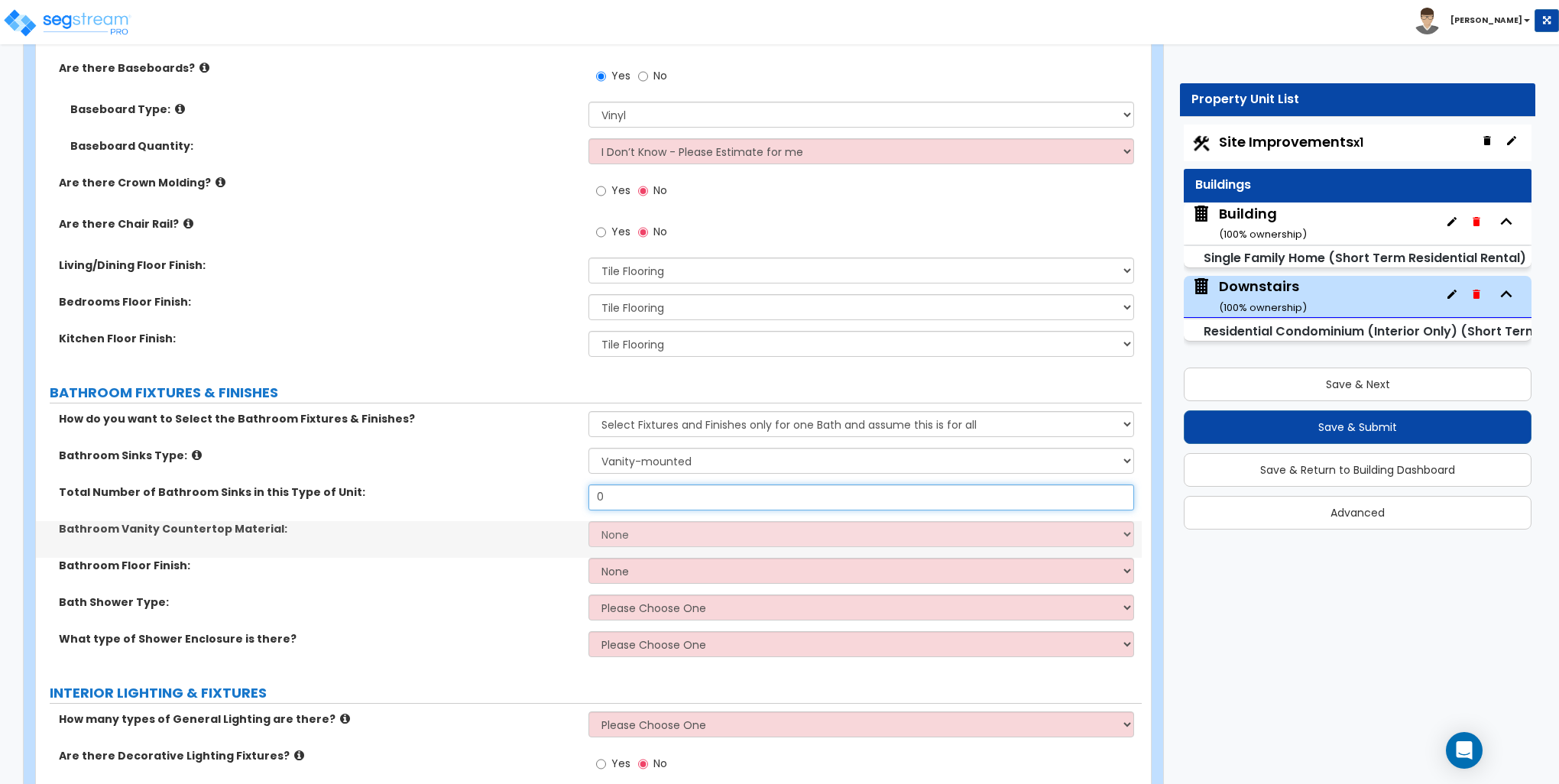
click at [631, 491] on input "0" at bounding box center [861, 497] width 545 height 26
type input "1"
click at [642, 541] on select "None Plastic Laminate Solid Surface Stone Quartz Marble Tile Wood" at bounding box center [861, 534] width 545 height 26
select select "3"
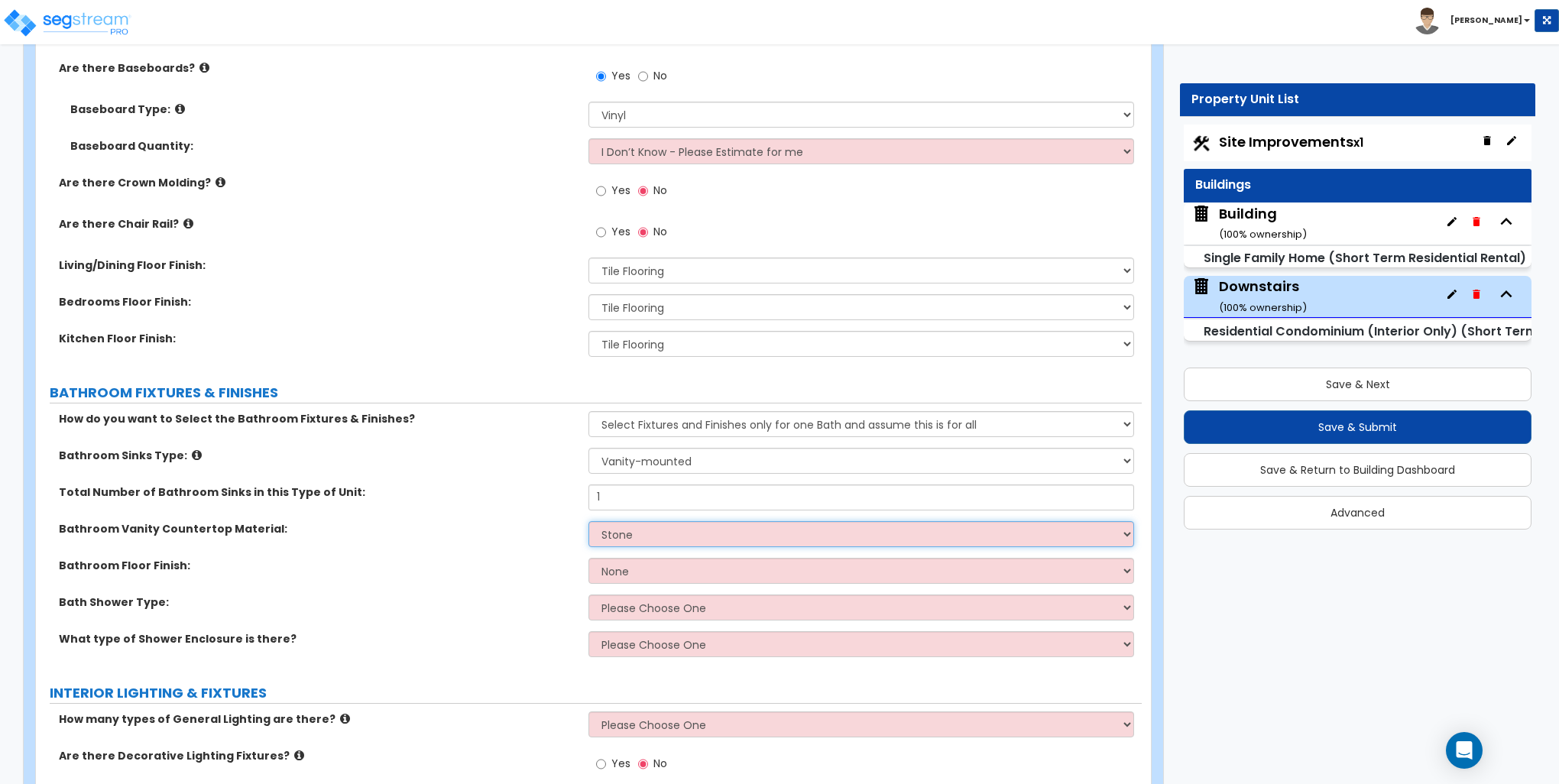
click at [589, 521] on select "None Plastic Laminate Solid Surface Stone Quartz Marble Tile Wood" at bounding box center [861, 534] width 545 height 26
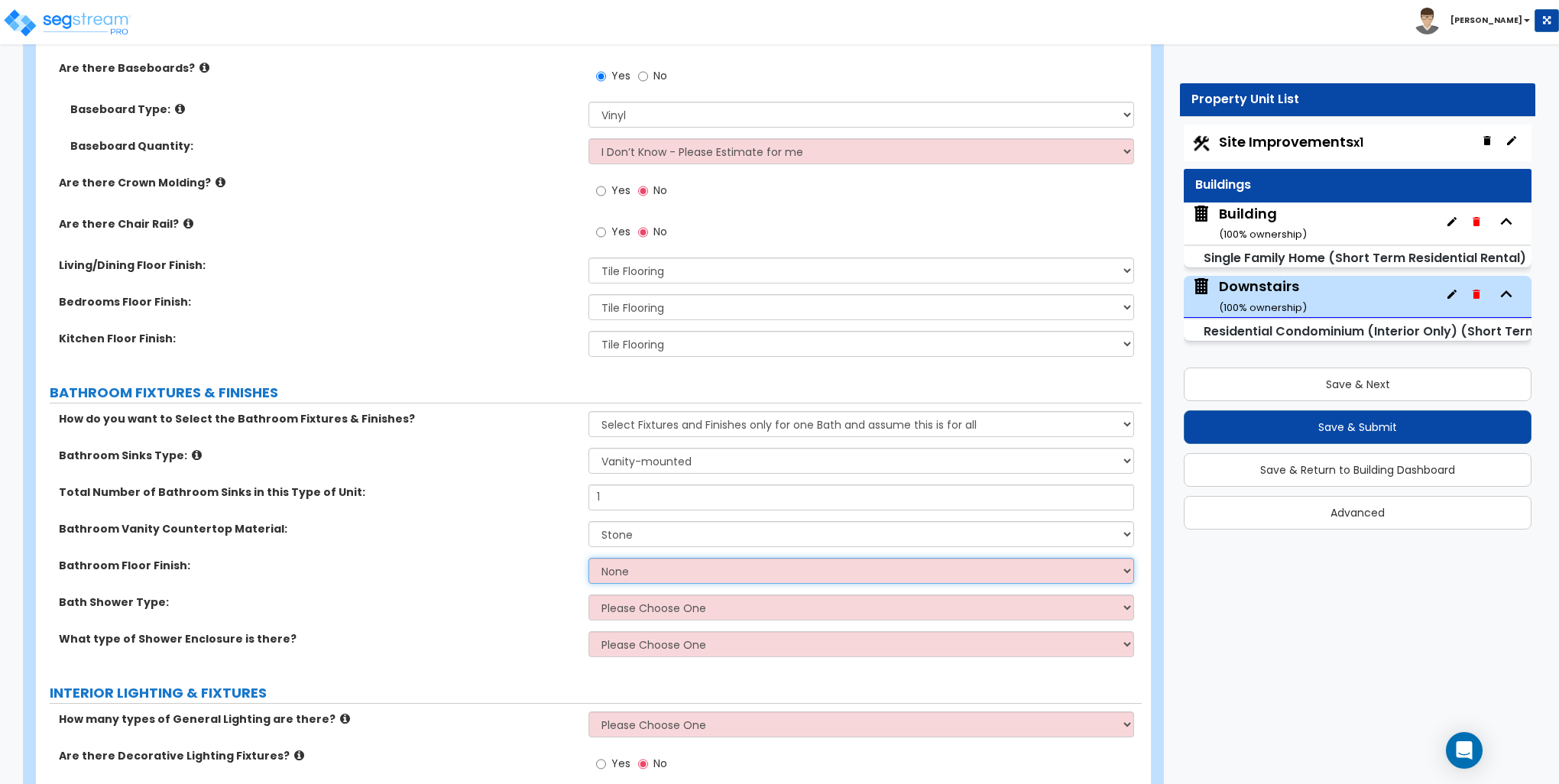
click at [627, 569] on select "None Tile Flooring Hardwood Flooring Resilient Laminate Flooring VCT Flooring S…" at bounding box center [861, 571] width 545 height 26
select select "1"
click at [589, 558] on select "None Tile Flooring Hardwood Flooring Resilient Laminate Flooring VCT Flooring S…" at bounding box center [861, 571] width 545 height 26
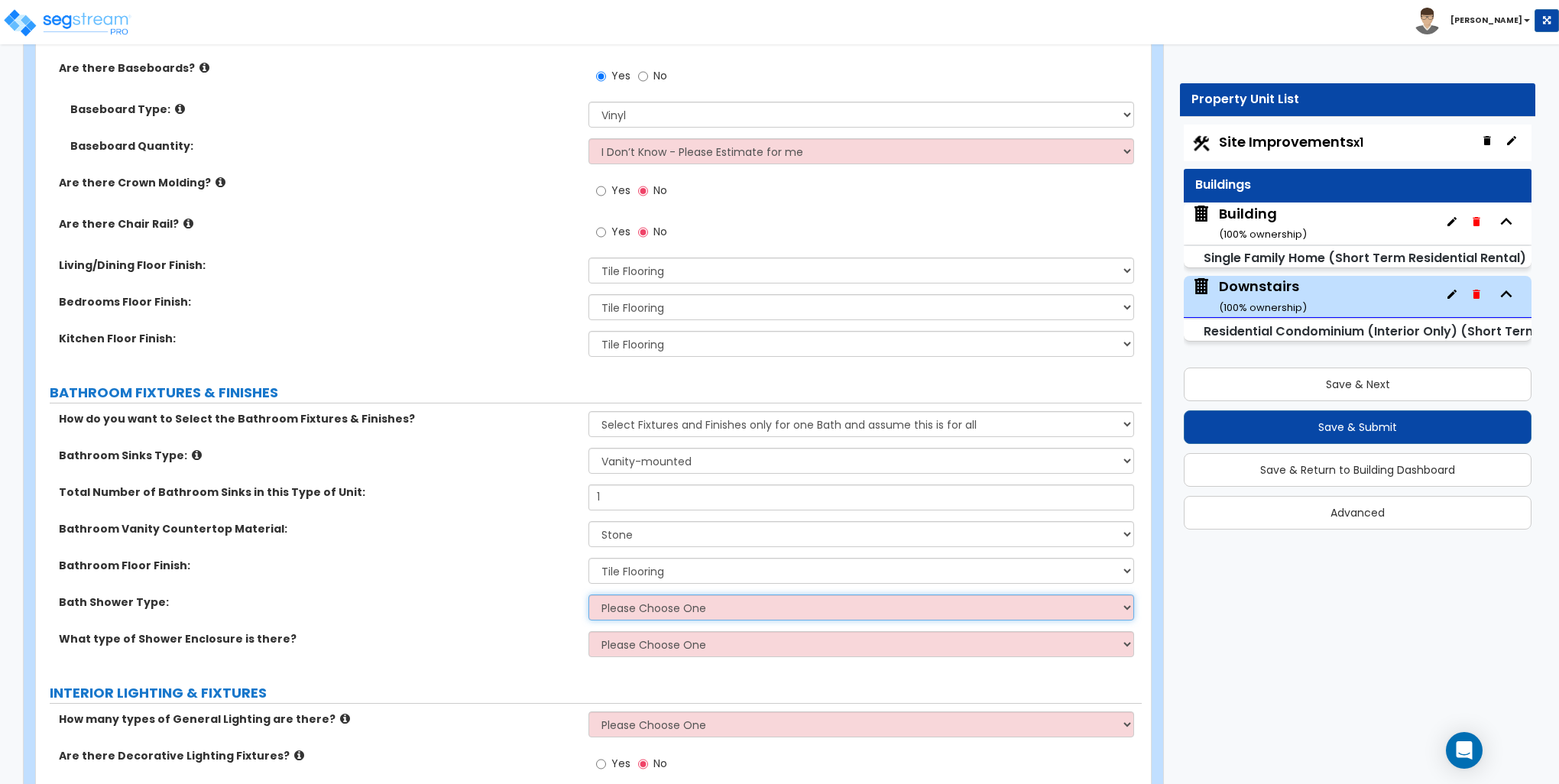
click at [628, 607] on select "Please Choose One Recessed Bathtub - Shower Combo Freestanding" at bounding box center [861, 607] width 545 height 26
select select "2"
click at [589, 594] on select "Please Choose One Recessed Bathtub - Shower Combo Freestanding" at bounding box center [861, 607] width 545 height 26
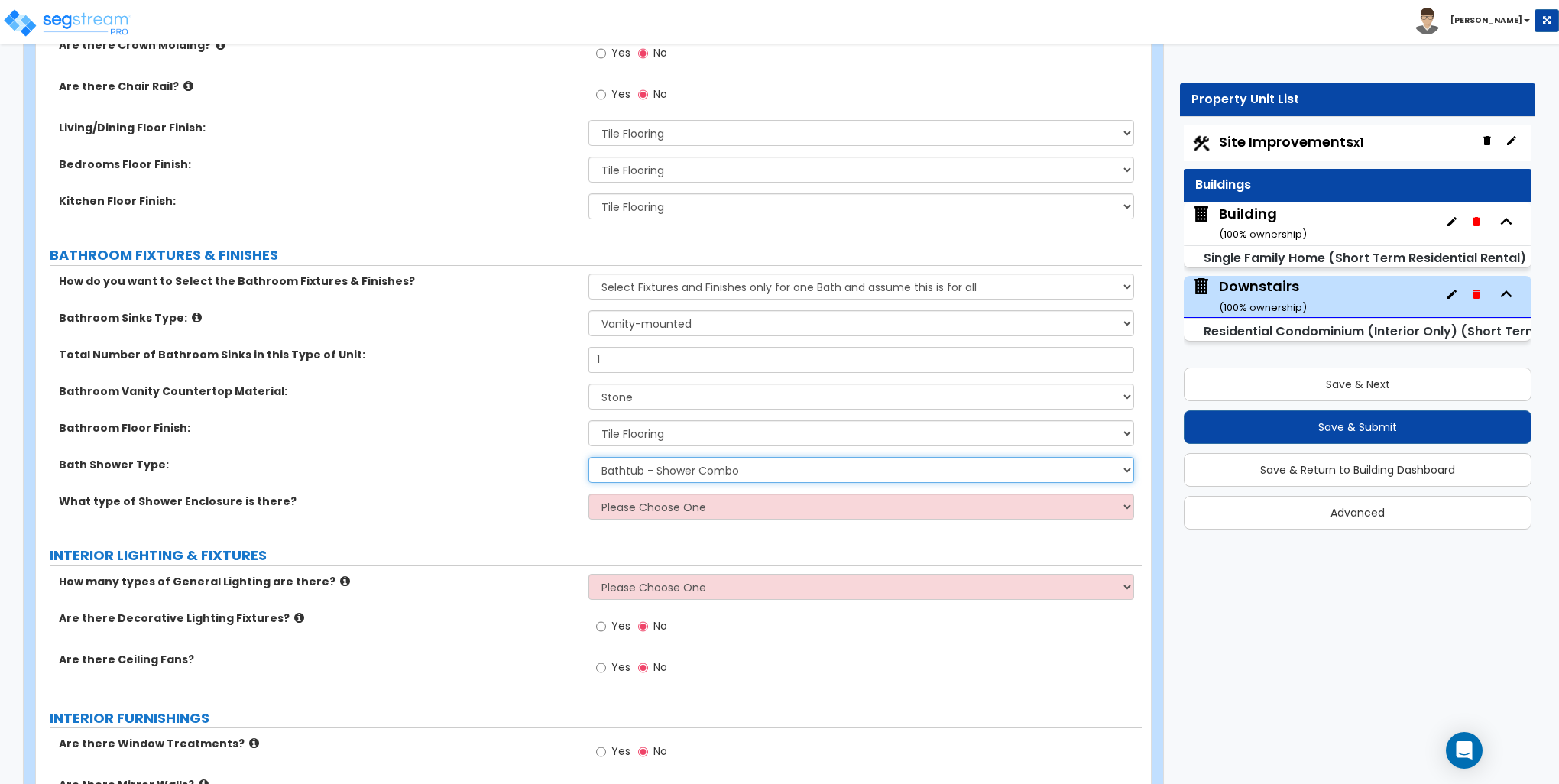
scroll to position [764, 0]
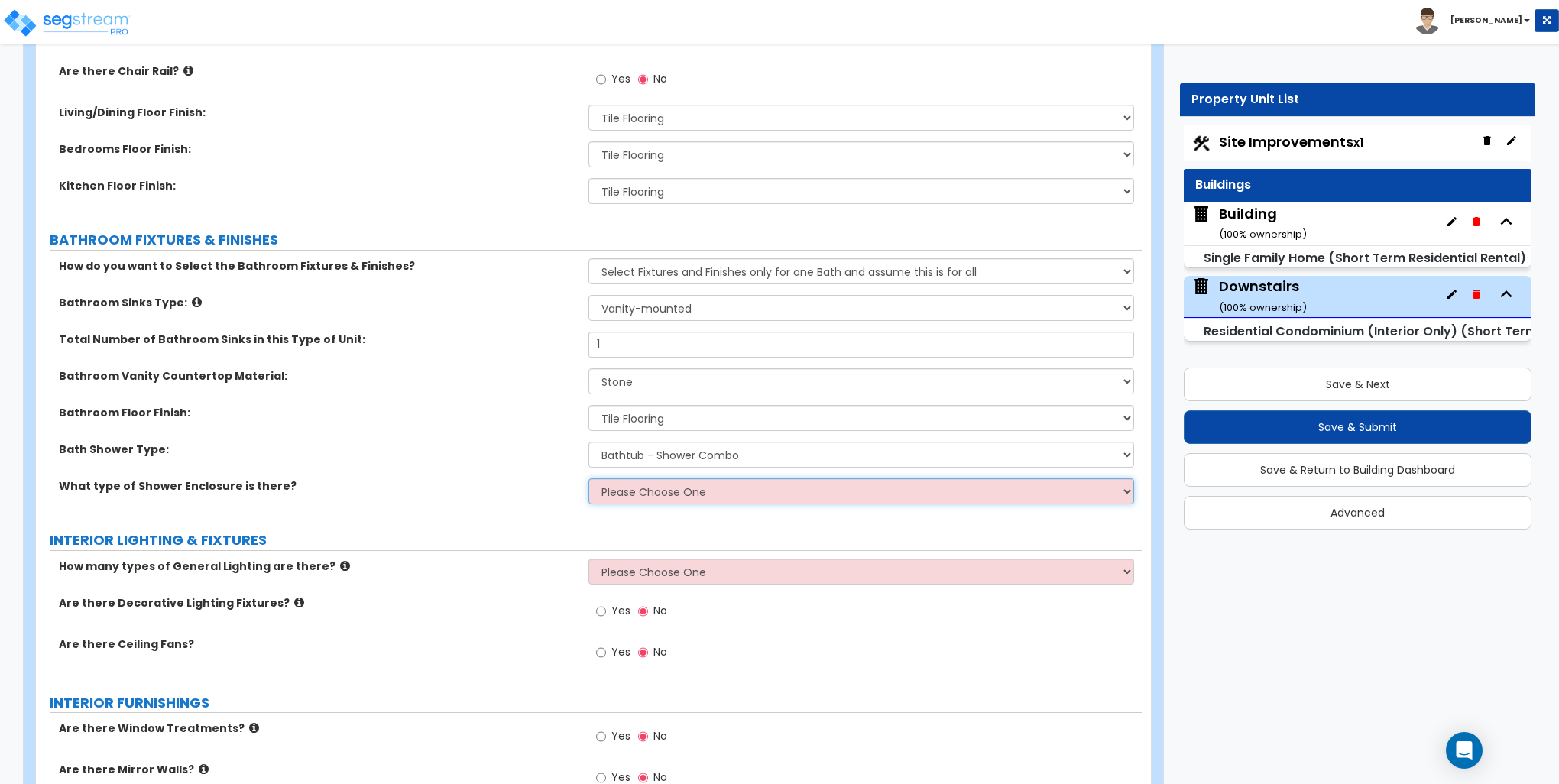
click at [646, 494] on select "Please Choose One Curtain & Rod Glass Sliding Doors Glass Hinged Doors" at bounding box center [861, 491] width 545 height 26
select select "2"
click at [589, 478] on select "Please Choose One Curtain & Rod Glass Sliding Doors Glass Hinged Doors" at bounding box center [861, 491] width 545 height 26
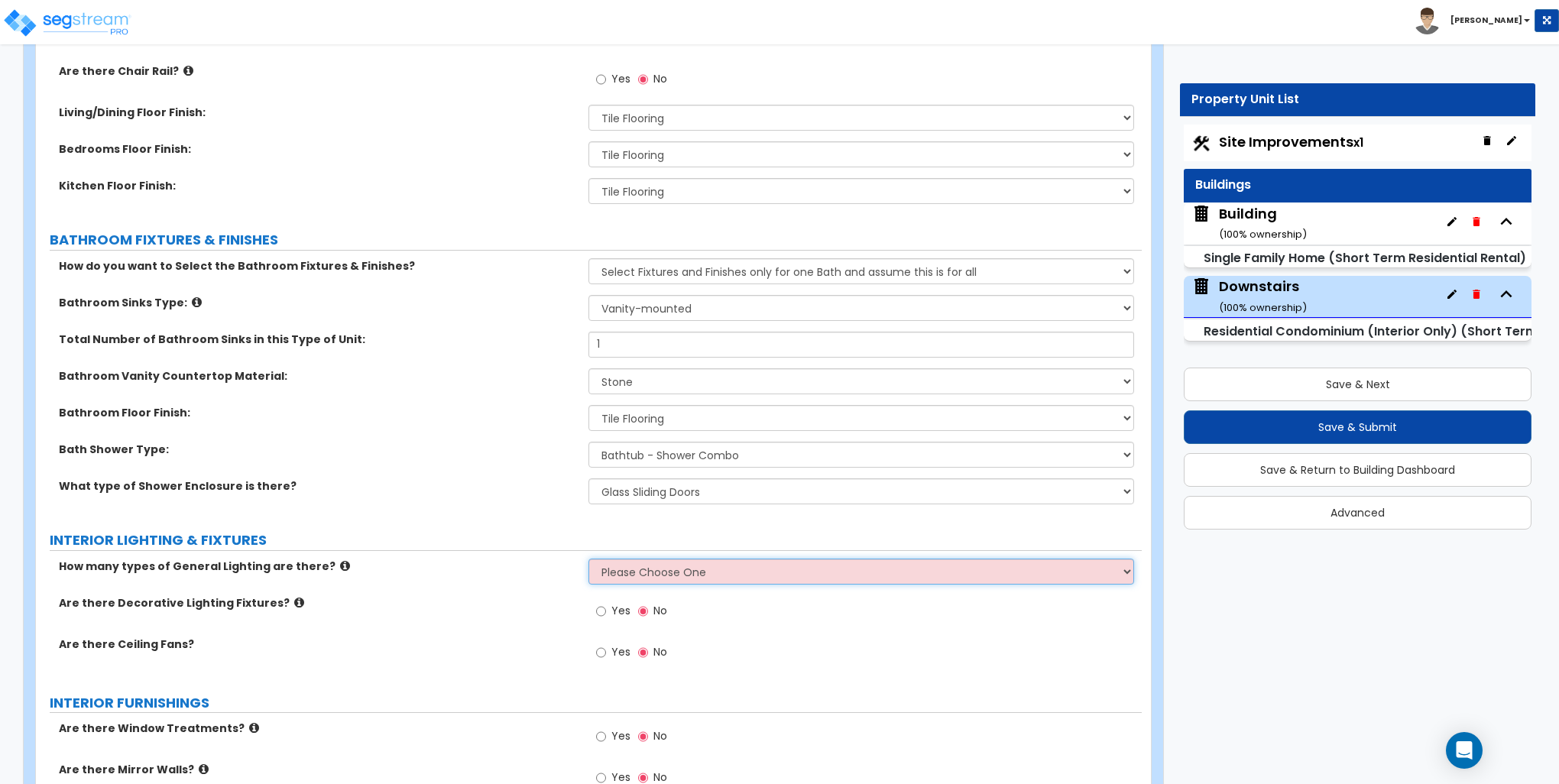
click at [647, 571] on select "Please Choose One 1 2 3" at bounding box center [861, 572] width 545 height 26
select select "1"
click at [589, 559] on select "Please Choose One 1 2 3" at bounding box center [861, 572] width 545 height 26
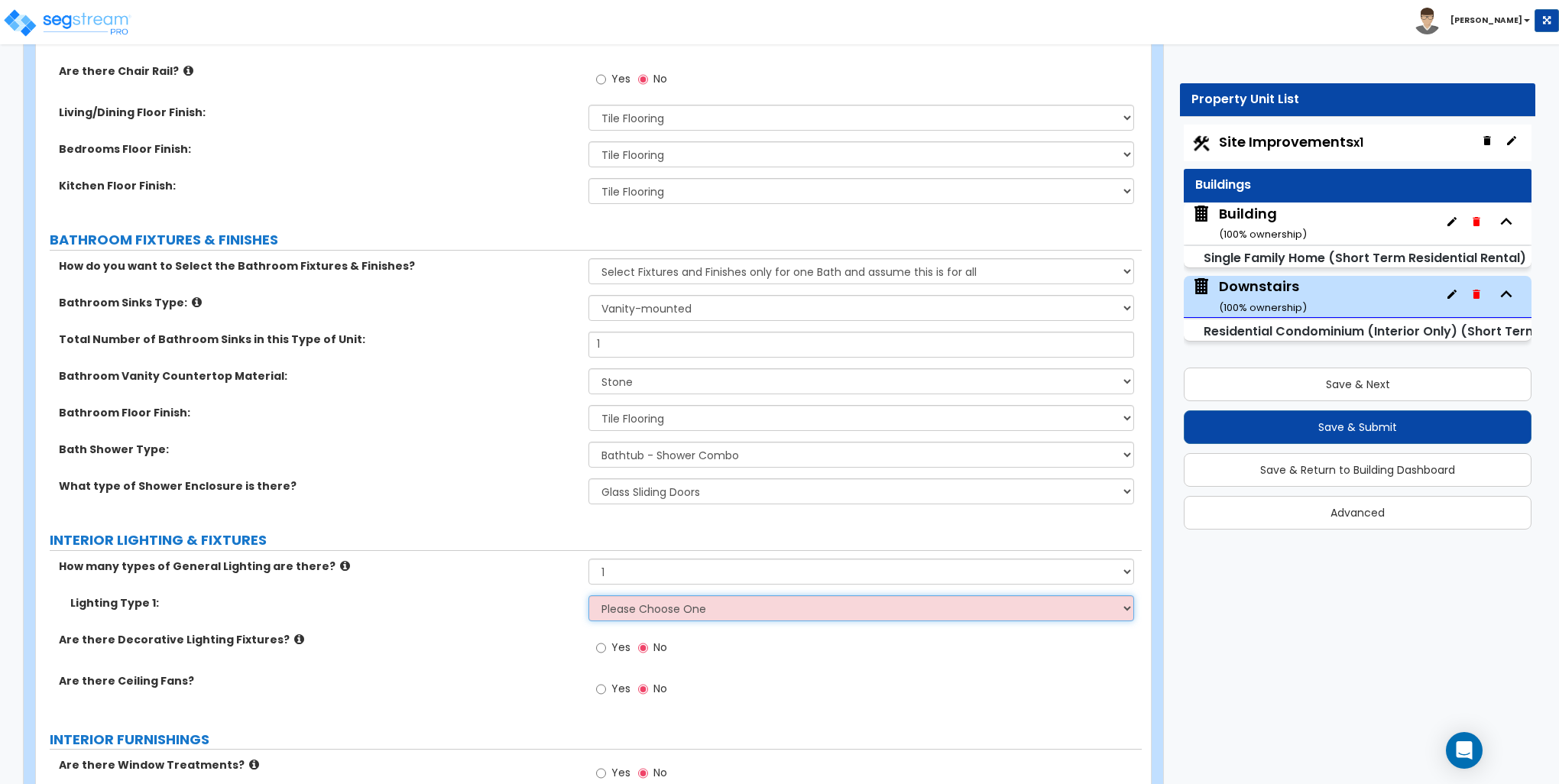
click at [633, 607] on select "Please Choose One LED Surface-Mounted LED Recessed Fluorescent Surface-Mounted …" at bounding box center [861, 608] width 545 height 26
select select "2"
click at [589, 595] on select "Please Choose One LED Surface-Mounted LED Recessed Fluorescent Surface-Mounted …" at bounding box center [861, 608] width 545 height 26
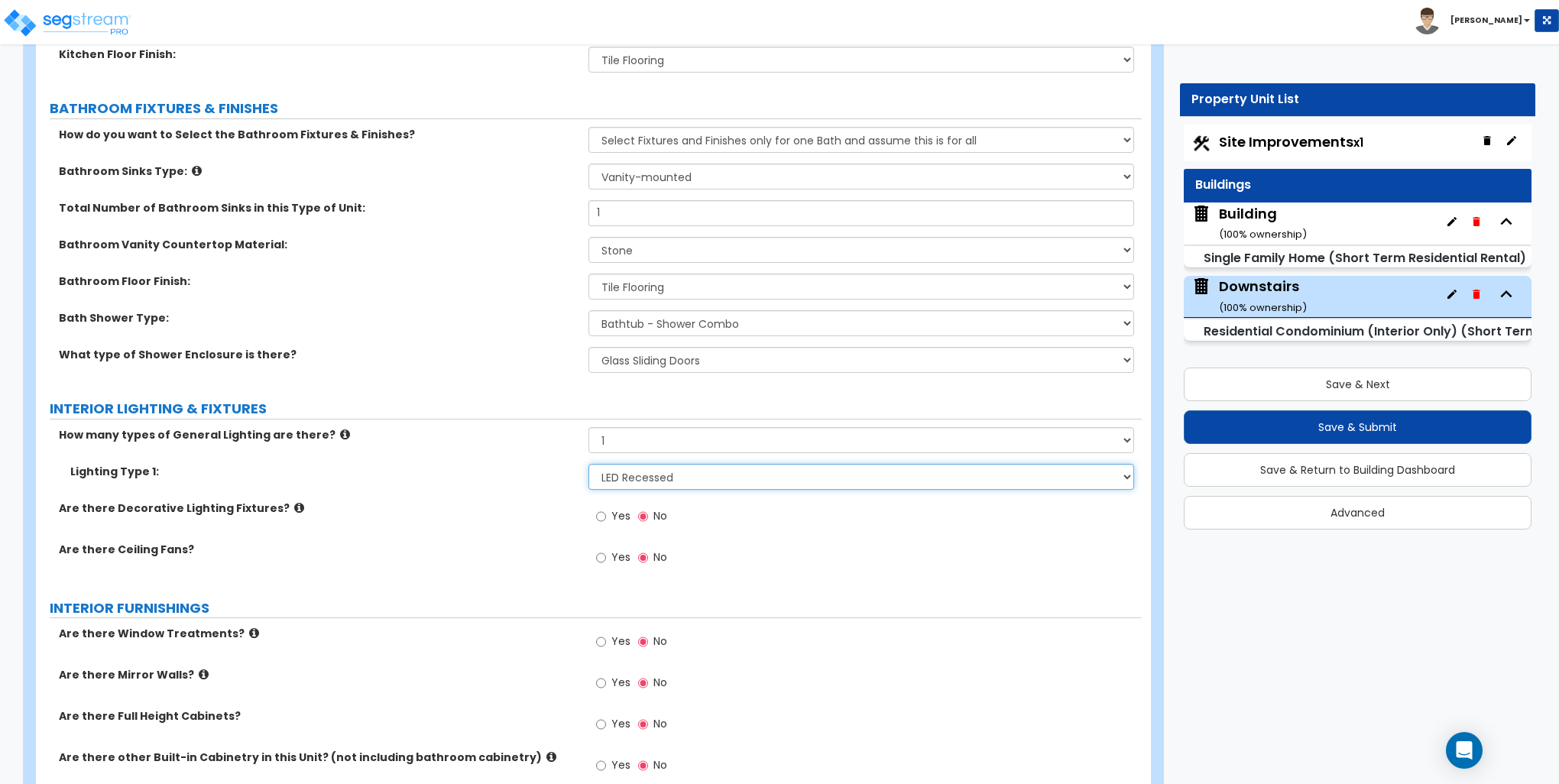
scroll to position [917, 0]
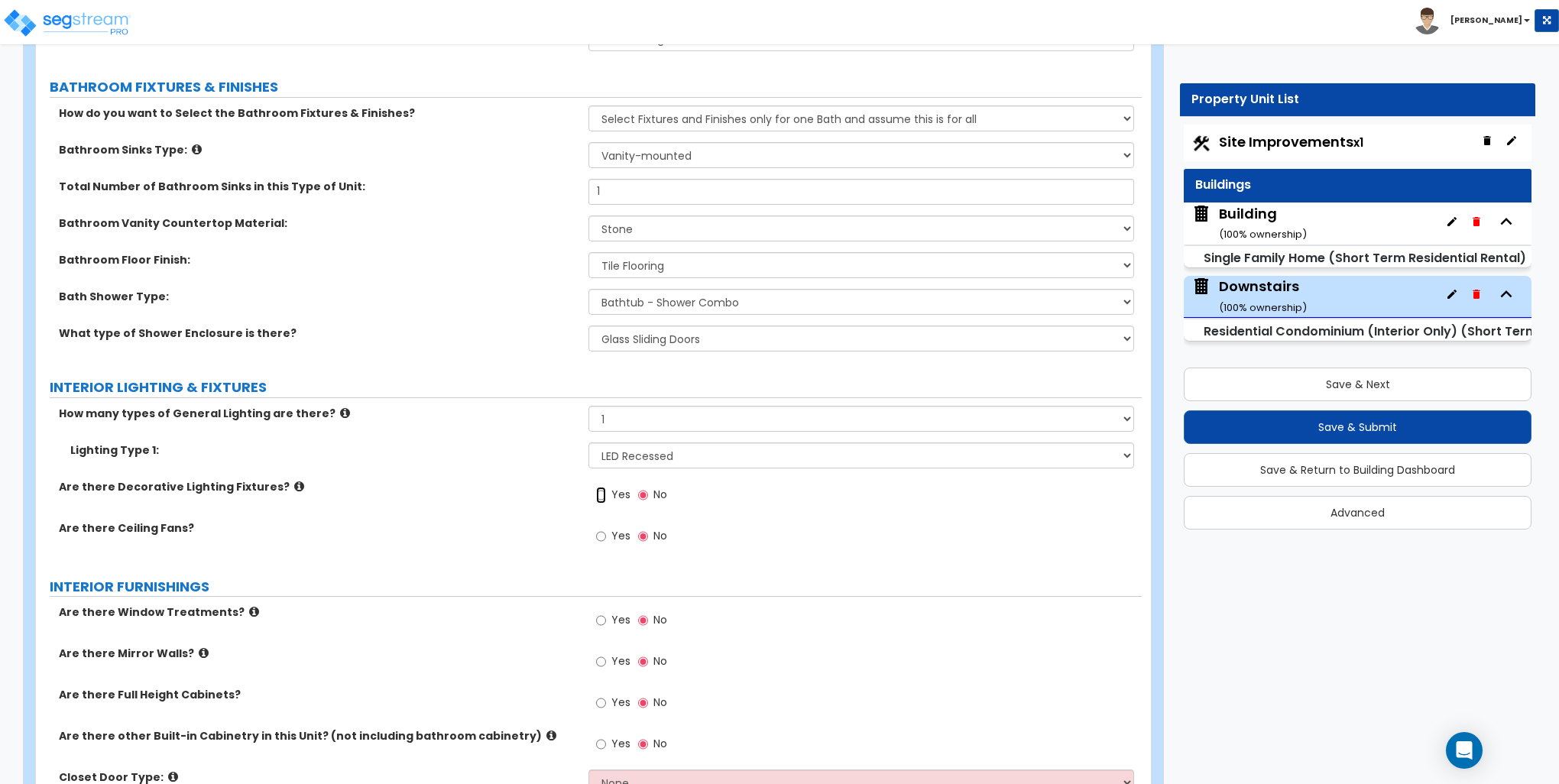
click at [604, 494] on input "Yes" at bounding box center [601, 495] width 10 height 17
radio input "true"
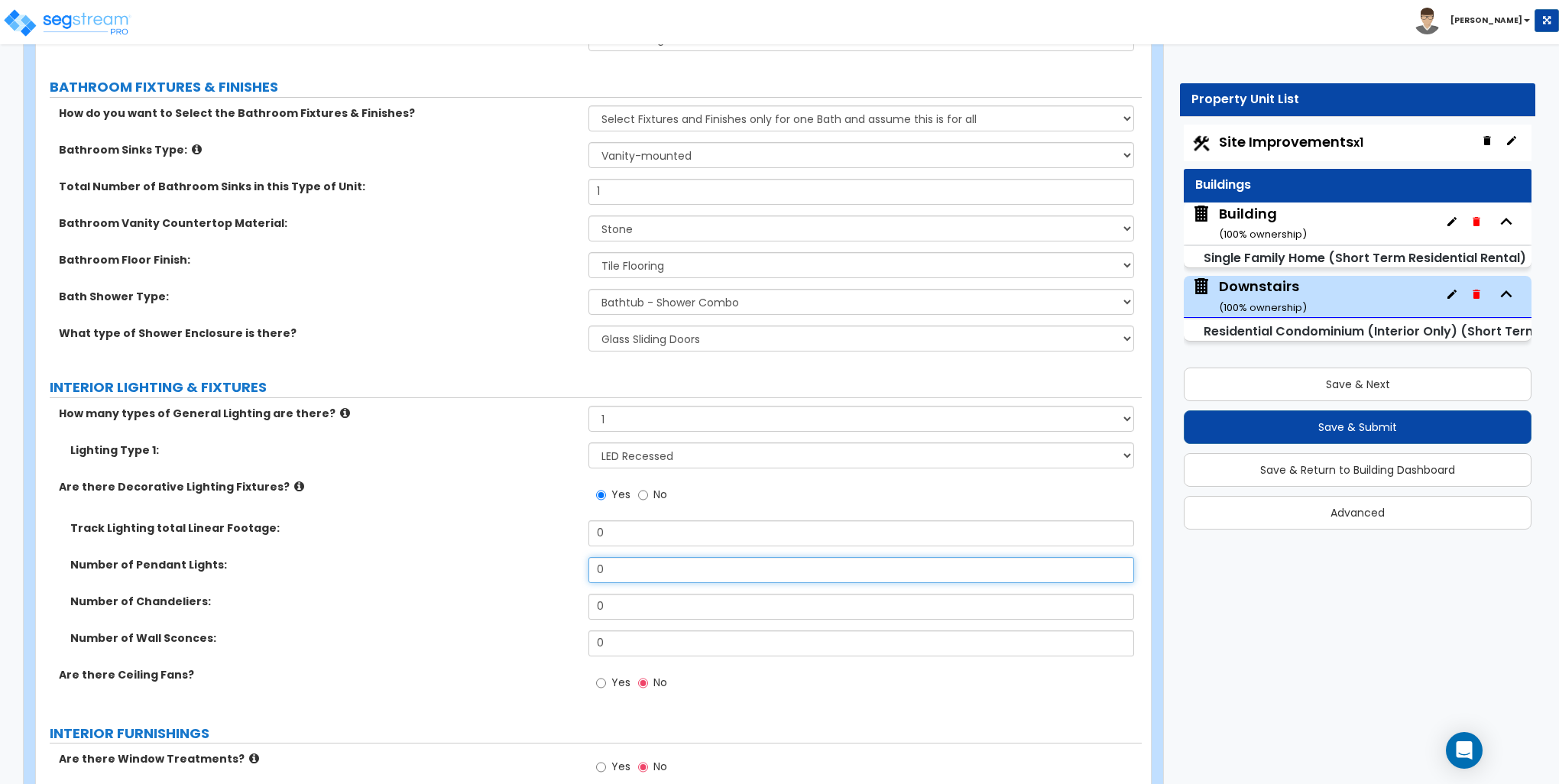
click at [620, 567] on input "0" at bounding box center [861, 570] width 545 height 26
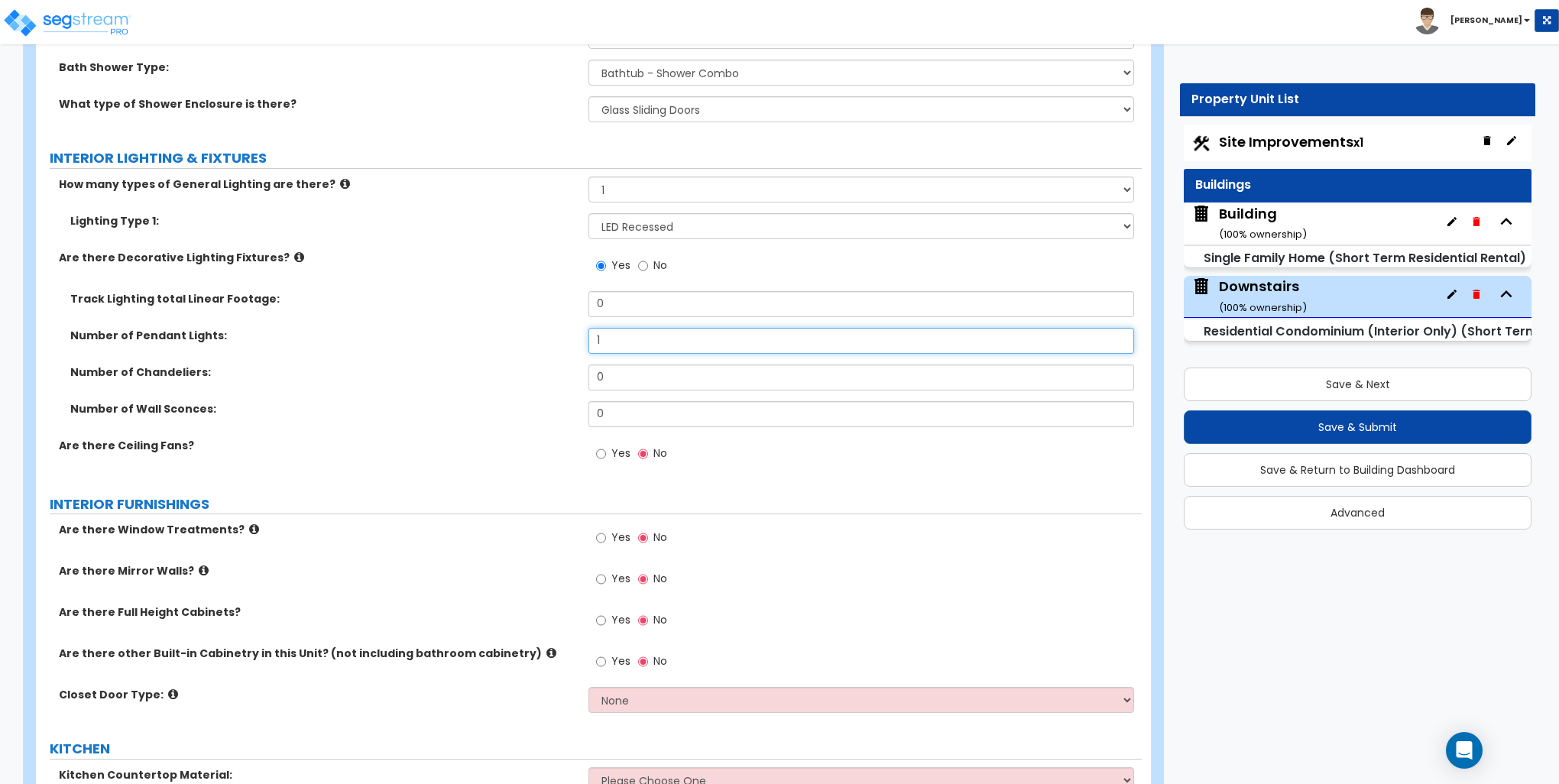
scroll to position [1223, 0]
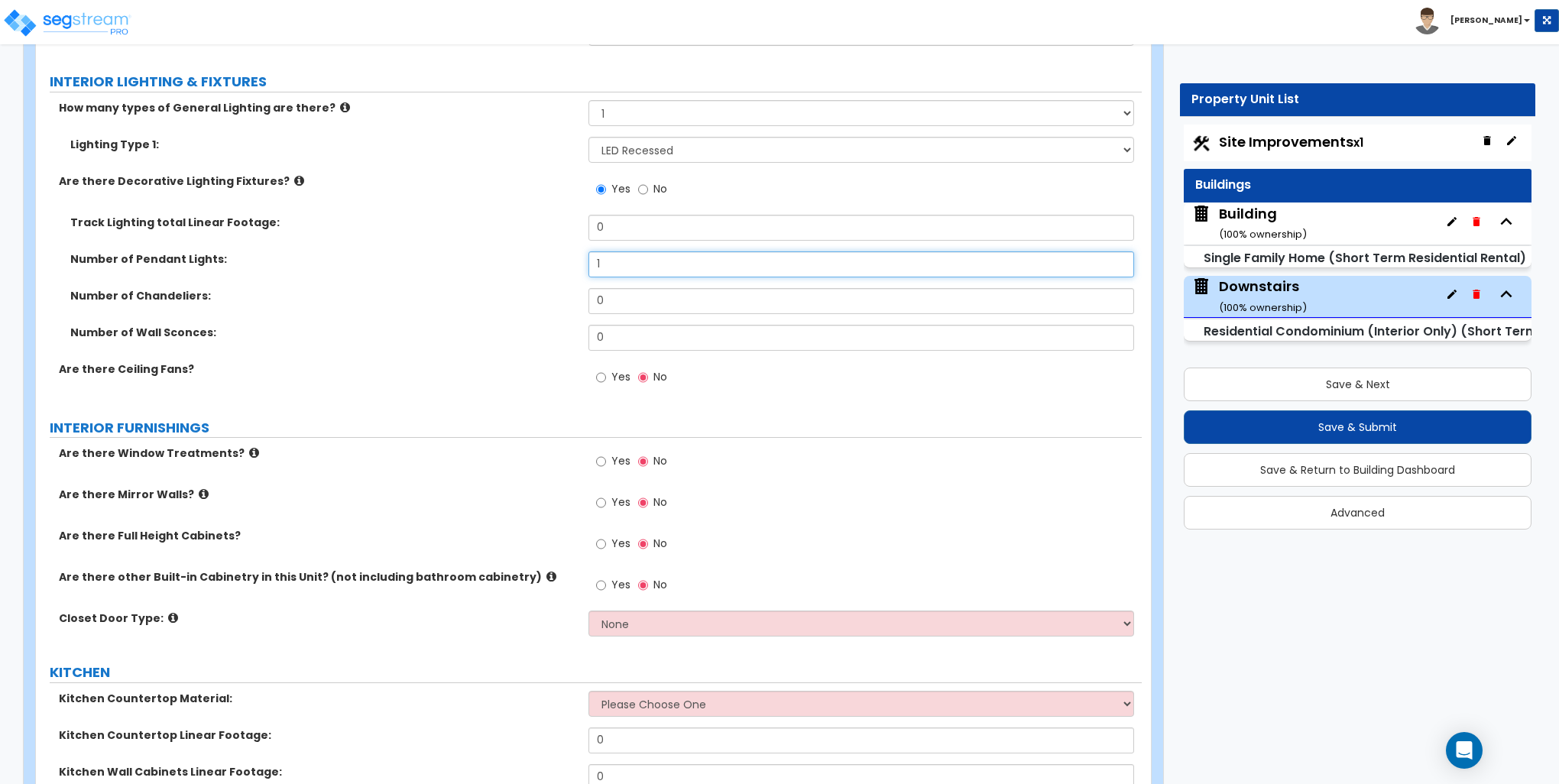
type input "1"
click at [601, 458] on input "Yes" at bounding box center [601, 461] width 10 height 17
radio input "true"
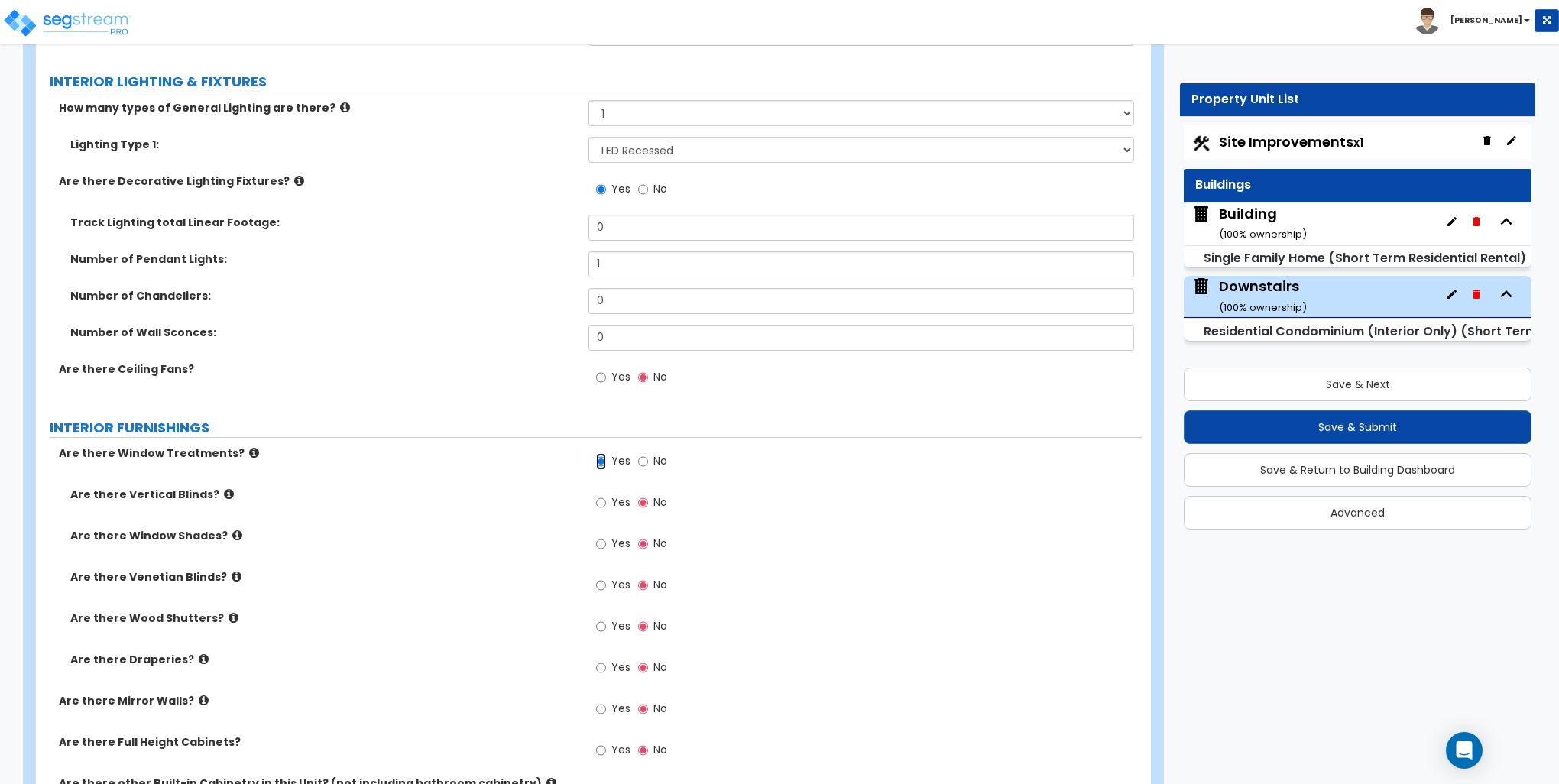
scroll to position [1298, 0]
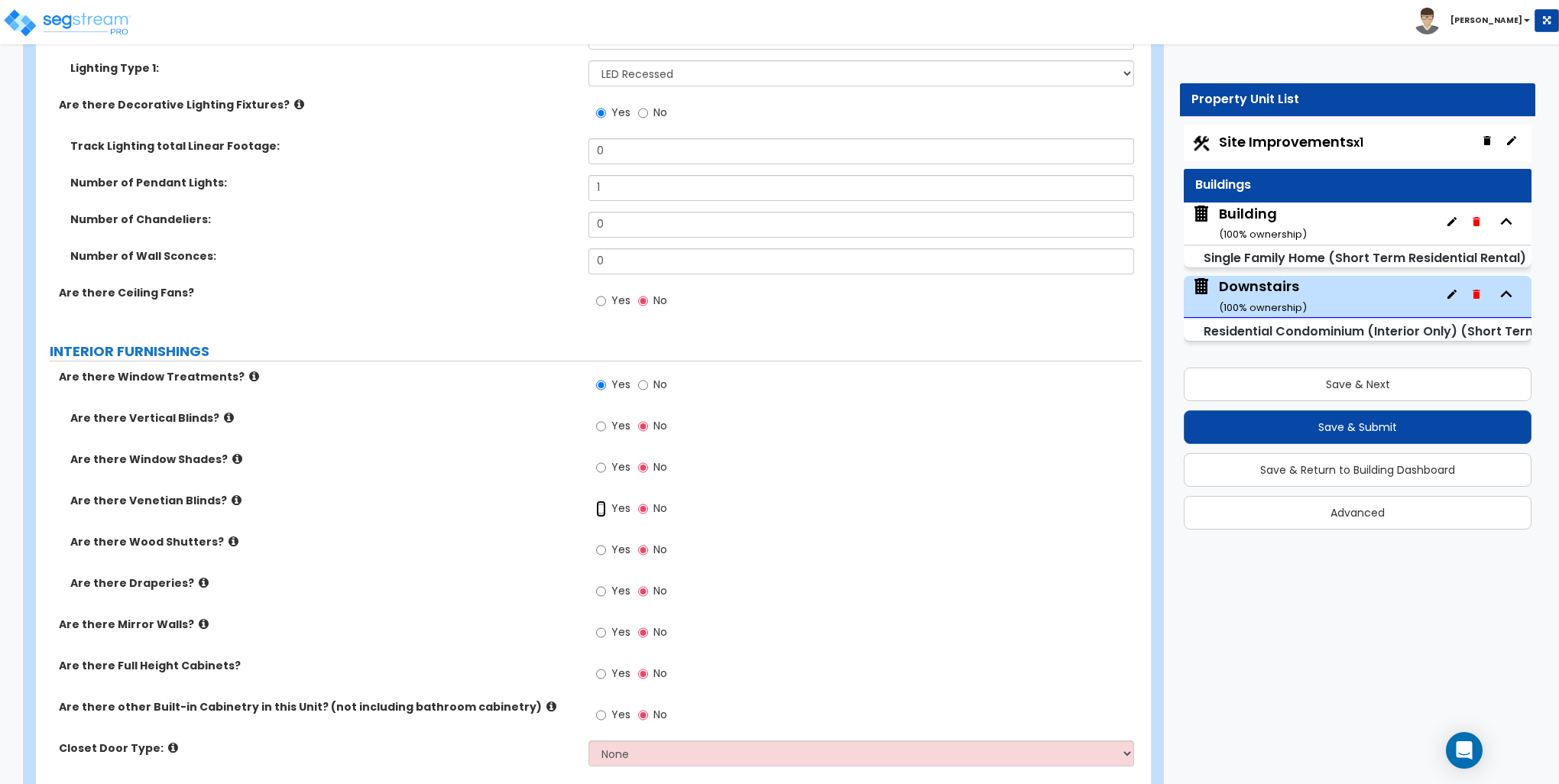
click at [603, 508] on input "Yes" at bounding box center [601, 509] width 10 height 17
radio input "true"
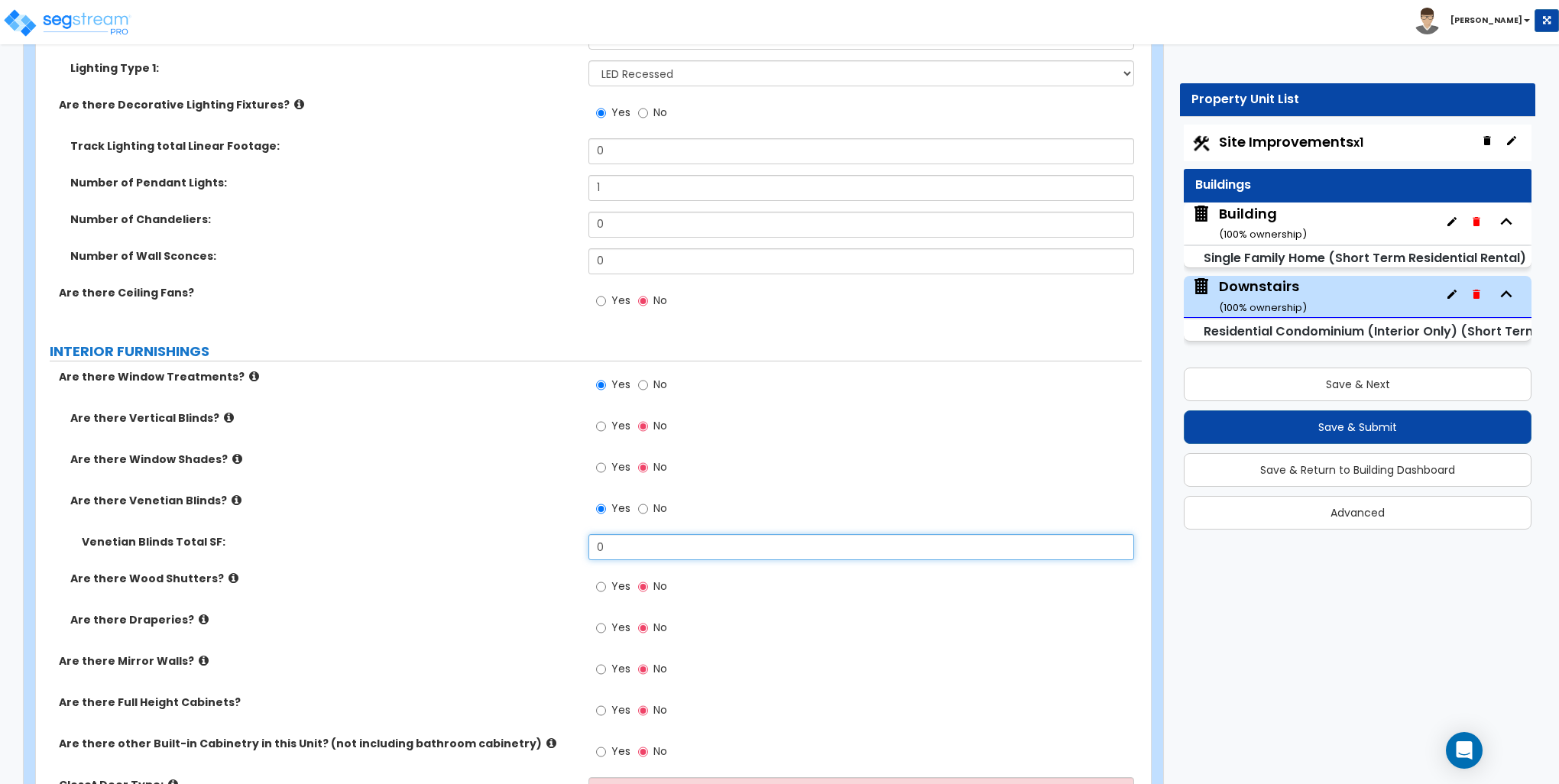
click at [642, 537] on input "0" at bounding box center [861, 547] width 545 height 26
click at [642, 536] on input "0" at bounding box center [861, 547] width 545 height 26
type input "45"
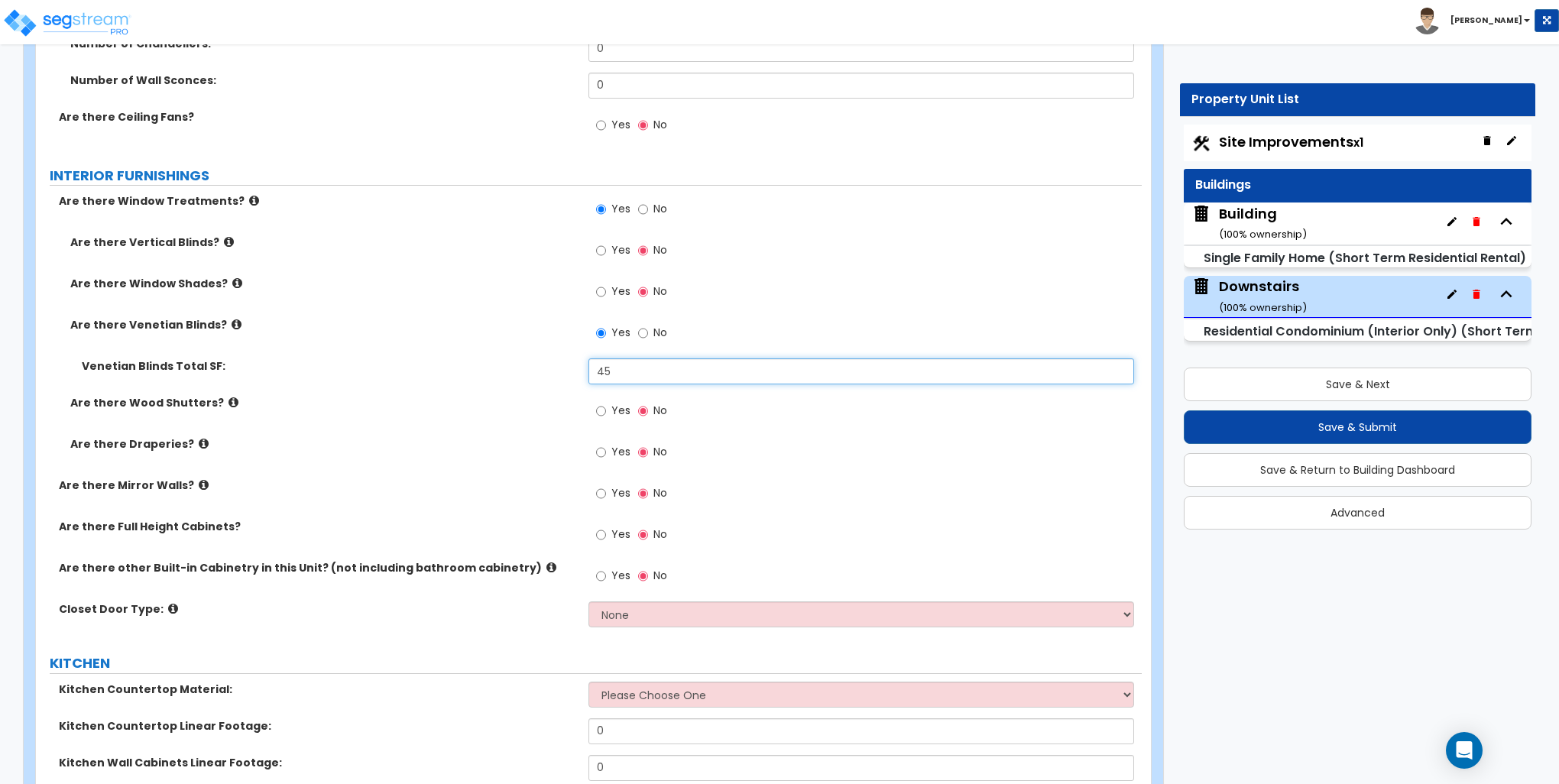
scroll to position [1528, 0]
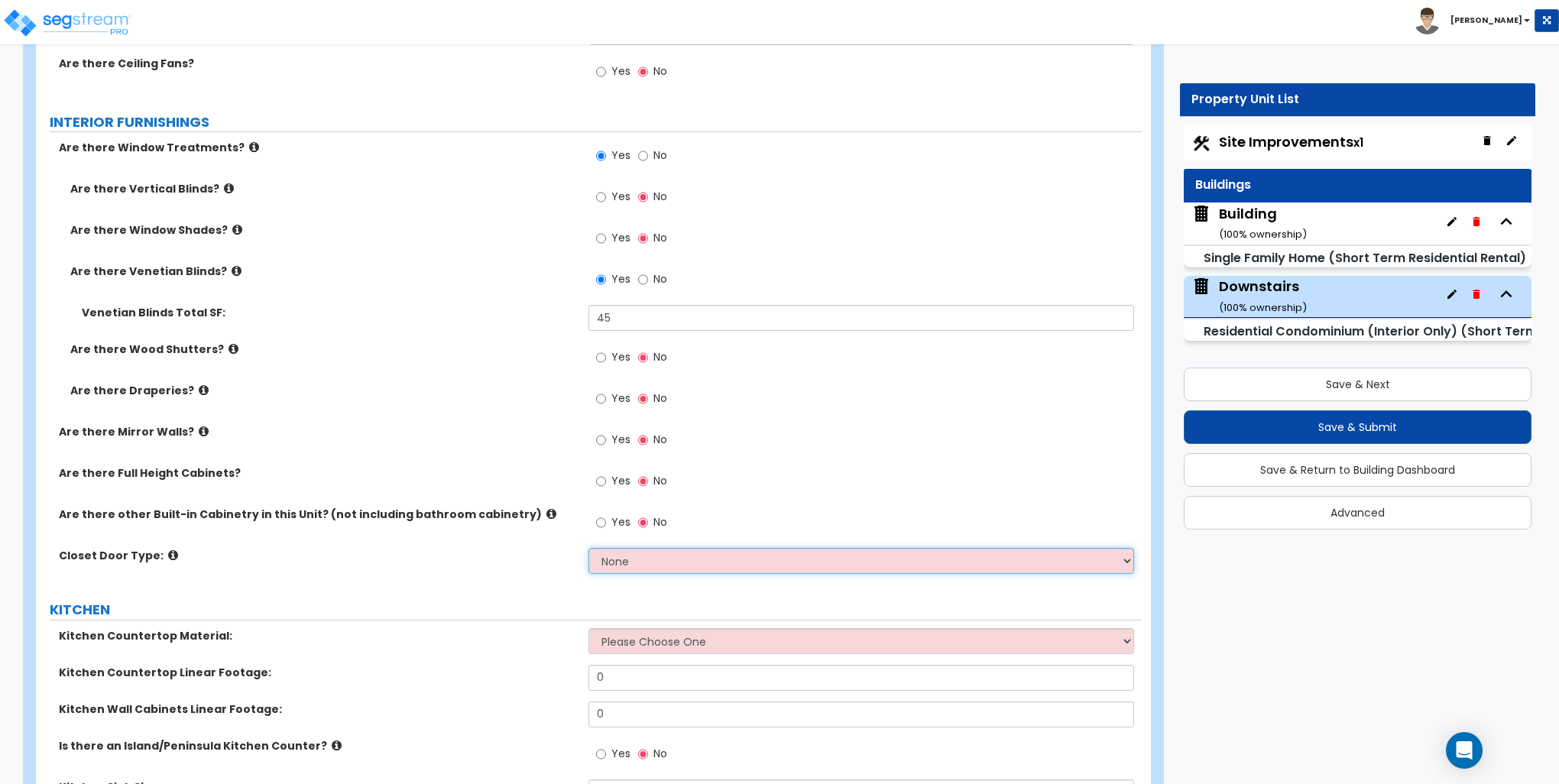
click at [639, 559] on select "None Bi-fold Louvered Doors Bi-fold Panel Doors Sliding Doors Hinged Wood Door" at bounding box center [861, 561] width 545 height 26
select select "3"
click at [589, 548] on select "None Bi-fold Louvered Doors Bi-fold Panel Doors Sliding Doors Hinged Wood Door" at bounding box center [861, 561] width 545 height 26
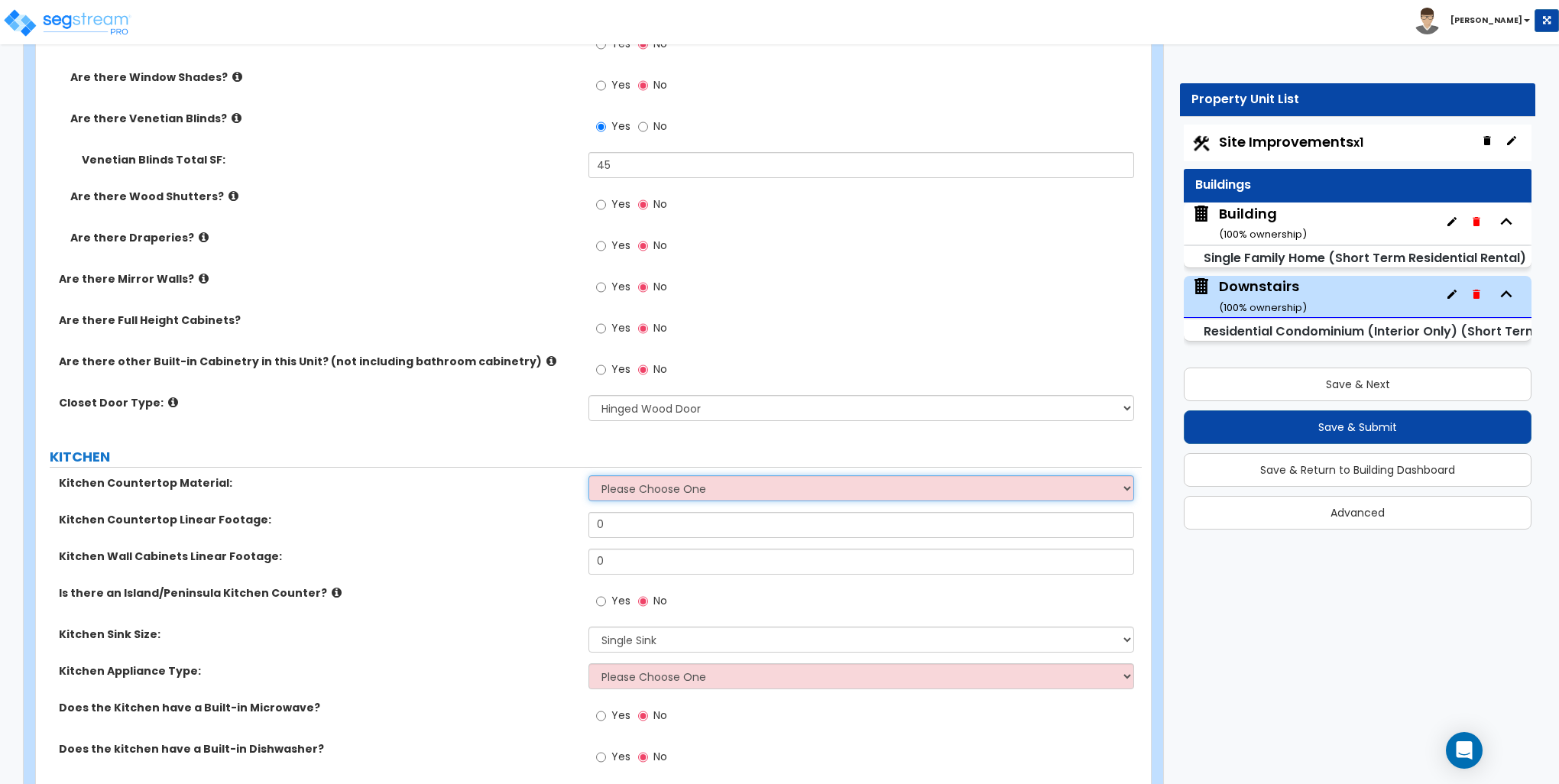
click at [649, 482] on select "Please Choose One Plastic Laminate Solid Surface Stone Quartz Marble Tile Wood …" at bounding box center [861, 488] width 545 height 26
select select "3"
click at [589, 475] on select "Please Choose One Plastic Laminate Solid Surface Stone Quartz Marble Tile Wood …" at bounding box center [861, 488] width 545 height 26
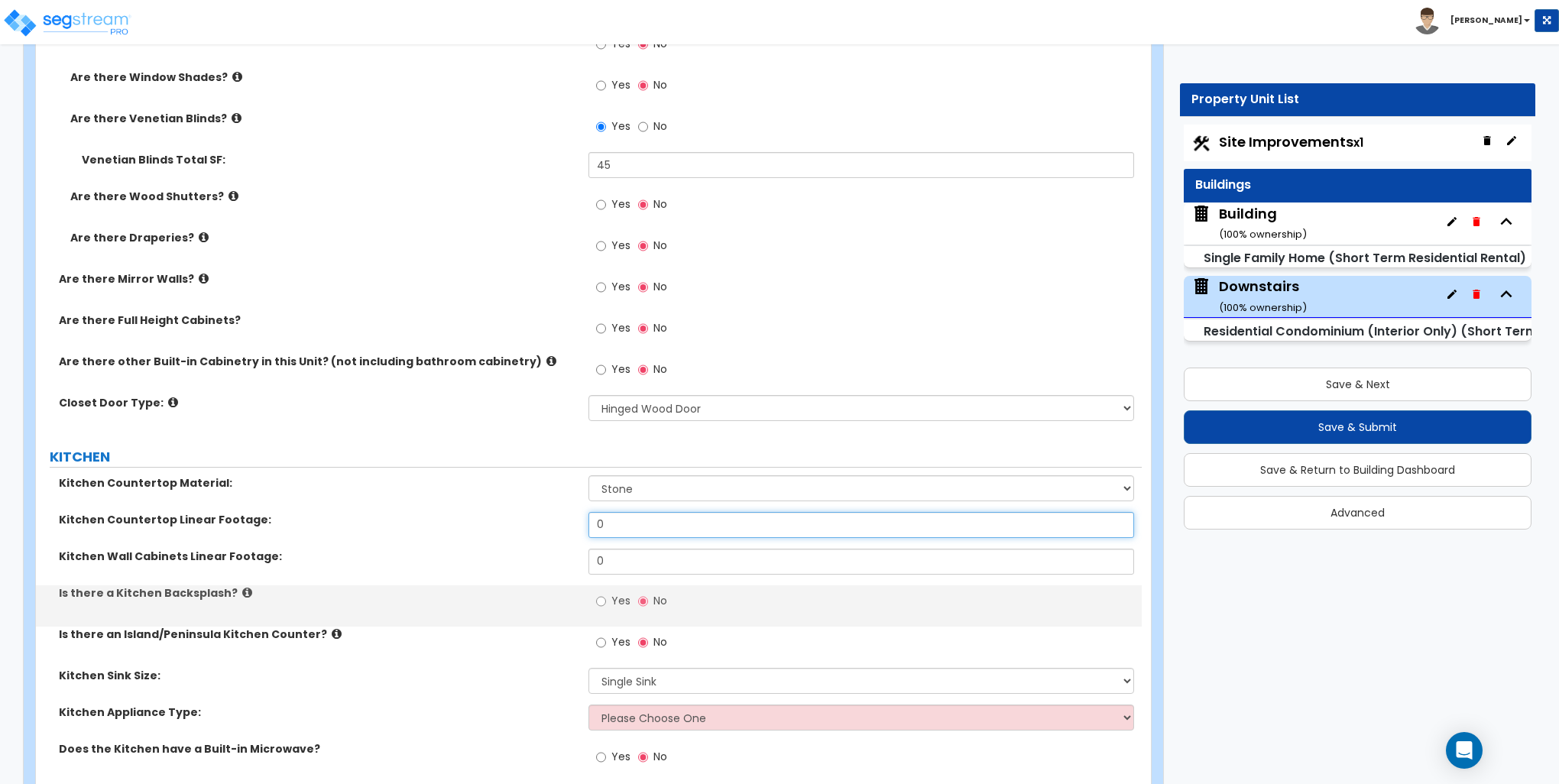
click at [639, 523] on input "0" at bounding box center [861, 524] width 545 height 26
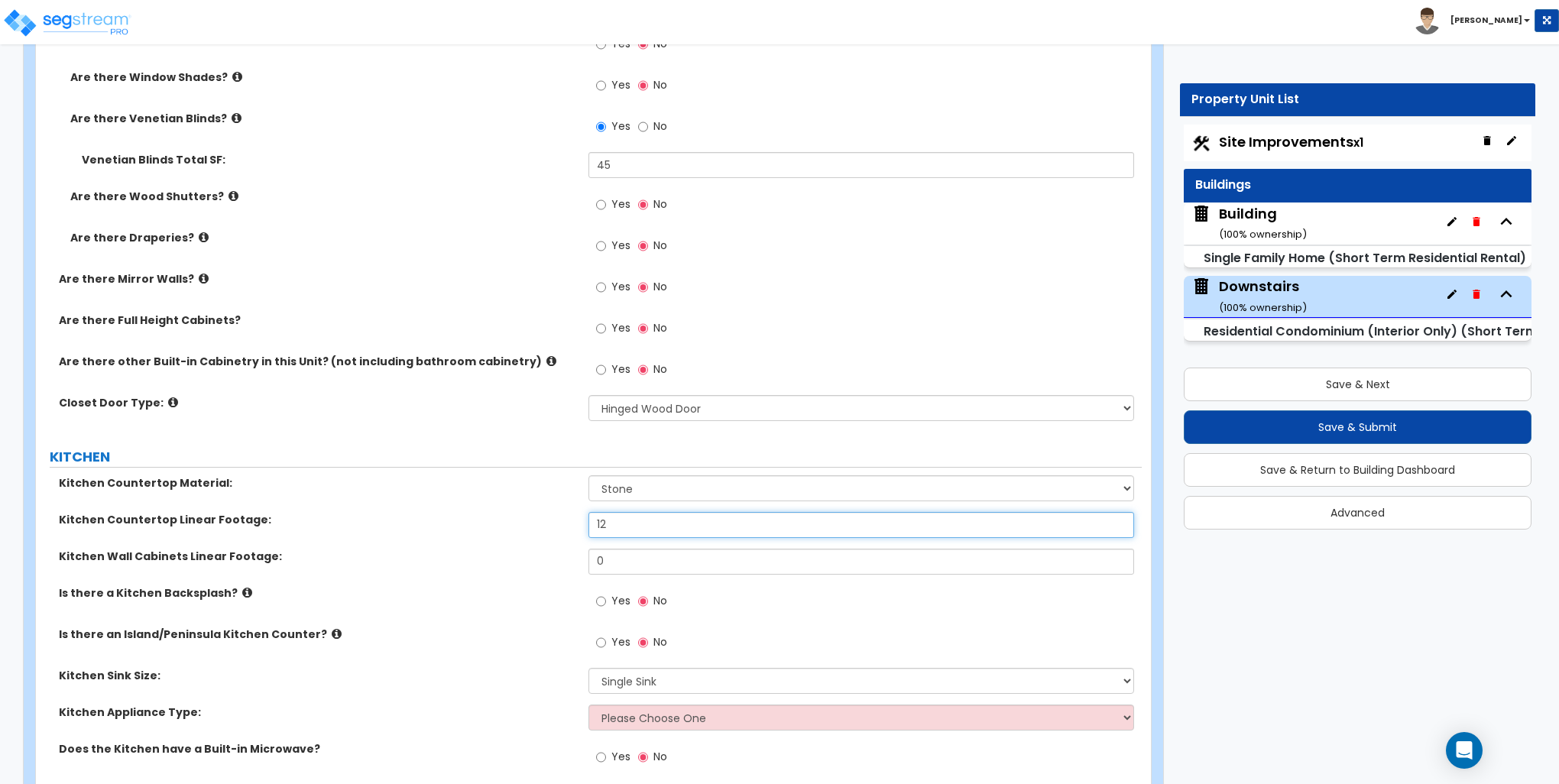
type input "12"
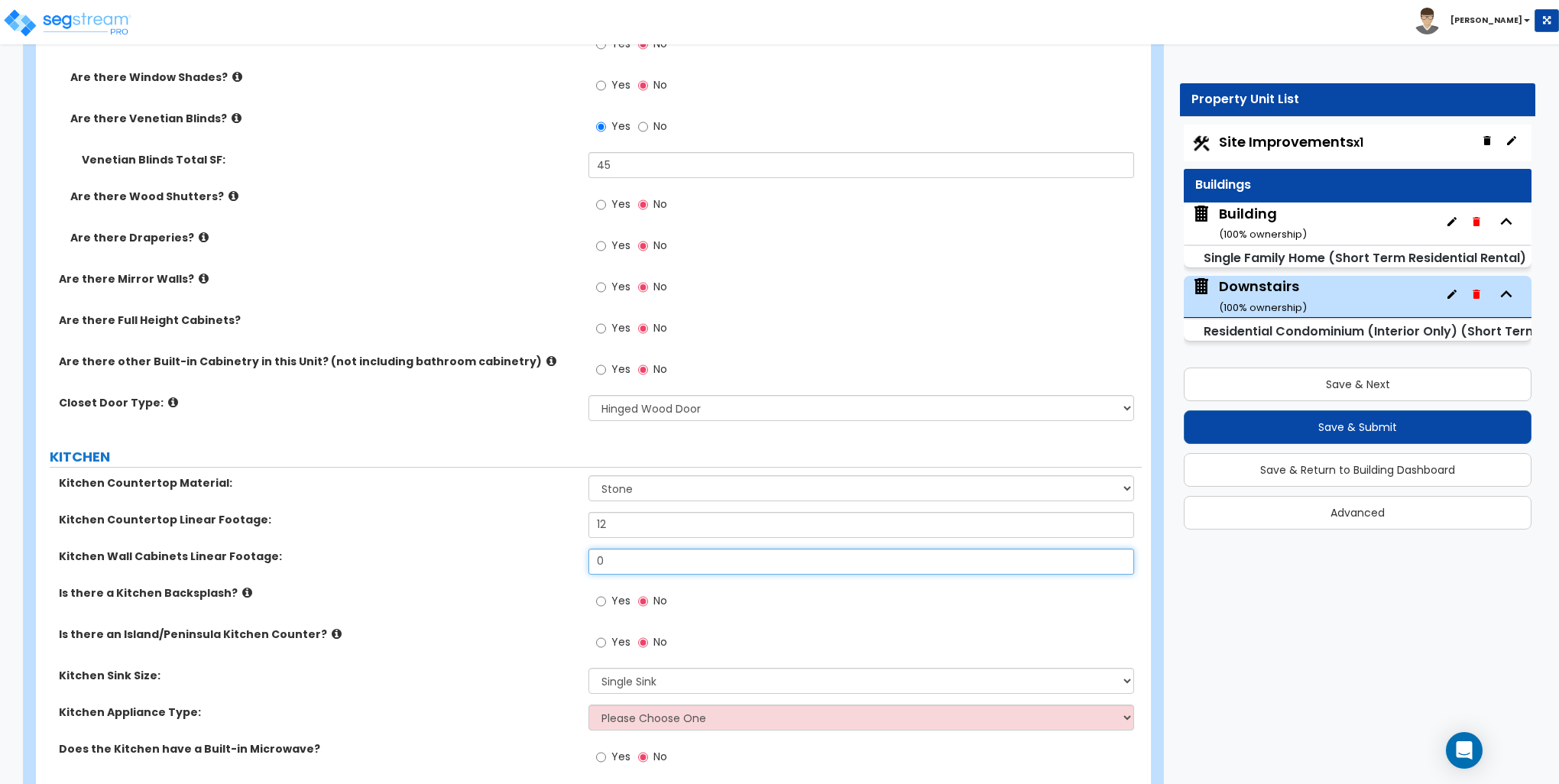
click at [614, 567] on input "0" at bounding box center [861, 562] width 545 height 26
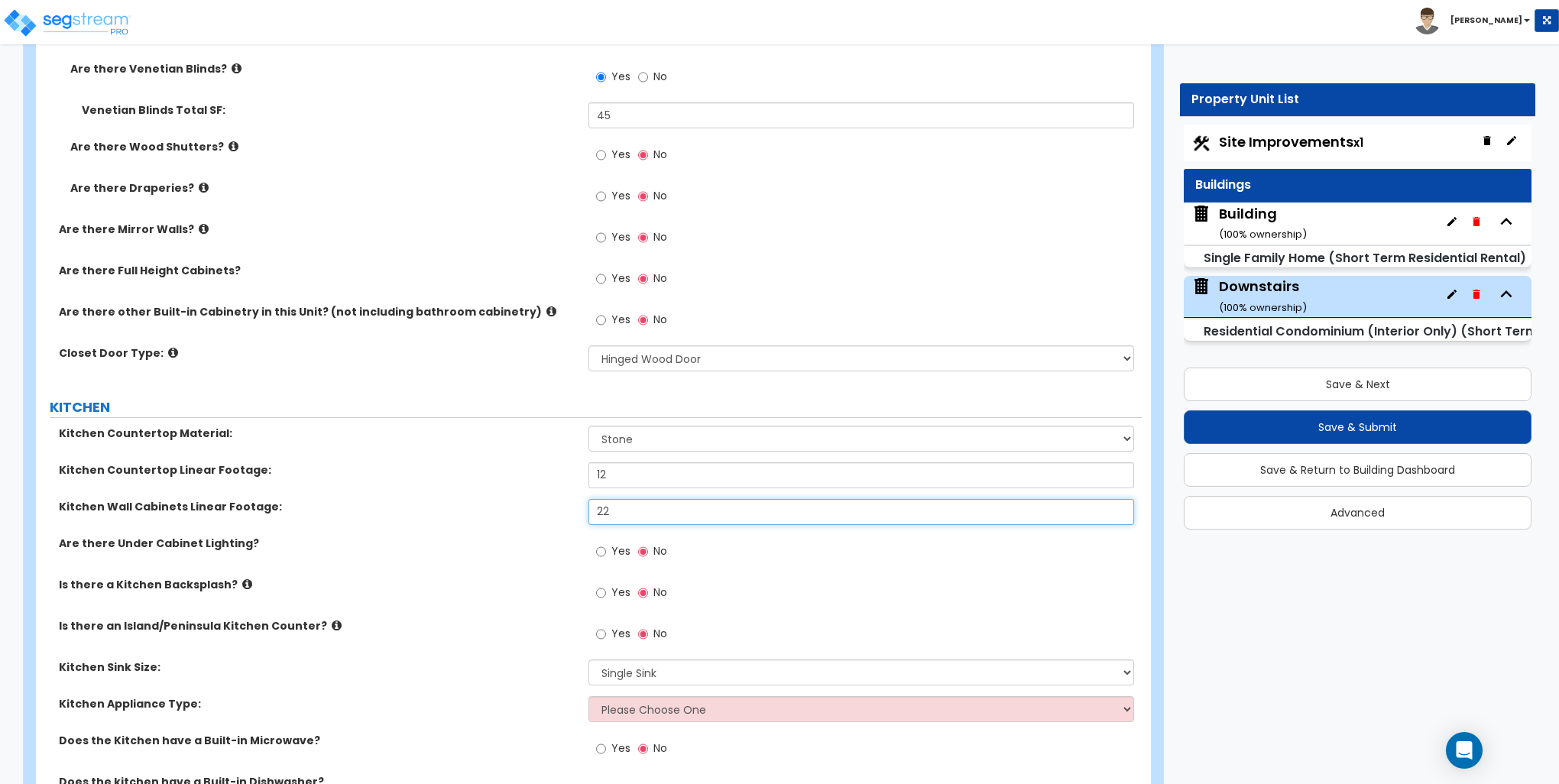
scroll to position [1757, 0]
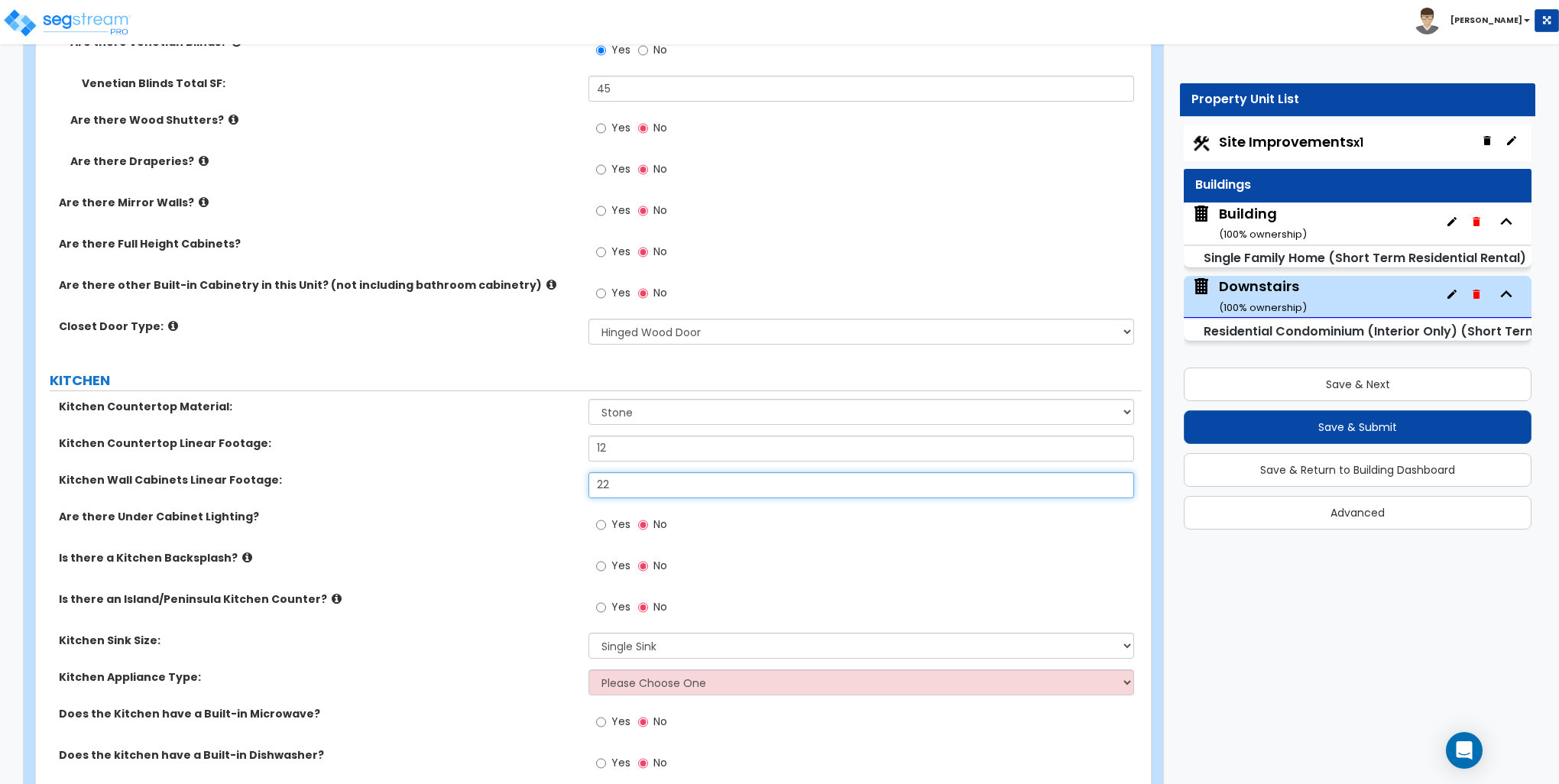
type input "22"
click at [604, 564] on input "Yes" at bounding box center [601, 566] width 10 height 17
radio input "true"
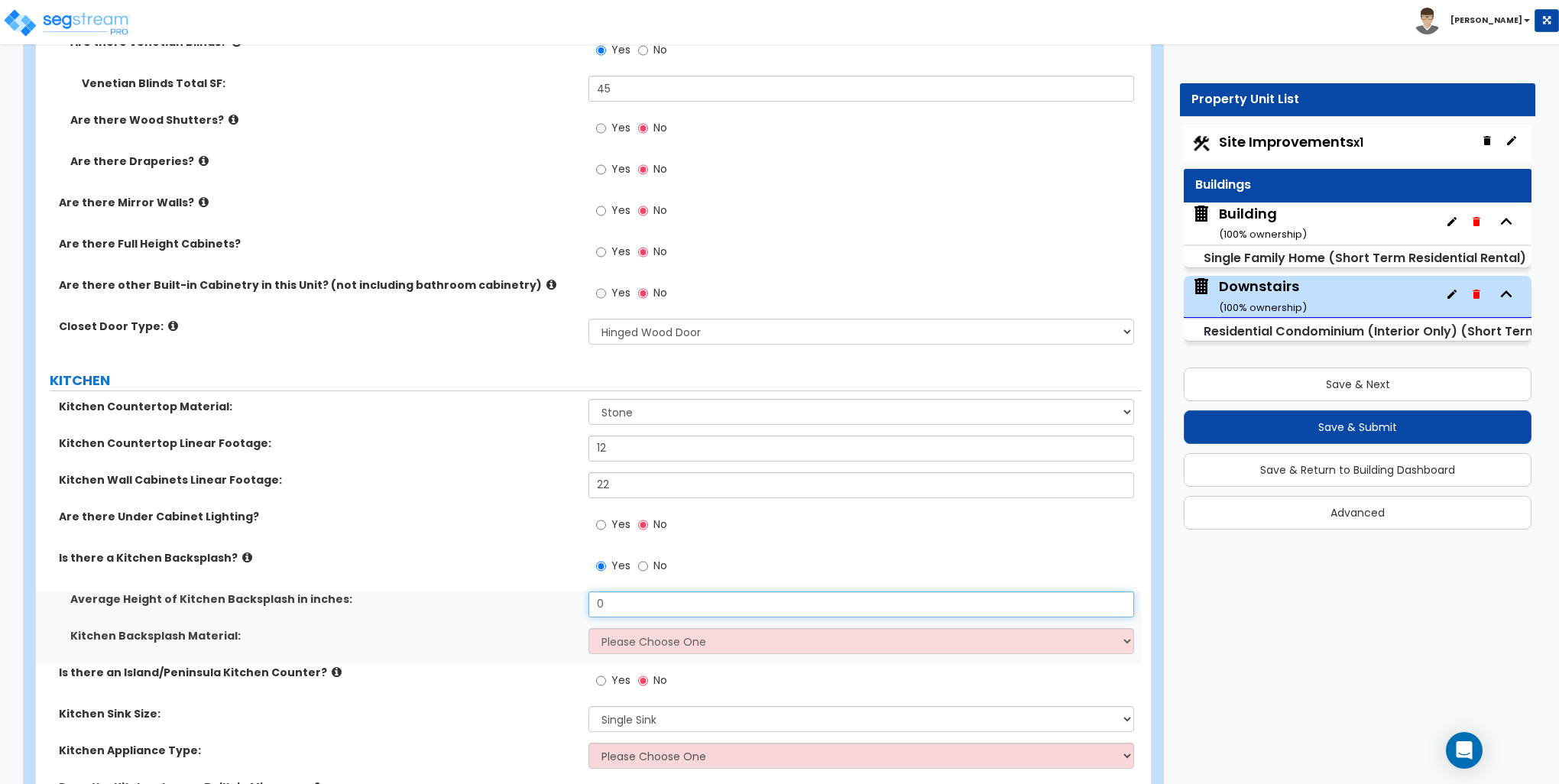
click at [617, 600] on input "0" at bounding box center [861, 604] width 545 height 26
type input "36"
drag, startPoint x: 627, startPoint y: 650, endPoint x: 632, endPoint y: 643, distance: 8.6
click at [627, 650] on select "Please Choose One Plastic Laminate Solid Surface Stone Quartz Tile Stainless St…" at bounding box center [861, 640] width 545 height 26
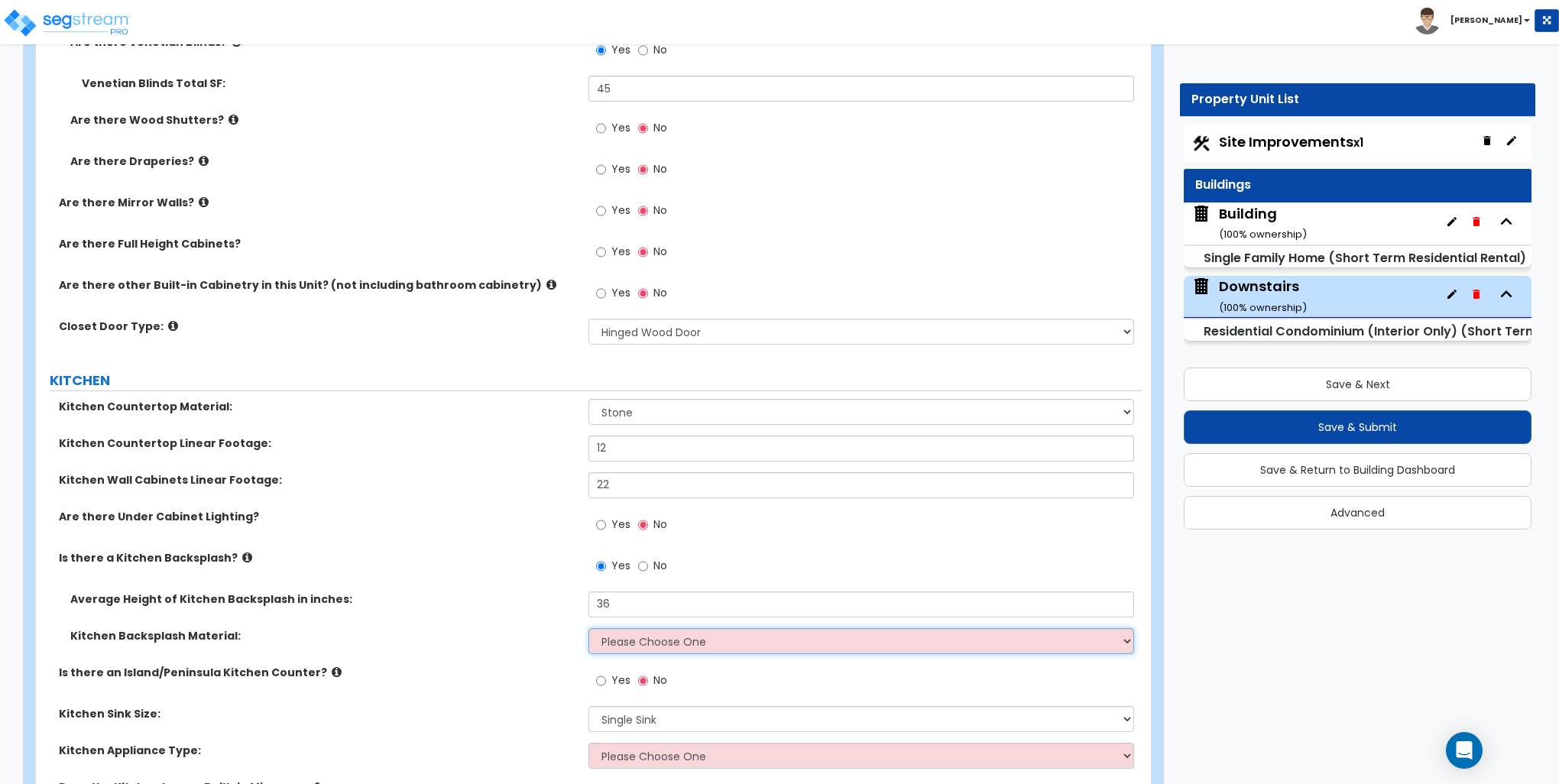
select select "6"
click at [589, 628] on select "Please Choose One Plastic Laminate Solid Surface Stone Quartz Tile Stainless St…" at bounding box center [861, 640] width 545 height 26
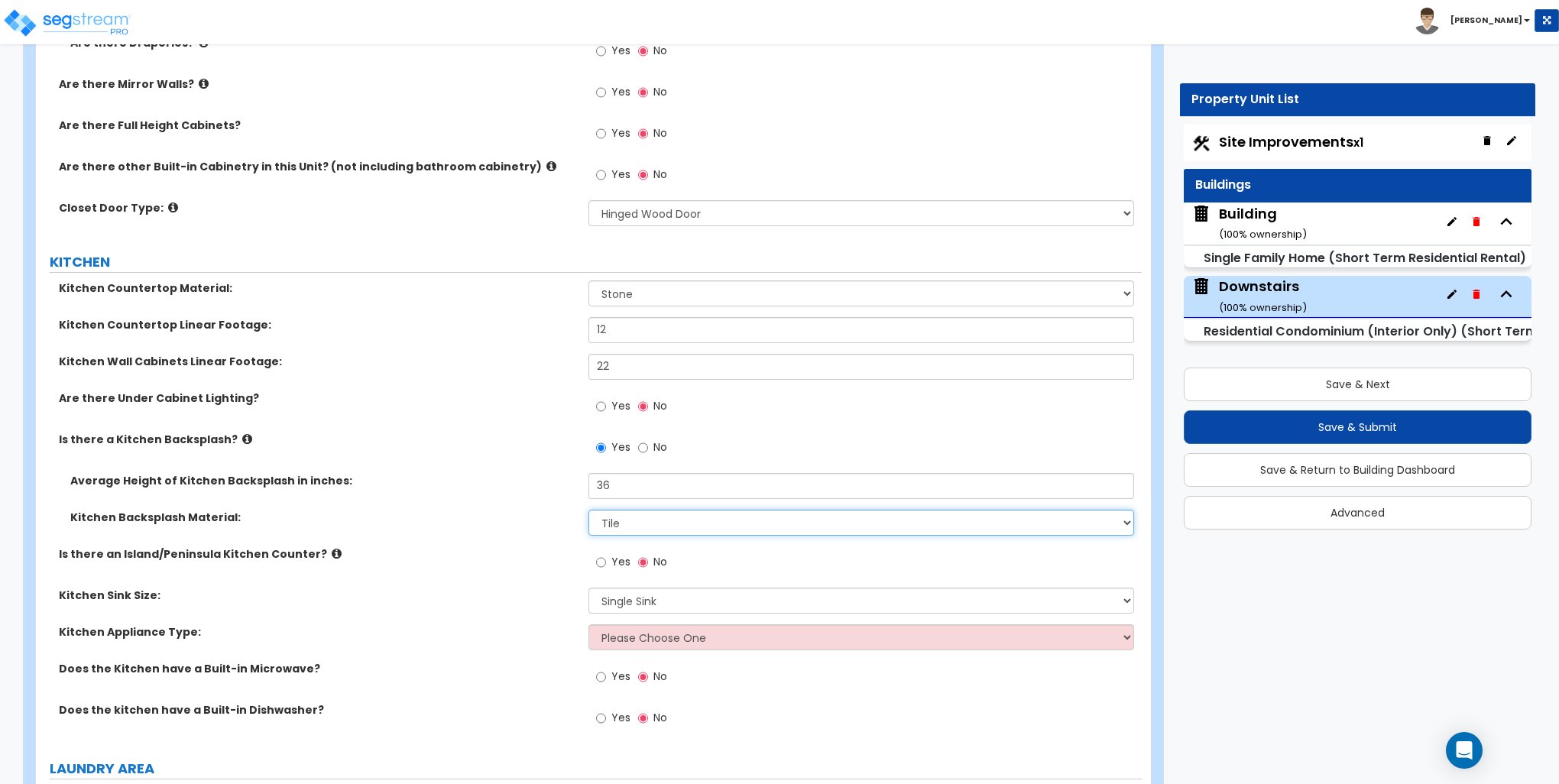
scroll to position [1986, 0]
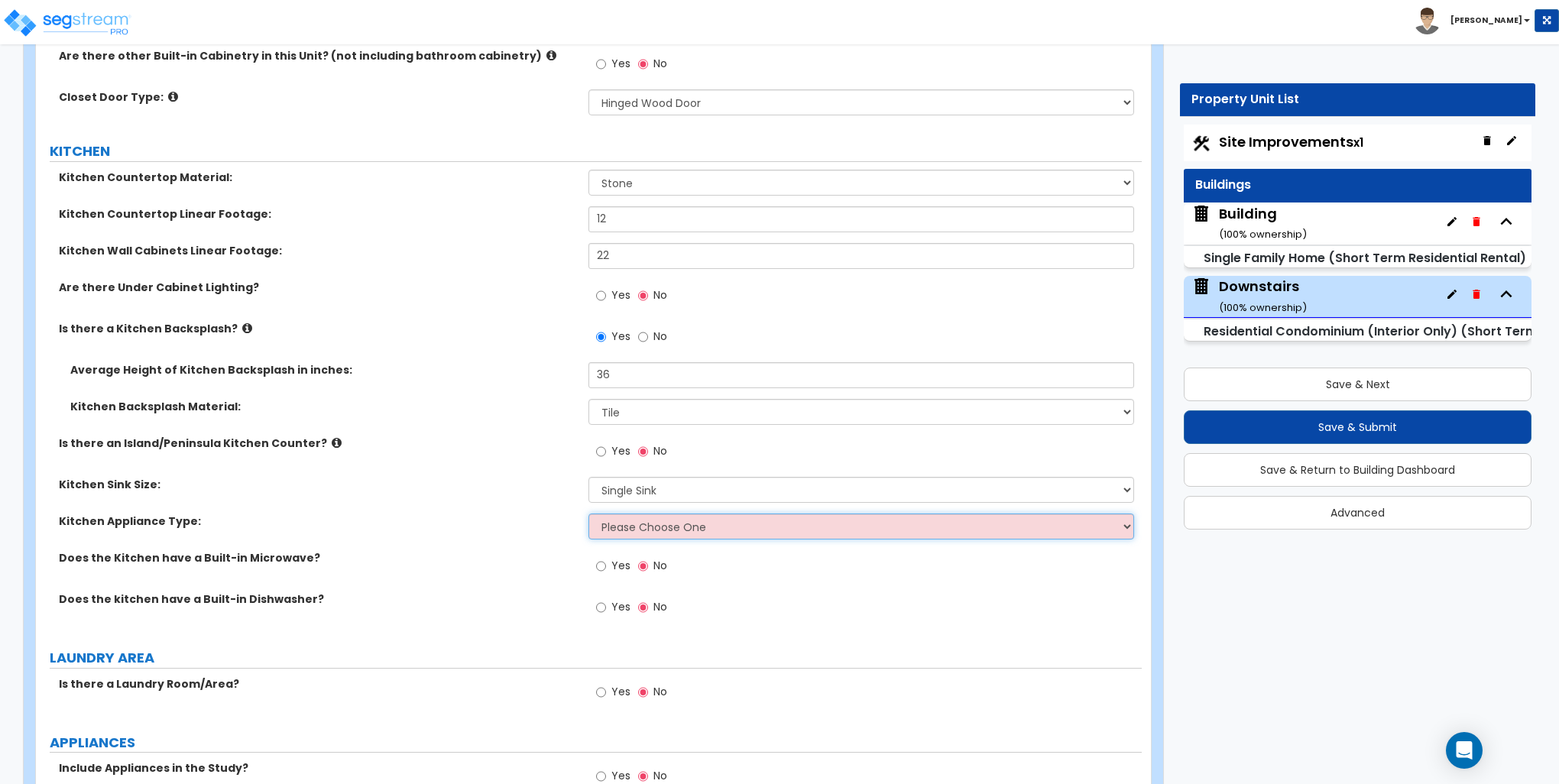
click at [618, 521] on select "Please Choose One Gas Electric" at bounding box center [861, 526] width 545 height 26
select select "2"
click at [589, 513] on select "Please Choose One Gas Electric" at bounding box center [861, 526] width 545 height 26
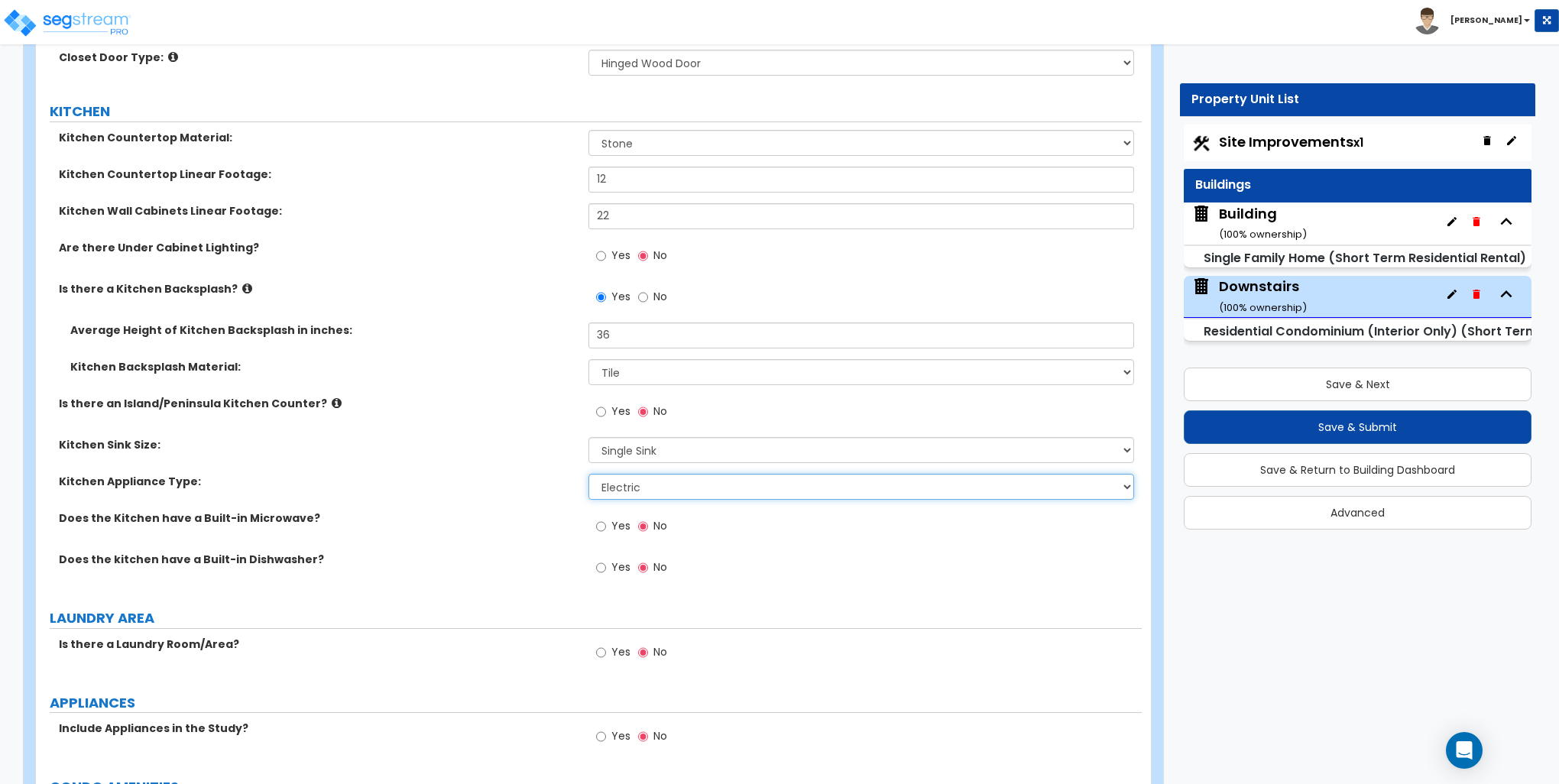
scroll to position [2063, 0]
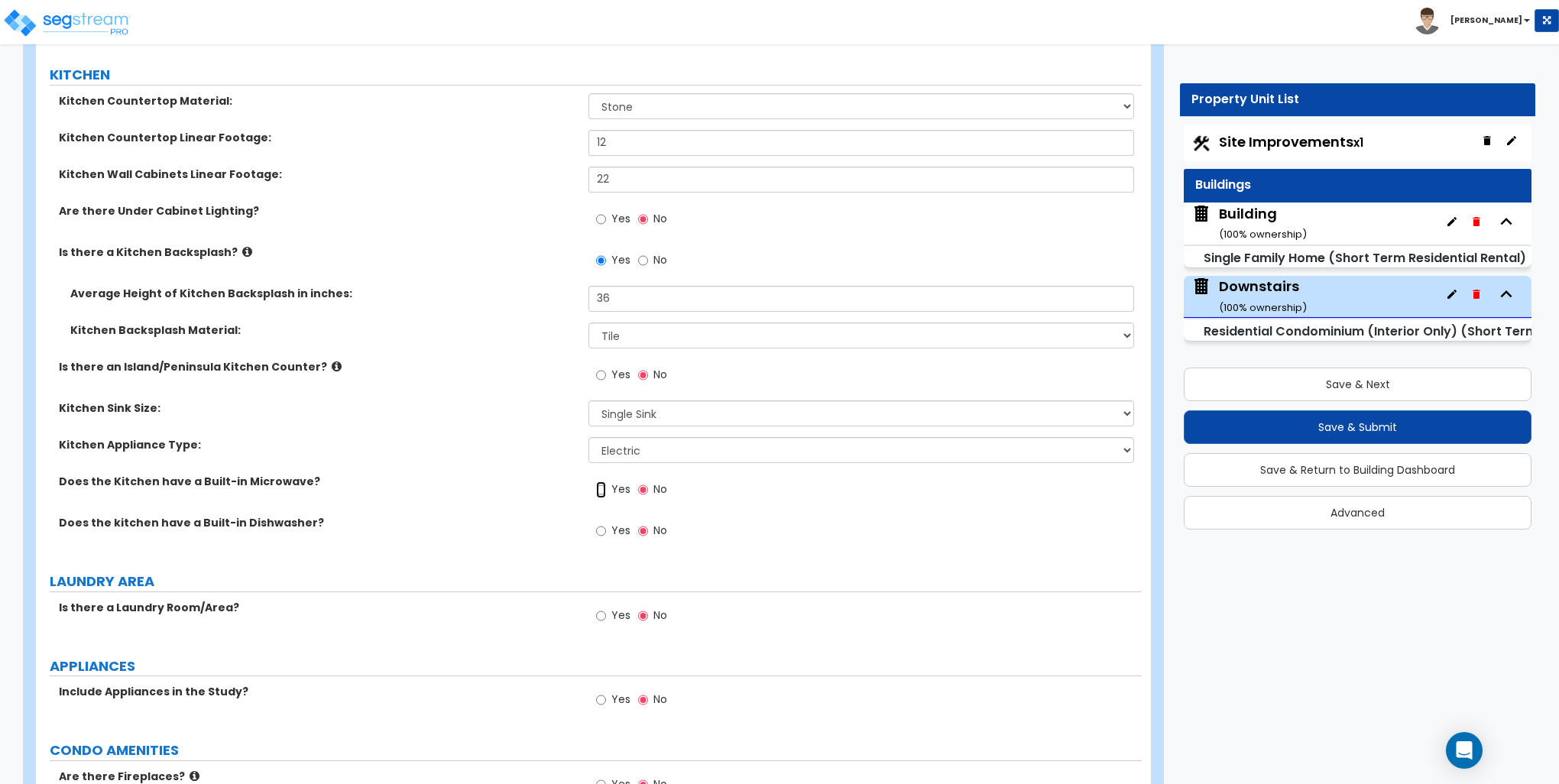
click at [604, 487] on input "Yes" at bounding box center [601, 489] width 10 height 17
radio input "true"
click at [598, 530] on input "Yes" at bounding box center [601, 530] width 10 height 17
radio input "true"
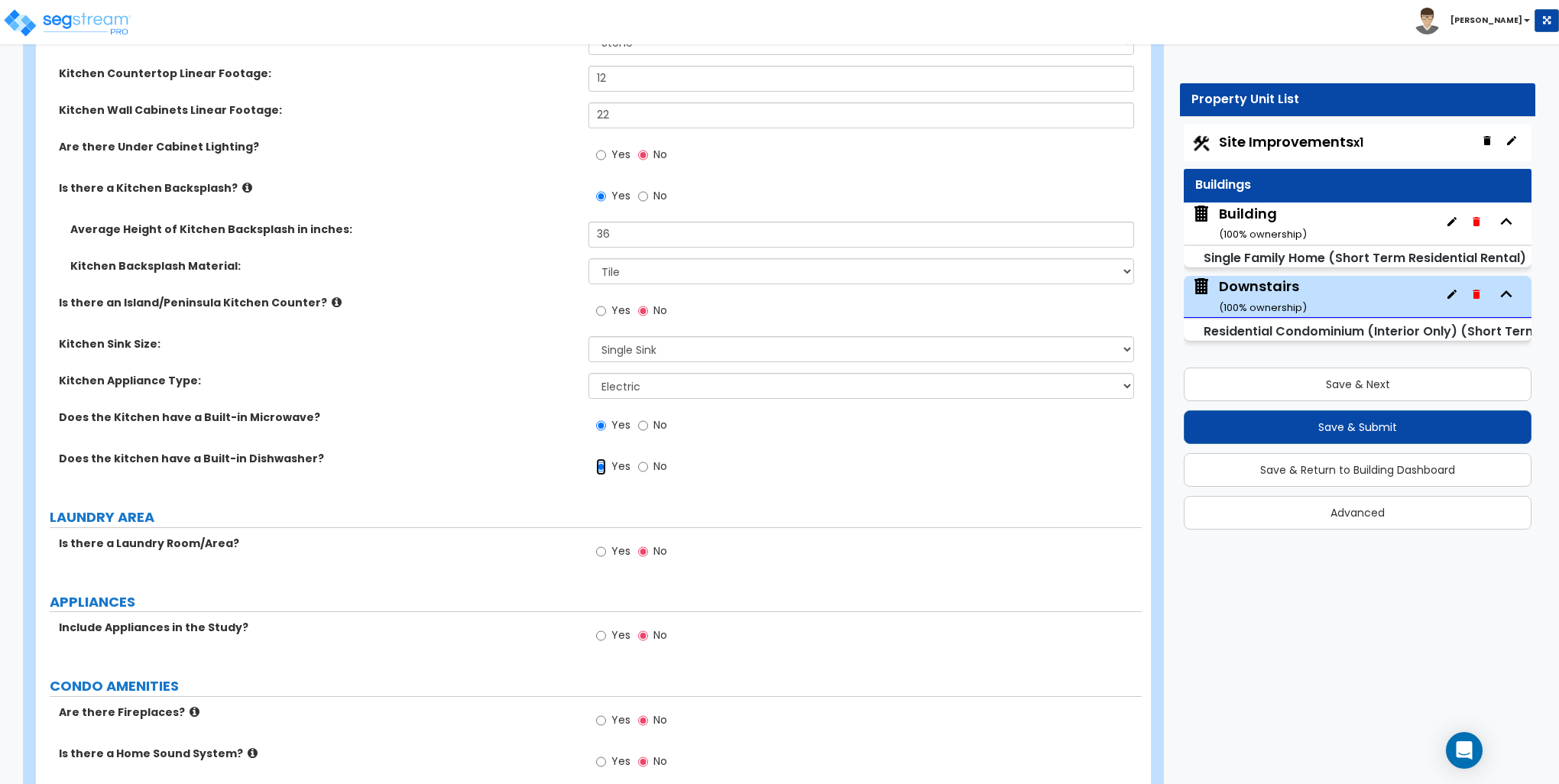
scroll to position [2215, 0]
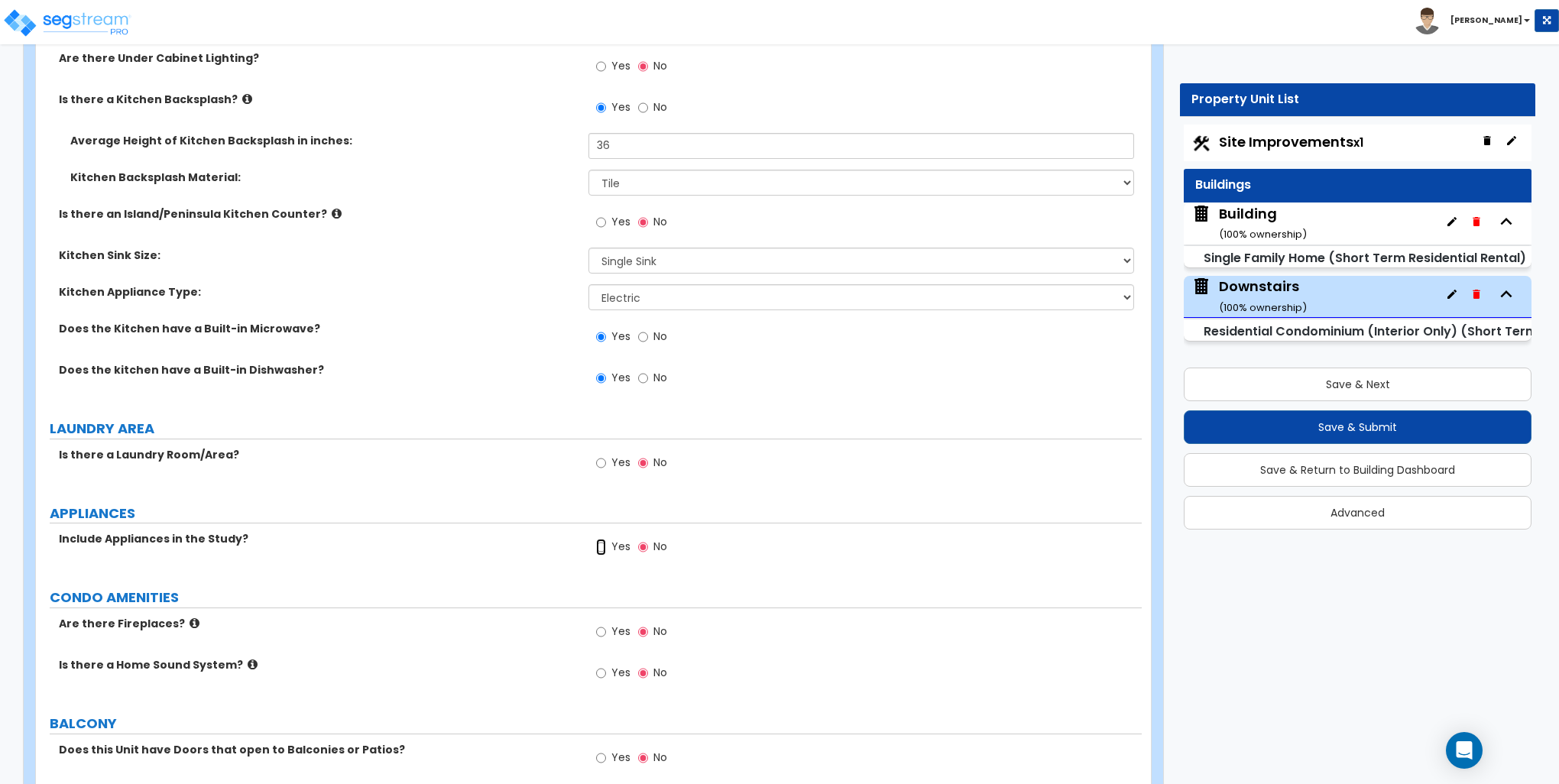
click at [602, 545] on input "Yes" at bounding box center [601, 547] width 10 height 17
radio input "true"
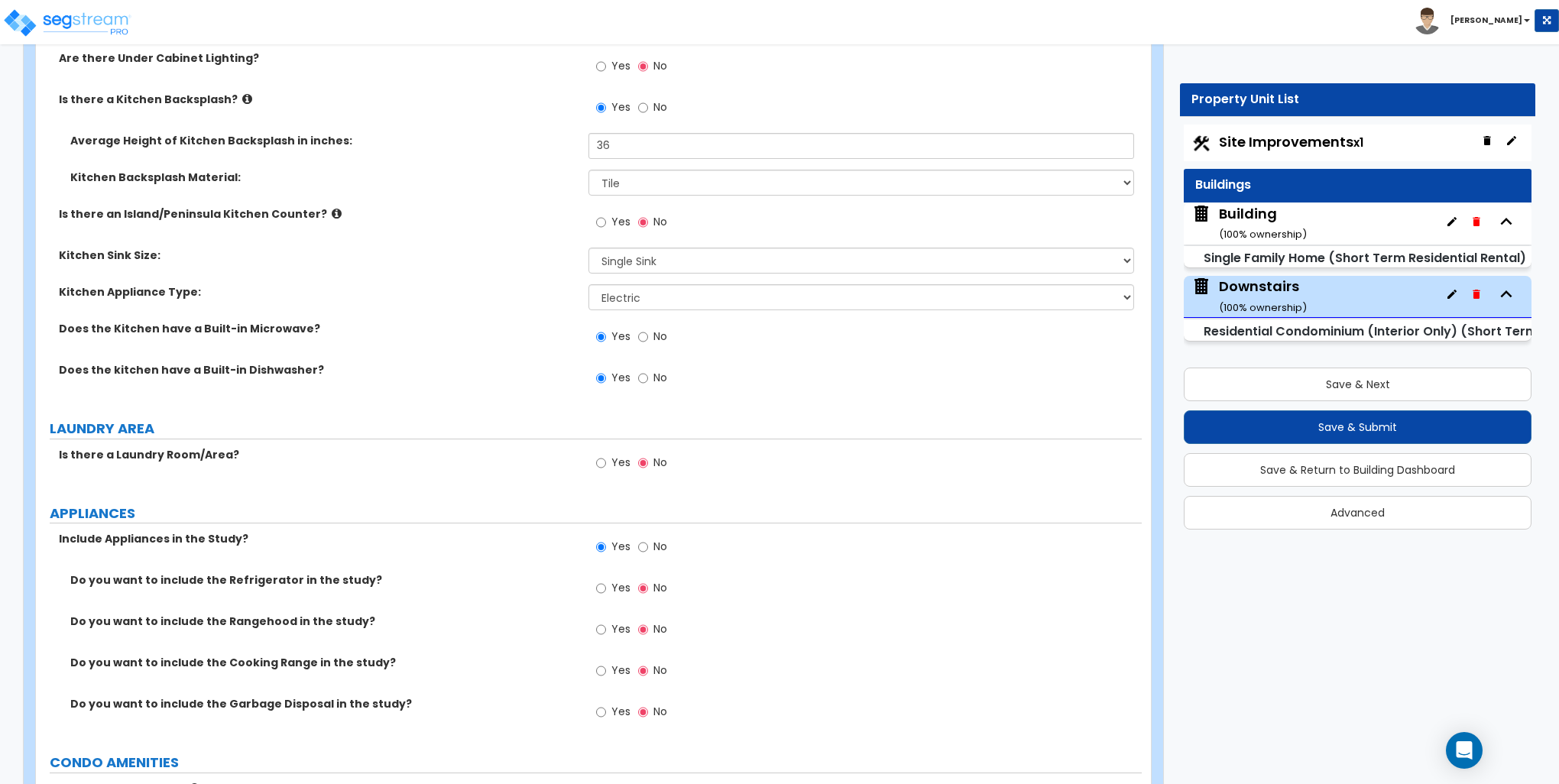
click at [606, 589] on label "Yes" at bounding box center [613, 589] width 34 height 26
click at [606, 589] on input "Yes" at bounding box center [601, 588] width 10 height 17
radio input "true"
click at [599, 664] on input "Yes" at bounding box center [601, 670] width 10 height 17
radio input "true"
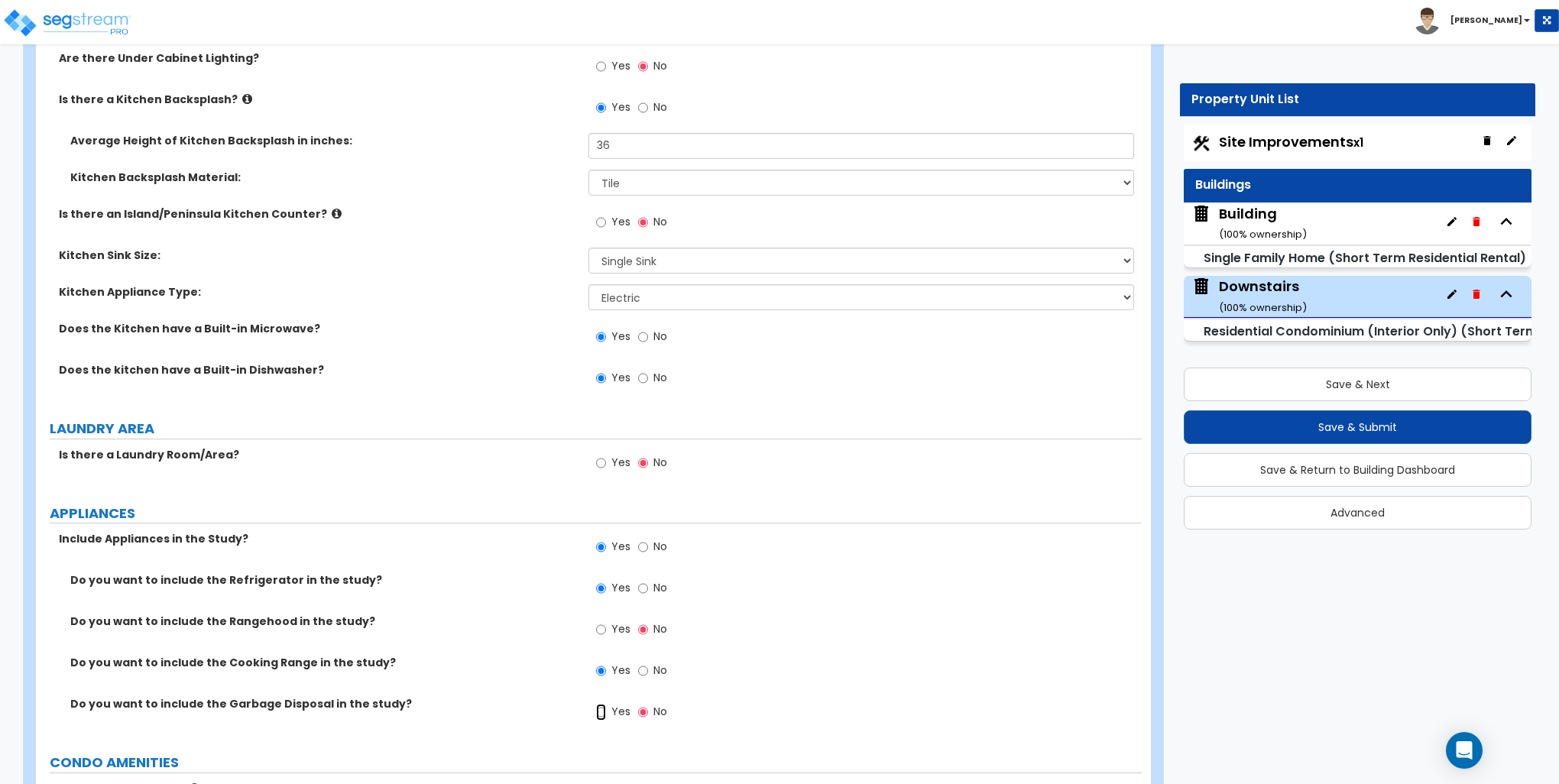
click at [599, 707] on input "Yes" at bounding box center [601, 711] width 10 height 17
radio input "true"
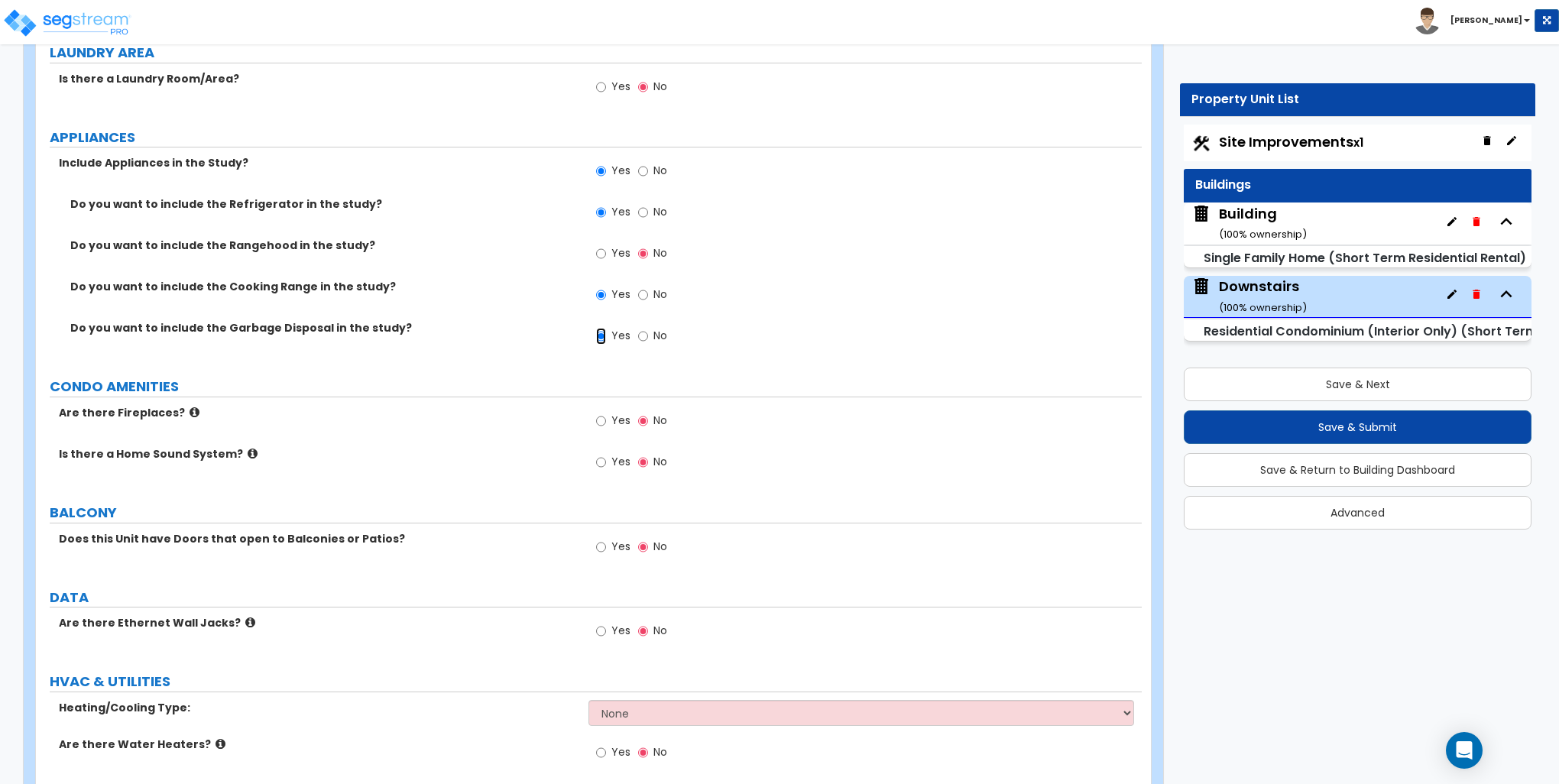
scroll to position [2598, 0]
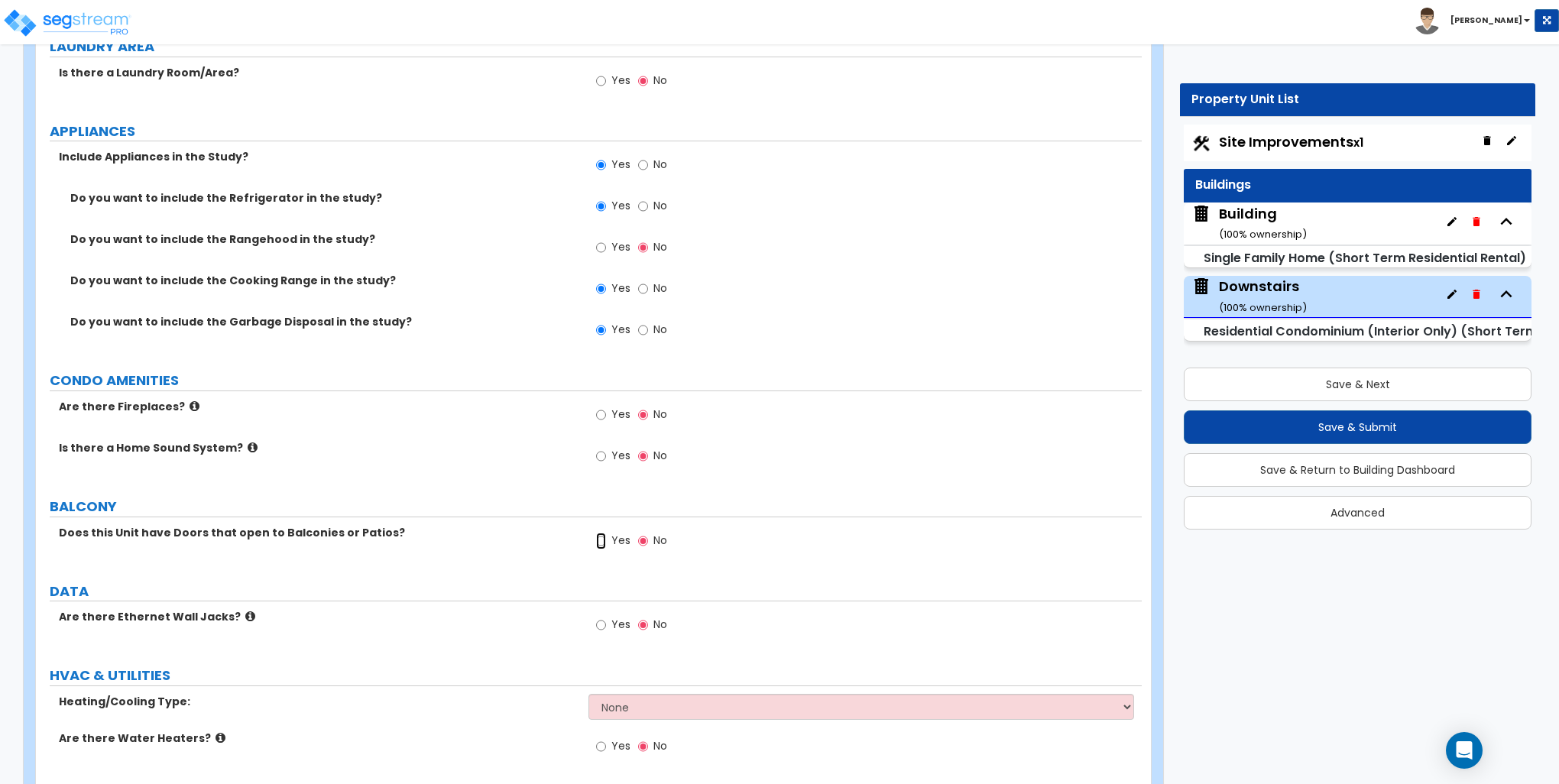
click at [603, 536] on input "Yes" at bounding box center [601, 540] width 10 height 17
radio input "true"
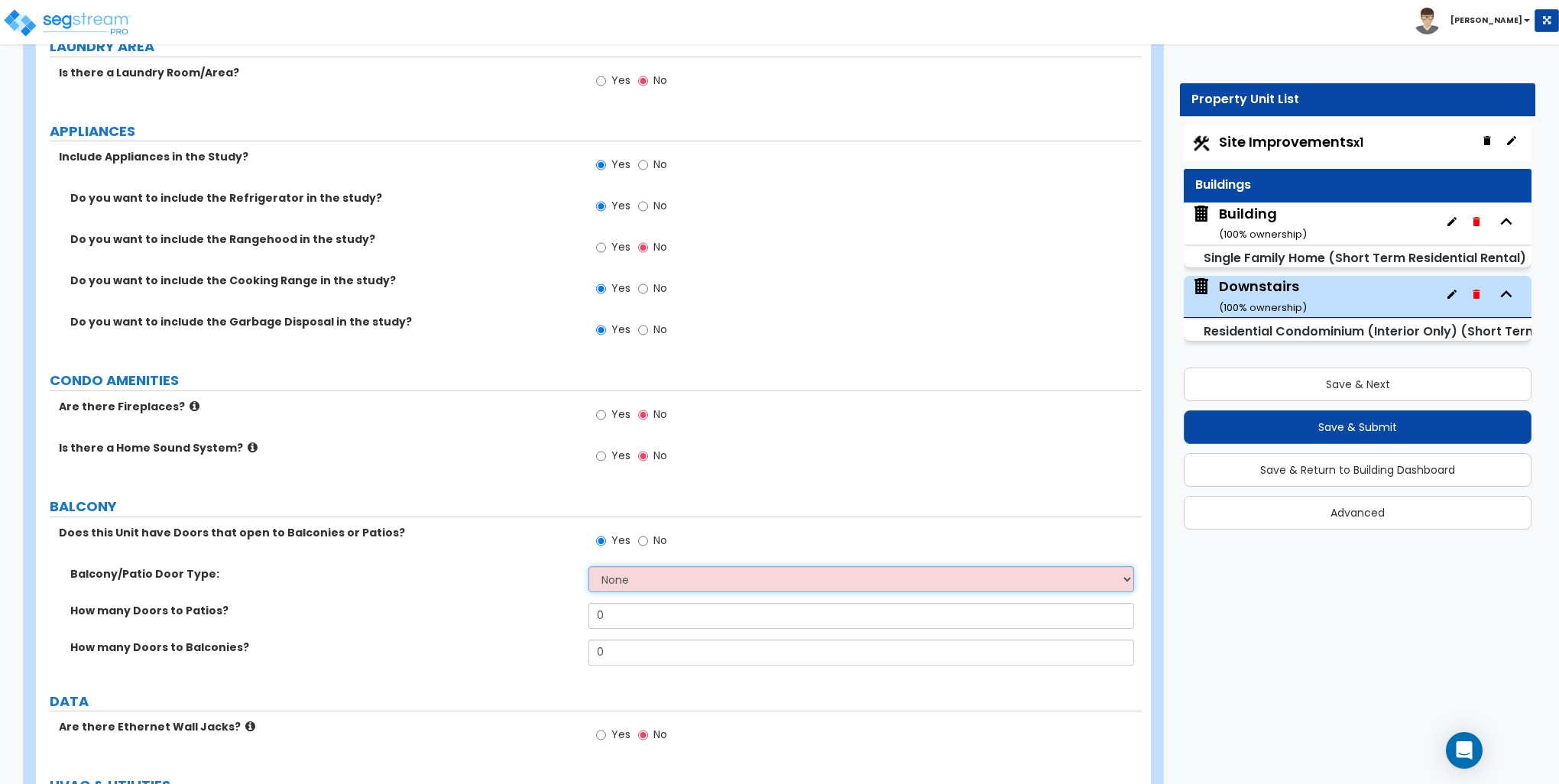
click at [616, 582] on select "None Single Hinged Doors Double Hinged Doors Single French Doors Double French …" at bounding box center [861, 579] width 545 height 26
select select "5"
click at [589, 567] on select "None Single Hinged Doors Double Hinged Doors Single French Doors Double French …" at bounding box center [861, 579] width 545 height 26
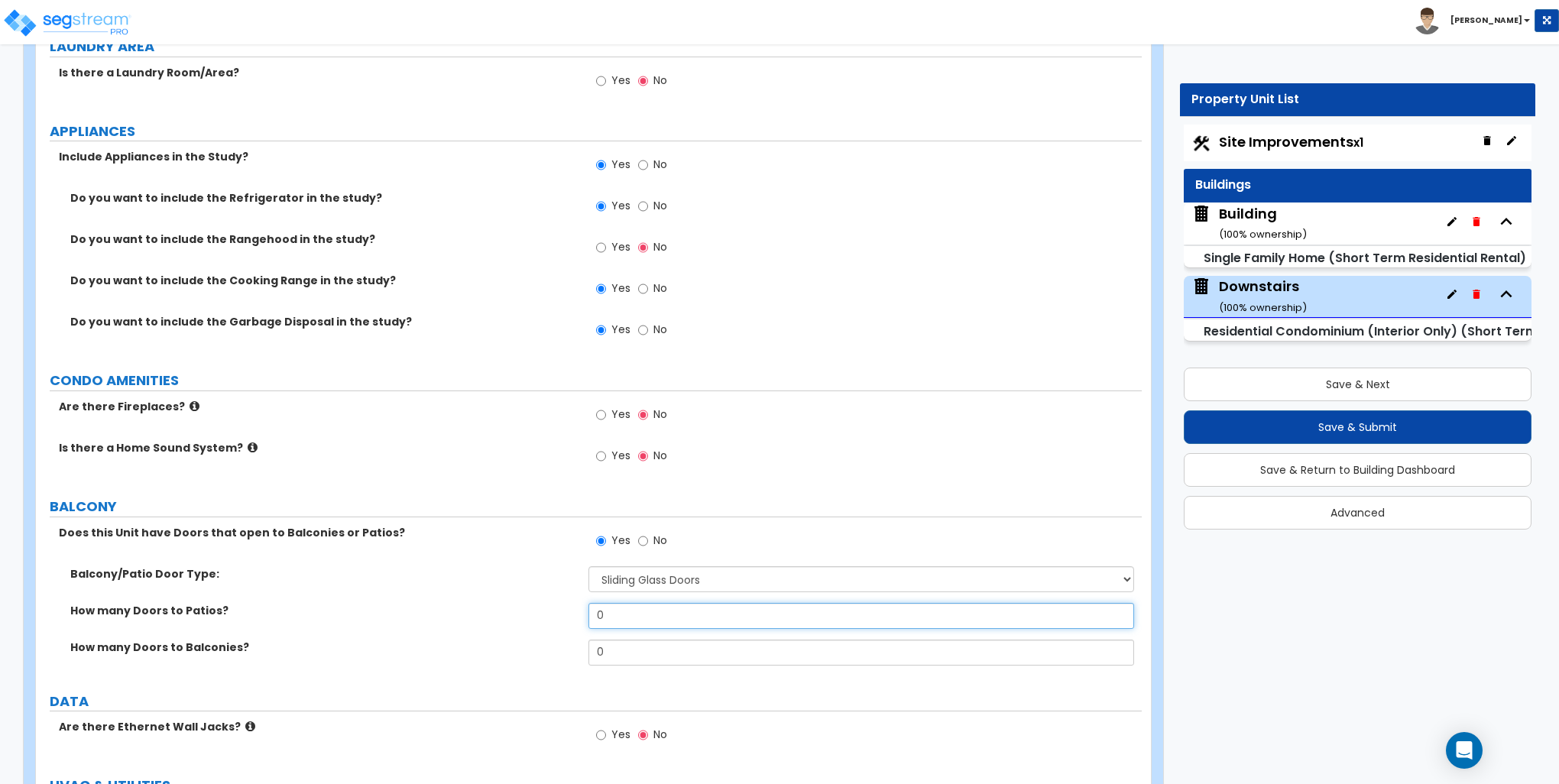
click at [618, 615] on input "0" at bounding box center [861, 616] width 545 height 26
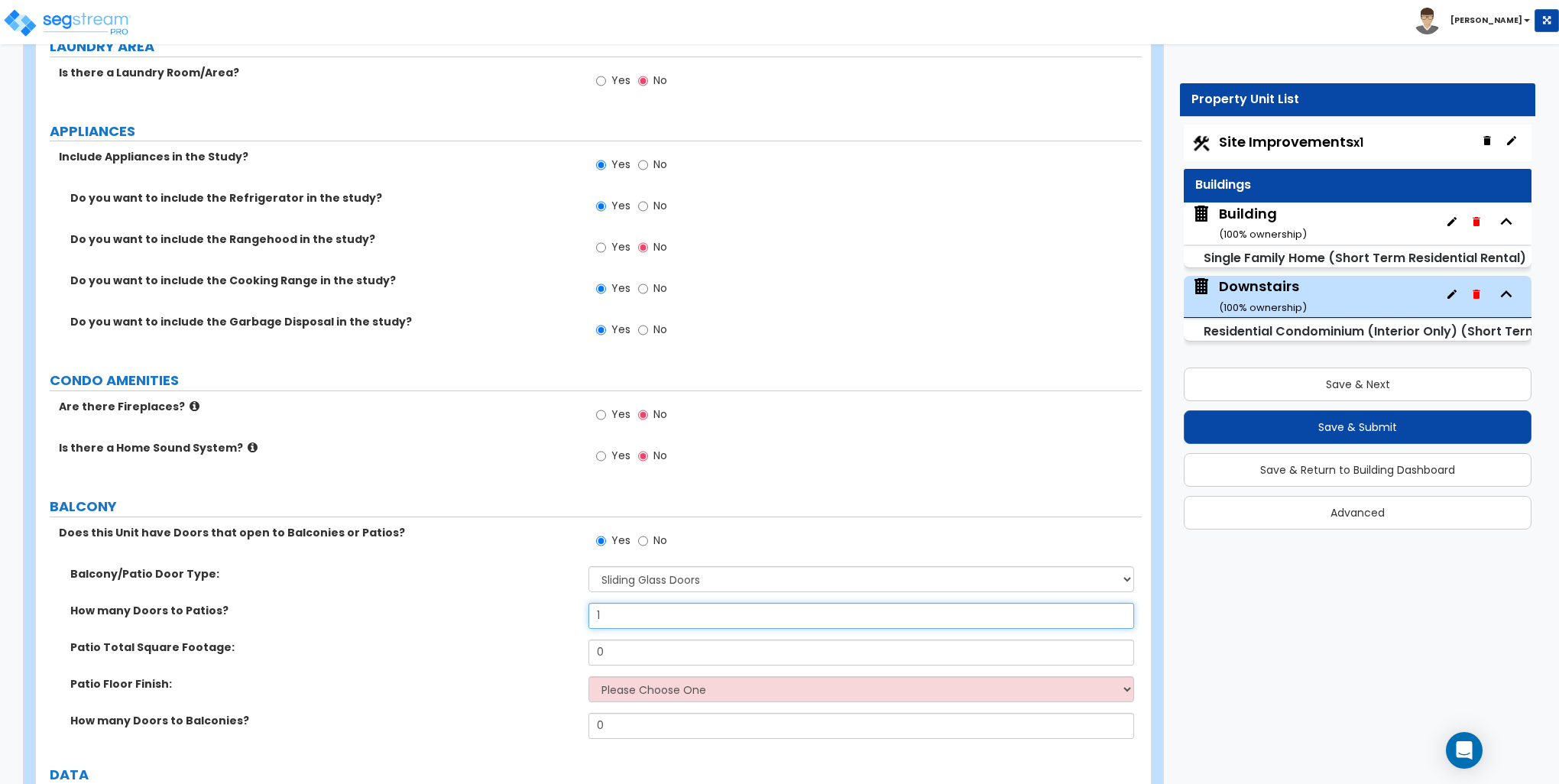
type input "1"
click at [636, 649] on input "0" at bounding box center [861, 652] width 545 height 26
type input "80"
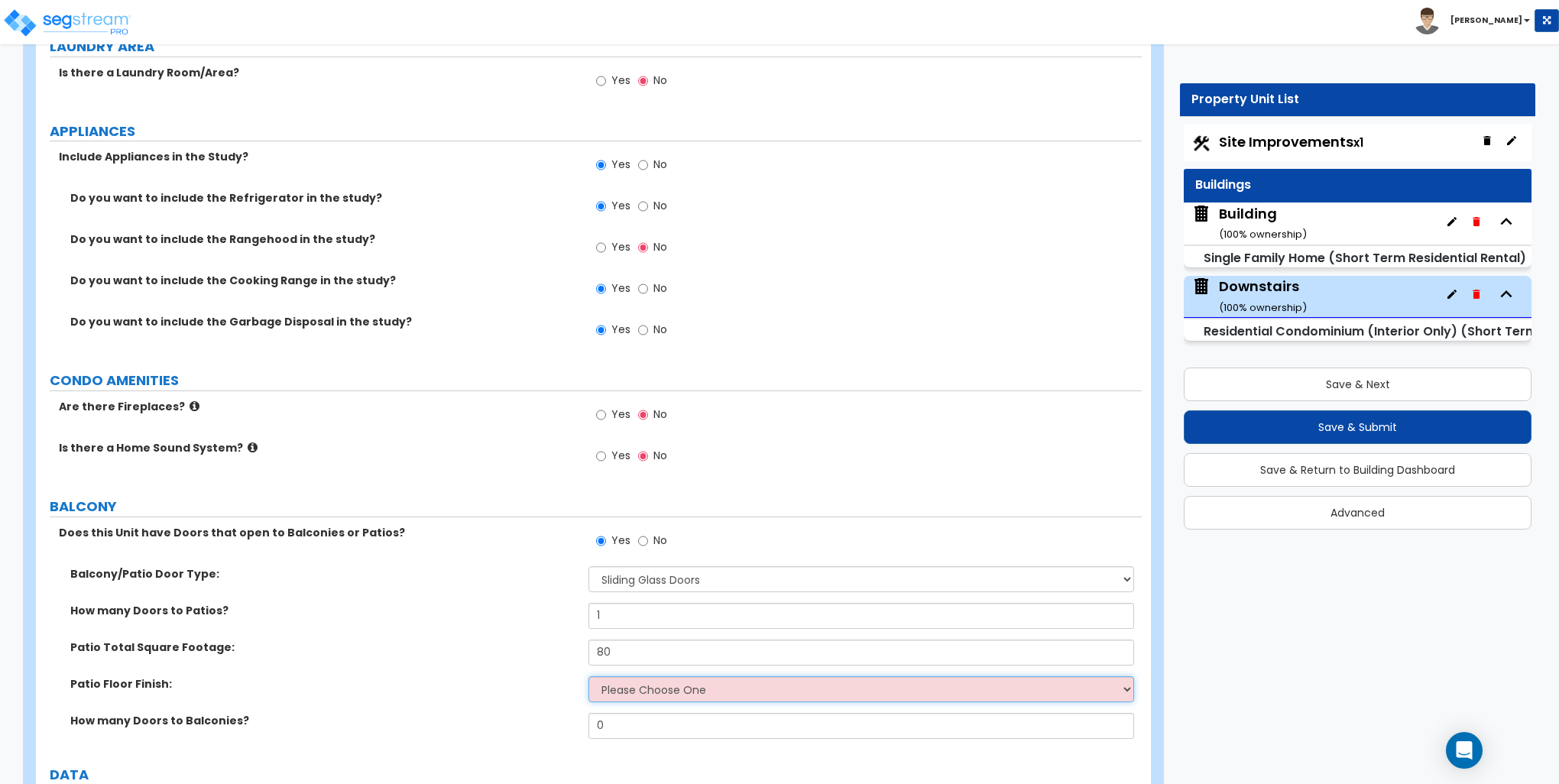
click at [629, 683] on select "Please Choose One Bare Concrete Brick Pavers Stamped Concrete Stone Pavers Wood…" at bounding box center [861, 689] width 545 height 26
select select "1"
click at [589, 676] on select "Please Choose One Bare Concrete Brick Pavers Stamped Concrete Stone Pavers Wood…" at bounding box center [861, 689] width 545 height 26
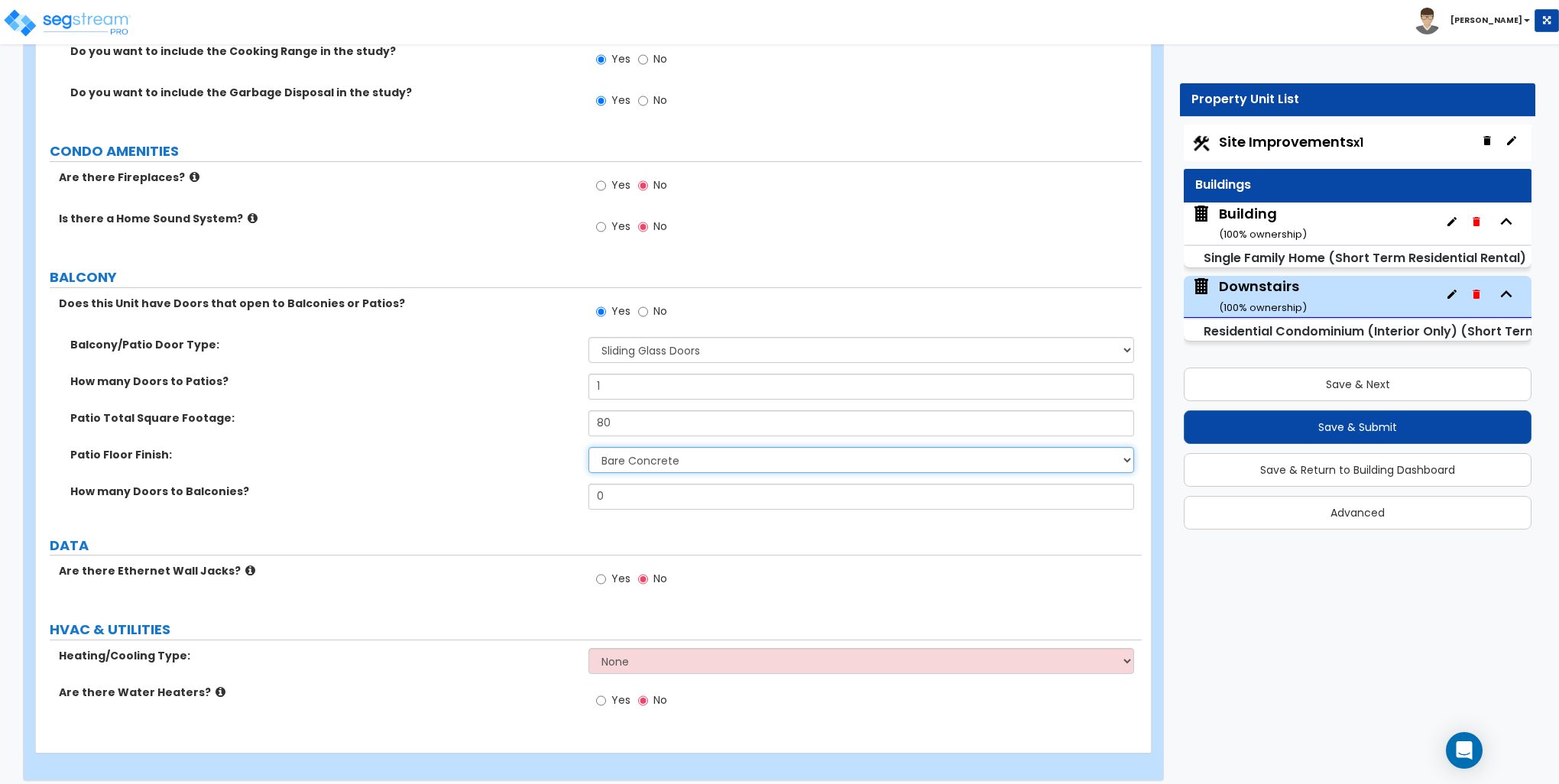
scroll to position [2836, 0]
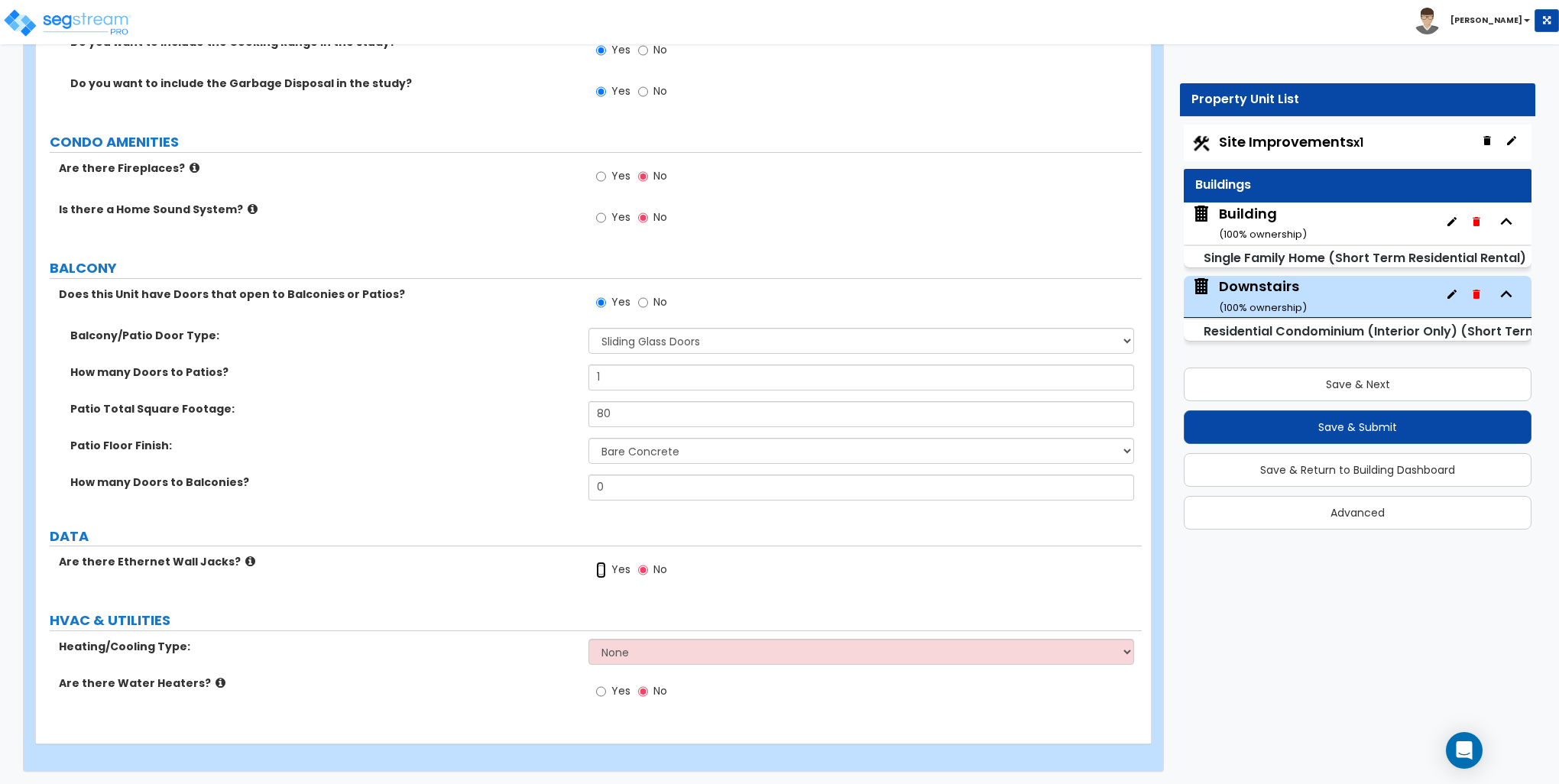
click at [604, 570] on input "Yes" at bounding box center [601, 570] width 10 height 17
radio input "true"
click at [633, 655] on select "None Heat Only Central HVAC Thru Wall HVAC Mini Split HVAC" at bounding box center [861, 651] width 545 height 26
select select "2"
click at [589, 638] on select "None Heat Only Central HVAC Thru Wall HVAC Mini Split HVAC" at bounding box center [861, 651] width 545 height 26
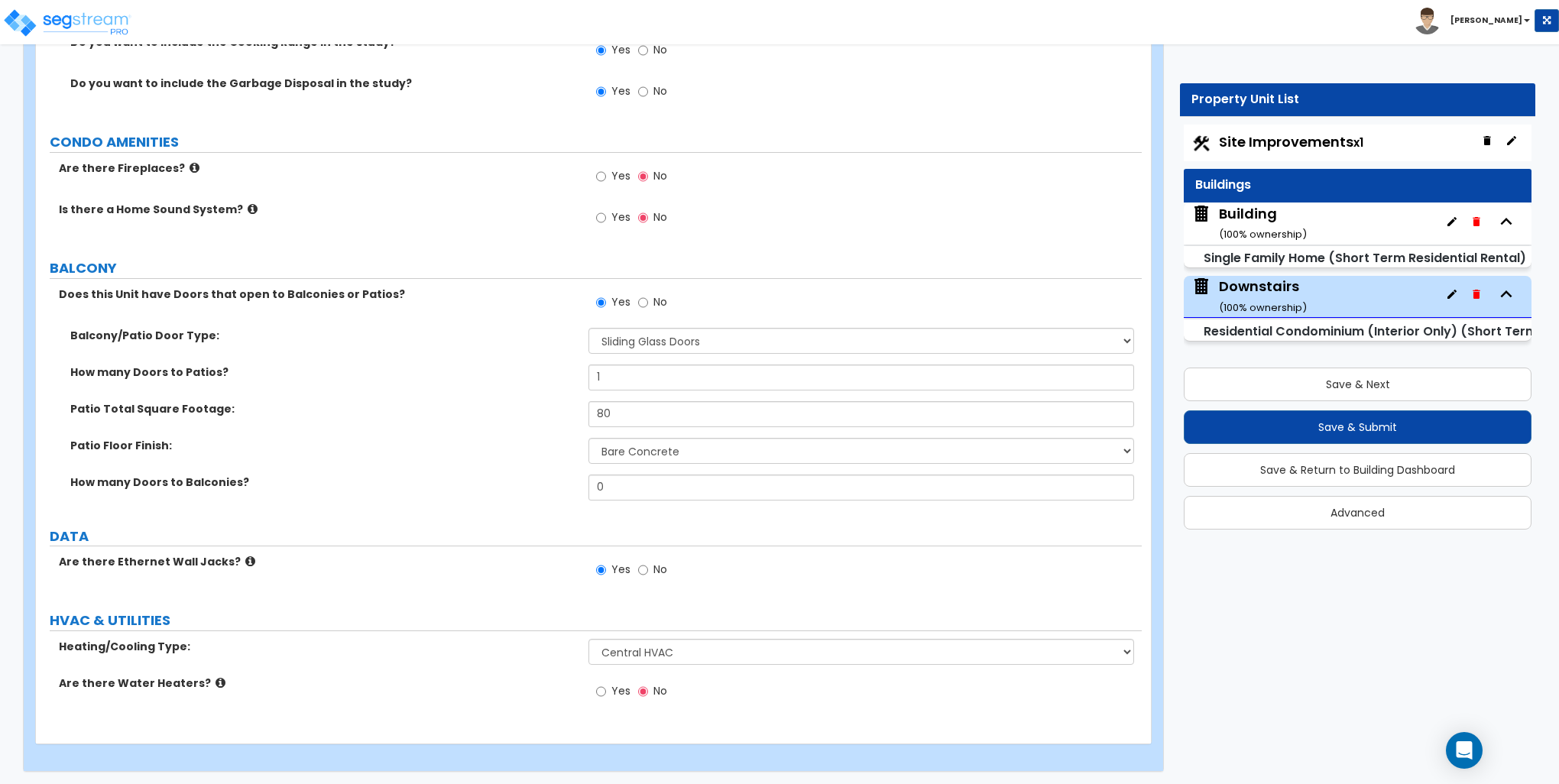
click at [609, 690] on label "Yes" at bounding box center [613, 693] width 34 height 26
click at [606, 690] on input "Yes" at bounding box center [601, 691] width 10 height 17
radio input "true"
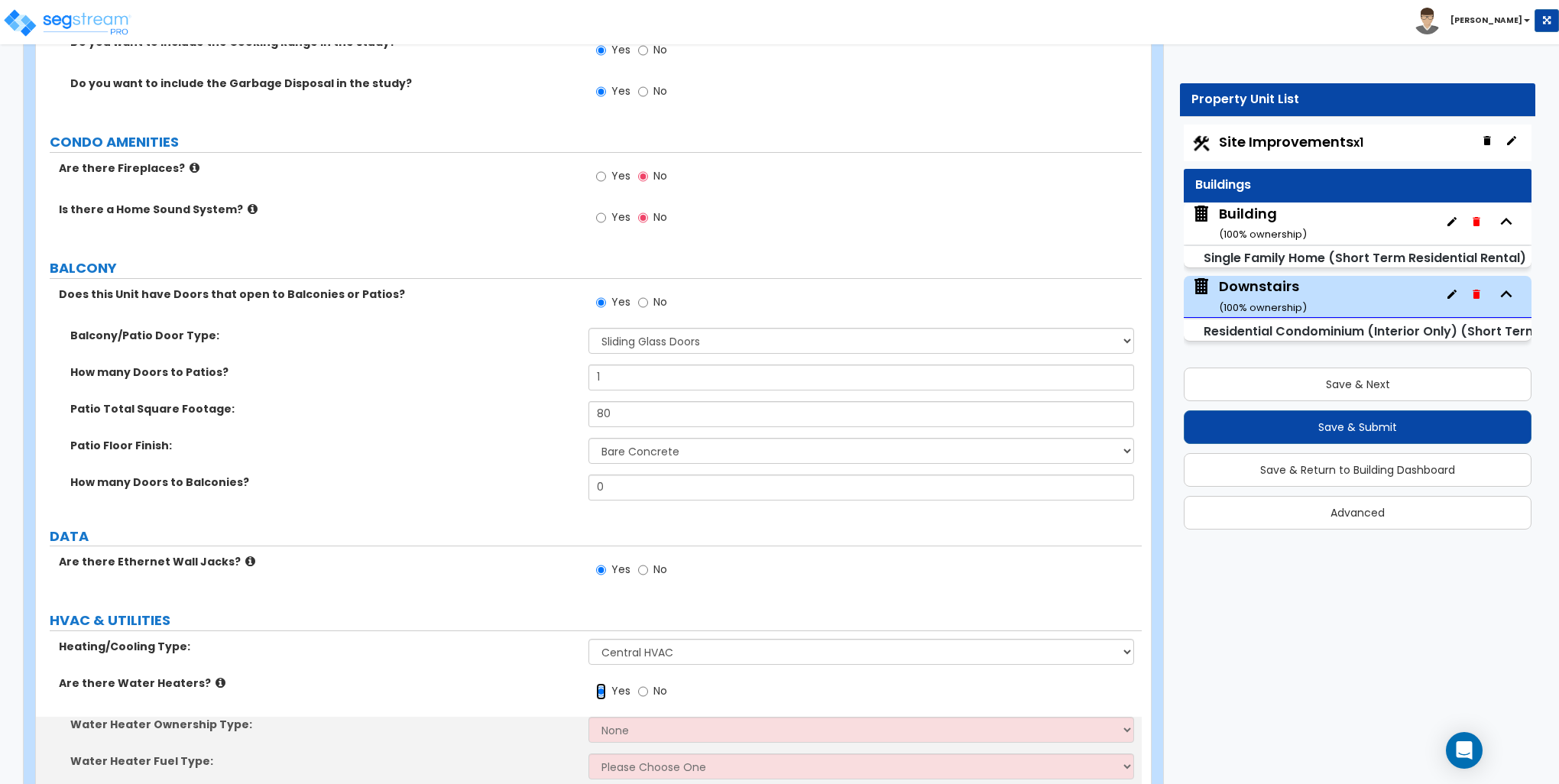
scroll to position [2910, 0]
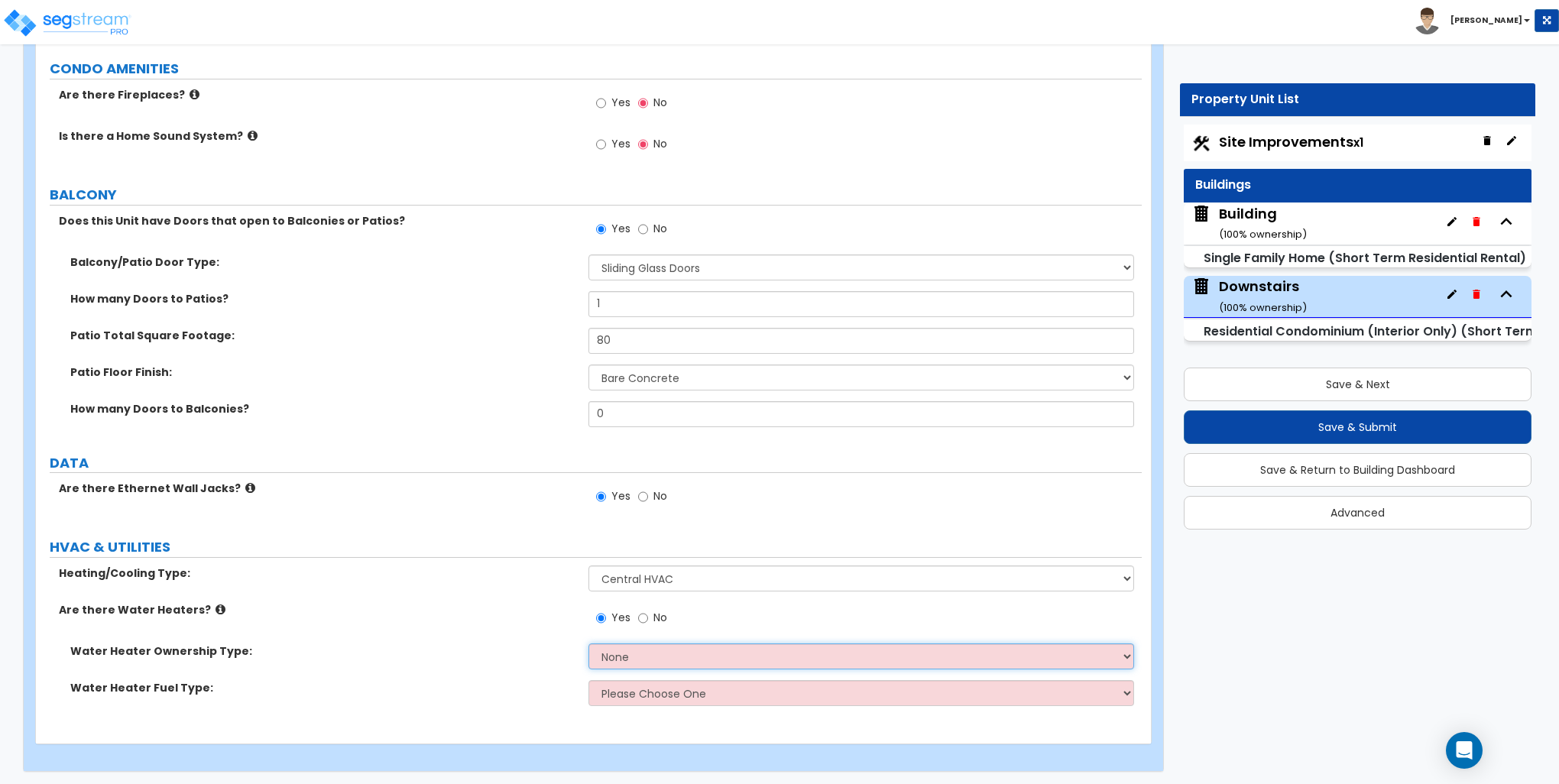
click at [649, 650] on select "None Water Heater for Multiple Units Water Heater for Individual Units" at bounding box center [861, 656] width 545 height 26
select select "1"
click at [589, 643] on select "None Water Heater for Multiple Units Water Heater for Individual Units" at bounding box center [861, 656] width 545 height 26
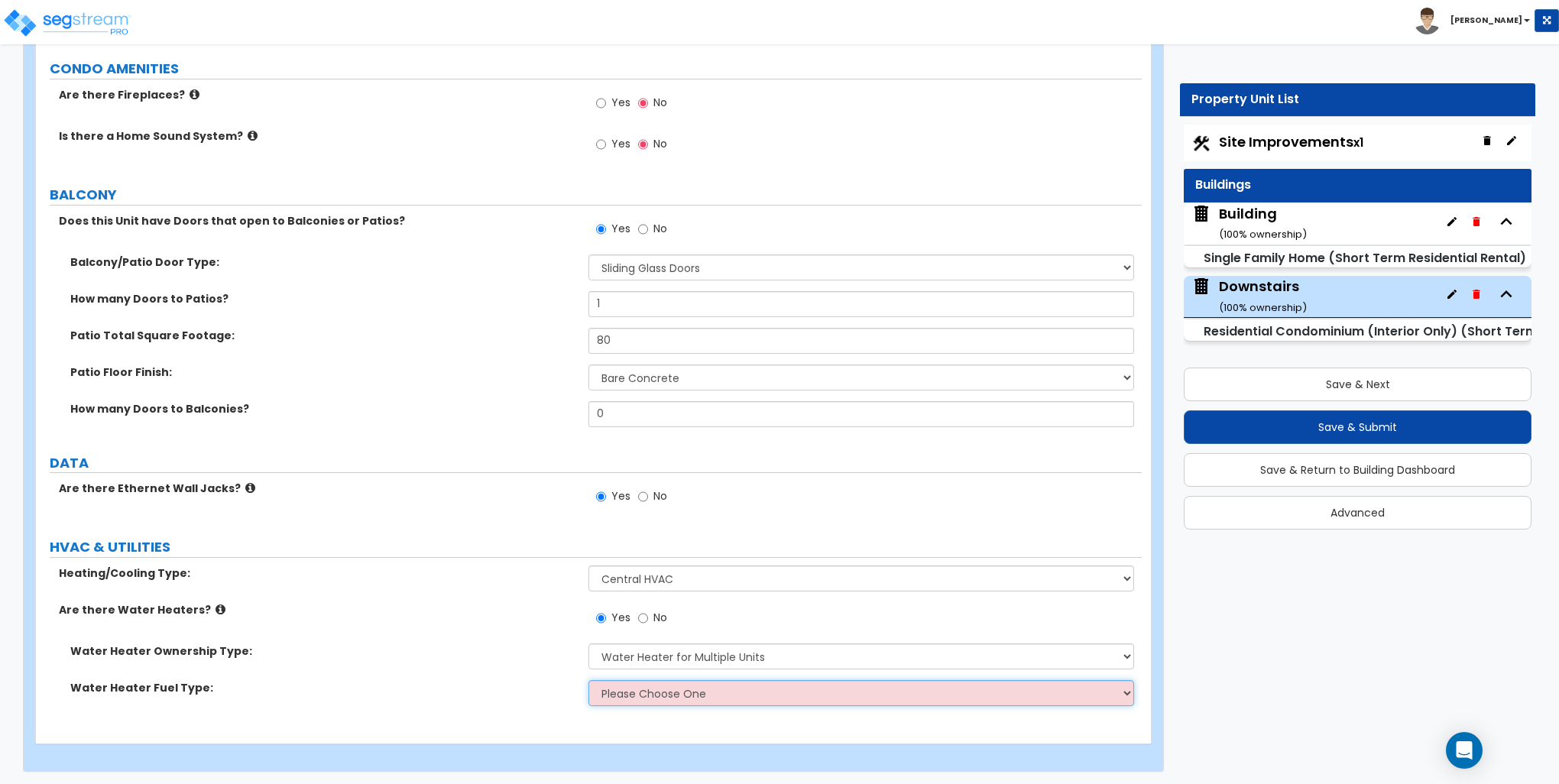
click at [646, 690] on select "Please Choose One Gas Electric" at bounding box center [861, 693] width 545 height 26
select select "2"
click at [589, 680] on select "Please Choose One Gas Electric" at bounding box center [861, 693] width 545 height 26
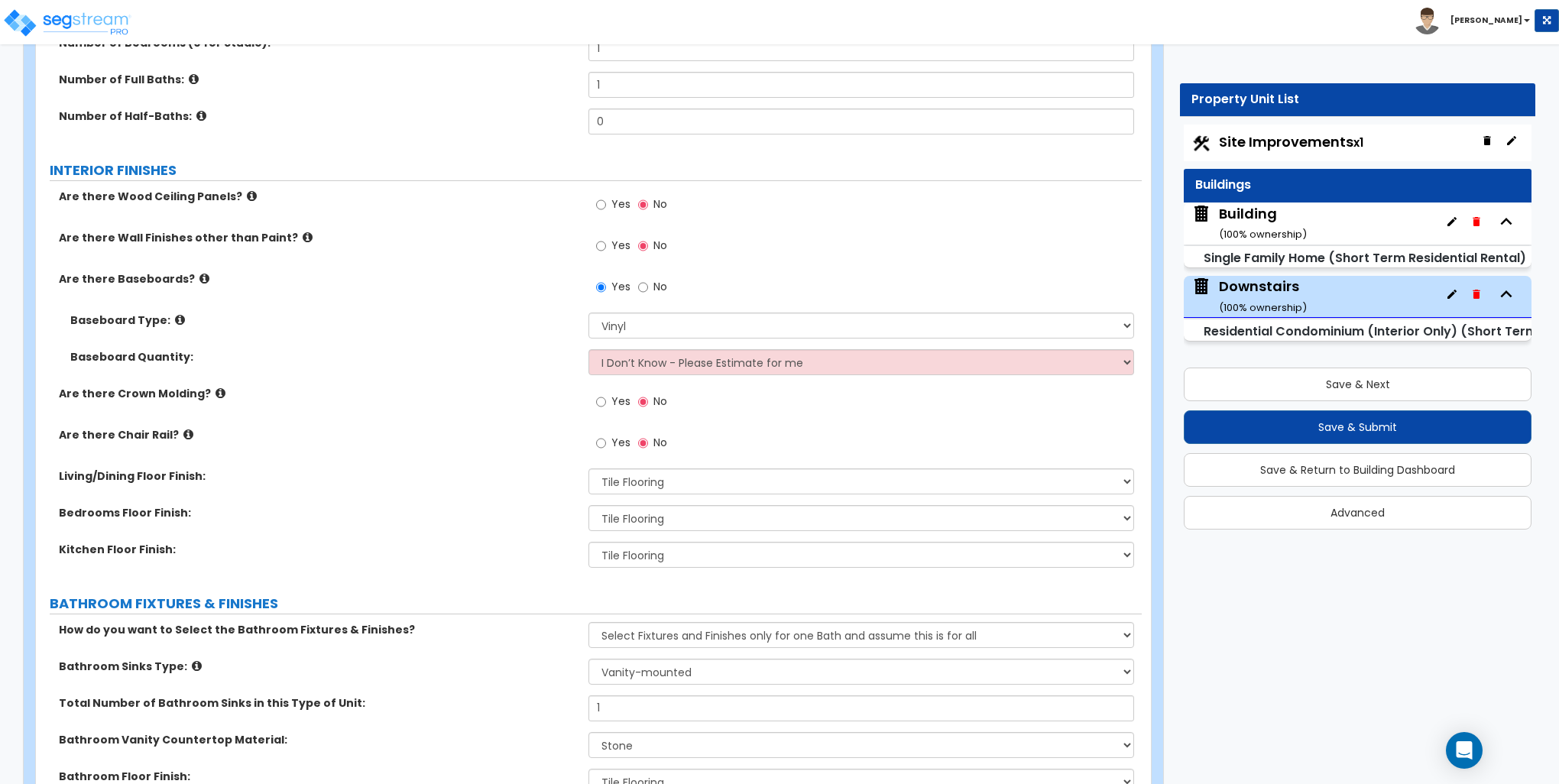
scroll to position [389, 0]
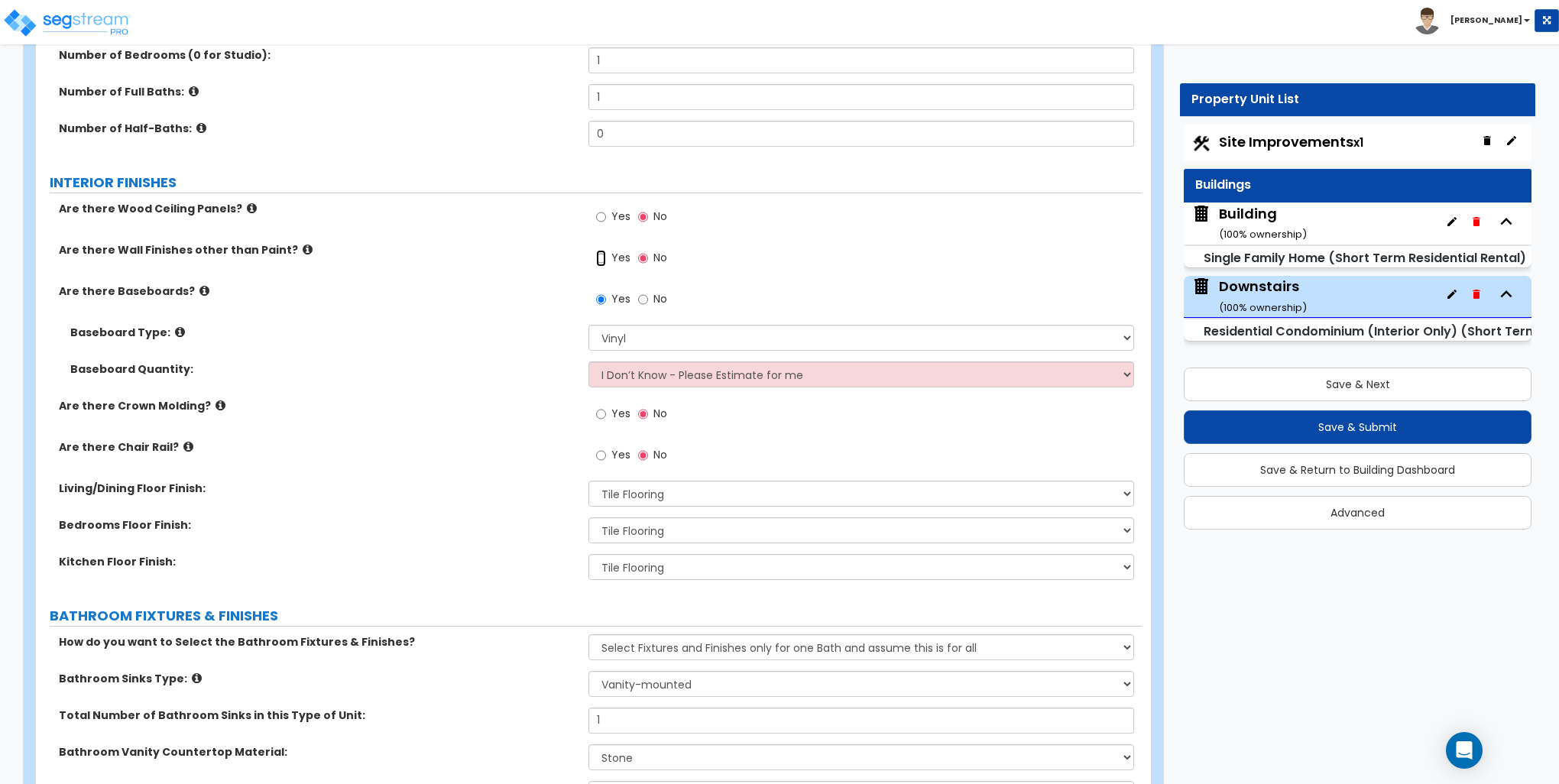
click at [602, 261] on input "Yes" at bounding box center [601, 258] width 10 height 17
radio input "true"
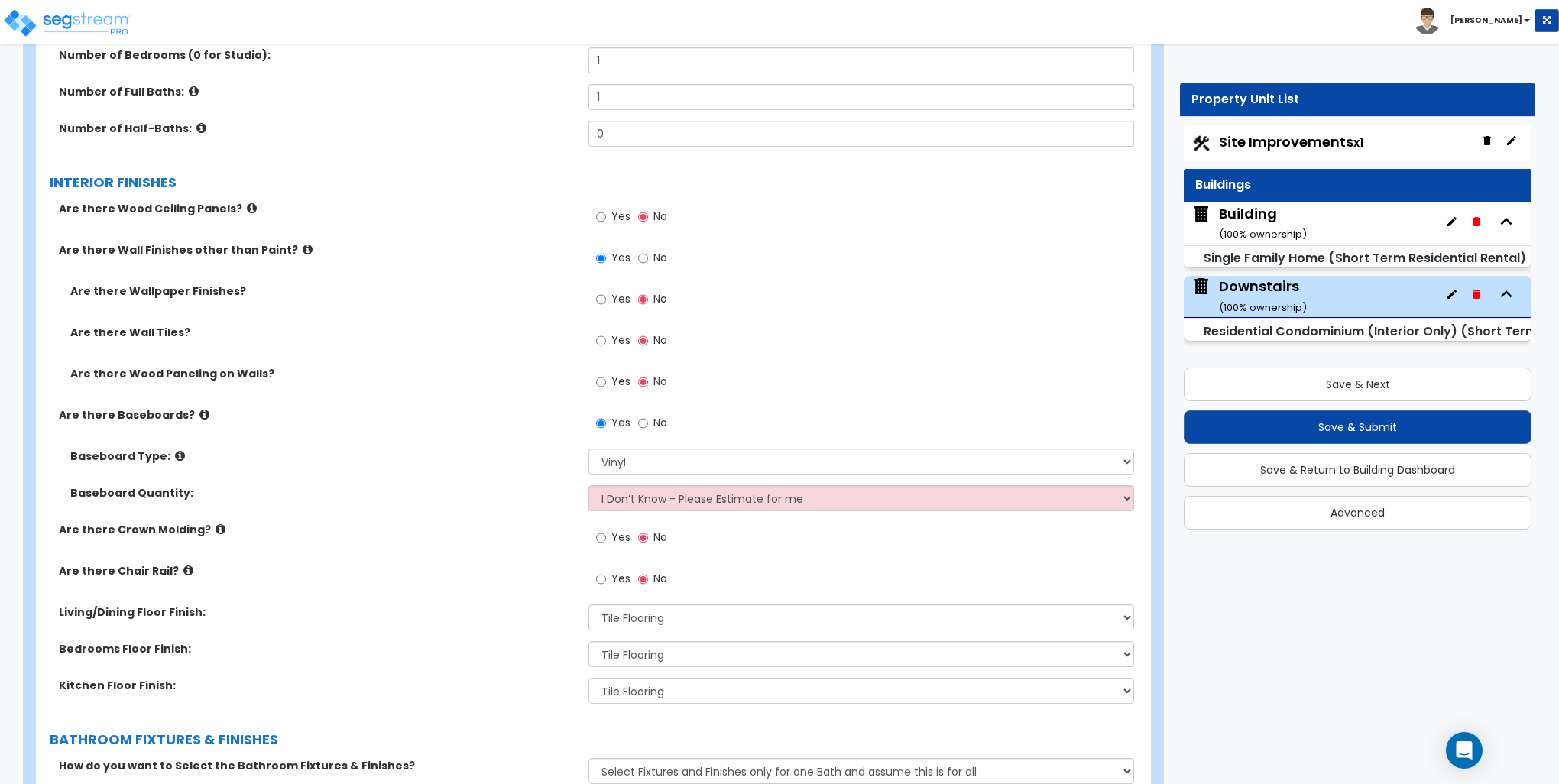
click at [465, 77] on div "Number of Bedrooms (0 for Studio): 1" at bounding box center [590, 65] width 1106 height 36
click at [601, 378] on input "Yes" at bounding box center [601, 382] width 10 height 17
radio input "true"
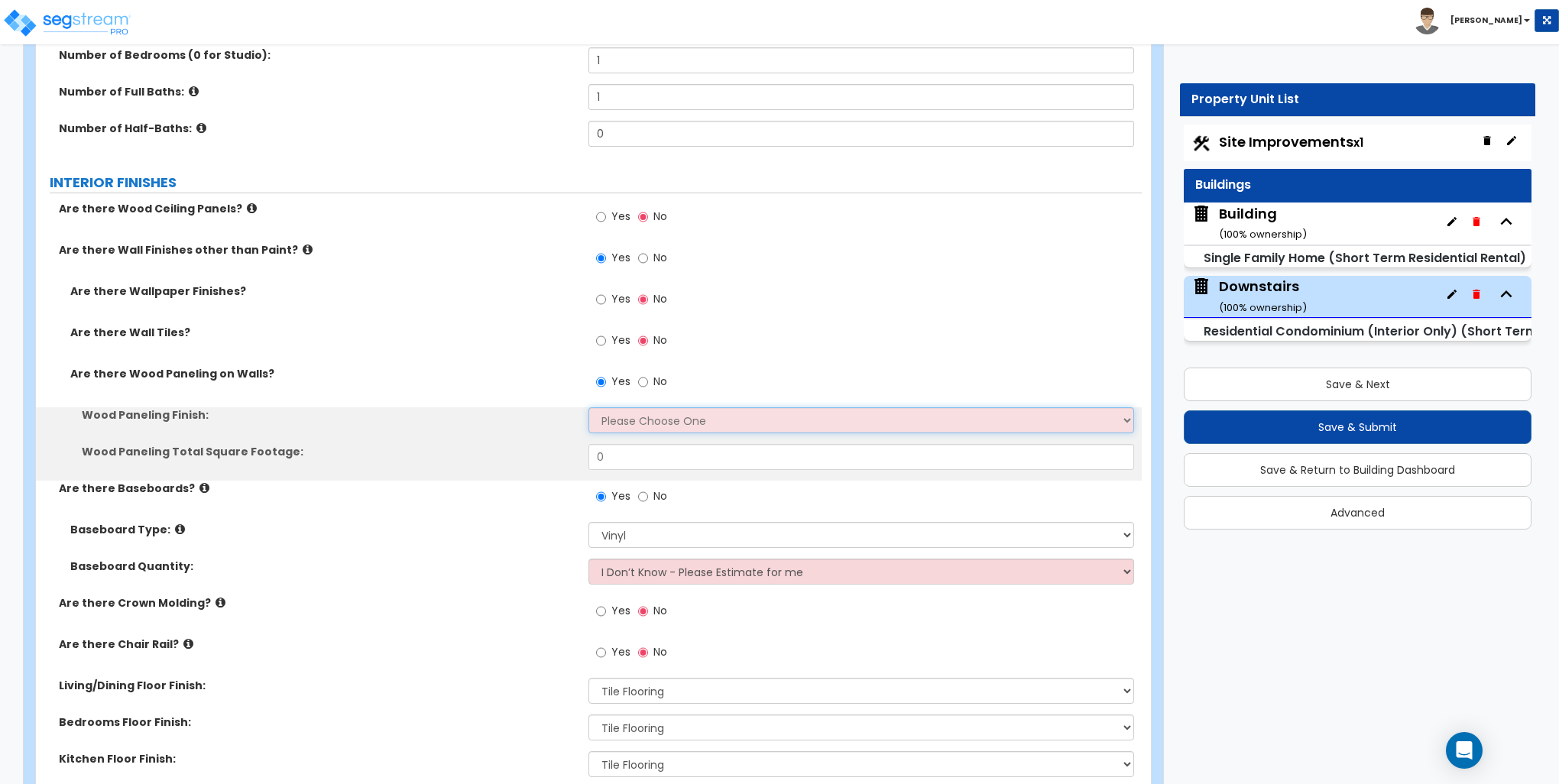
click at [628, 426] on select "Please Choose One Birch Mahogany Oak or Cherry Rosewood Teak I Don't Know, Plea…" at bounding box center [861, 420] width 545 height 26
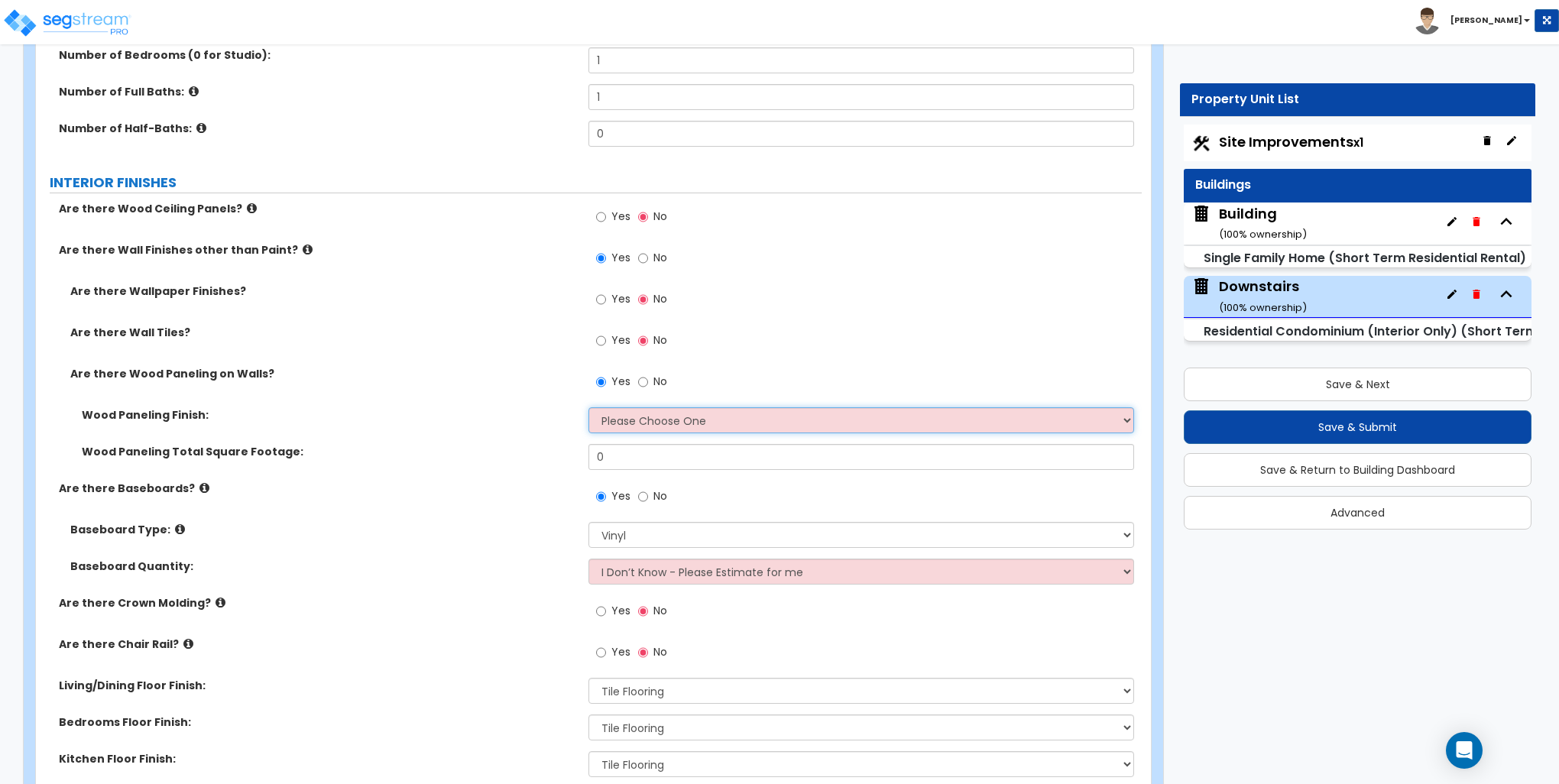
select select "1"
click at [589, 407] on select "Please Choose One Birch Mahogany Oak or Cherry Rosewood Teak I Don't Know, Plea…" at bounding box center [861, 420] width 545 height 26
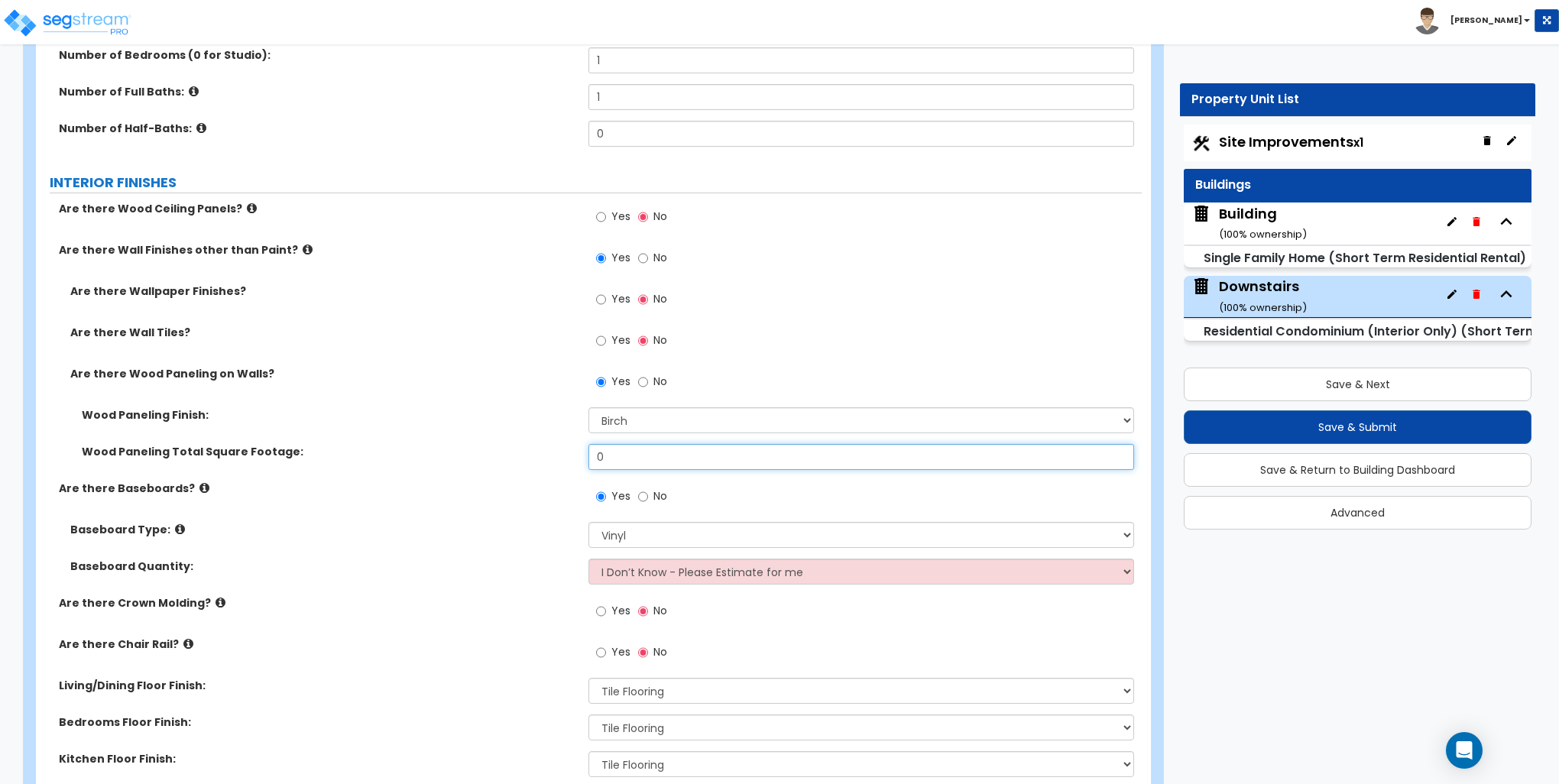
click at [611, 455] on input "0" at bounding box center [861, 456] width 545 height 26
type input "122"
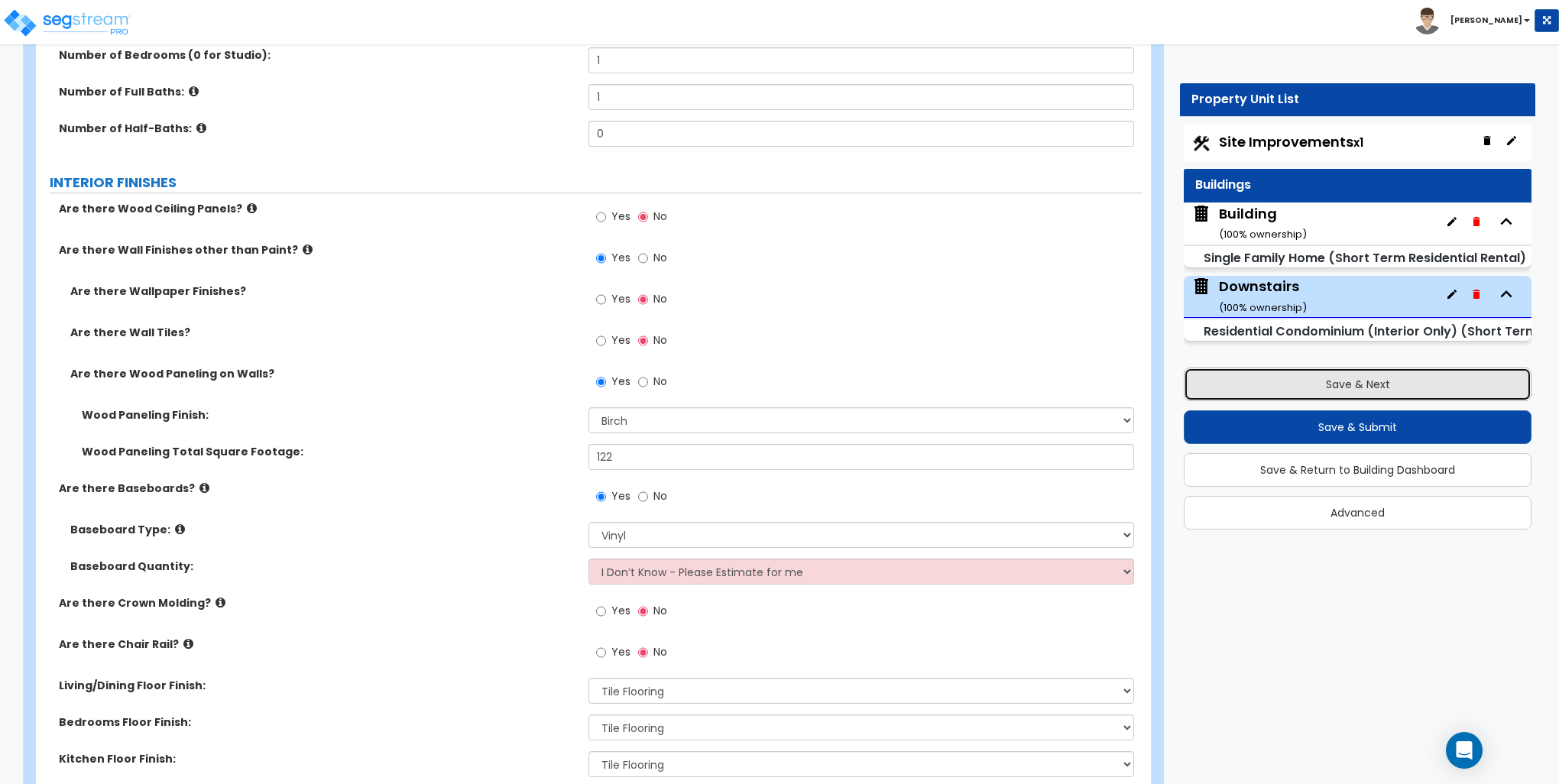
click at [1332, 392] on button "Save & Next" at bounding box center [1357, 385] width 347 height 33
select select "2"
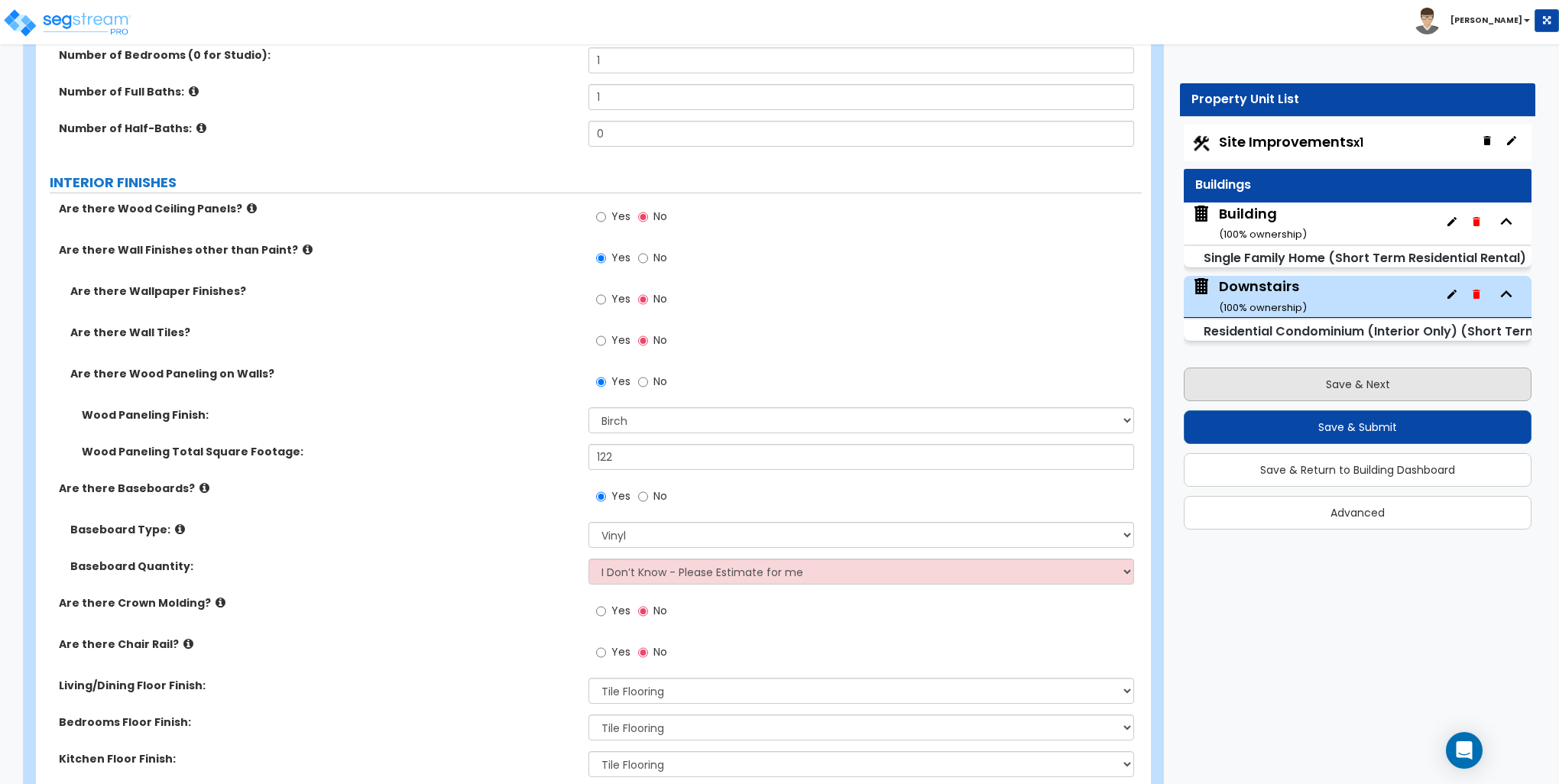
select select "2"
select select "3"
select select "1"
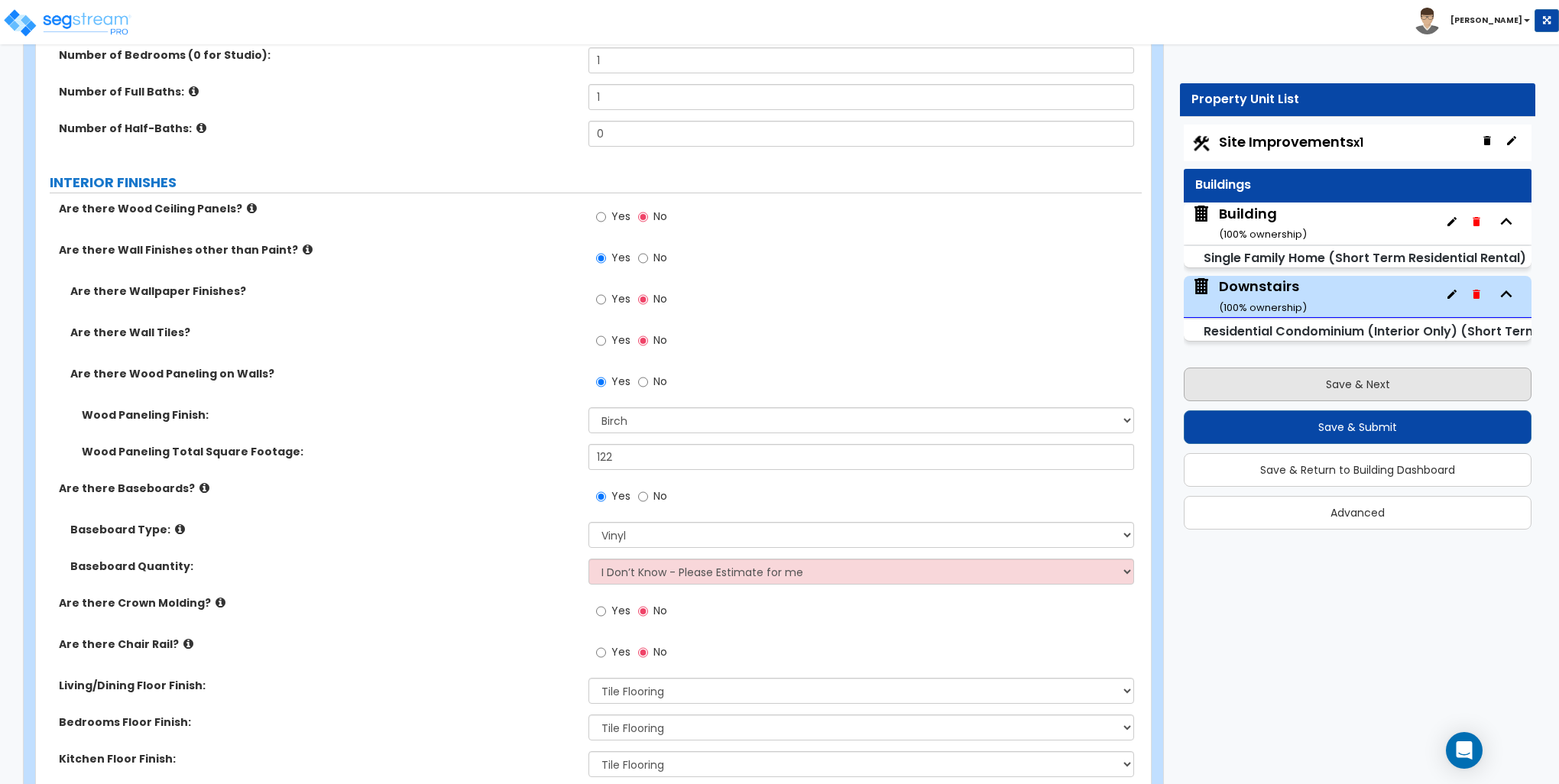
select select "2"
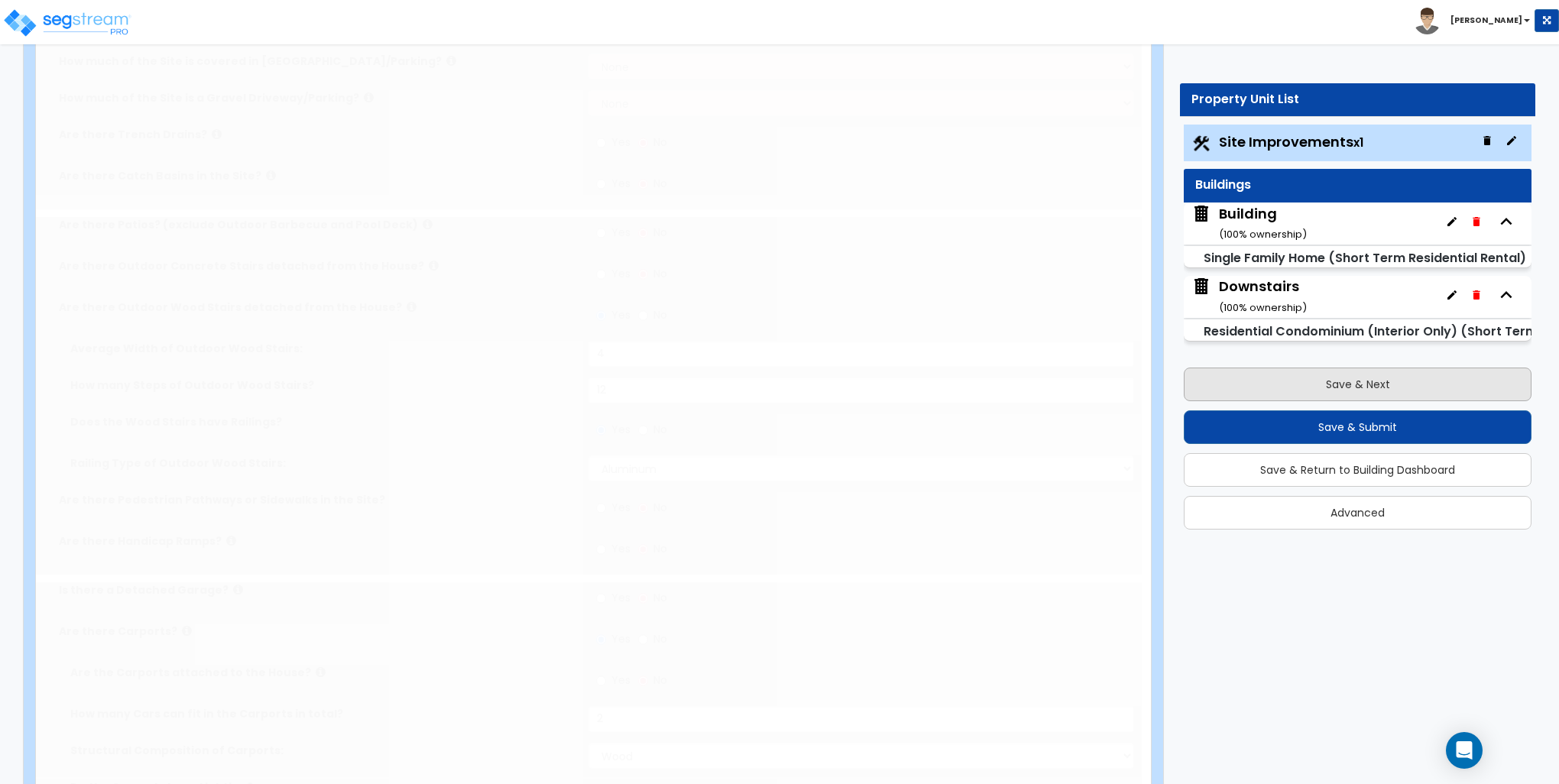
scroll to position [0, 0]
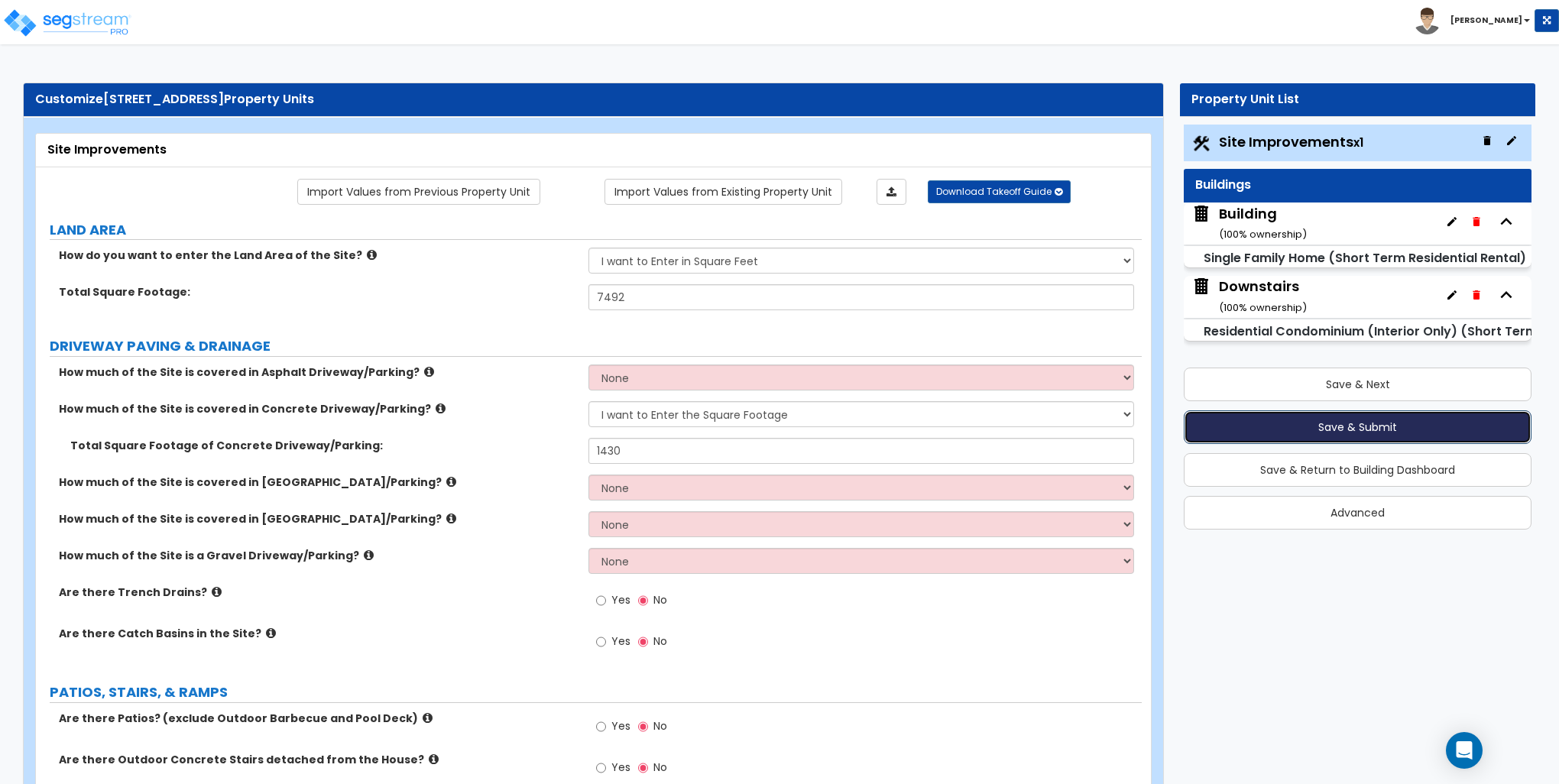
click at [1307, 426] on button "Save & Submit" at bounding box center [1357, 427] width 347 height 33
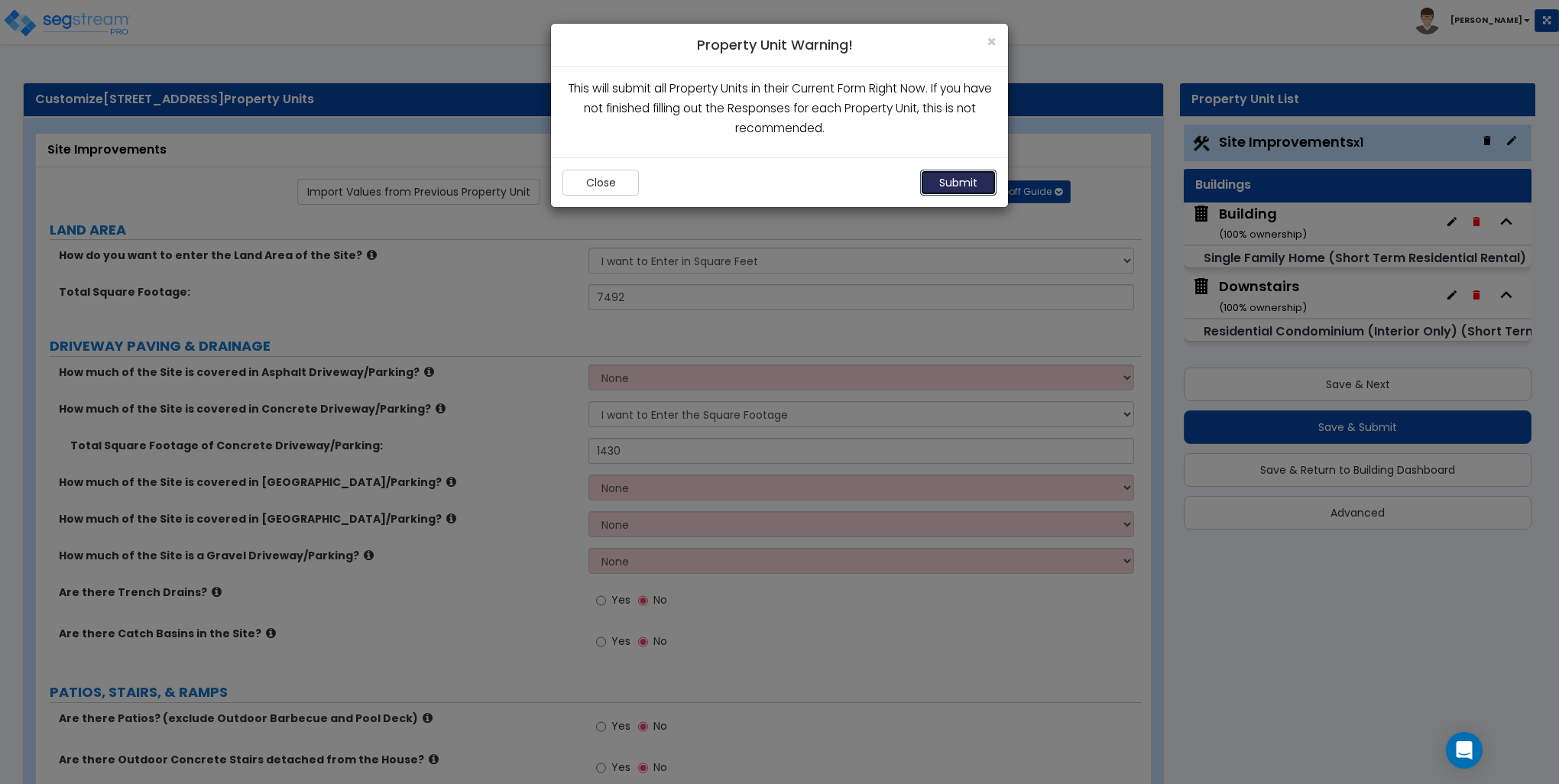
click at [948, 176] on button "Submit" at bounding box center [959, 182] width 77 height 26
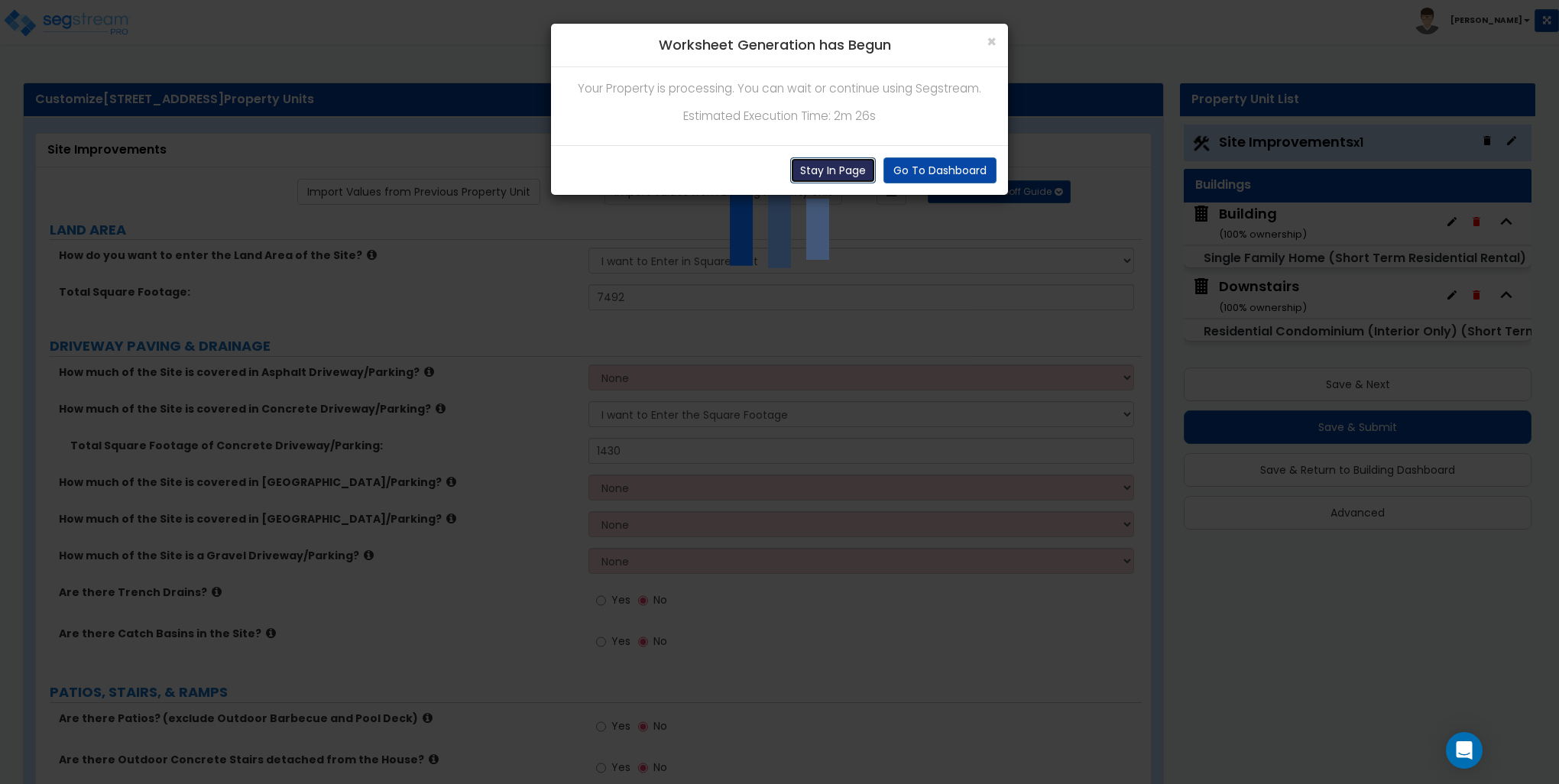
click at [865, 163] on button "Stay In Page" at bounding box center [833, 170] width 86 height 26
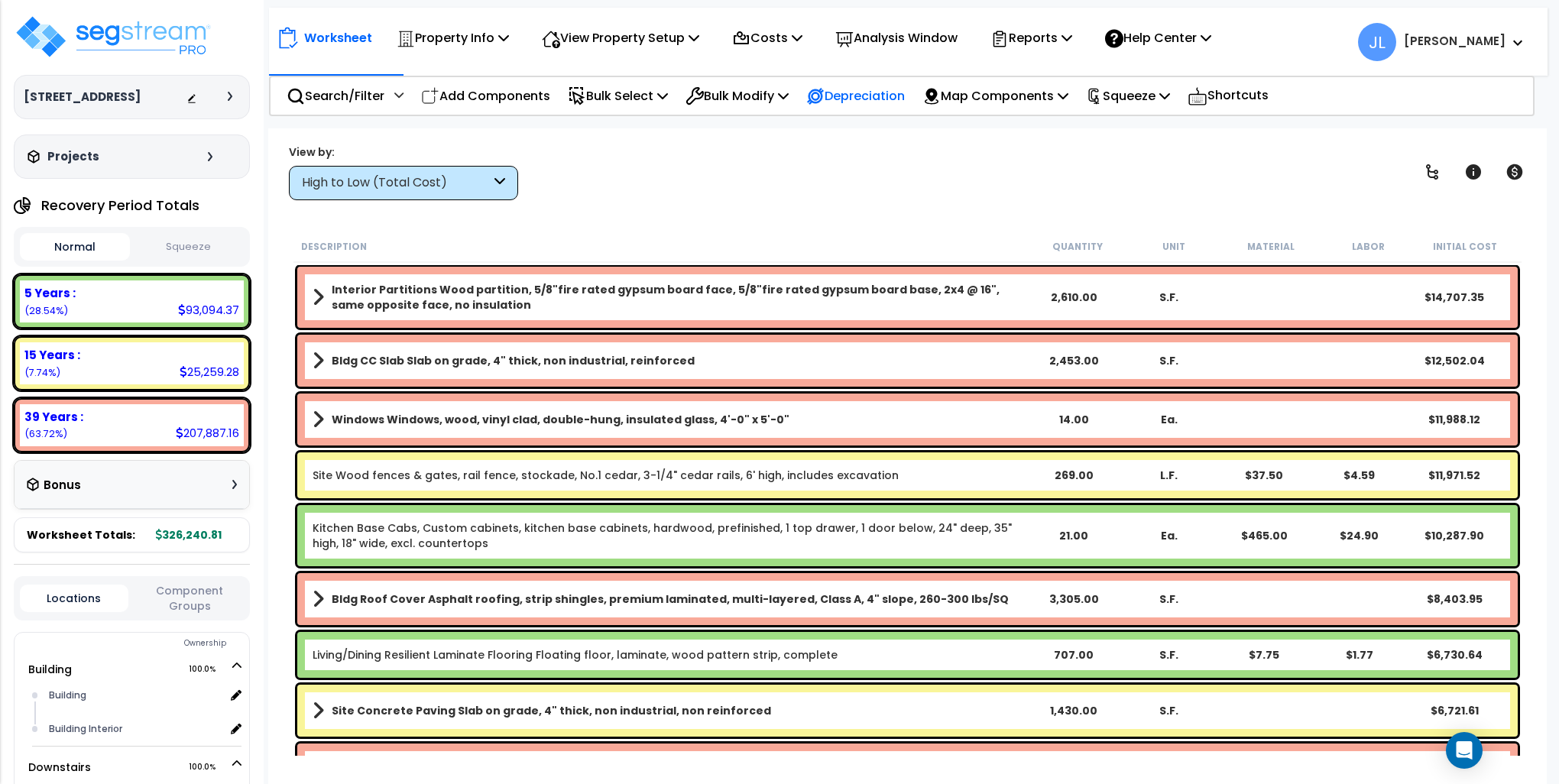
click at [860, 95] on p "Depreciation" at bounding box center [855, 95] width 98 height 21
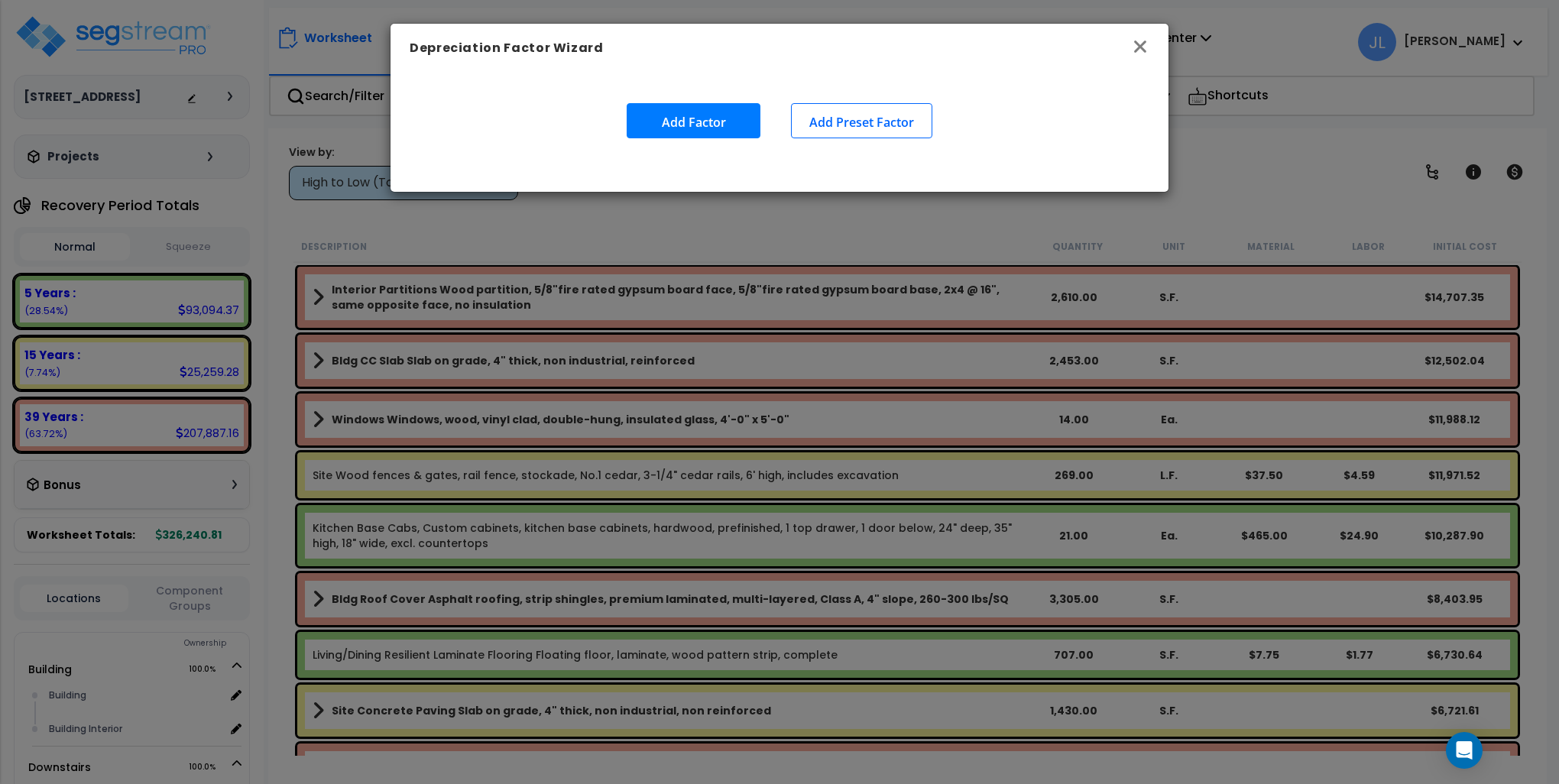
click at [1136, 40] on icon "button" at bounding box center [1141, 46] width 12 height 12
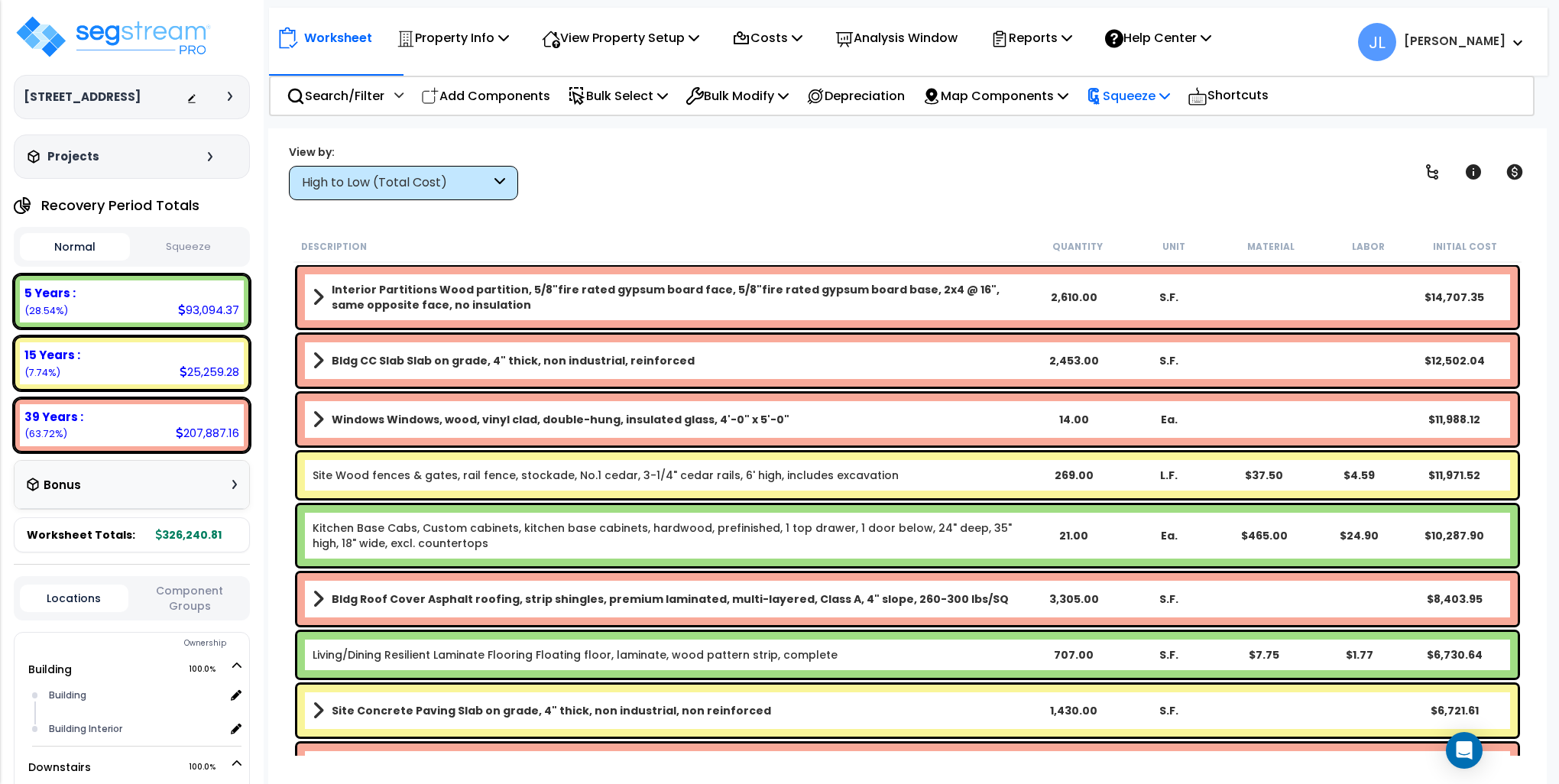
click at [1155, 88] on p "Squeeze" at bounding box center [1128, 95] width 84 height 21
click at [1145, 127] on link "Squeeze" at bounding box center [1154, 130] width 152 height 30
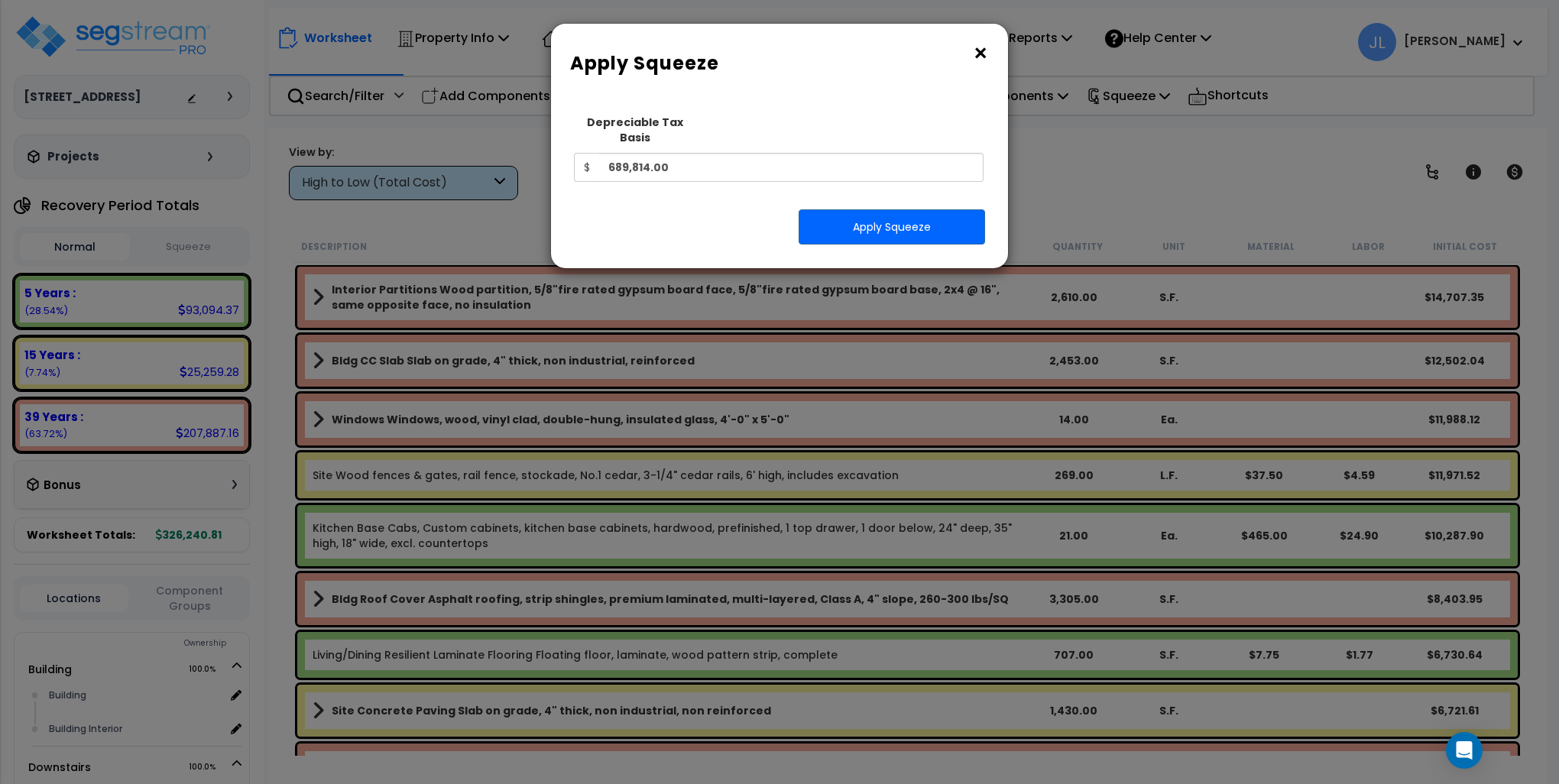
click at [977, 50] on button "×" at bounding box center [980, 53] width 17 height 25
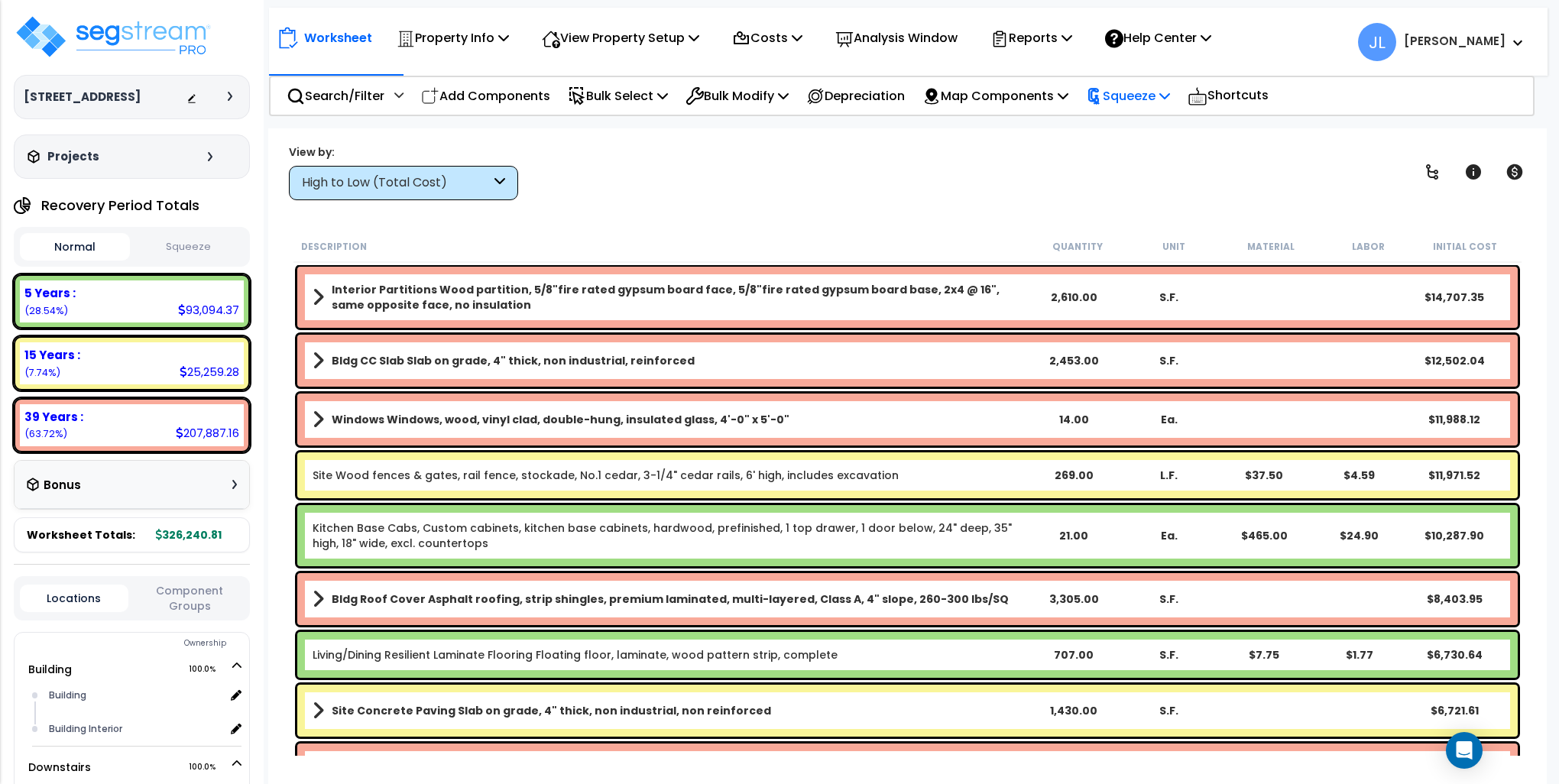
click at [1144, 93] on p "Squeeze" at bounding box center [1128, 95] width 84 height 21
click at [1144, 126] on link "Squeeze" at bounding box center [1154, 130] width 152 height 30
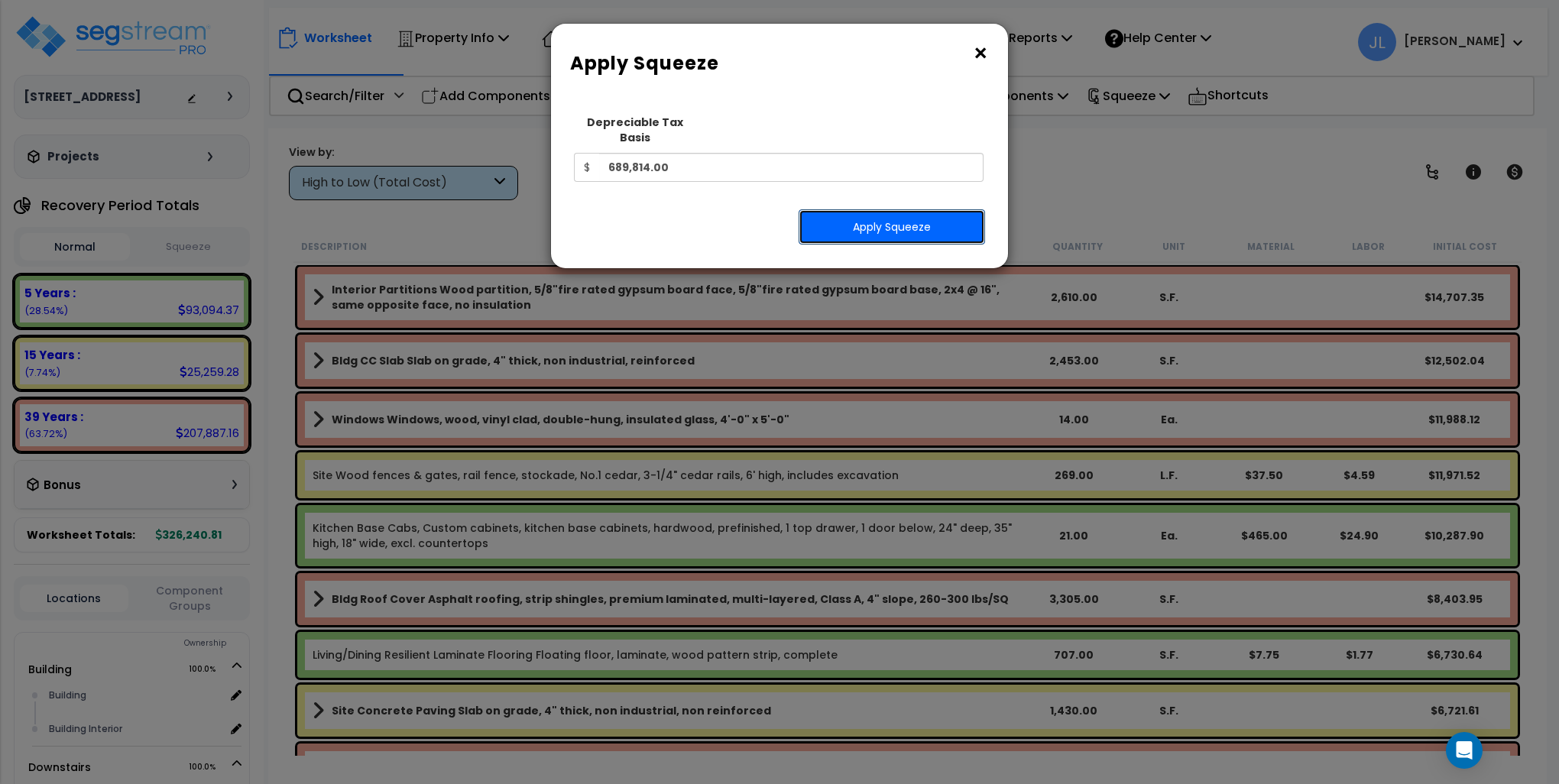
click at [912, 210] on button "Apply Squeeze" at bounding box center [893, 227] width 187 height 35
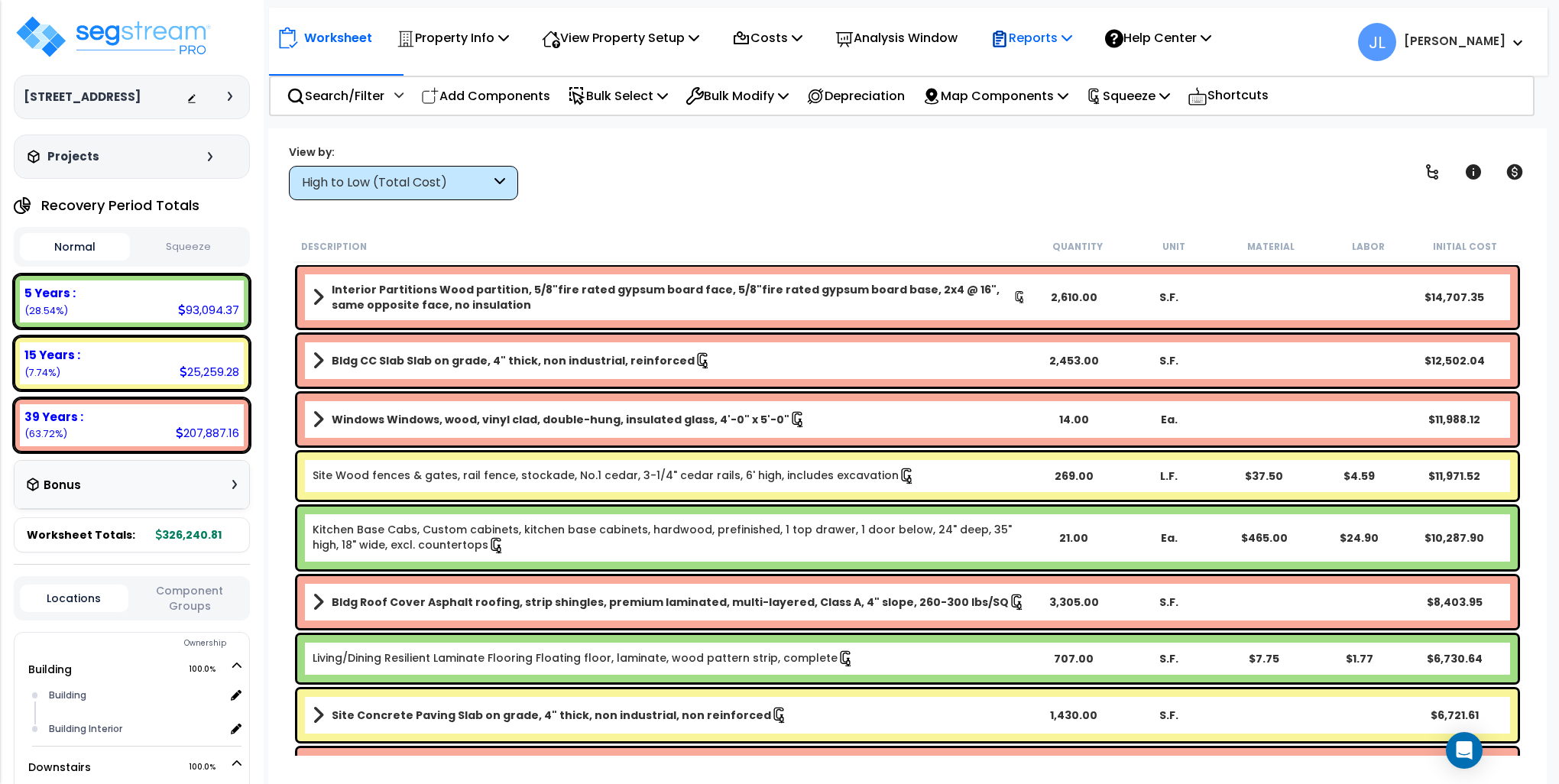
click at [1060, 36] on p "Reports" at bounding box center [1031, 37] width 82 height 21
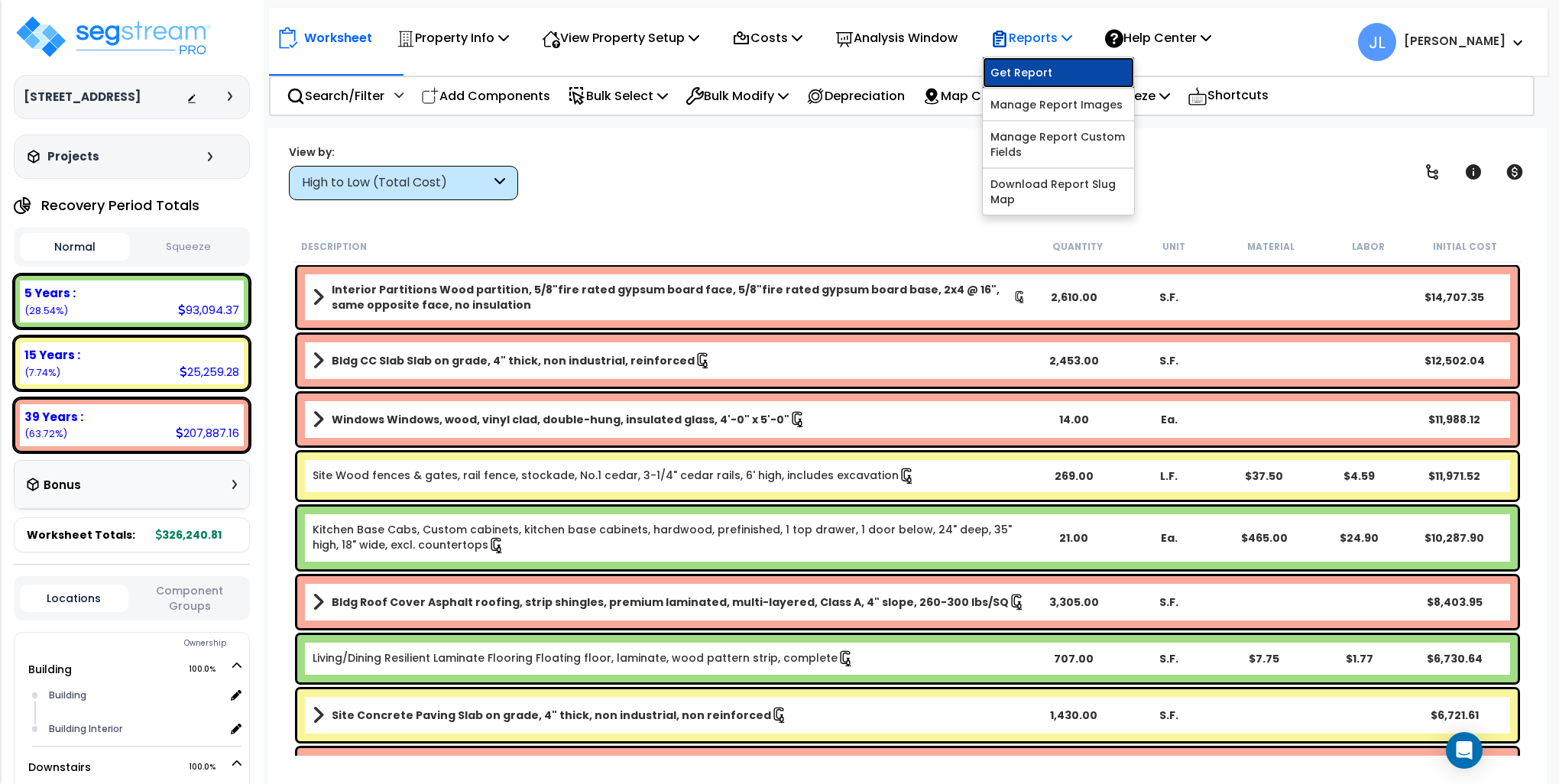
click at [1035, 77] on link "Get Report" at bounding box center [1059, 72] width 152 height 30
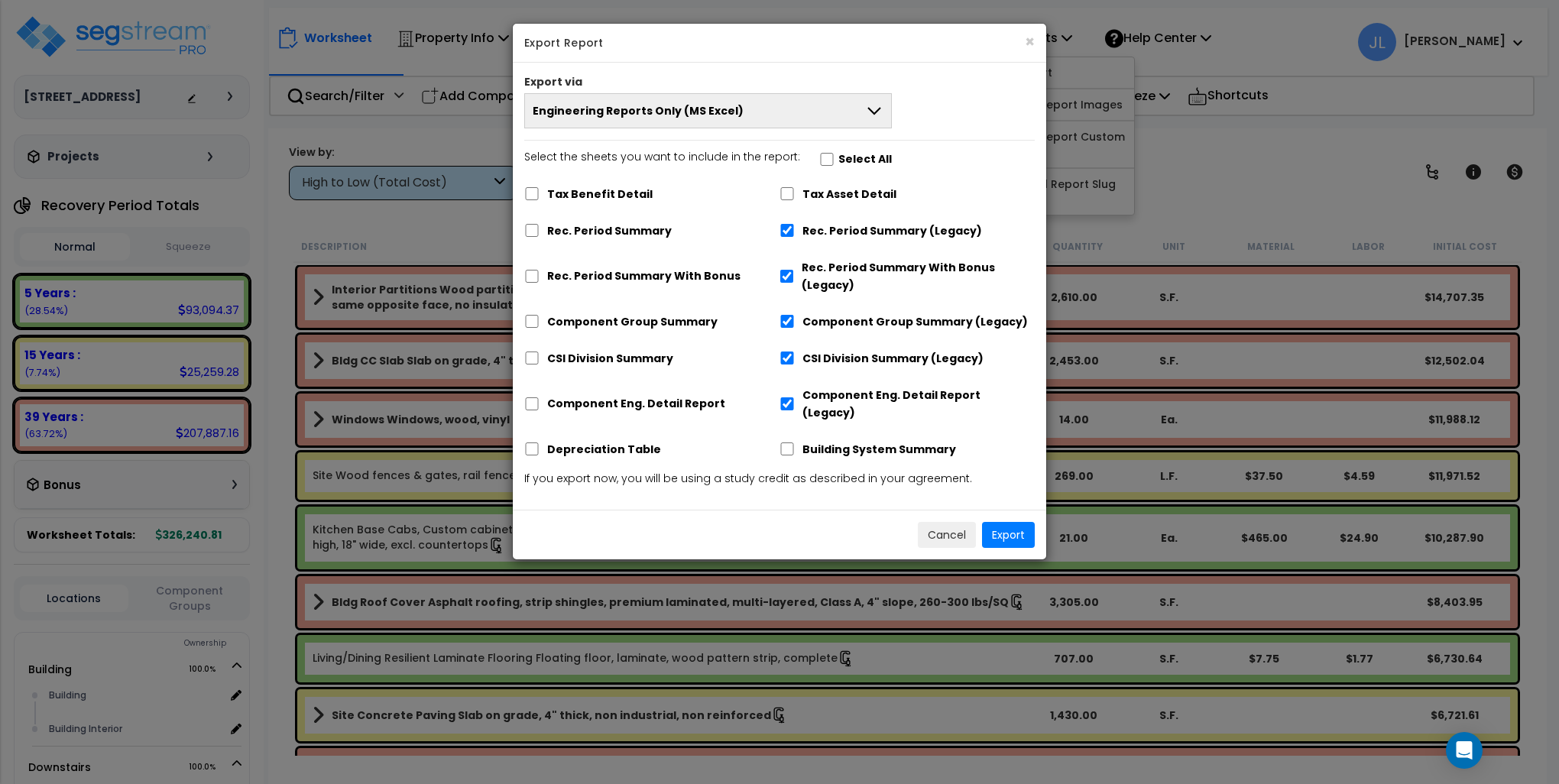
click at [777, 99] on button "Engineering Reports Only (MS Excel)" at bounding box center [709, 111] width 368 height 35
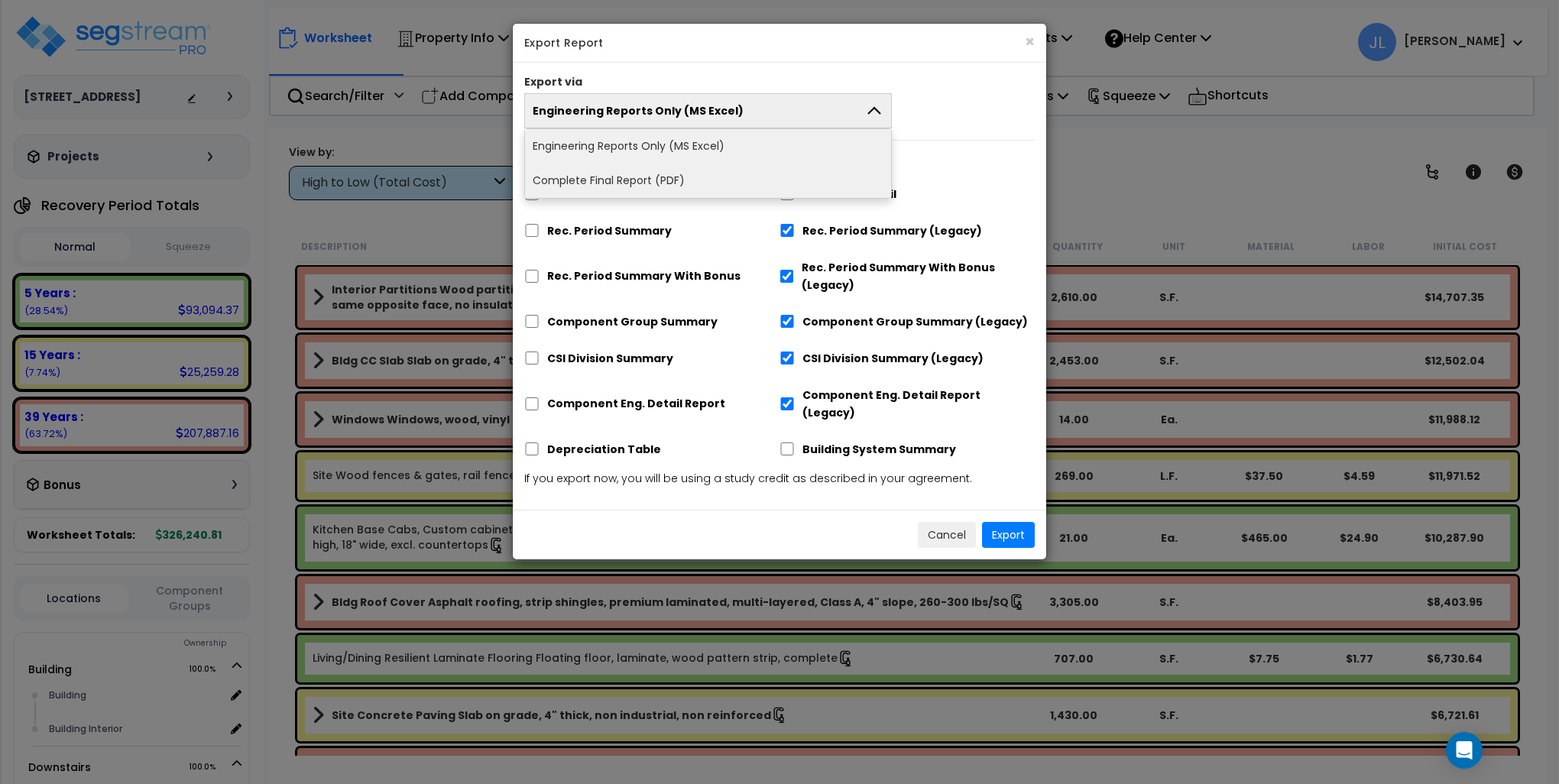
click at [638, 168] on li "Complete Final Report (PDF)" at bounding box center [709, 180] width 366 height 34
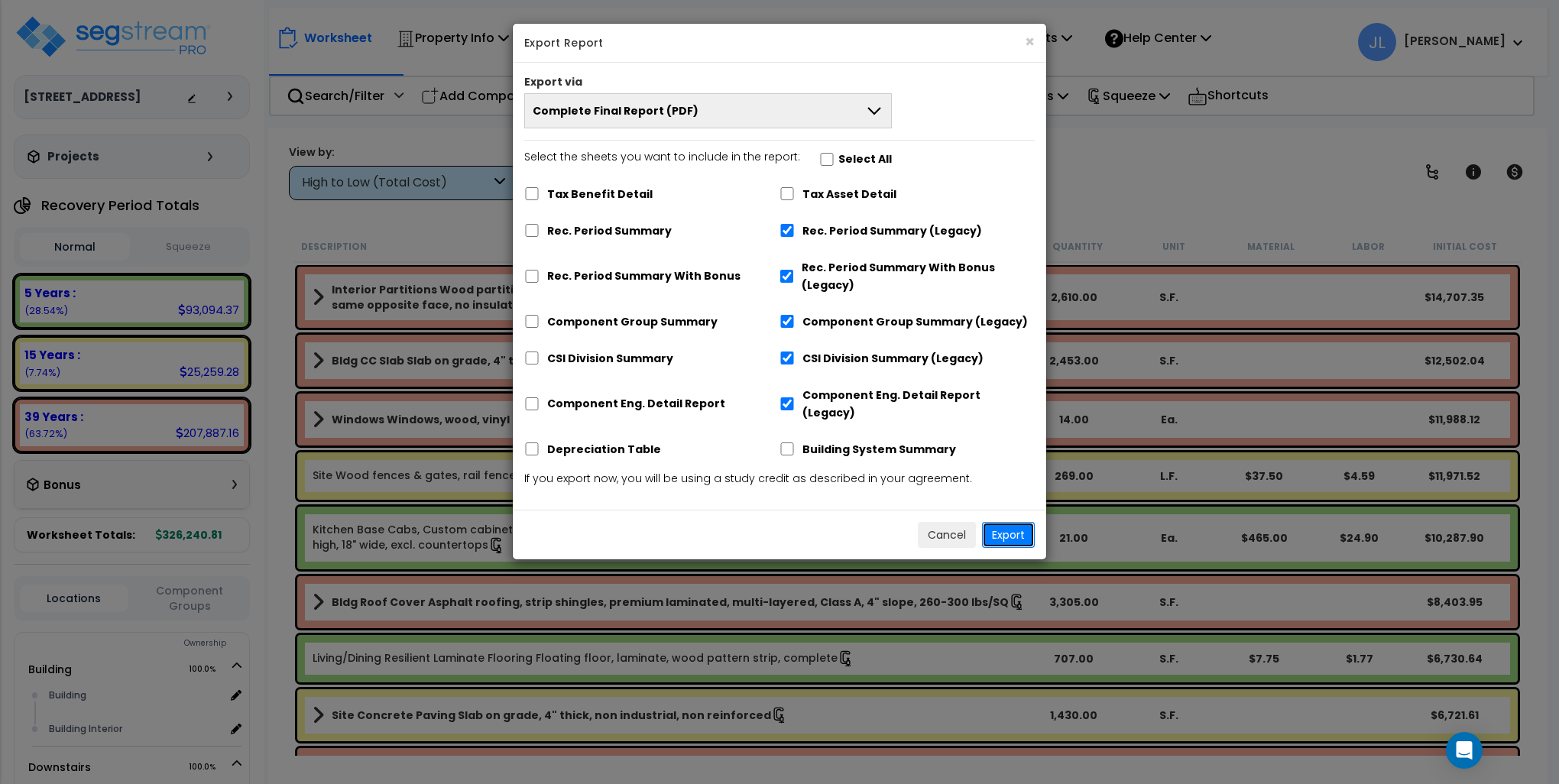
click at [1012, 521] on button "Export" at bounding box center [1009, 534] width 53 height 26
